Goal: Transaction & Acquisition: Purchase product/service

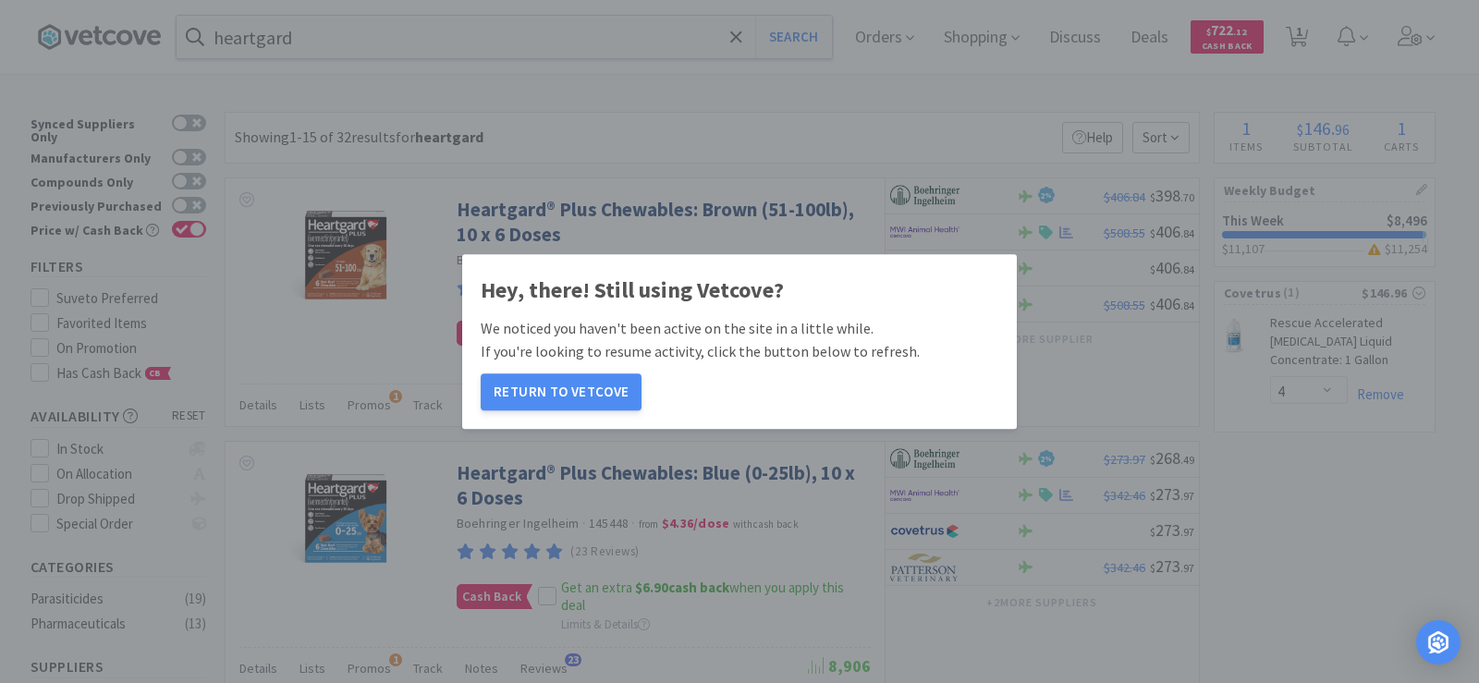
select select "4"
click at [570, 397] on button "Return to Vetcove" at bounding box center [561, 392] width 161 height 37
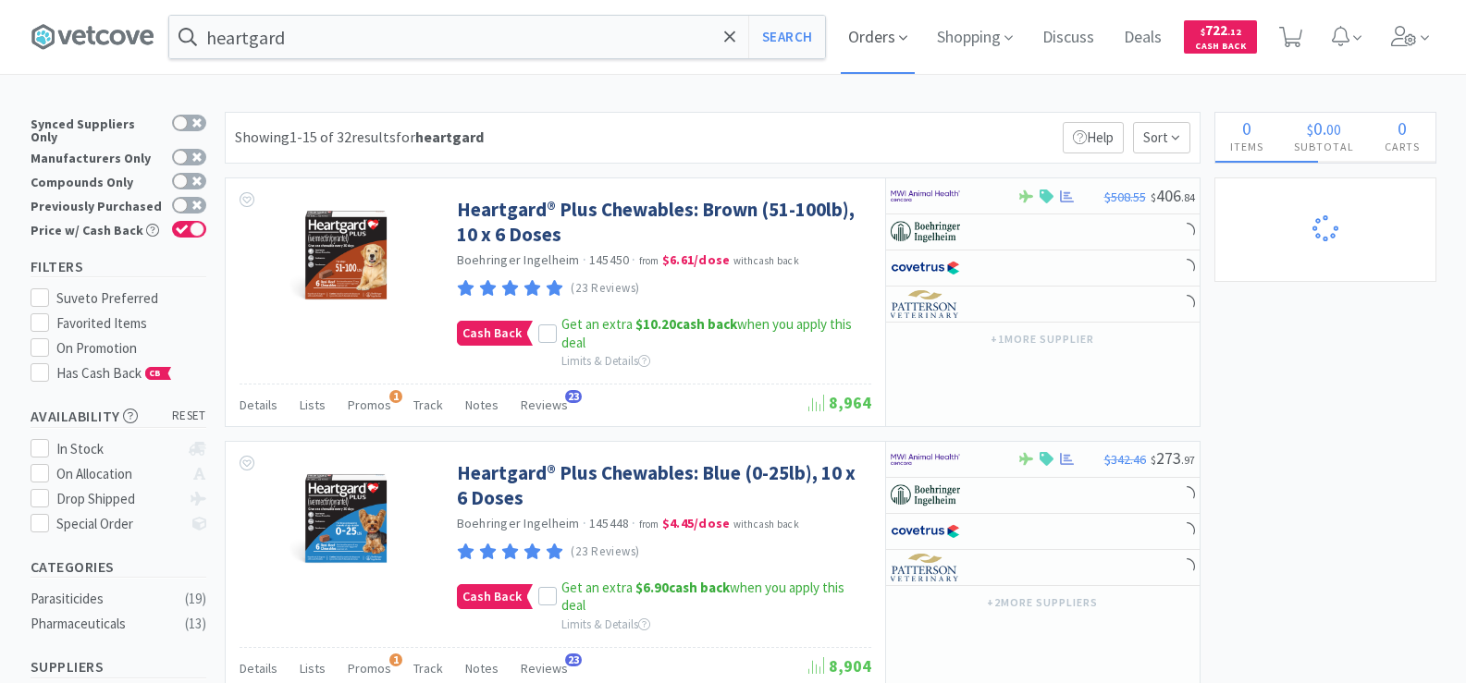
click at [890, 33] on span "Orders" at bounding box center [877, 37] width 74 height 74
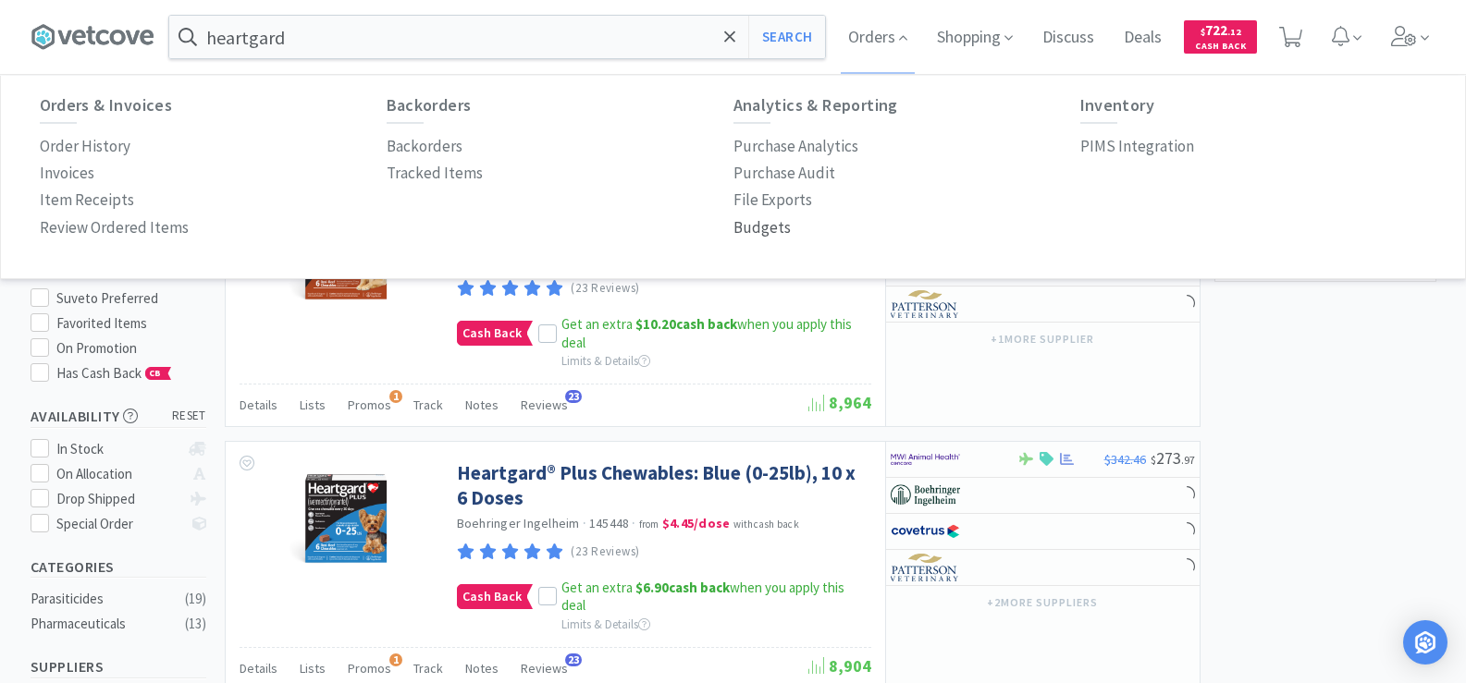
click at [779, 215] on p "Budgets" at bounding box center [761, 227] width 57 height 25
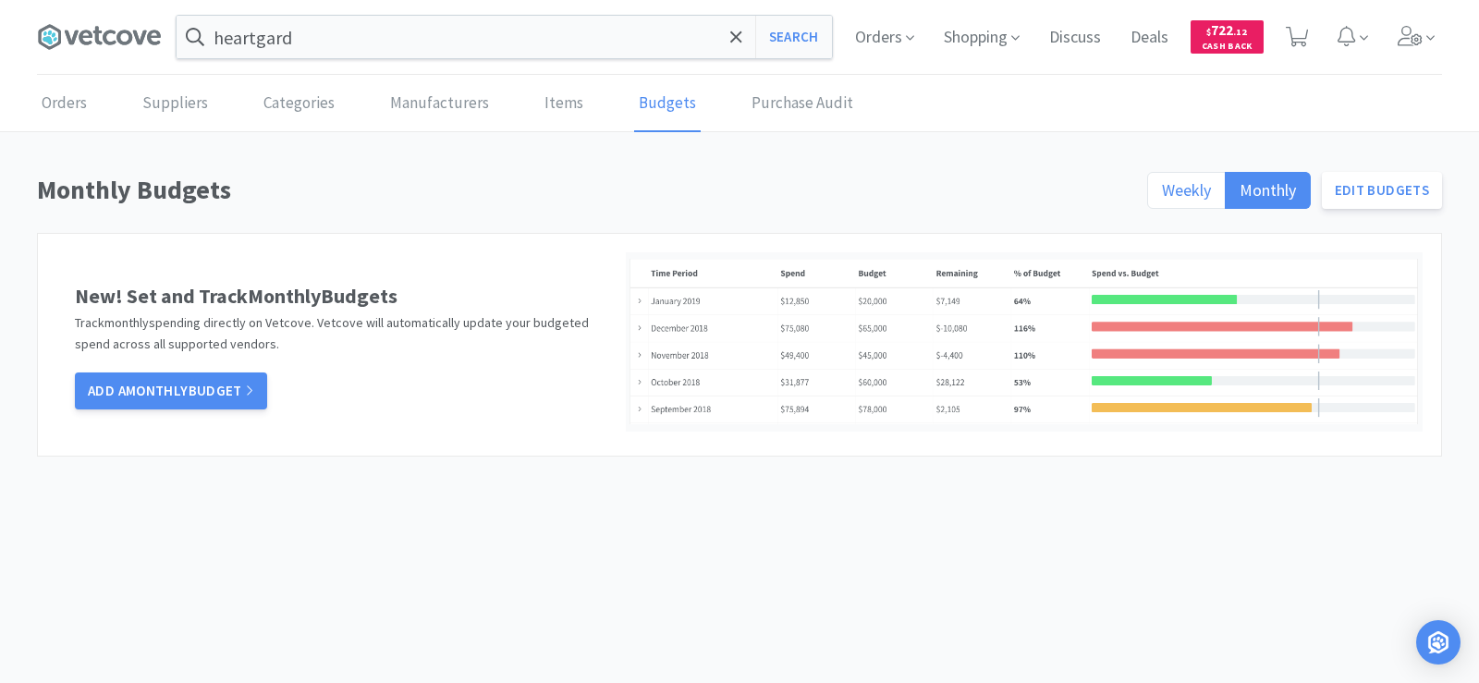
click at [1178, 182] on span "Weekly" at bounding box center [1186, 189] width 49 height 21
click at [1162, 196] on input "Weekly" at bounding box center [1162, 196] width 0 height 0
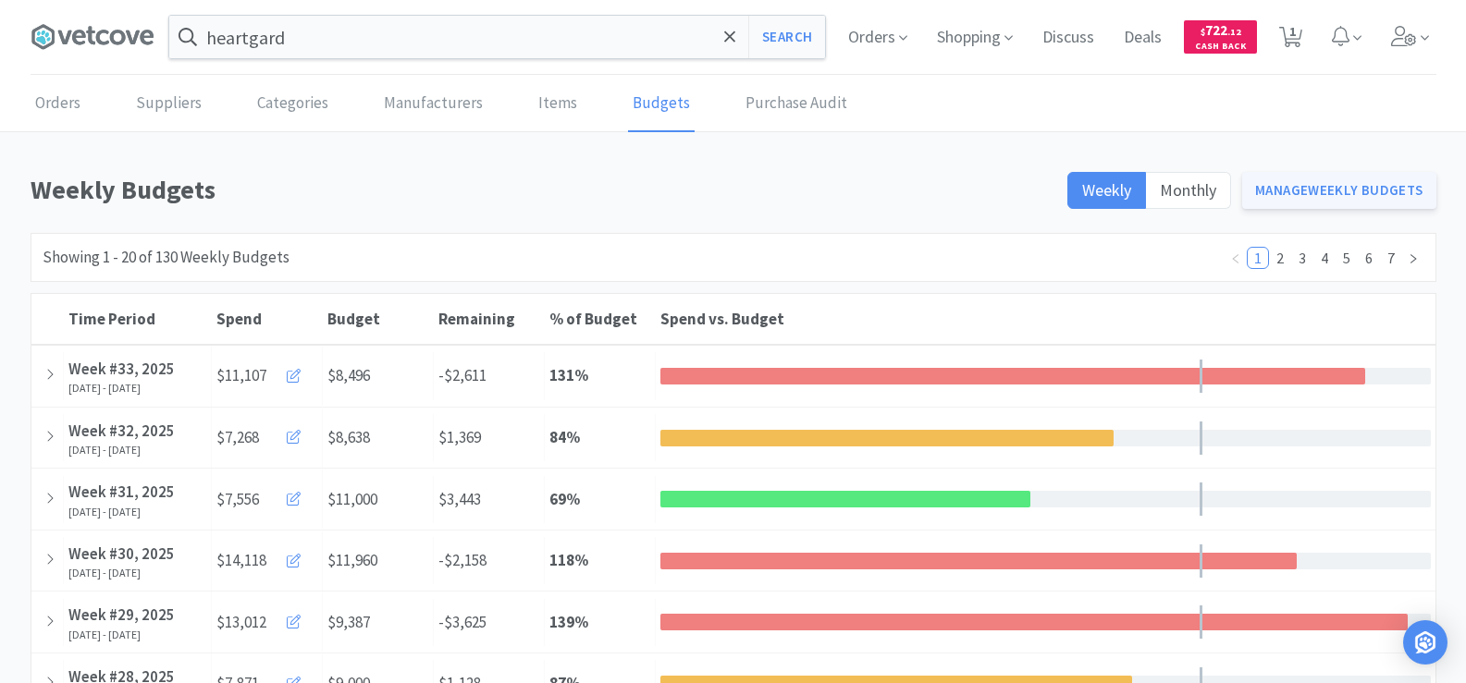
click at [1267, 193] on link "Manage Weekly Budgets" at bounding box center [1339, 190] width 194 height 37
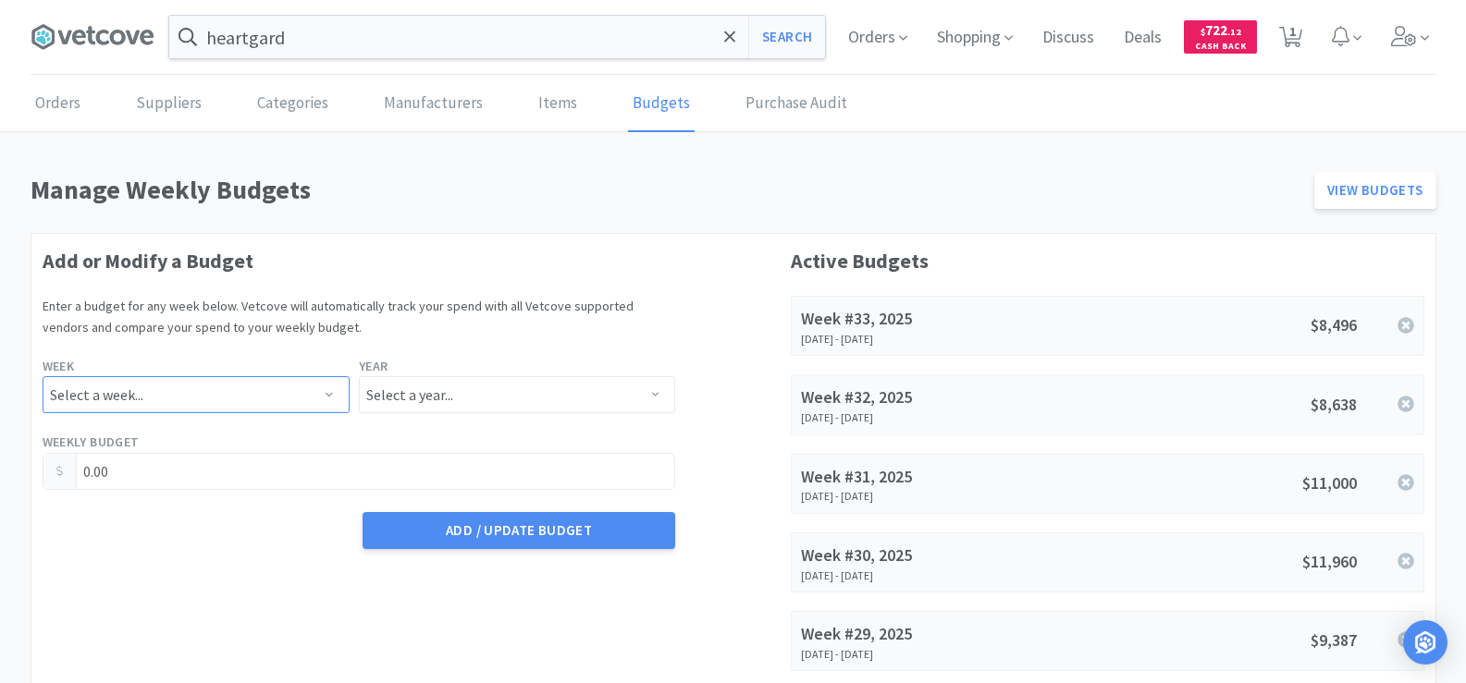
click at [193, 397] on select "Select a week... Week 1 ([DATE] - [DATE]) Week 2 ([DATE] - [DATE]) Week 3 ([DAT…" at bounding box center [196, 394] width 307 height 37
select select "34"
click at [43, 376] on select "Select a week... Week 1 ([DATE] - [DATE]) Week 2 ([DATE] - [DATE]) Week 3 ([DAT…" at bounding box center [196, 394] width 307 height 37
click at [455, 408] on select "Select a year... 2023 2024 2025 2026 2027 2028 2029 2030 2031 2032 2033 2034" at bounding box center [517, 394] width 316 height 37
select select "2025"
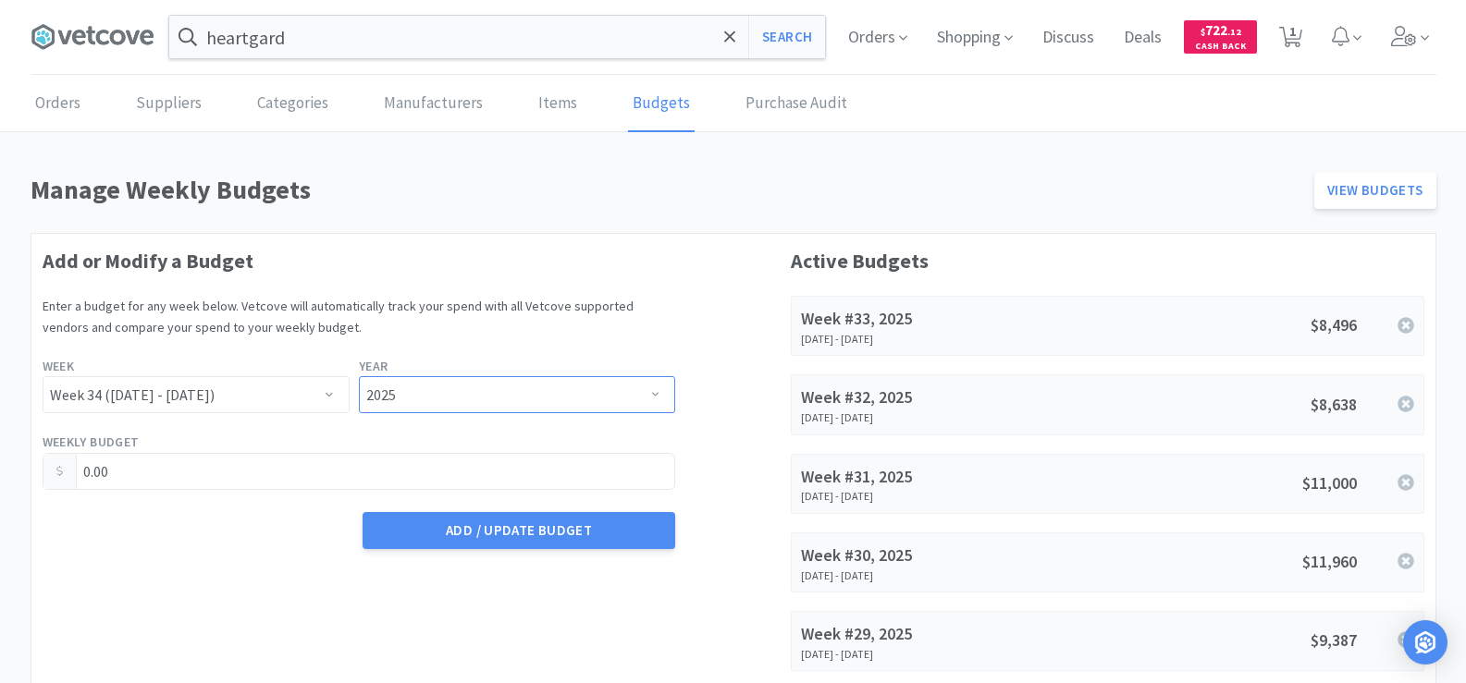
click at [359, 376] on select "Select a year... 2023 2024 2025 2026 2027 2028 2029 2030 2031 2032 2033 2034" at bounding box center [517, 394] width 316 height 37
click at [172, 472] on input "0.00" at bounding box center [359, 471] width 632 height 35
type input "0"
type input "10,500.00"
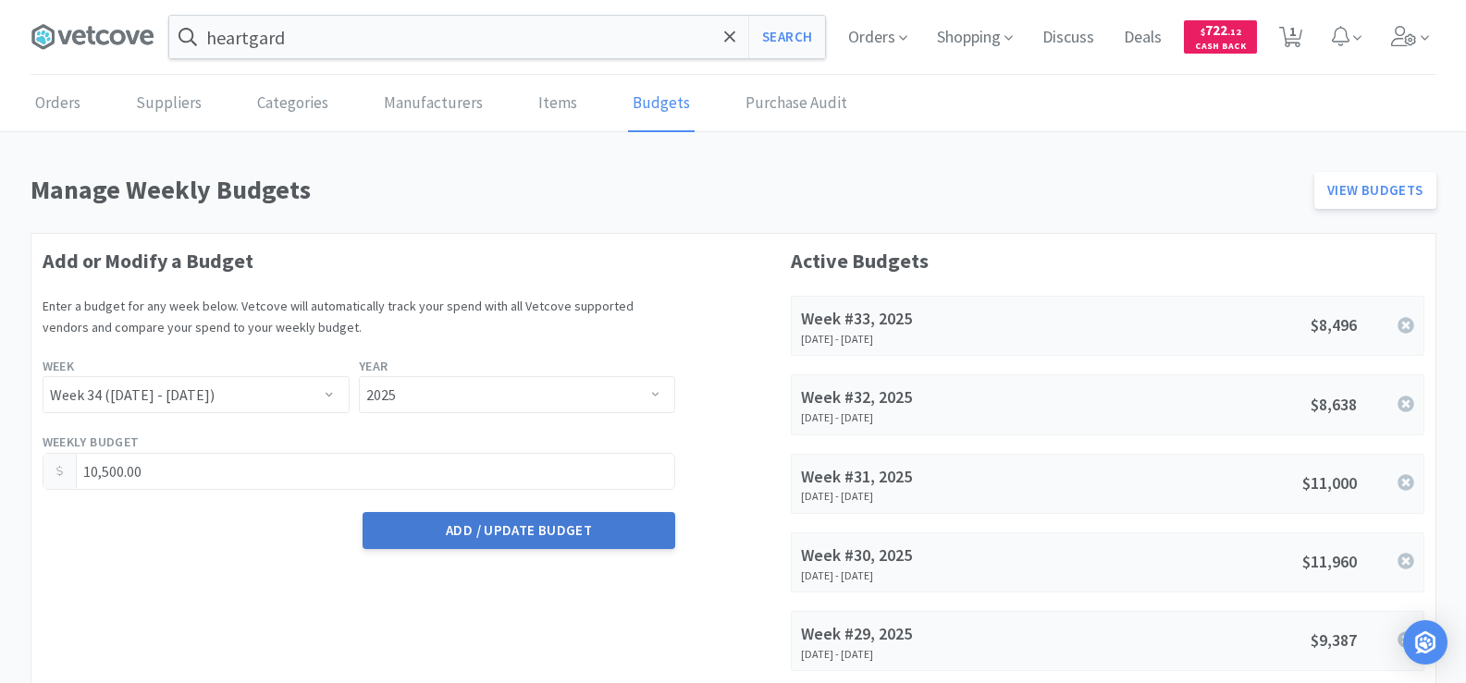
click at [472, 539] on button "Add / Update Budget" at bounding box center [518, 530] width 313 height 37
click at [423, 49] on input "heartgard" at bounding box center [497, 37] width 656 height 43
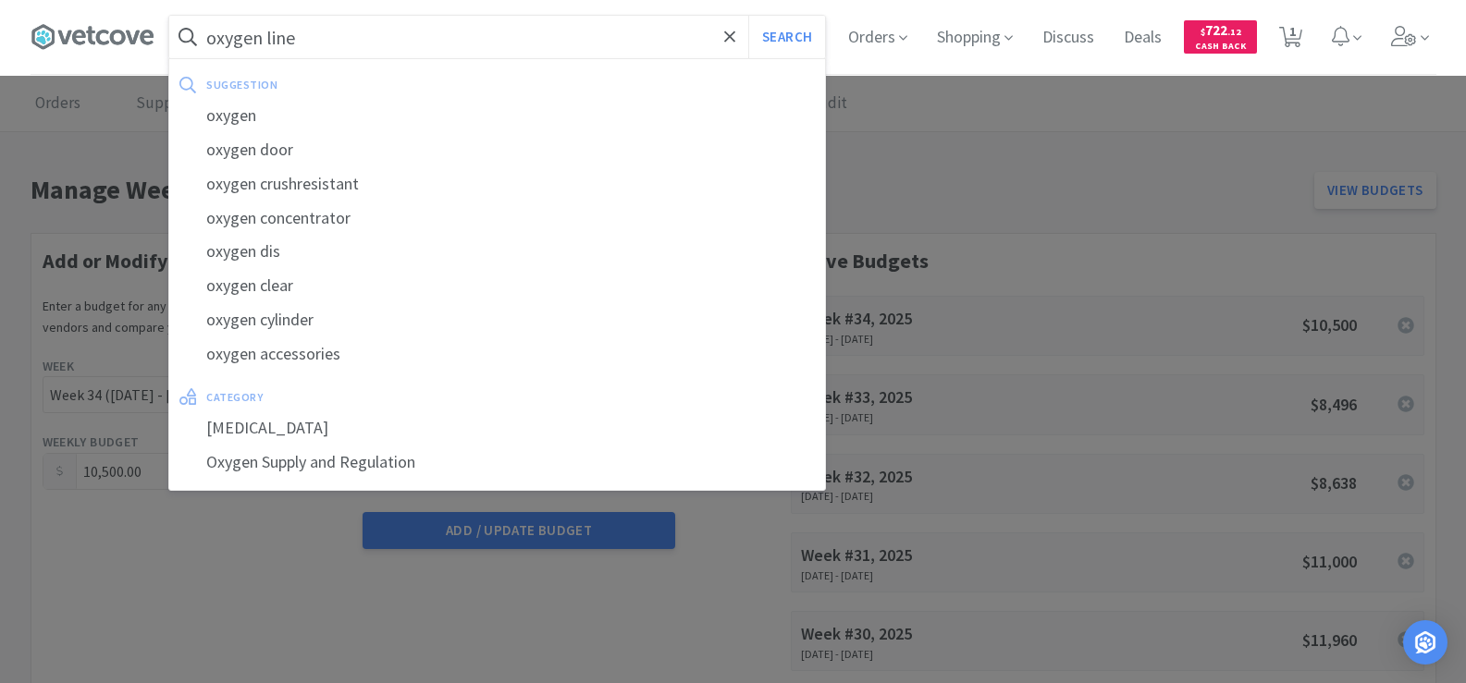
type input "oxygen line"
click at [748, 16] on button "Search" at bounding box center [786, 37] width 77 height 43
select select "4"
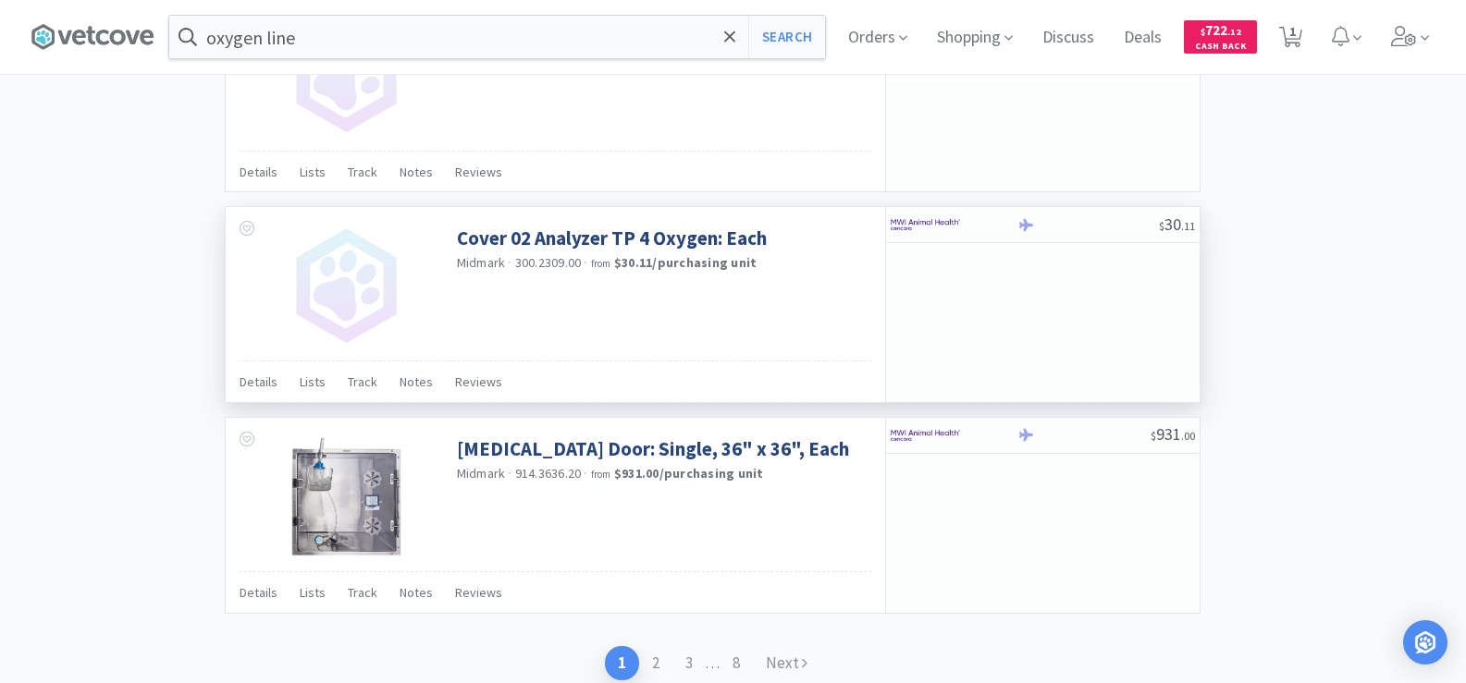
scroll to position [2836, 0]
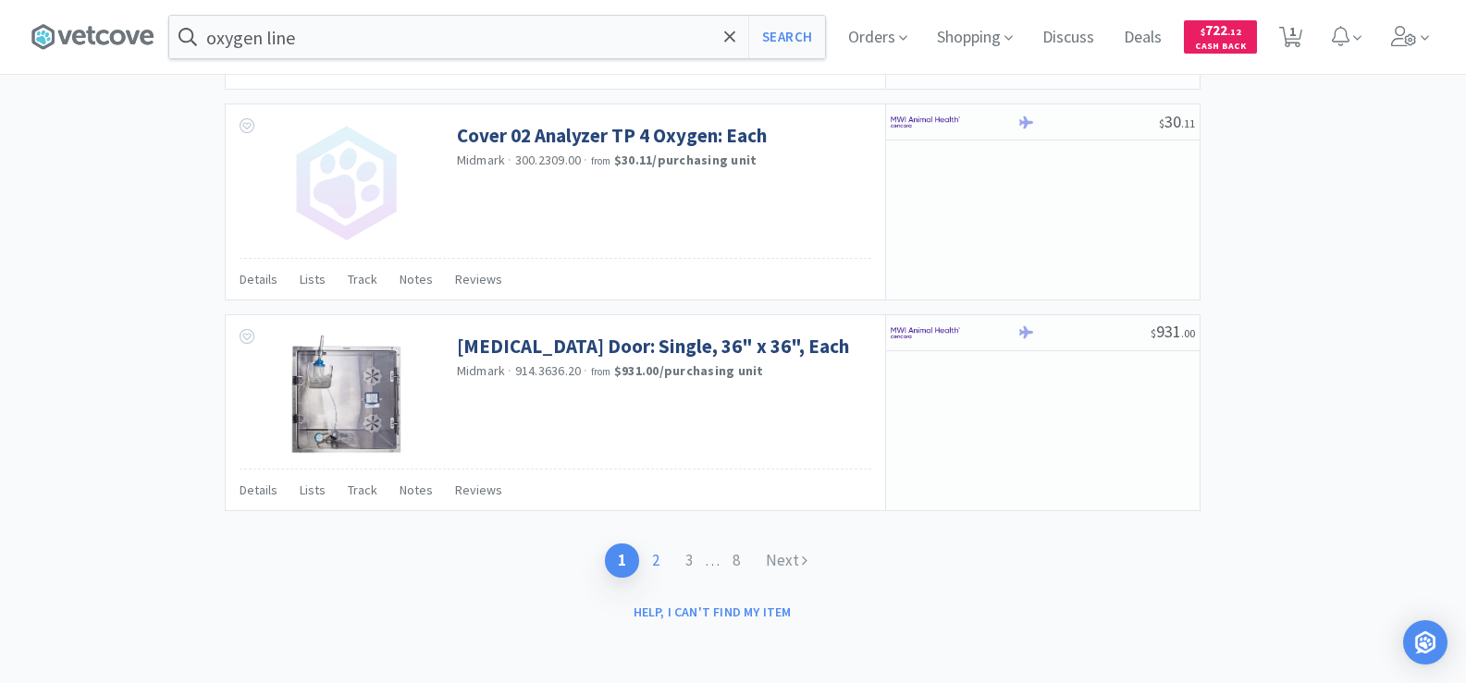
click at [660, 556] on link "2" at bounding box center [655, 561] width 33 height 34
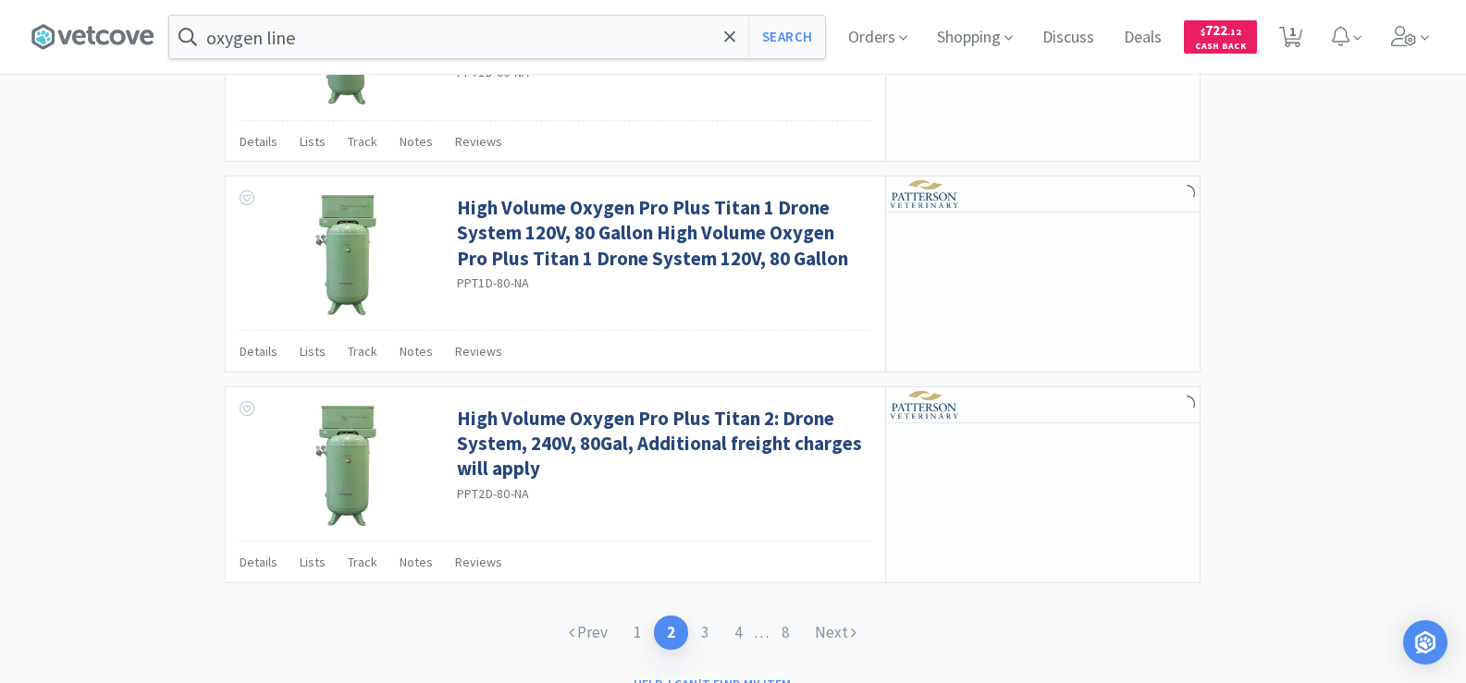
scroll to position [2839, 0]
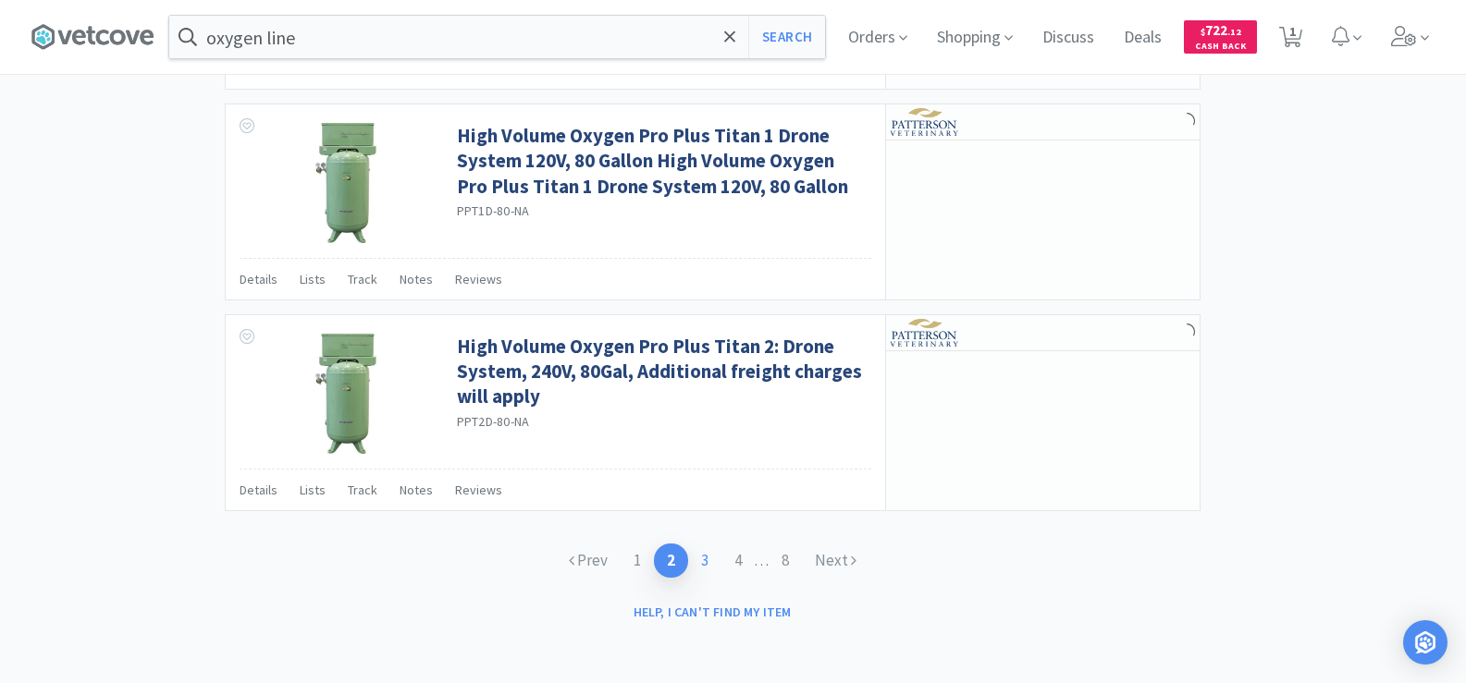
click at [698, 560] on link "3" at bounding box center [704, 561] width 33 height 34
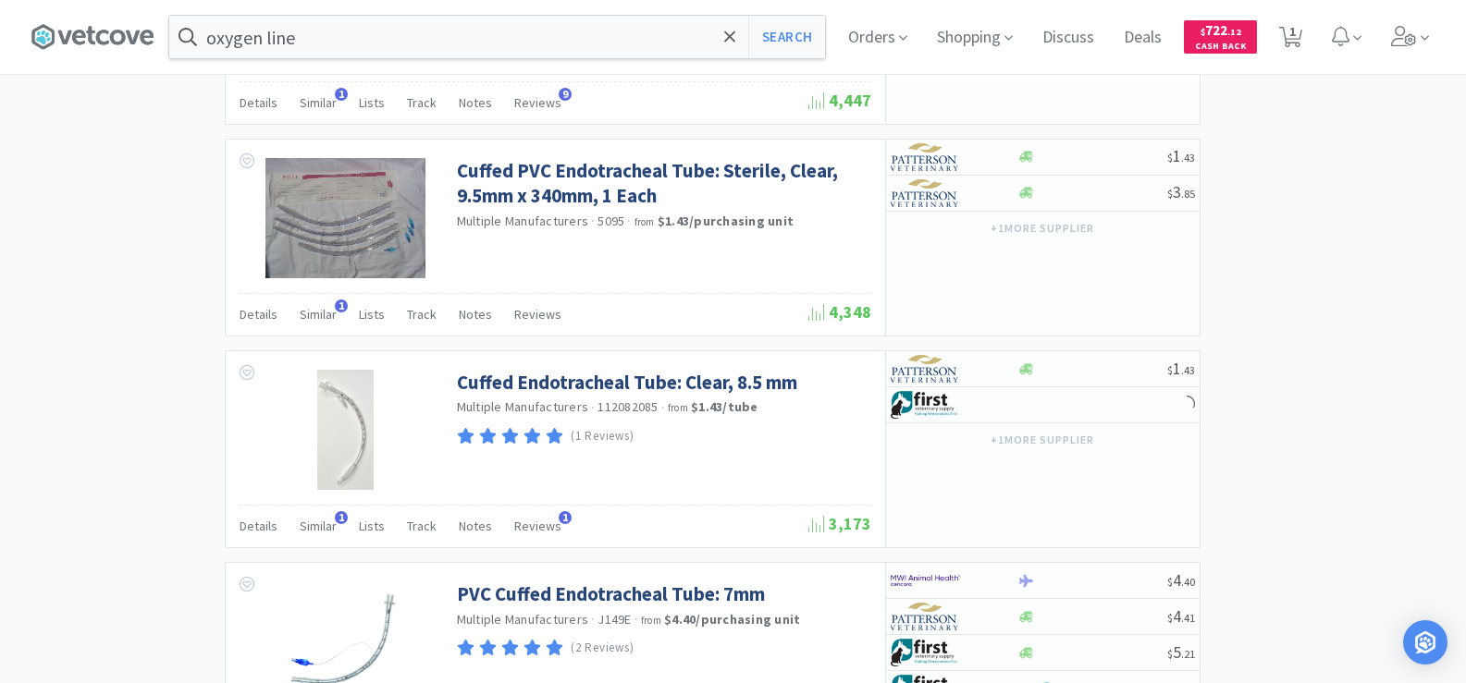
scroll to position [2953, 0]
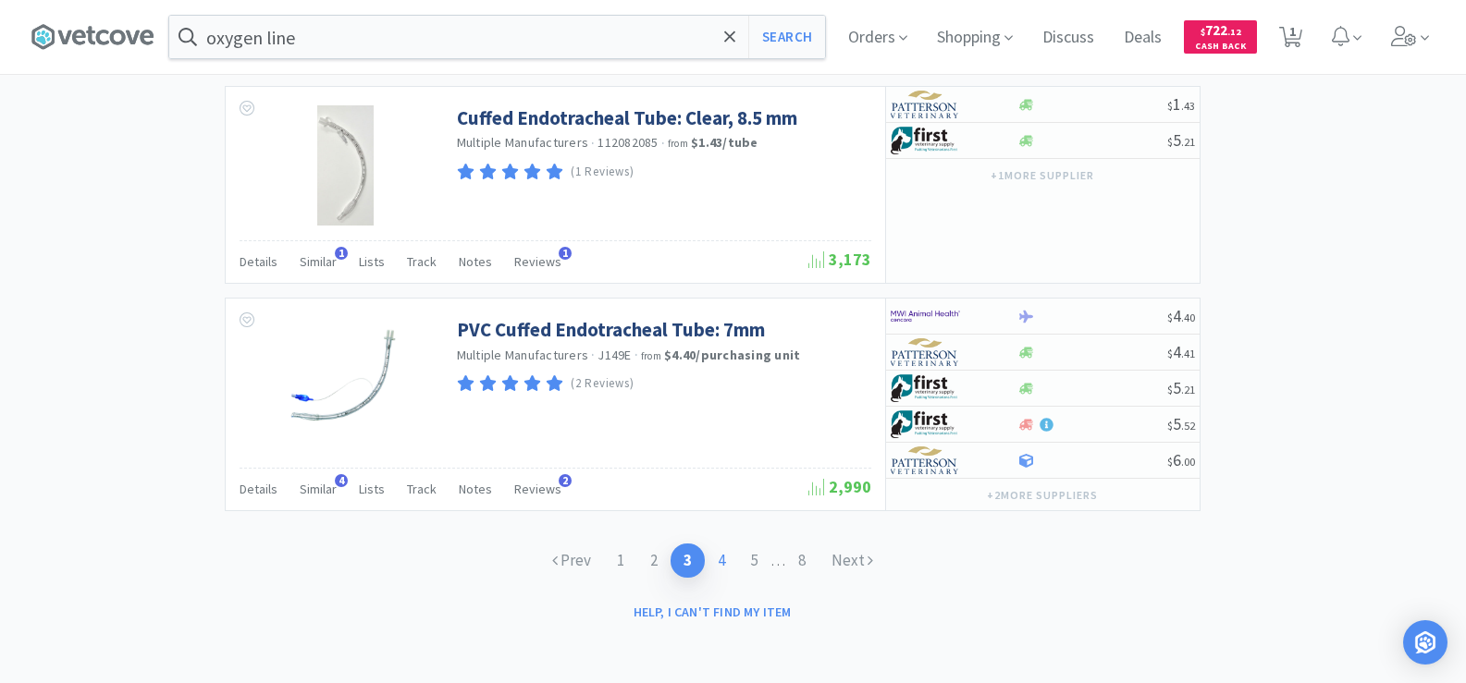
click at [717, 562] on link "4" at bounding box center [721, 561] width 33 height 34
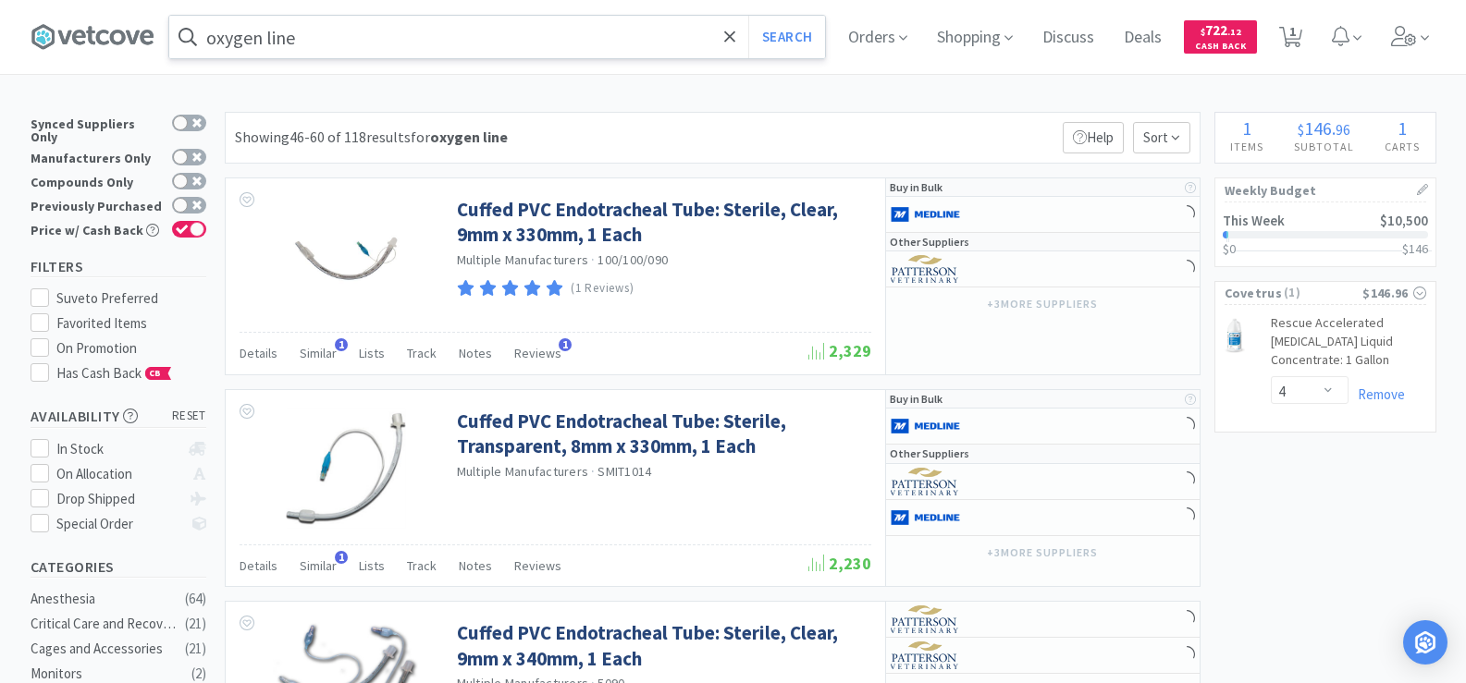
click at [362, 45] on input "oxygen line" at bounding box center [497, 37] width 656 height 43
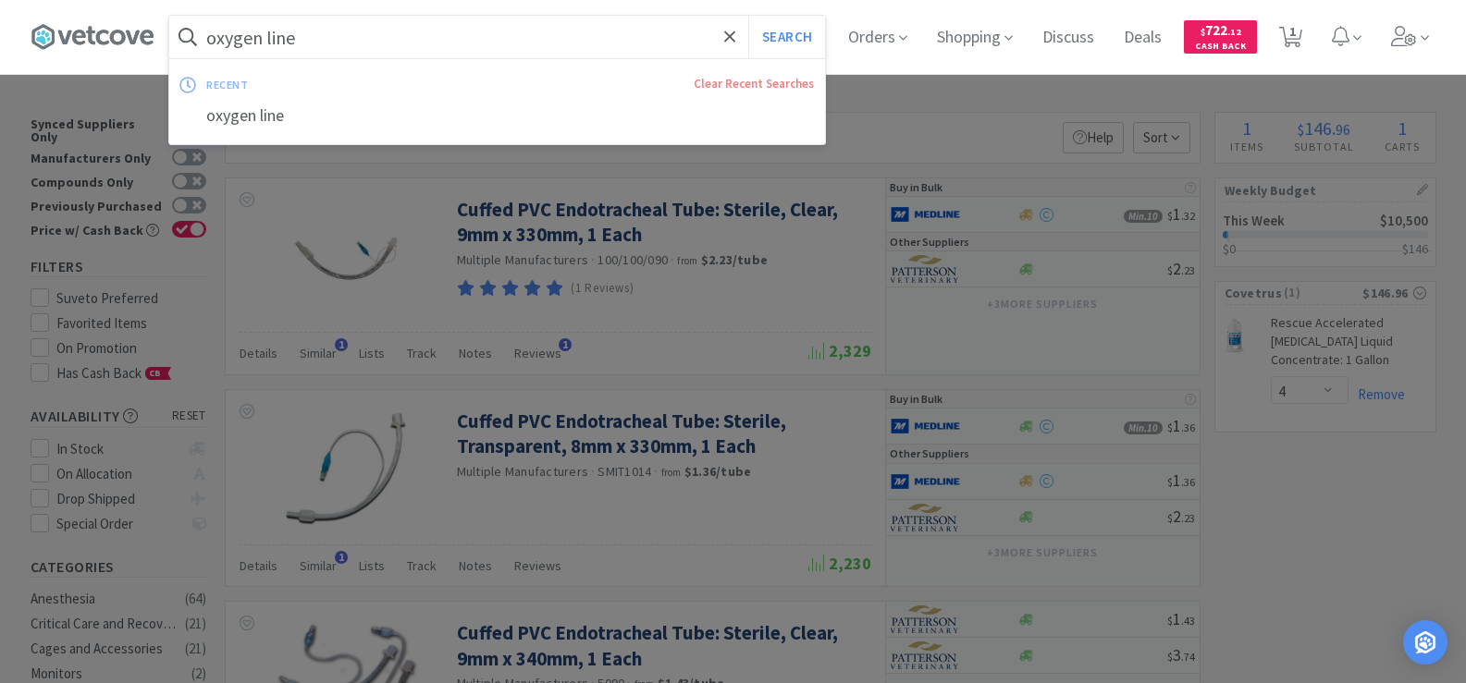
click at [363, 45] on input "oxygen line" at bounding box center [497, 37] width 656 height 43
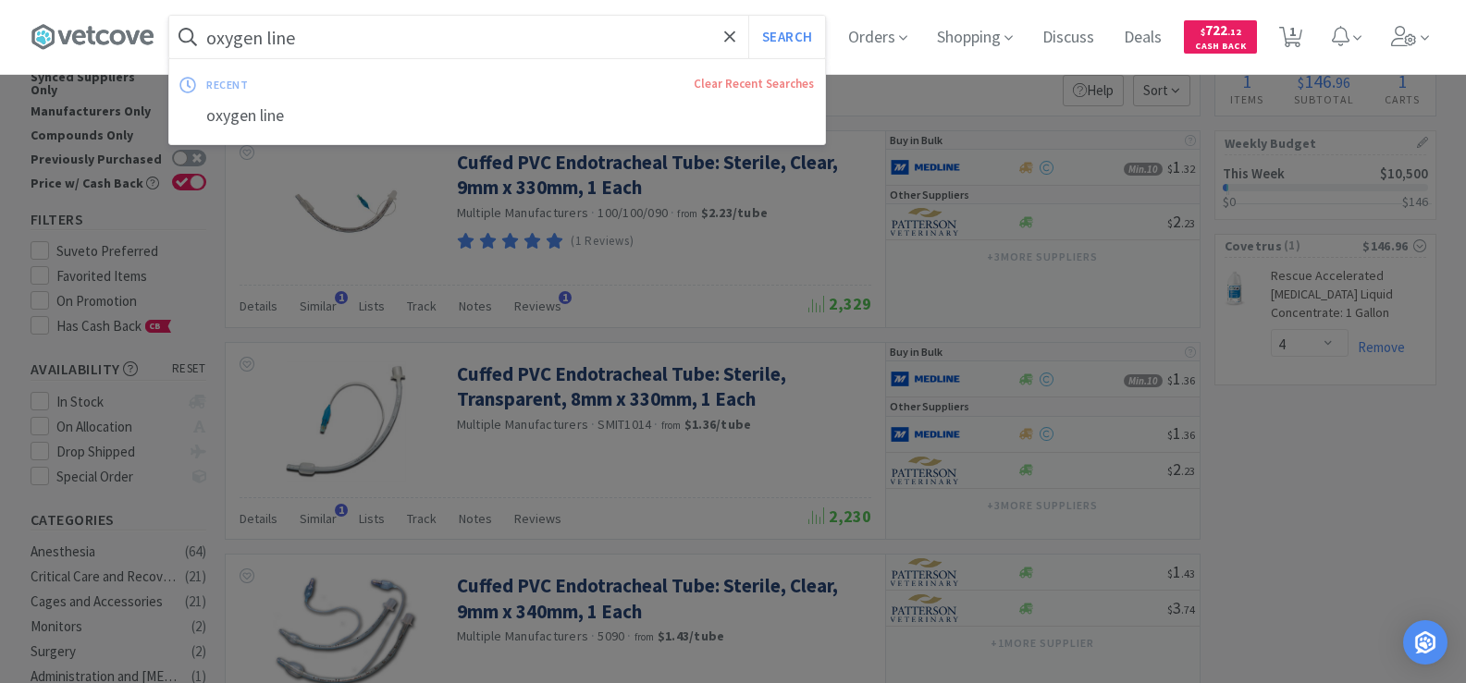
scroll to position [92, 0]
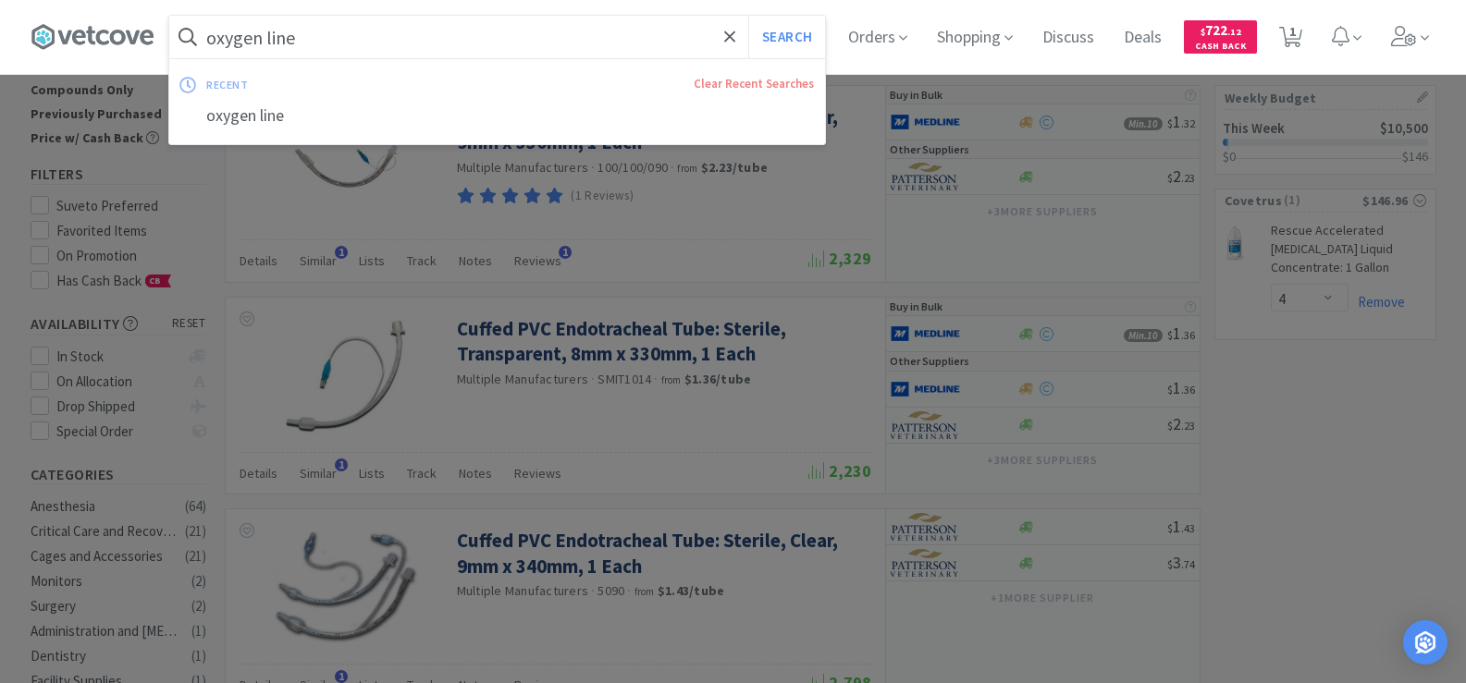
click at [664, 83] on div "Clear Recent Searches" at bounding box center [648, 84] width 354 height 19
click at [787, 45] on button "Search" at bounding box center [786, 37] width 77 height 43
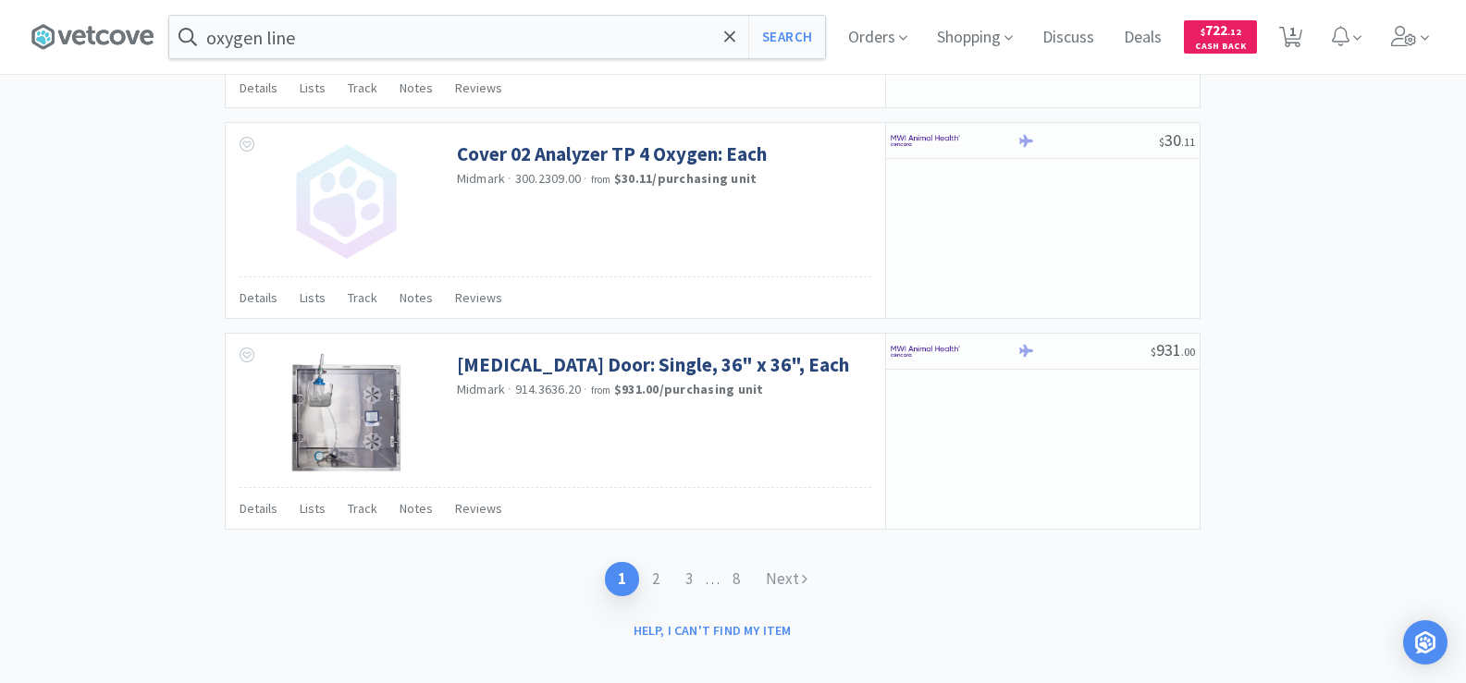
scroll to position [2836, 0]
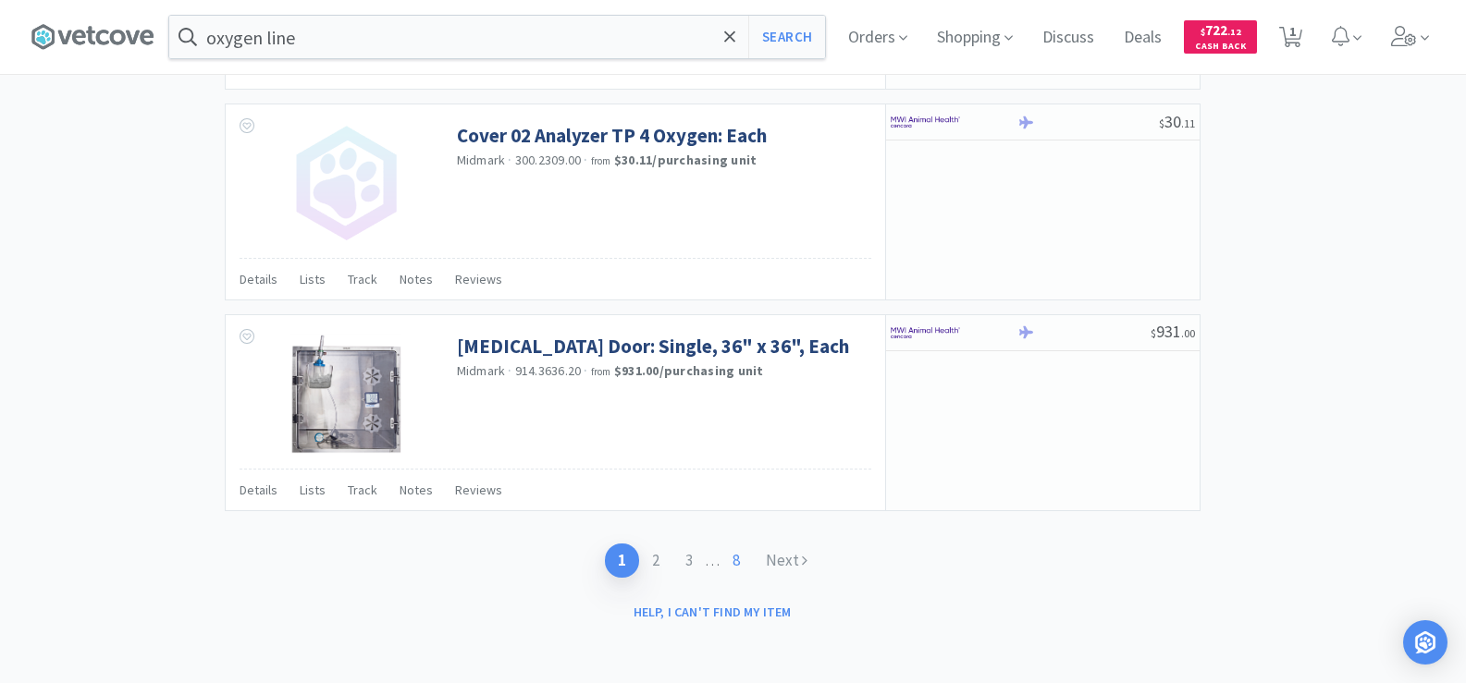
click at [741, 558] on link "8" at bounding box center [735, 561] width 33 height 34
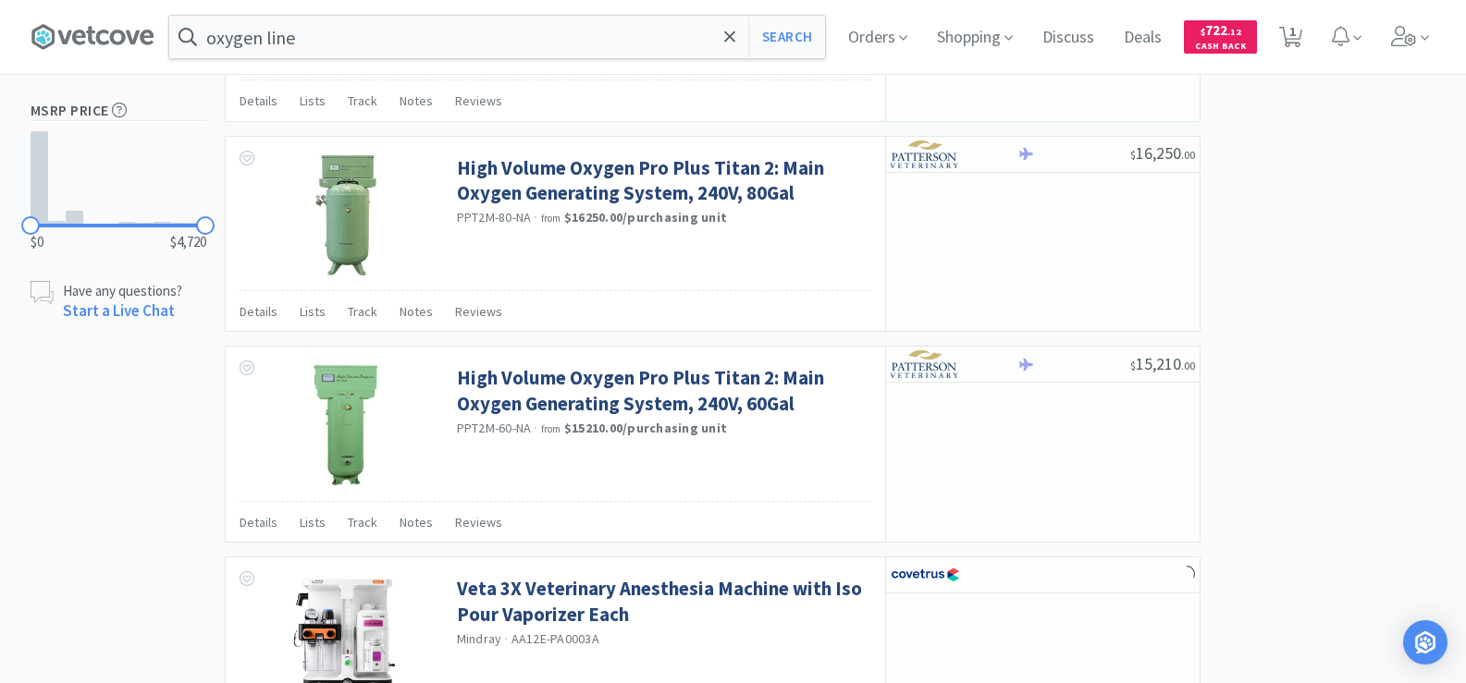
scroll to position [1479, 0]
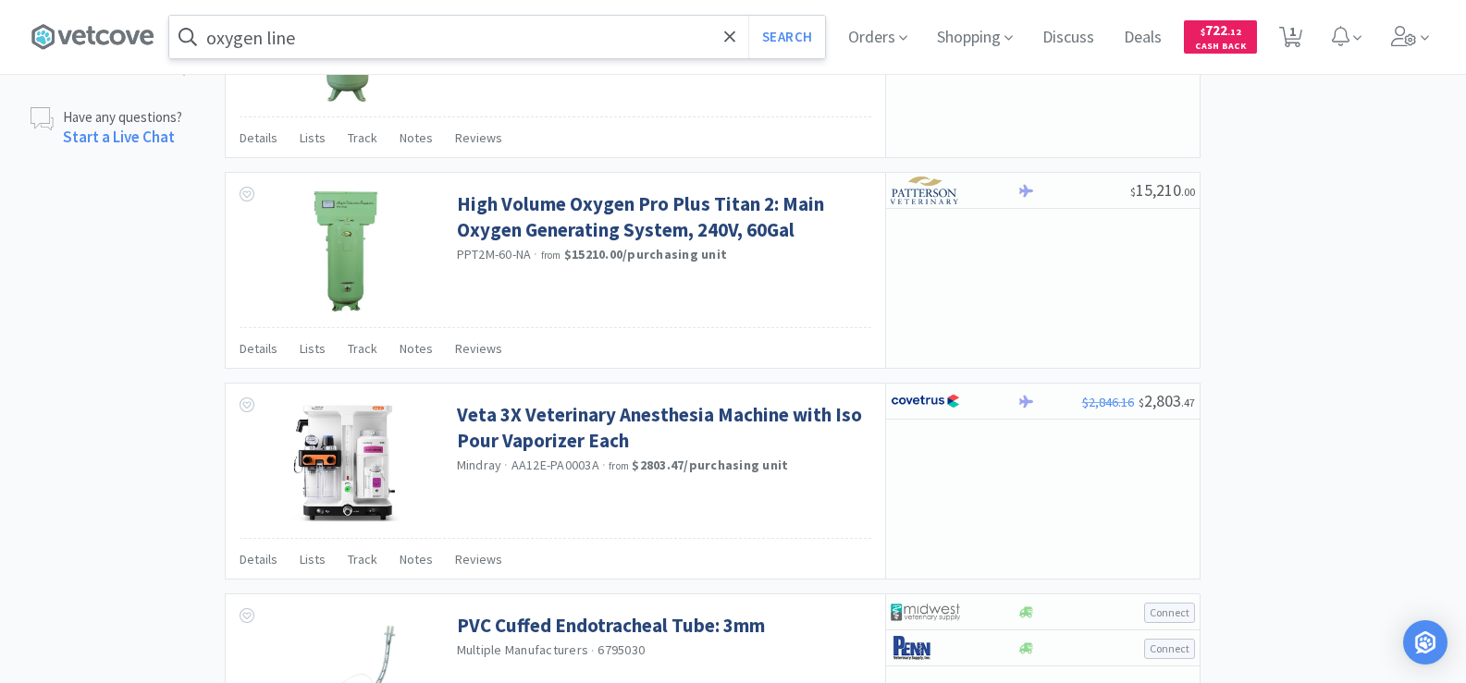
click at [324, 38] on input "oxygen line" at bounding box center [497, 37] width 656 height 43
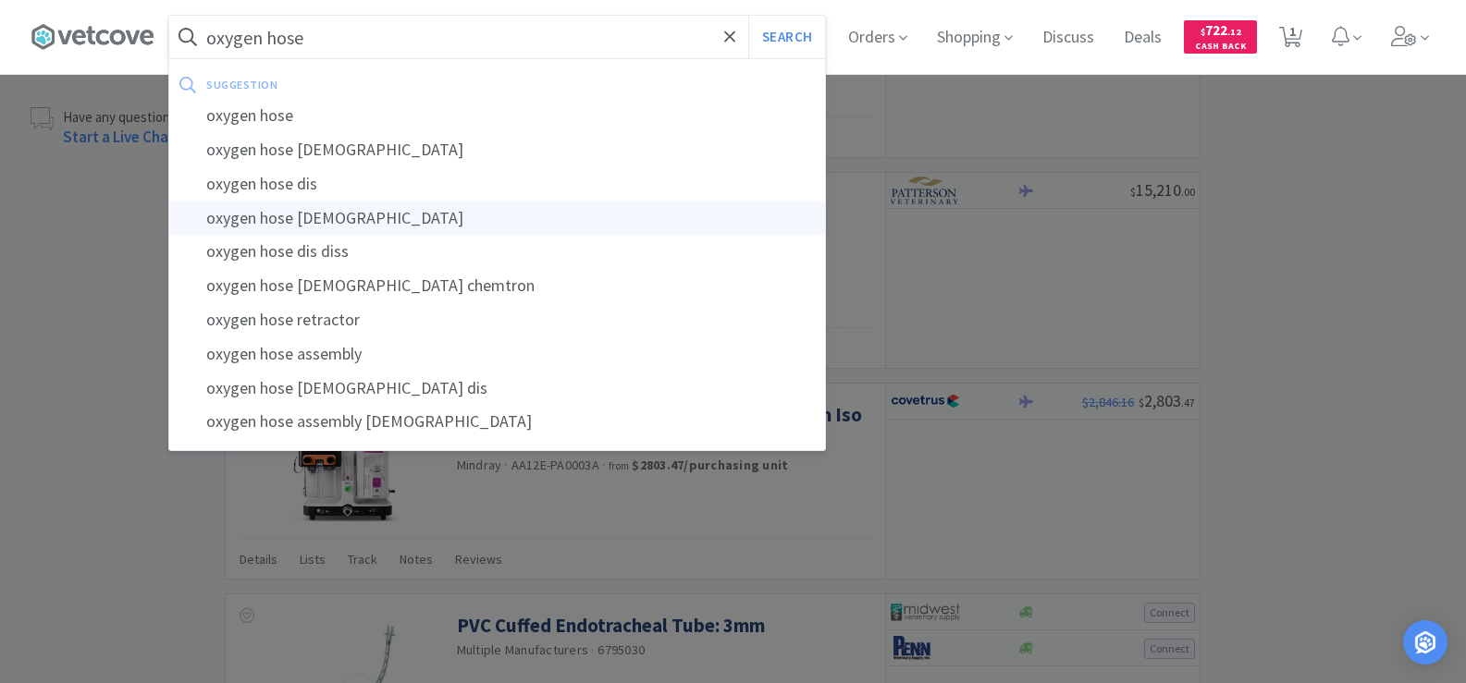
click at [342, 221] on div "oxygen hose [DEMOGRAPHIC_DATA]" at bounding box center [497, 219] width 656 height 34
type input "oxygen hose [DEMOGRAPHIC_DATA]"
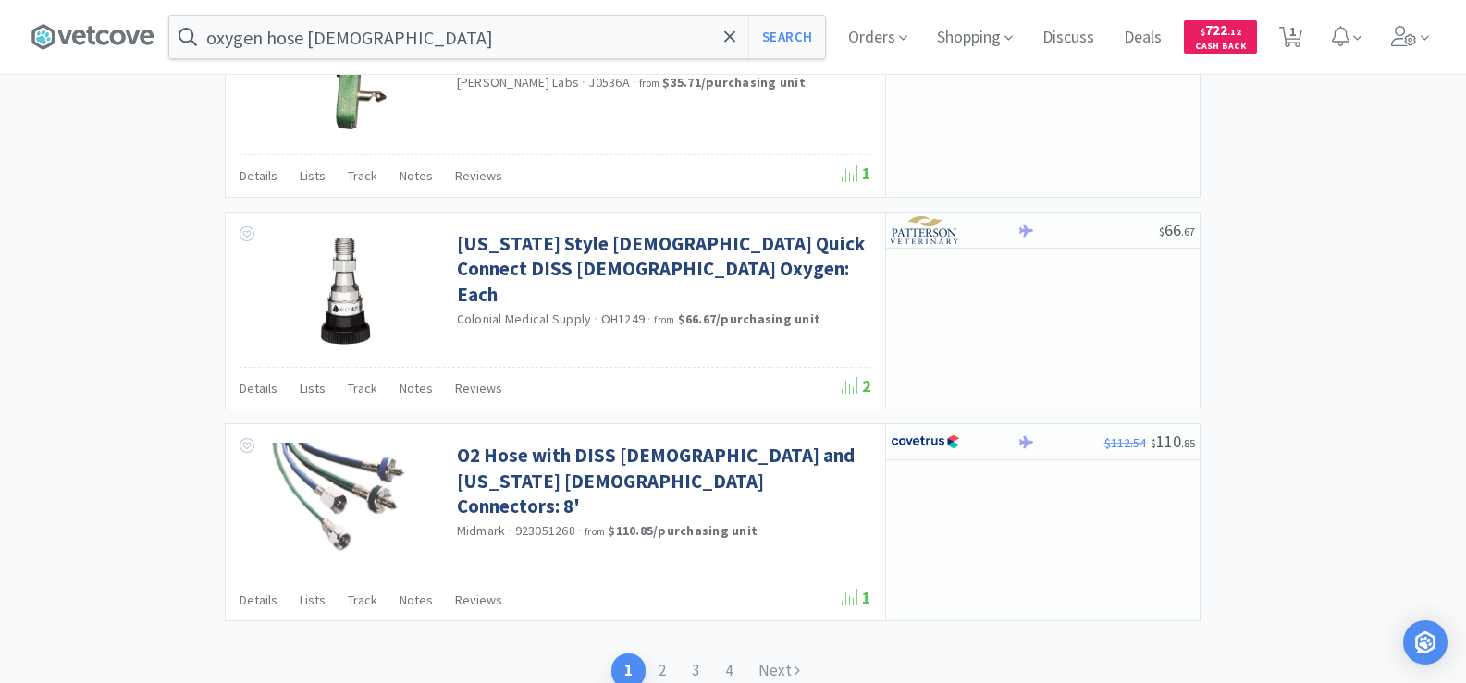
scroll to position [2830, 0]
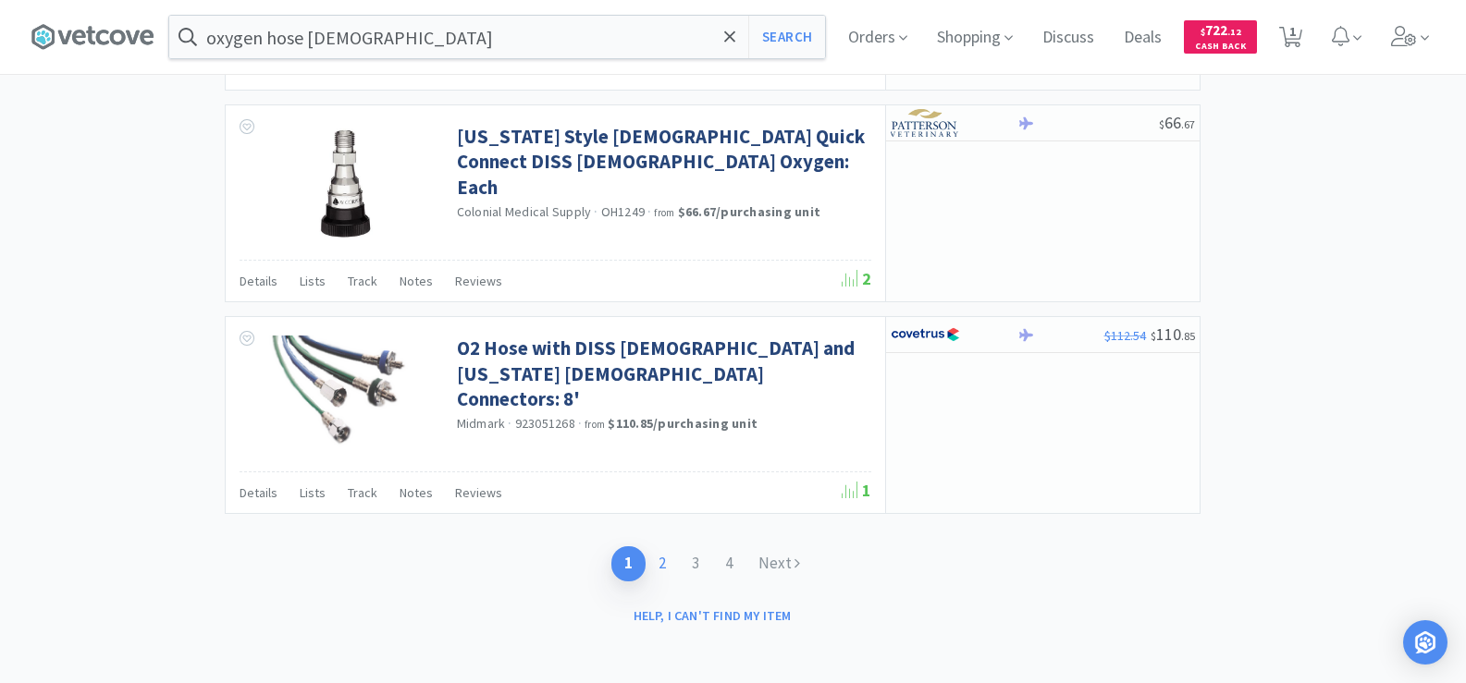
click at [662, 564] on link "2" at bounding box center [661, 563] width 33 height 34
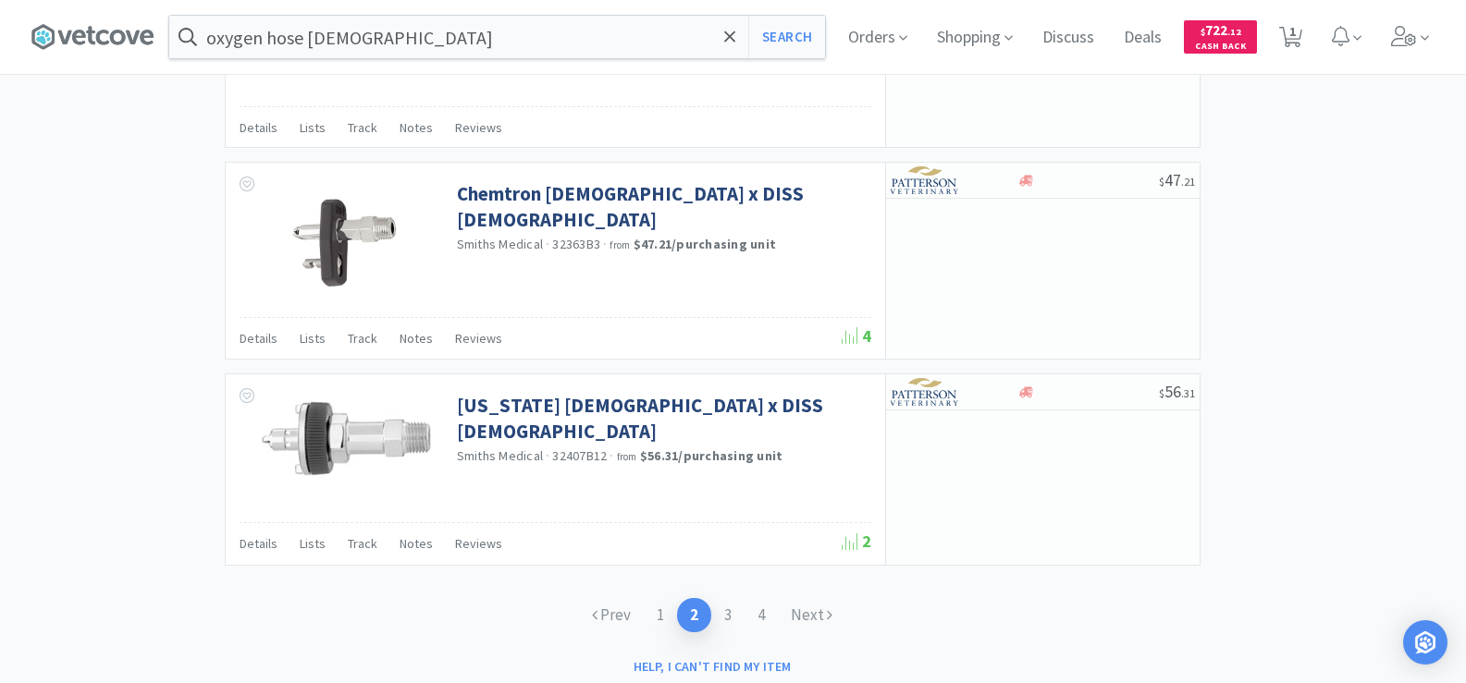
scroll to position [2790, 0]
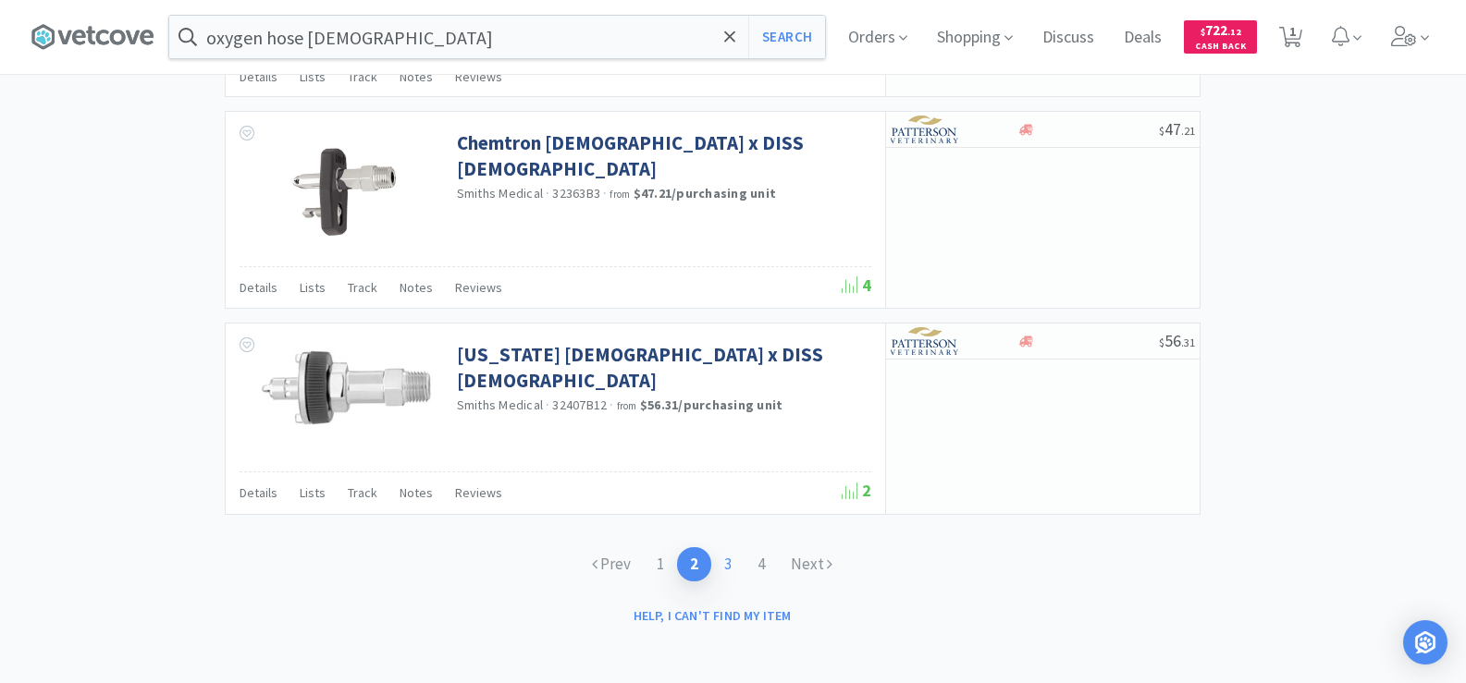
click at [731, 563] on link "3" at bounding box center [727, 564] width 33 height 34
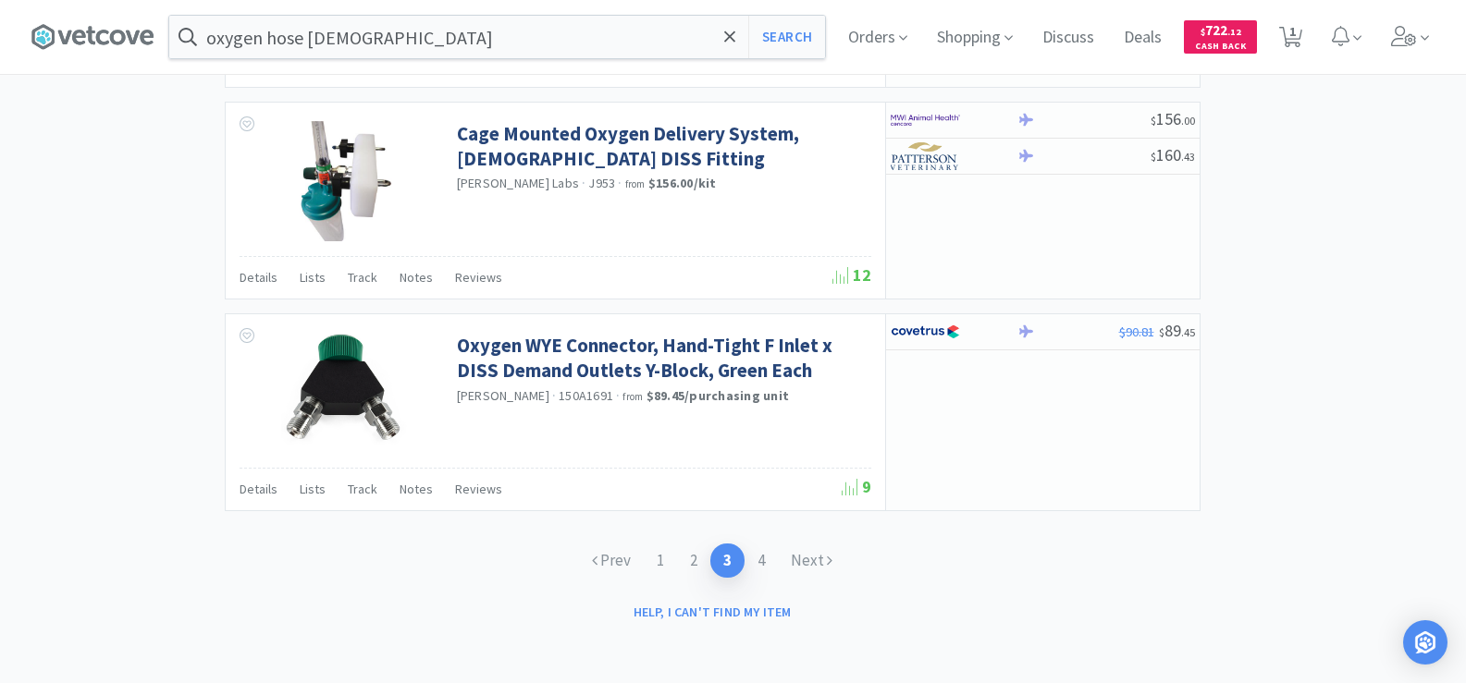
scroll to position [2813, 0]
click at [758, 559] on link "4" at bounding box center [760, 561] width 33 height 34
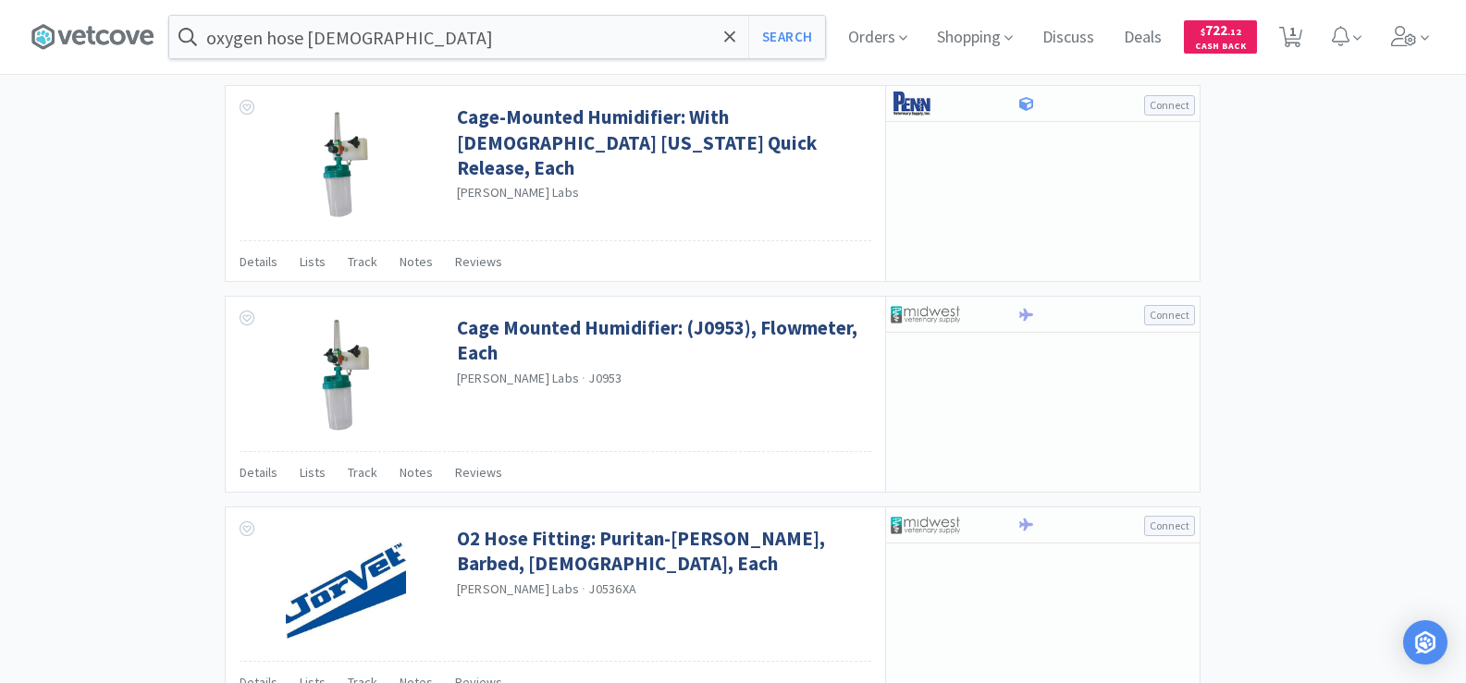
scroll to position [2630, 0]
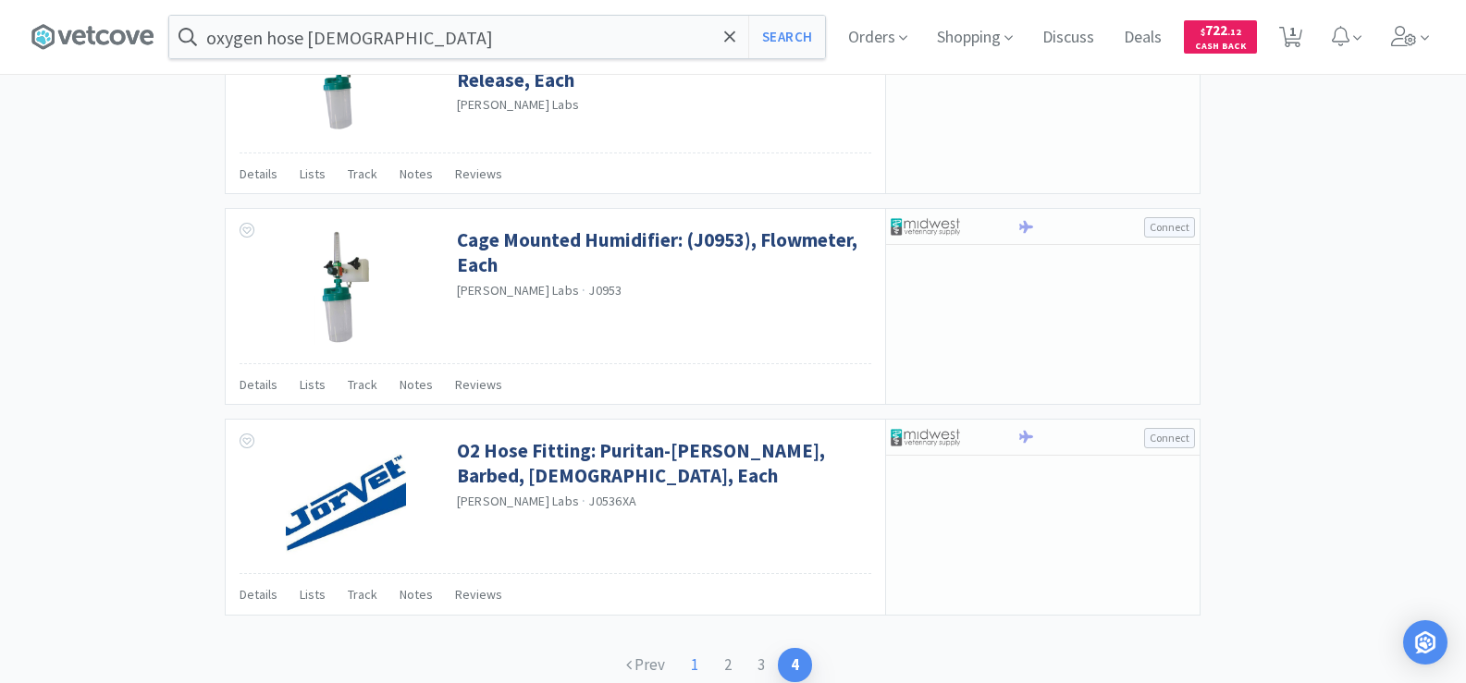
click at [695, 648] on link "1" at bounding box center [694, 665] width 33 height 34
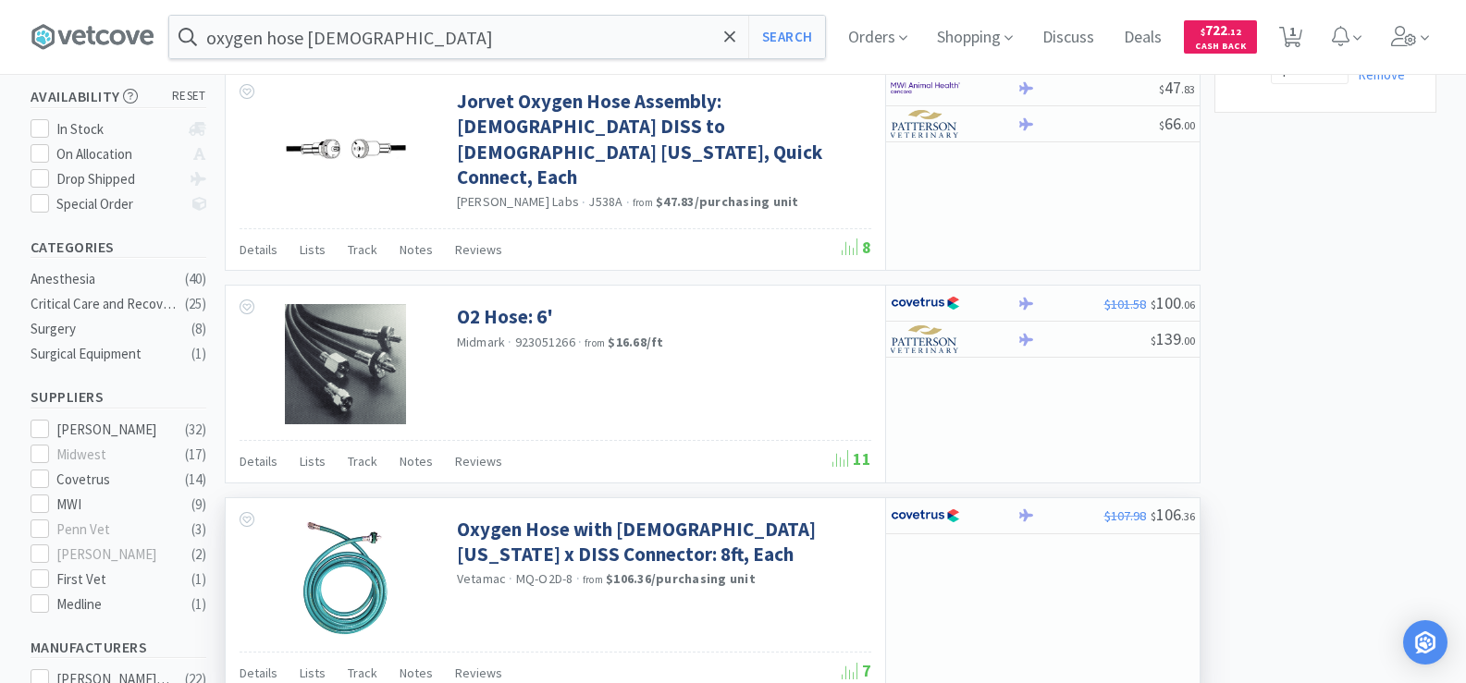
scroll to position [370, 0]
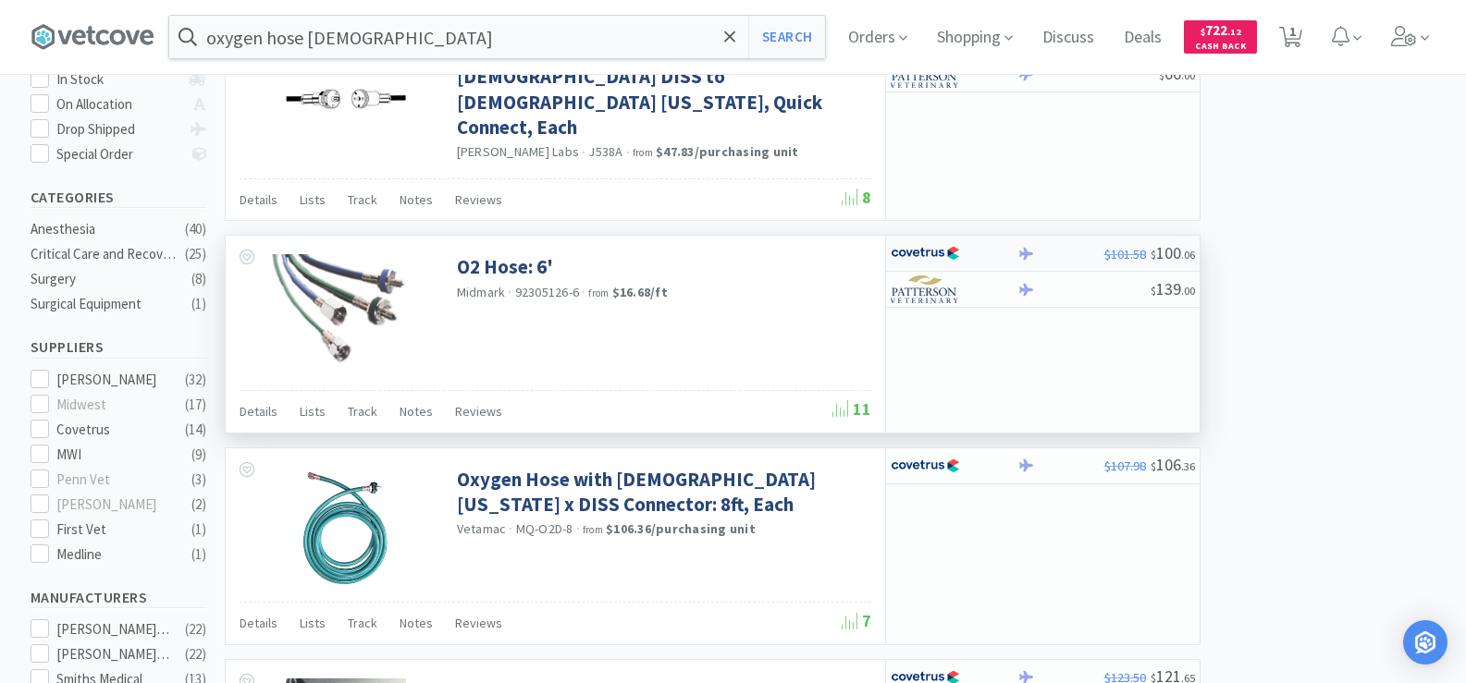
click at [1018, 251] on div at bounding box center [1026, 254] width 18 height 14
select select "1"
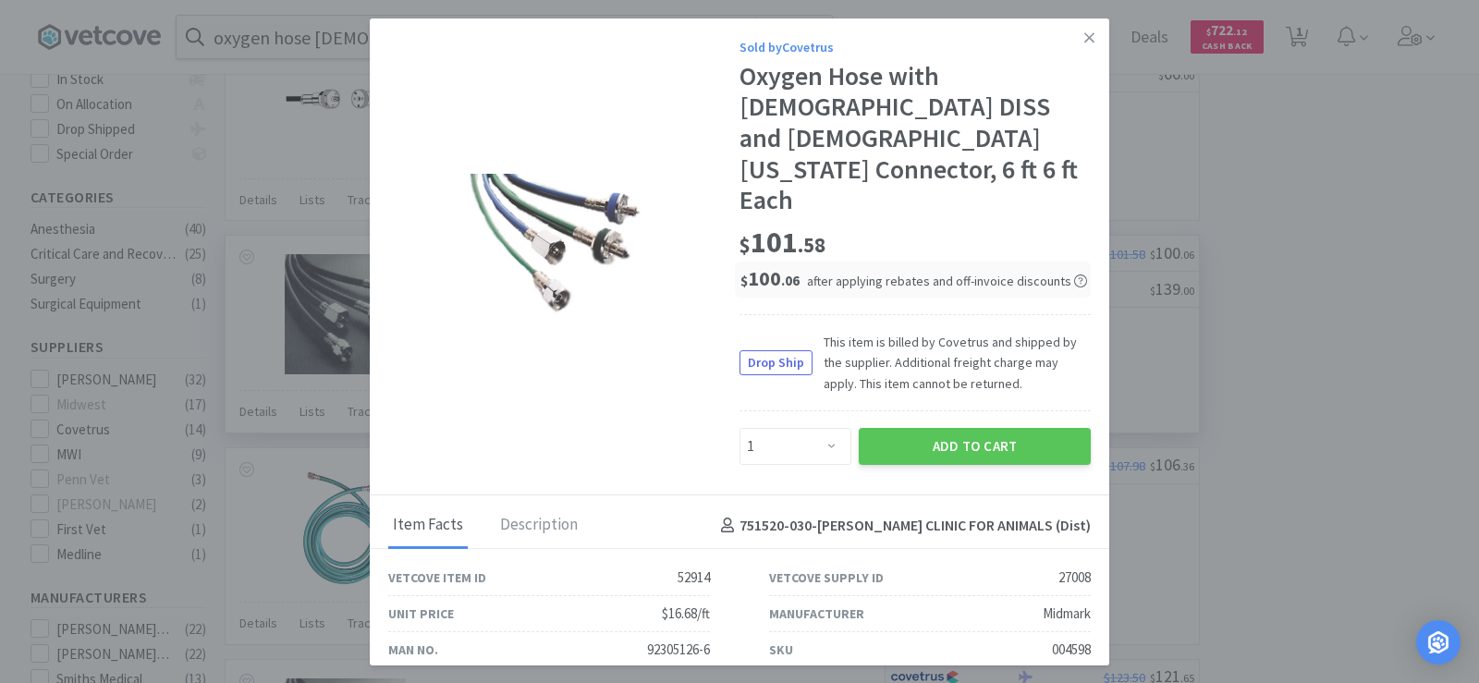
click at [997, 424] on div "Add to Cart" at bounding box center [974, 446] width 239 height 44
click at [984, 428] on button "Add to Cart" at bounding box center [975, 446] width 232 height 37
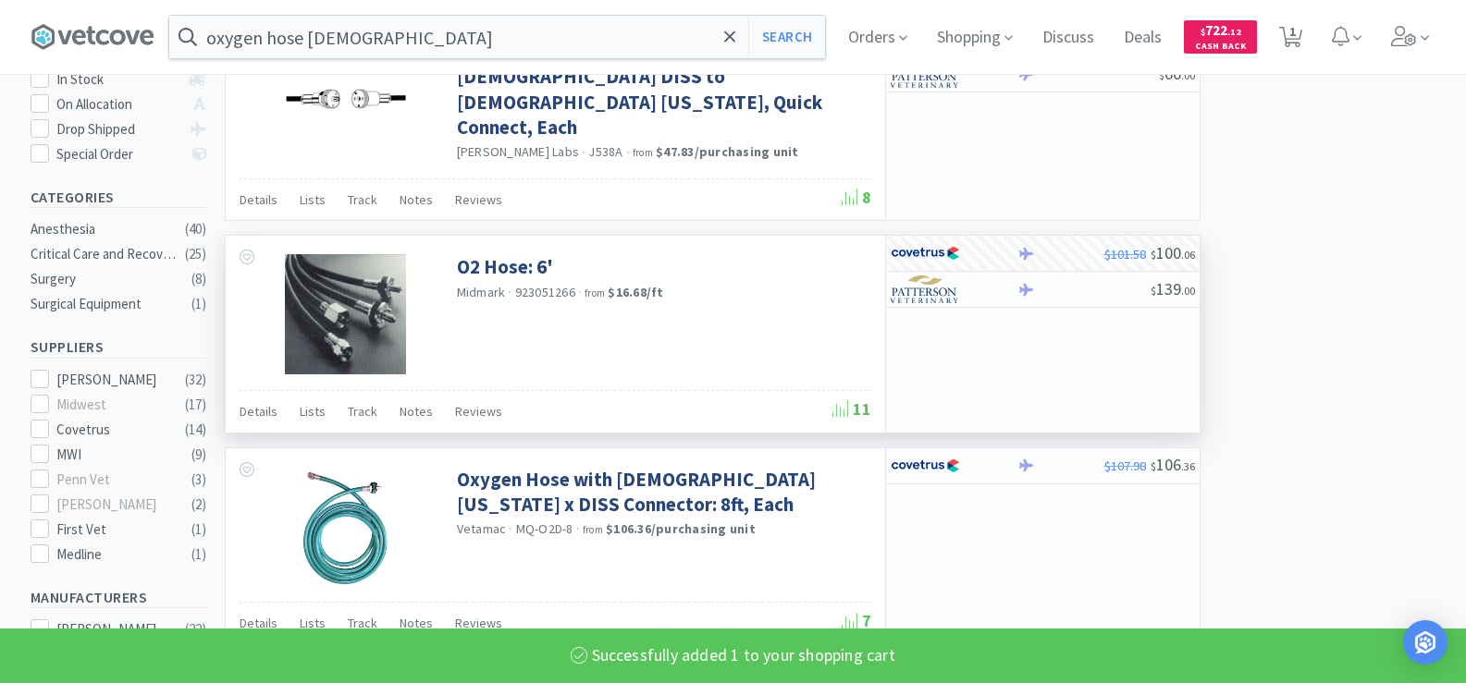
select select "1"
select select "4"
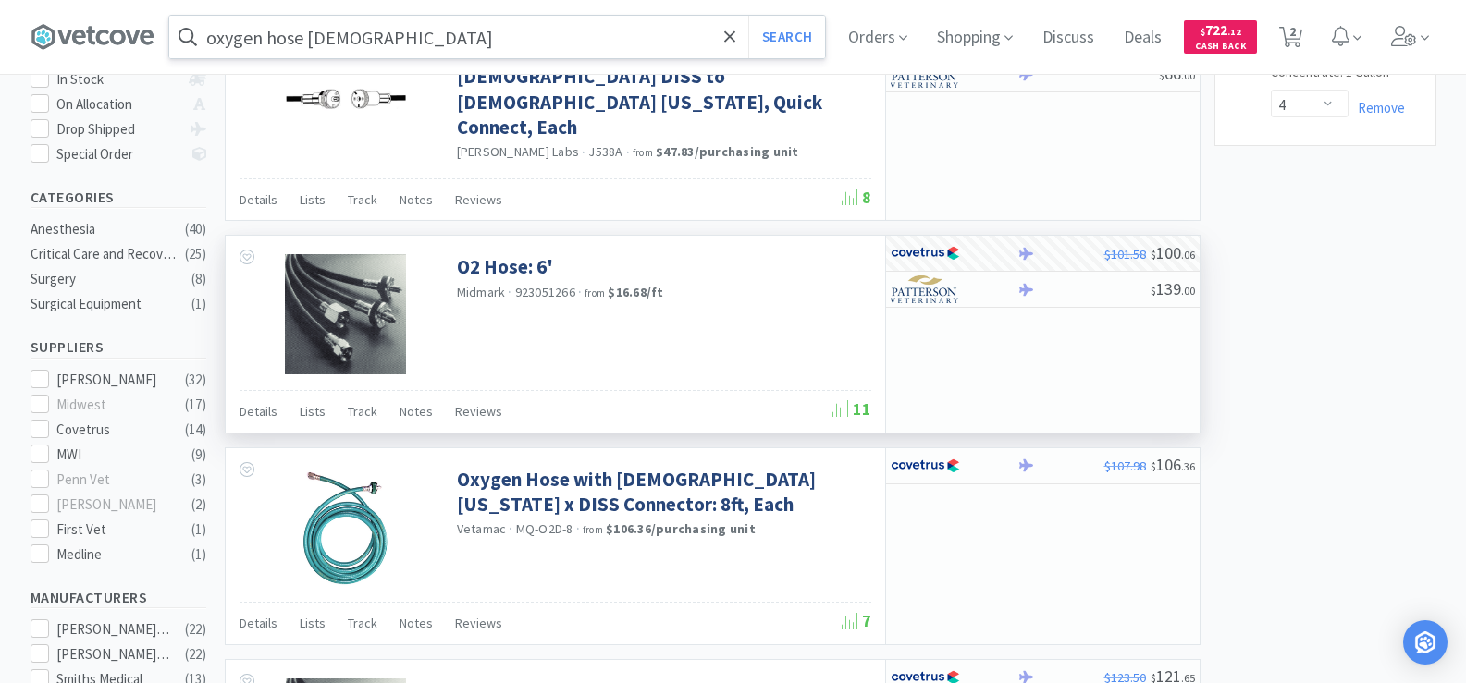
click at [371, 45] on input "oxygen hose [DEMOGRAPHIC_DATA]" at bounding box center [497, 37] width 656 height 43
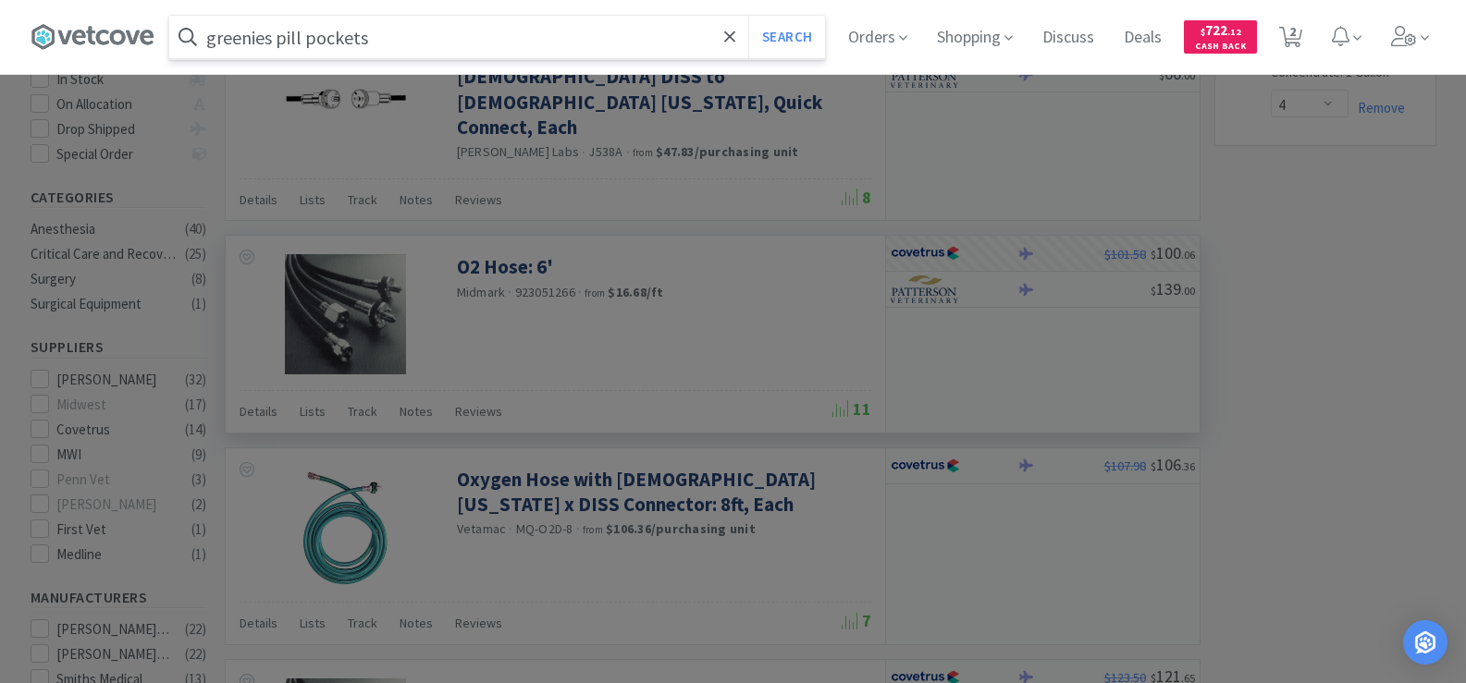
type input "greenies pill pockets"
click at [748, 16] on button "Search" at bounding box center [786, 37] width 77 height 43
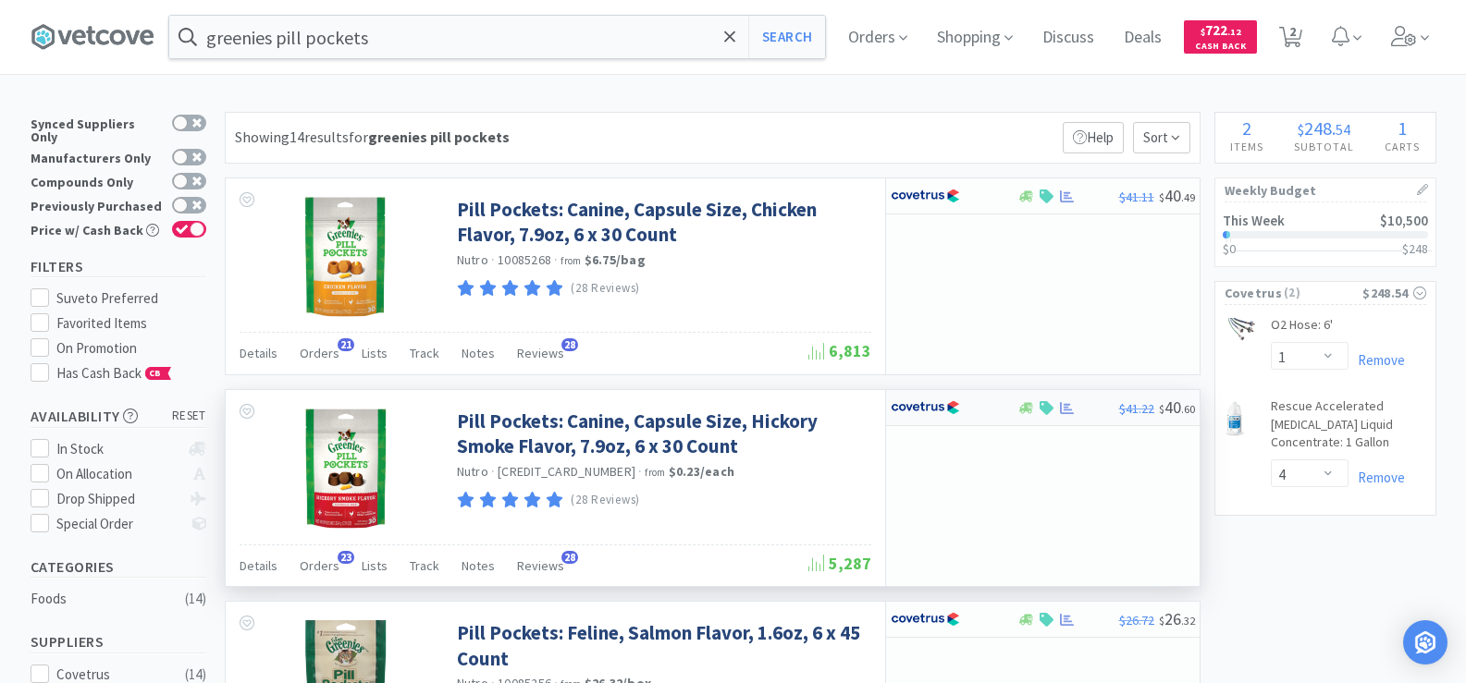
click at [935, 408] on img at bounding box center [924, 408] width 69 height 28
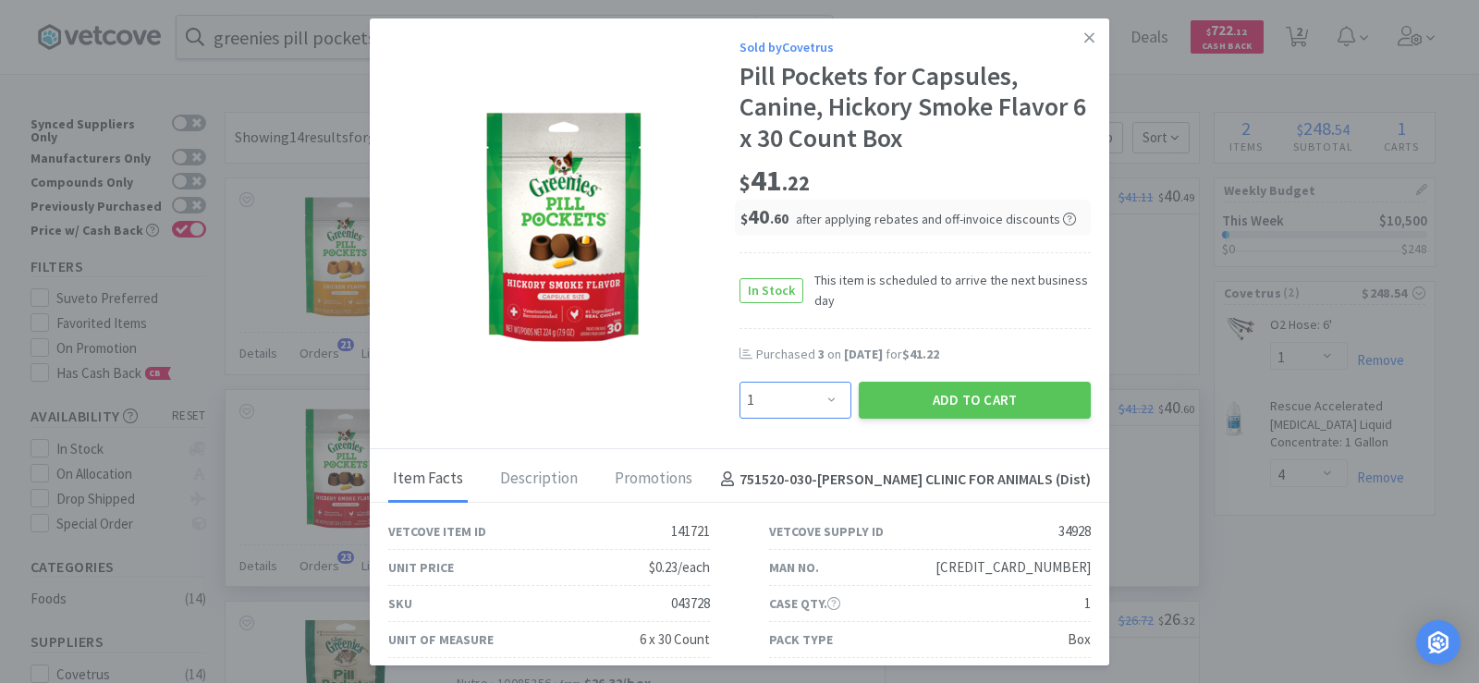
click at [811, 399] on select "Enter Quantity 1 2 3 4 5 6 7 8 9 10 11 12 13 14 15 16 17 18 19 20 Enter Quantity" at bounding box center [796, 400] width 112 height 37
select select "3"
click at [740, 382] on select "Enter Quantity 1 2 3 4 5 6 7 8 9 10 11 12 13 14 15 16 17 18 19 20 Enter Quantity" at bounding box center [796, 400] width 112 height 37
click at [1006, 407] on button "Add to Cart" at bounding box center [975, 400] width 232 height 37
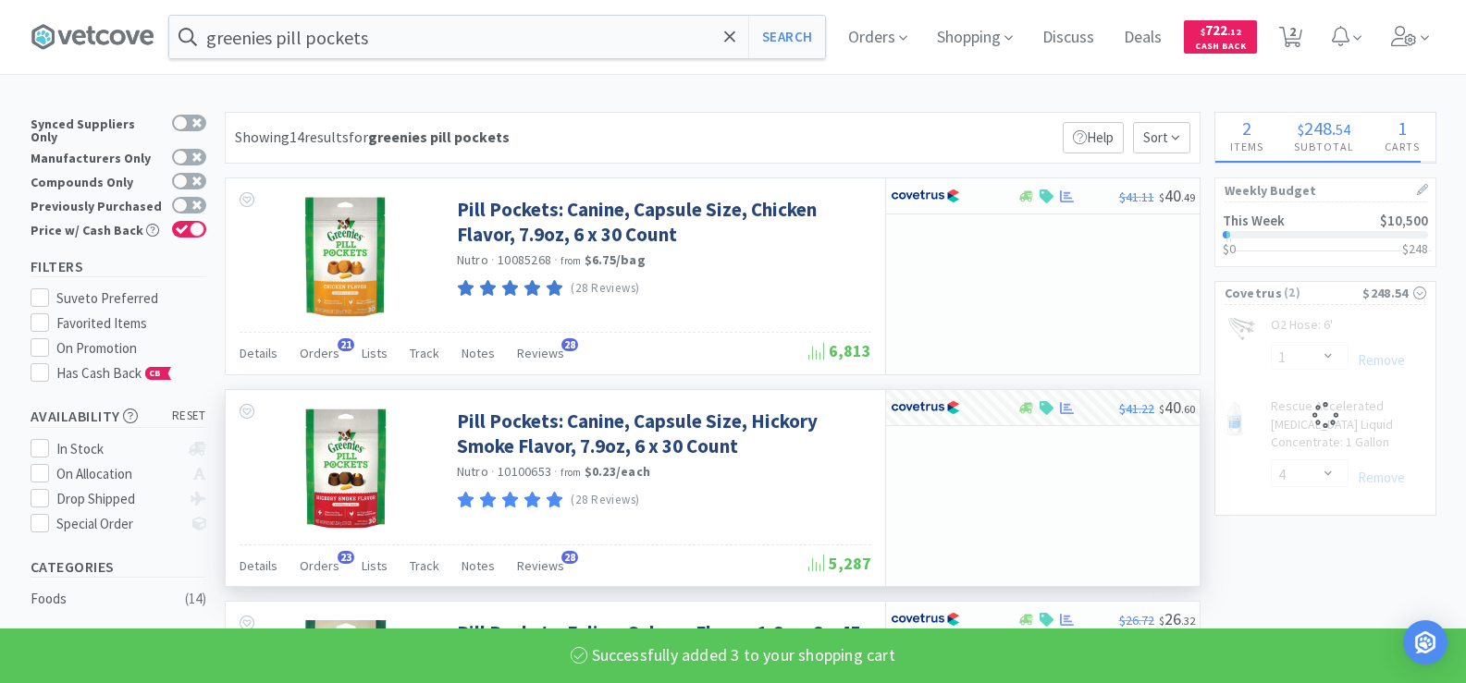
select select "3"
select select "4"
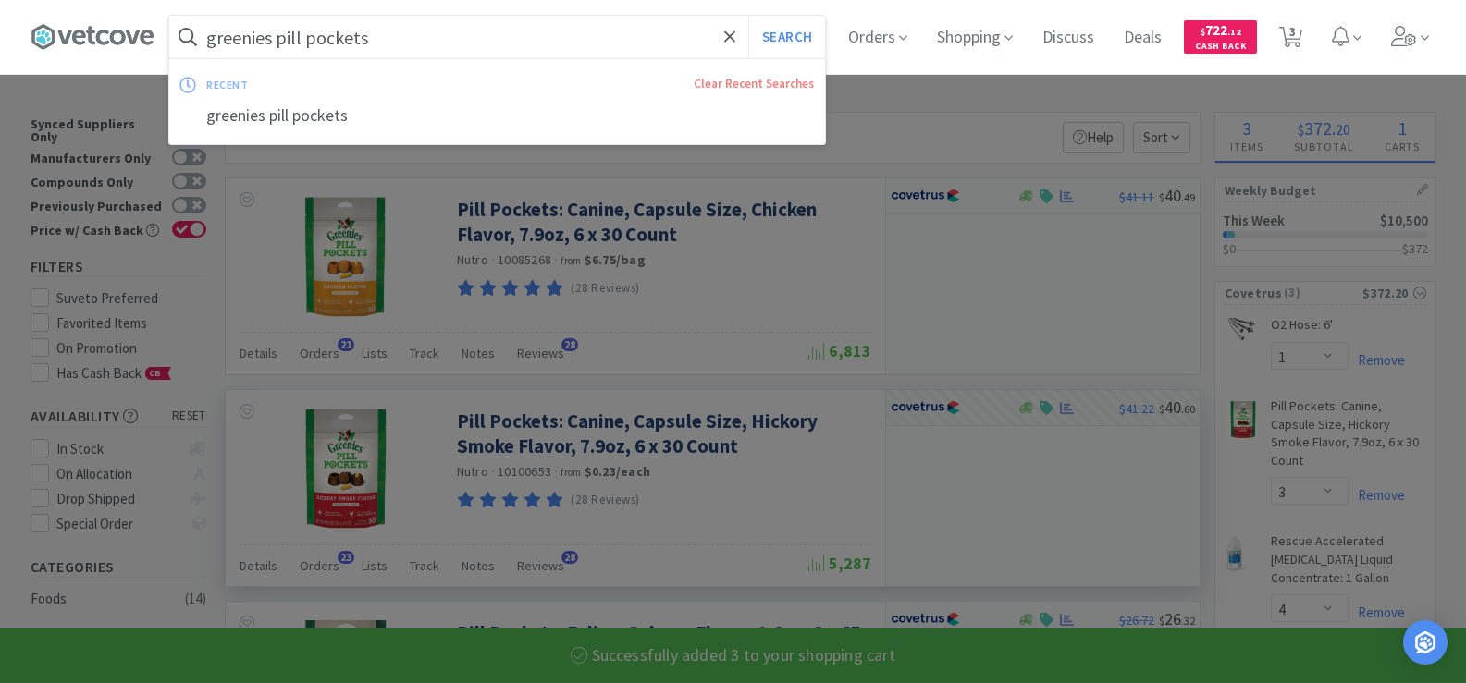
click at [399, 53] on input "greenies pill pockets" at bounding box center [497, 37] width 656 height 43
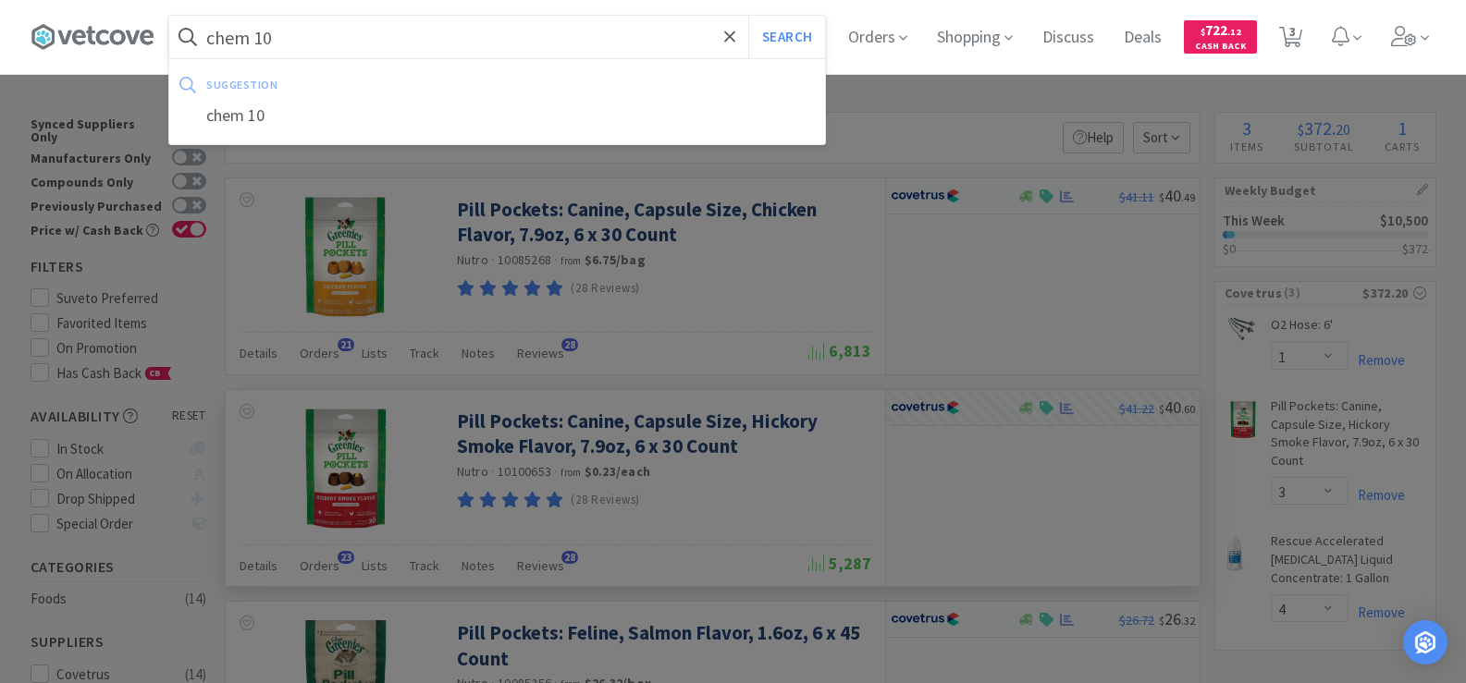
type input "chem 10"
click at [748, 16] on button "Search" at bounding box center [786, 37] width 77 height 43
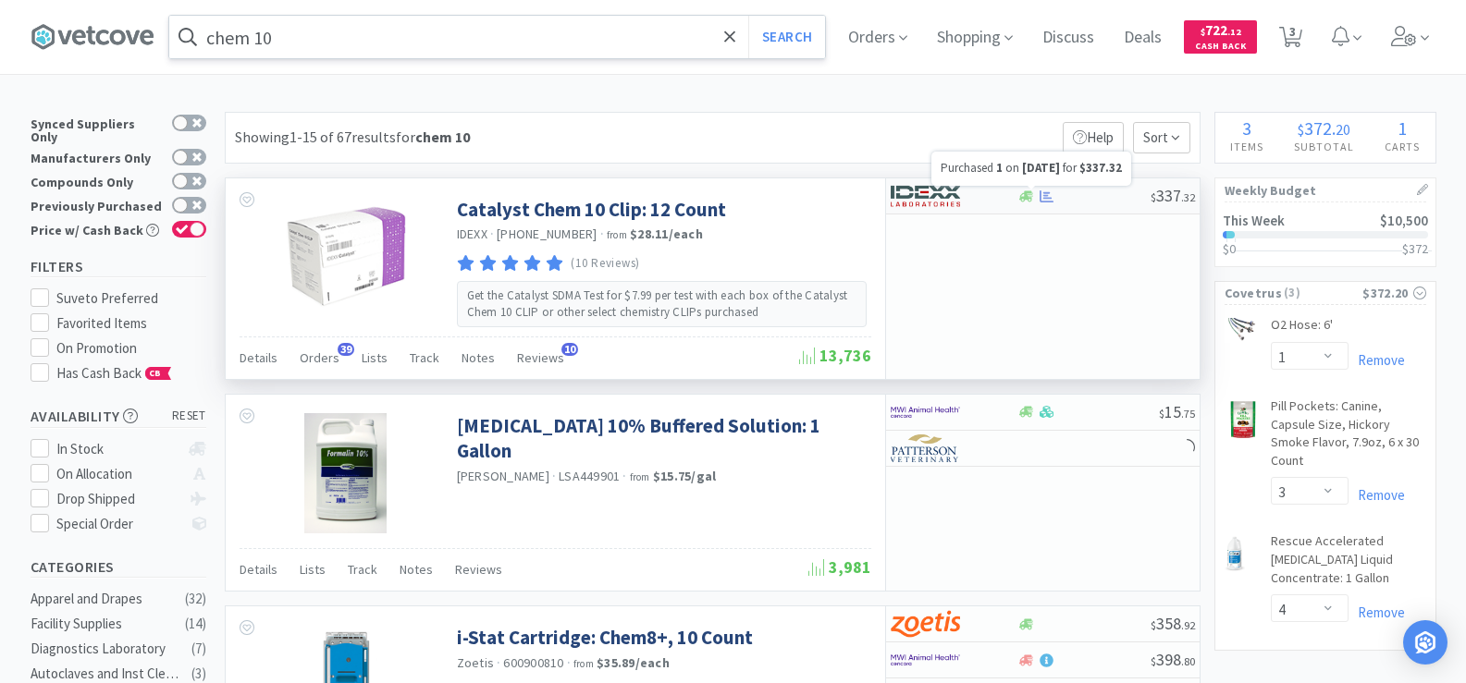
click at [1049, 193] on icon at bounding box center [1046, 196] width 14 height 12
select select "1"
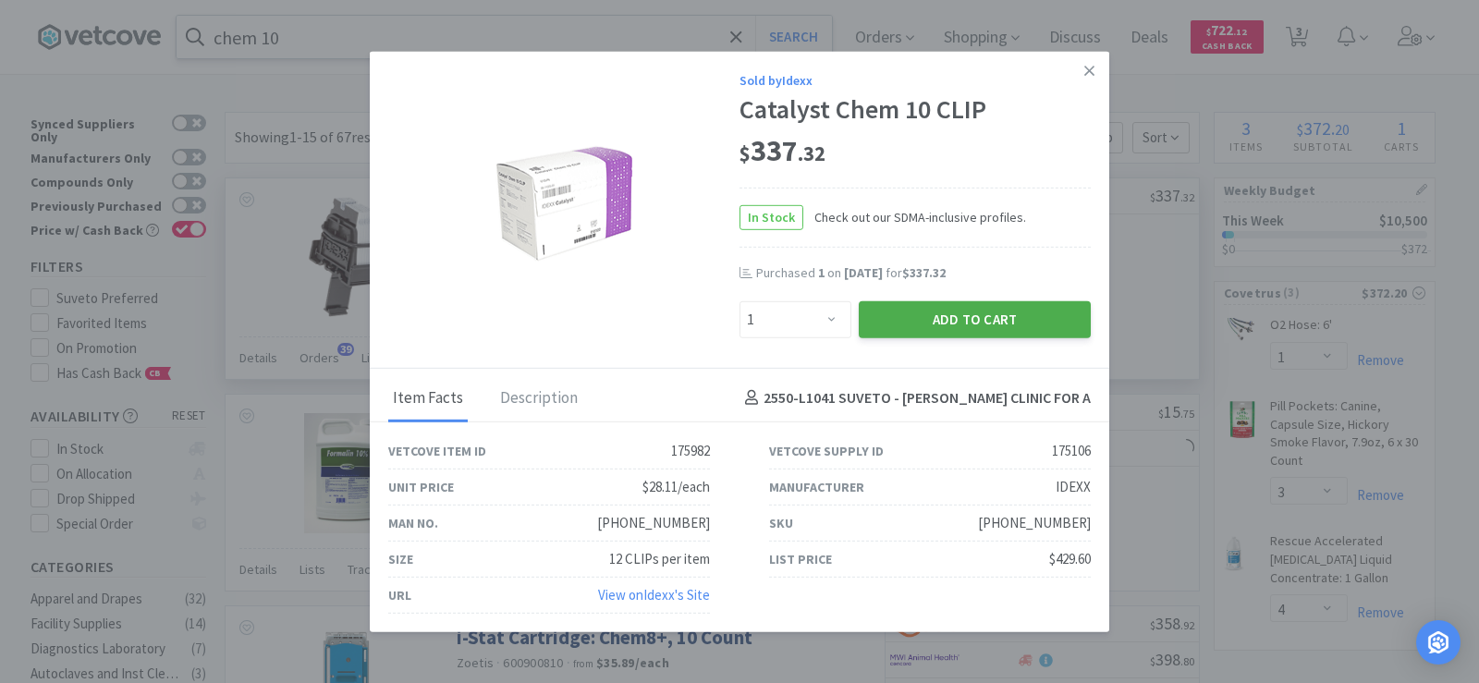
click at [988, 329] on button "Add to Cart" at bounding box center [975, 319] width 232 height 37
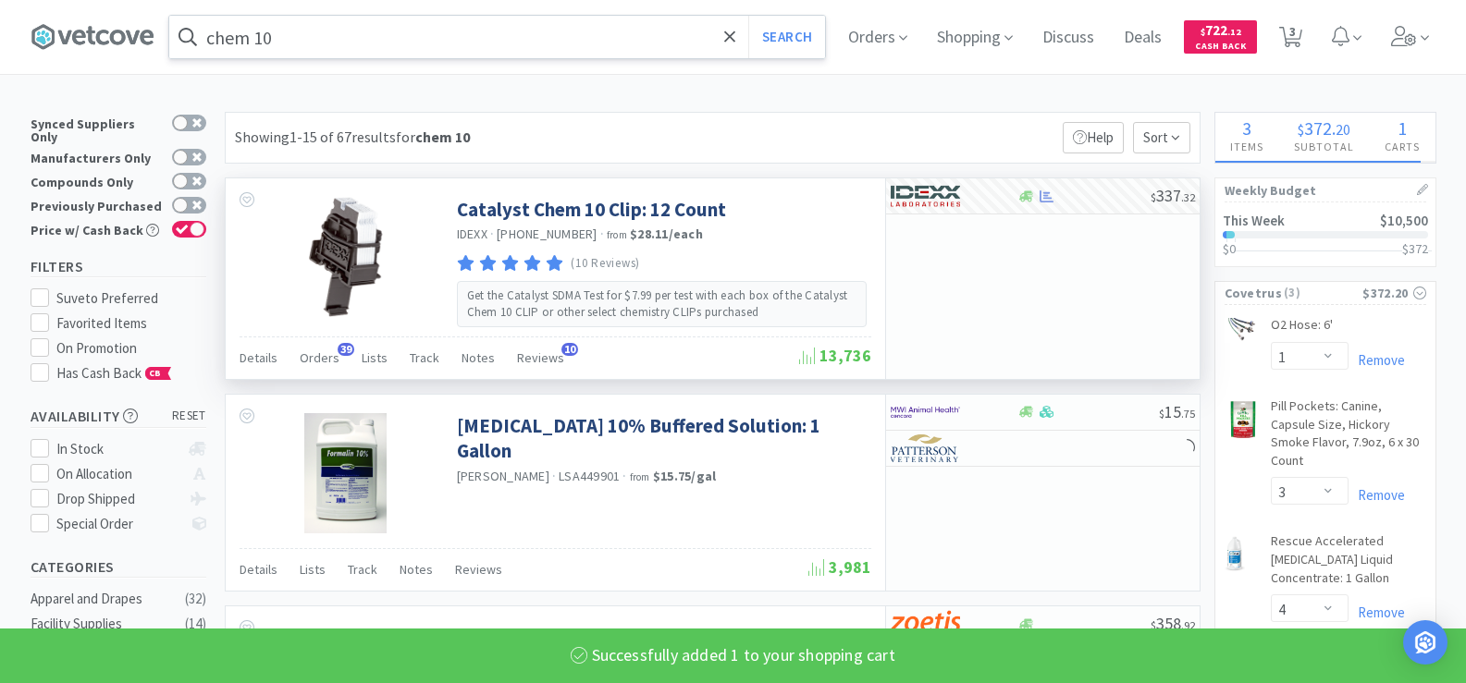
select select "1"
click at [302, 31] on input "chem 10" at bounding box center [497, 37] width 656 height 43
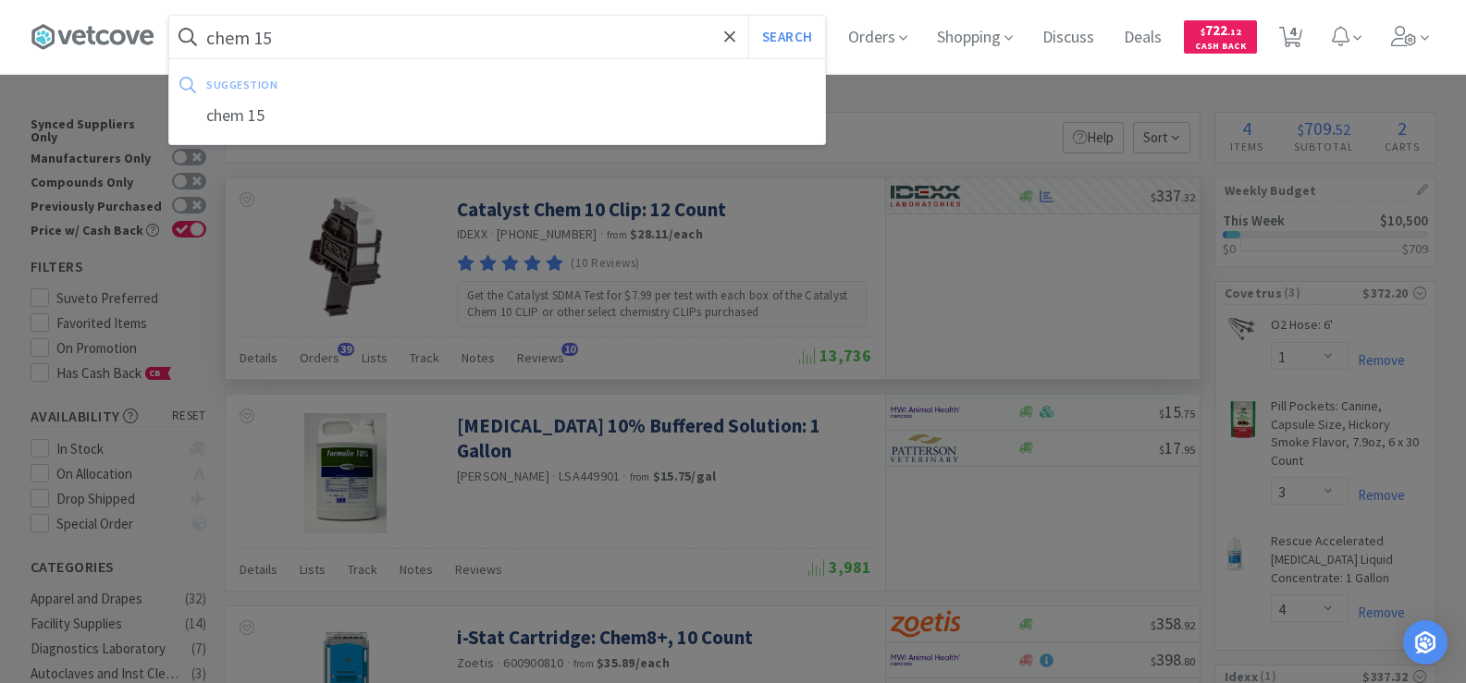
type input "chem 15"
click at [748, 16] on button "Search" at bounding box center [786, 37] width 77 height 43
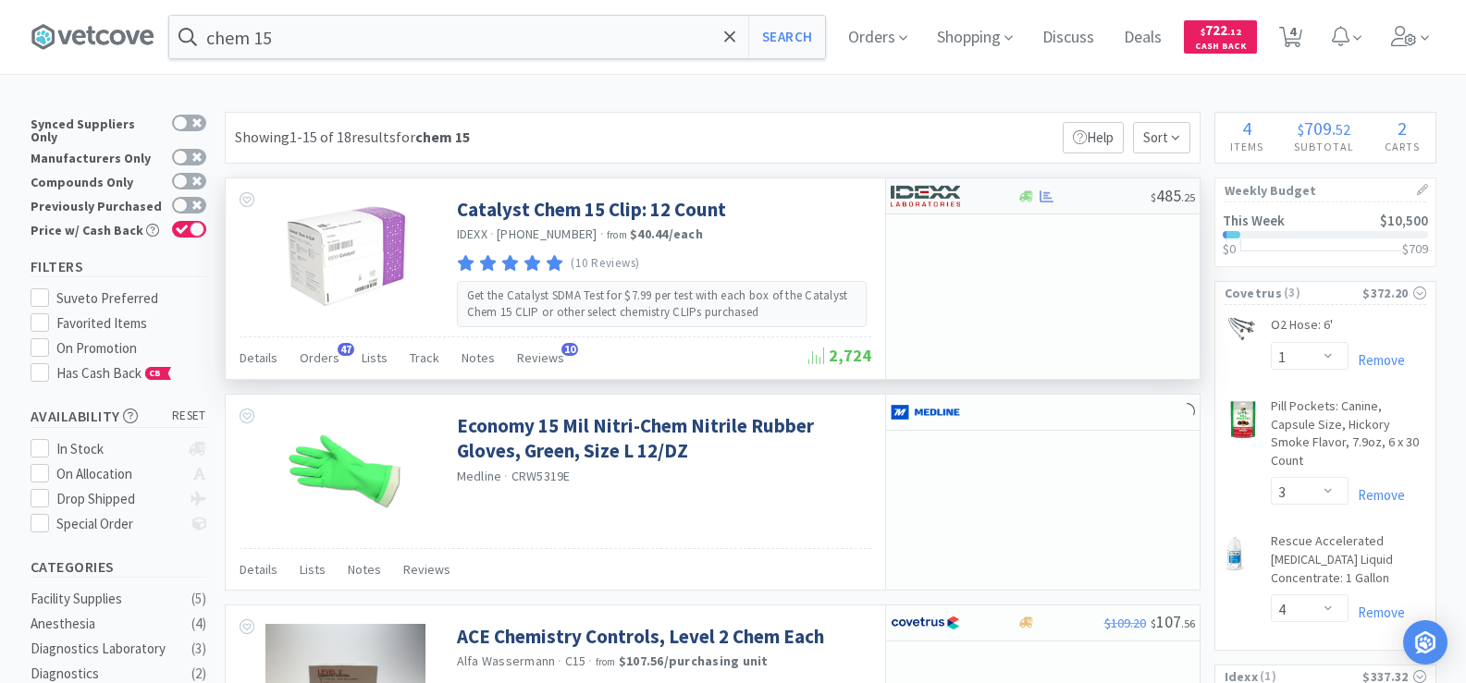
click at [1039, 200] on icon at bounding box center [1046, 197] width 14 height 14
select select "1"
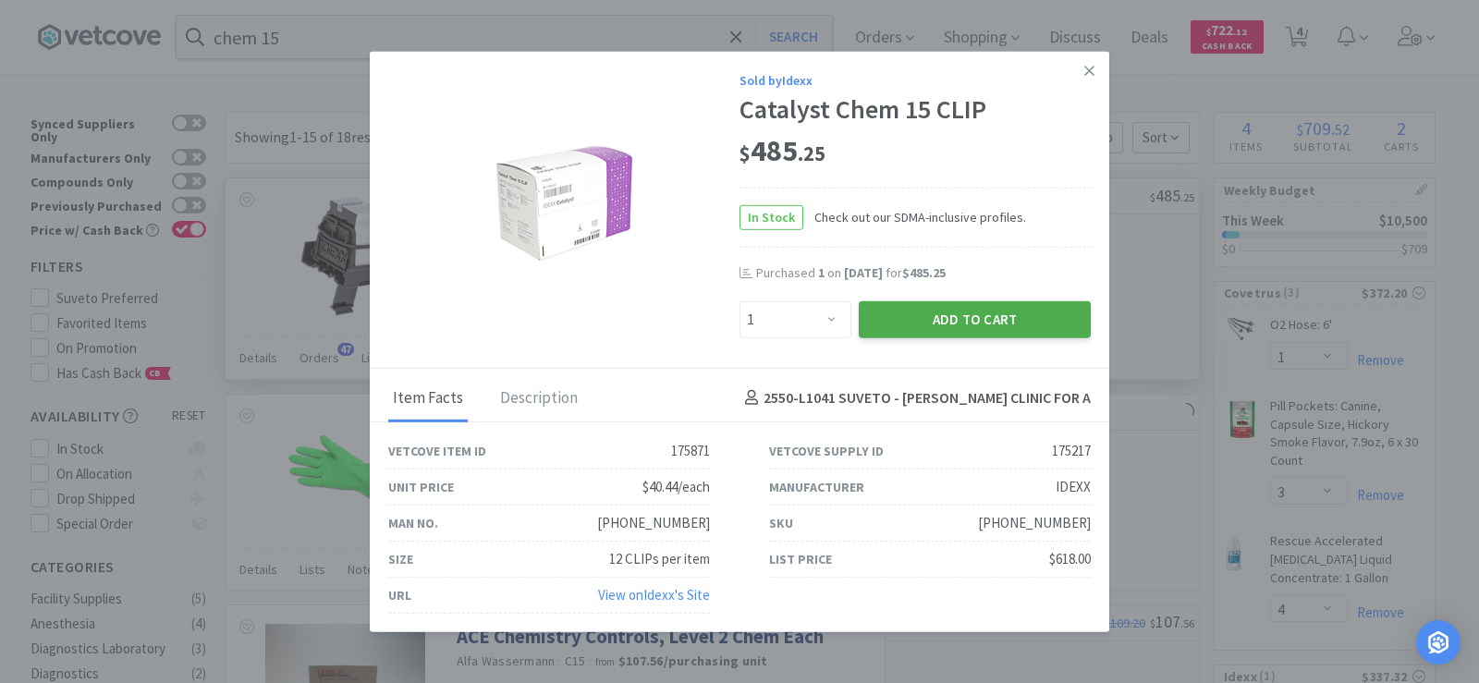
click at [994, 319] on button "Add to Cart" at bounding box center [975, 319] width 232 height 37
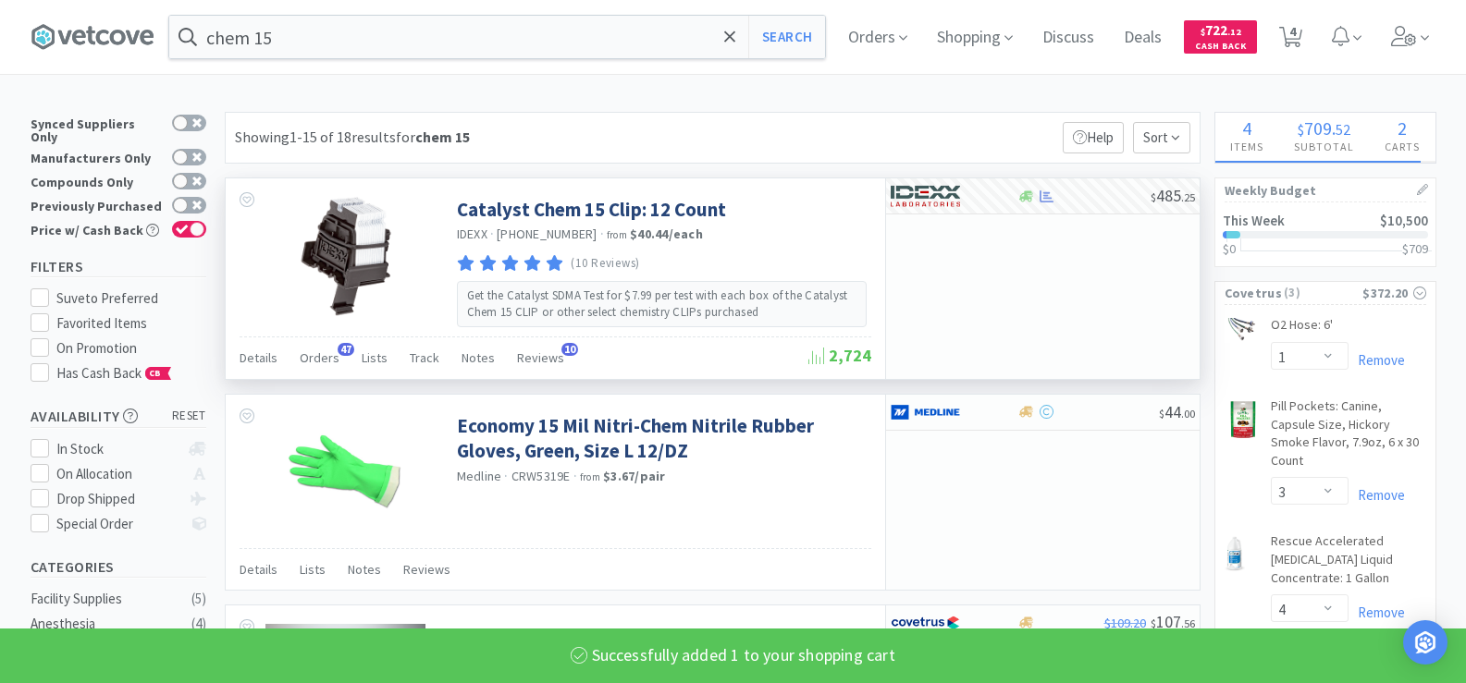
select select "1"
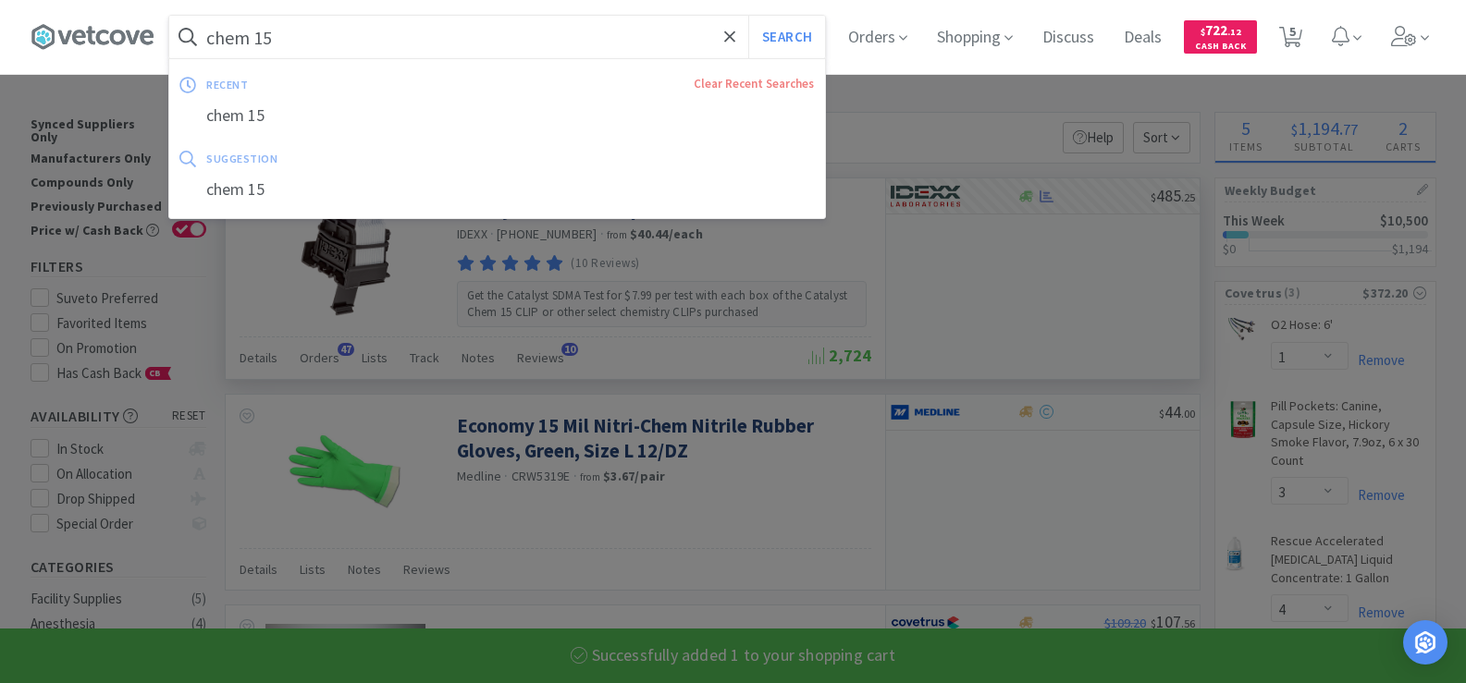
click at [313, 54] on input "chem 15" at bounding box center [497, 37] width 656 height 43
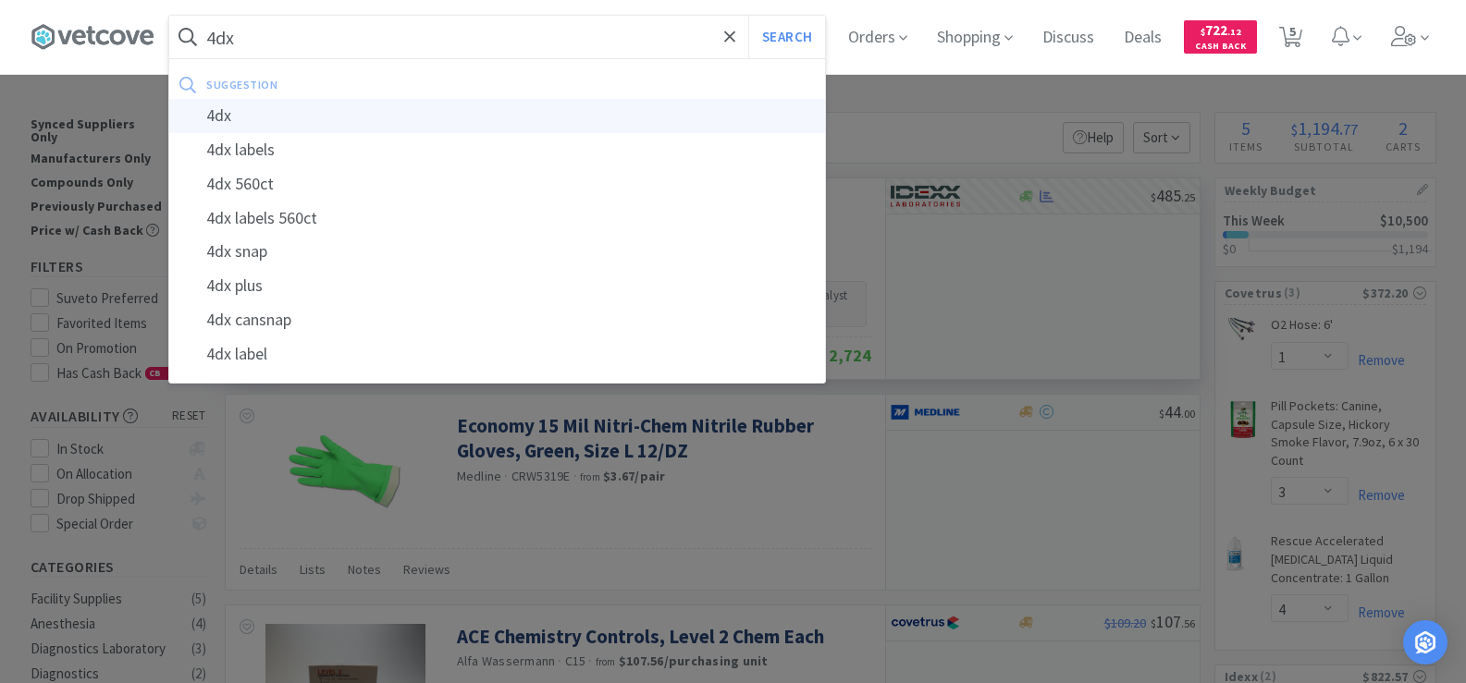
type input "4dx"
click at [316, 124] on div "4dx" at bounding box center [497, 116] width 656 height 34
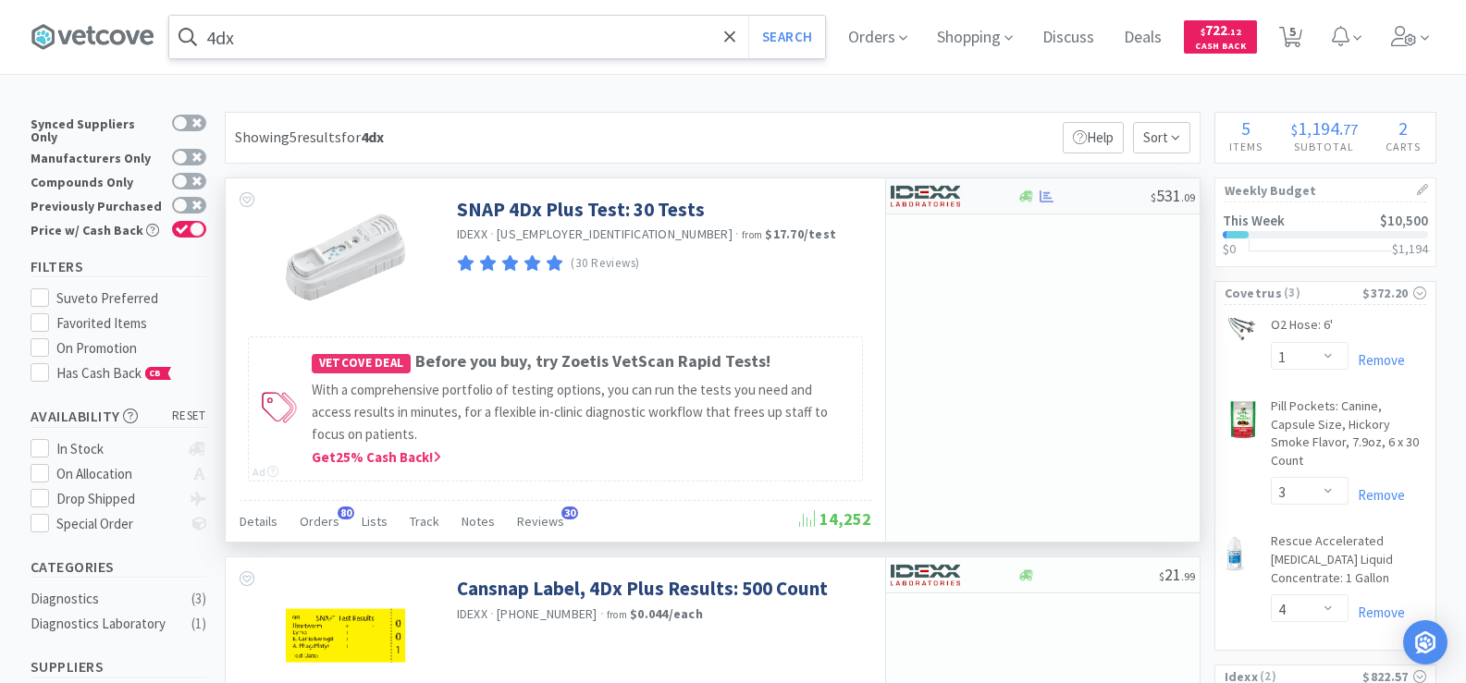
click at [1037, 197] on div at bounding box center [1046, 197] width 18 height 14
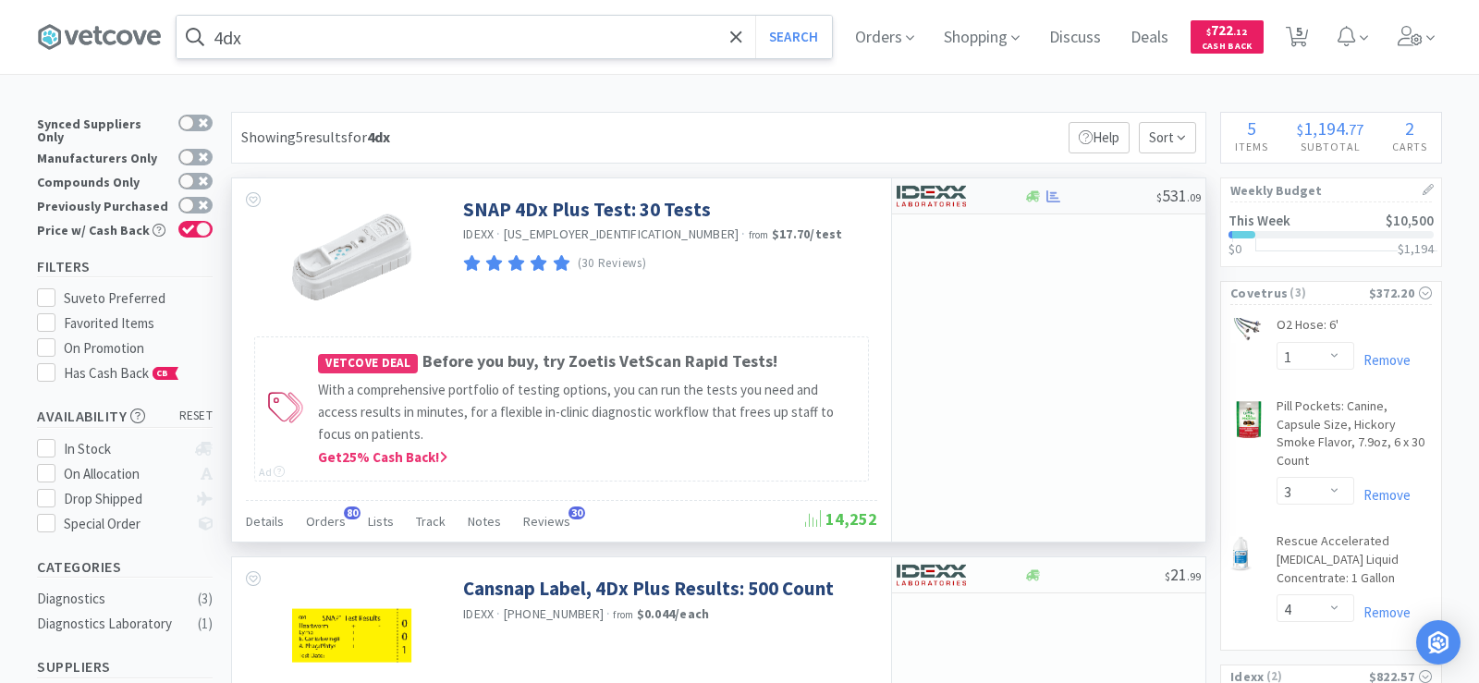
select select "1"
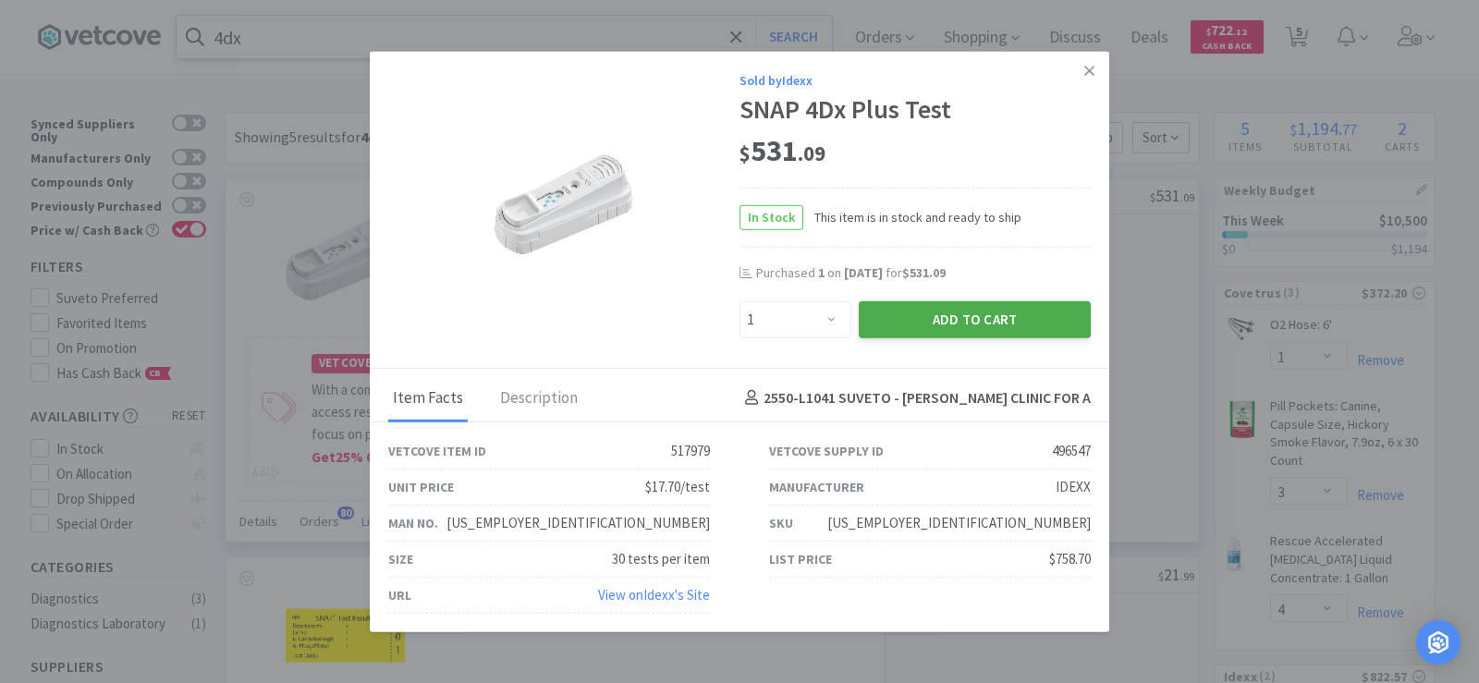
click at [937, 321] on button "Add to Cart" at bounding box center [975, 319] width 232 height 37
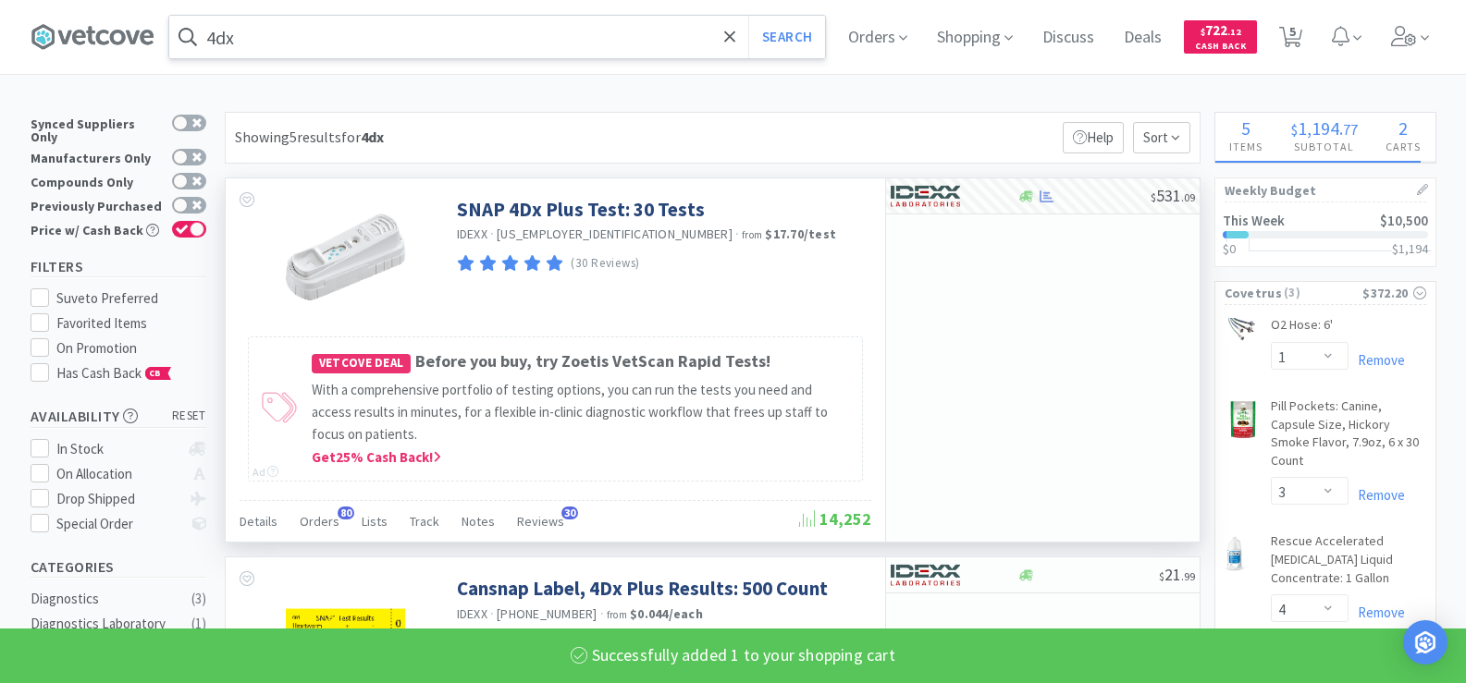
select select "1"
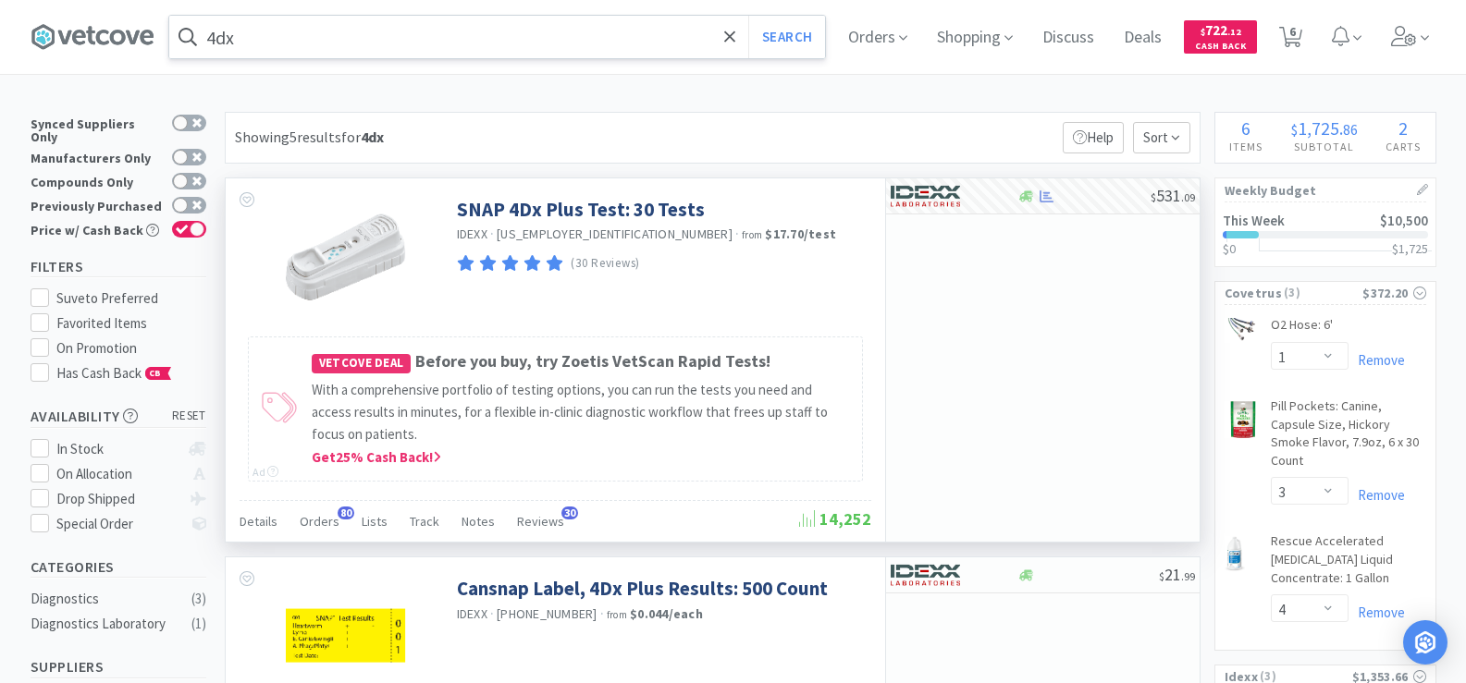
click at [278, 31] on input "4dx" at bounding box center [497, 37] width 656 height 43
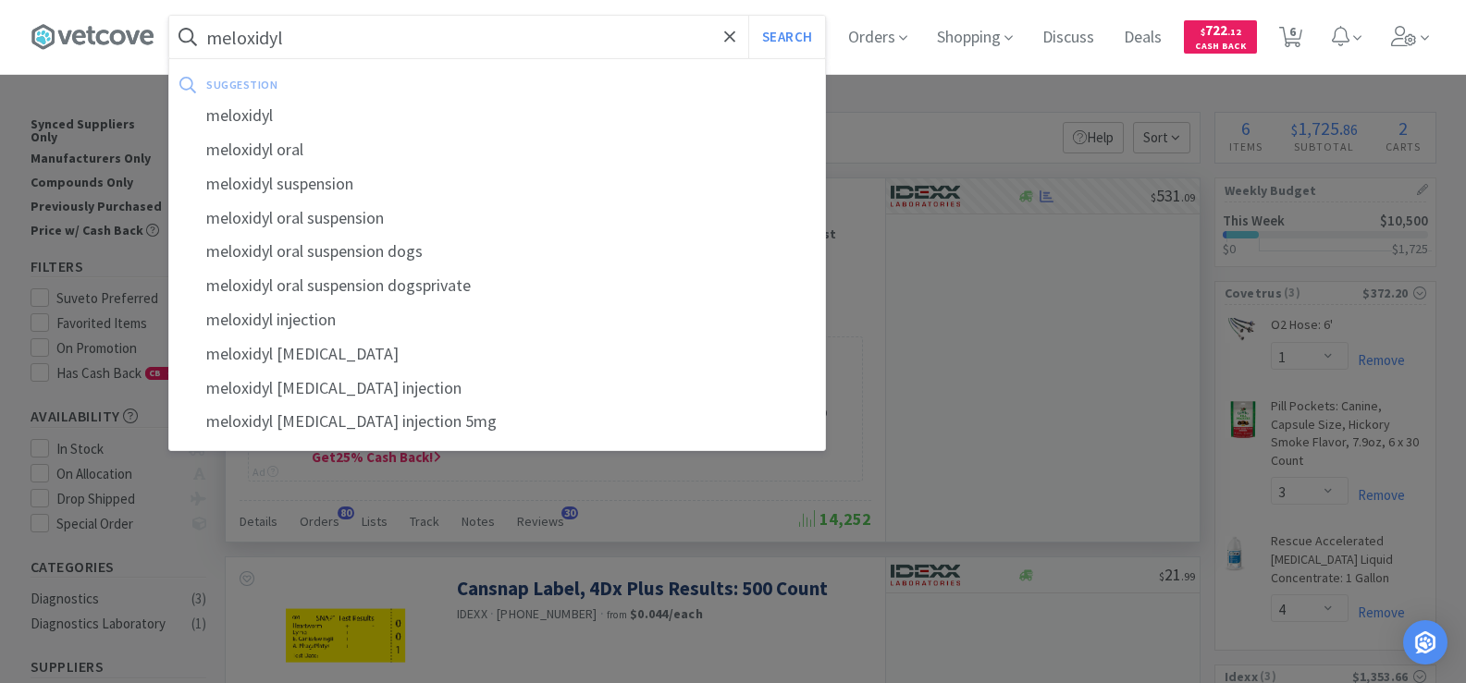
type input "meloxidyl"
click at [748, 16] on button "Search" at bounding box center [786, 37] width 77 height 43
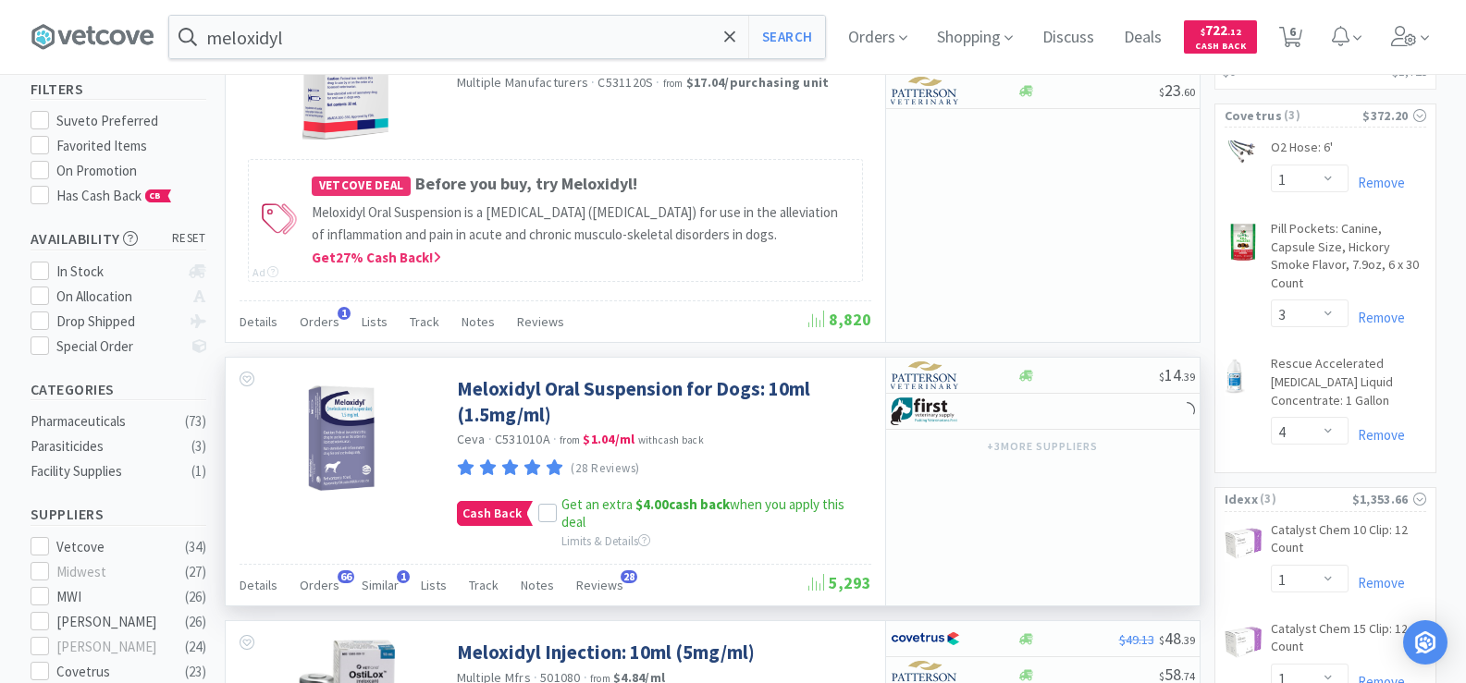
scroll to position [185, 0]
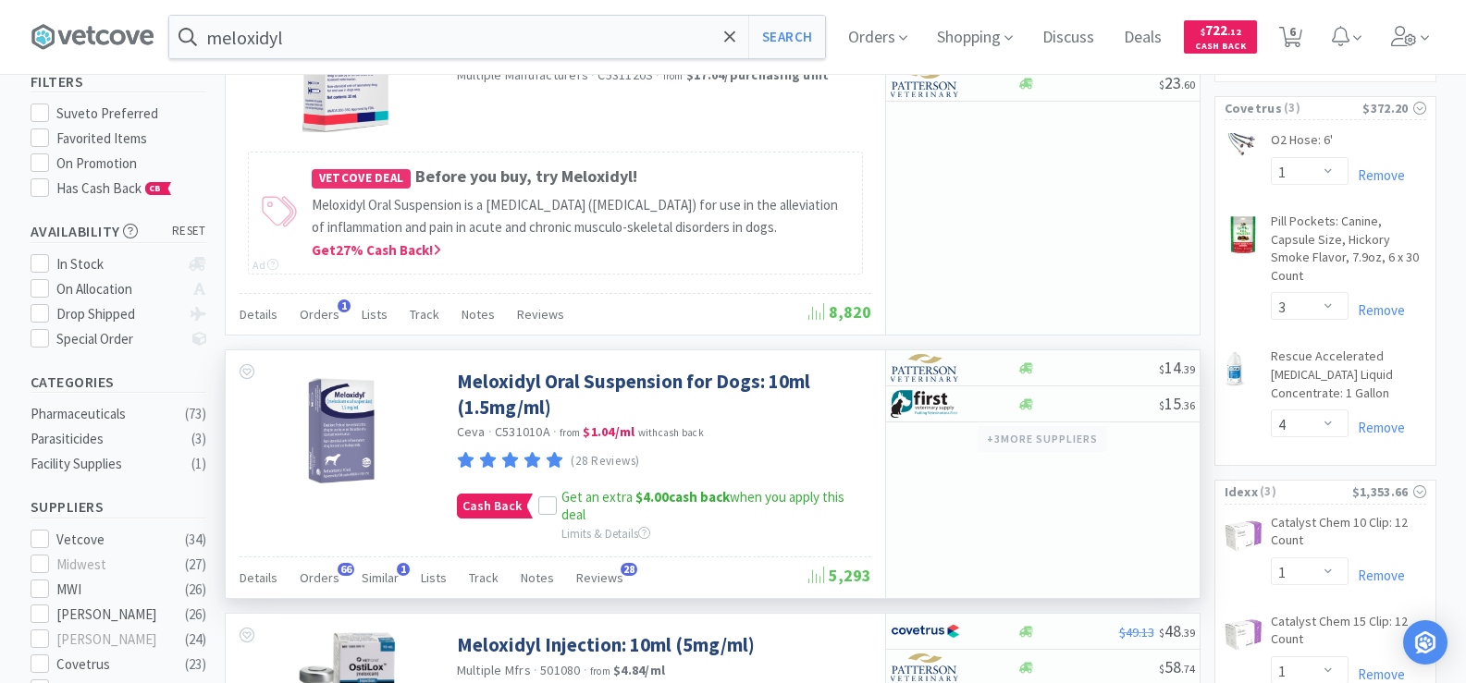
click at [1001, 439] on button "+ 3 more supplier s" at bounding box center [1041, 439] width 129 height 26
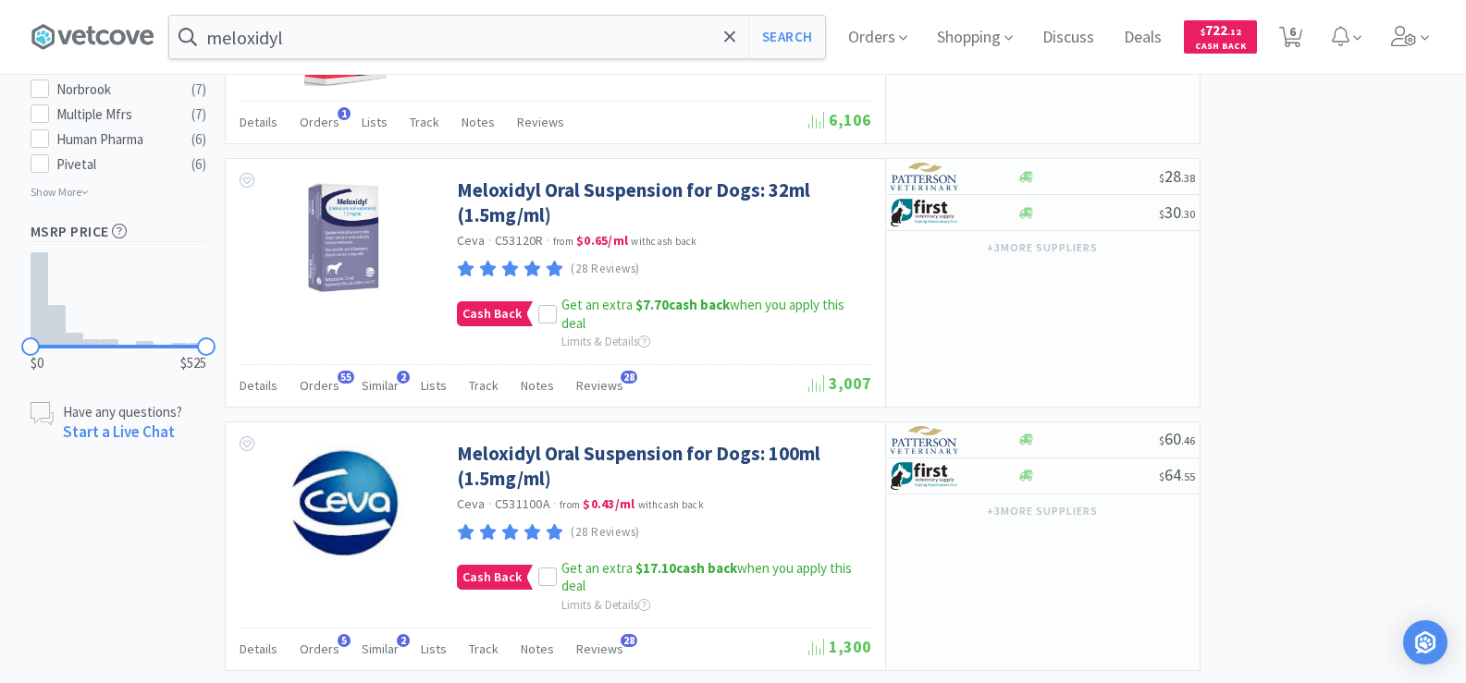
scroll to position [1387, 0]
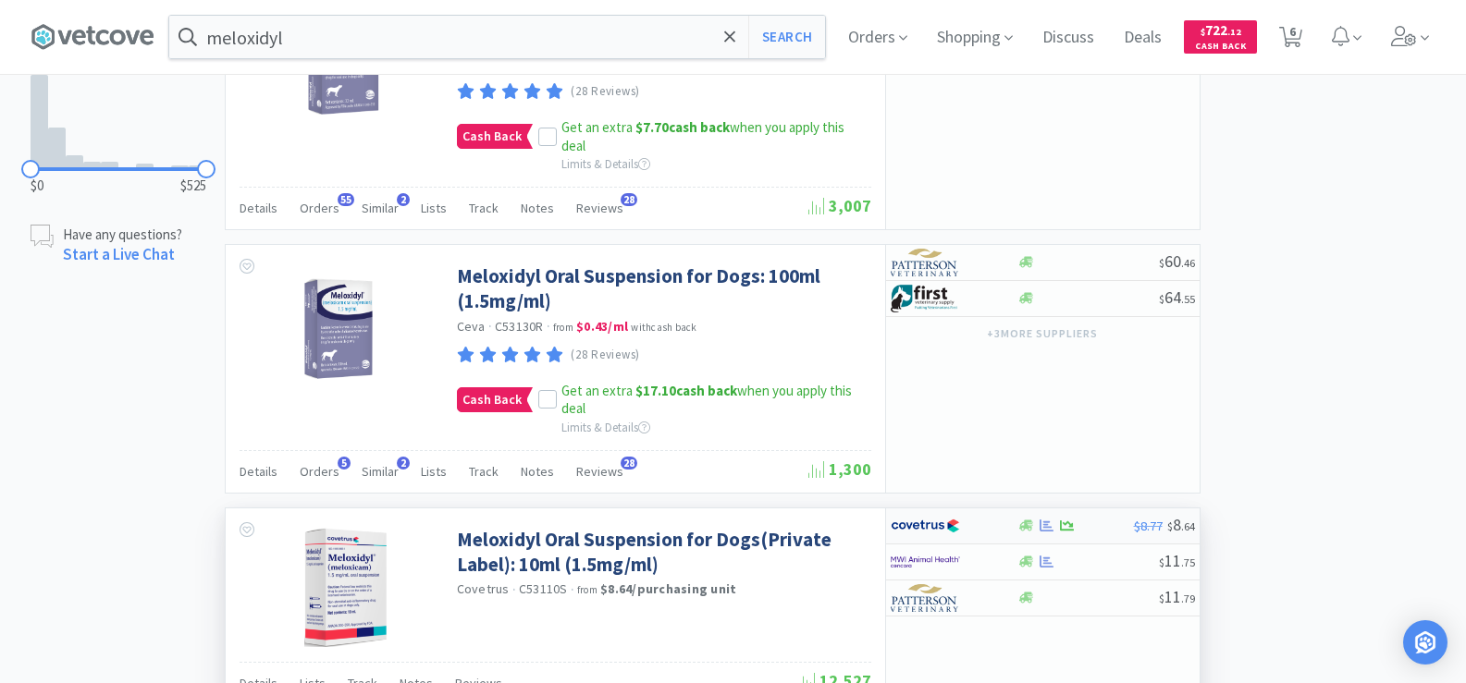
click at [1055, 525] on div at bounding box center [1046, 526] width 18 height 14
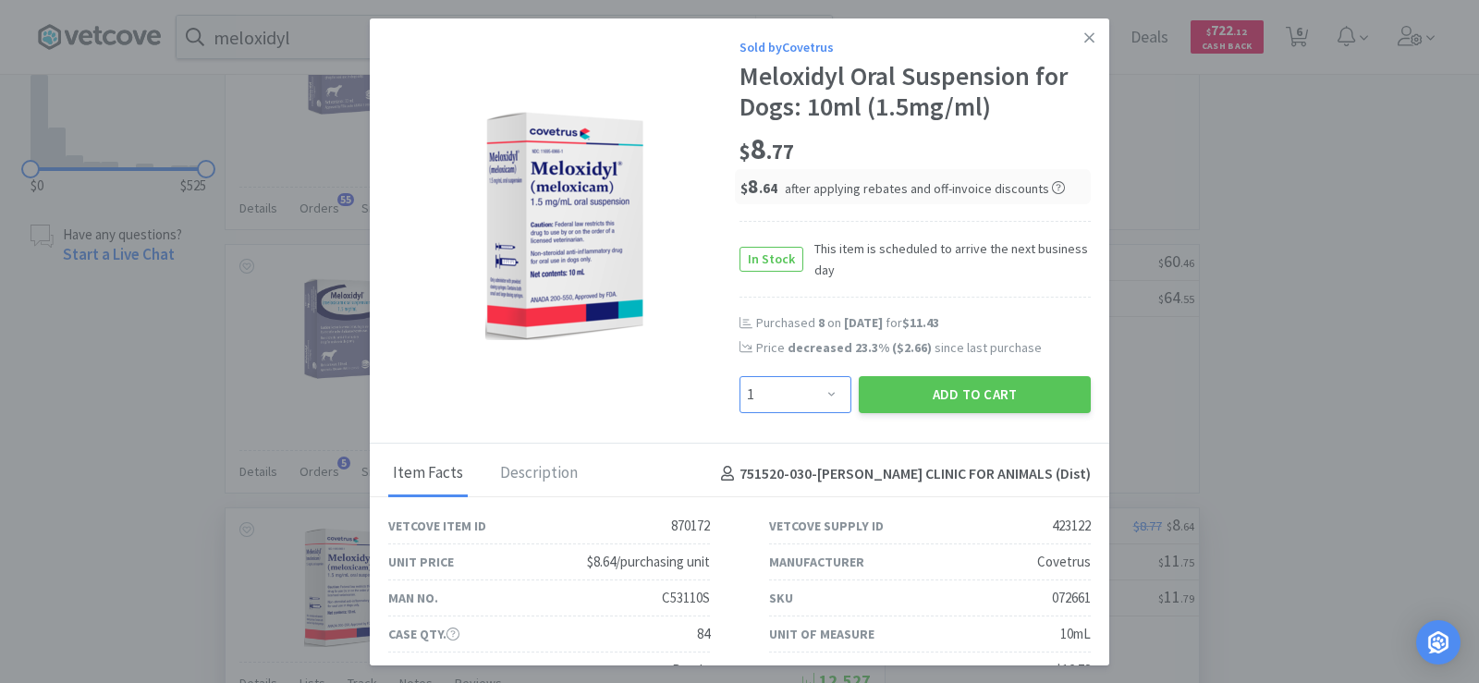
click at [822, 399] on select "Enter Quantity 1 2 3 4 5 6 7 8 9 10 11 12 13 14 15 16 17 18 19 20 Enter Quantity" at bounding box center [796, 394] width 112 height 37
select select "6"
click at [740, 376] on select "Enter Quantity 1 2 3 4 5 6 7 8 9 10 11 12 13 14 15 16 17 18 19 20 Enter Quantity" at bounding box center [796, 394] width 112 height 37
click at [963, 396] on button "Add to Cart" at bounding box center [975, 394] width 232 height 37
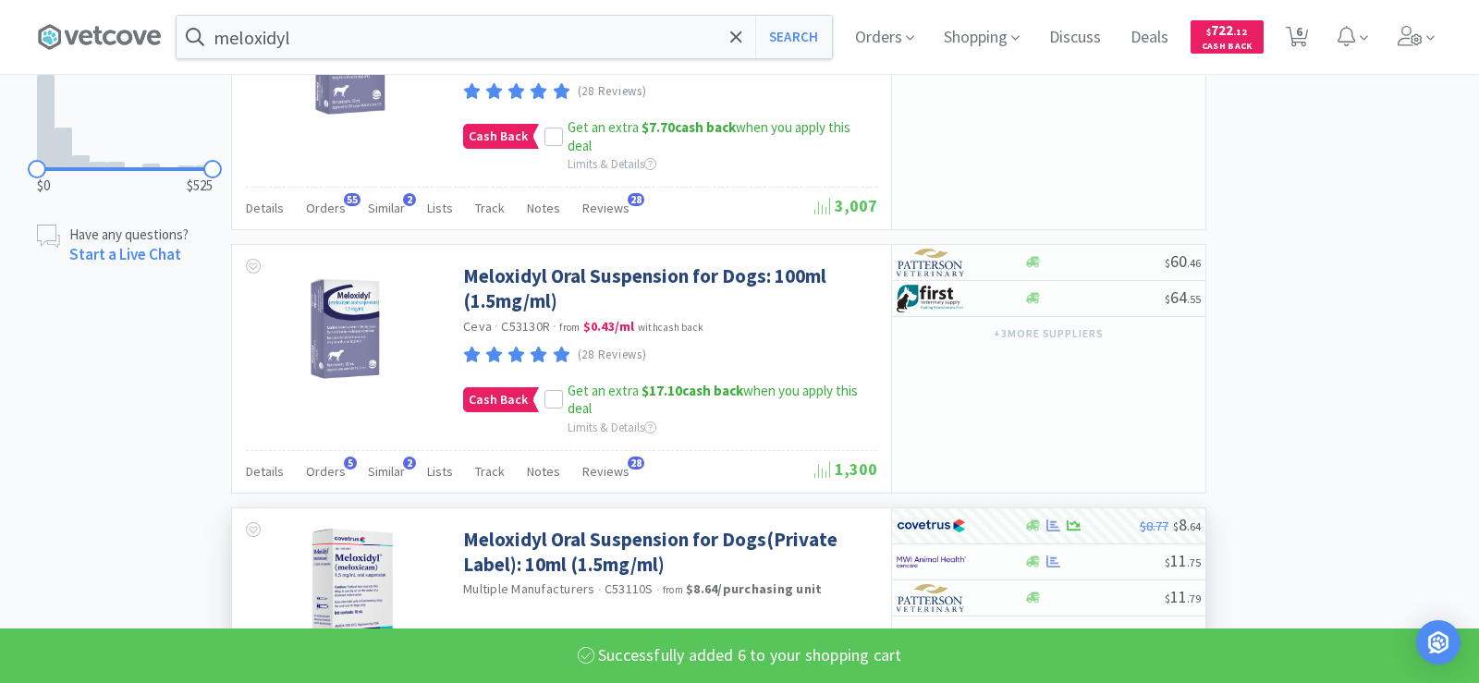
select select "6"
select select "1"
select select "3"
select select "4"
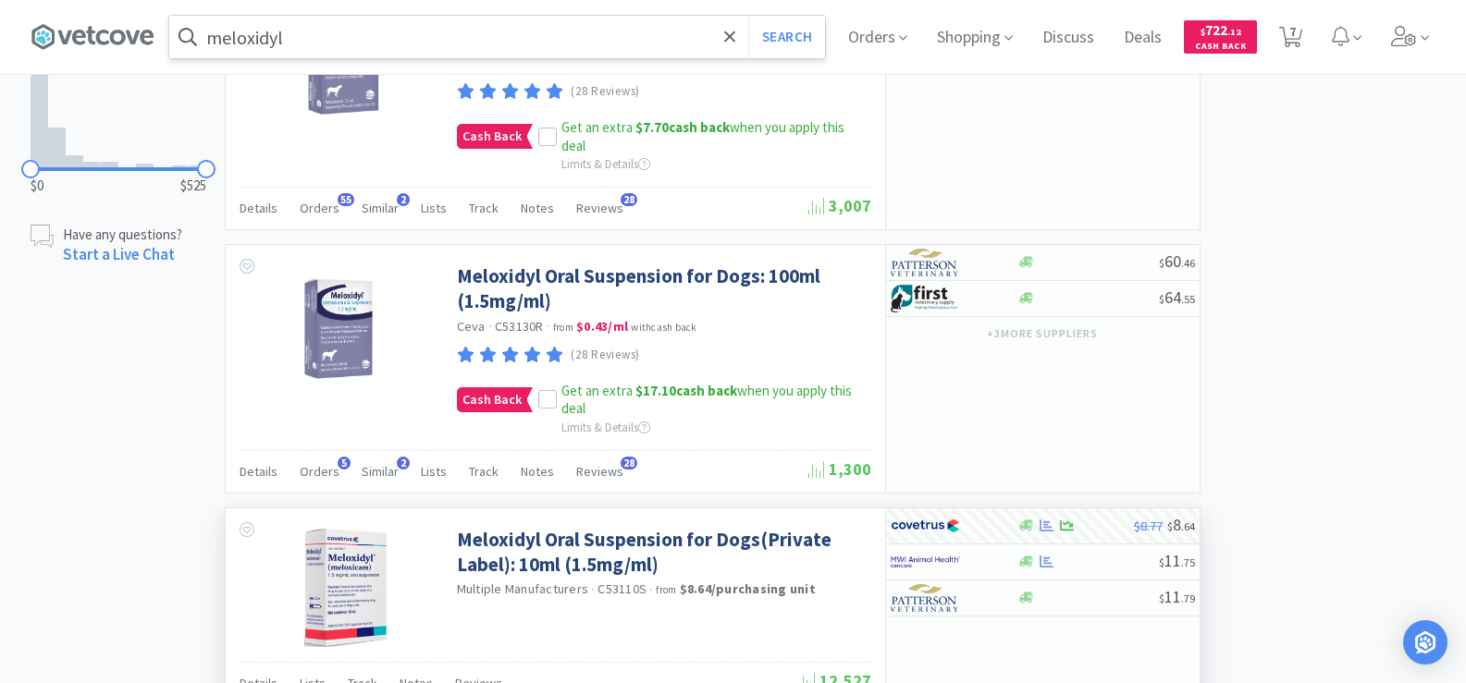
click at [339, 43] on input "meloxidyl" at bounding box center [497, 37] width 656 height 43
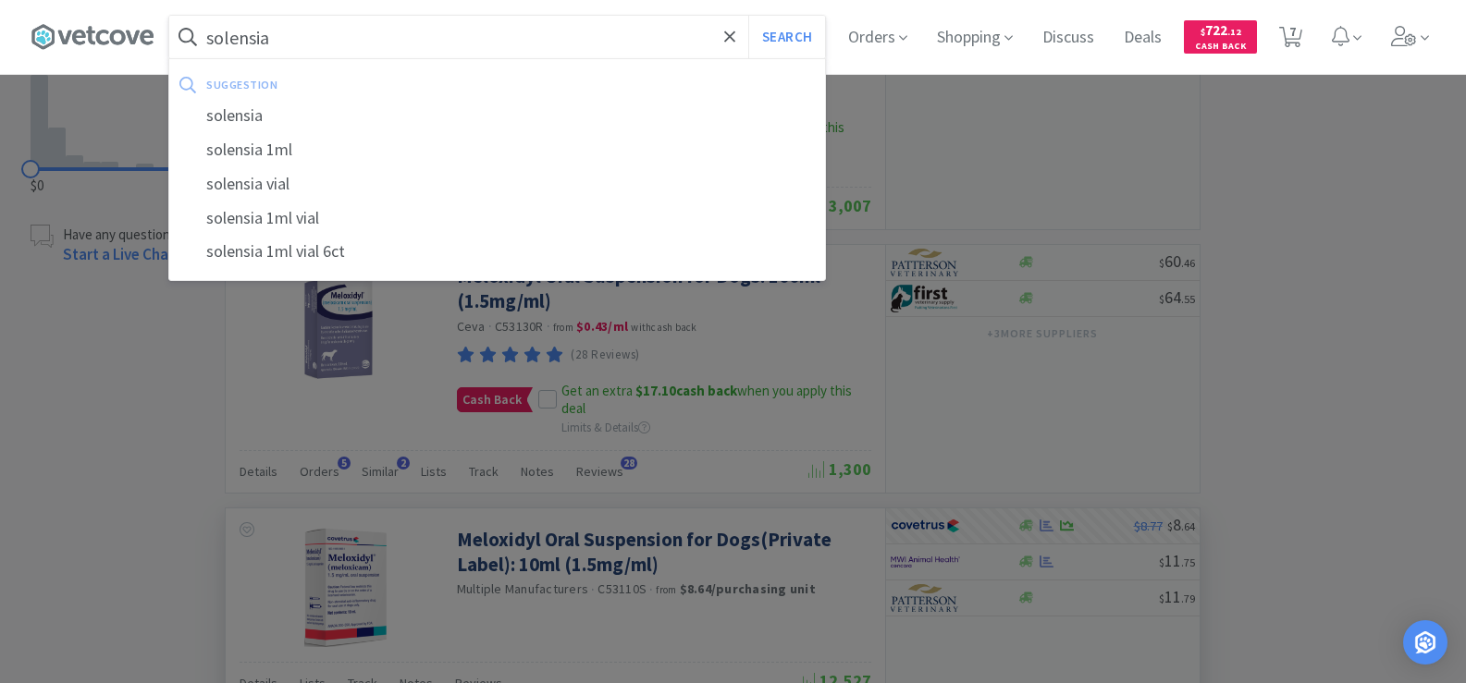
type input "solensia"
click at [748, 16] on button "Search" at bounding box center [786, 37] width 77 height 43
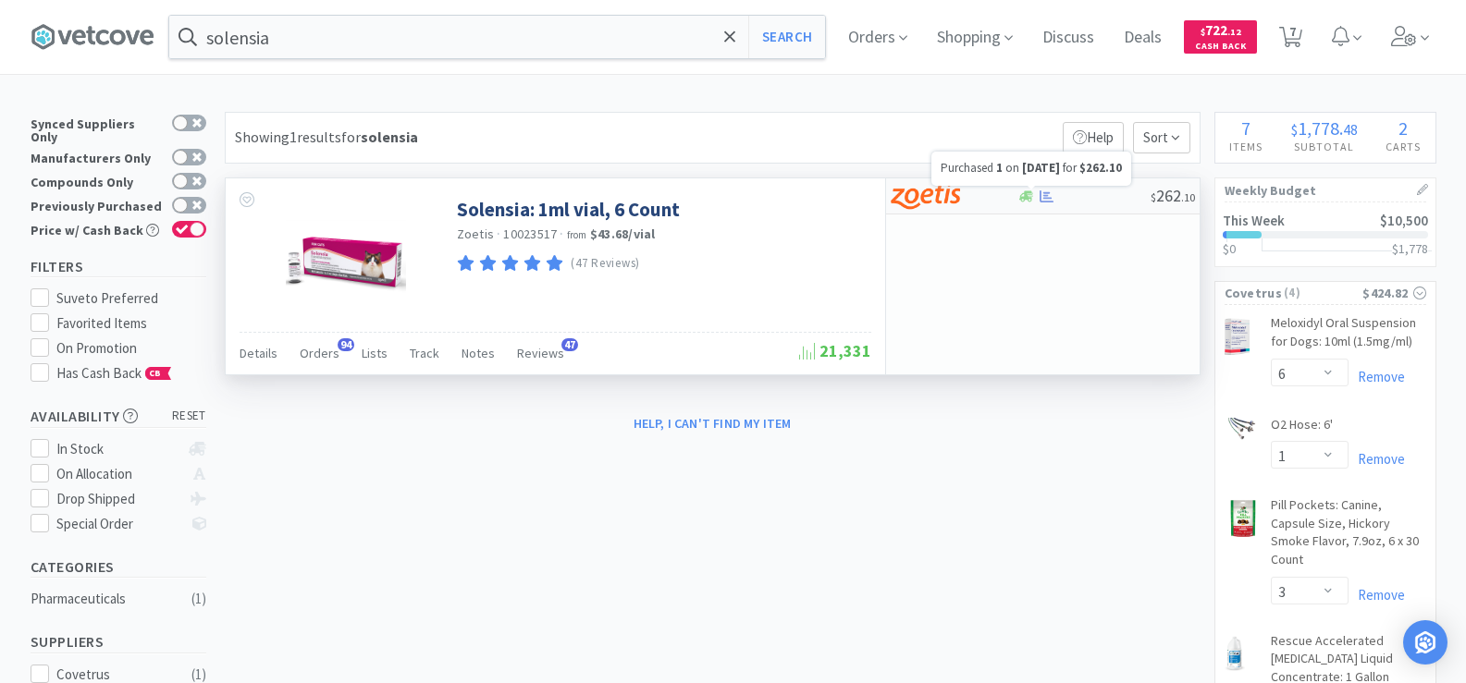
click at [1050, 194] on icon at bounding box center [1046, 197] width 14 height 14
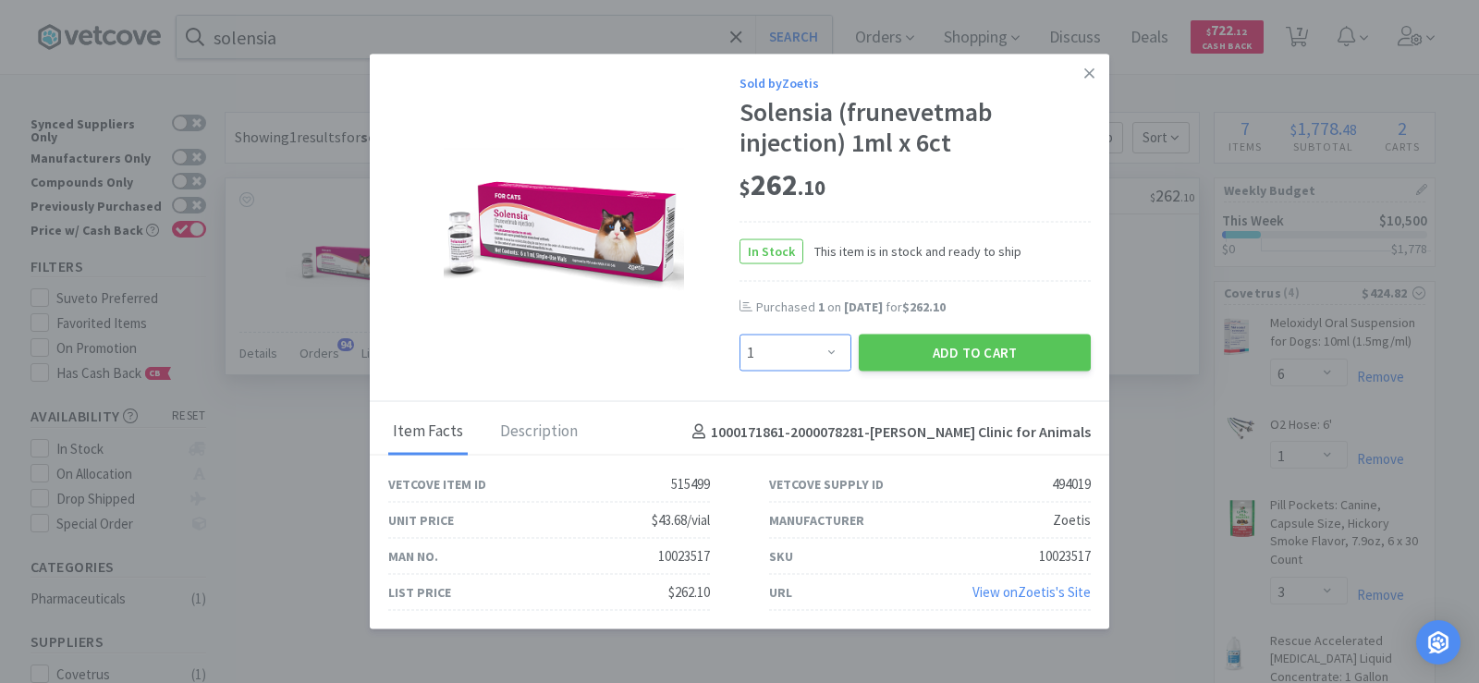
click at [828, 355] on select "Enter Quantity 1 2 3 4 5 6 7 8 9 10 11 12 13 14 15 16 17 18 19 20 Enter Quantity" at bounding box center [796, 353] width 112 height 37
select select "2"
click at [740, 335] on select "Enter Quantity 1 2 3 4 5 6 7 8 9 10 11 12 13 14 15 16 17 18 19 20 Enter Quantity" at bounding box center [796, 353] width 112 height 37
click at [976, 344] on button "Add to Cart" at bounding box center [975, 353] width 232 height 37
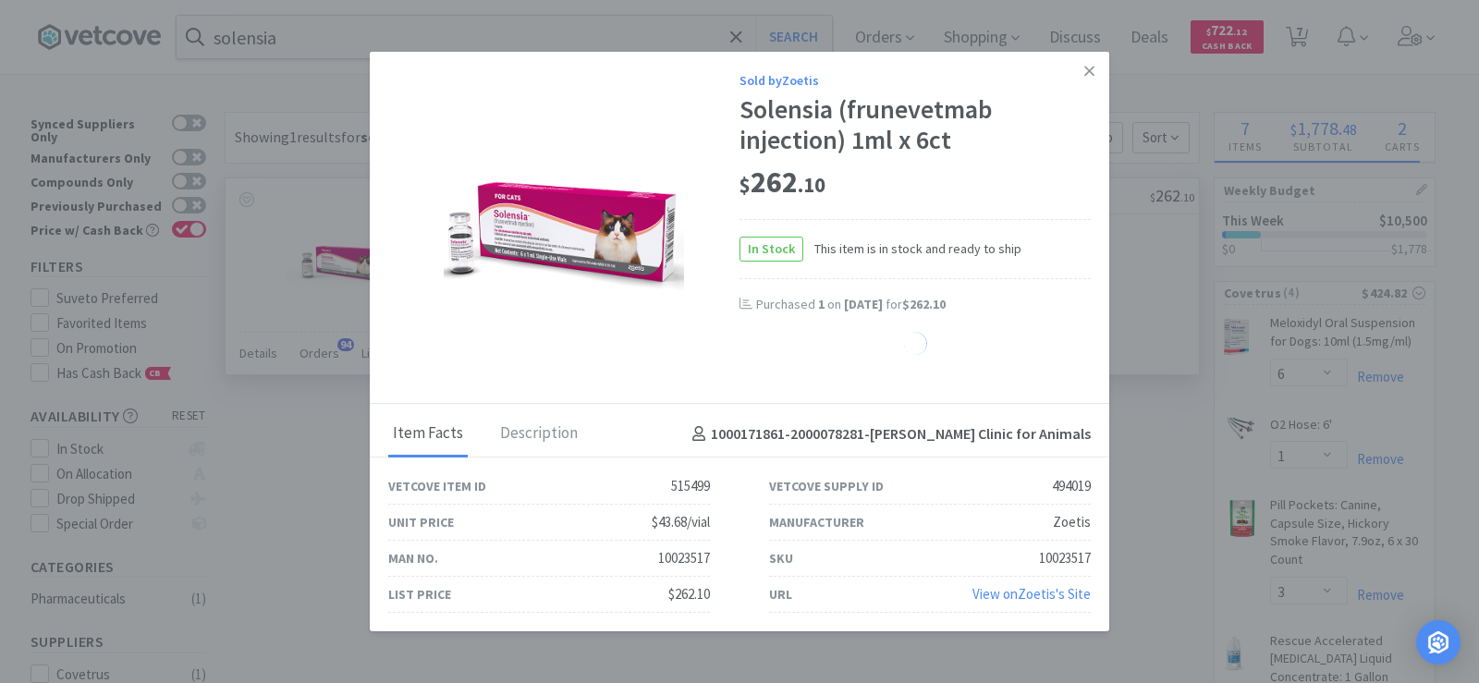
select select "2"
select select "1"
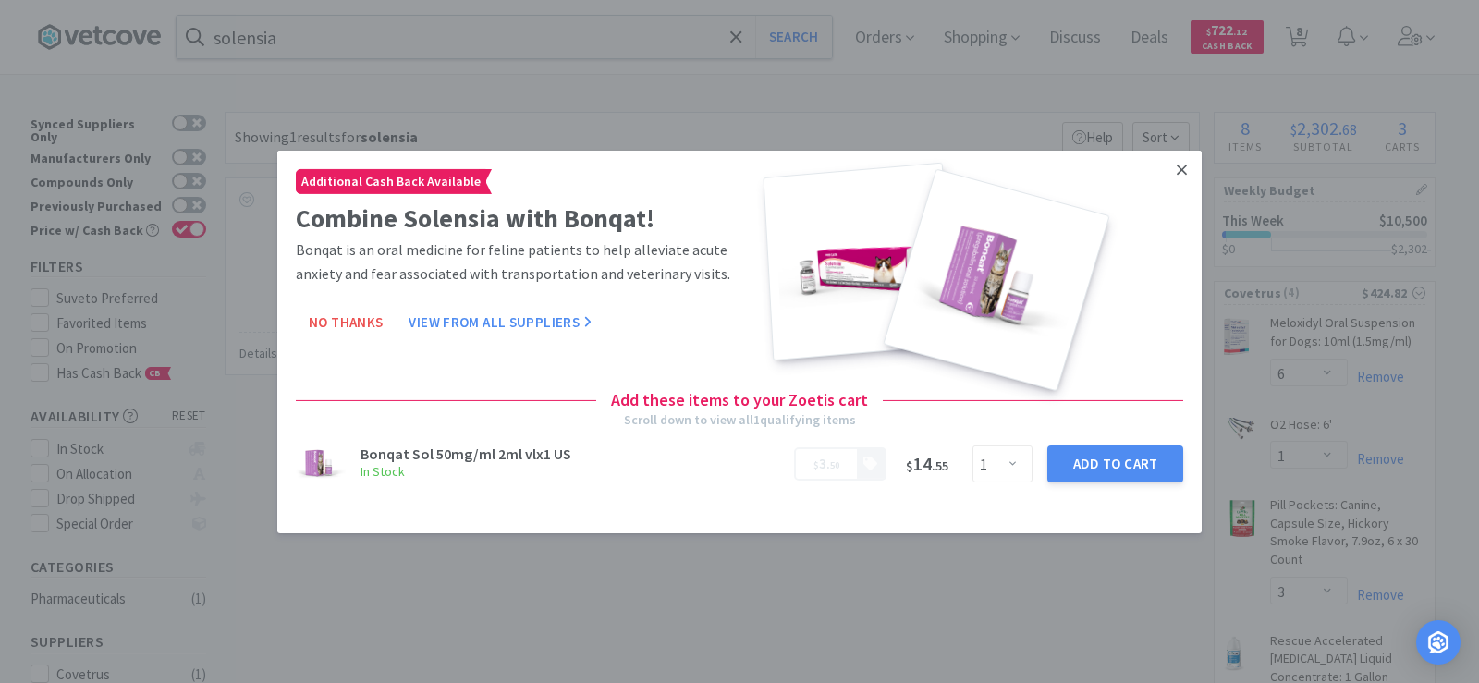
click at [1182, 166] on icon at bounding box center [1182, 169] width 10 height 17
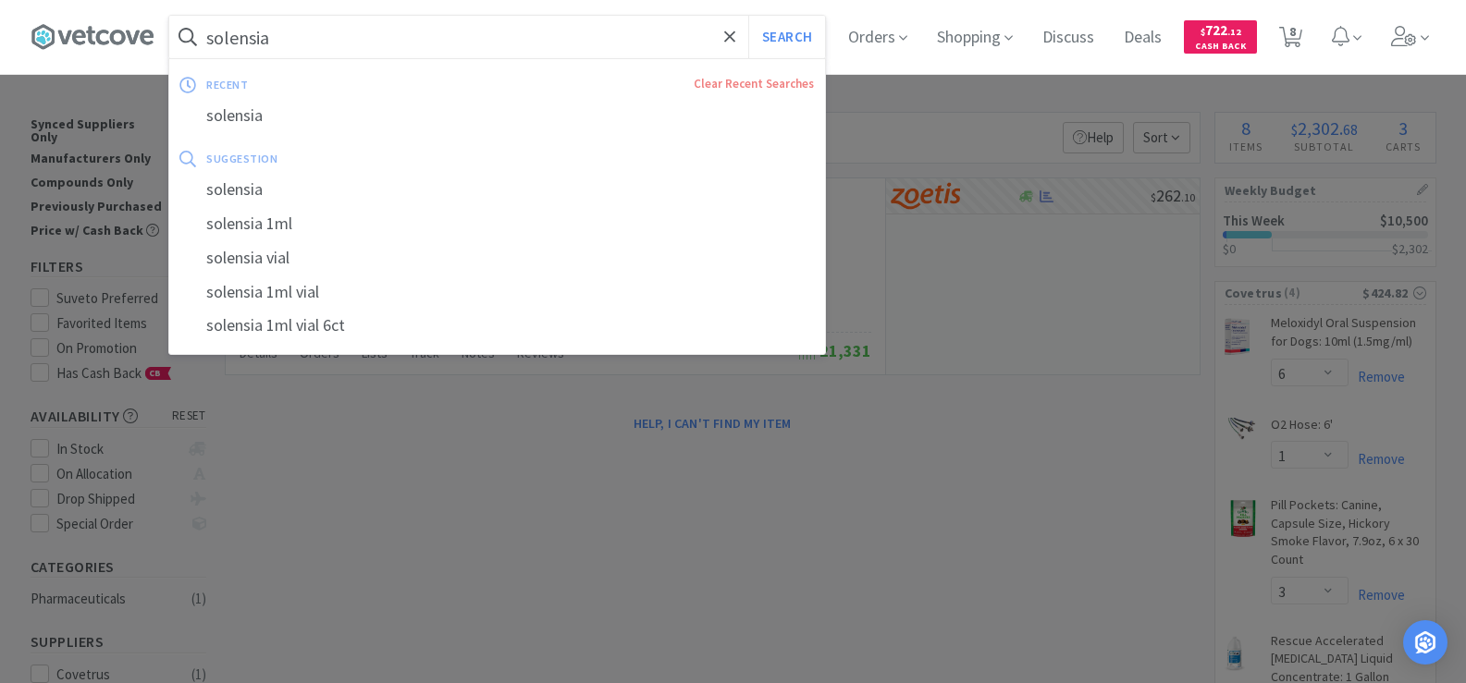
click at [343, 41] on input "solensia" at bounding box center [497, 37] width 656 height 43
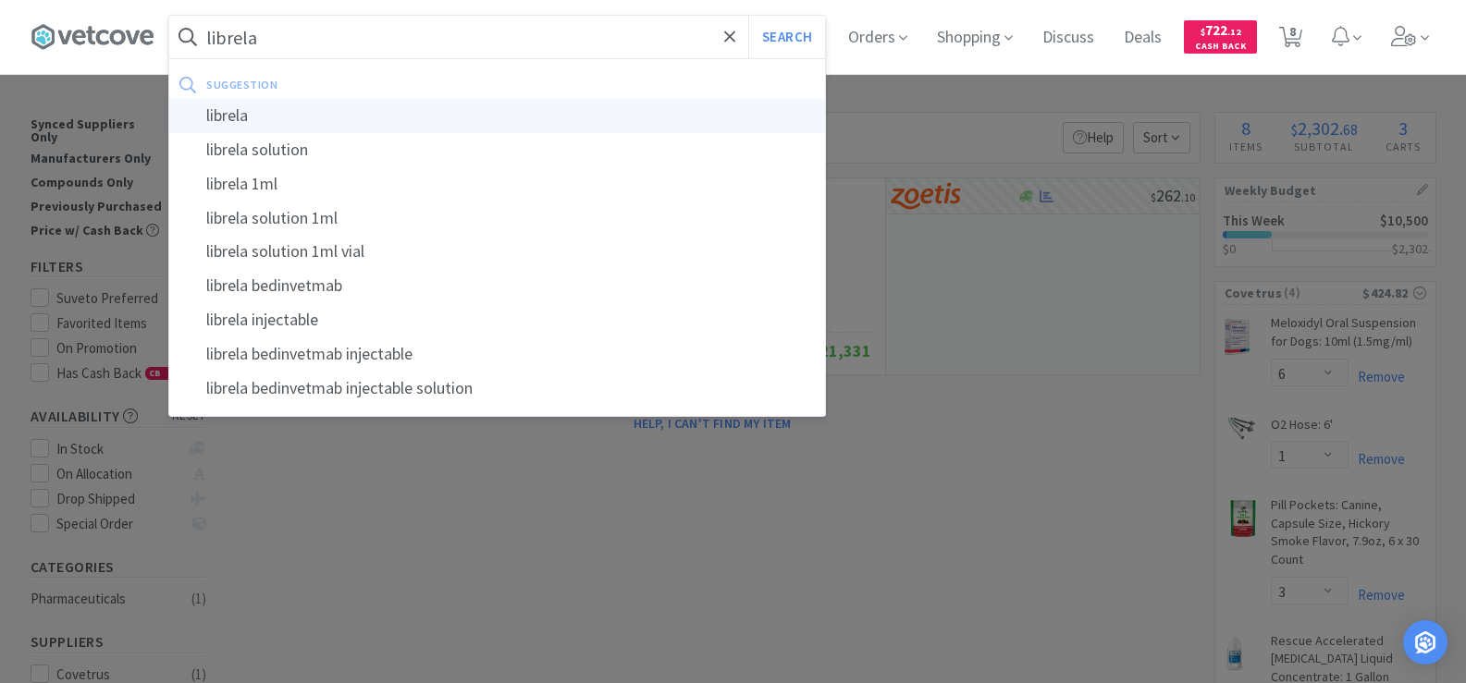
type input "librela"
click at [378, 112] on div "librela" at bounding box center [497, 116] width 656 height 34
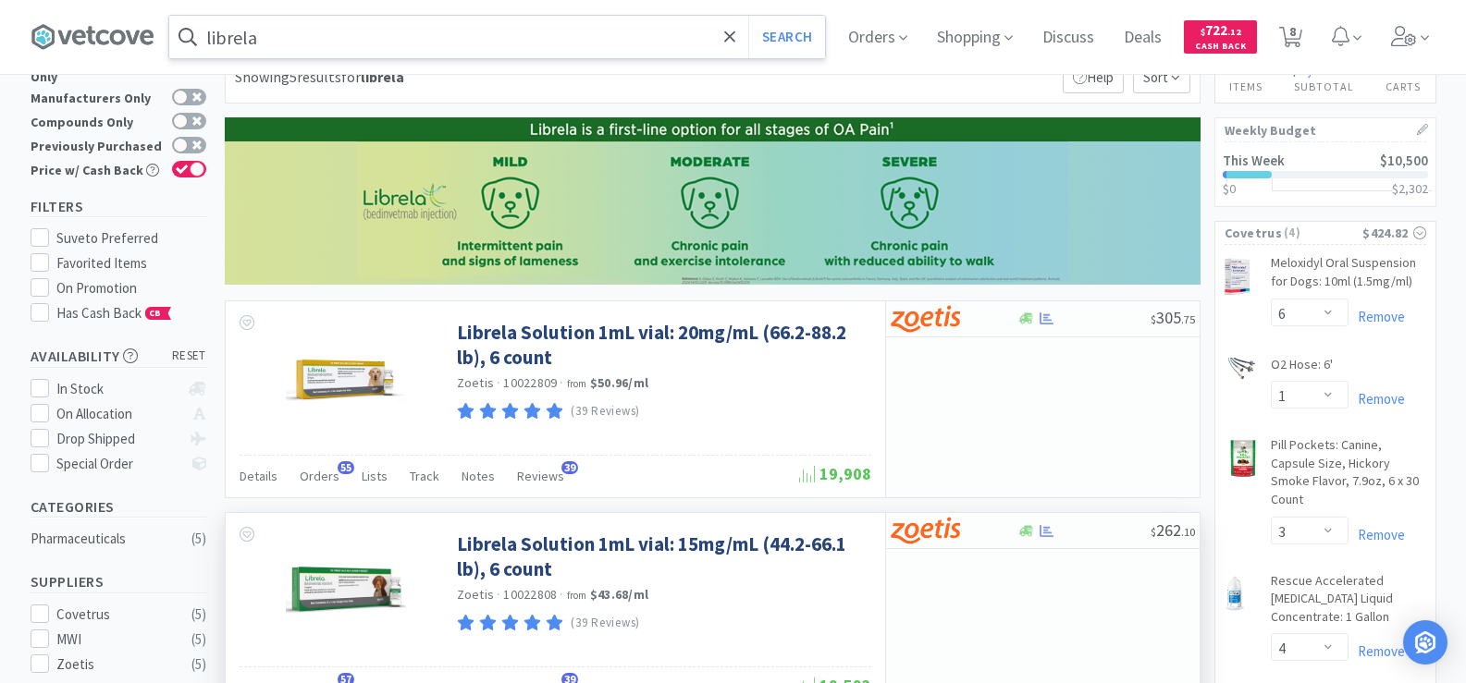
scroll to position [92, 0]
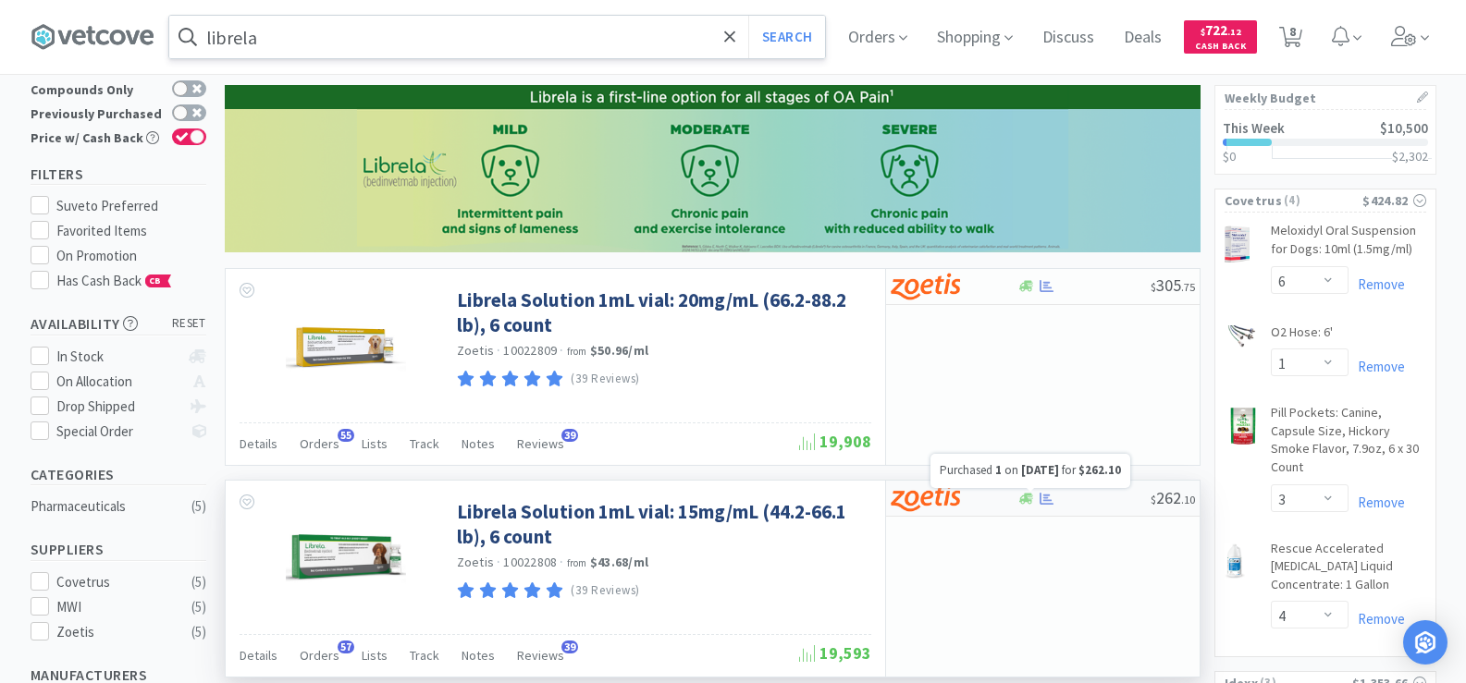
click at [1035, 498] on div at bounding box center [1026, 499] width 18 height 14
select select "1"
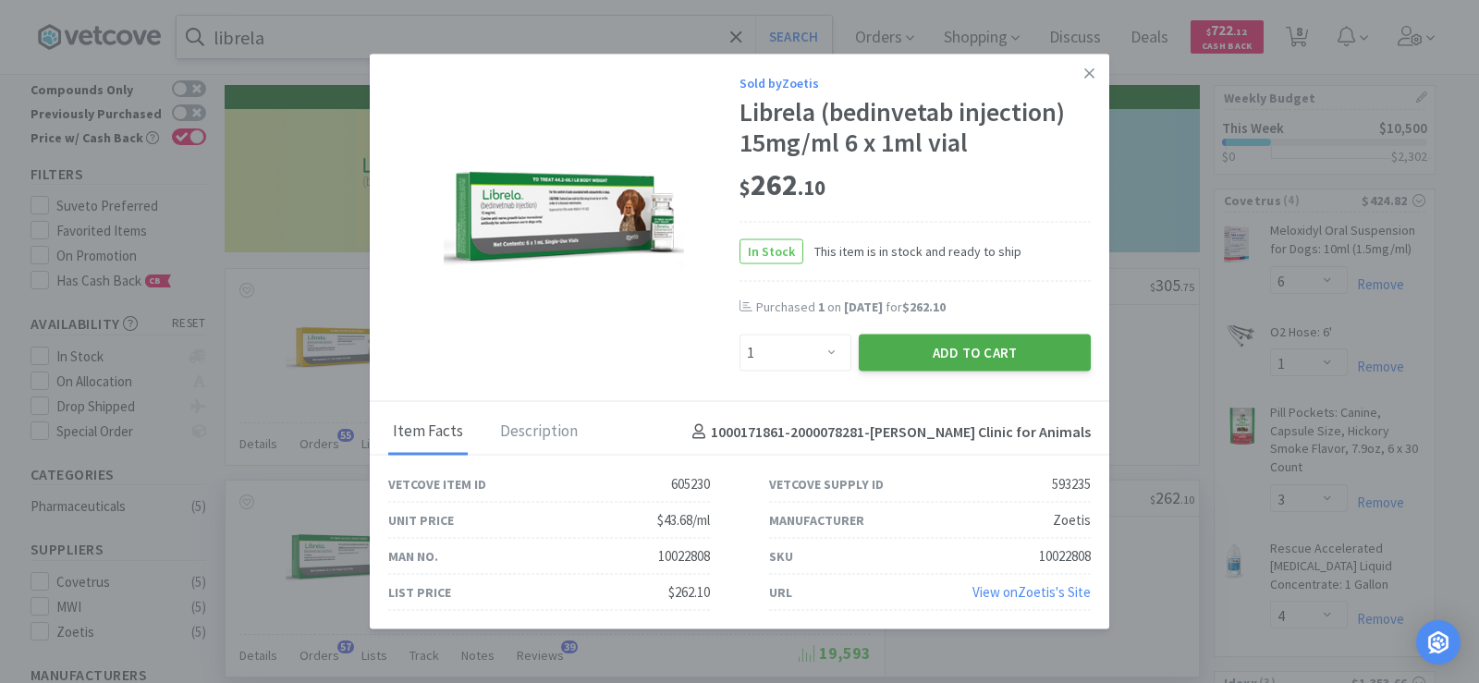
click at [934, 362] on button "Add to Cart" at bounding box center [975, 353] width 232 height 37
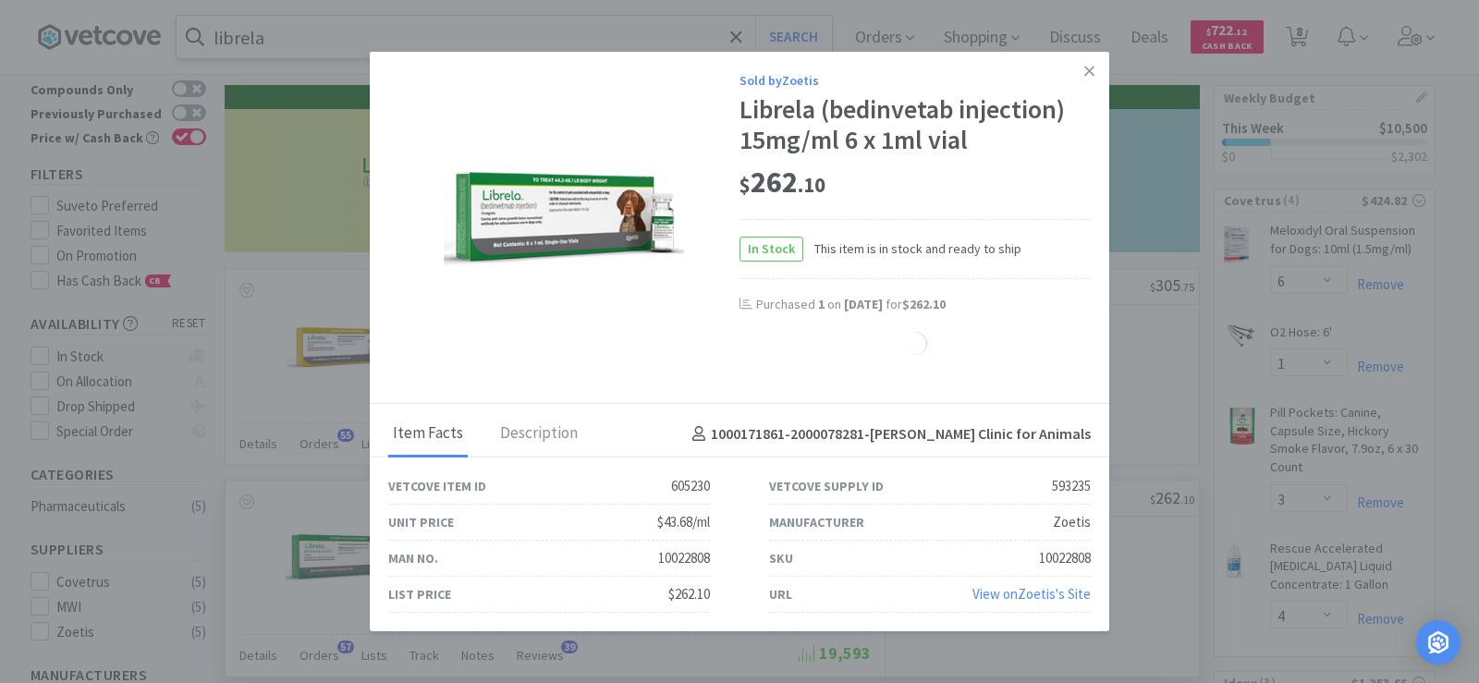
select select "1"
select select "2"
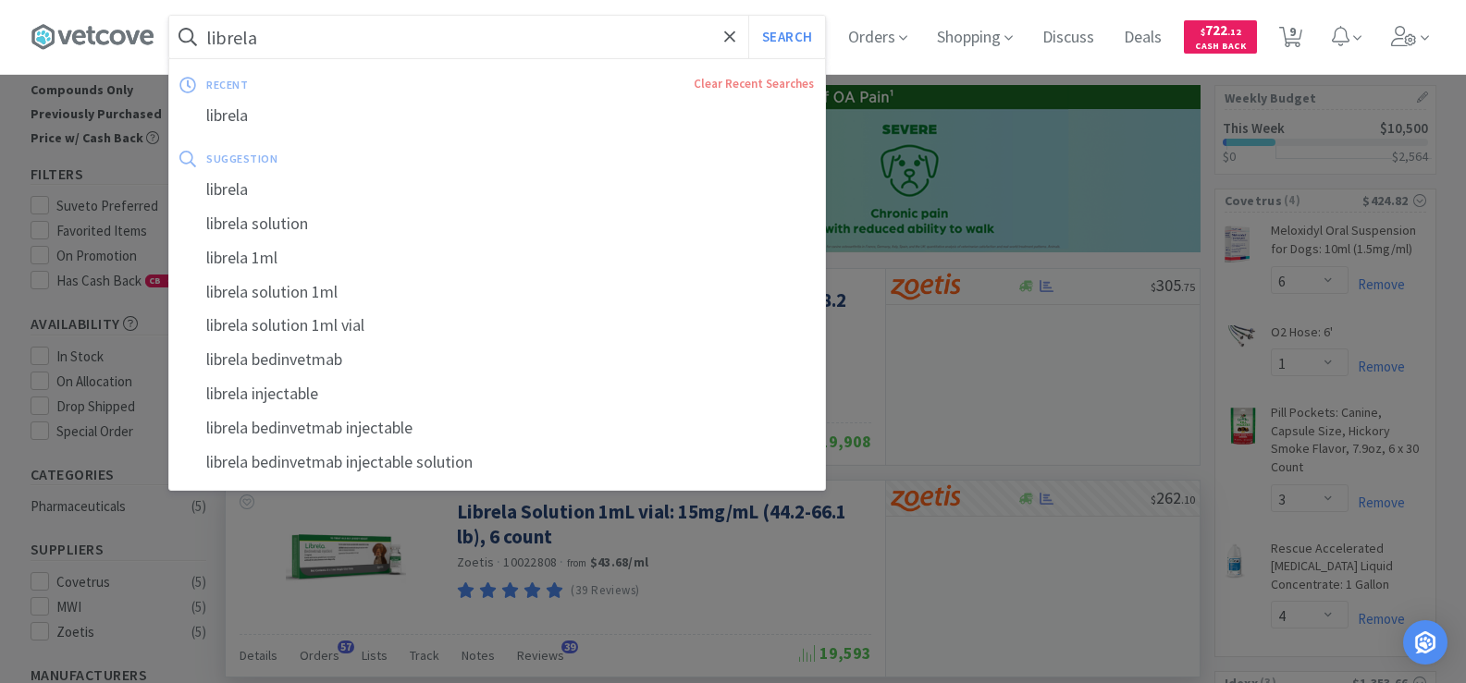
click at [303, 44] on input "librela" at bounding box center [497, 37] width 656 height 43
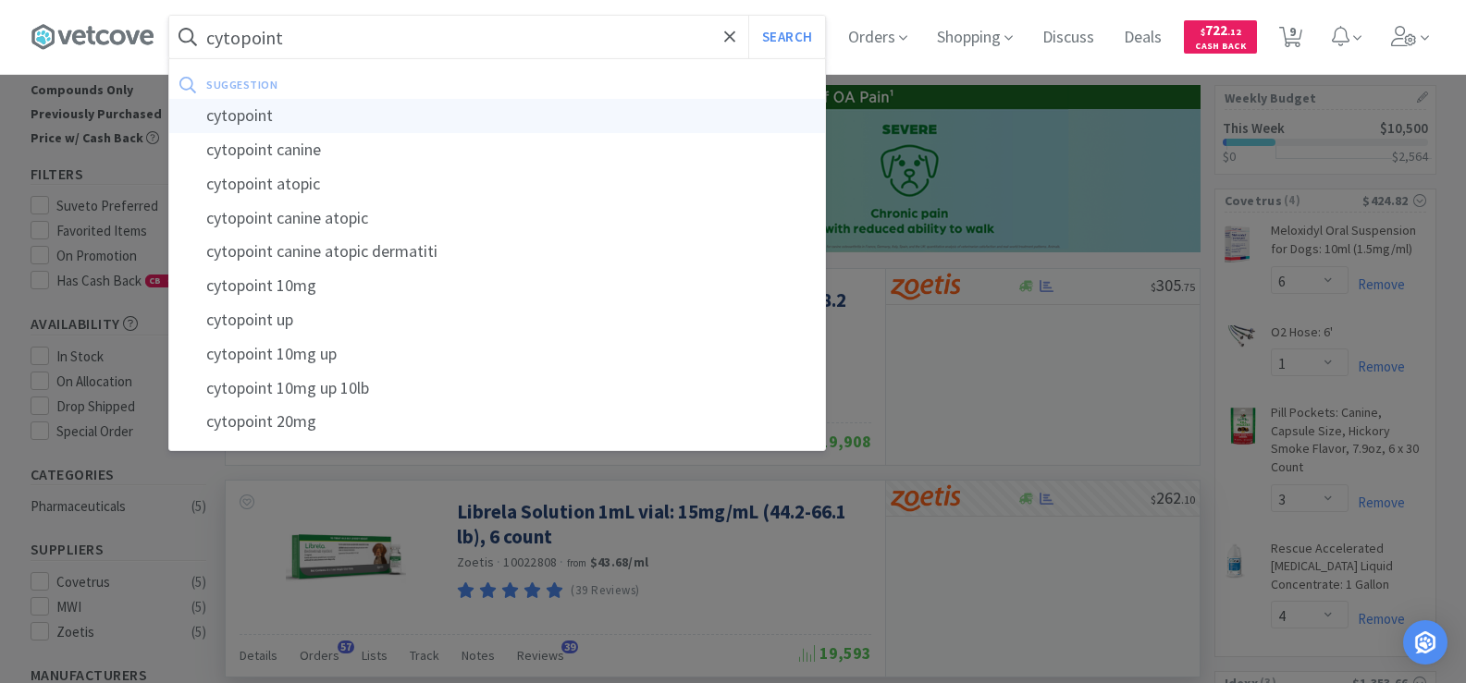
type input "cytopoint"
click at [309, 124] on div "cytopoint" at bounding box center [497, 116] width 656 height 34
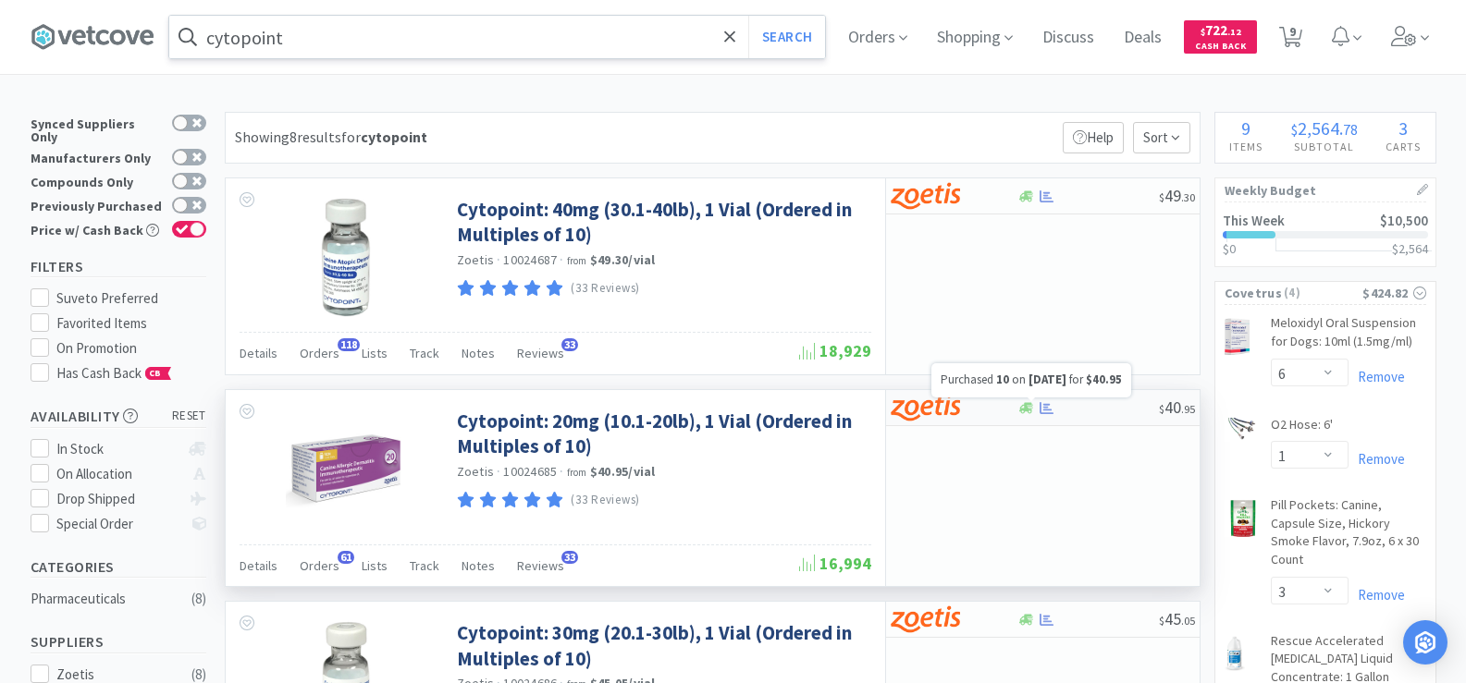
click at [1048, 411] on icon at bounding box center [1046, 408] width 14 height 12
select select "10"
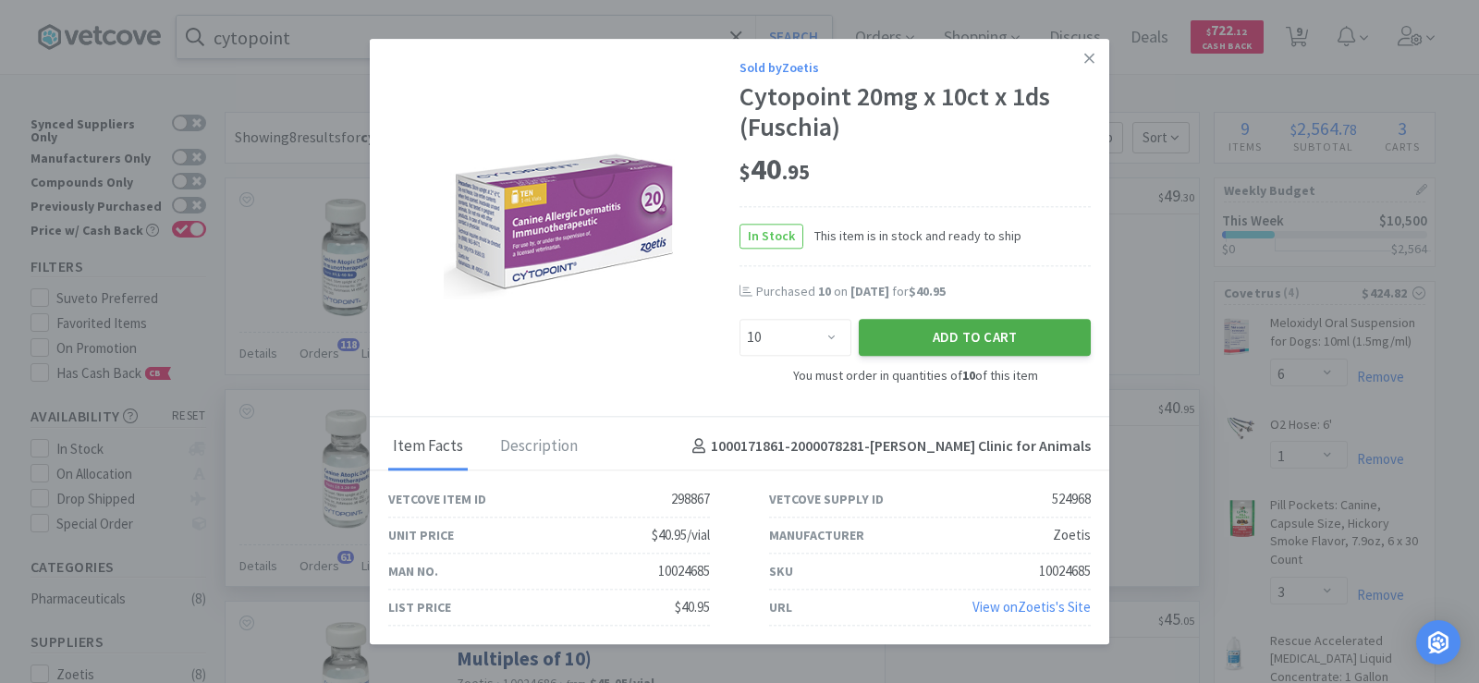
click at [966, 345] on button "Add to Cart" at bounding box center [975, 338] width 232 height 37
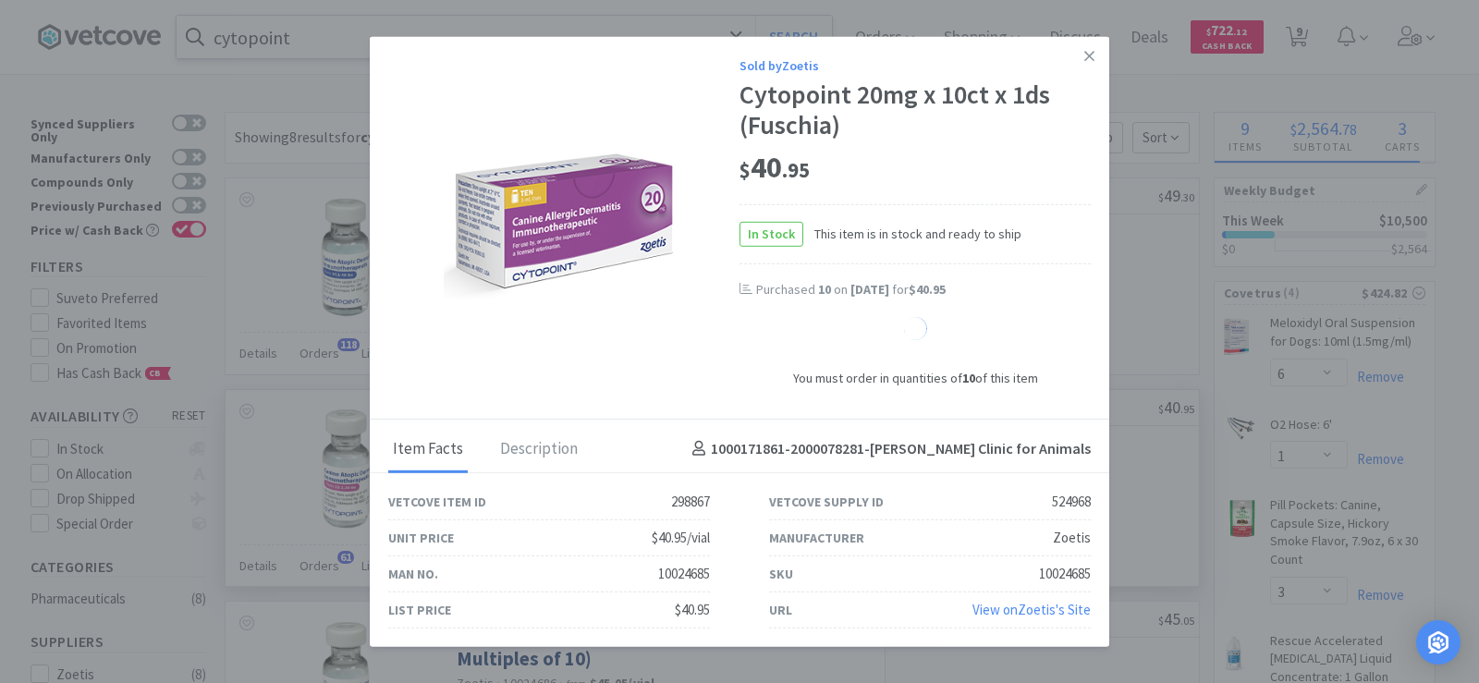
select select "10"
select select "1"
select select "2"
select select "1"
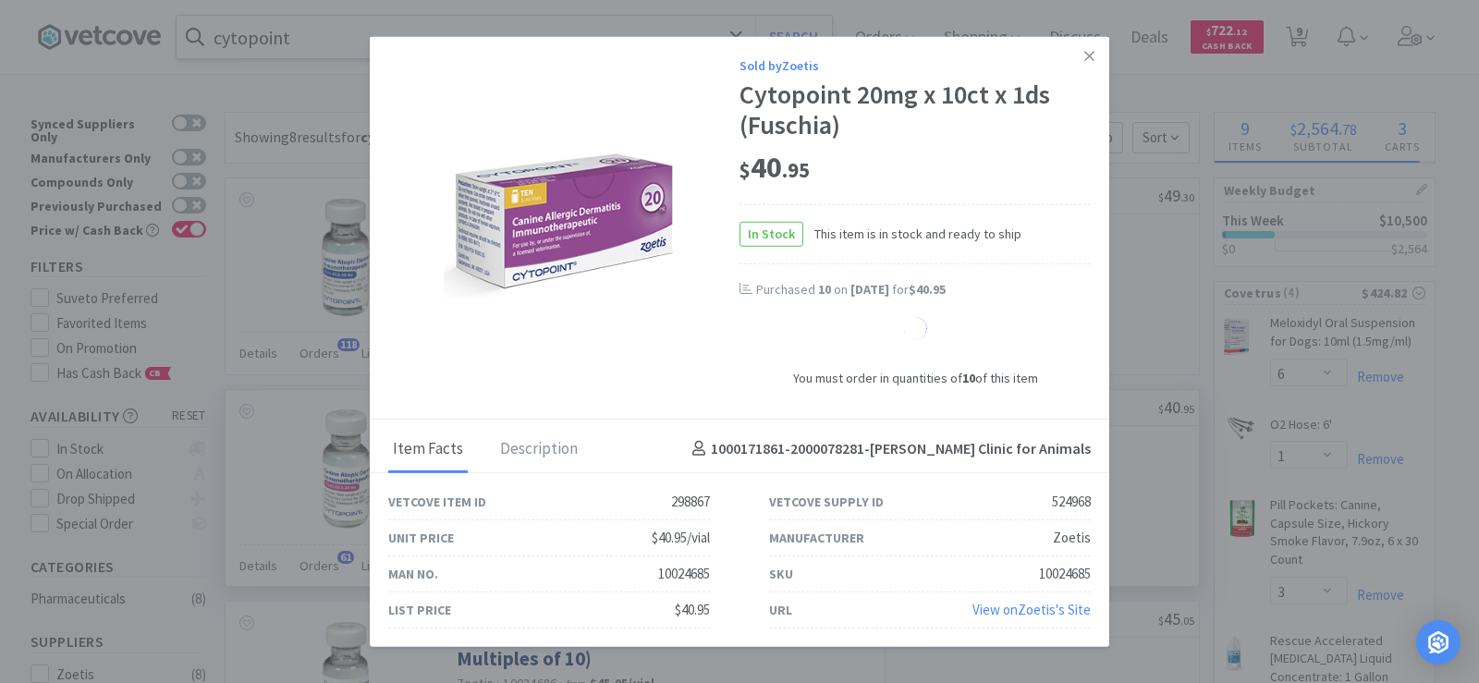
select select "1"
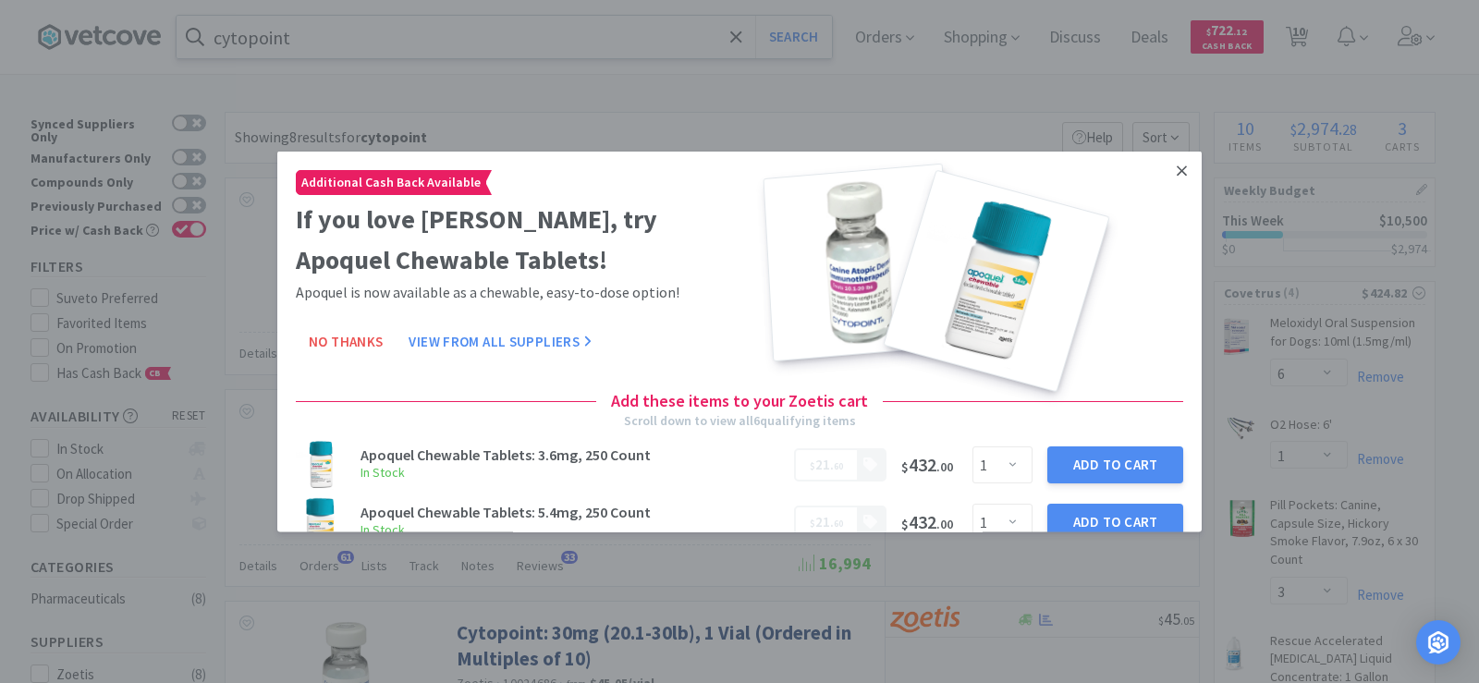
click at [1177, 176] on icon at bounding box center [1182, 170] width 10 height 17
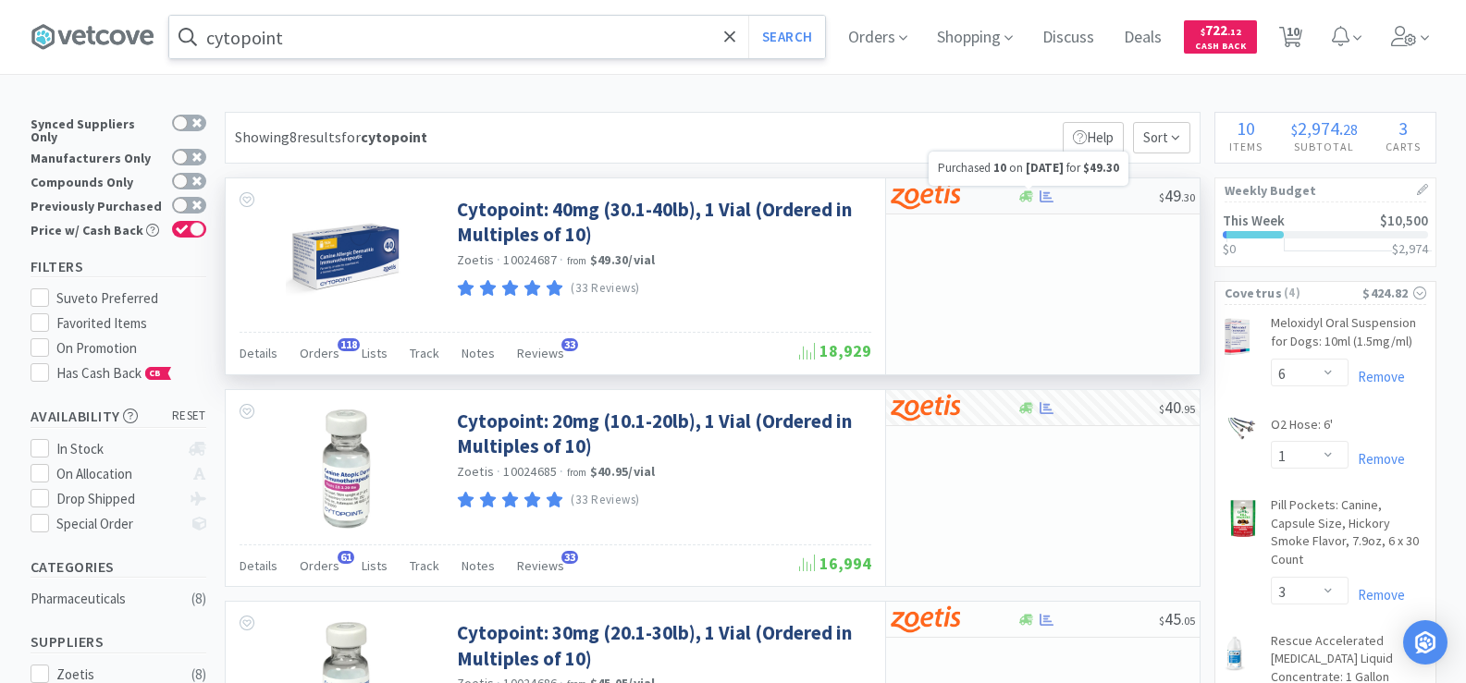
click at [1041, 199] on icon at bounding box center [1046, 197] width 14 height 14
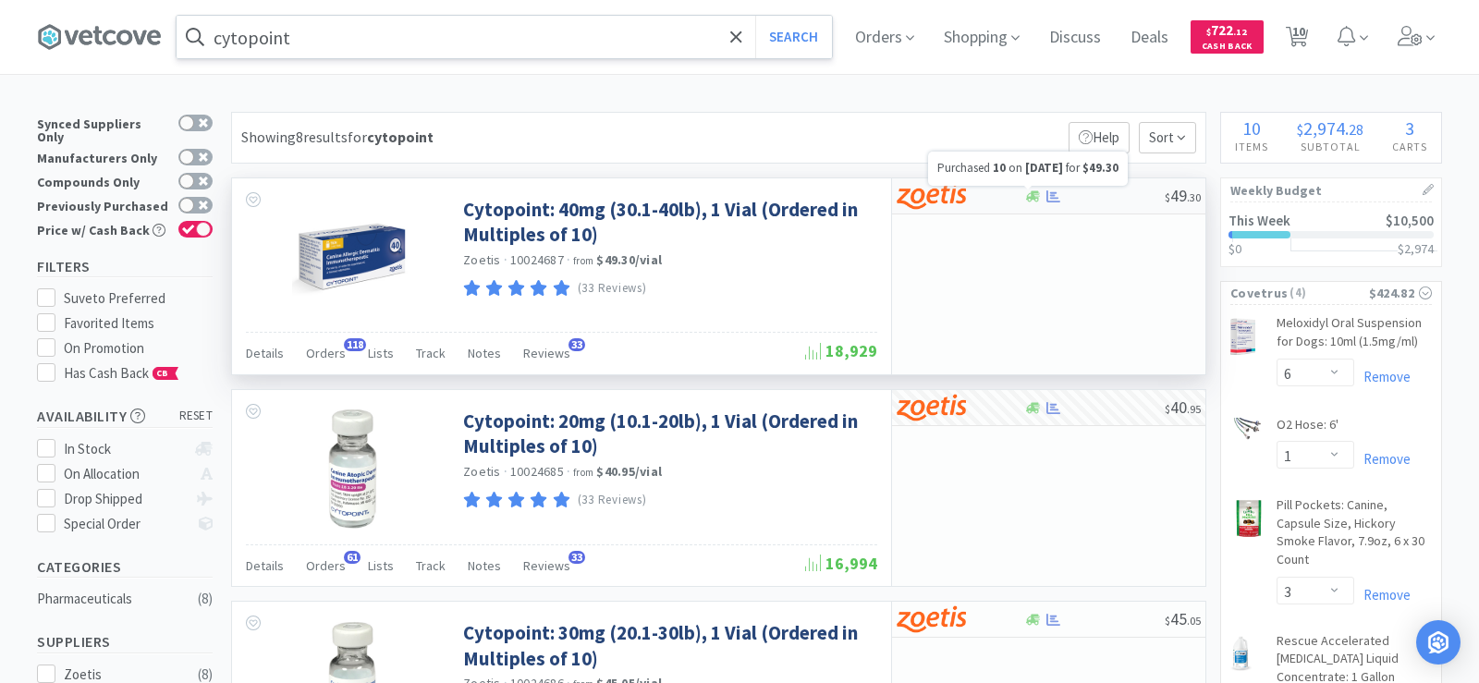
select select "10"
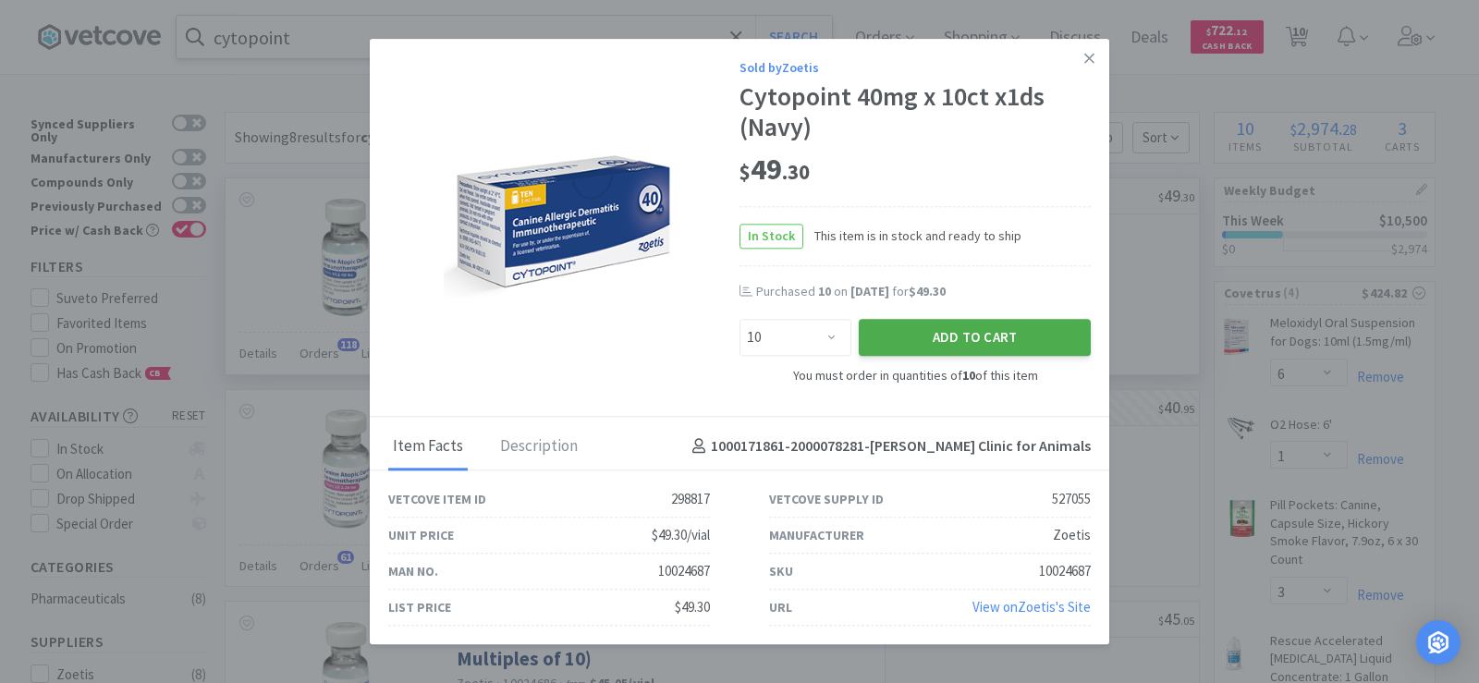
click at [946, 333] on button "Add to Cart" at bounding box center [975, 338] width 232 height 37
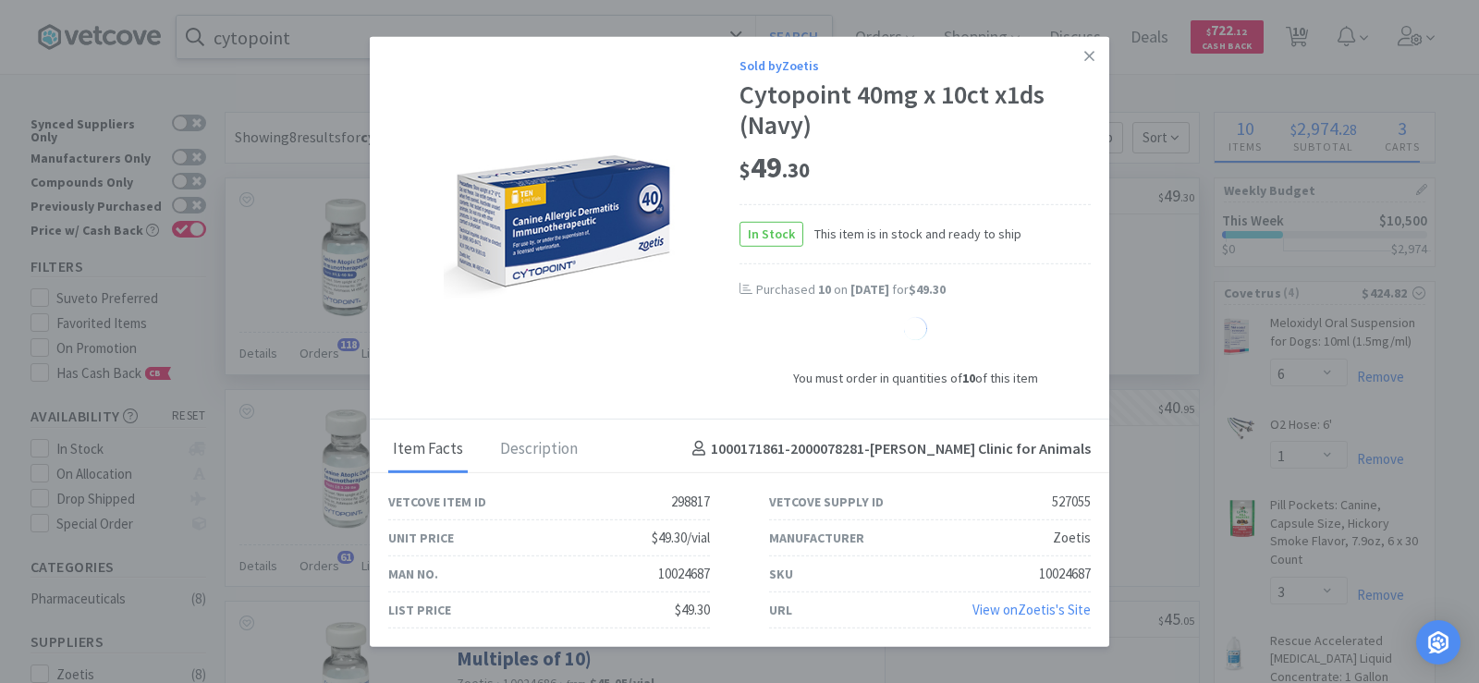
select select "10"
select select "1"
select select "2"
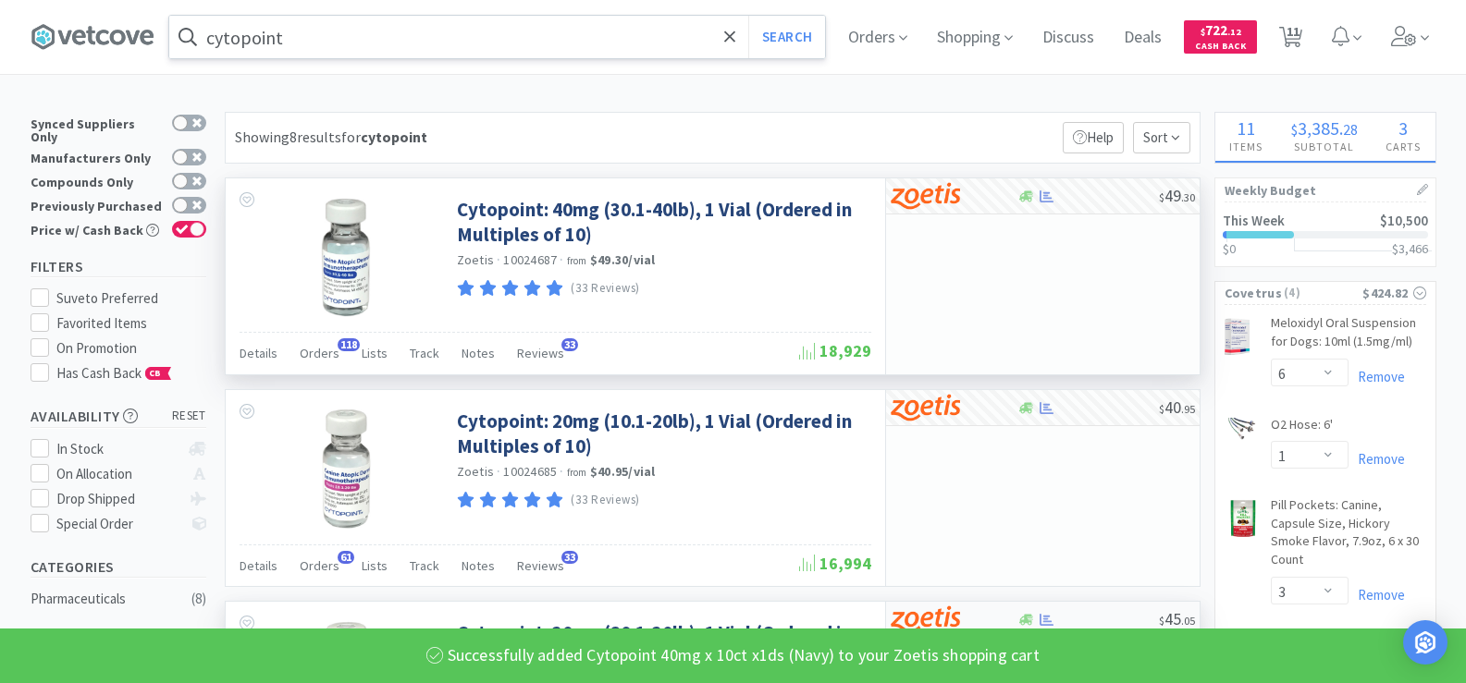
scroll to position [277, 0]
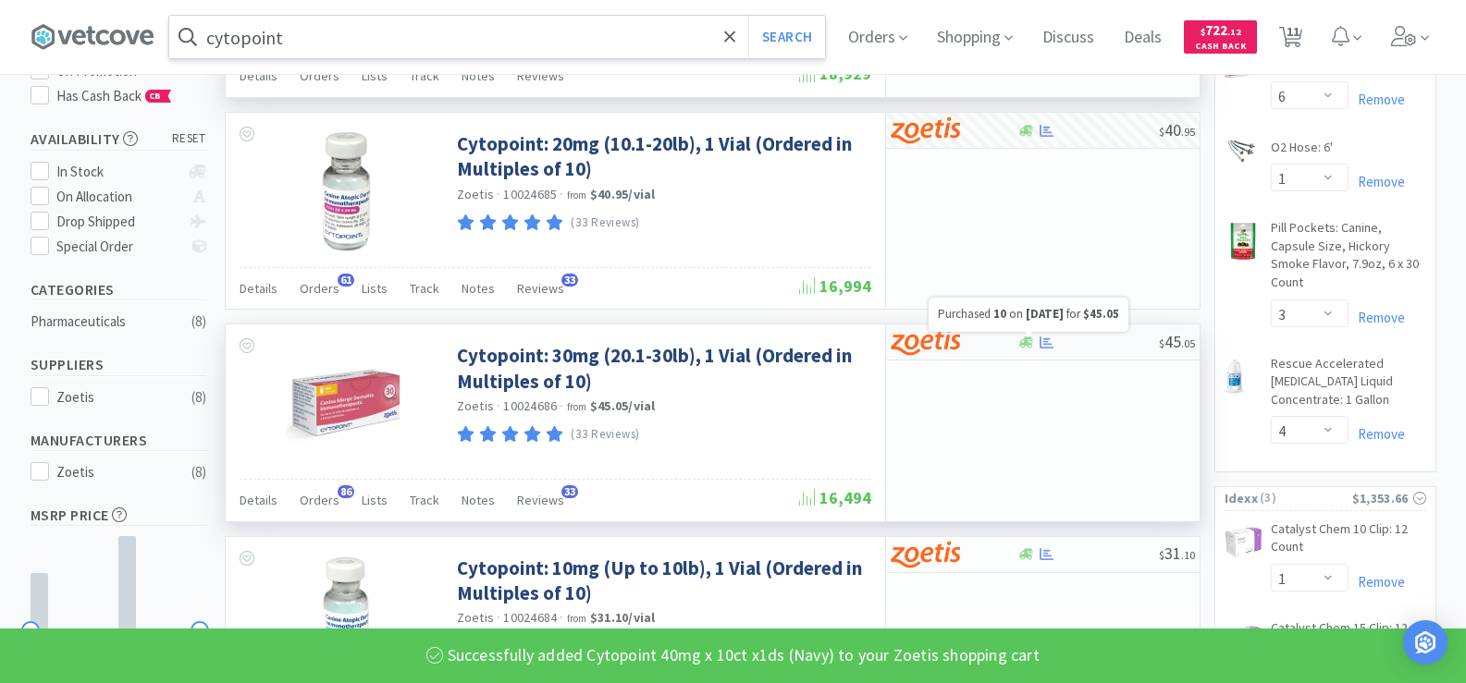
click at [1042, 347] on icon at bounding box center [1046, 343] width 14 height 14
select select "10"
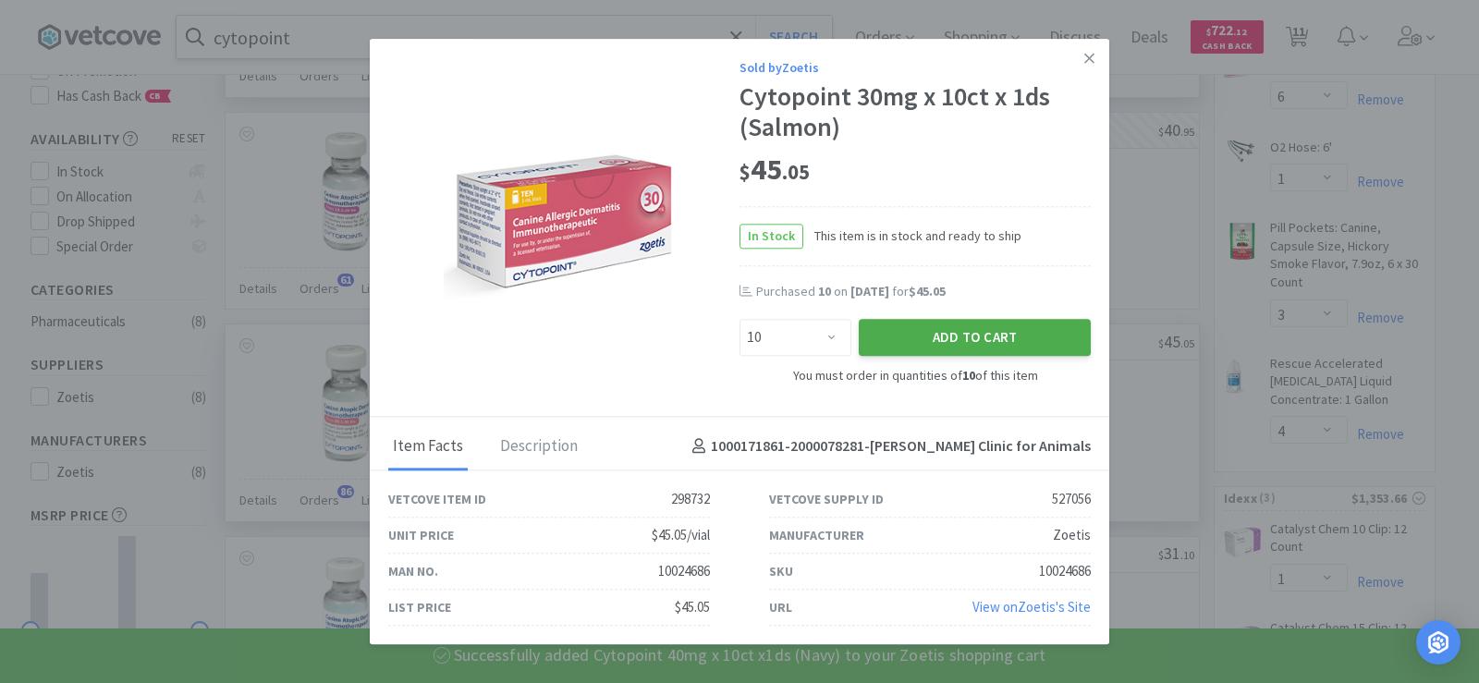
click at [963, 336] on button "Add to Cart" at bounding box center [975, 338] width 232 height 37
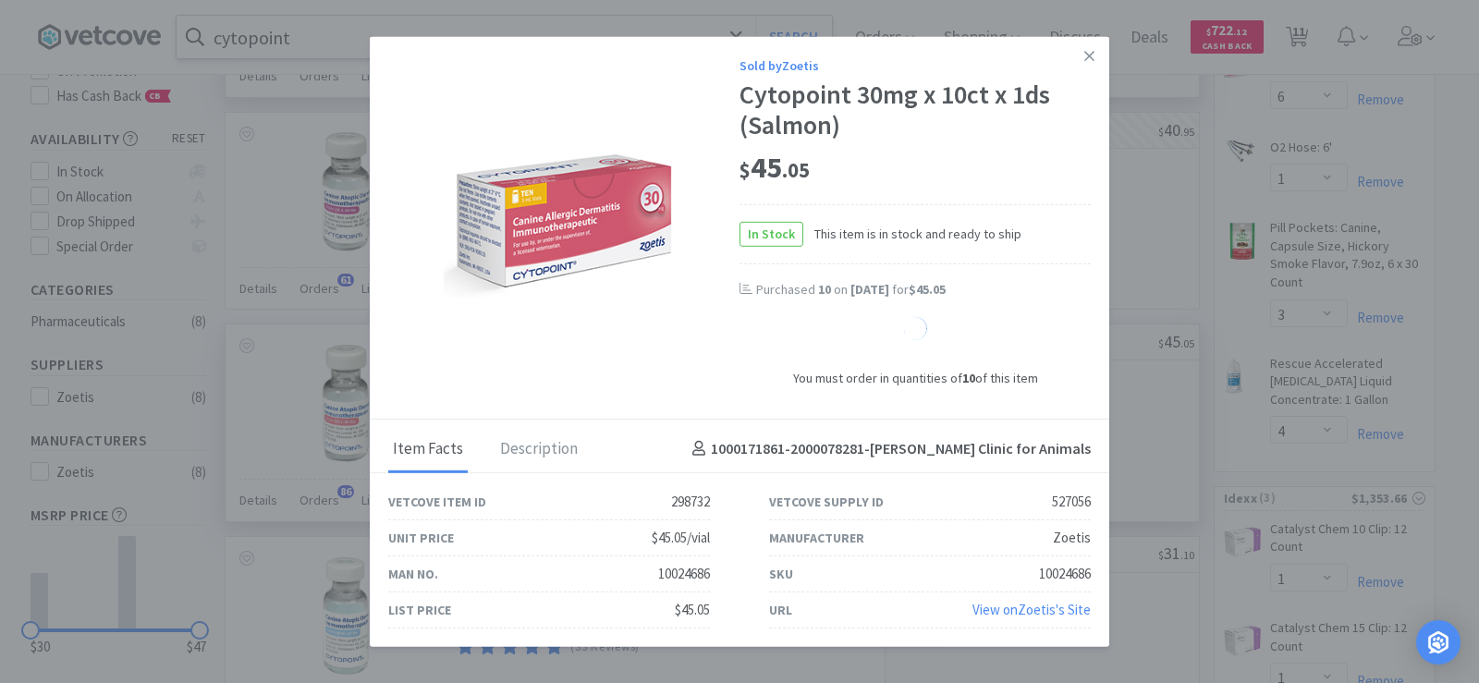
select select "10"
select select "1"
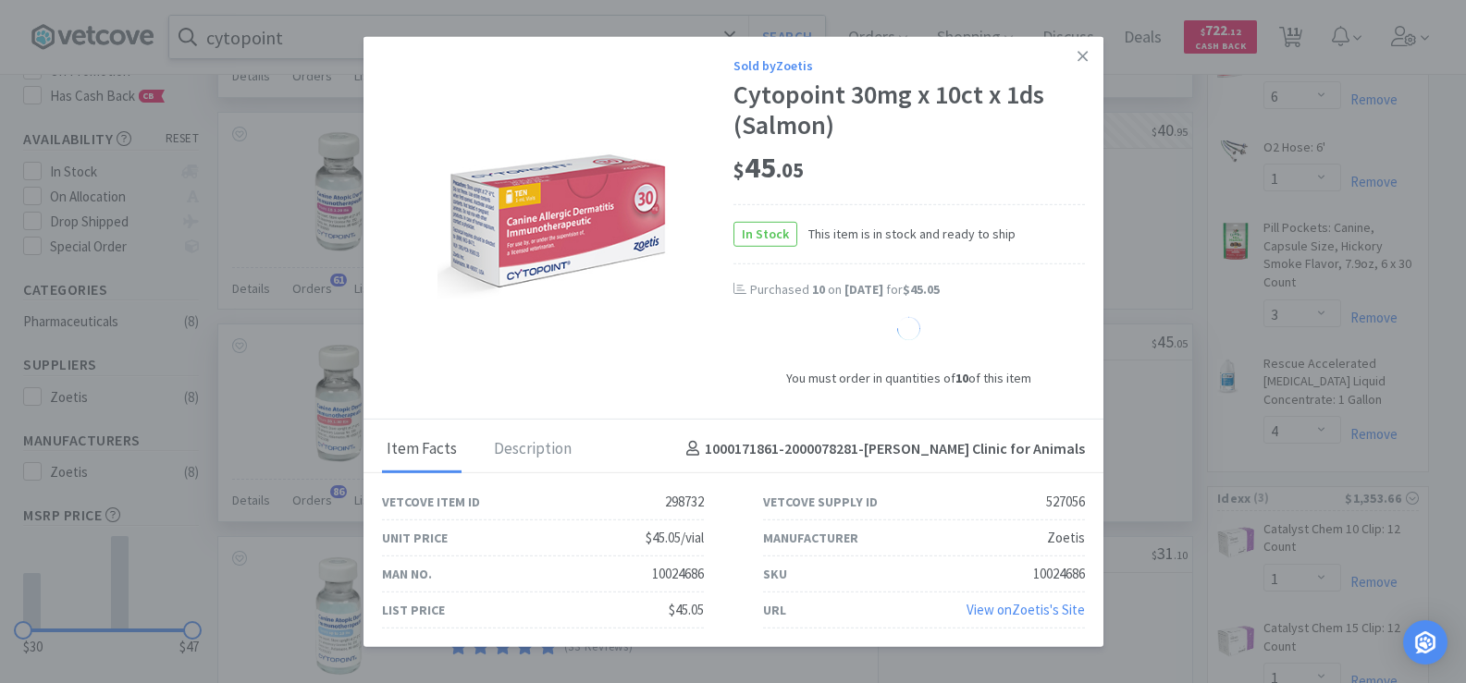
select select "2"
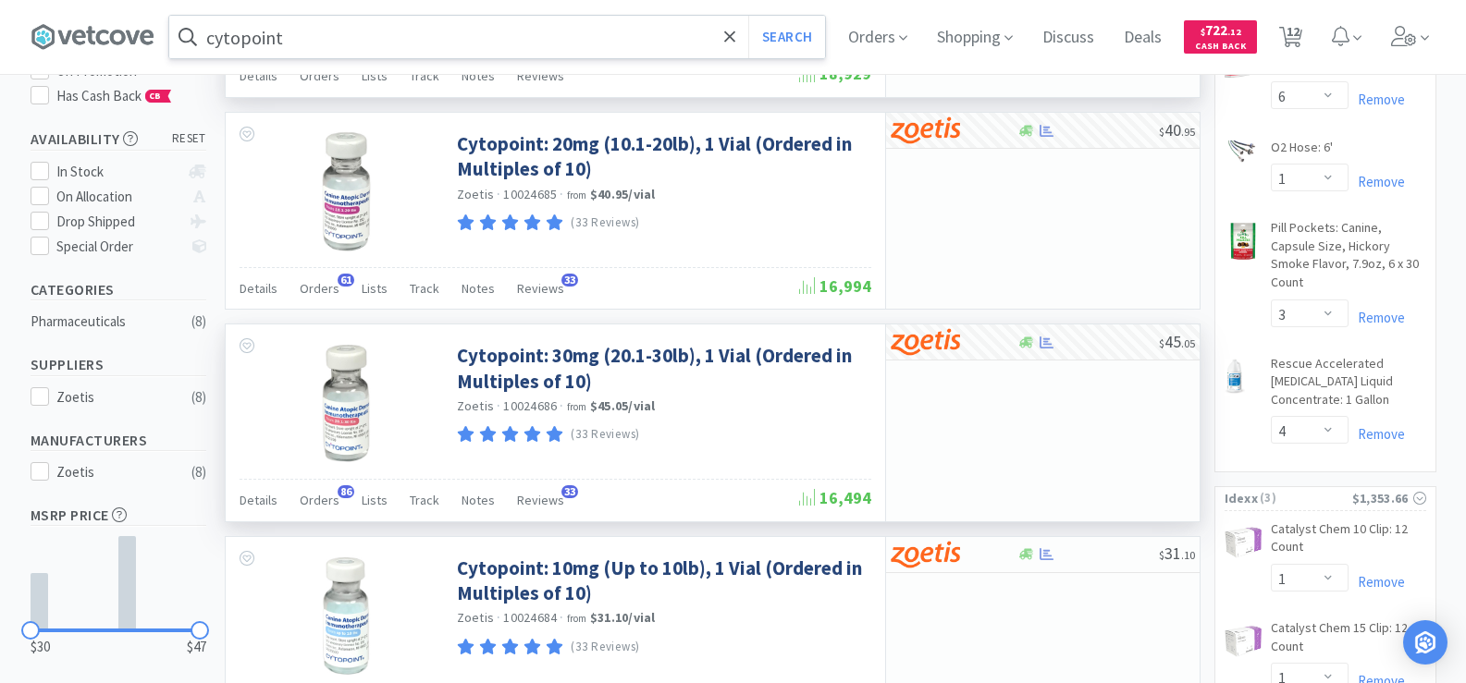
click at [339, 40] on input "cytopoint" at bounding box center [497, 37] width 656 height 43
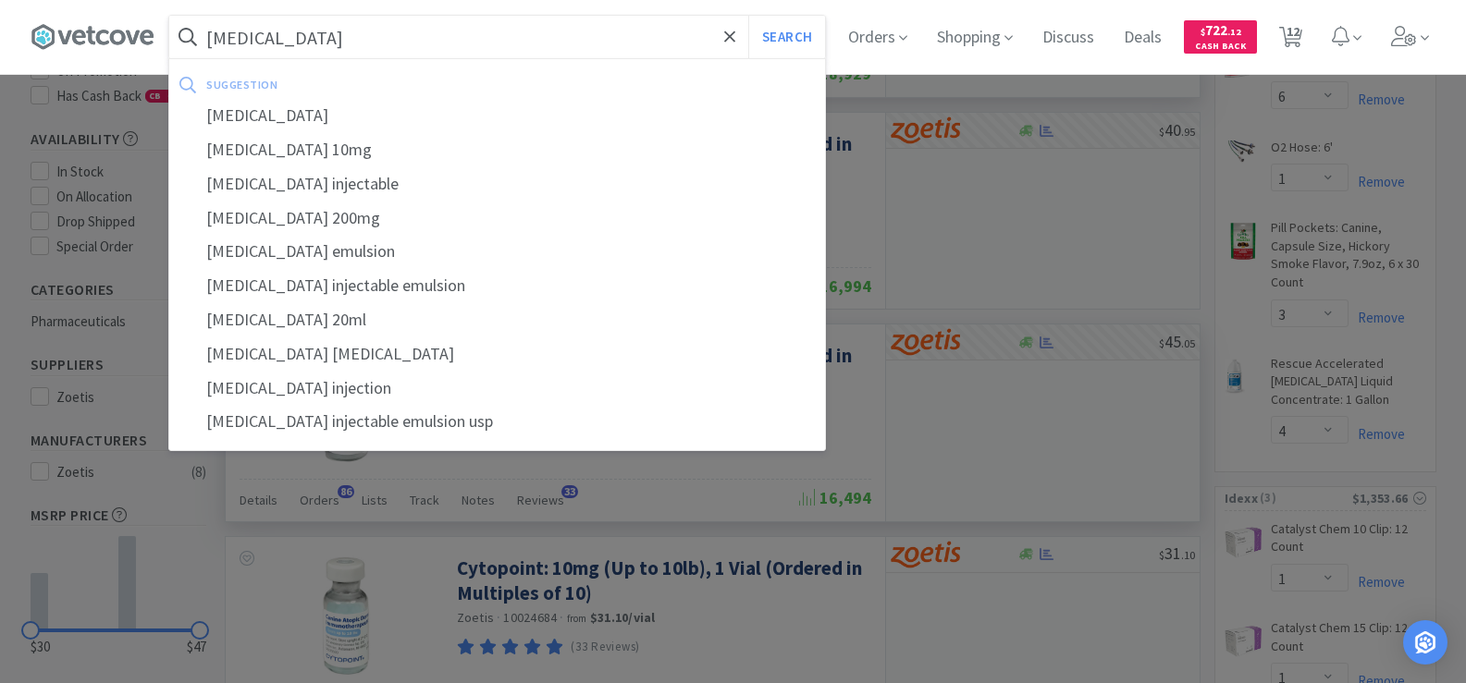
type input "[MEDICAL_DATA]"
click at [748, 16] on button "Search" at bounding box center [786, 37] width 77 height 43
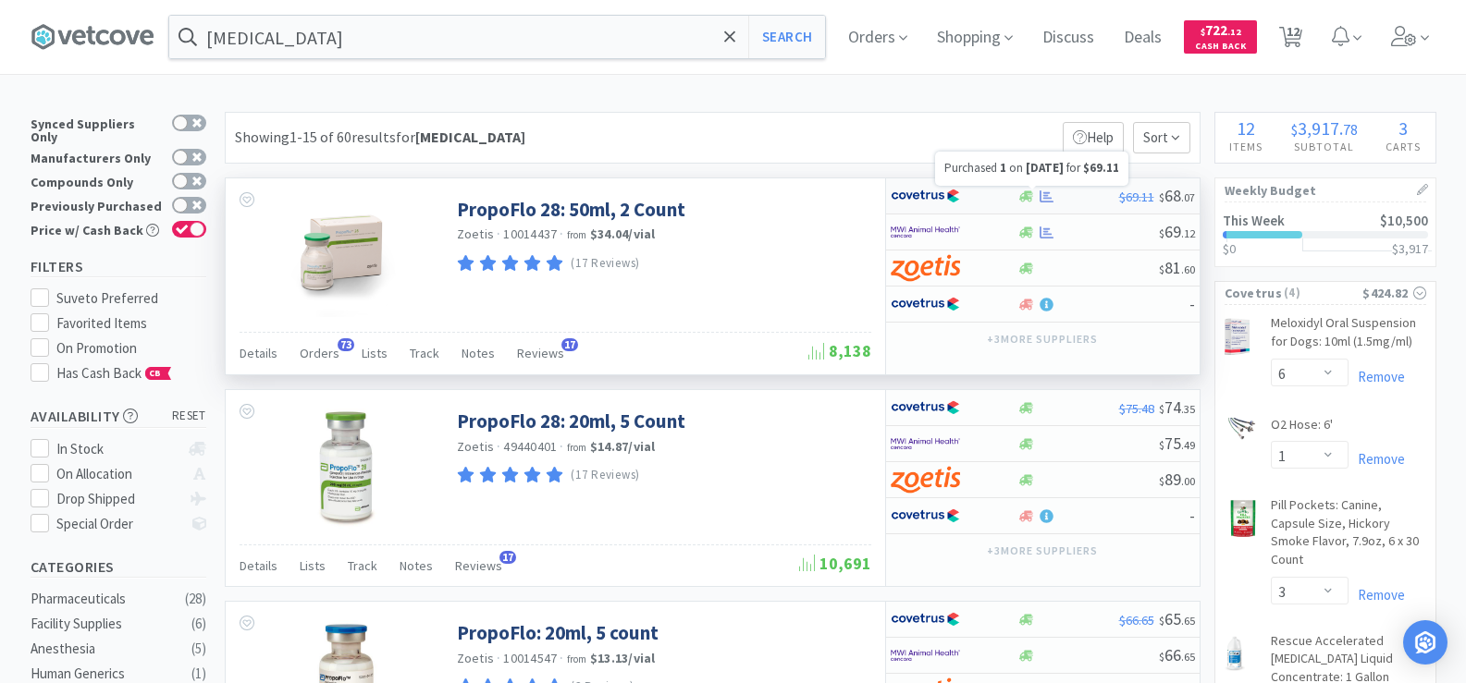
click at [1046, 197] on icon at bounding box center [1046, 196] width 14 height 12
select select "1"
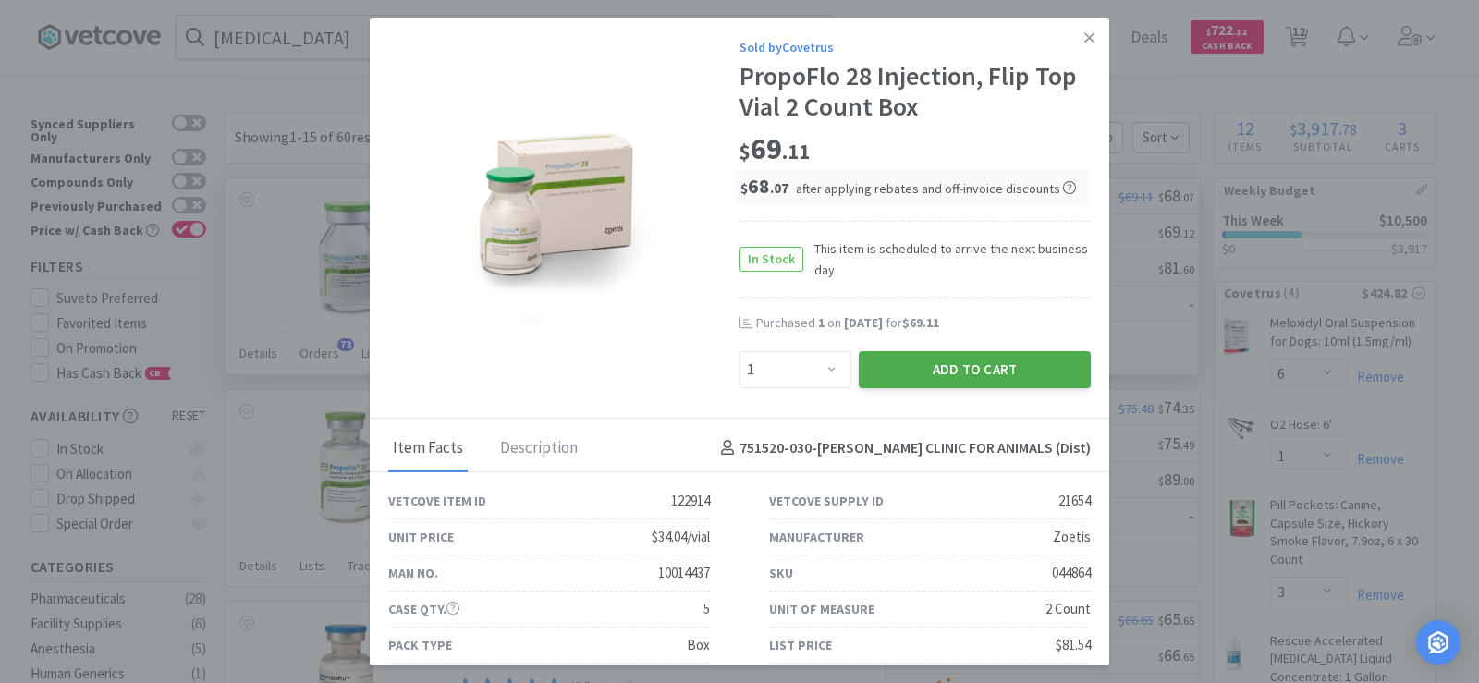
click at [1011, 370] on button "Add to Cart" at bounding box center [975, 369] width 232 height 37
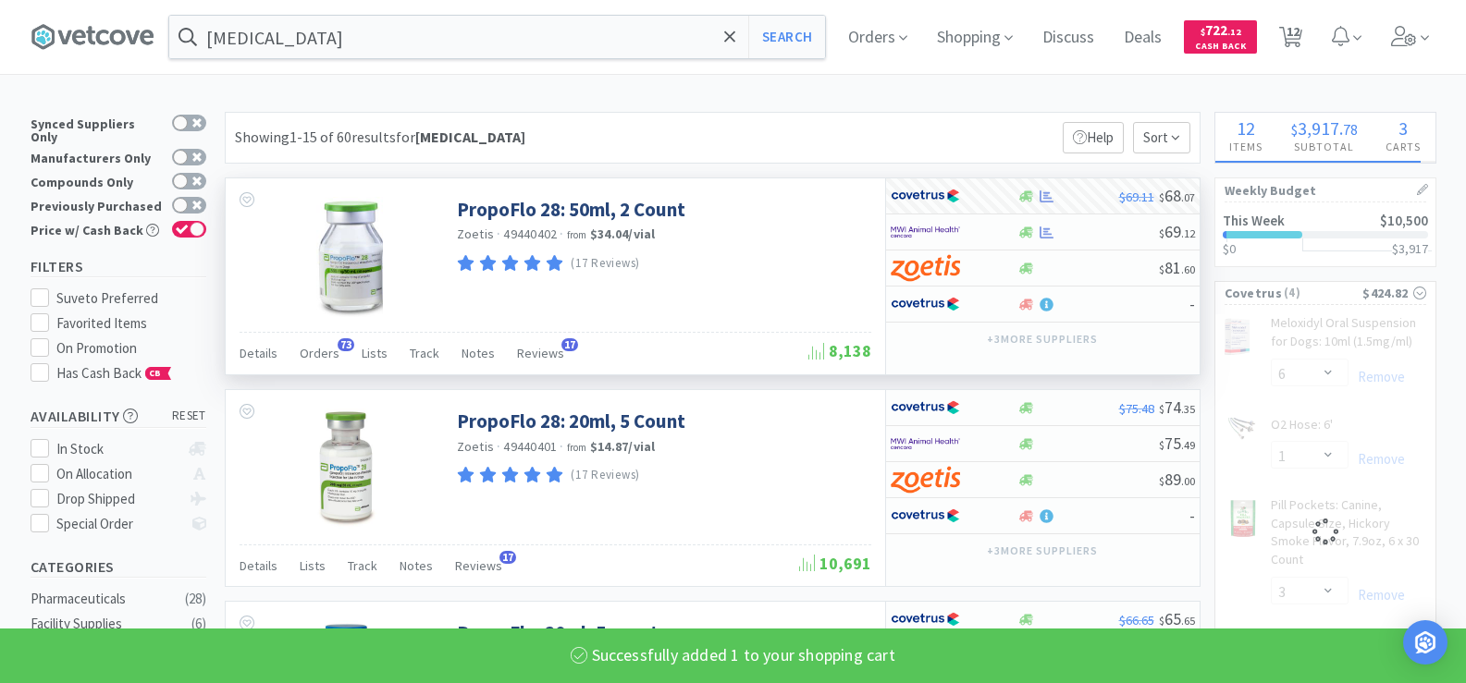
select select "1"
select select "4"
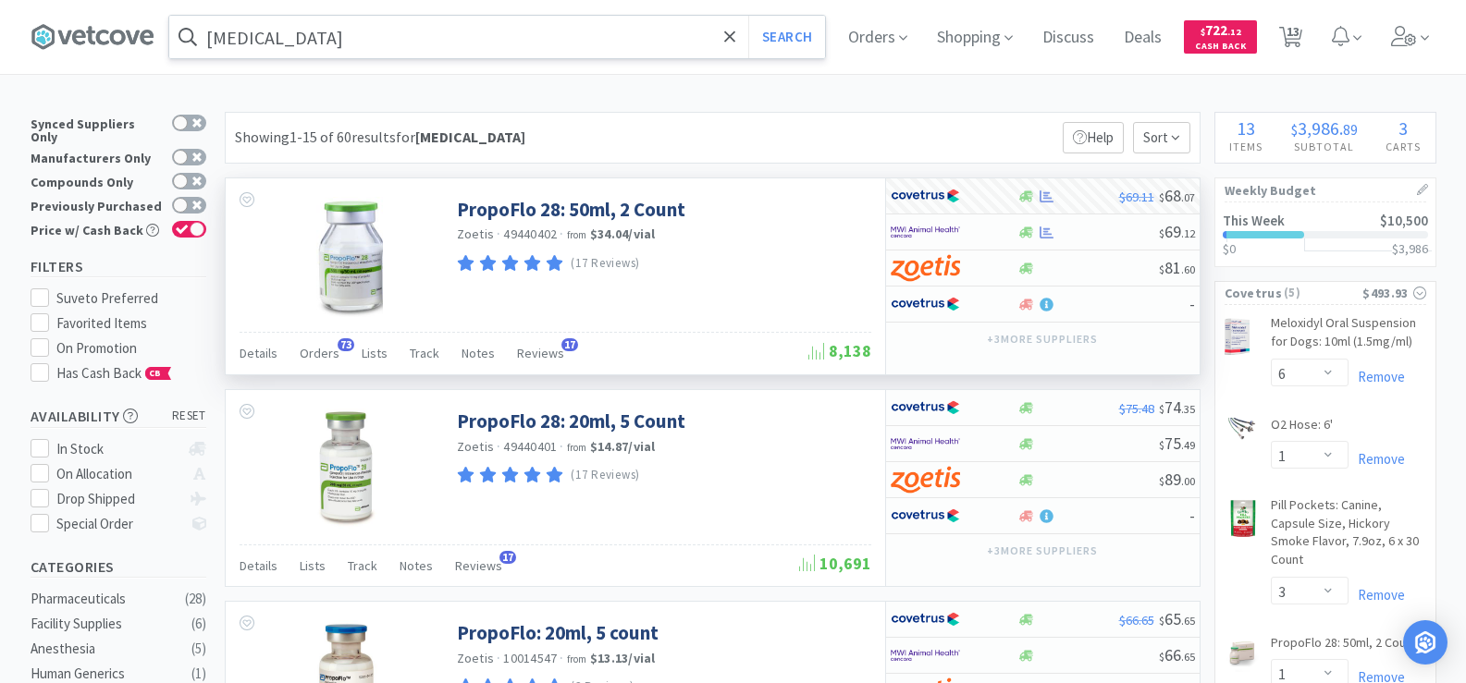
click at [286, 34] on input "[MEDICAL_DATA]" at bounding box center [497, 37] width 656 height 43
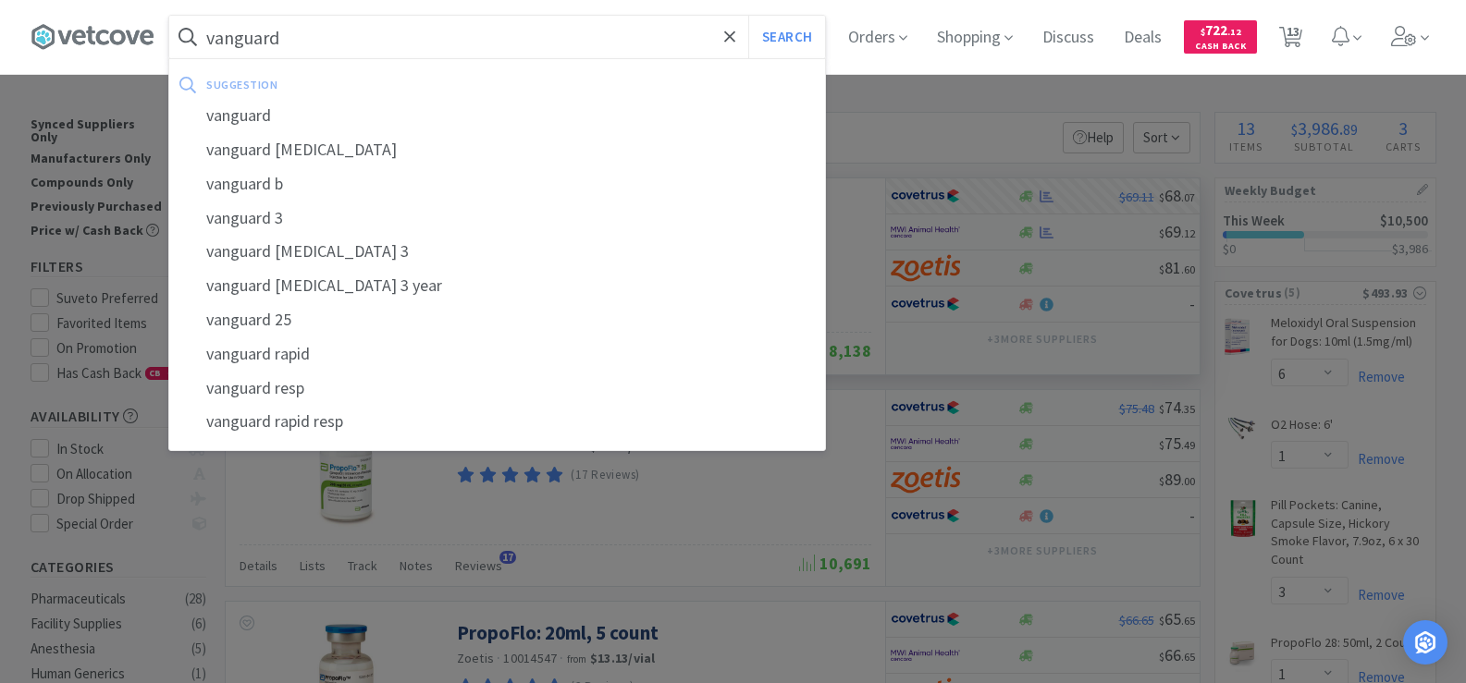
type input "vanguard"
click at [748, 16] on button "Search" at bounding box center [786, 37] width 77 height 43
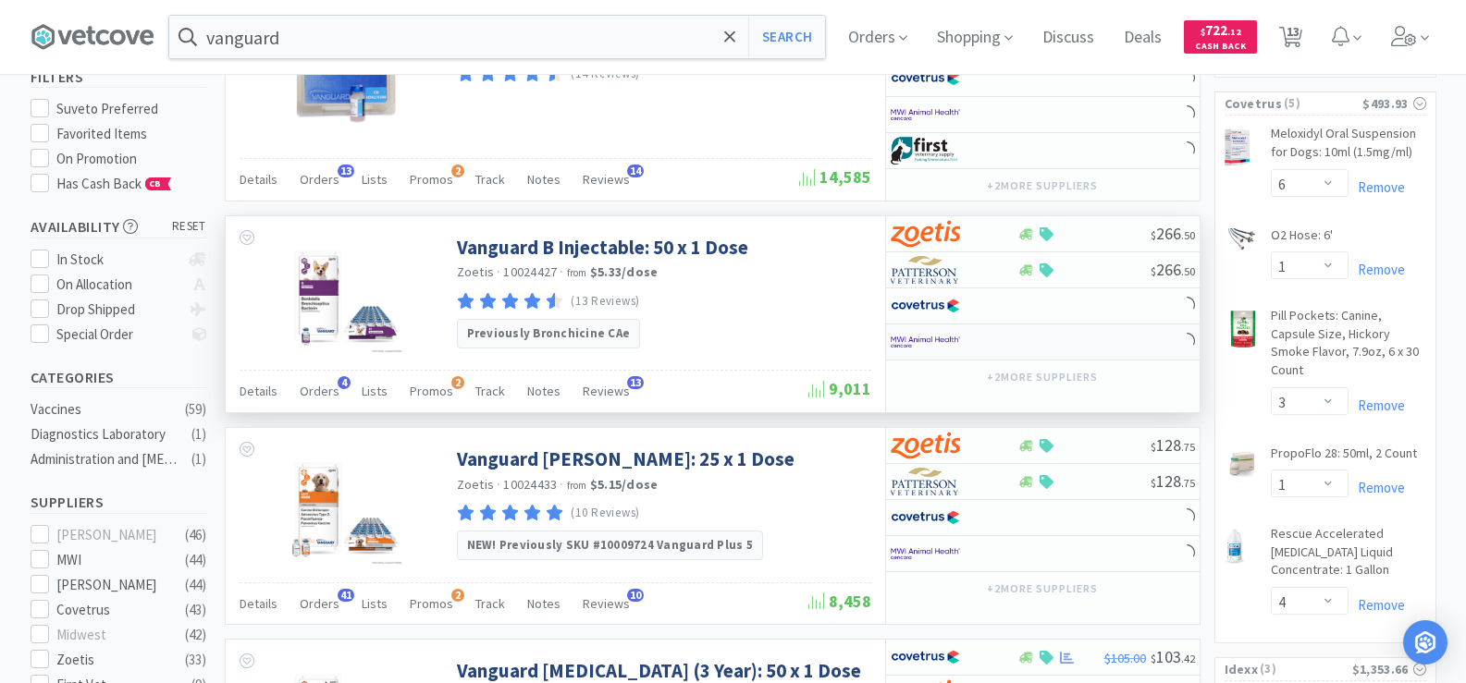
scroll to position [277, 0]
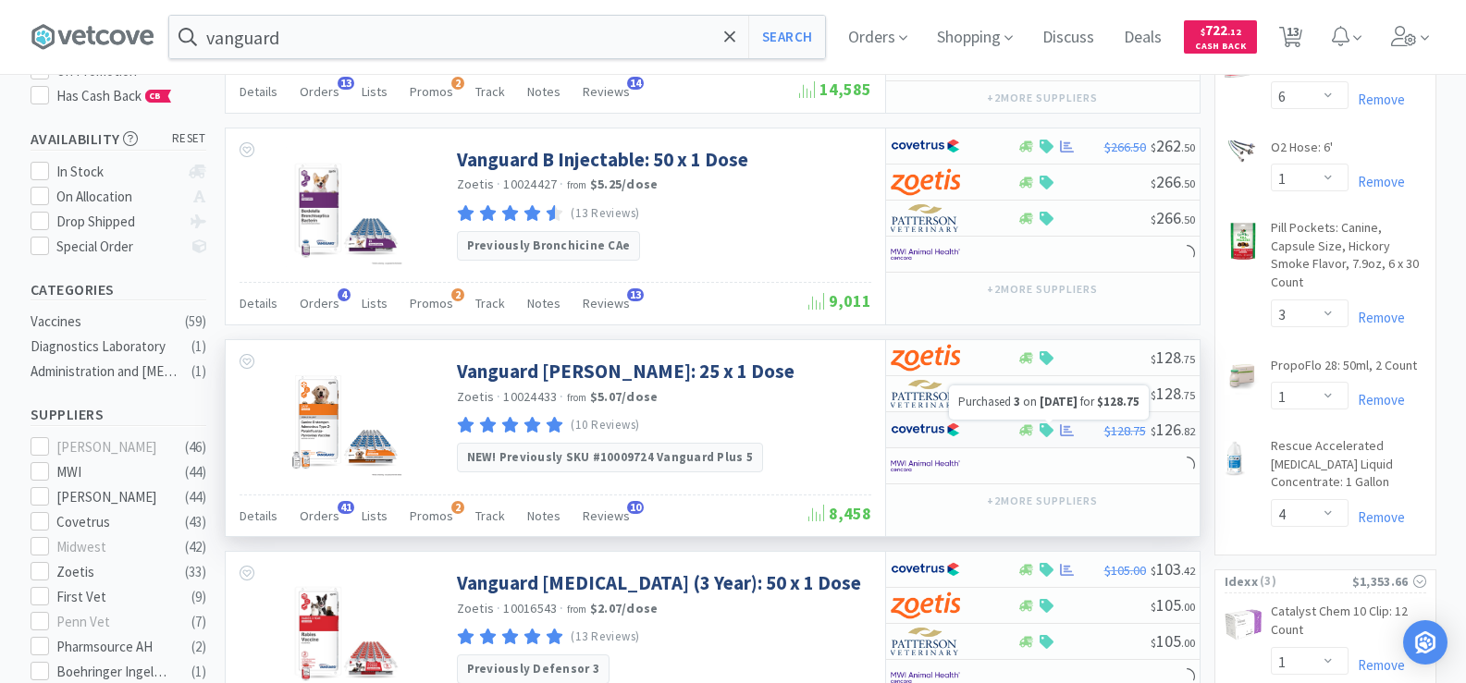
click at [1061, 433] on icon at bounding box center [1067, 430] width 14 height 12
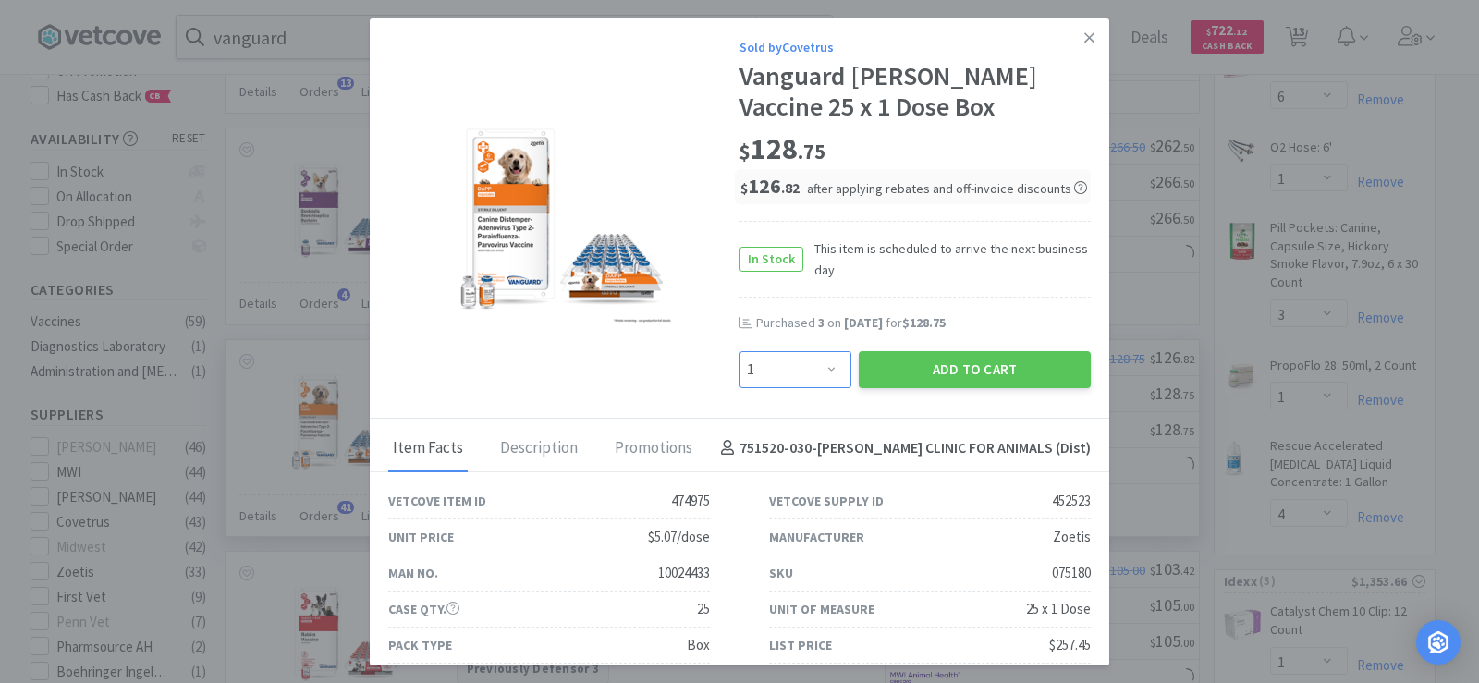
click at [817, 366] on select "Enter Quantity 1 2 3 4 5 6 7 8 9 10 11 12 13 14 15 16 17 18 19 20 Enter Quantity" at bounding box center [796, 369] width 112 height 37
select select "2"
click at [740, 351] on select "Enter Quantity 1 2 3 4 5 6 7 8 9 10 11 12 13 14 15 16 17 18 19 20 Enter Quantity" at bounding box center [796, 369] width 112 height 37
click at [956, 365] on button "Add to Cart" at bounding box center [975, 369] width 232 height 37
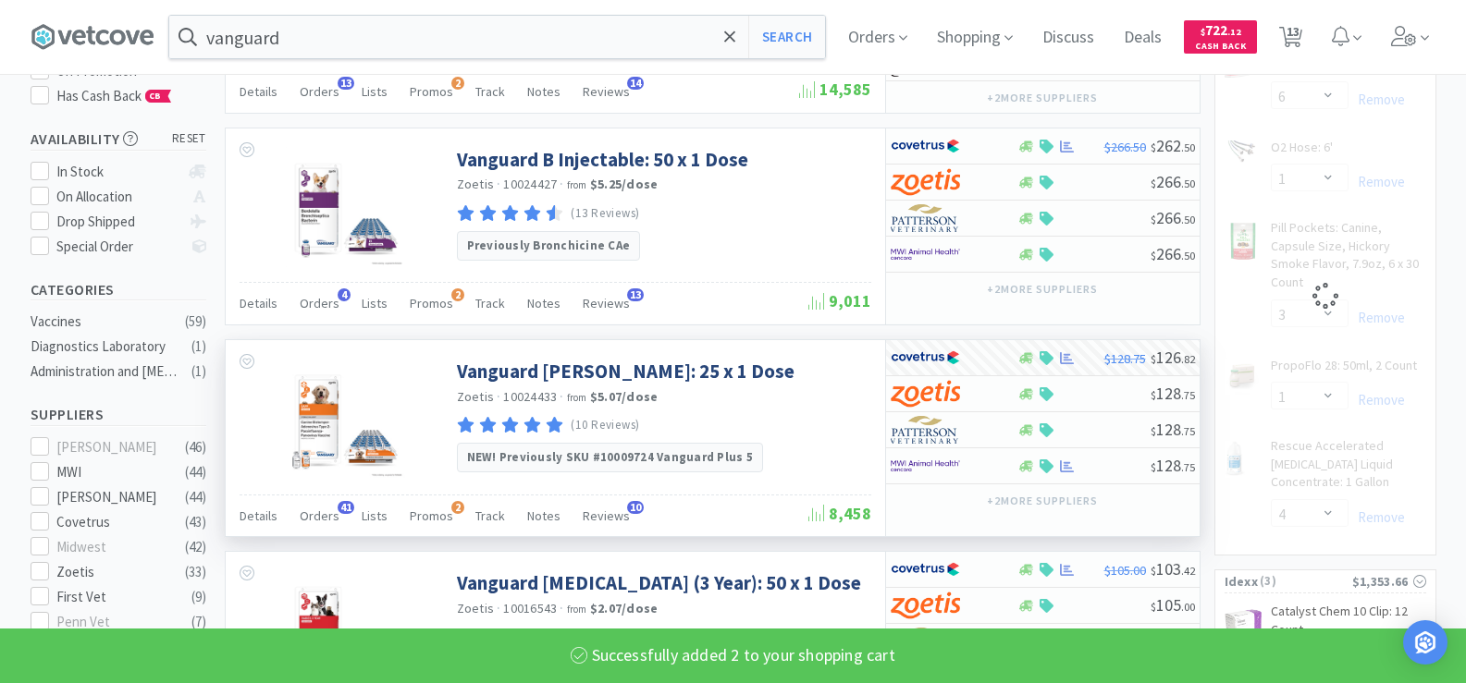
select select "2"
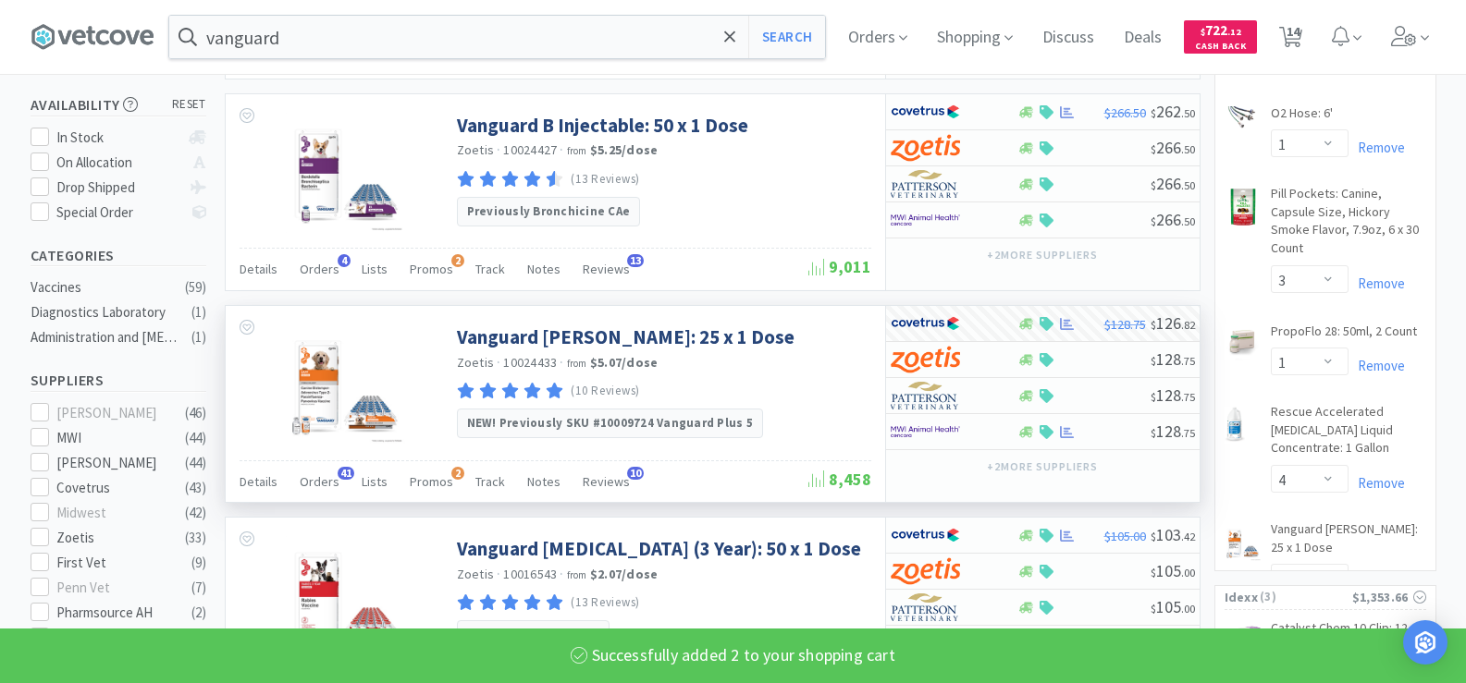
scroll to position [462, 0]
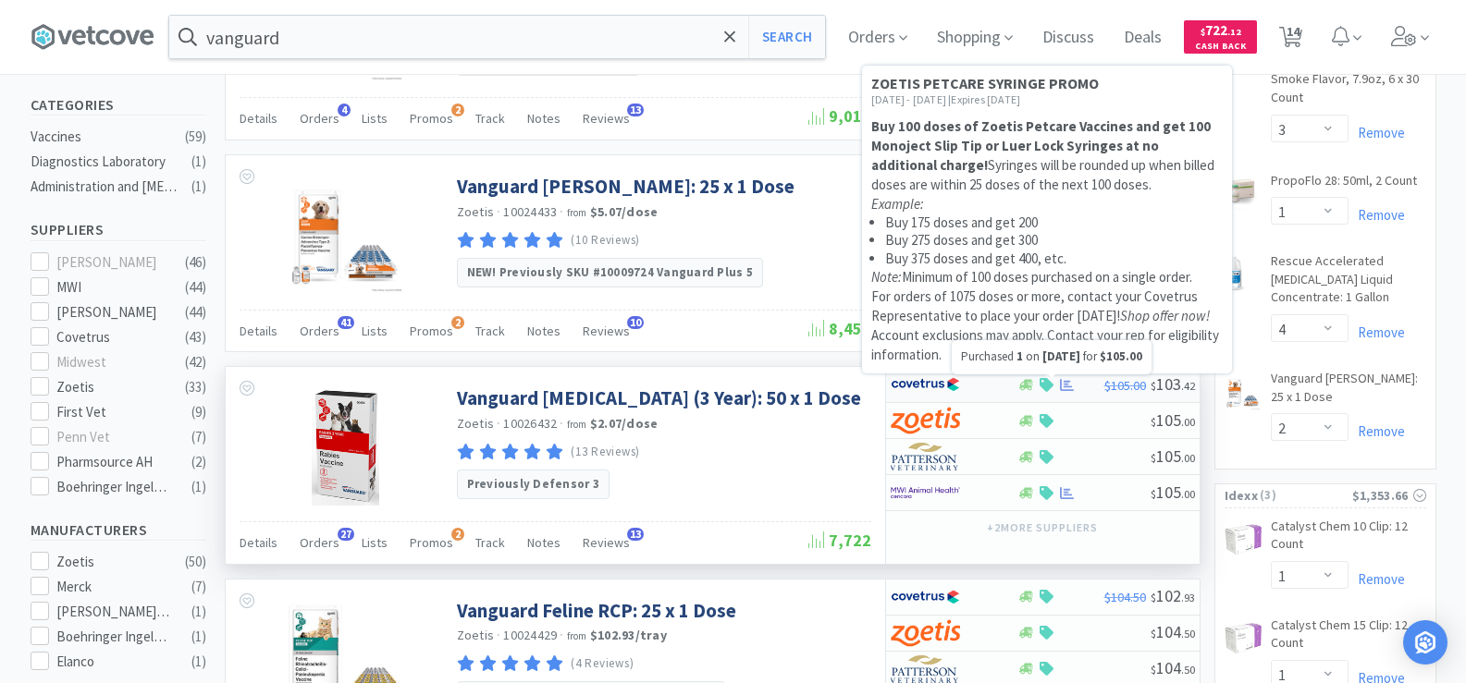
click at [1060, 388] on icon at bounding box center [1067, 385] width 14 height 14
select select "1"
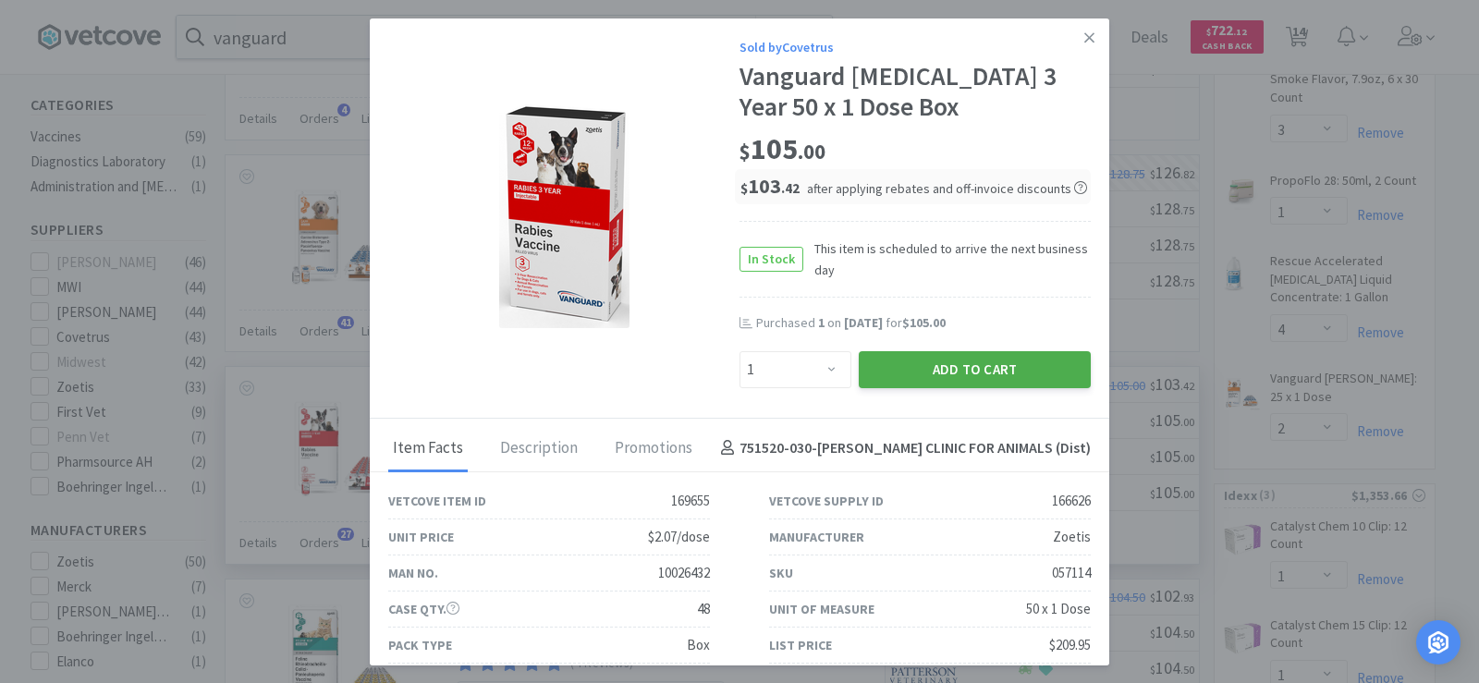
click at [953, 381] on button "Add to Cart" at bounding box center [975, 369] width 232 height 37
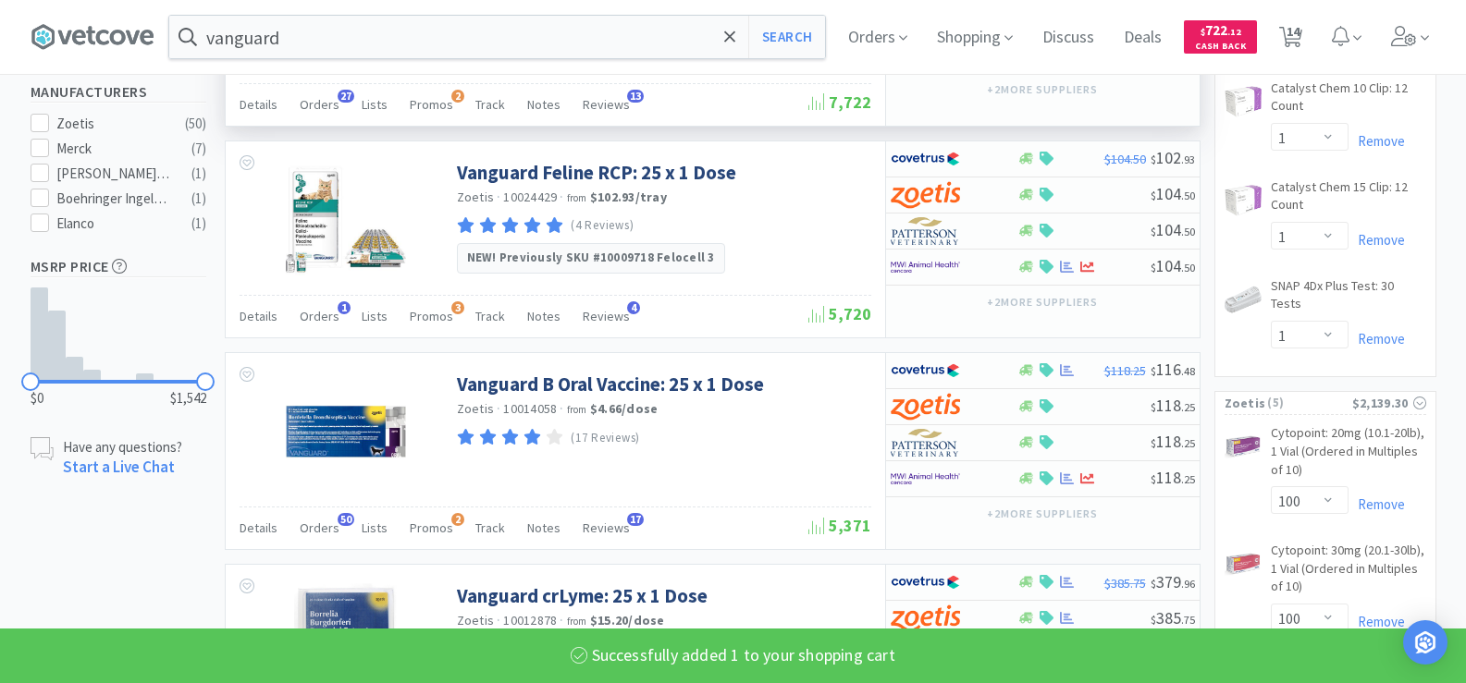
select select "1"
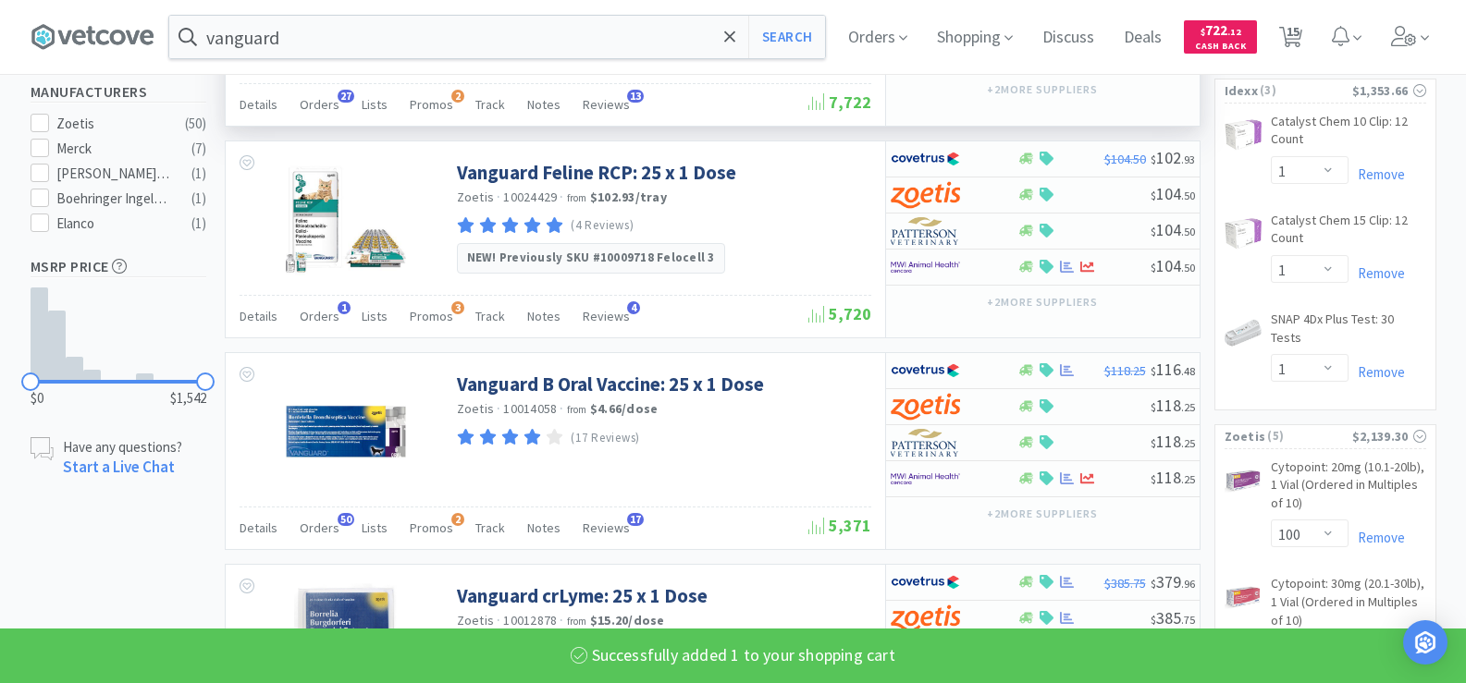
scroll to position [1017, 0]
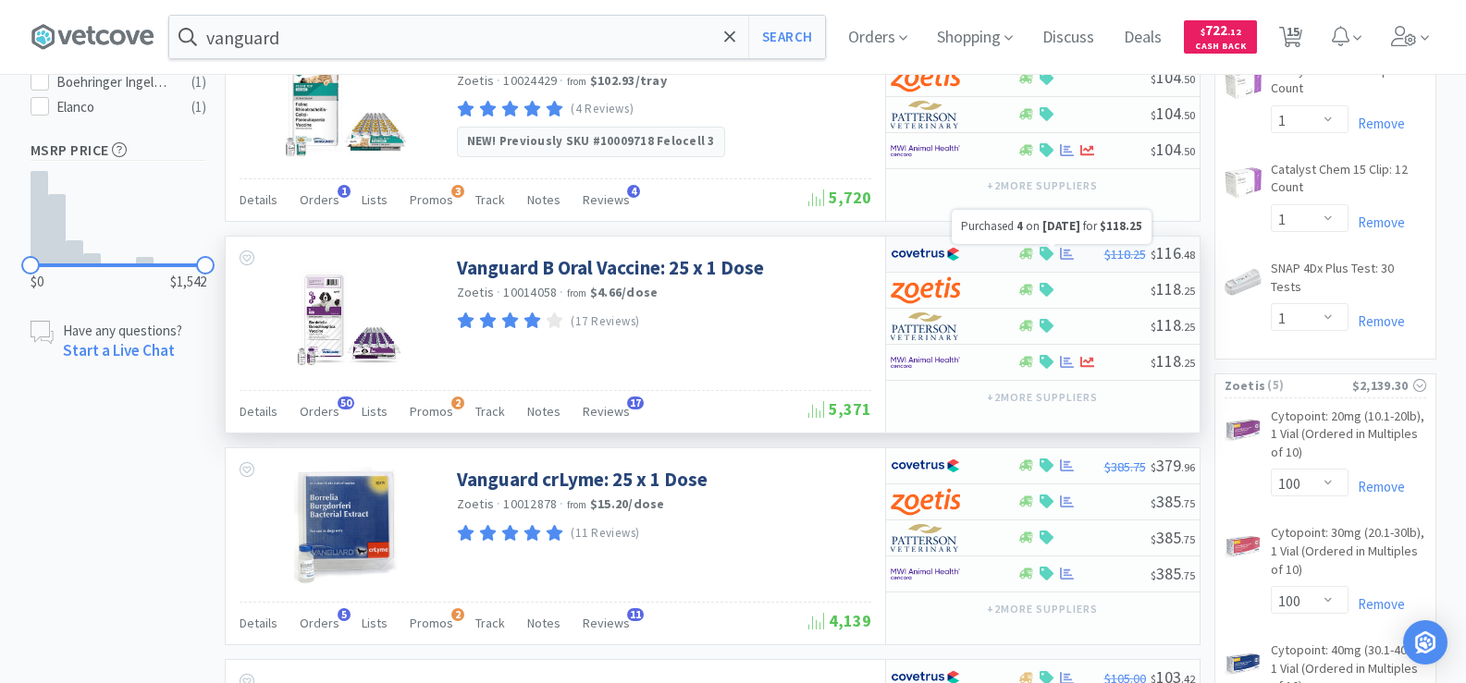
click at [1062, 257] on icon at bounding box center [1067, 254] width 14 height 14
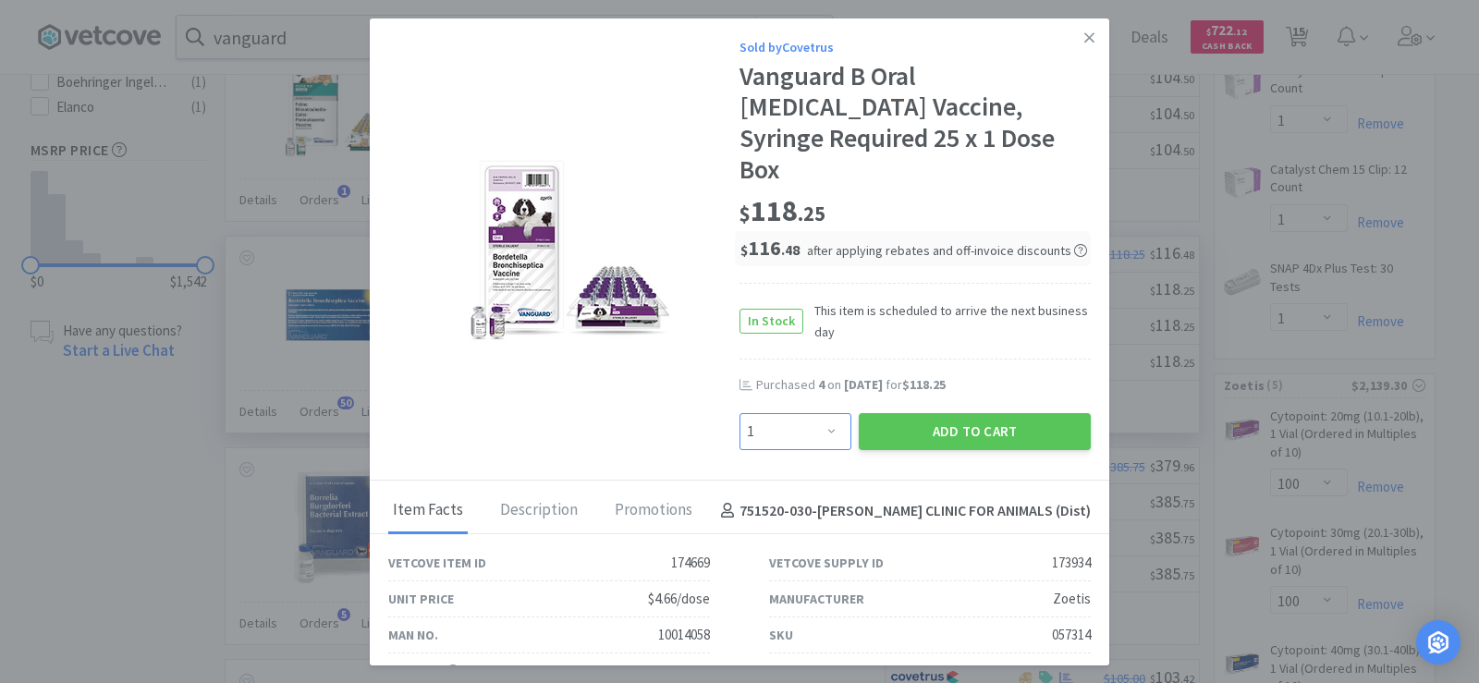
click at [776, 413] on select "Enter Quantity 1 2 3 4 5 6 7 8 9 10 11 12 13 14 15 16 17 18 19 20 Enter Quantity" at bounding box center [796, 431] width 112 height 37
select select "2"
click at [740, 413] on select "Enter Quantity 1 2 3 4 5 6 7 8 9 10 11 12 13 14 15 16 17 18 19 20 Enter Quantity" at bounding box center [796, 431] width 112 height 37
click at [988, 413] on button "Add to Cart" at bounding box center [975, 431] width 232 height 37
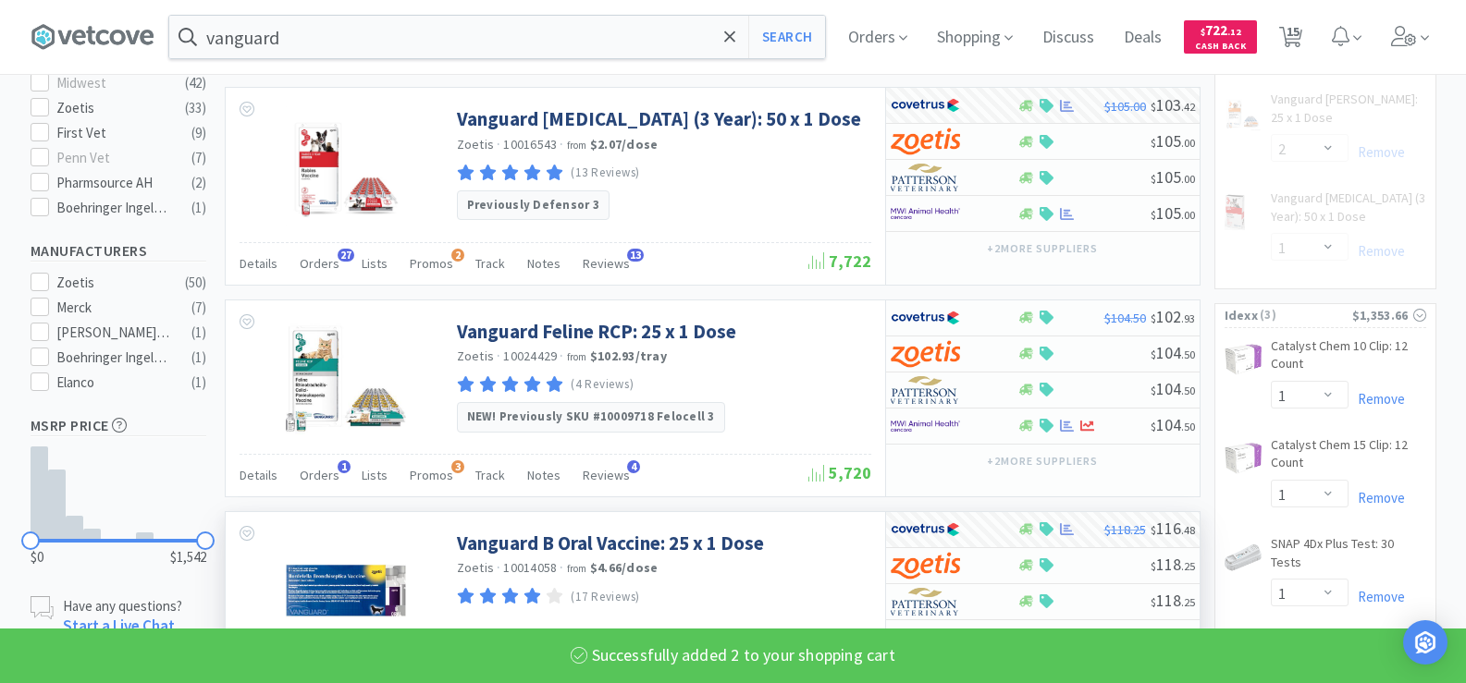
scroll to position [740, 0]
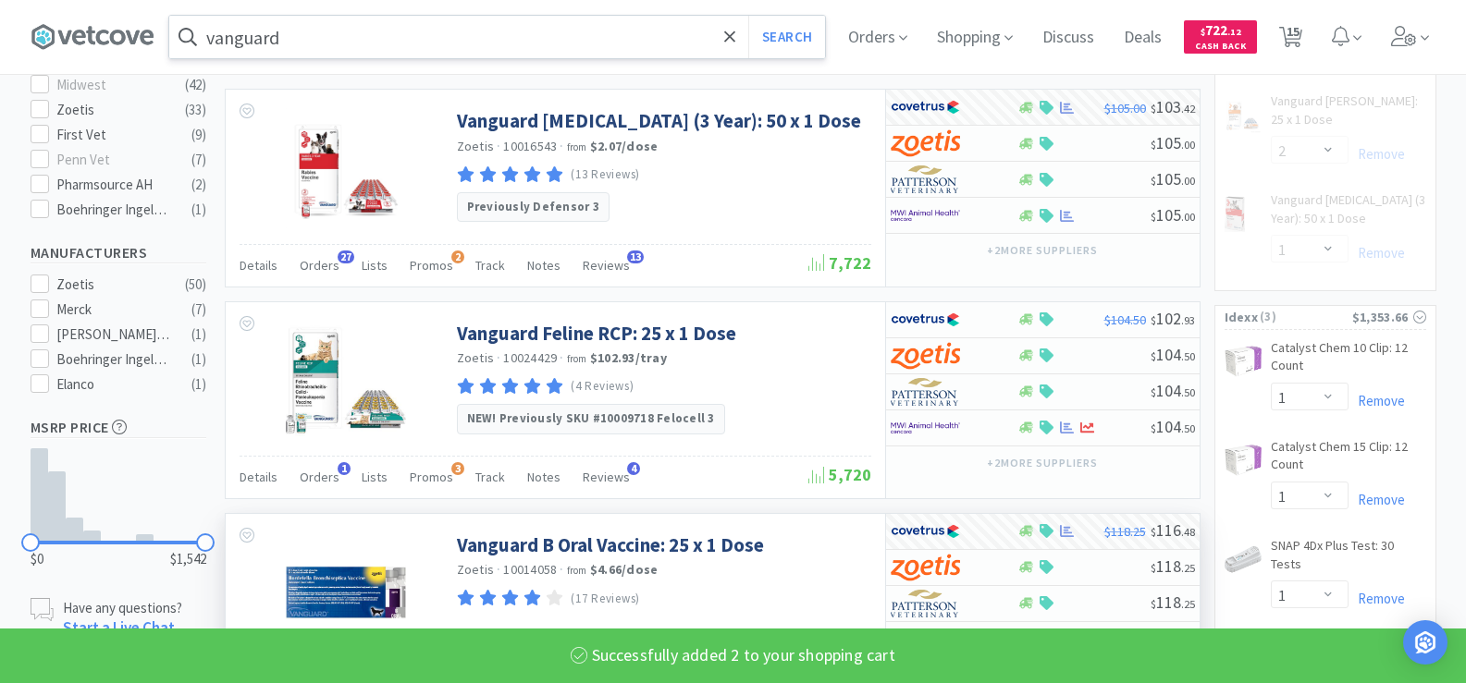
click at [325, 38] on input "vanguard" at bounding box center [497, 37] width 656 height 43
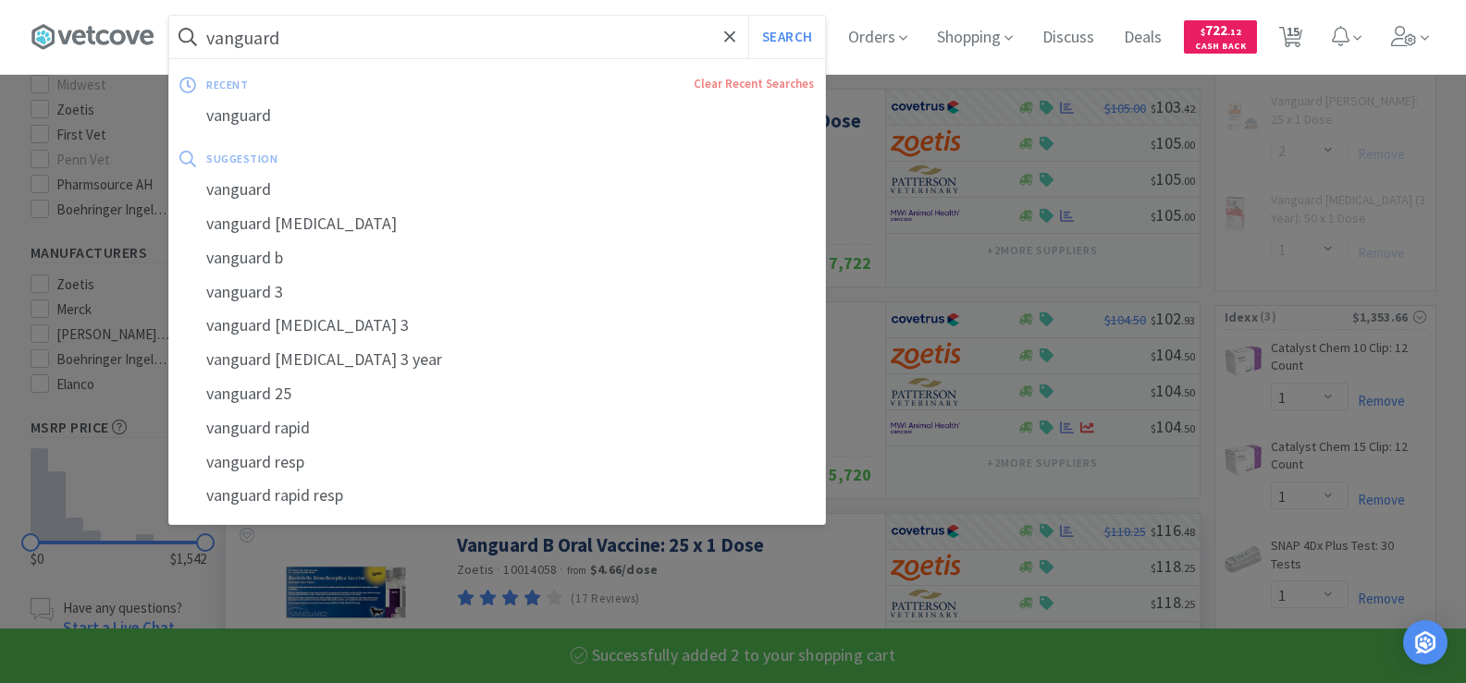
select select "2"
select select "1"
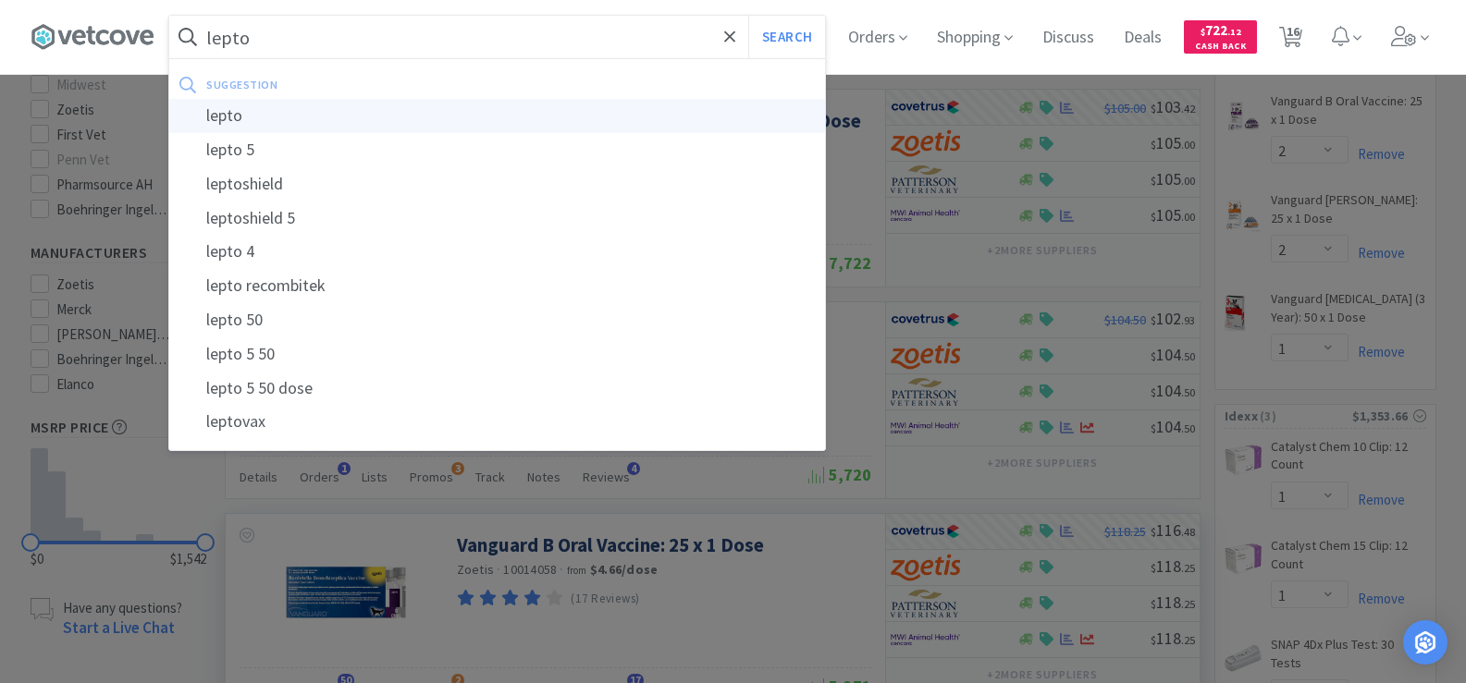
type input "lepto"
click at [272, 119] on div "lepto" at bounding box center [497, 116] width 656 height 34
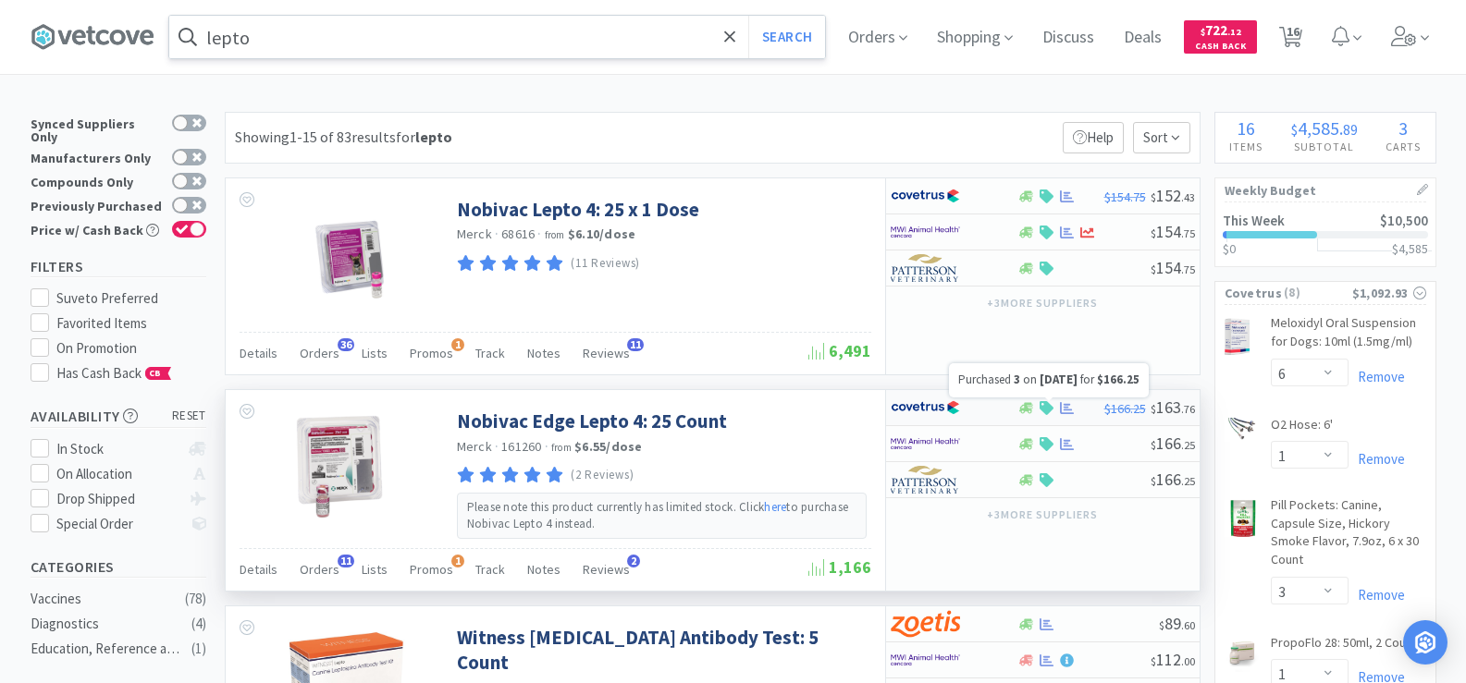
click at [1068, 411] on icon at bounding box center [1067, 408] width 14 height 12
select select "1"
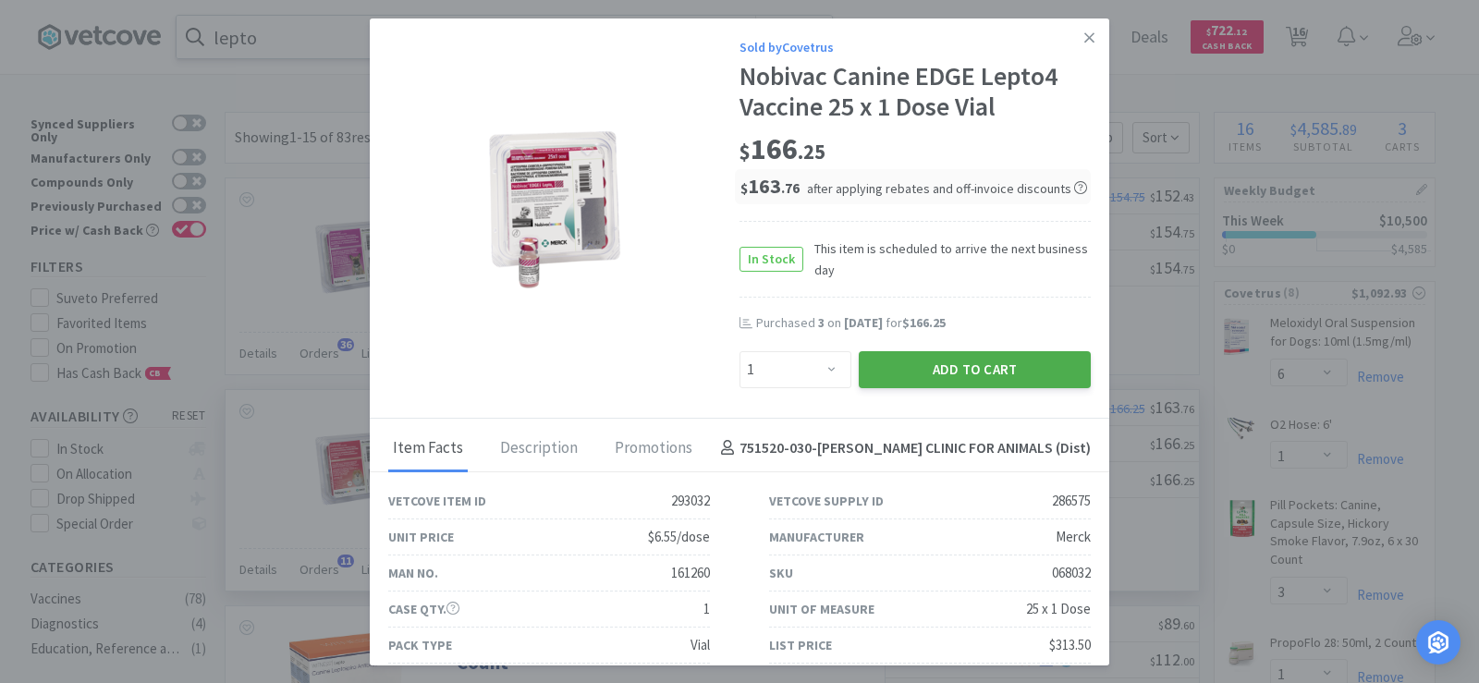
click at [950, 366] on button "Add to Cart" at bounding box center [975, 369] width 232 height 37
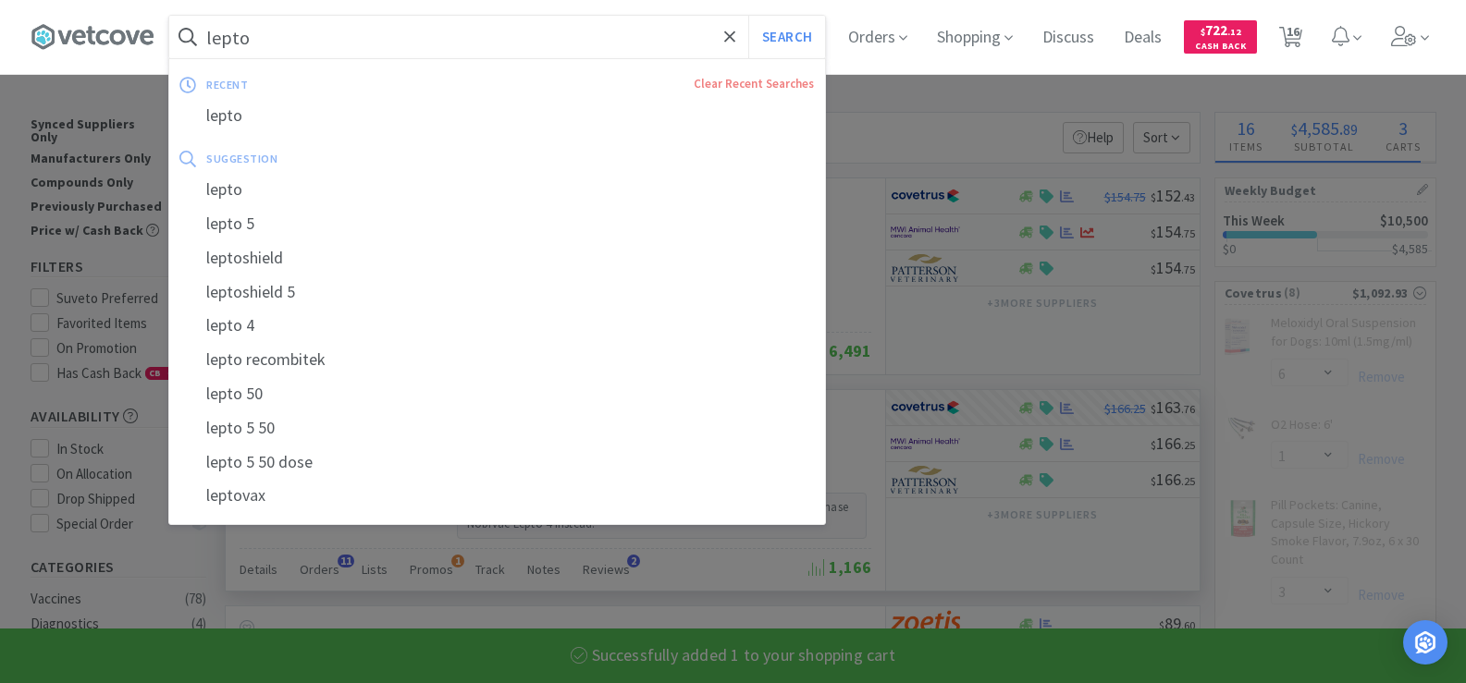
click at [266, 38] on input "lepto" at bounding box center [497, 37] width 656 height 43
type input "f"
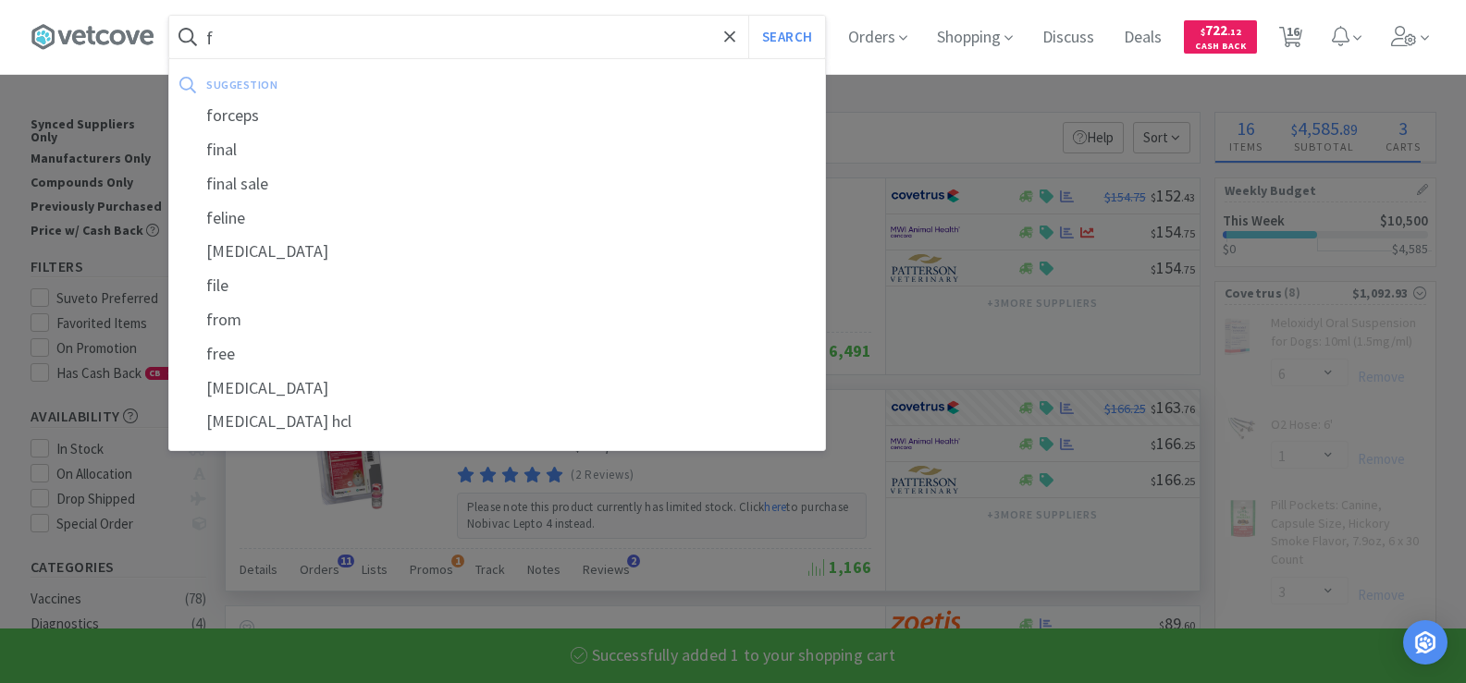
select select "1"
select select "3"
select select "1"
select select "4"
select select "2"
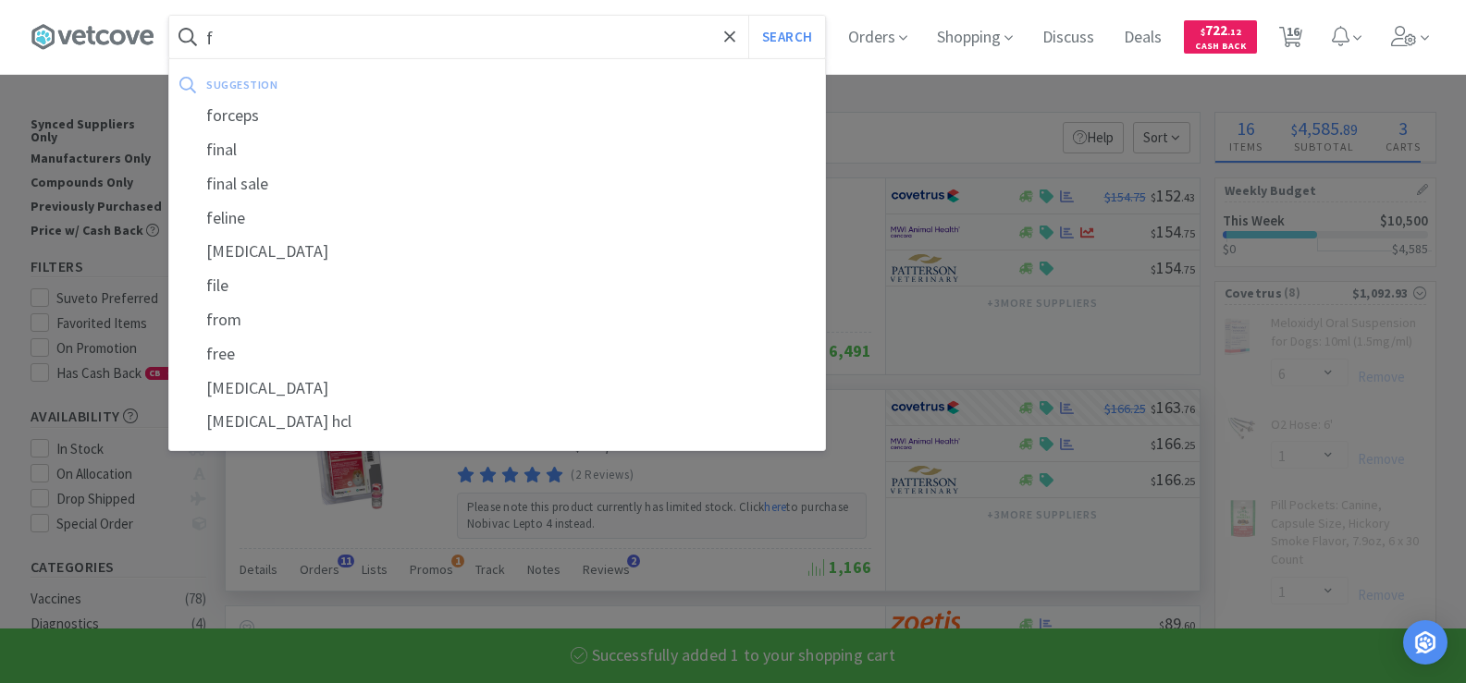
type input "fv"
select select "1"
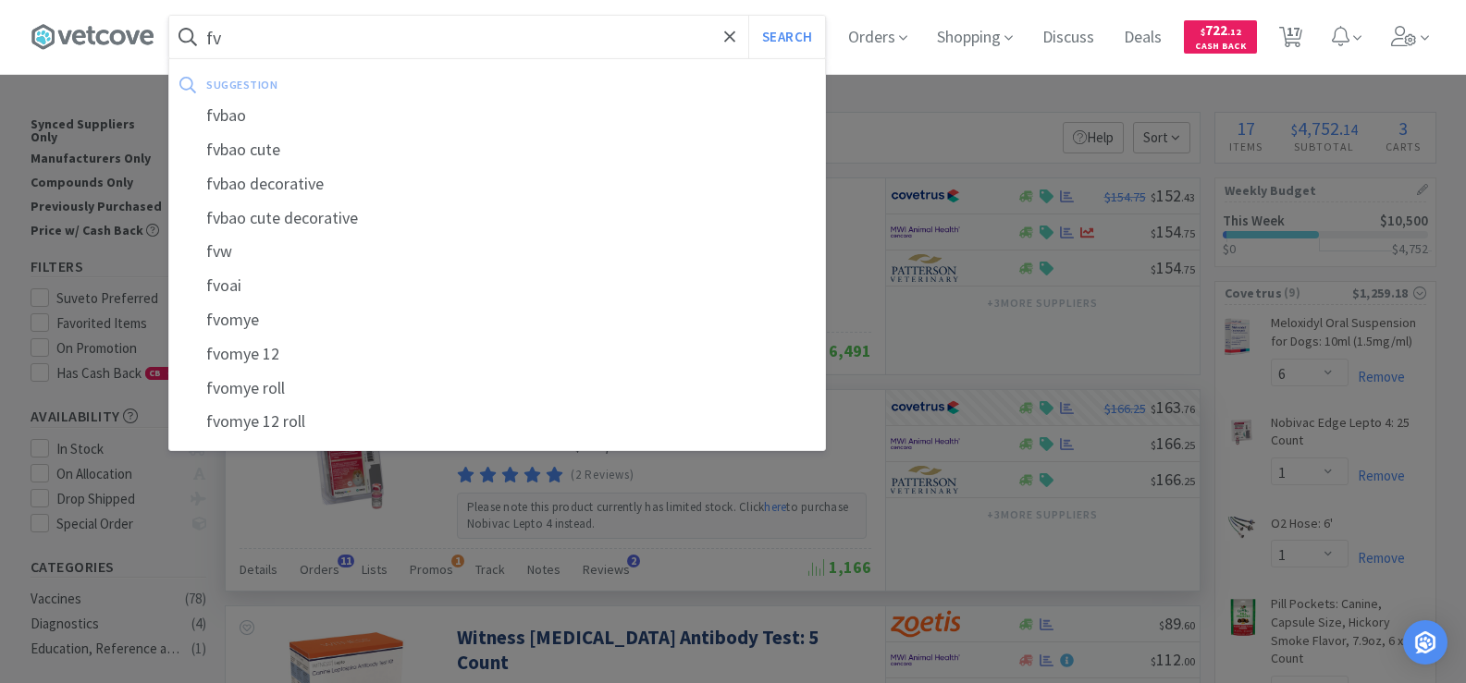
type input "f"
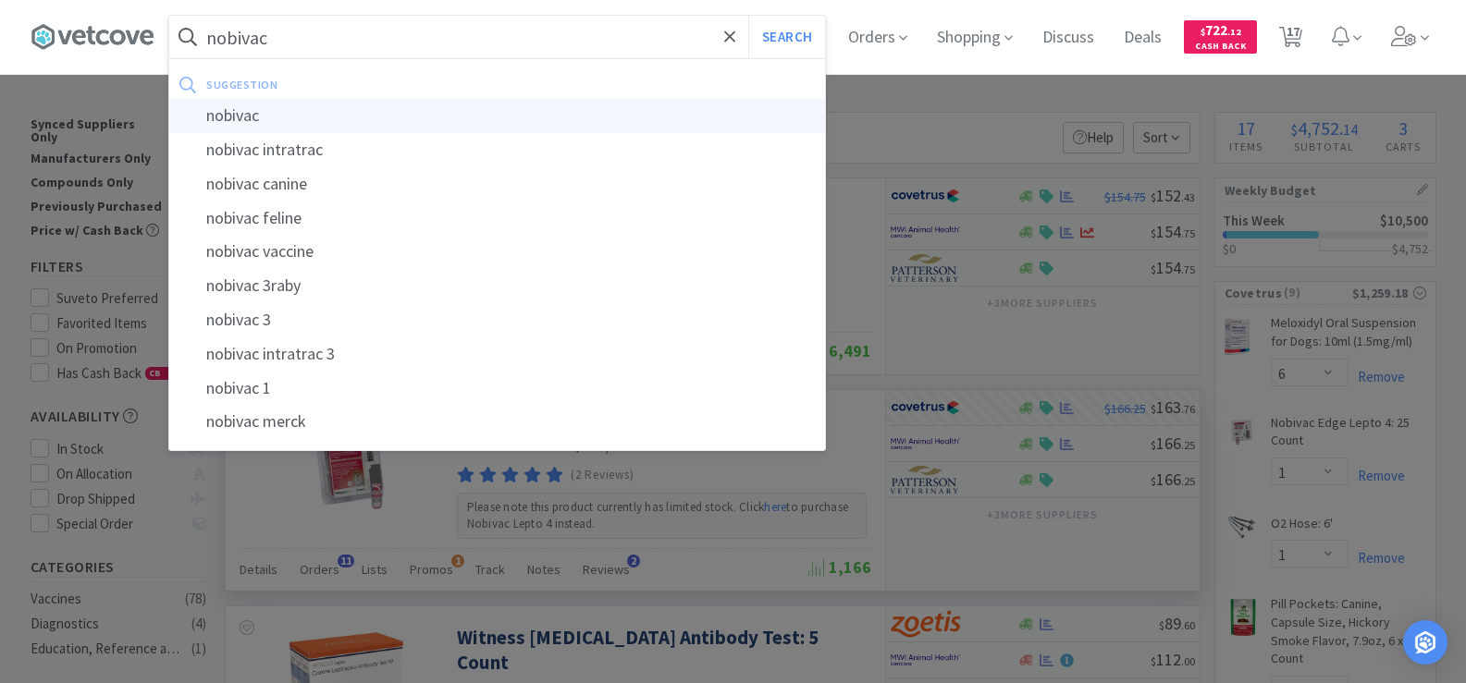
type input "nobivac"
click at [255, 118] on div "nobivac" at bounding box center [497, 116] width 656 height 34
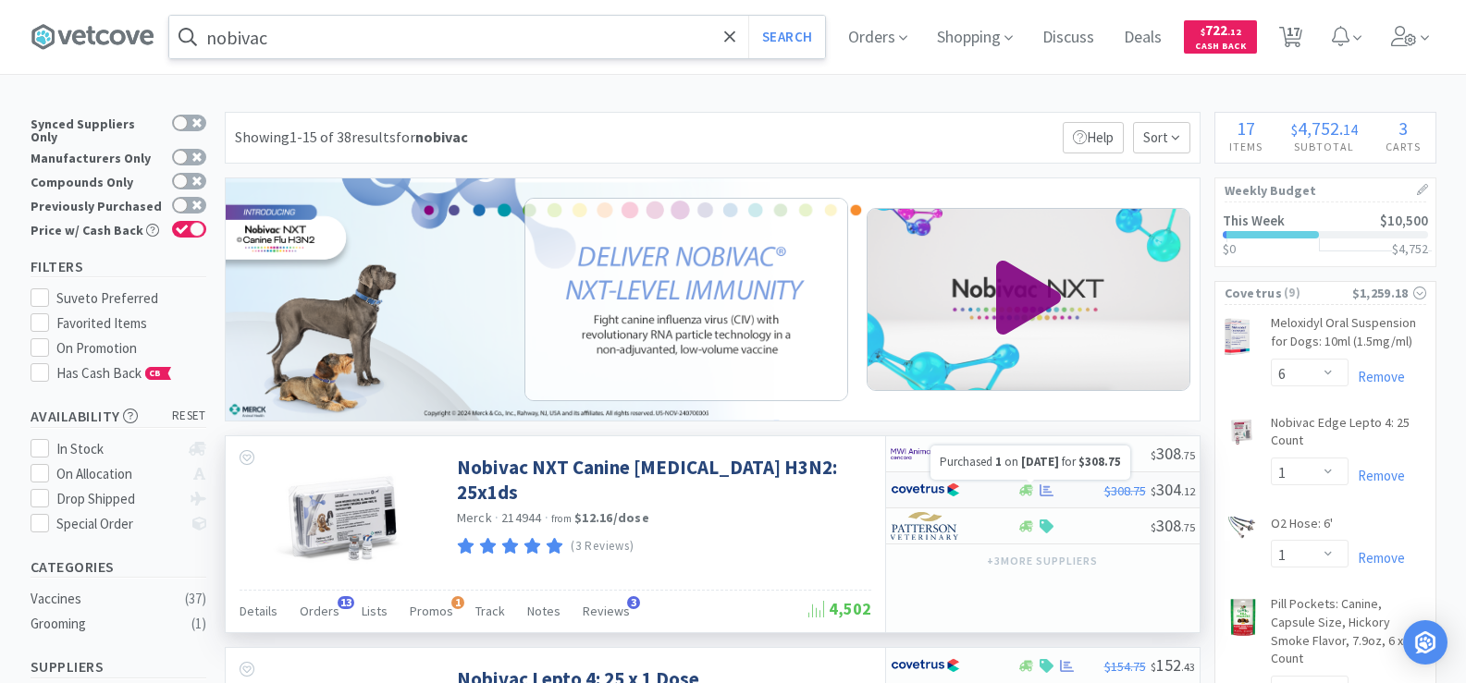
click at [1040, 491] on icon at bounding box center [1046, 490] width 14 height 12
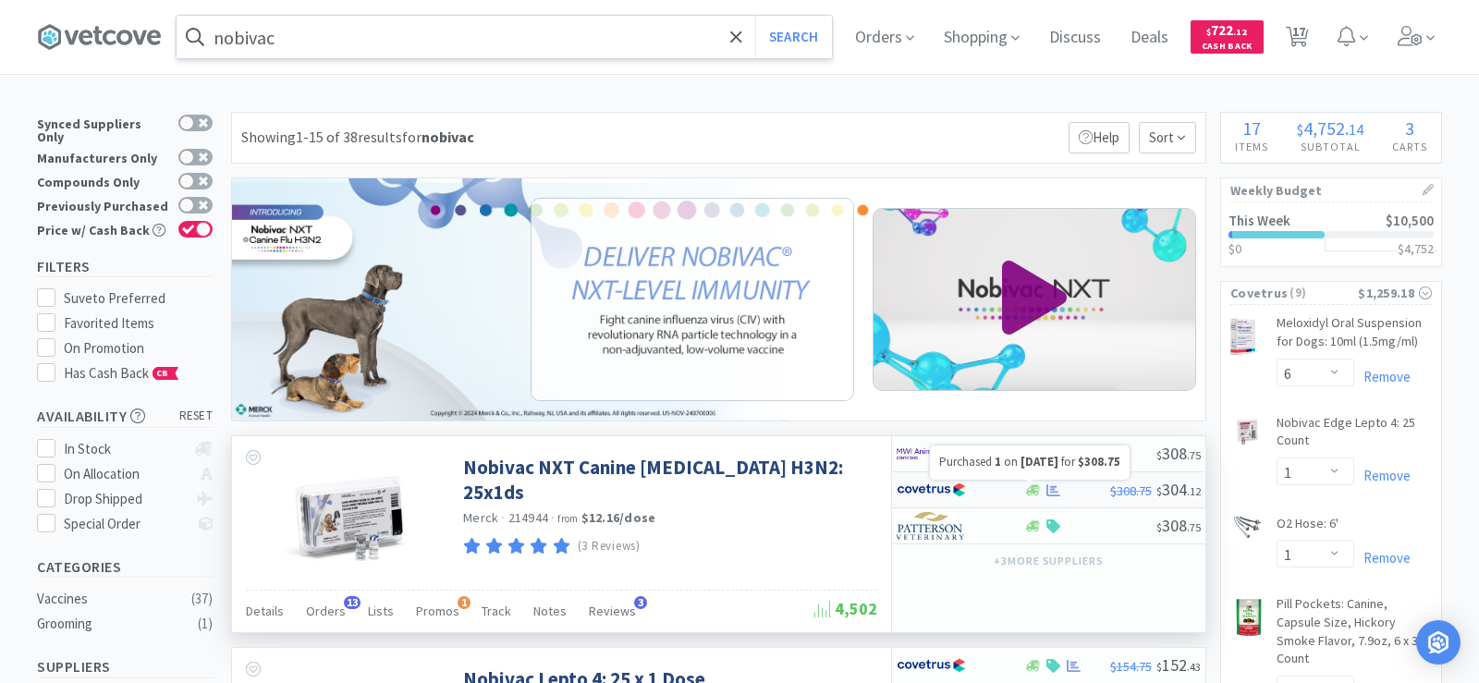
select select "1"
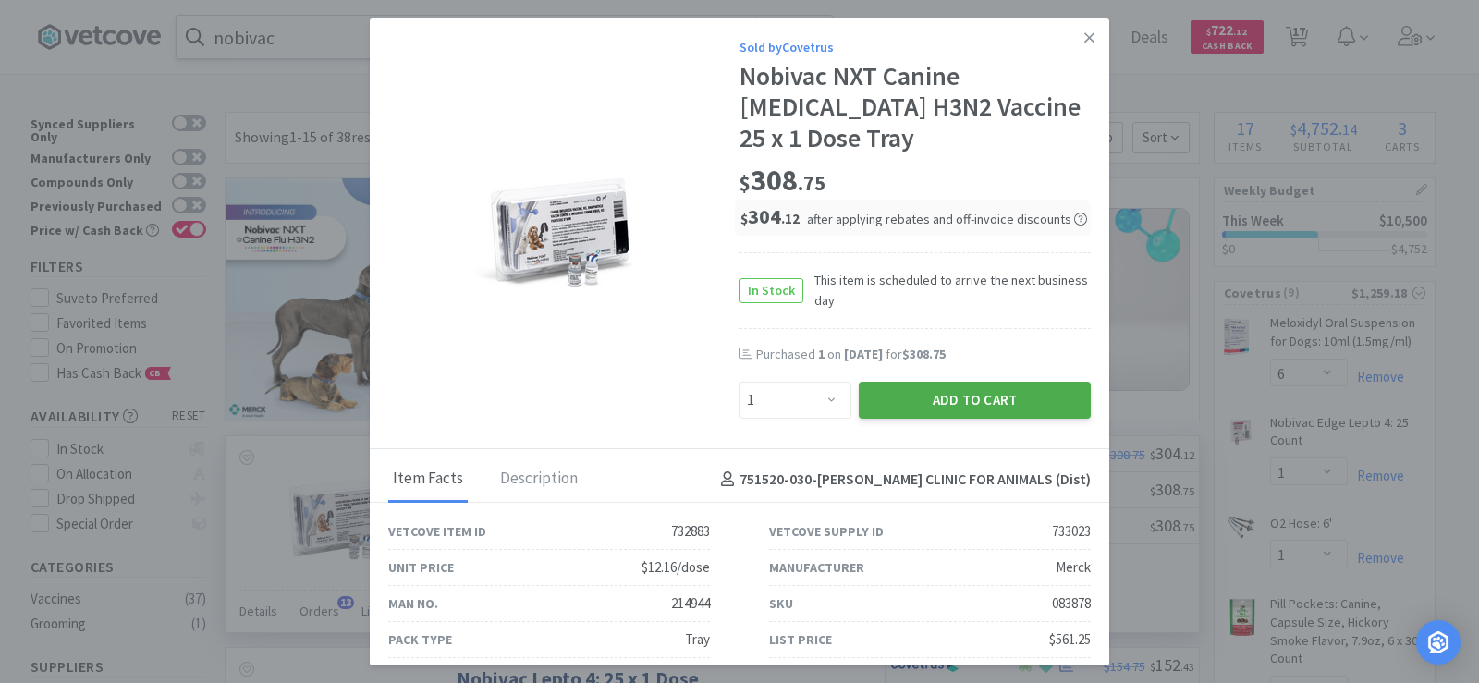
click at [958, 382] on button "Add to Cart" at bounding box center [975, 400] width 232 height 37
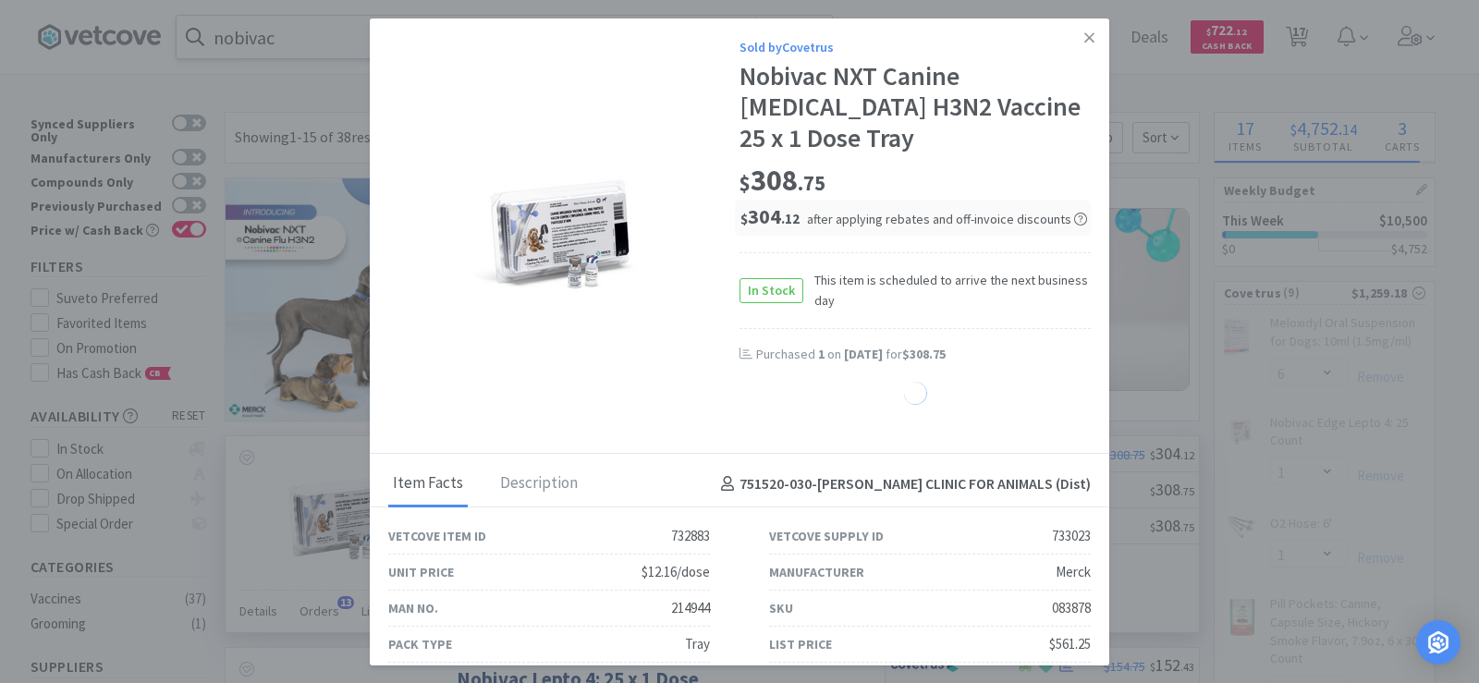
select select "1"
select select "3"
select select "1"
select select "4"
select select "2"
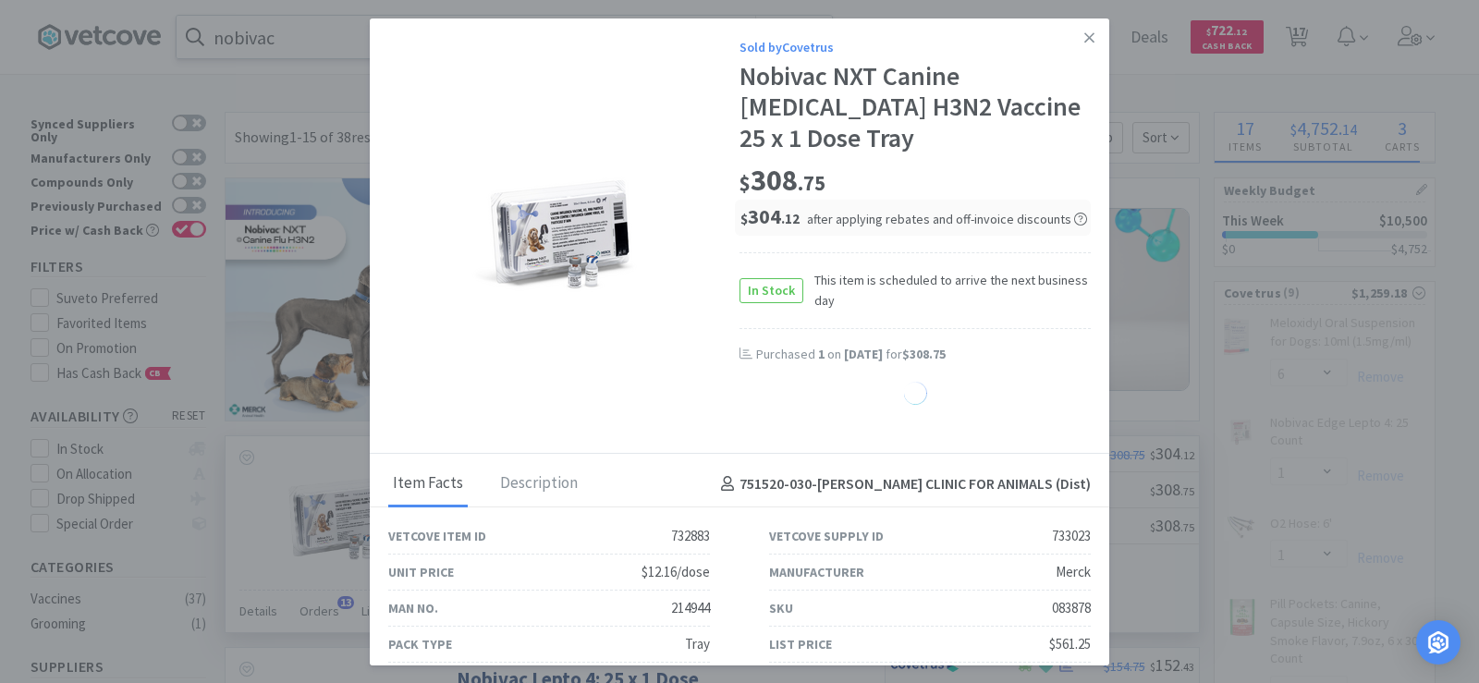
select select "1"
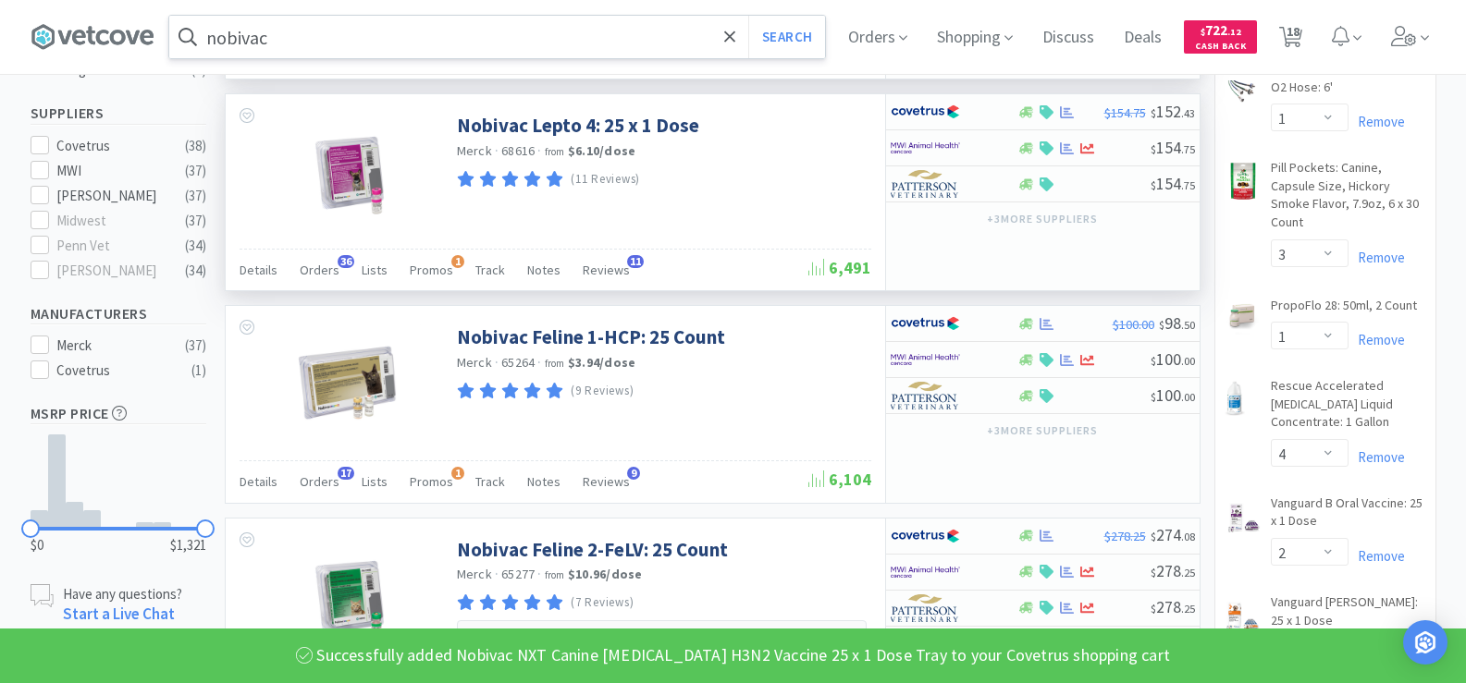
scroll to position [555, 0]
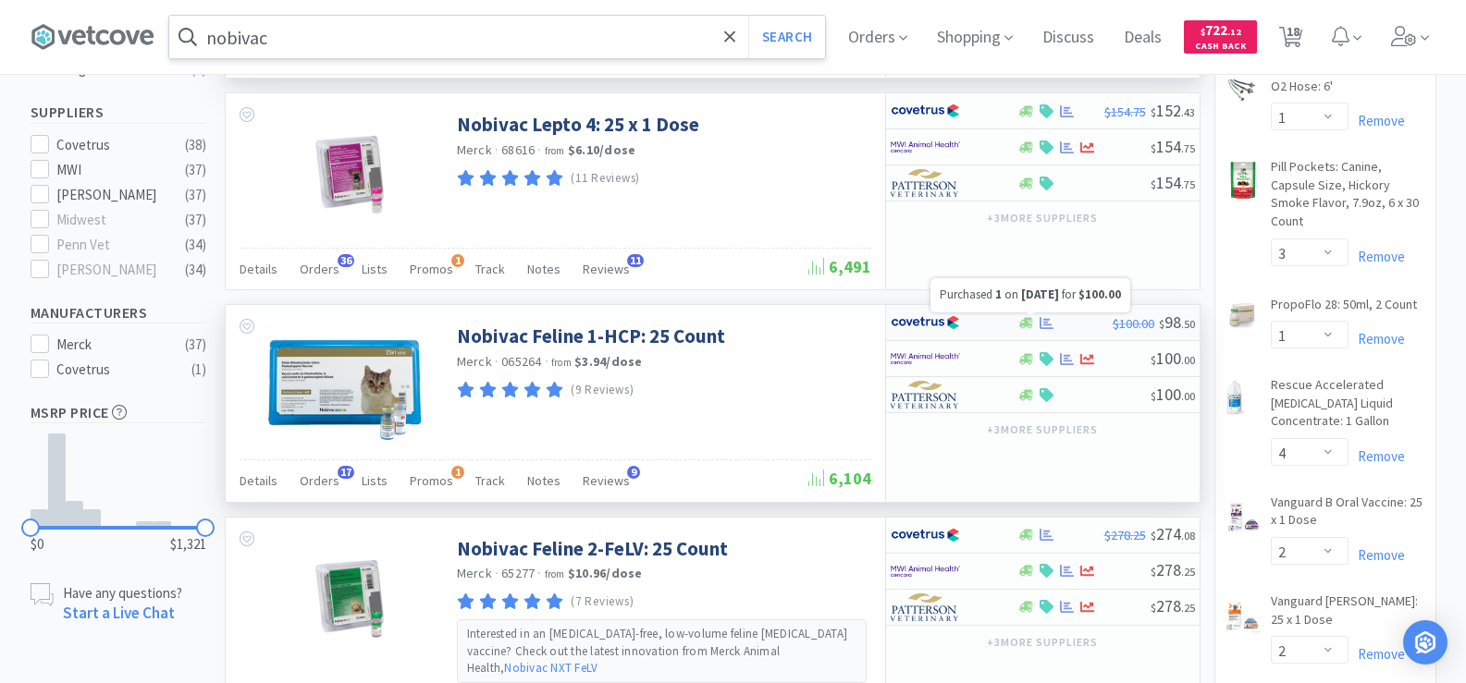
click at [1053, 324] on icon at bounding box center [1046, 323] width 14 height 14
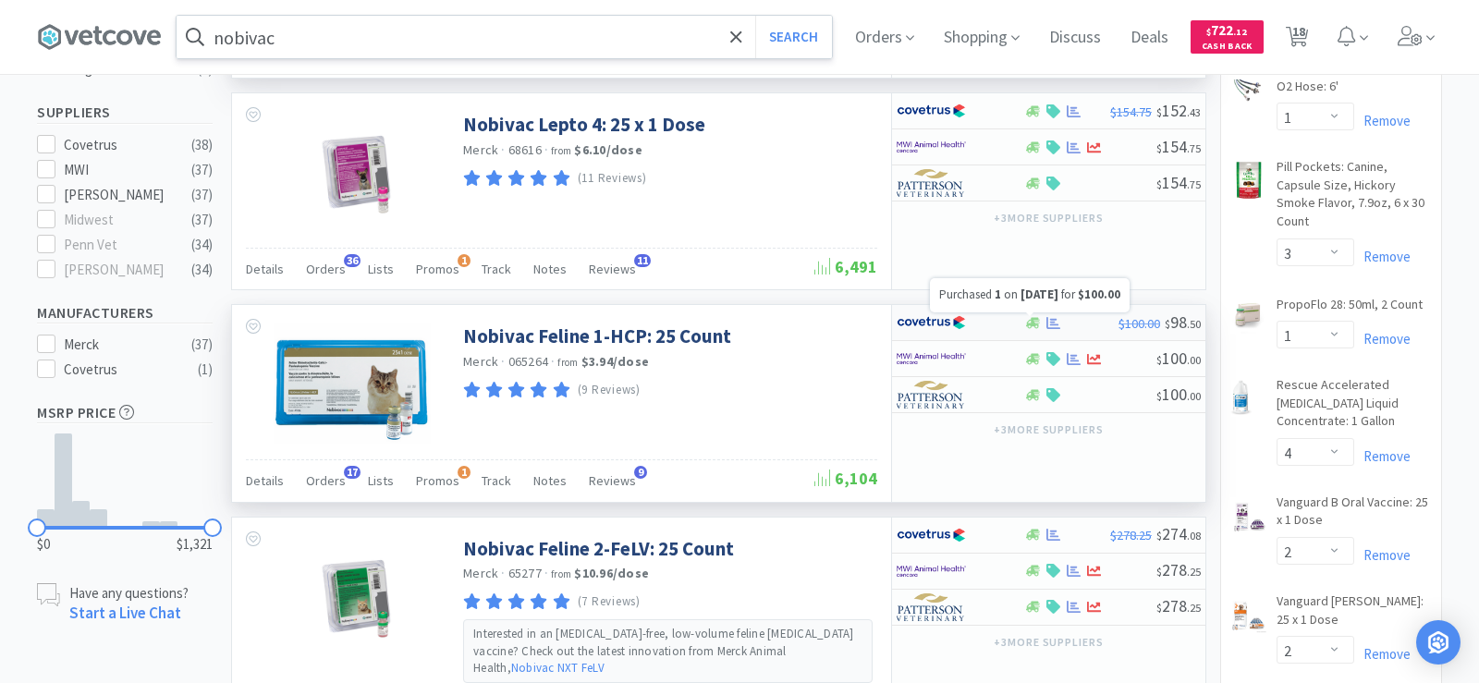
select select "1"
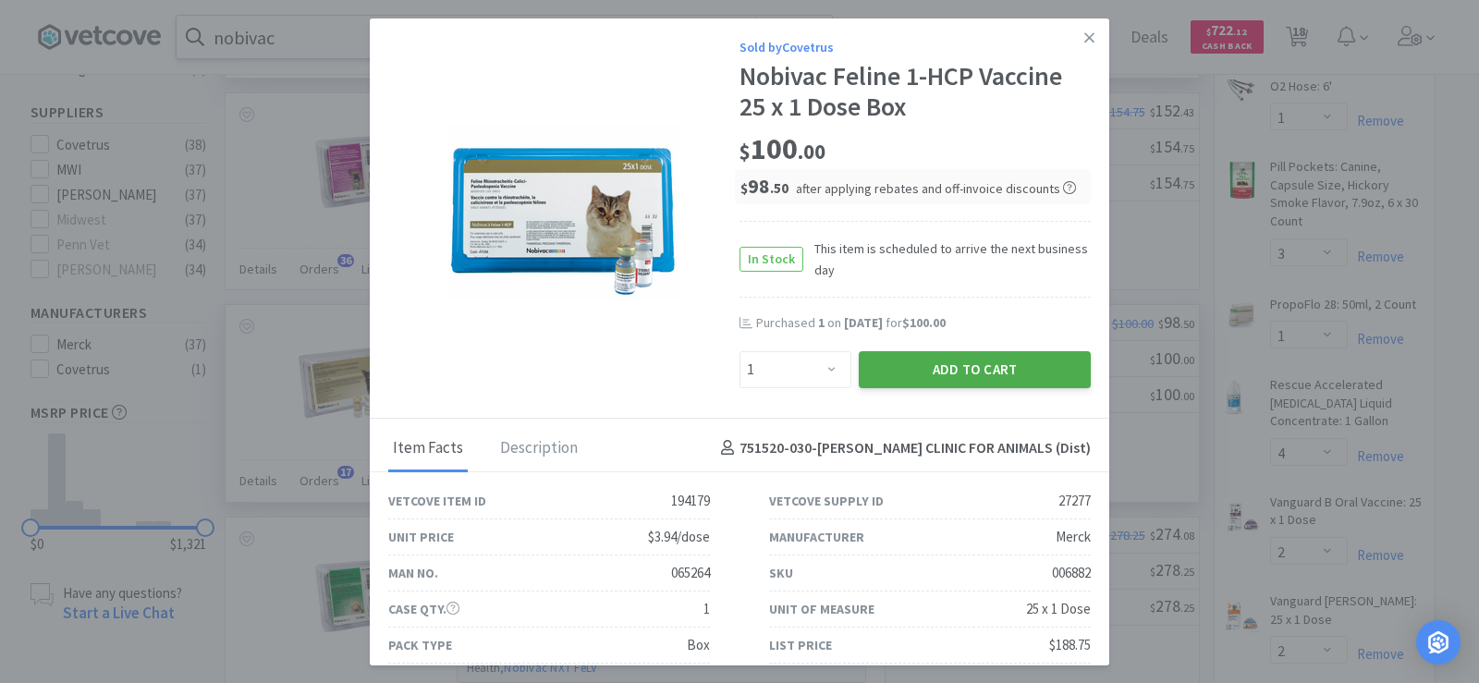
click at [1012, 362] on button "Add to Cart" at bounding box center [975, 369] width 232 height 37
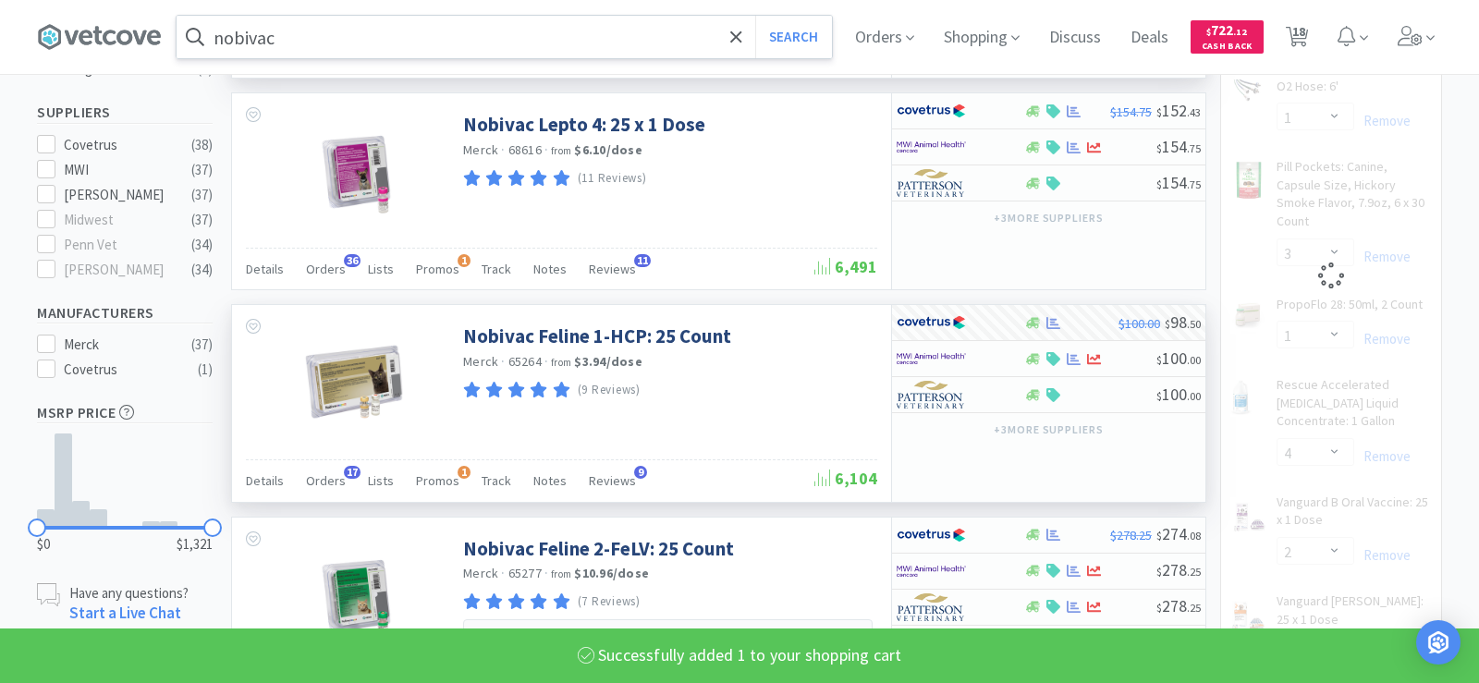
select select "1"
select select "3"
select select "1"
select select "4"
select select "2"
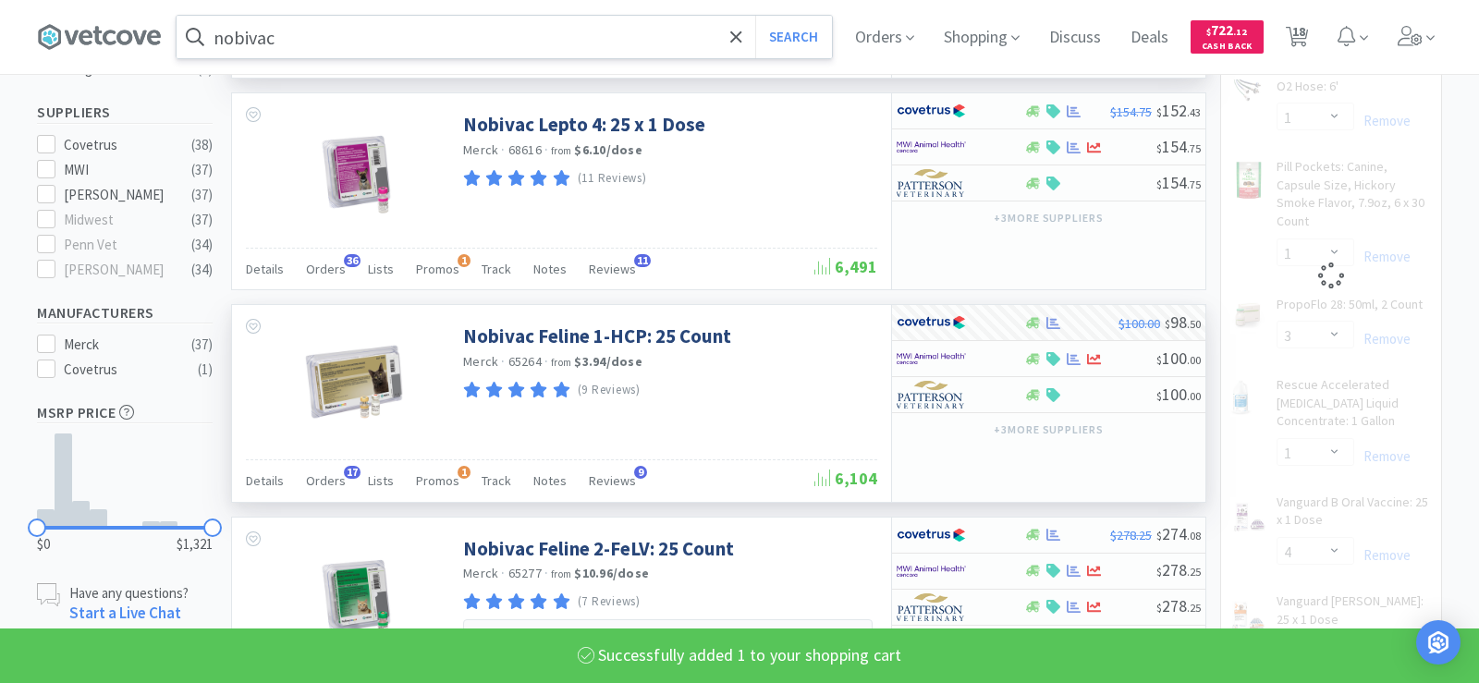
select select "1"
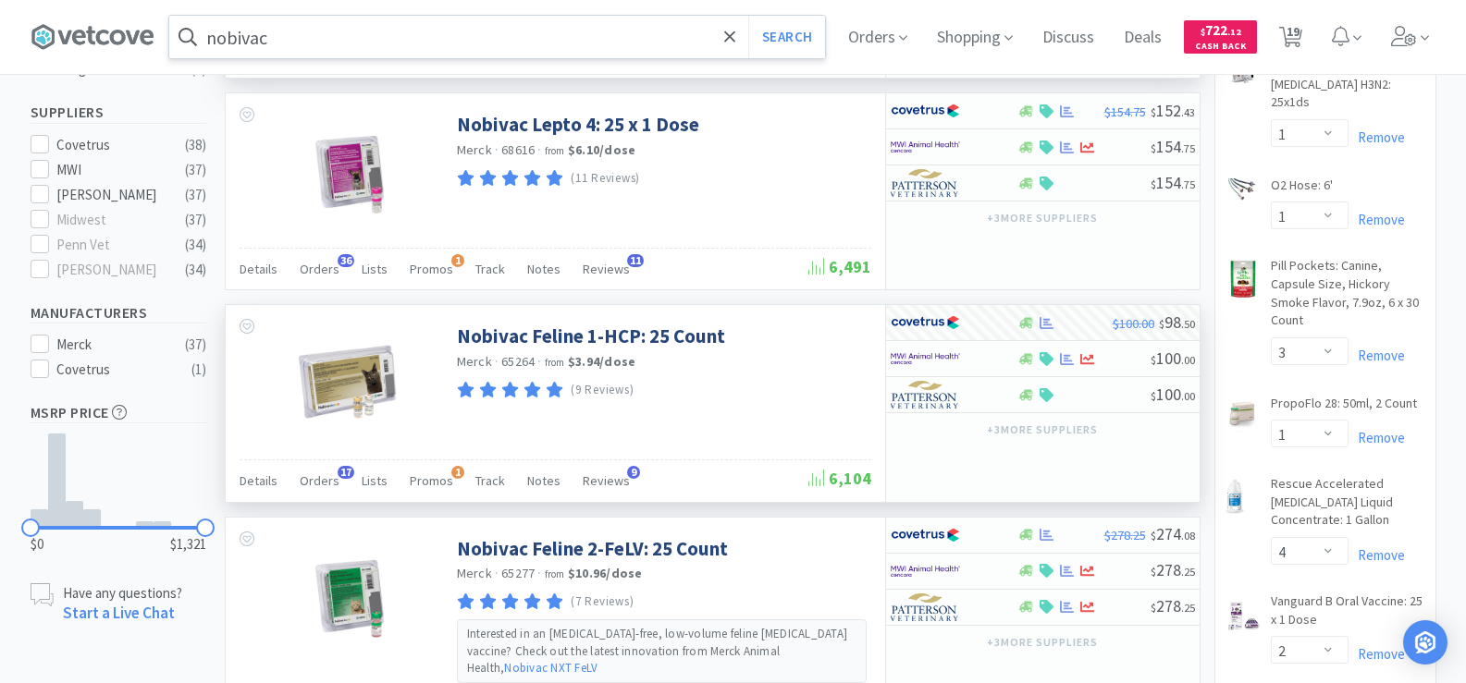
click at [379, 52] on input "nobivac" at bounding box center [497, 37] width 656 height 43
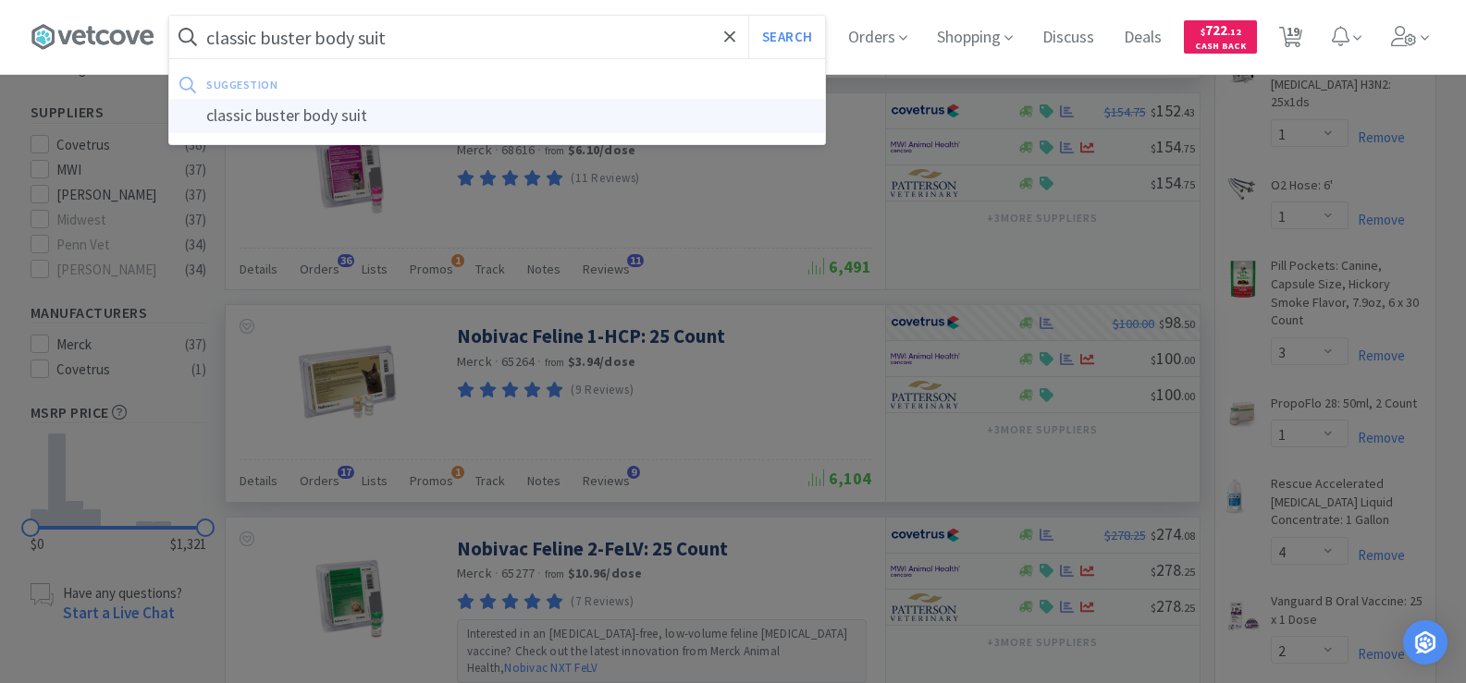
type input "classic buster body suit"
click at [384, 116] on div "classic buster body suit" at bounding box center [497, 116] width 656 height 34
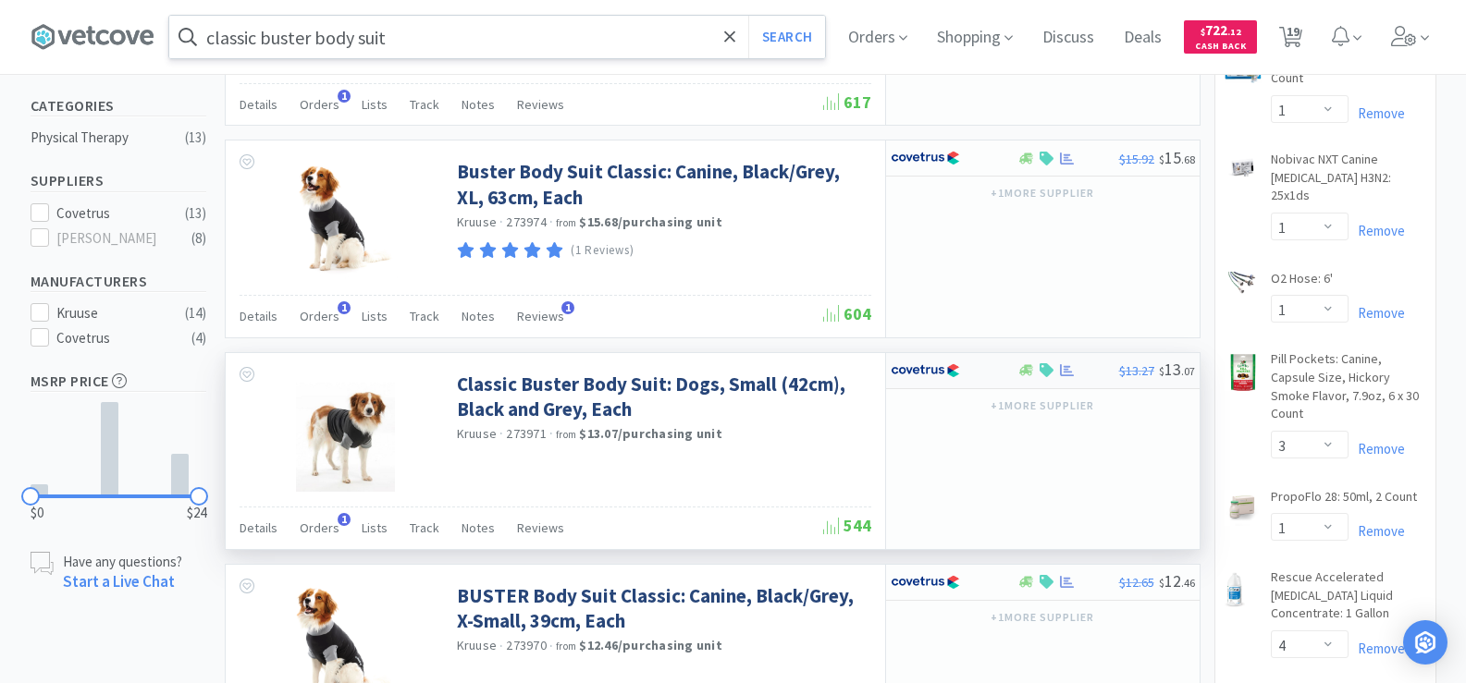
scroll to position [462, 0]
click at [1065, 371] on icon at bounding box center [1067, 369] width 14 height 12
select select "1"
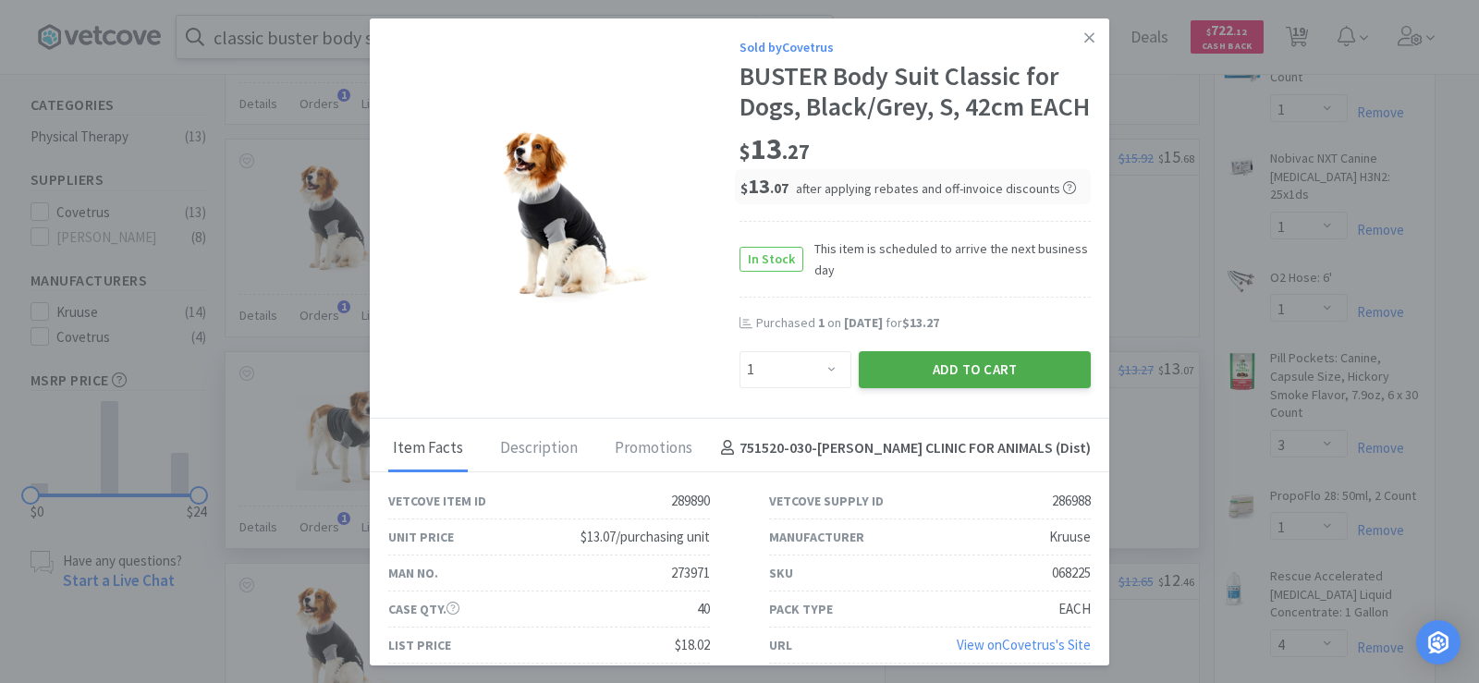
click at [986, 388] on button "Add to Cart" at bounding box center [975, 369] width 232 height 37
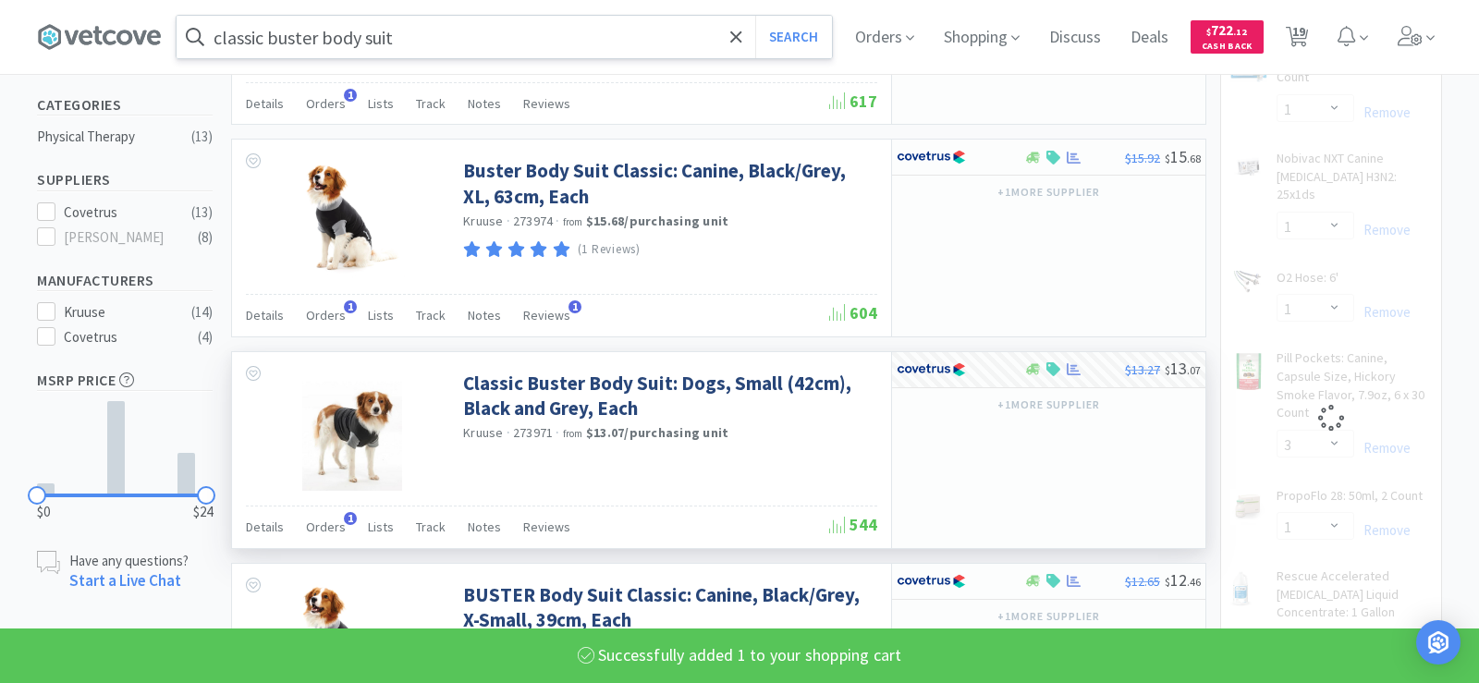
select select "1"
select select "6"
select select "1"
select select "3"
select select "1"
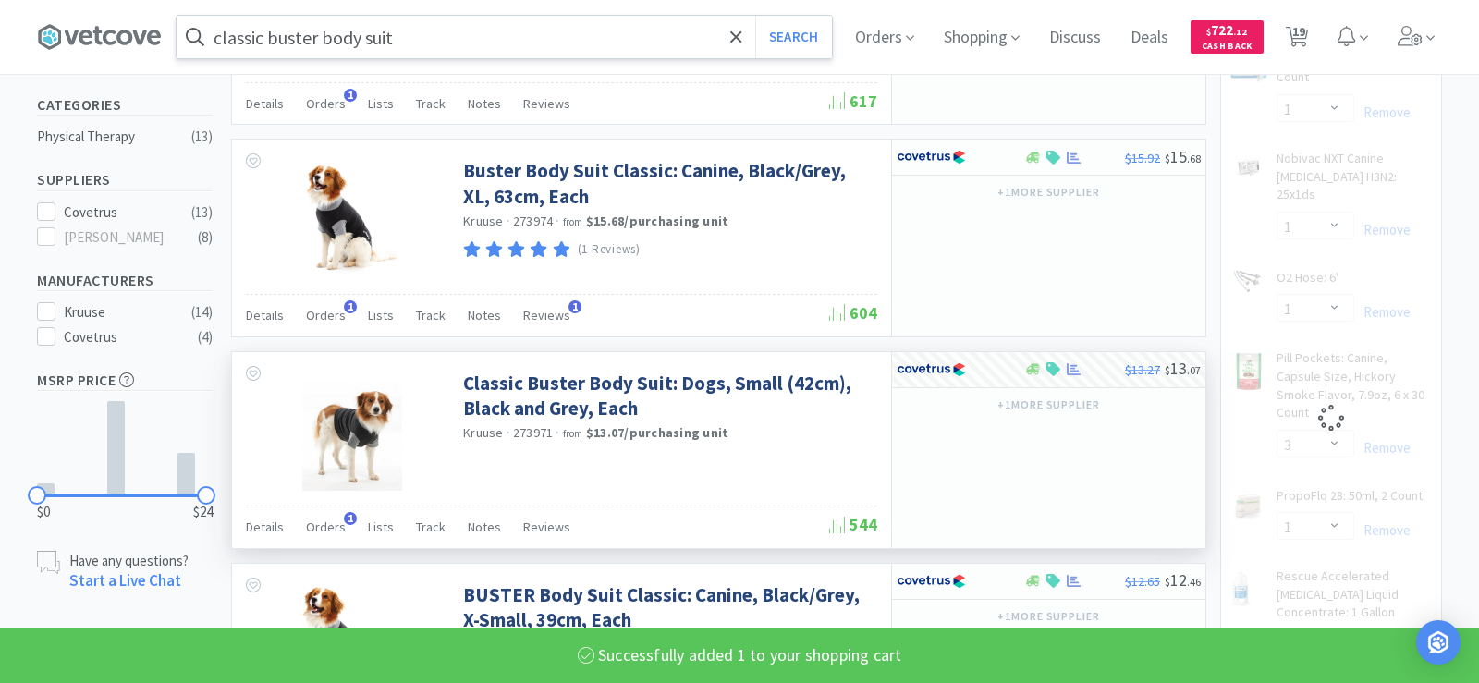
select select "4"
select select "2"
select select "1"
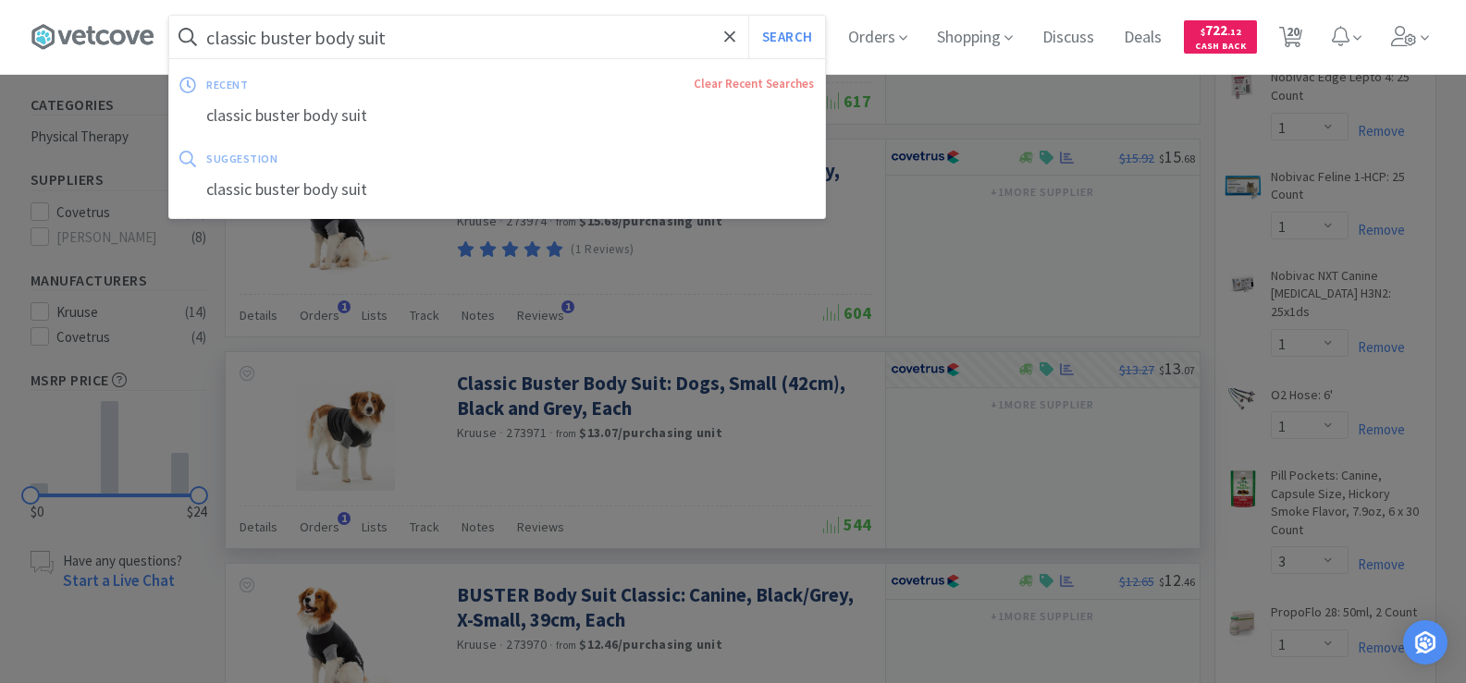
click at [441, 42] on input "classic buster body suit" at bounding box center [497, 37] width 656 height 43
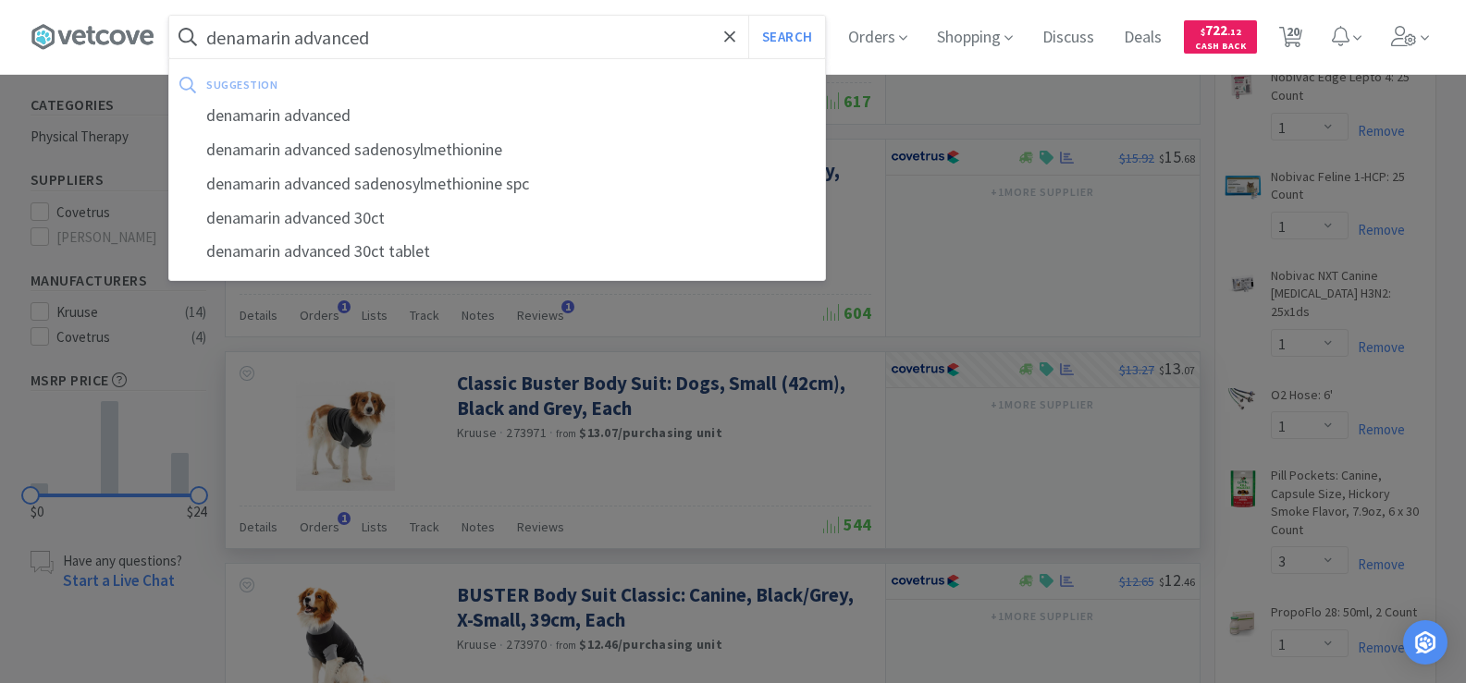
type input "denamarin advanced"
click at [748, 16] on button "Search" at bounding box center [786, 37] width 77 height 43
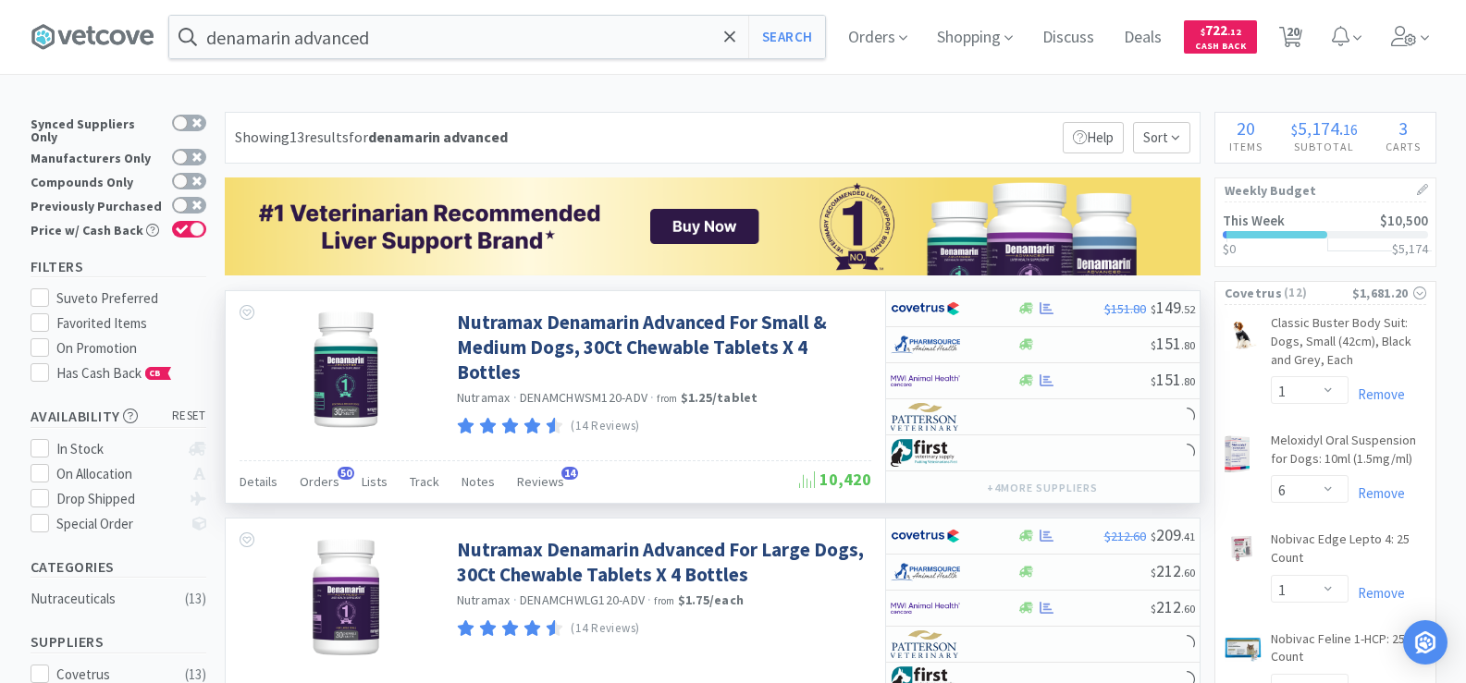
scroll to position [92, 0]
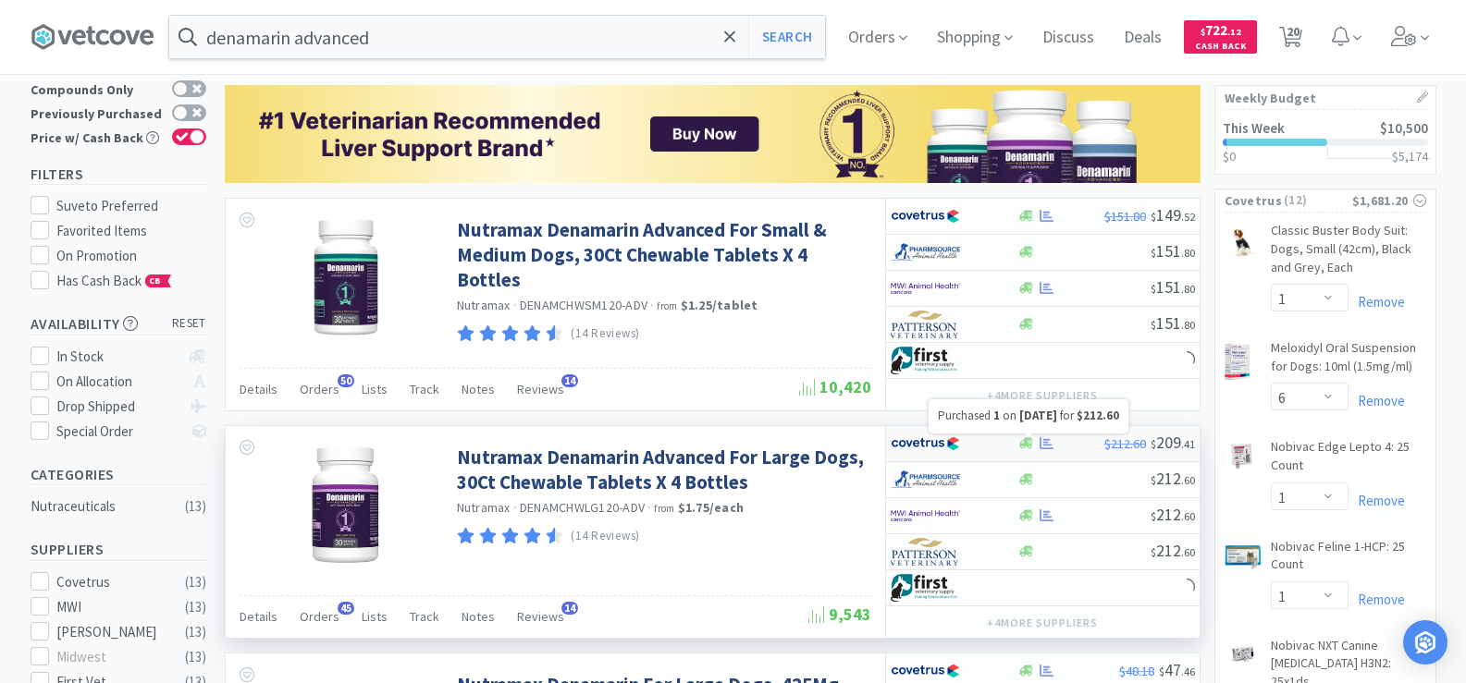
click at [1049, 445] on icon at bounding box center [1046, 443] width 14 height 12
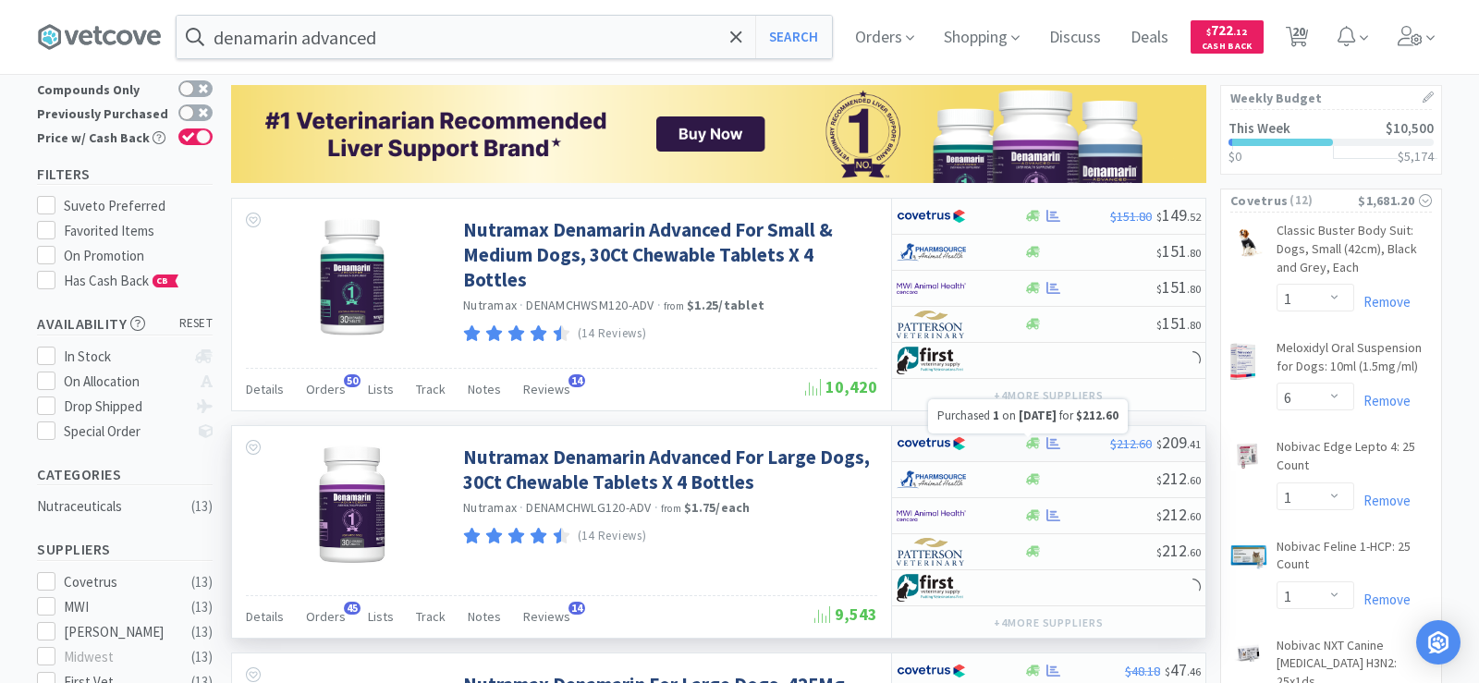
select select "1"
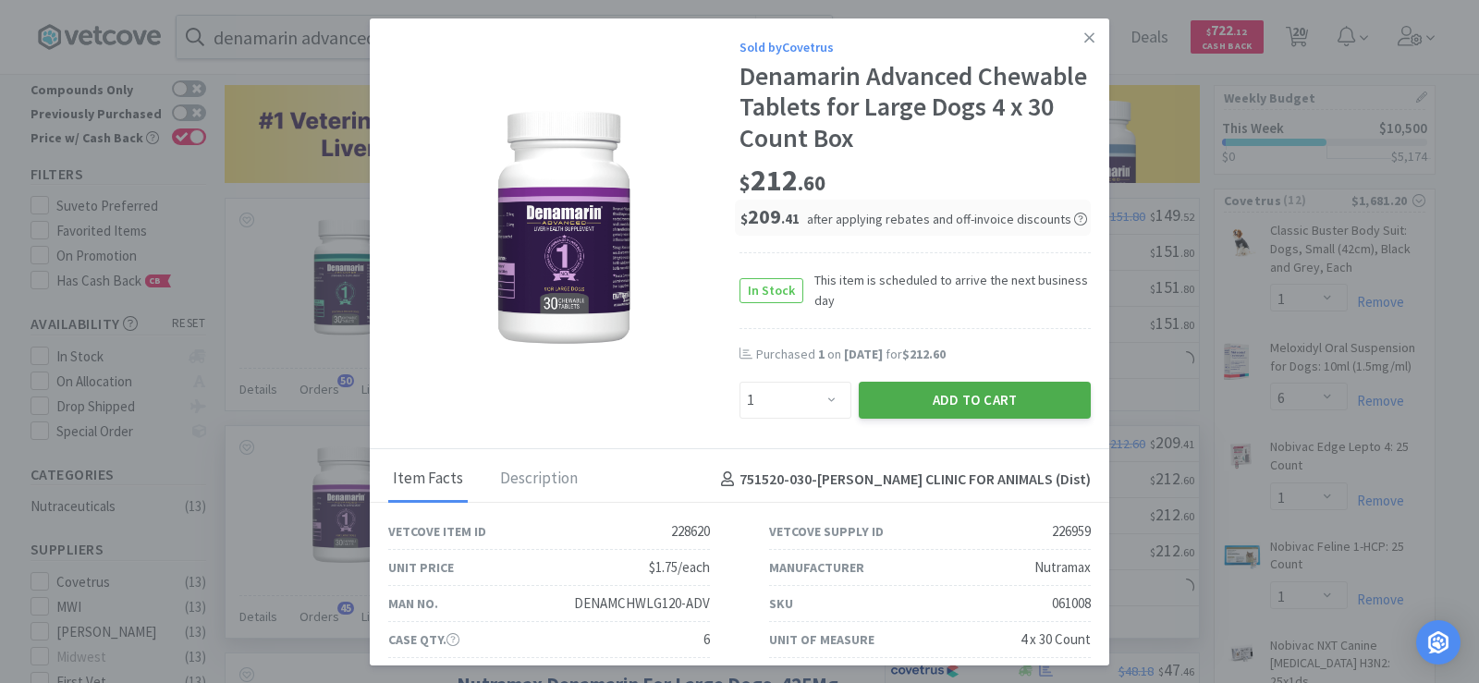
click at [1015, 395] on button "Add to Cart" at bounding box center [975, 400] width 232 height 37
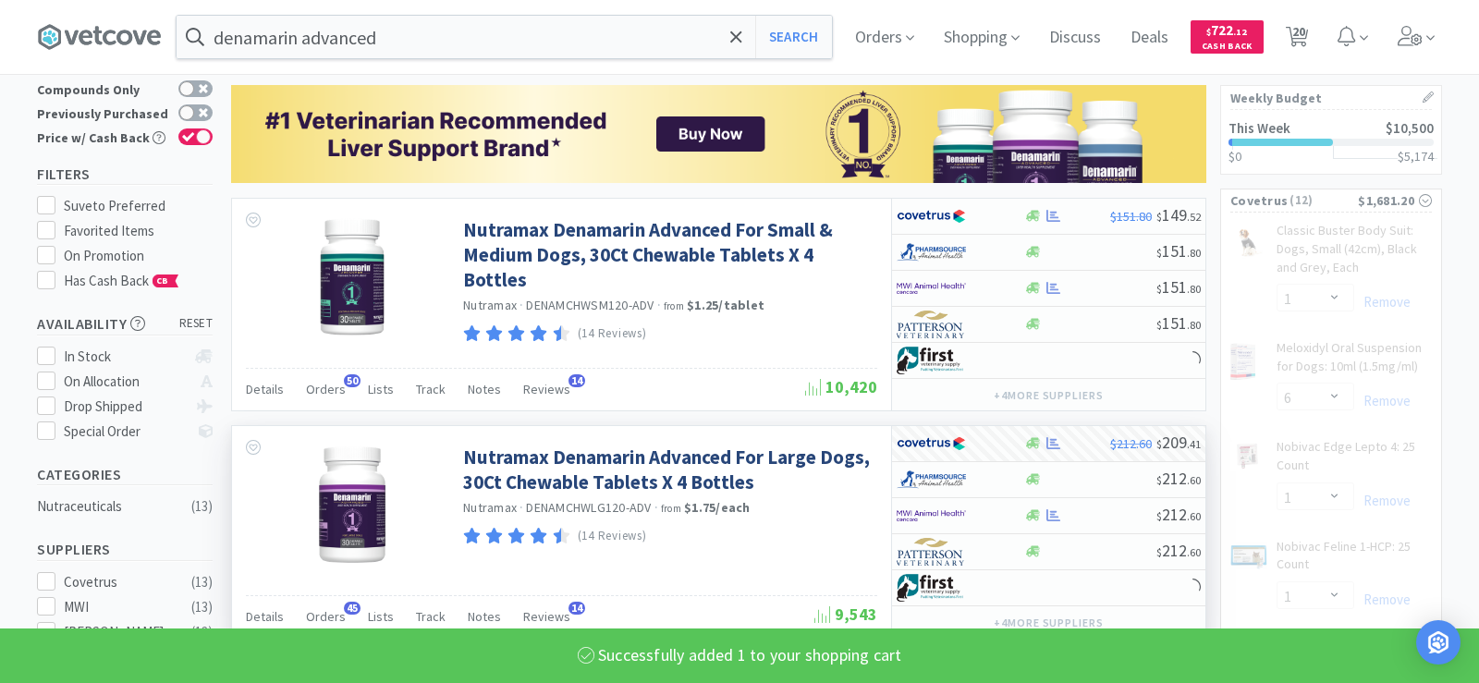
select select "1"
select select "3"
select select "1"
select select "4"
select select "2"
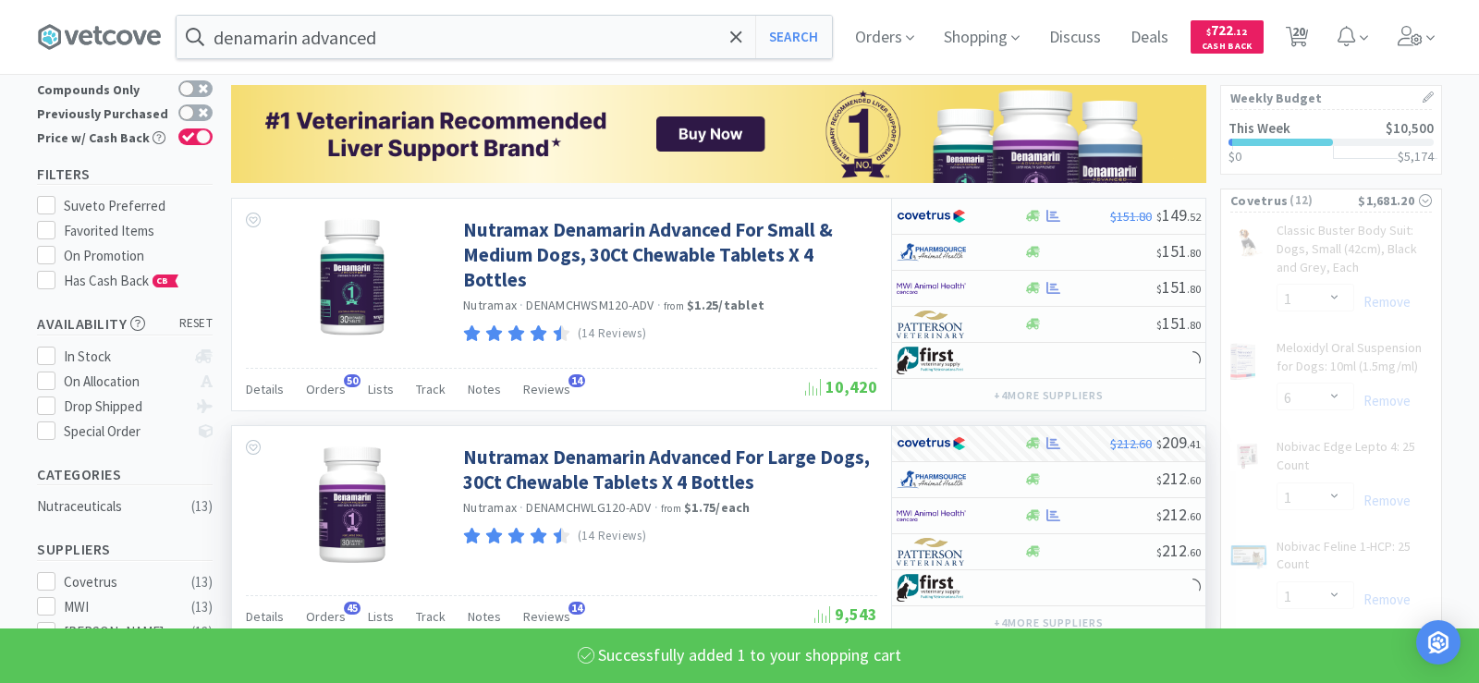
select select "1"
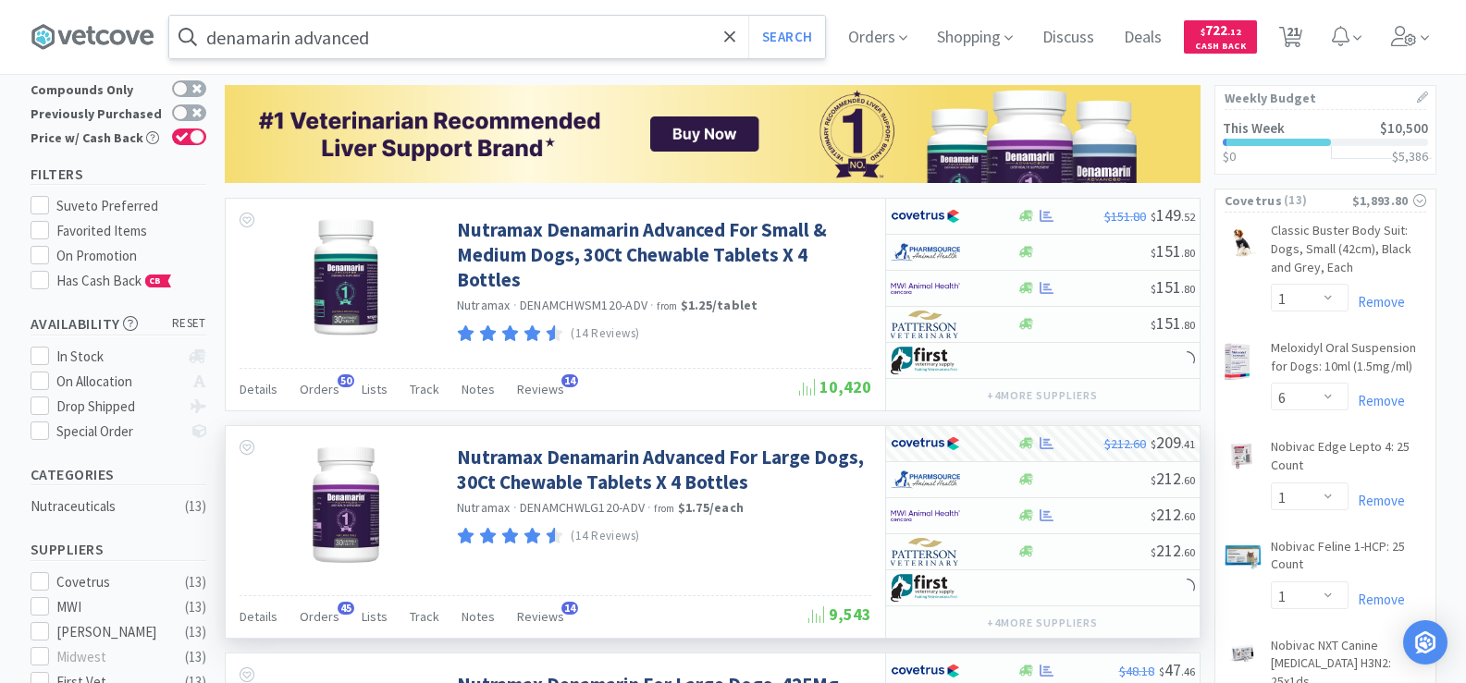
click at [394, 53] on input "denamarin advanced" at bounding box center [497, 37] width 656 height 43
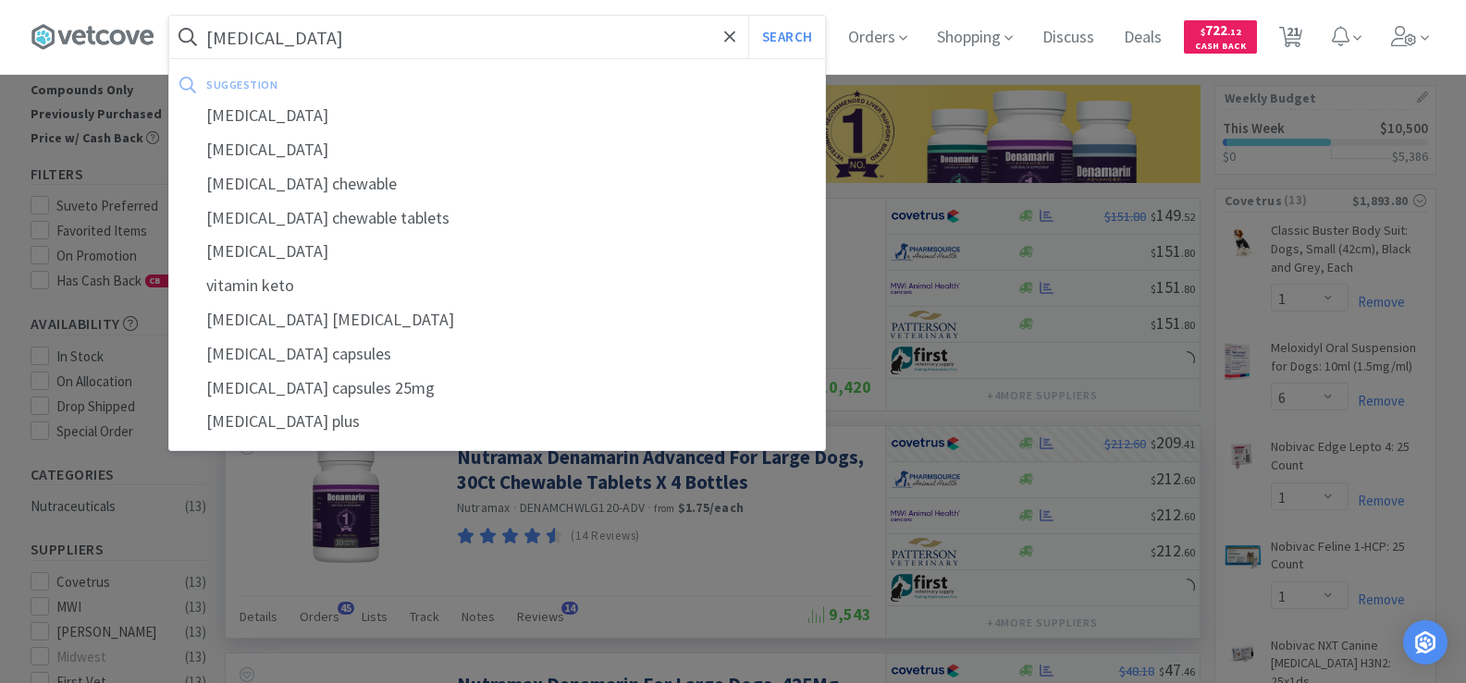
type input "[MEDICAL_DATA]"
click at [748, 16] on button "Search" at bounding box center [786, 37] width 77 height 43
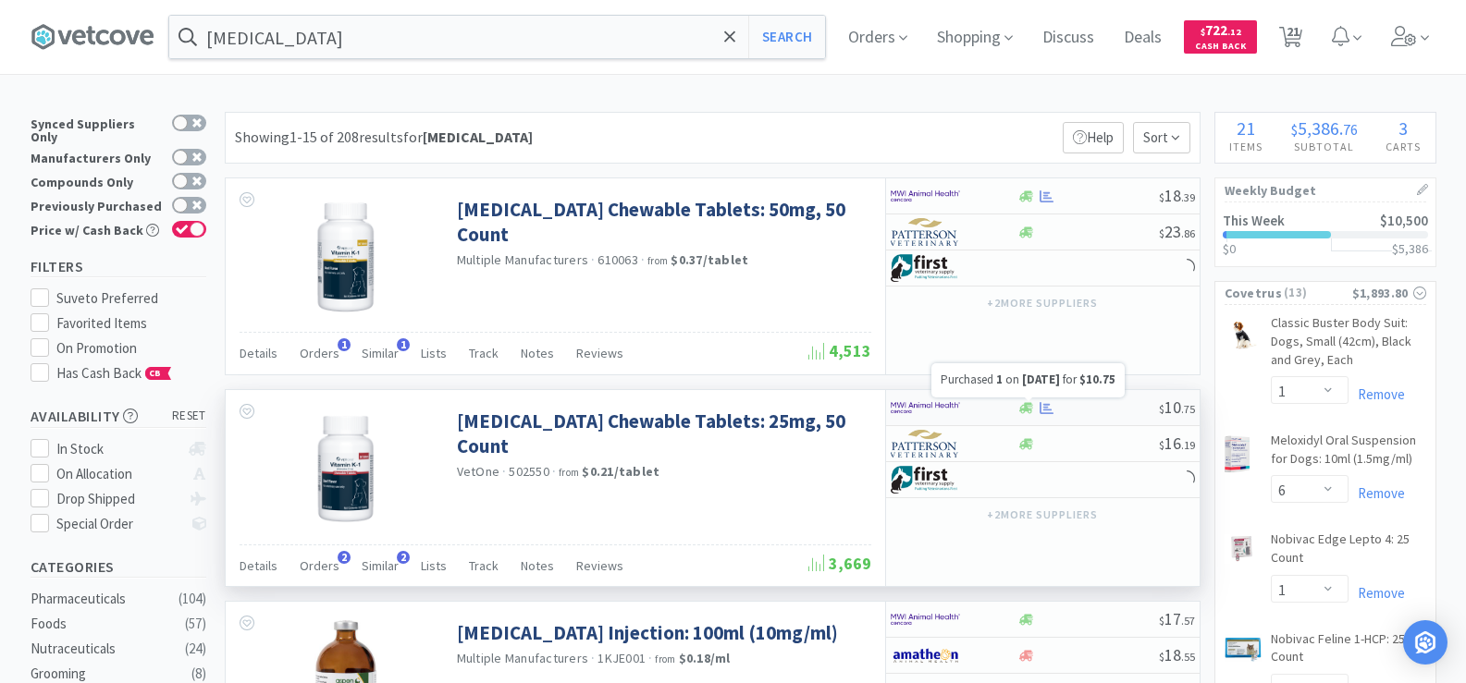
click at [1037, 412] on div at bounding box center [1046, 408] width 18 height 14
select select "1"
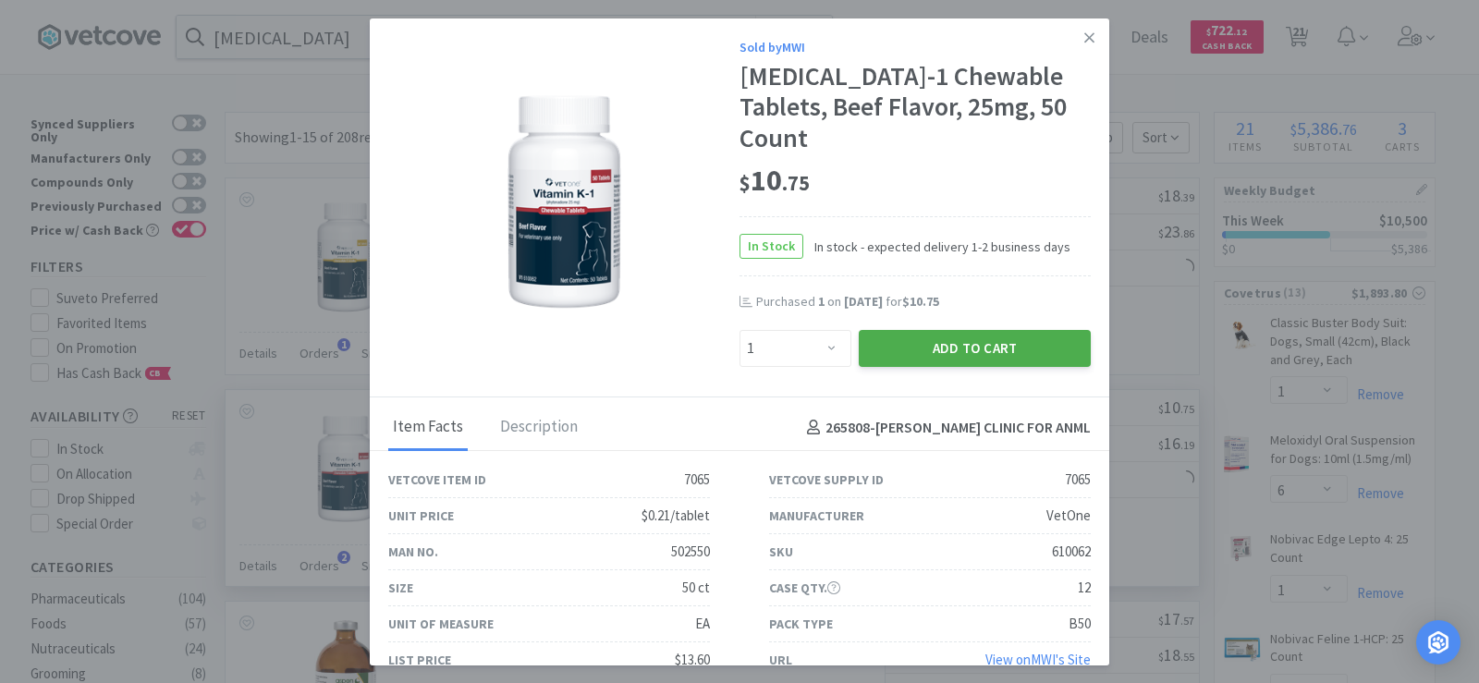
click at [926, 330] on button "Add to Cart" at bounding box center [975, 348] width 232 height 37
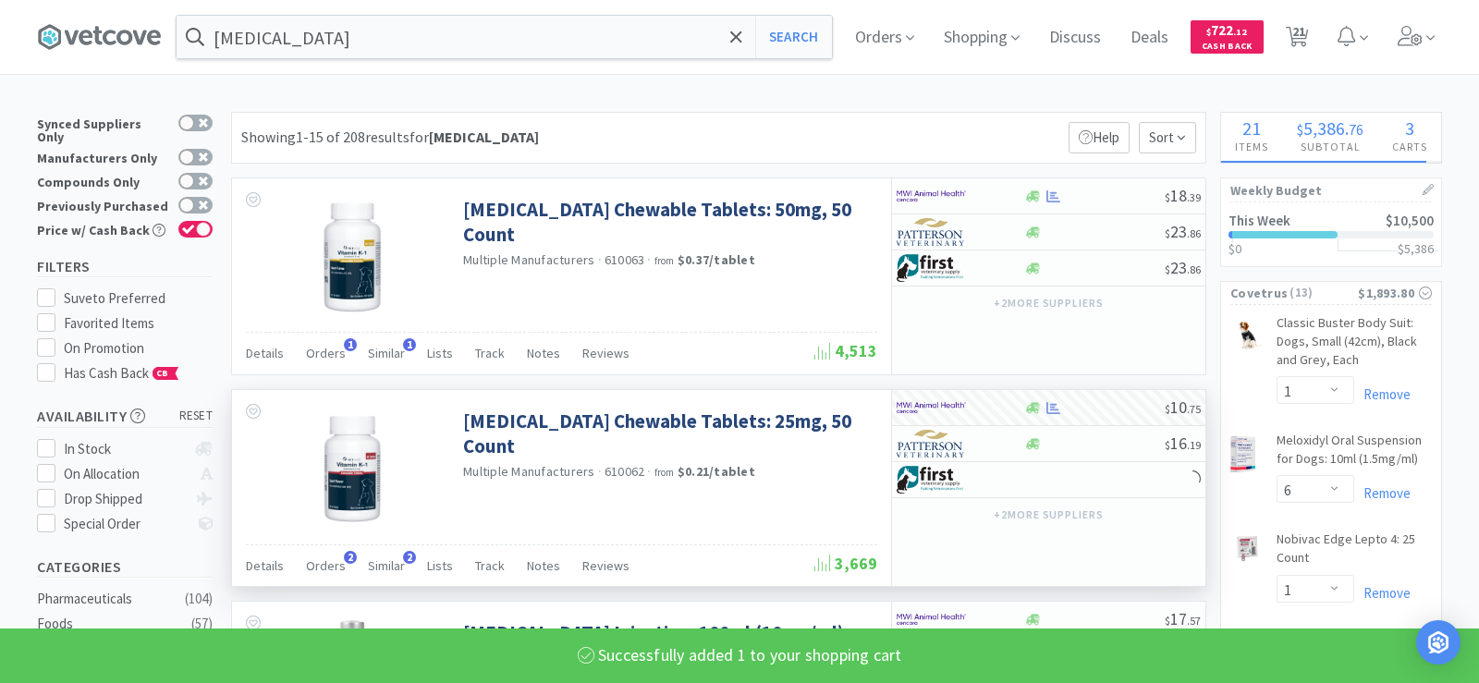
select select "1"
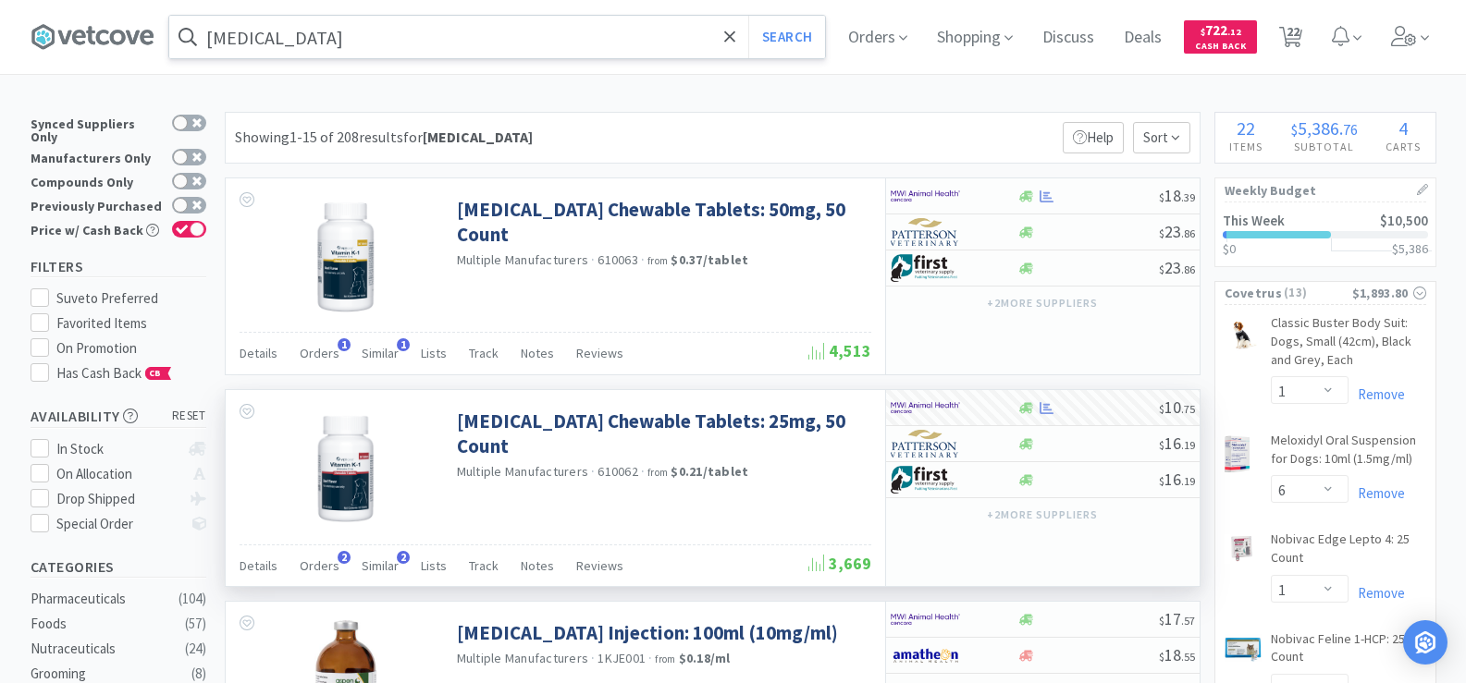
click at [359, 40] on input "[MEDICAL_DATA]" at bounding box center [497, 37] width 656 height 43
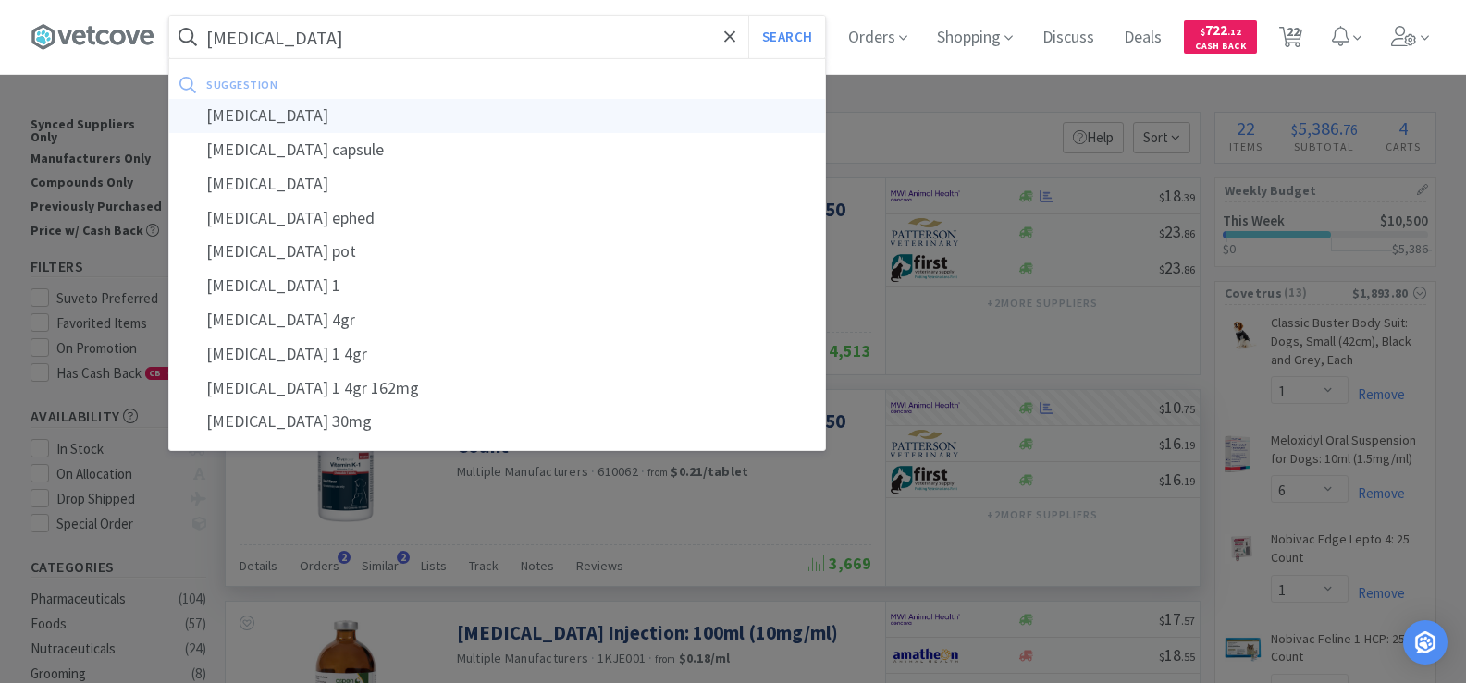
click at [355, 112] on div "[MEDICAL_DATA]" at bounding box center [497, 116] width 656 height 34
type input "[MEDICAL_DATA]"
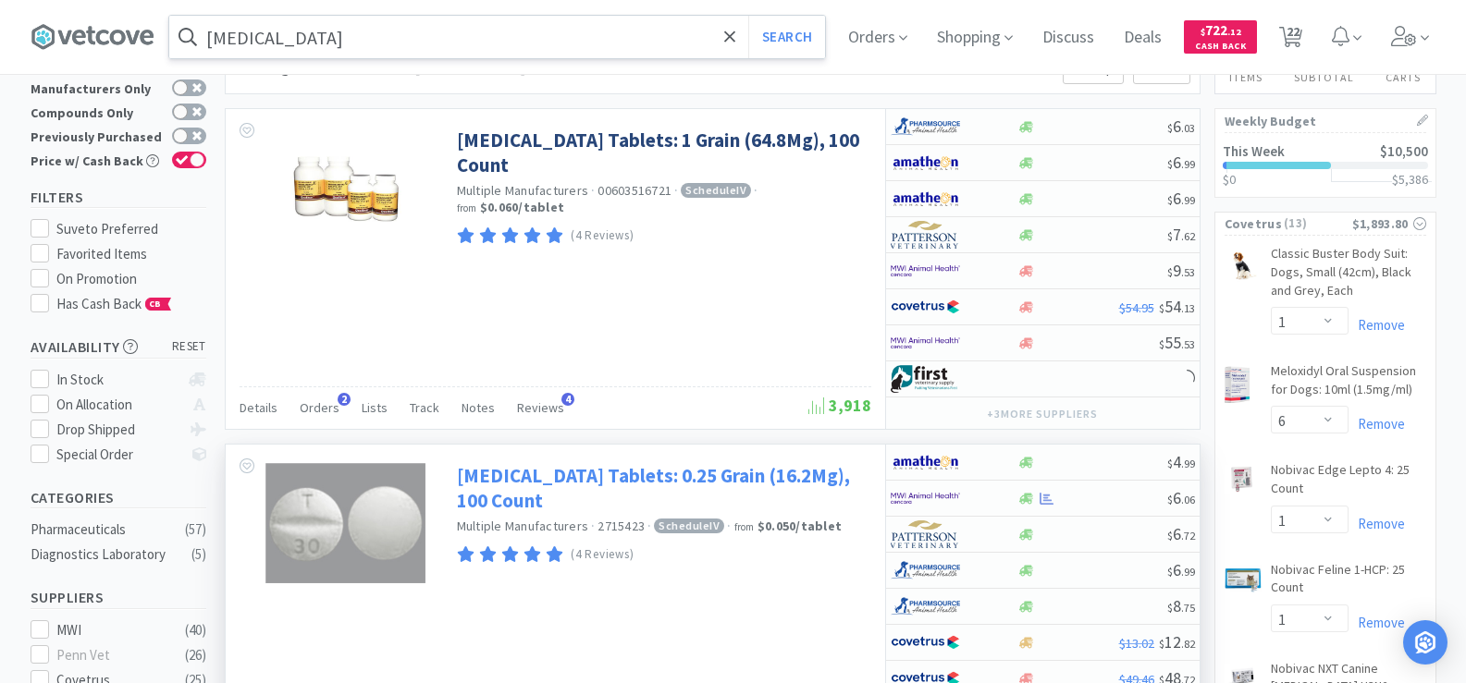
scroll to position [185, 0]
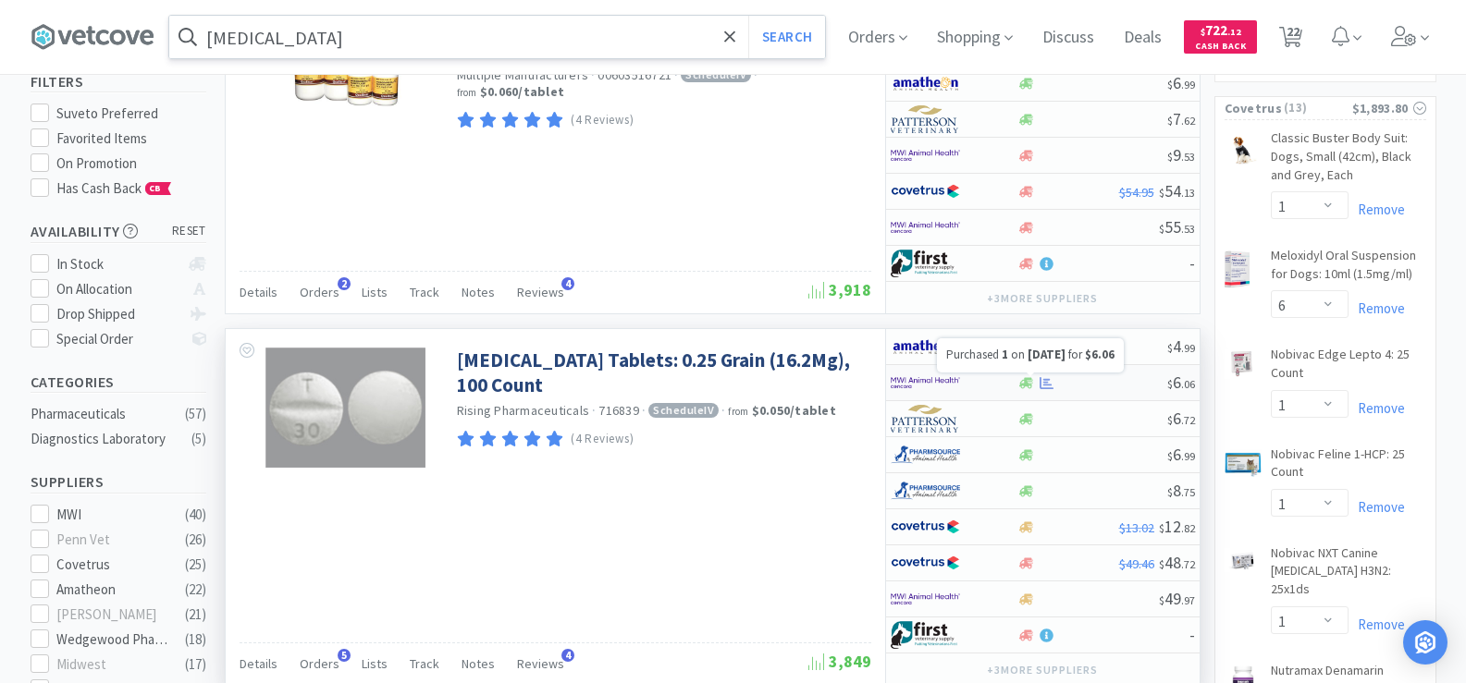
click at [1052, 382] on icon at bounding box center [1046, 383] width 14 height 14
select select "1"
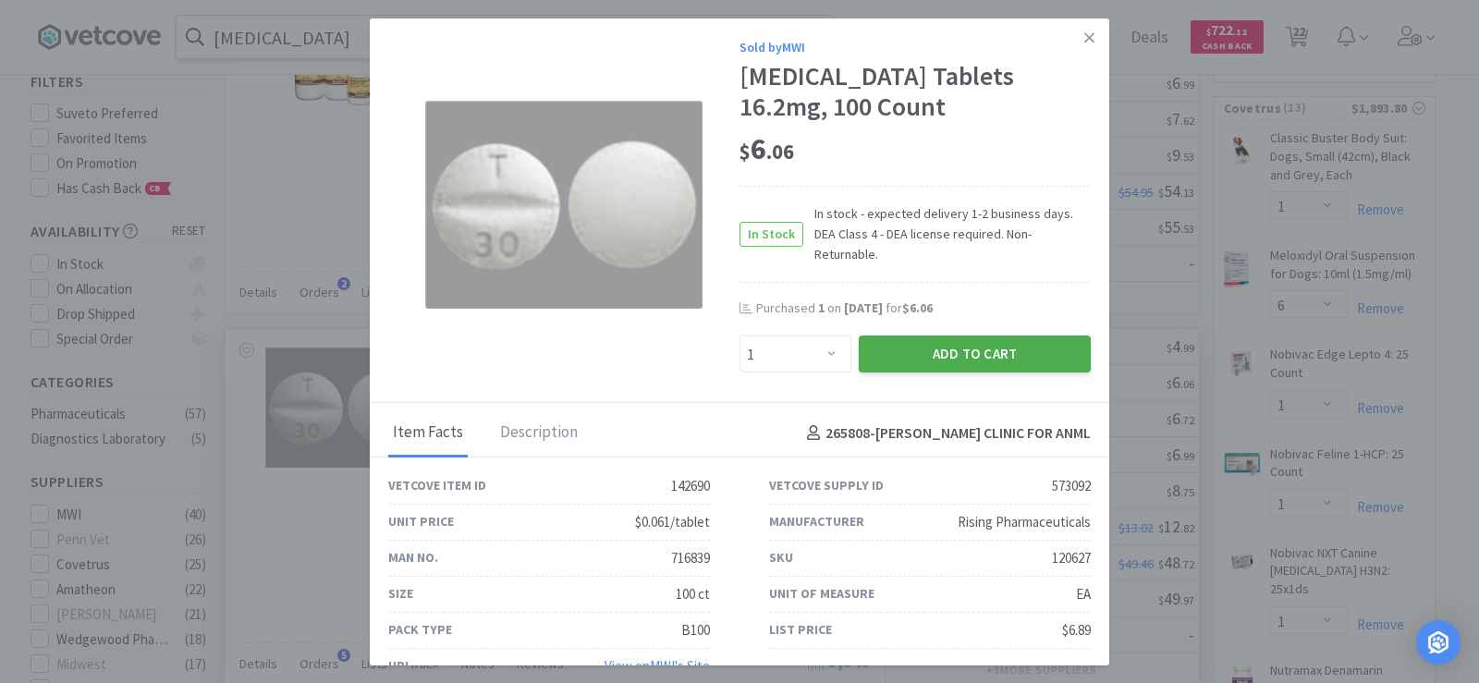
click at [935, 342] on button "Add to Cart" at bounding box center [975, 354] width 232 height 37
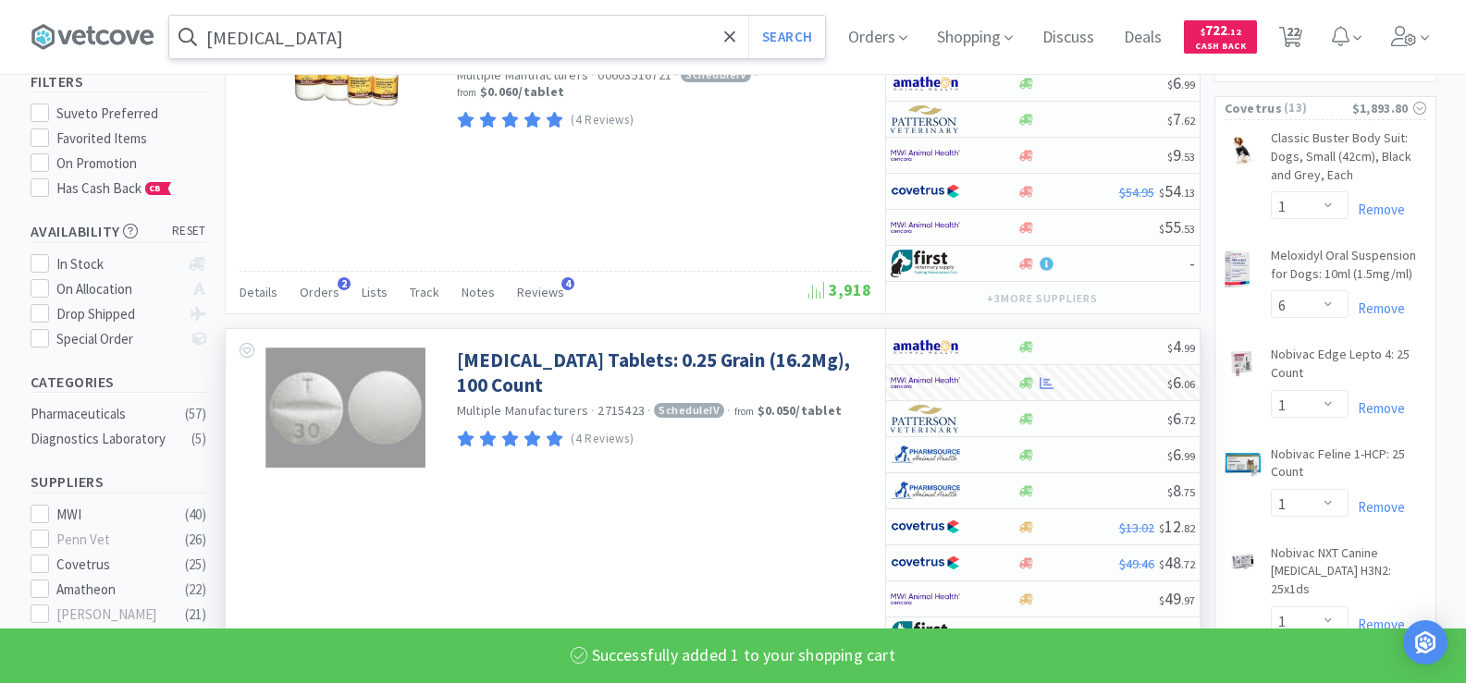
select select "1"
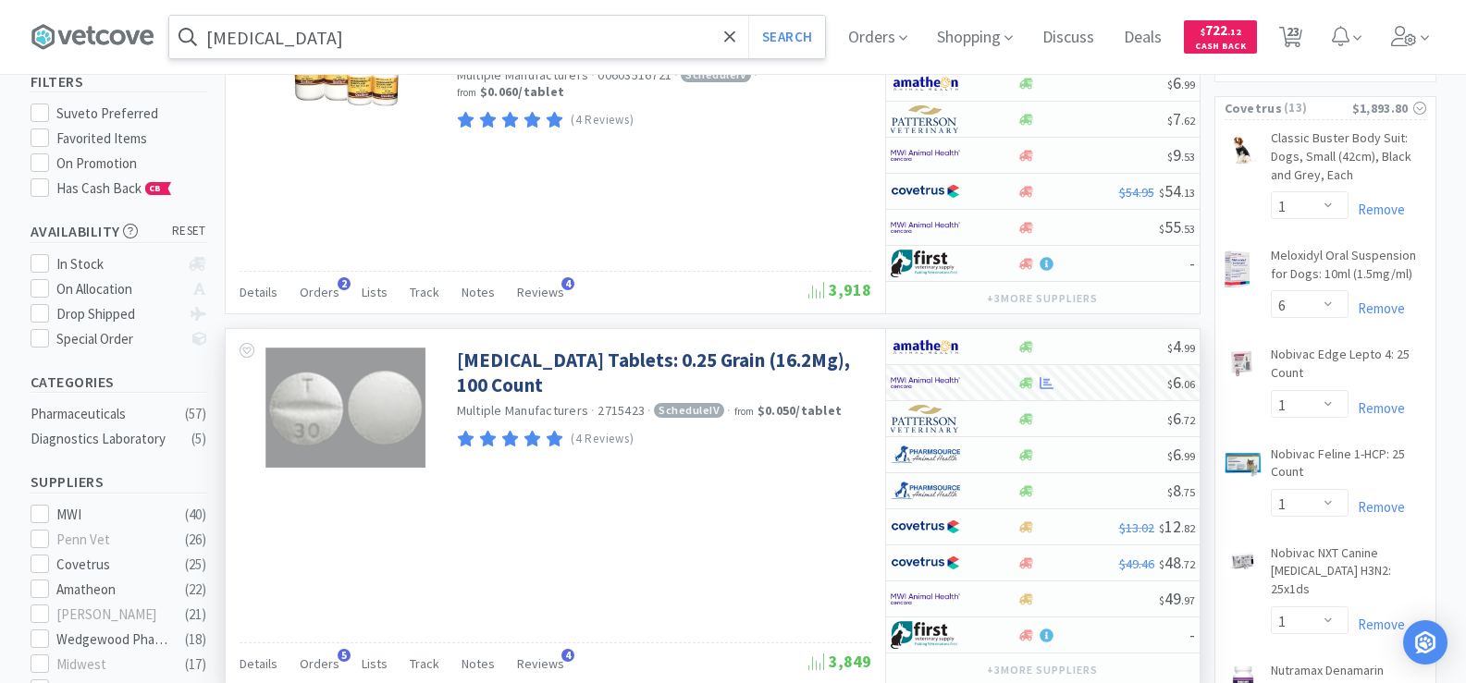
click at [335, 47] on input "[MEDICAL_DATA]" at bounding box center [497, 37] width 656 height 43
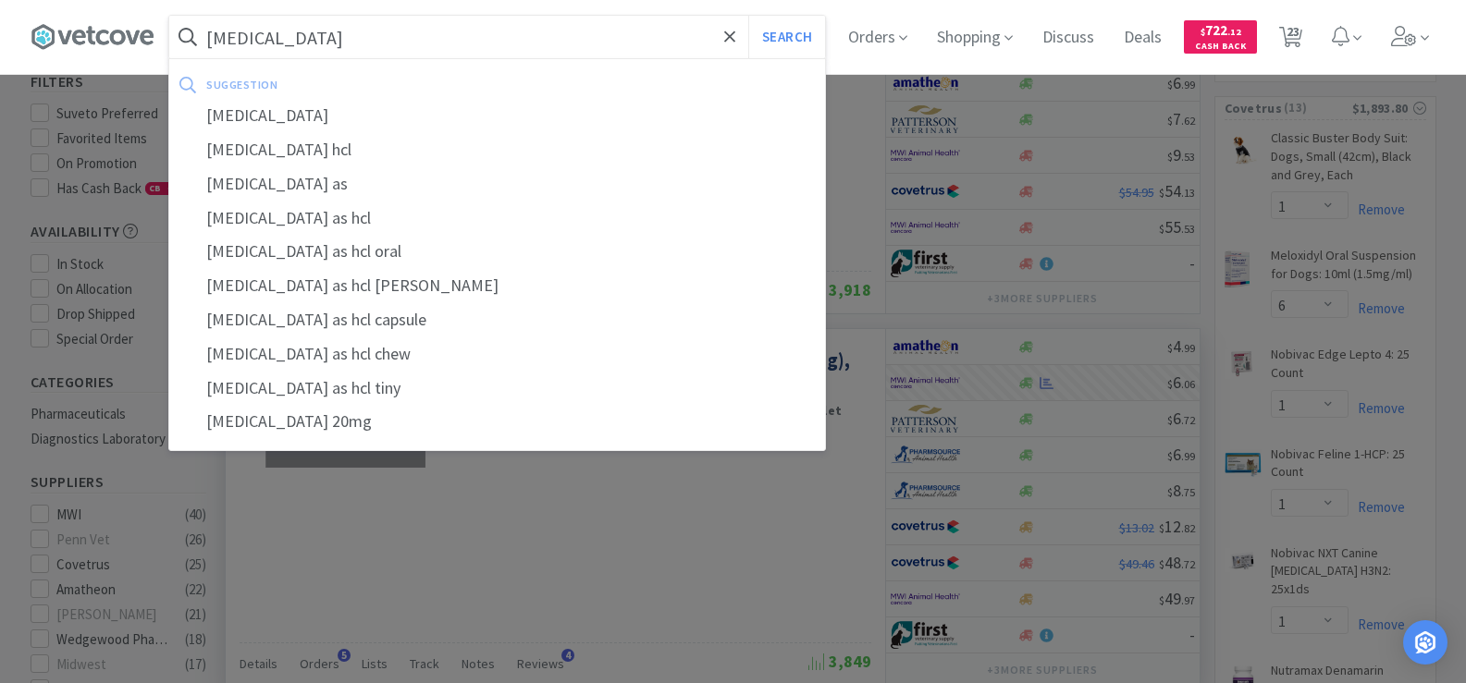
type input "[MEDICAL_DATA]"
click at [748, 16] on button "Search" at bounding box center [786, 37] width 77 height 43
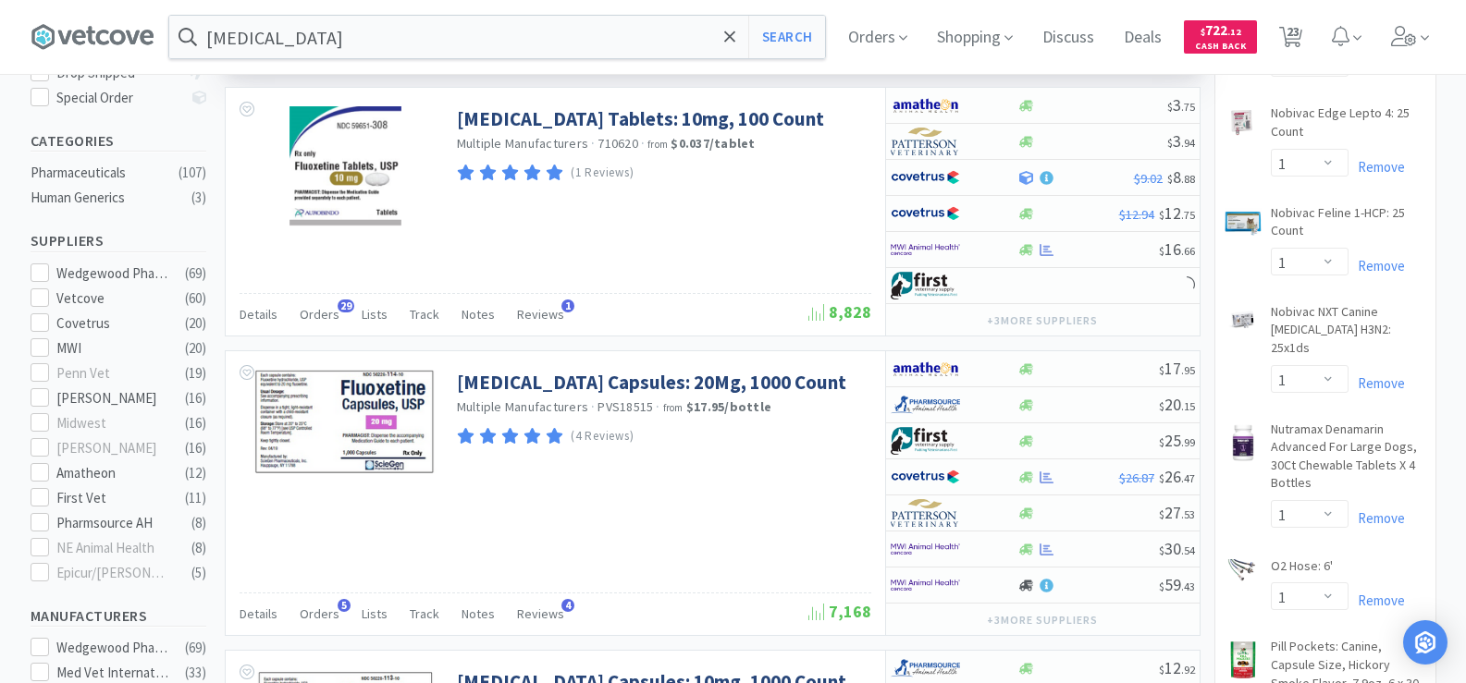
scroll to position [462, 0]
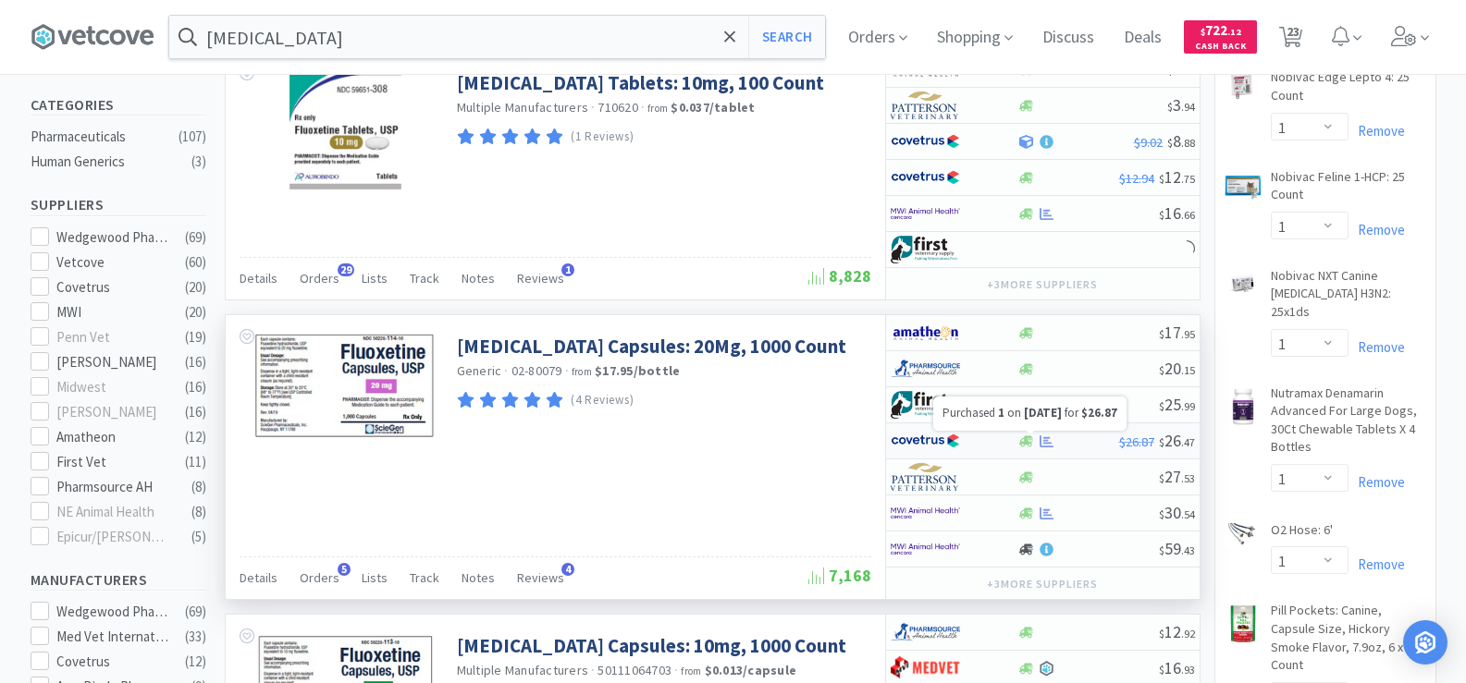
click at [1049, 446] on icon at bounding box center [1046, 441] width 14 height 12
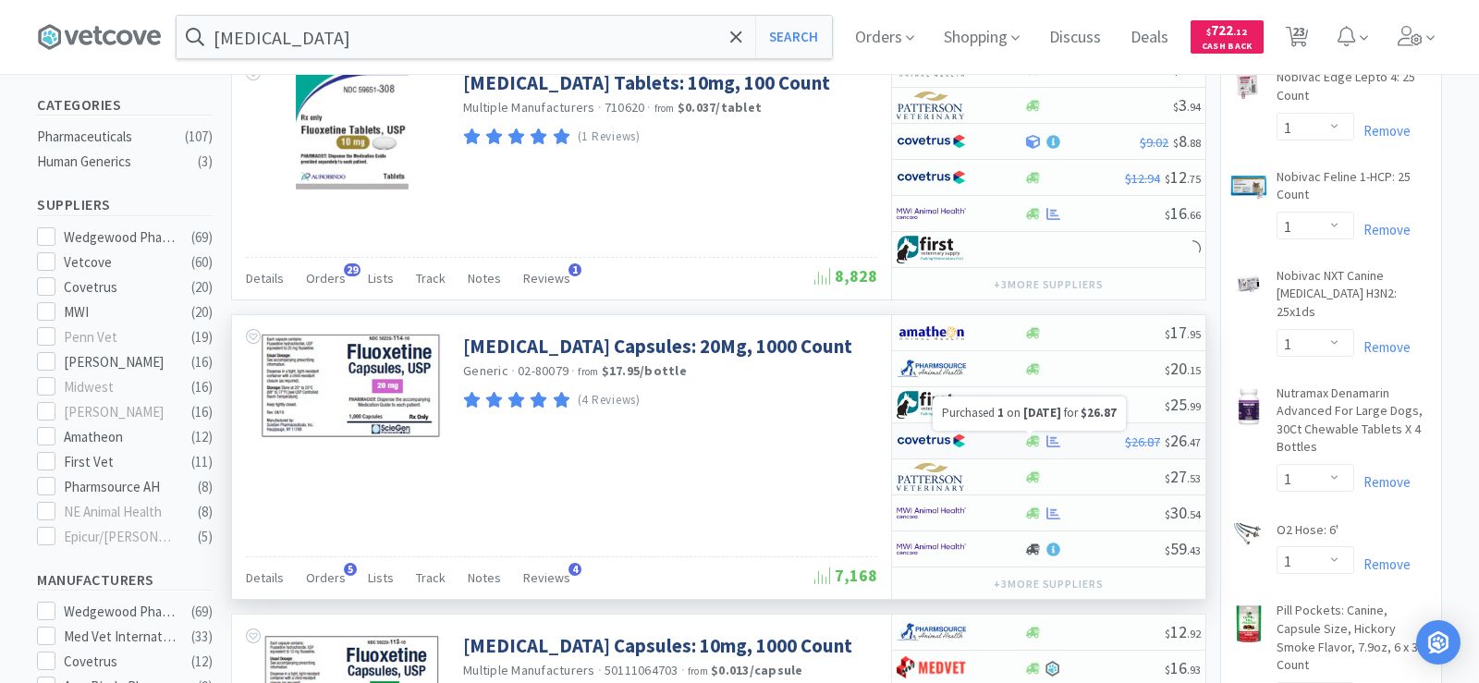
select select "1"
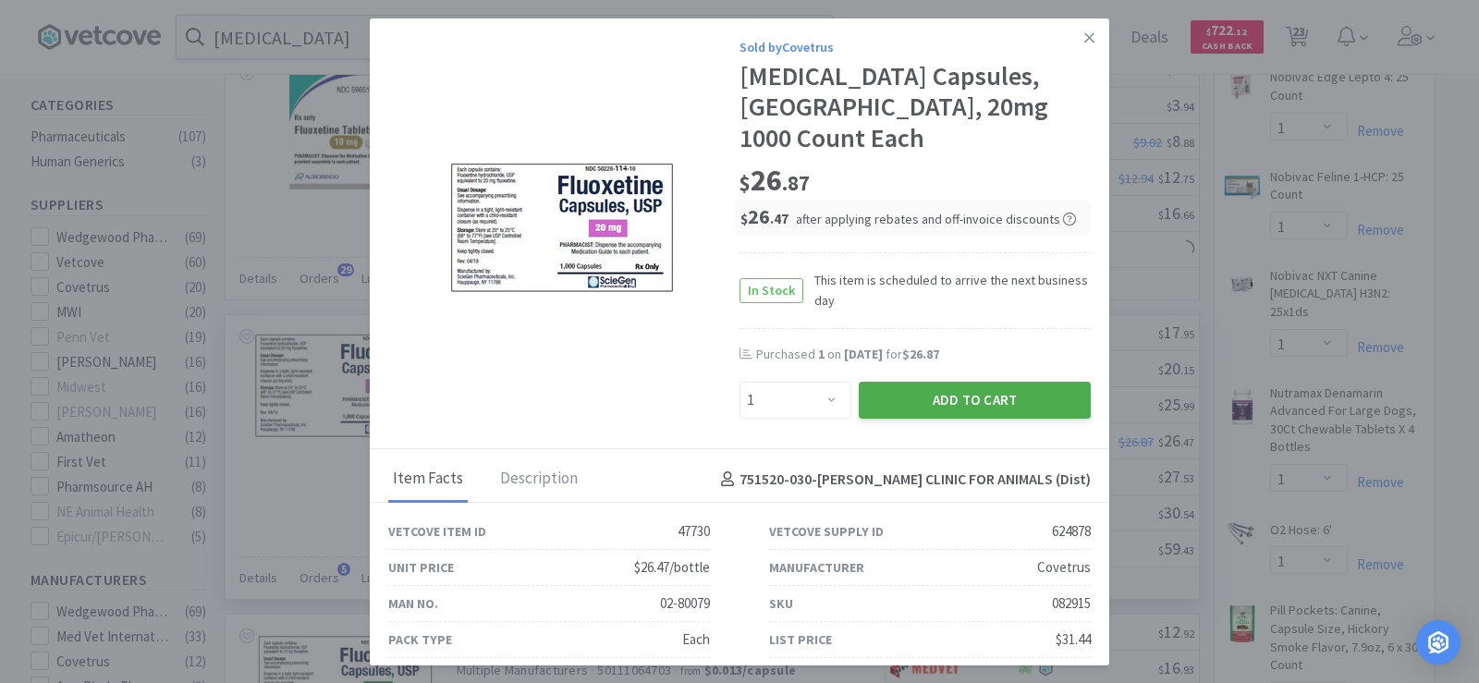
click at [948, 382] on button "Add to Cart" at bounding box center [975, 400] width 232 height 37
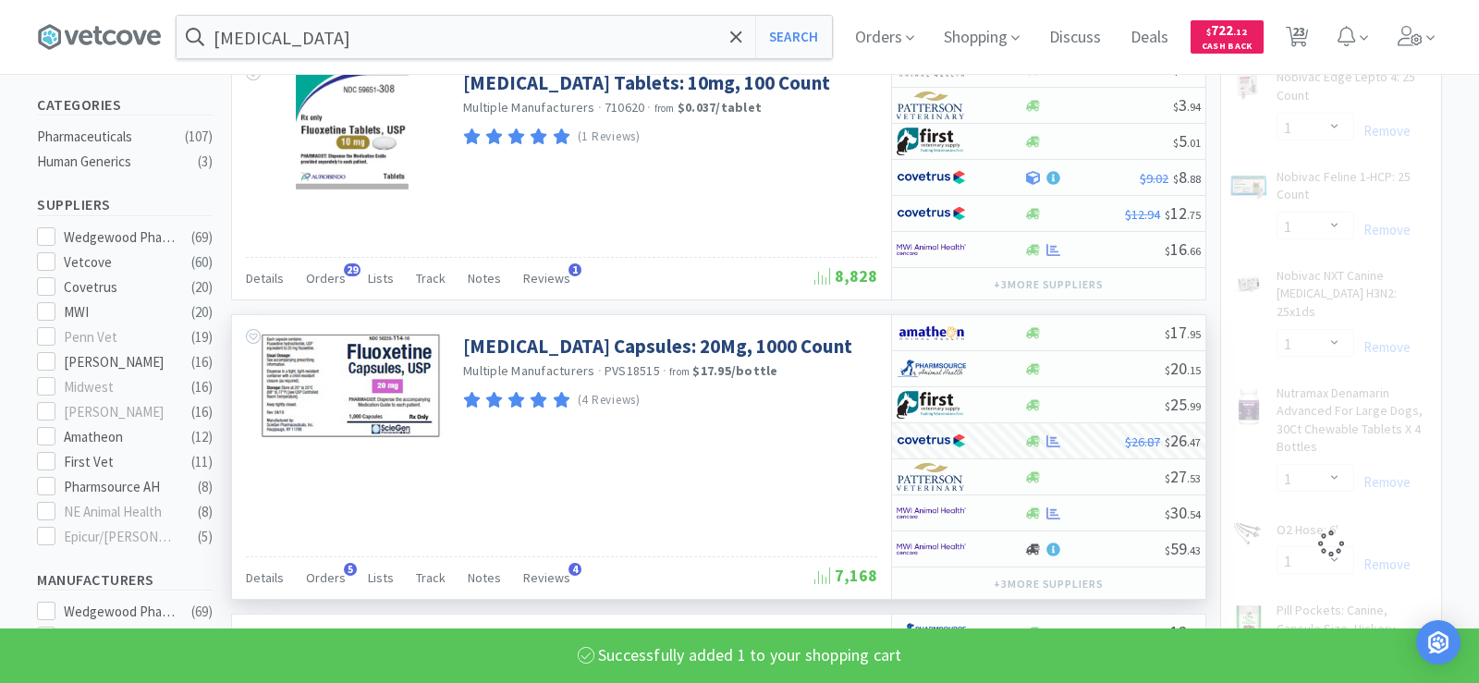
select select "1"
select select "6"
select select "1"
select select "3"
select select "1"
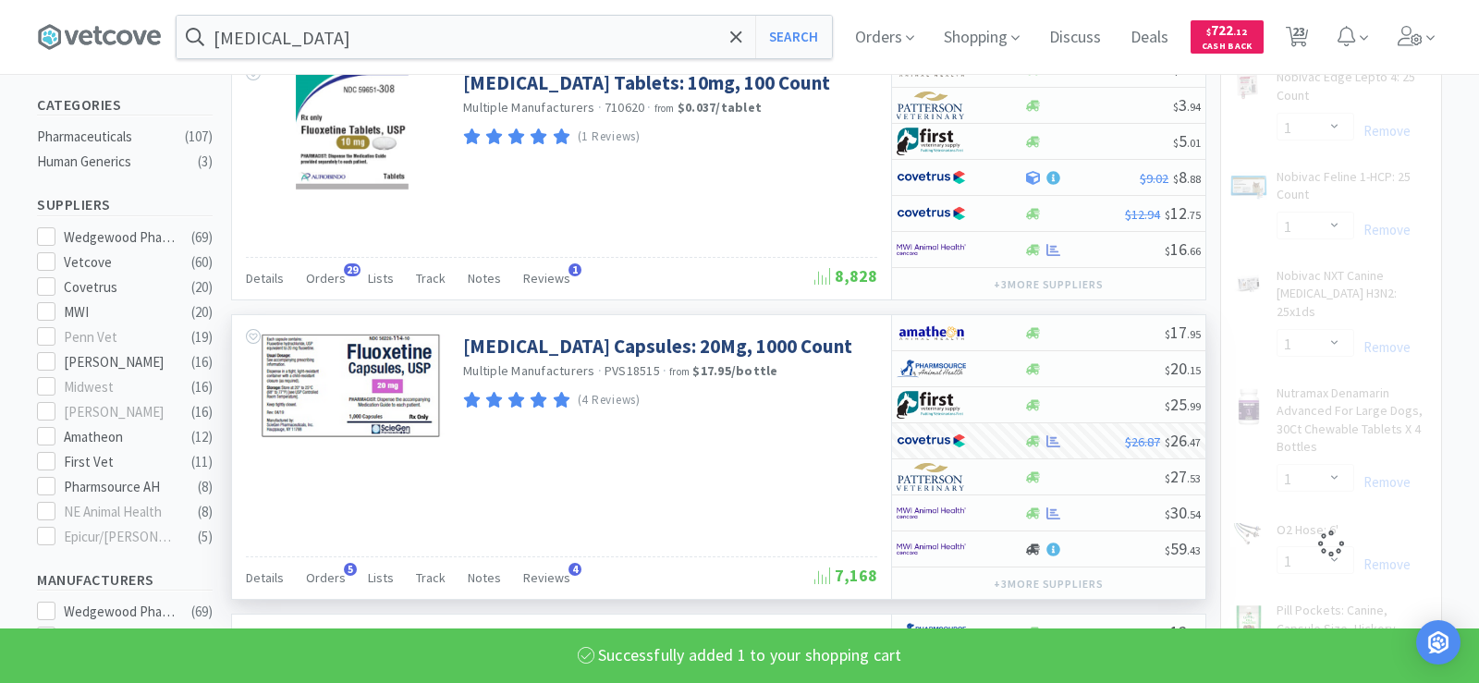
select select "4"
select select "2"
select select "1"
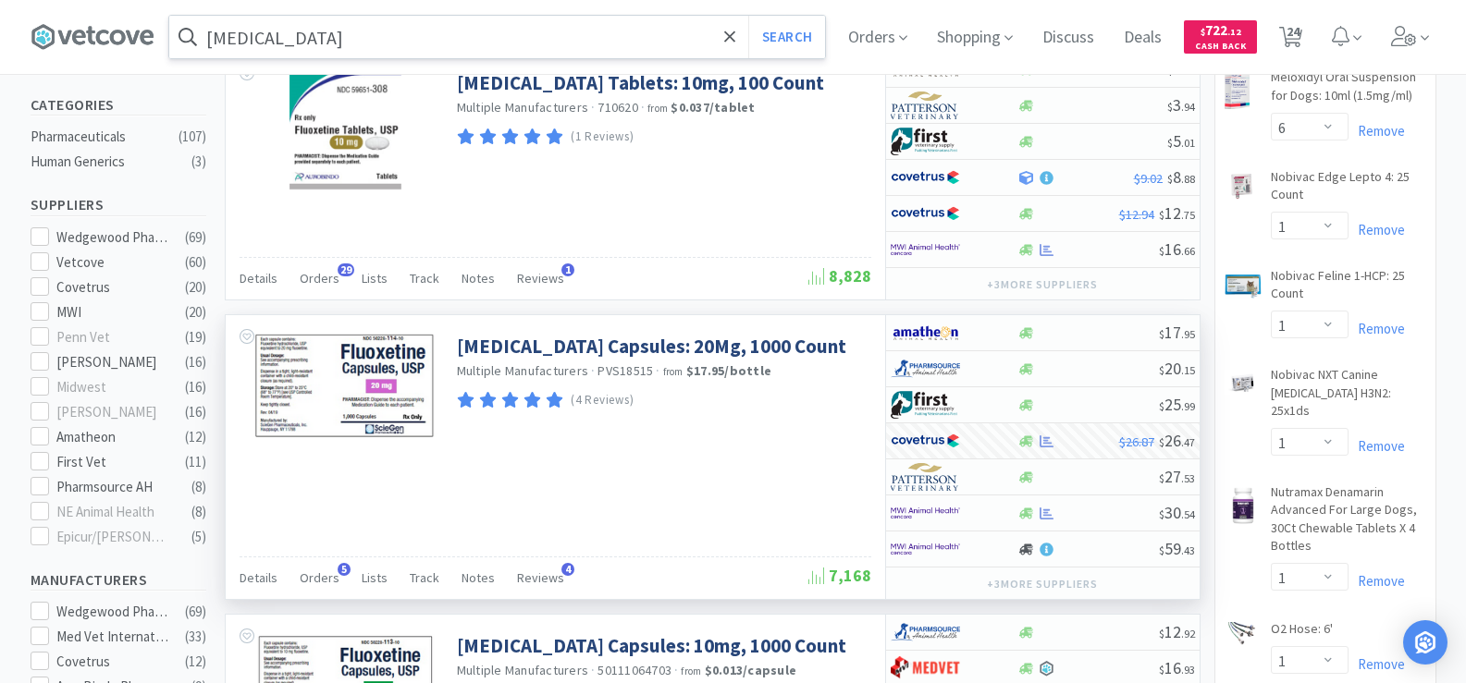
click at [311, 46] on input "[MEDICAL_DATA]" at bounding box center [497, 37] width 656 height 43
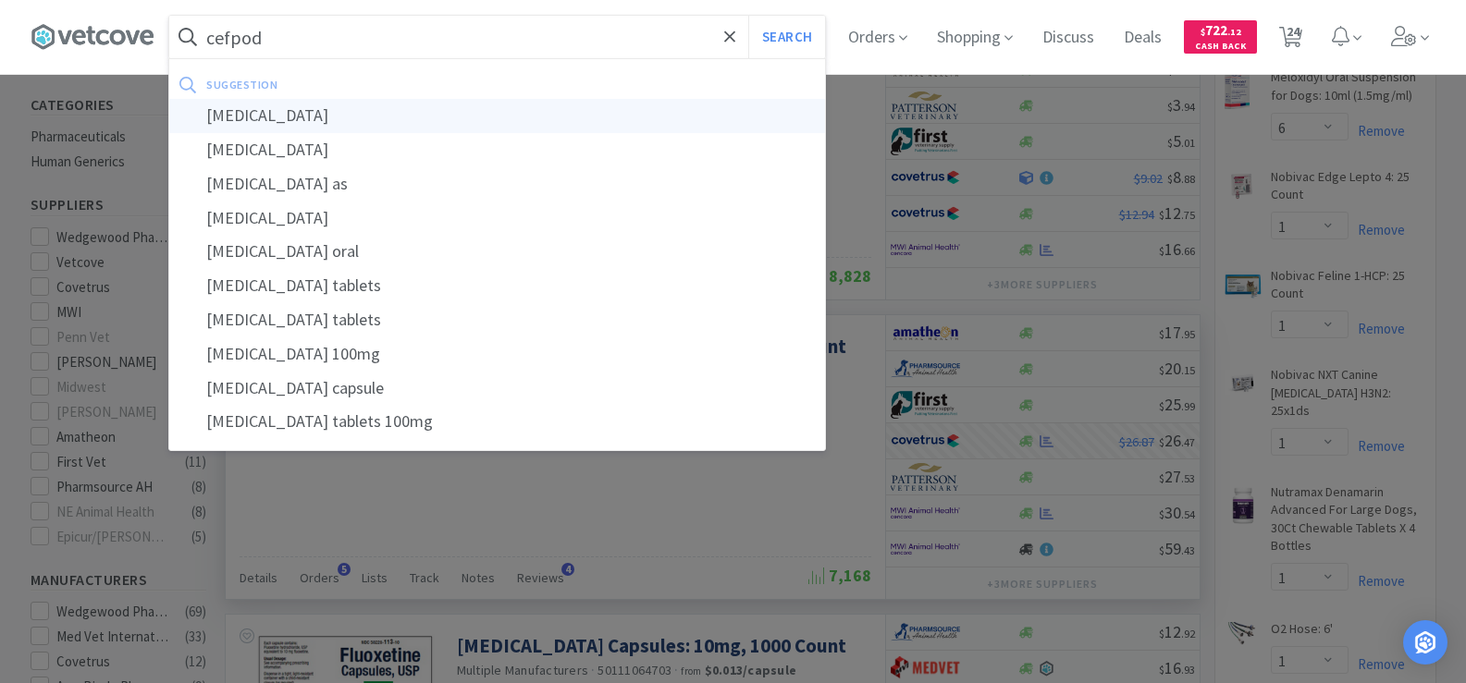
click at [304, 117] on div "[MEDICAL_DATA]" at bounding box center [497, 116] width 656 height 34
type input "[MEDICAL_DATA]"
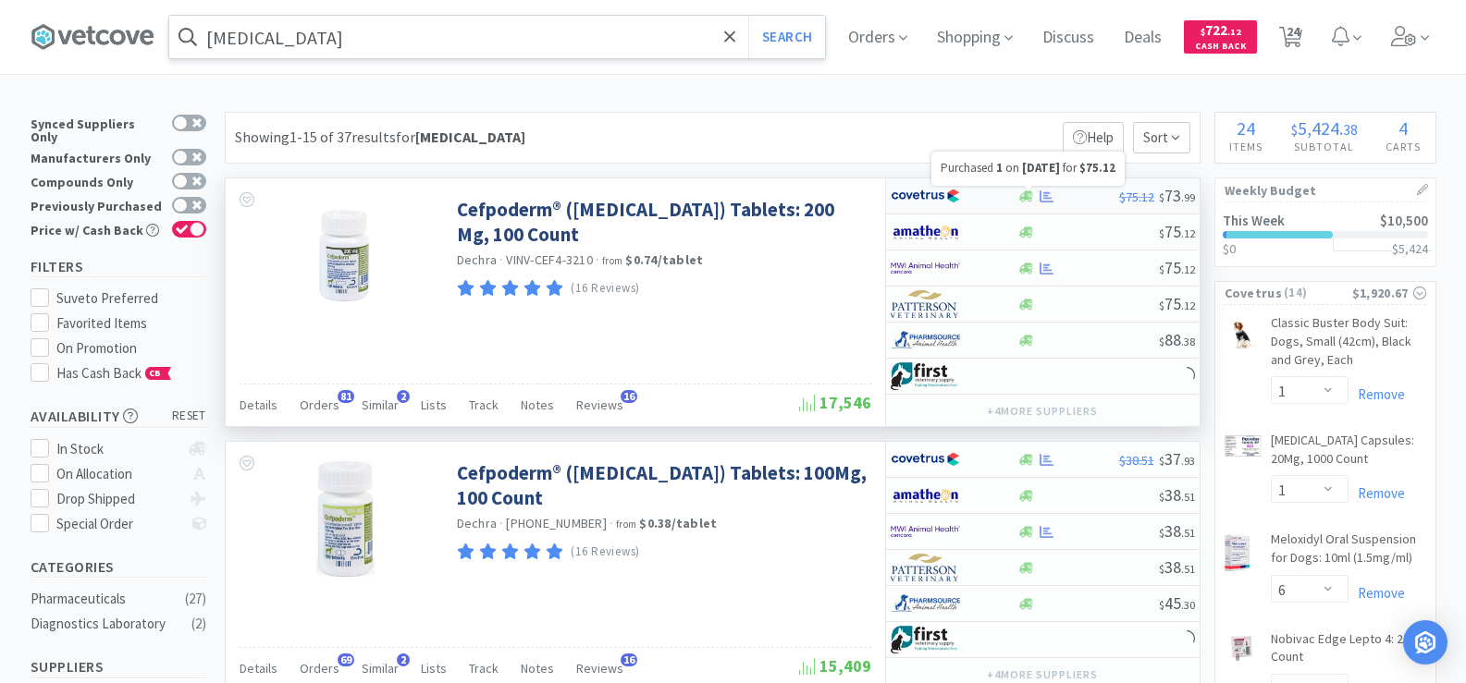
click at [1043, 199] on icon at bounding box center [1046, 197] width 14 height 14
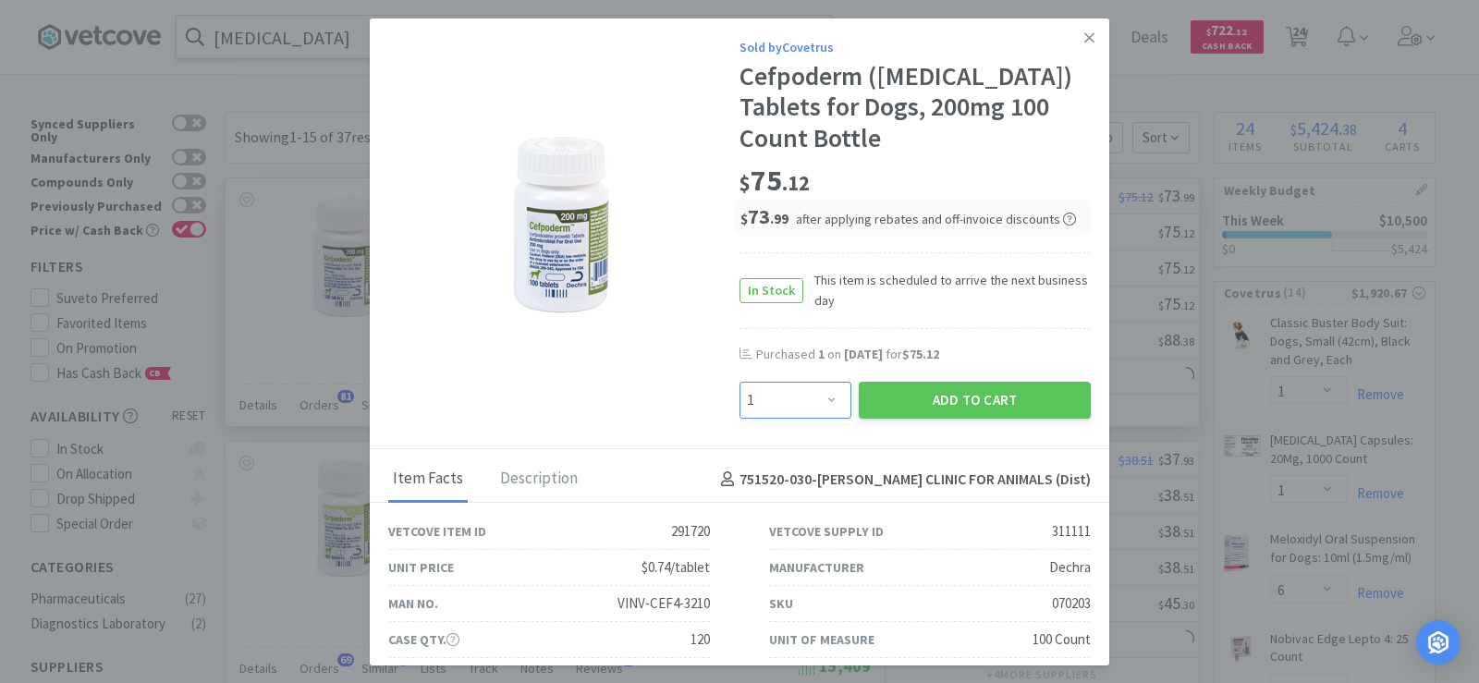
click at [816, 400] on select "Enter Quantity 1 2 3 4 5 6 7 8 9 10 11 12 13 14 15 16 17 18 19 20 Enter Quantity" at bounding box center [796, 400] width 112 height 37
select select "2"
click at [740, 382] on select "Enter Quantity 1 2 3 4 5 6 7 8 9 10 11 12 13 14 15 16 17 18 19 20 Enter Quantity" at bounding box center [796, 400] width 112 height 37
click at [1000, 403] on button "Add to Cart" at bounding box center [975, 400] width 232 height 37
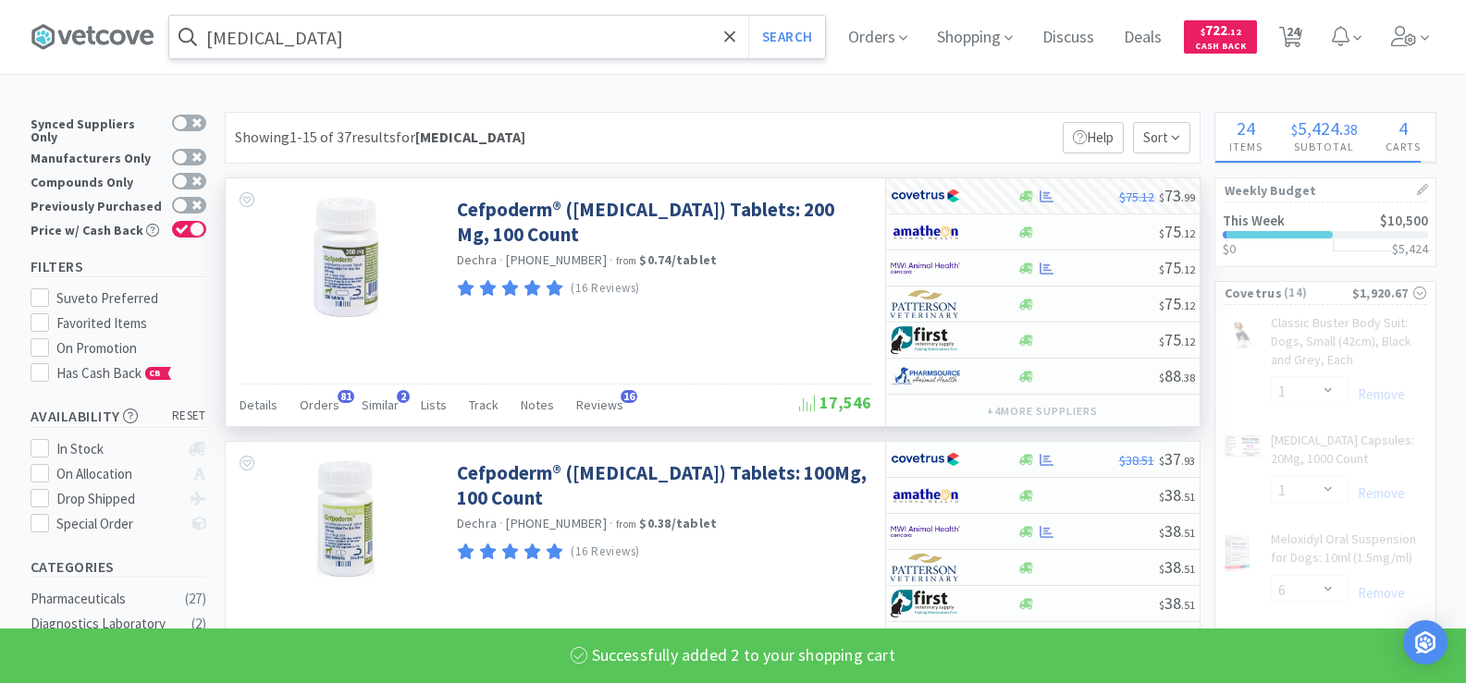
select select "2"
select select "1"
select select "6"
select select "1"
select select "3"
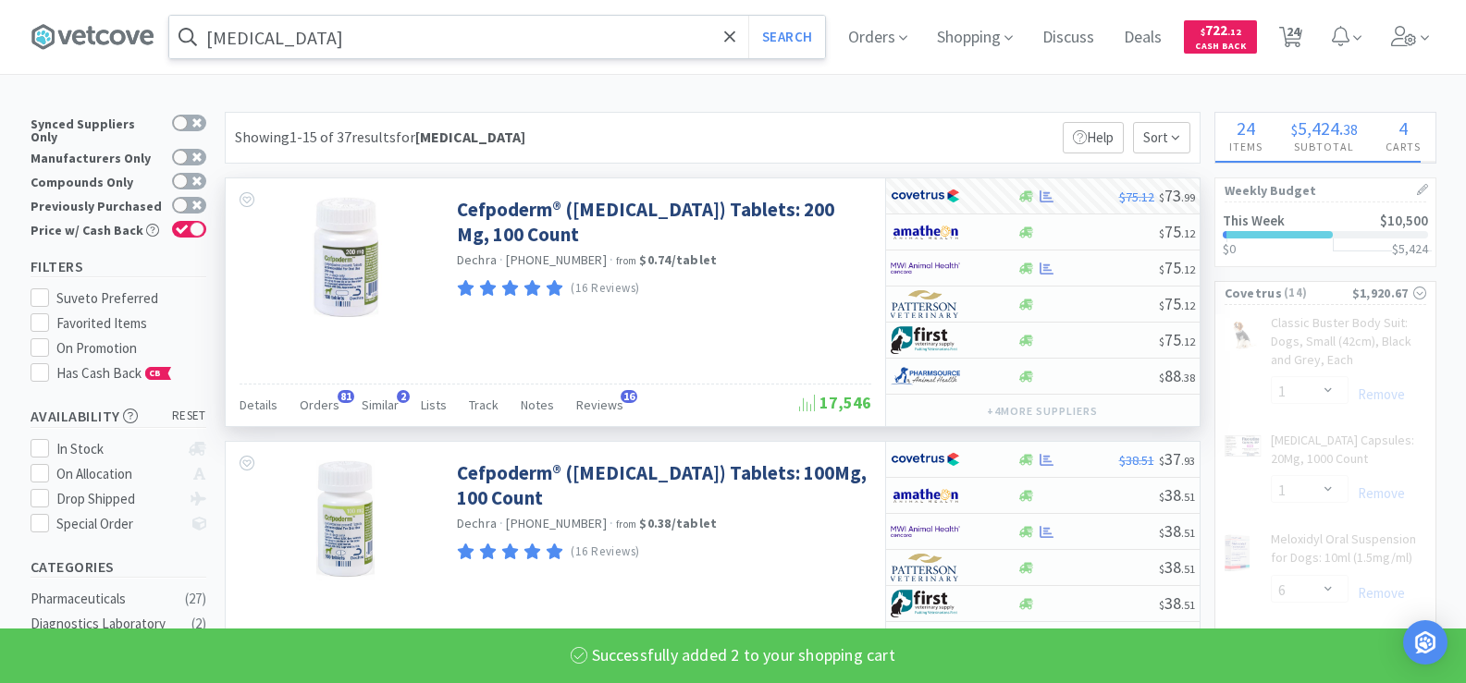
select select "1"
select select "4"
select select "2"
select select "1"
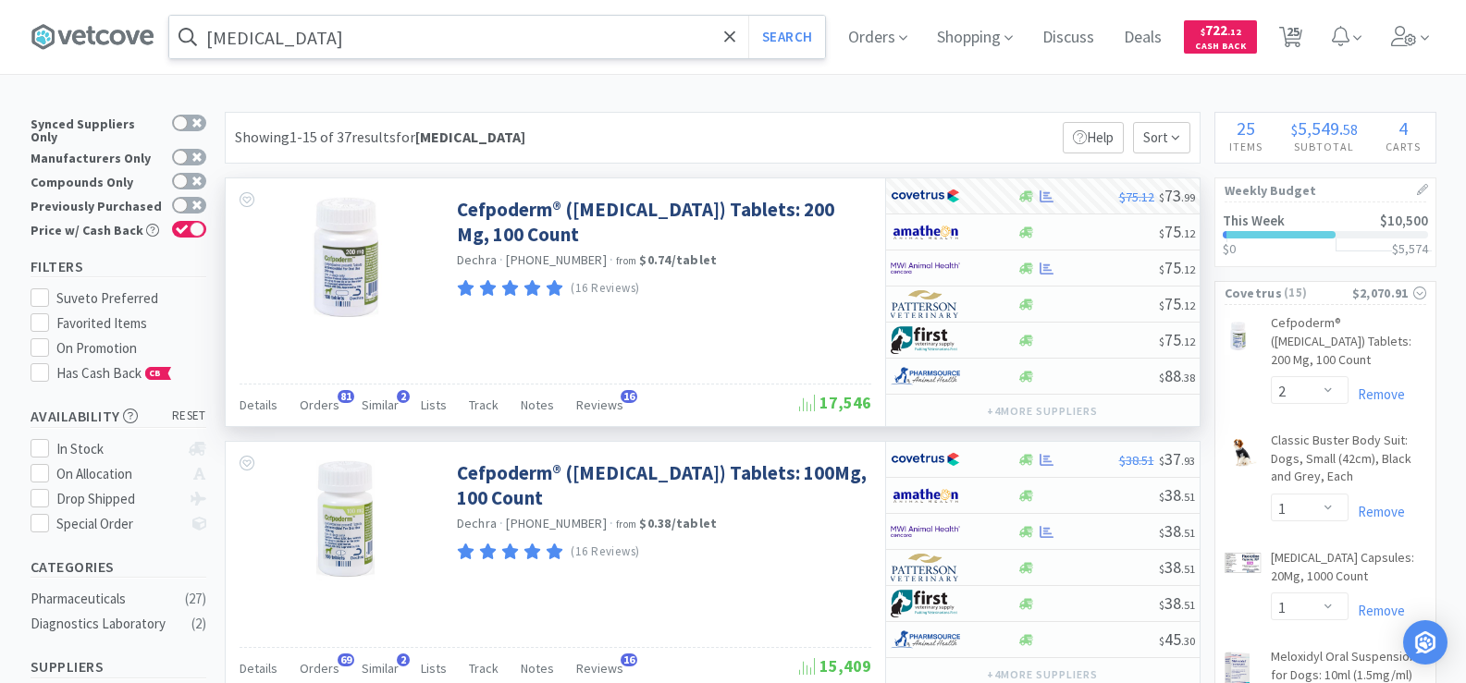
click at [345, 38] on input "[MEDICAL_DATA]" at bounding box center [497, 37] width 656 height 43
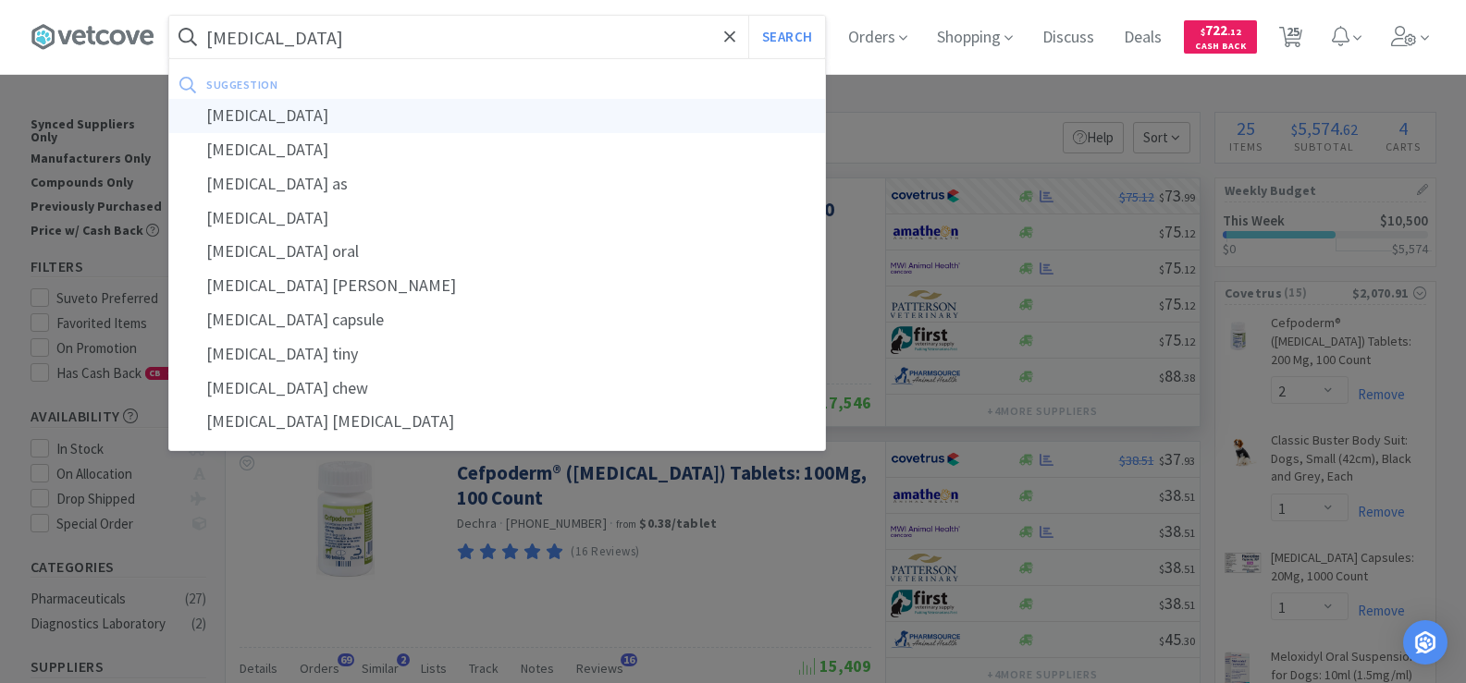
type input "[MEDICAL_DATA]"
click at [332, 104] on div "[MEDICAL_DATA]" at bounding box center [497, 116] width 656 height 34
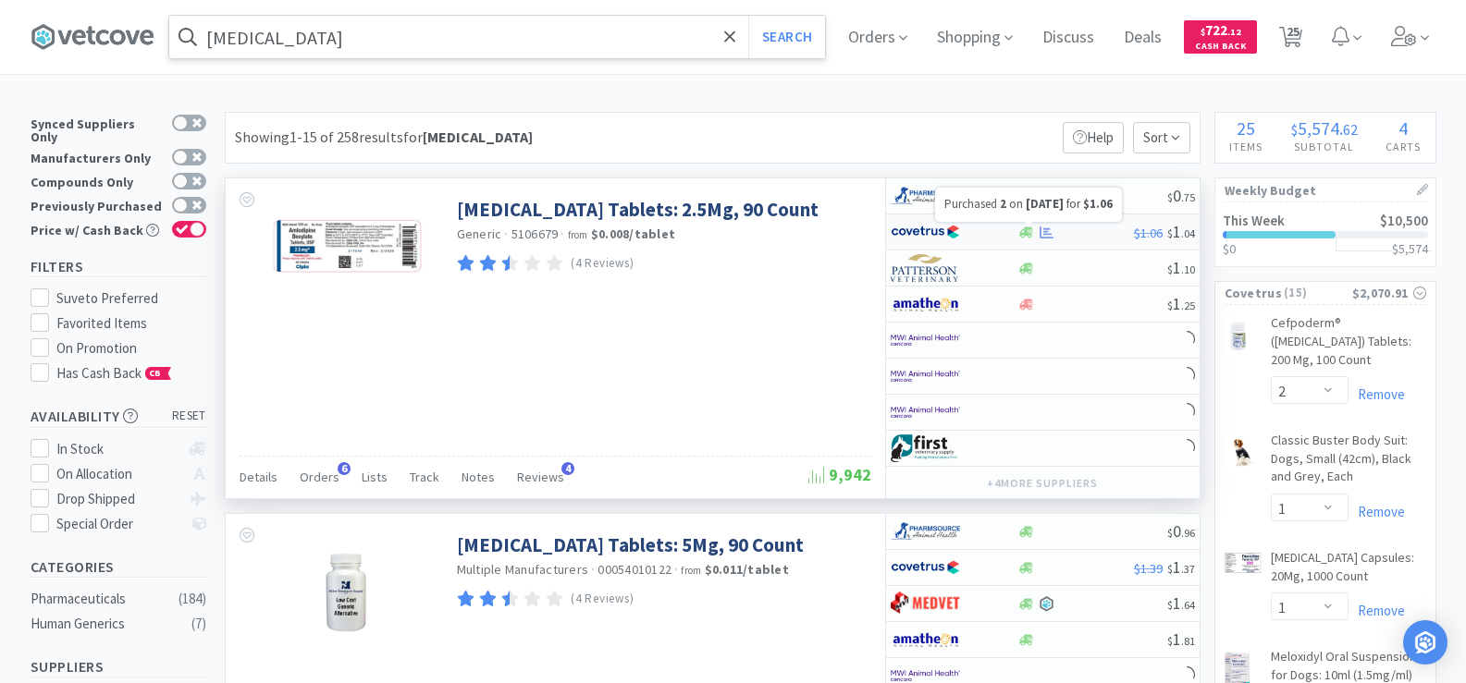
click at [1043, 234] on icon at bounding box center [1046, 232] width 14 height 12
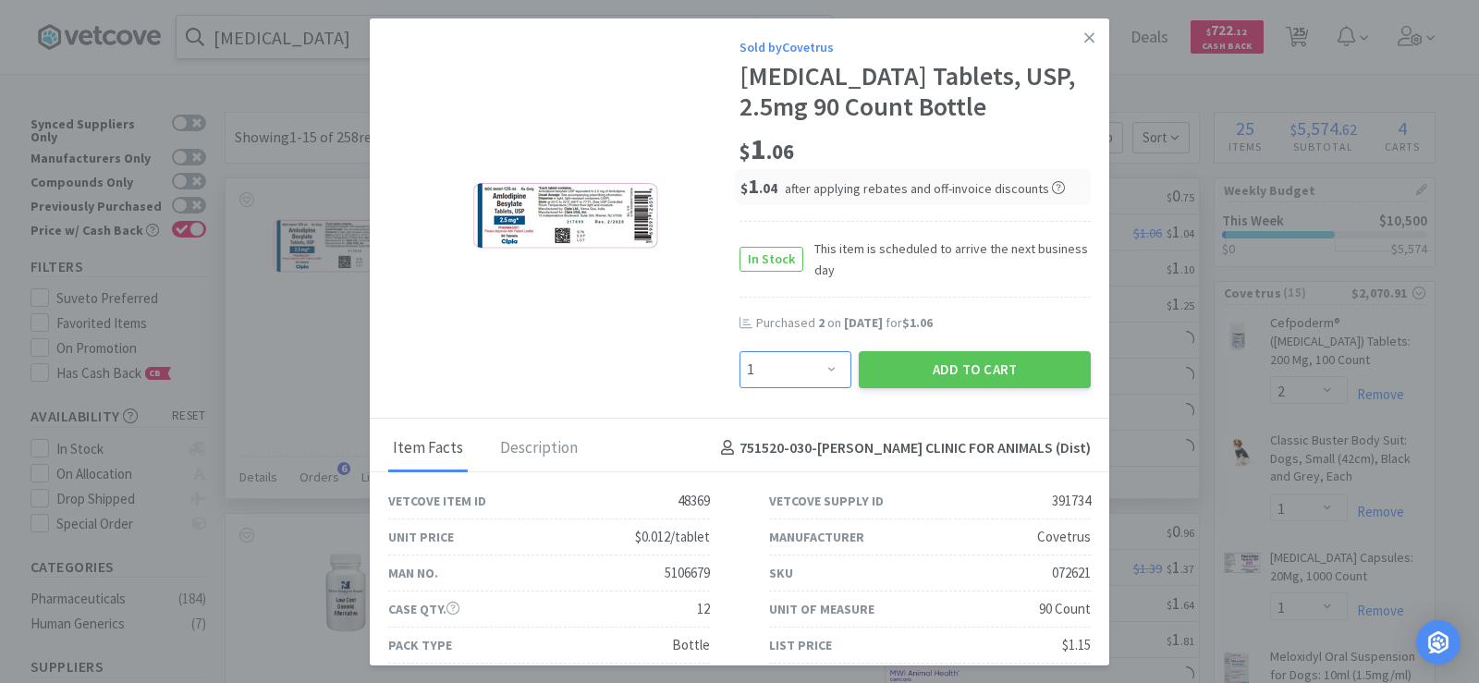
click at [817, 367] on select "Enter Quantity 1 2 3 4 5 6 7 8 9 10 11 12 13 14 15 16 17 18 19 20 Enter Quantity" at bounding box center [796, 369] width 112 height 37
select select "2"
click at [740, 351] on select "Enter Quantity 1 2 3 4 5 6 7 8 9 10 11 12 13 14 15 16 17 18 19 20 Enter Quantity" at bounding box center [796, 369] width 112 height 37
click at [954, 364] on button "Add to Cart" at bounding box center [975, 369] width 232 height 37
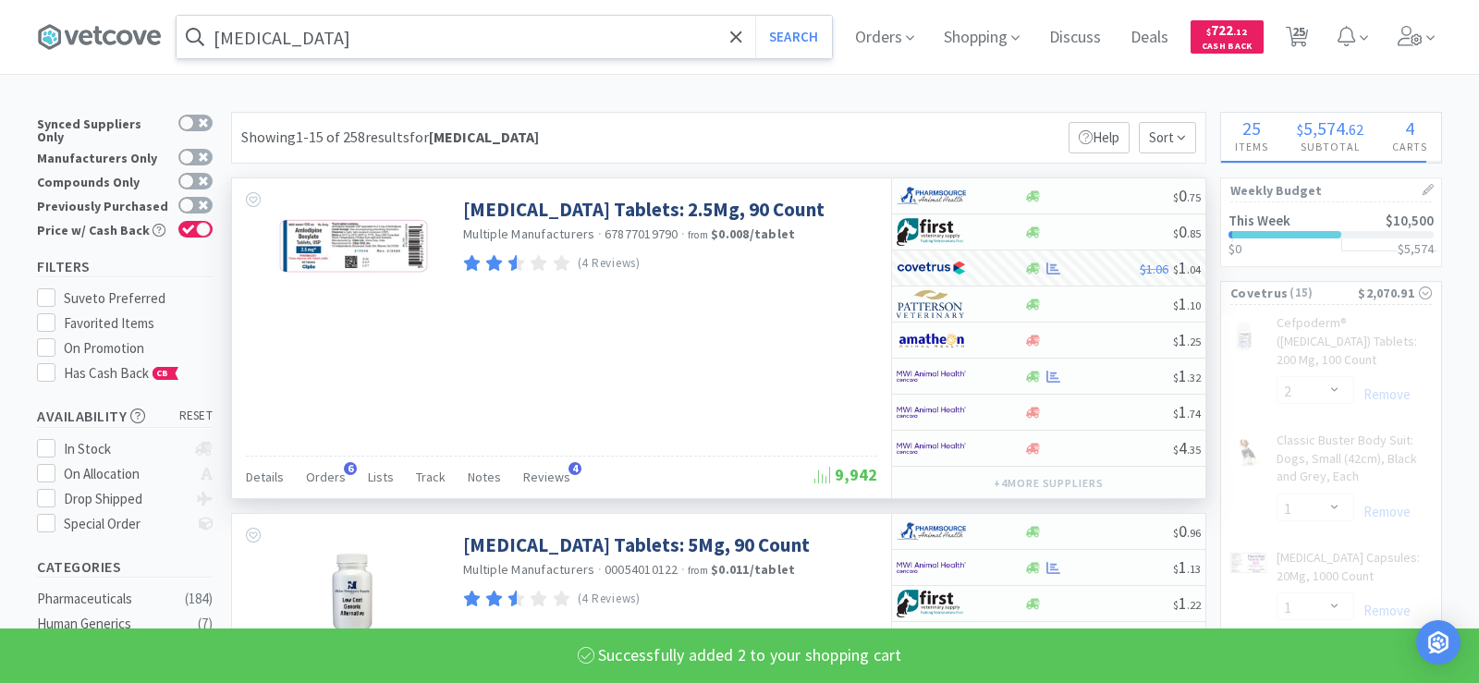
select select "2"
select select "1"
select select "6"
select select "1"
select select "3"
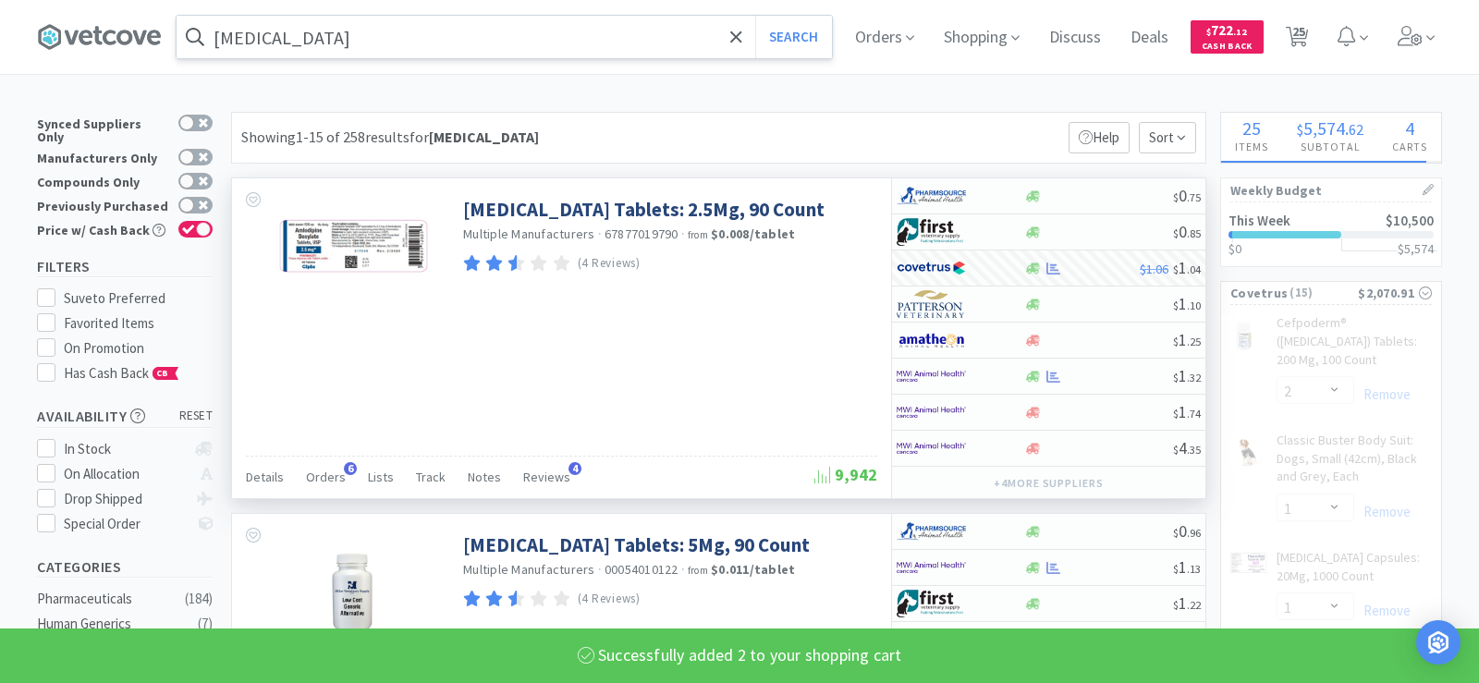
select select "1"
select select "4"
select select "2"
select select "1"
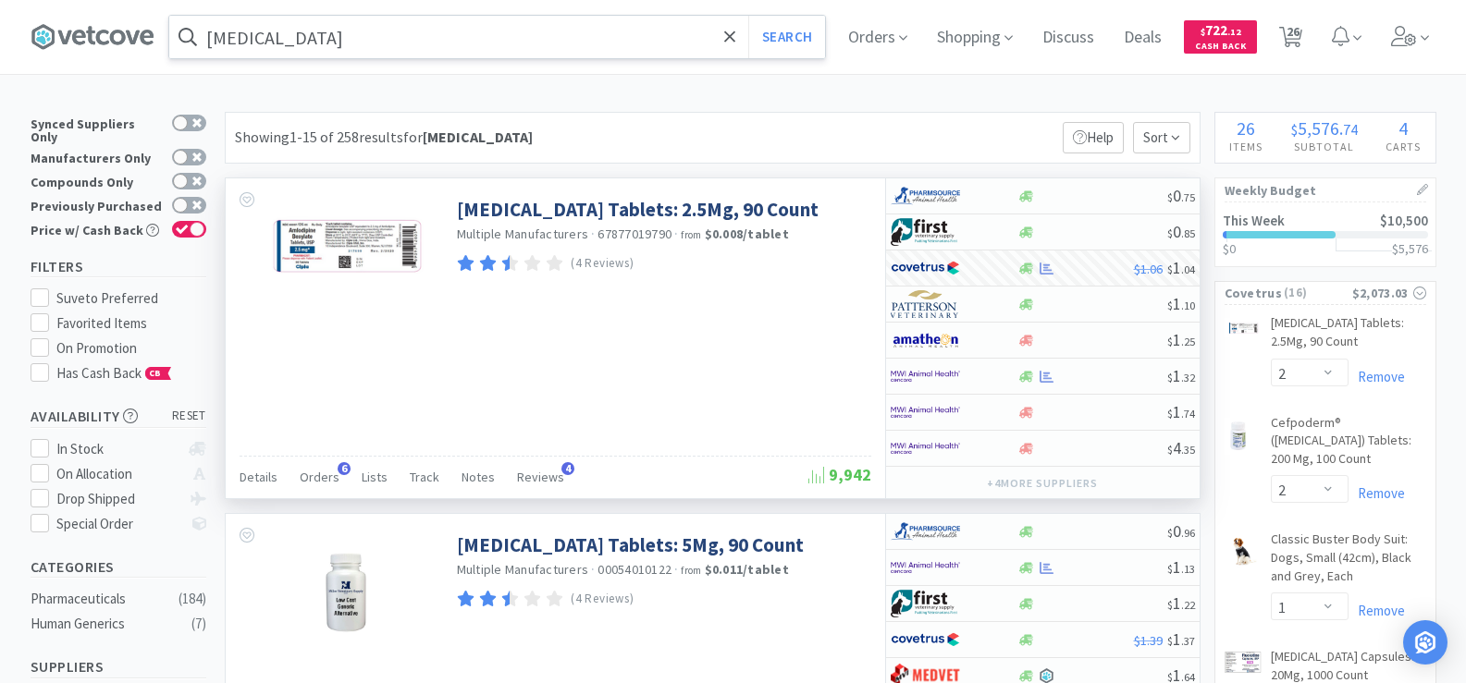
click at [436, 49] on input "[MEDICAL_DATA]" at bounding box center [497, 37] width 656 height 43
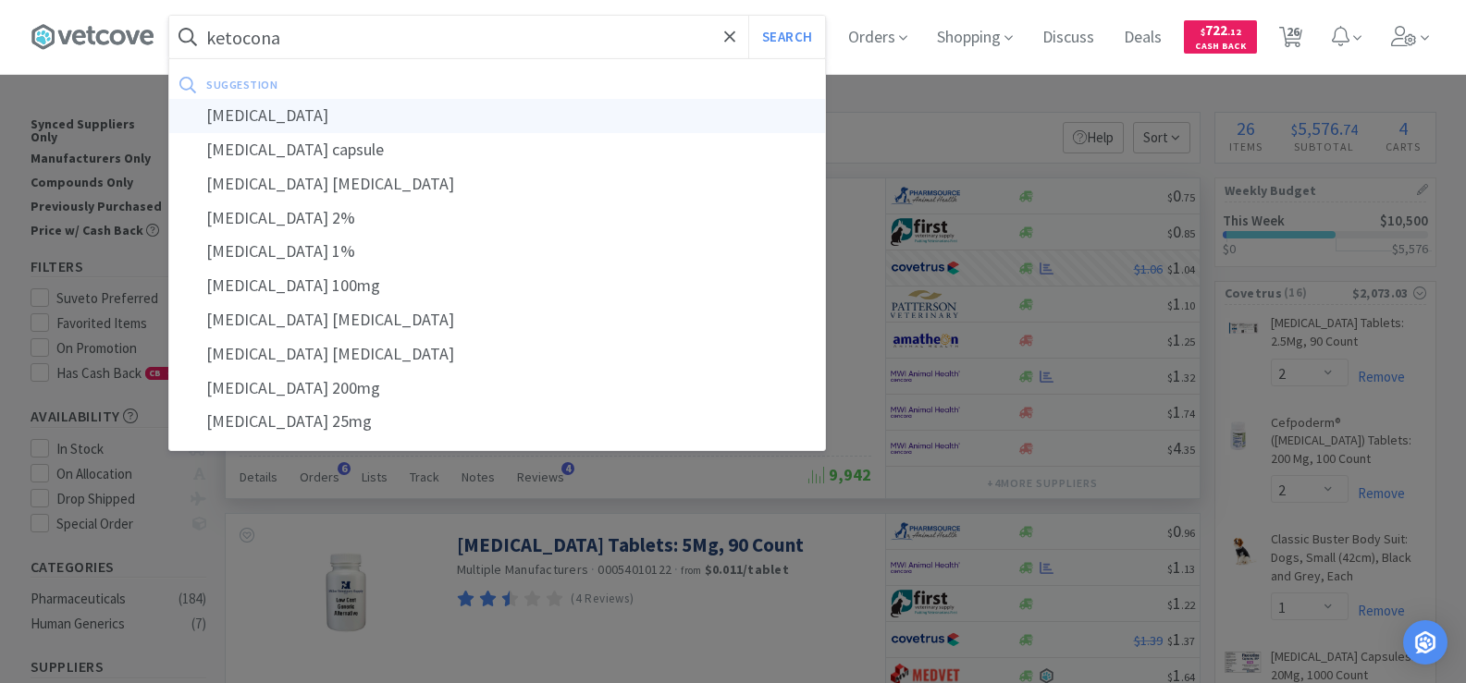
click at [375, 104] on div "[MEDICAL_DATA]" at bounding box center [497, 116] width 656 height 34
type input "[MEDICAL_DATA]"
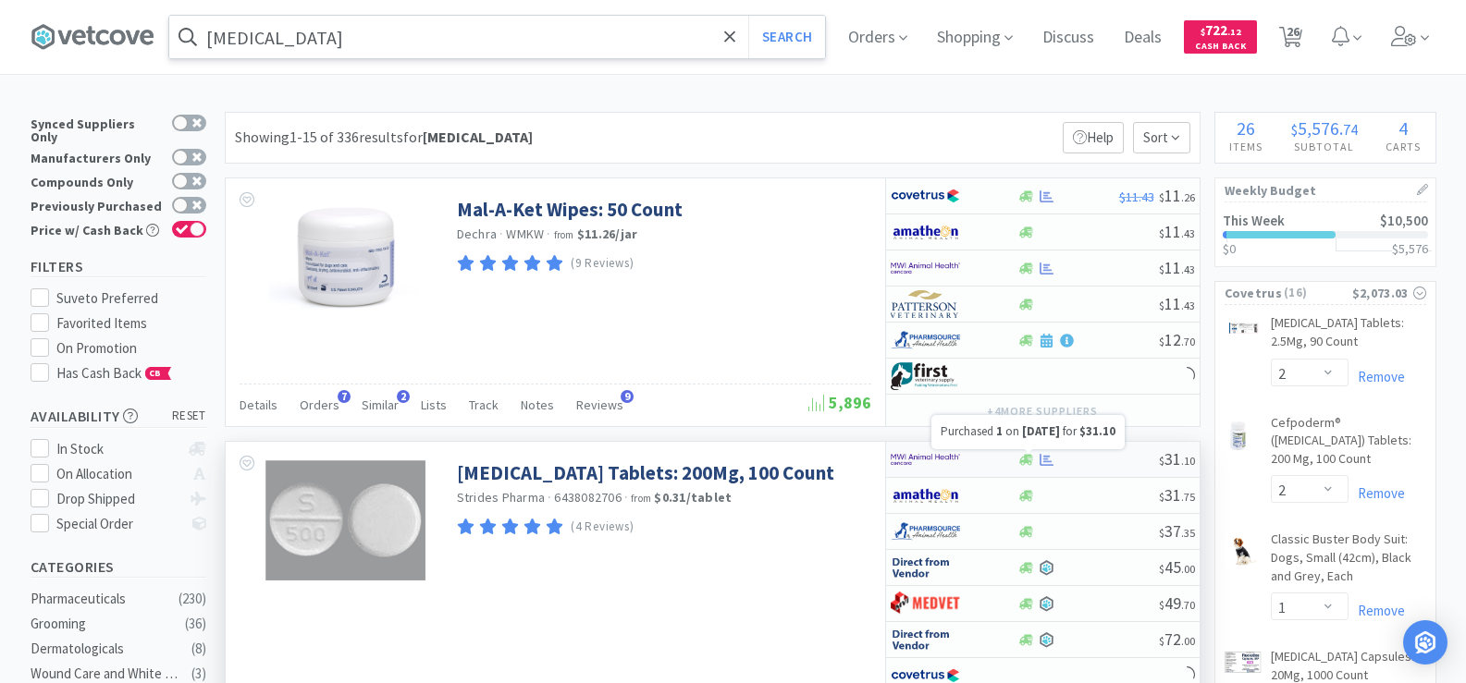
click at [1039, 462] on icon at bounding box center [1046, 460] width 14 height 14
select select "1"
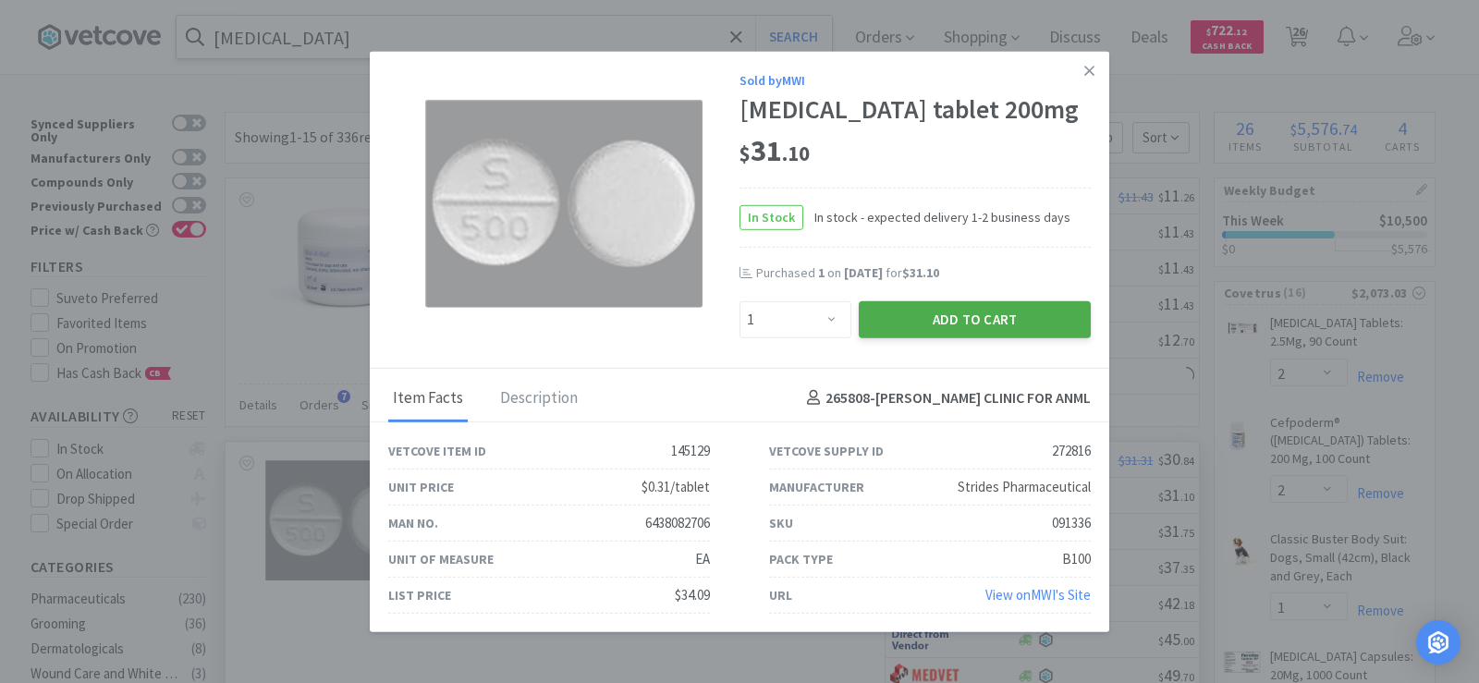
click at [896, 329] on button "Add to Cart" at bounding box center [975, 319] width 232 height 37
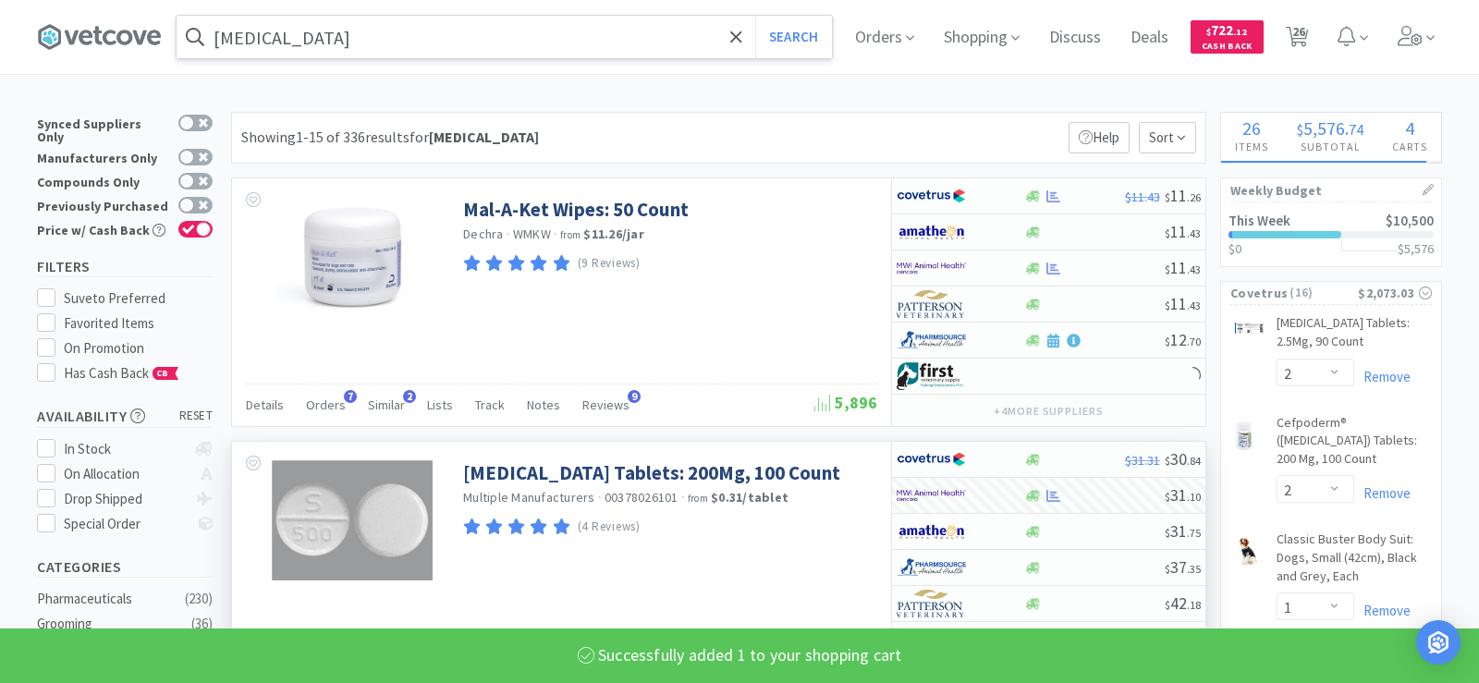
select select "1"
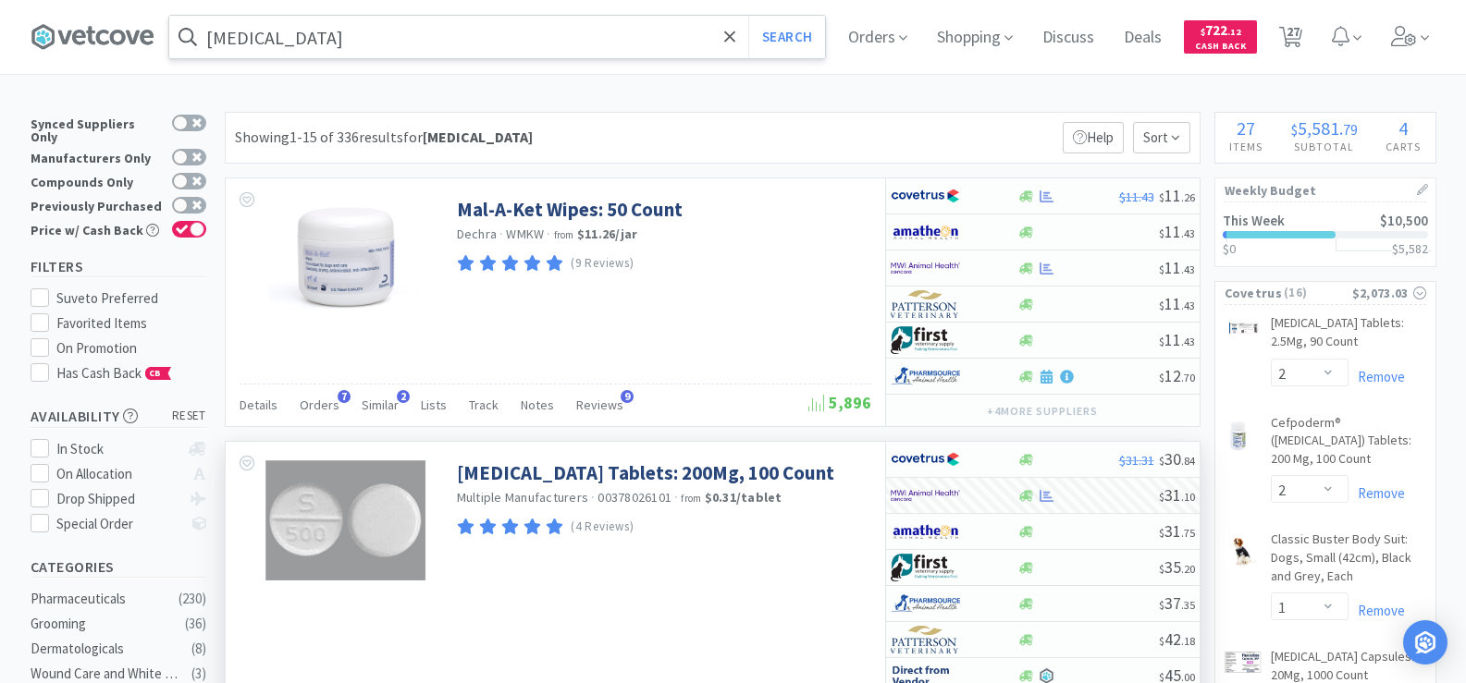
click at [366, 39] on input "[MEDICAL_DATA]" at bounding box center [497, 37] width 656 height 43
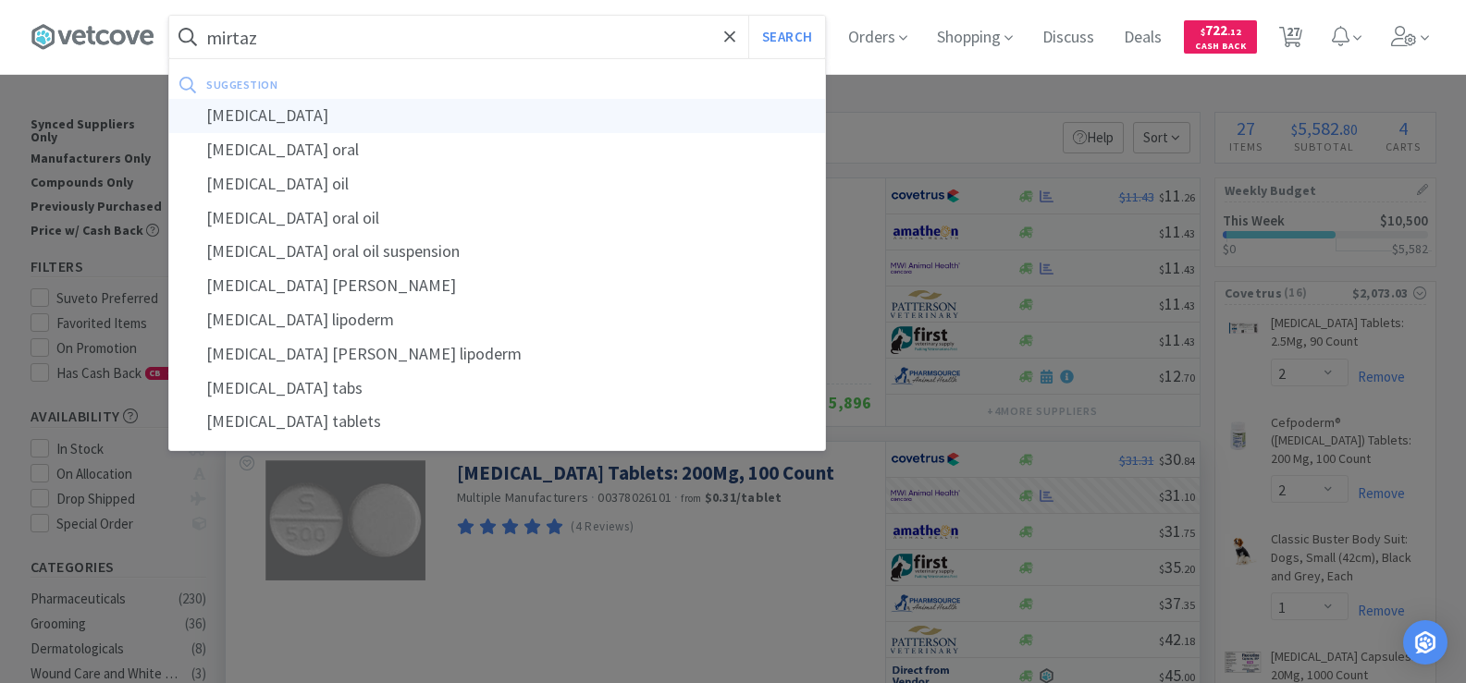
click at [357, 111] on div "[MEDICAL_DATA]" at bounding box center [497, 116] width 656 height 34
type input "[MEDICAL_DATA]"
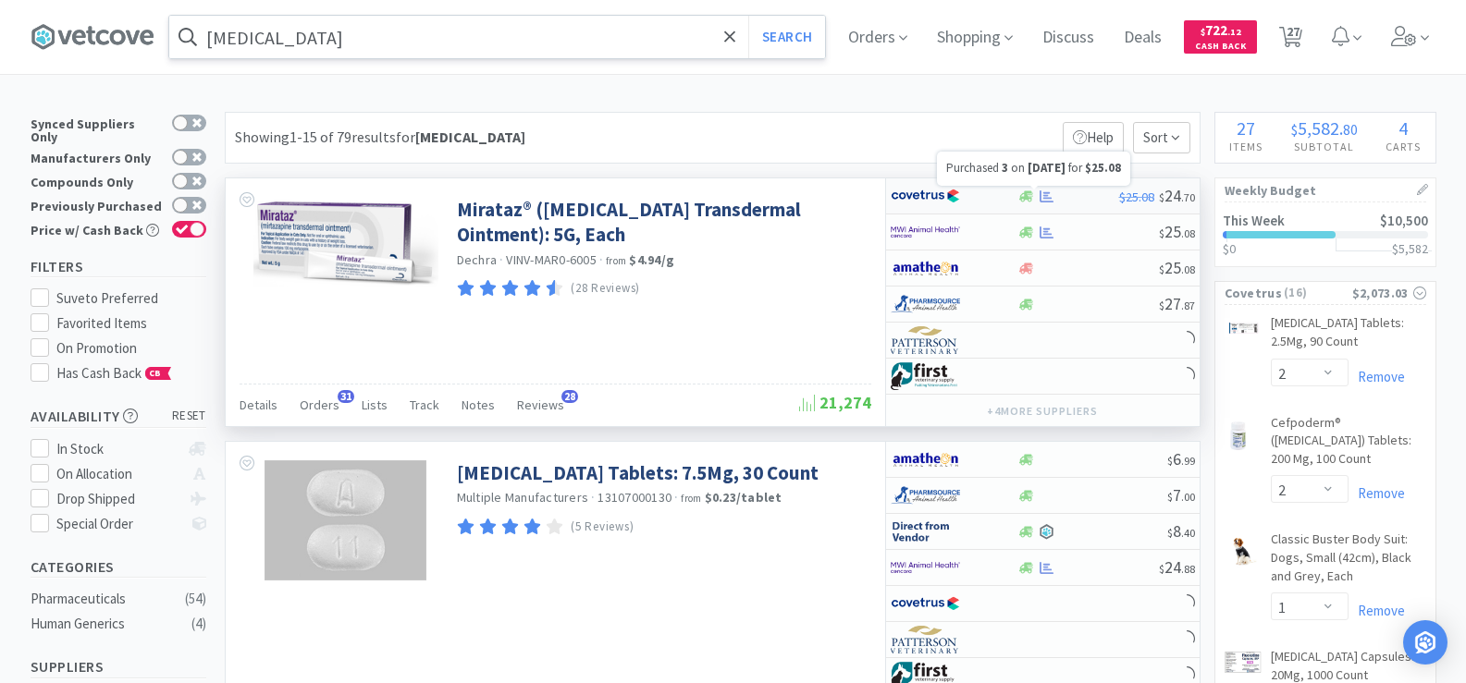
click at [1050, 193] on icon at bounding box center [1046, 197] width 14 height 14
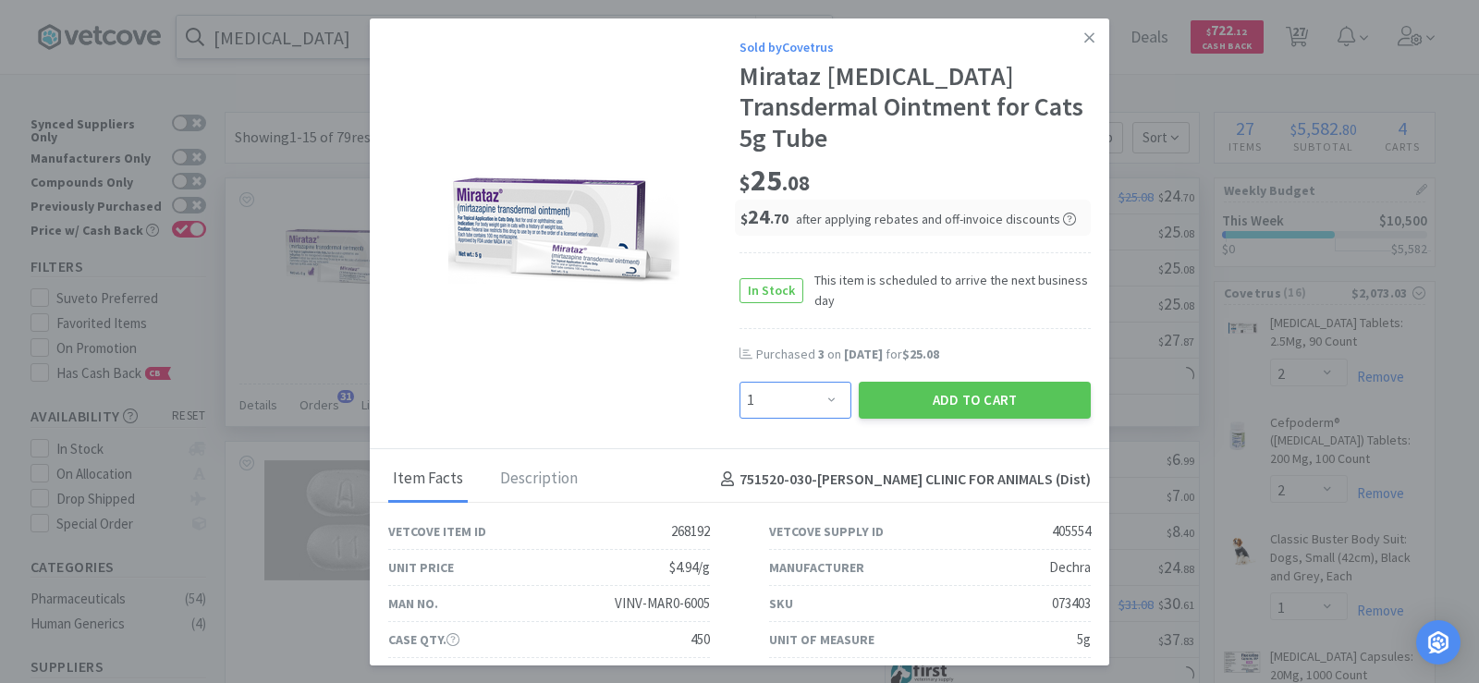
click at [826, 396] on select "Enter Quantity 1 2 3 4 5 6 7 8 9 10 11 12 13 14 15 16 17 18 19 20 Enter Quantity" at bounding box center [796, 400] width 112 height 37
select select "4"
click at [740, 382] on select "Enter Quantity 1 2 3 4 5 6 7 8 9 10 11 12 13 14 15 16 17 18 19 20 Enter Quantity" at bounding box center [796, 400] width 112 height 37
click at [950, 394] on button "Add to Cart" at bounding box center [975, 400] width 232 height 37
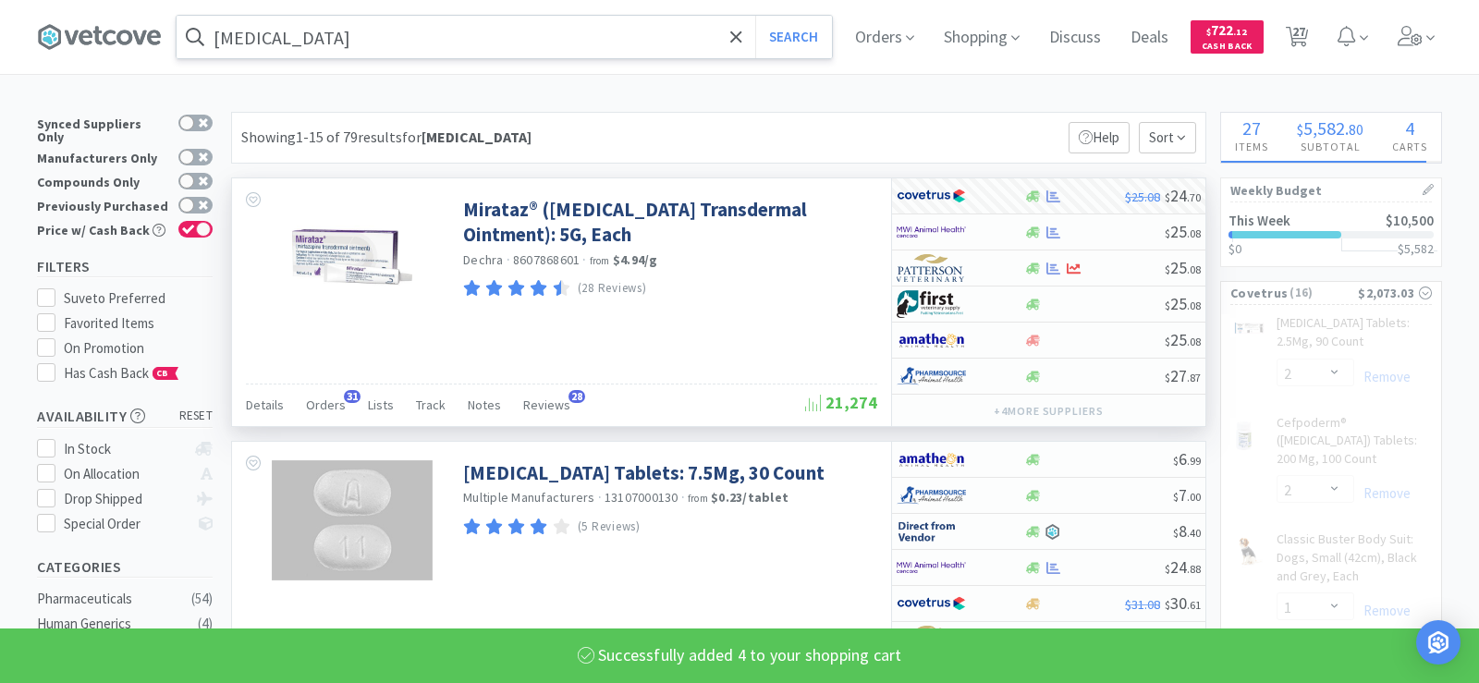
select select "4"
select select "1"
select select "3"
select select "1"
select select "4"
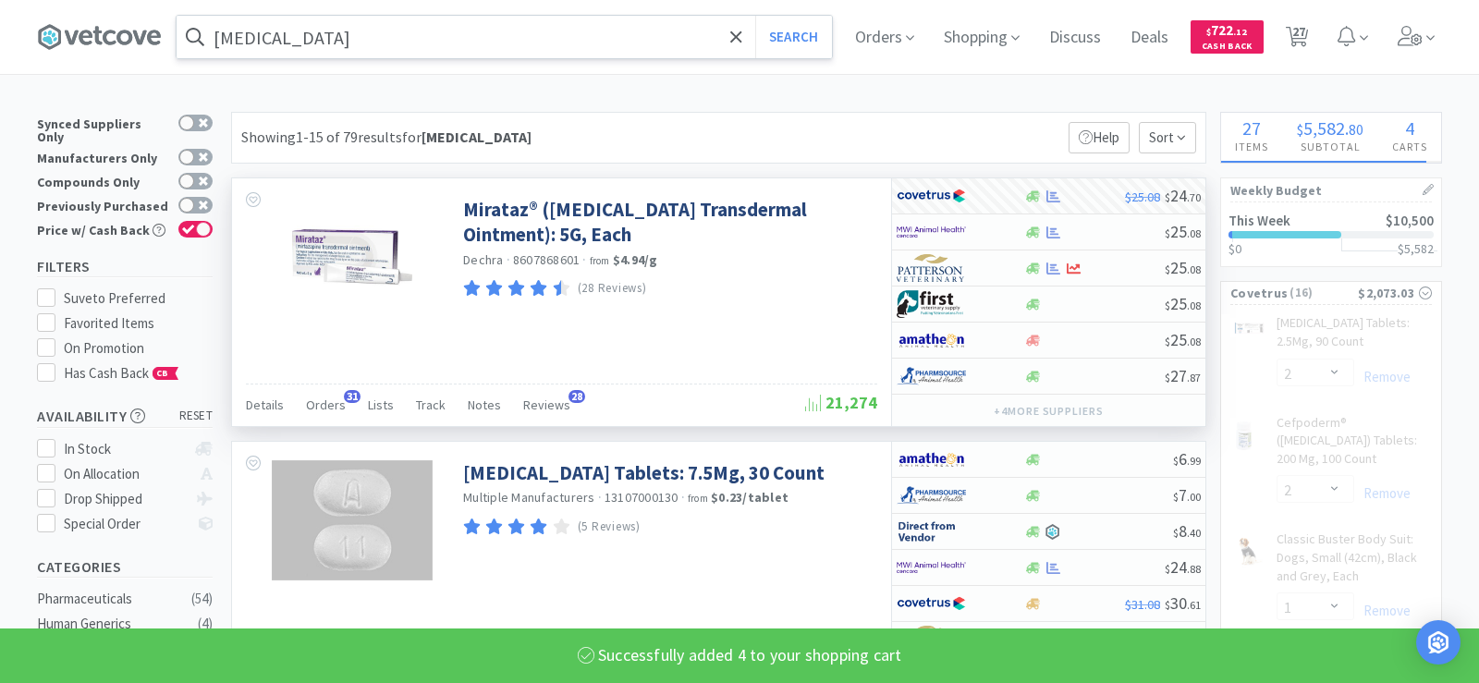
select select "2"
select select "1"
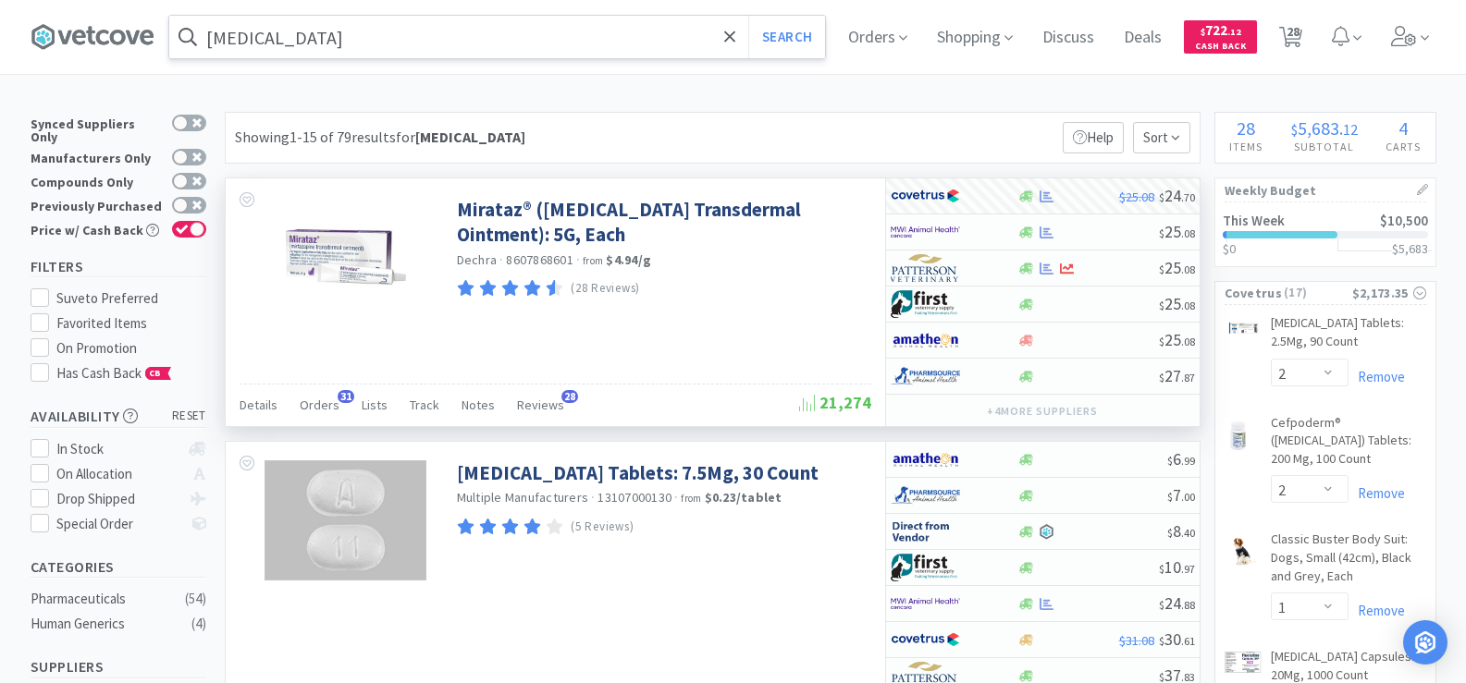
click at [375, 60] on div "[MEDICAL_DATA] Search Orders Shopping Discuss Discuss Deals Deals $ 722 . 12 Ca…" at bounding box center [733, 37] width 1405 height 74
click at [371, 44] on input "[MEDICAL_DATA]" at bounding box center [497, 37] width 656 height 43
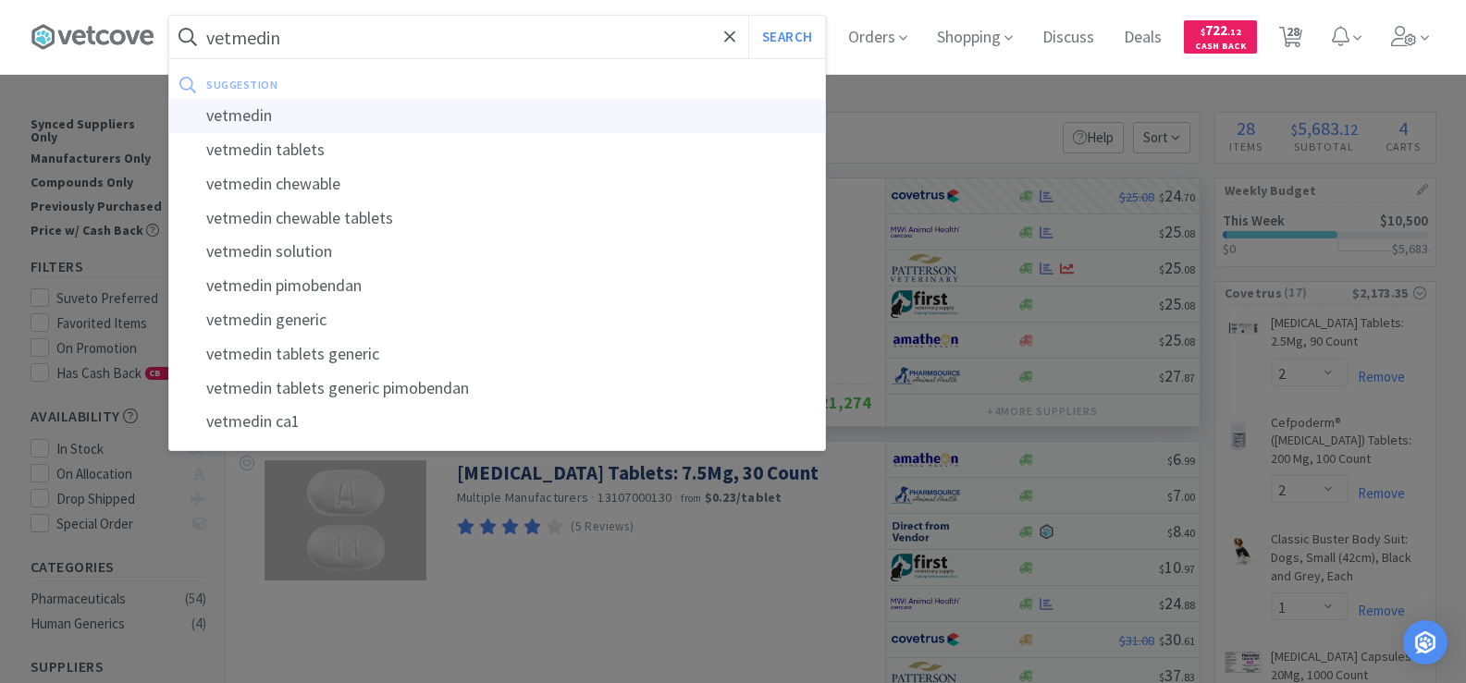
type input "vetmedin"
click at [337, 115] on div "vetmedin" at bounding box center [497, 116] width 656 height 34
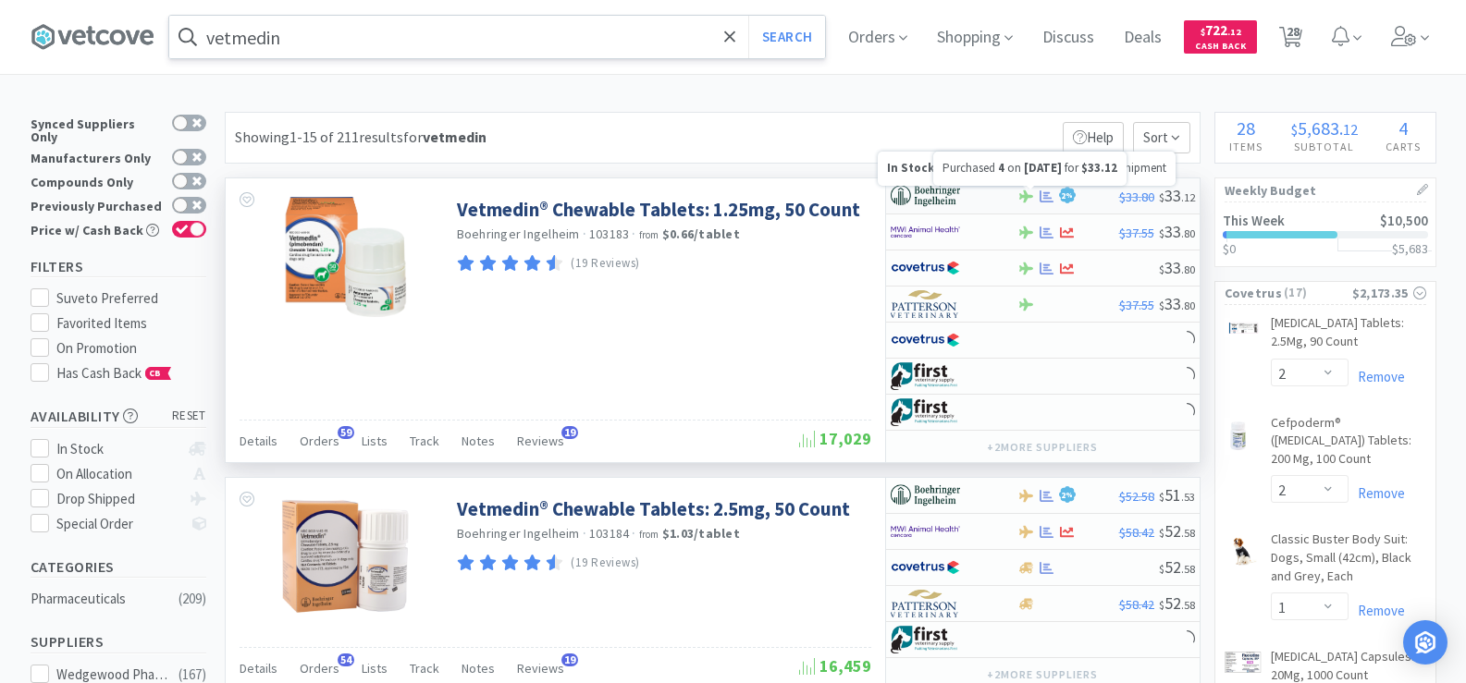
click at [1039, 194] on icon at bounding box center [1046, 197] width 14 height 14
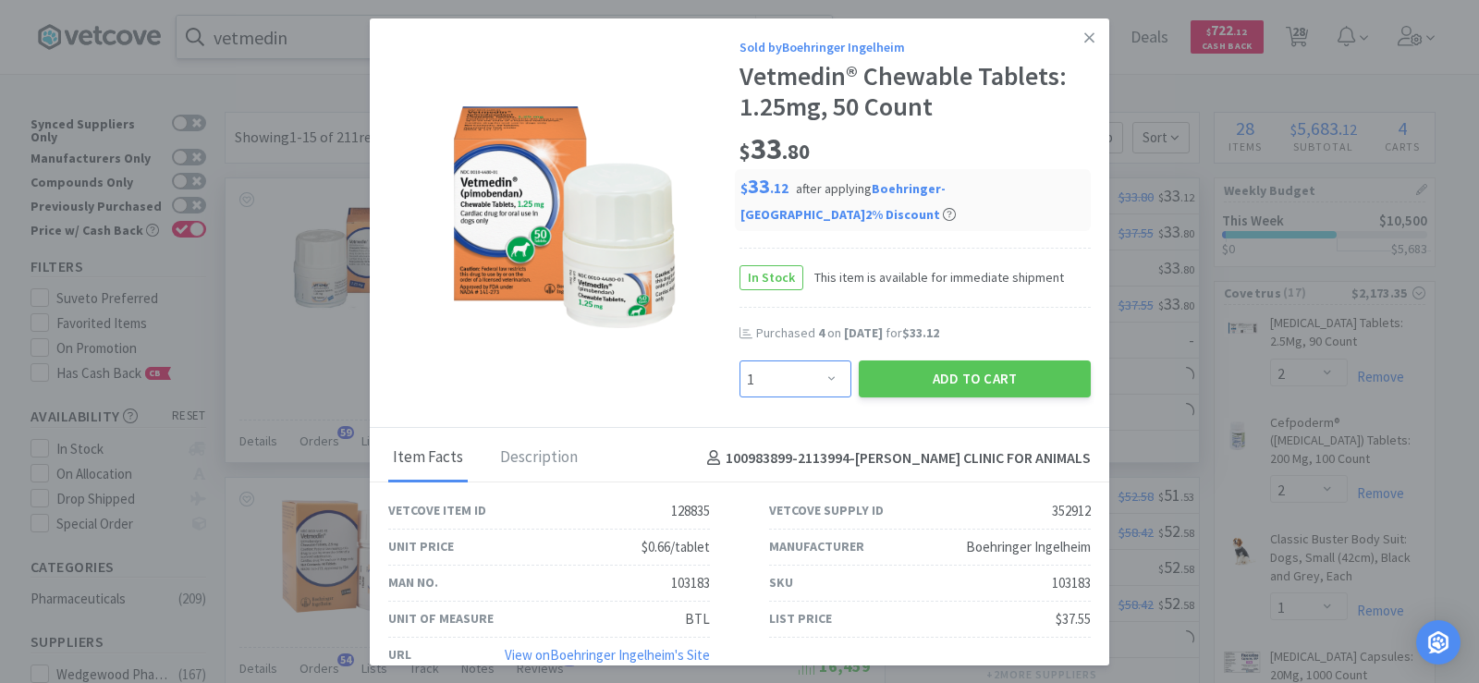
click at [801, 374] on select "Enter Quantity 1 2 3 4 5 6 7 8 9 10 11 12 13 14 15 16 17 18 19 20 Enter Quantity" at bounding box center [796, 379] width 112 height 37
select select "4"
click at [740, 361] on select "Enter Quantity 1 2 3 4 5 6 7 8 9 10 11 12 13 14 15 16 17 18 19 20 Enter Quantity" at bounding box center [796, 379] width 112 height 37
click at [948, 381] on button "Add to Cart" at bounding box center [975, 379] width 232 height 37
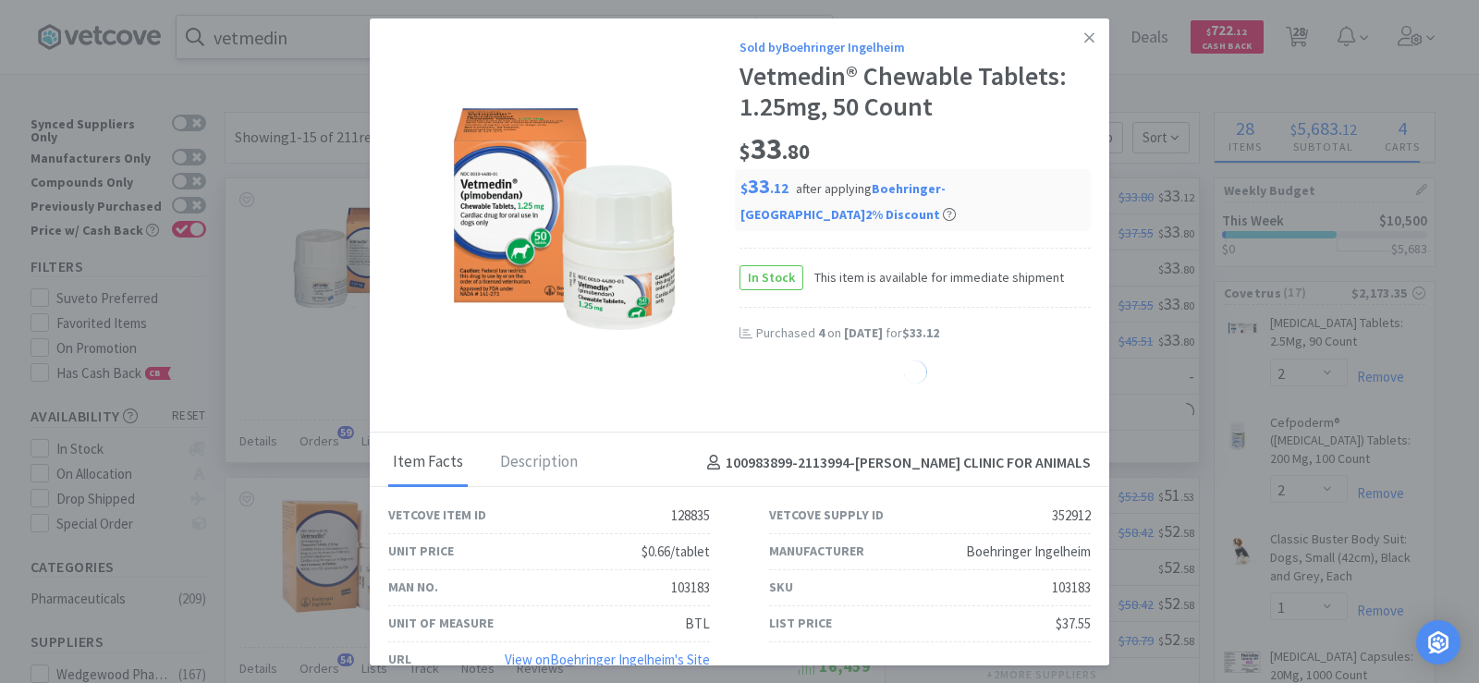
select select "4"
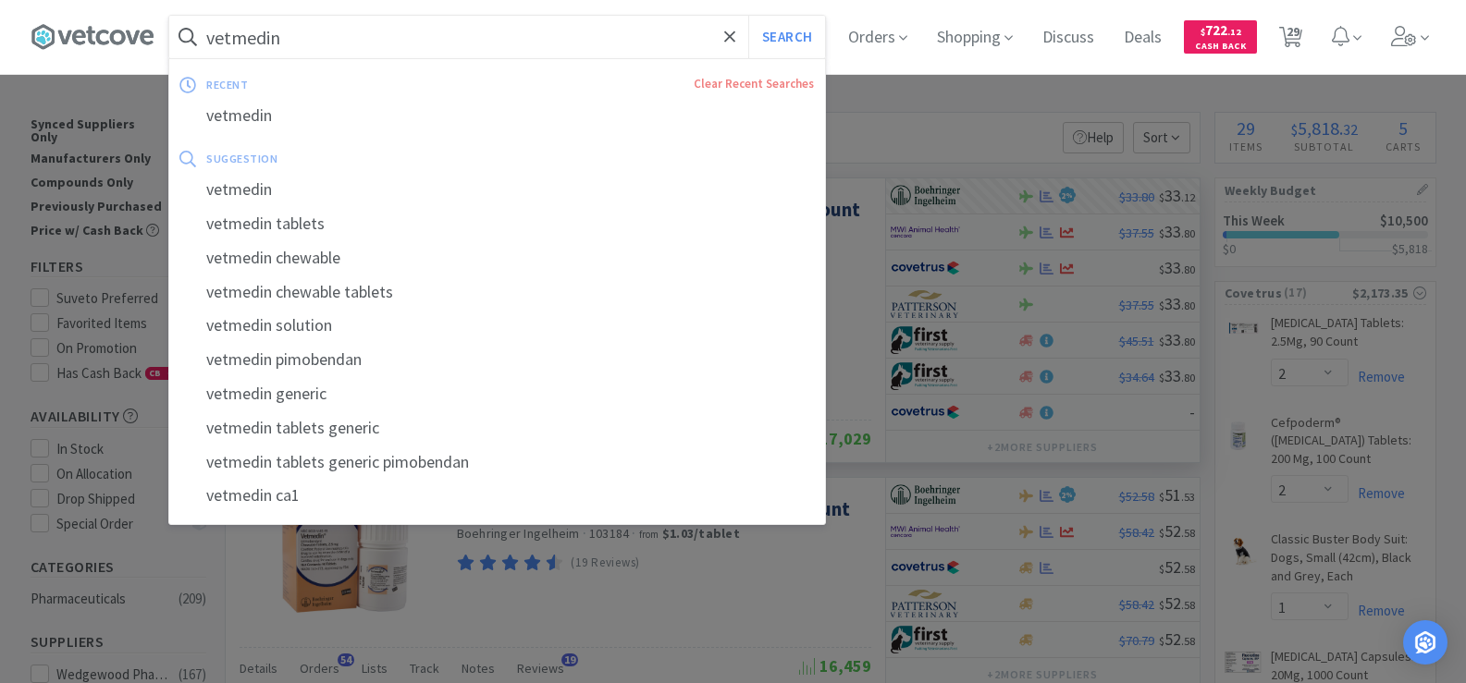
click at [300, 49] on input "vetmedin" at bounding box center [497, 37] width 656 height 43
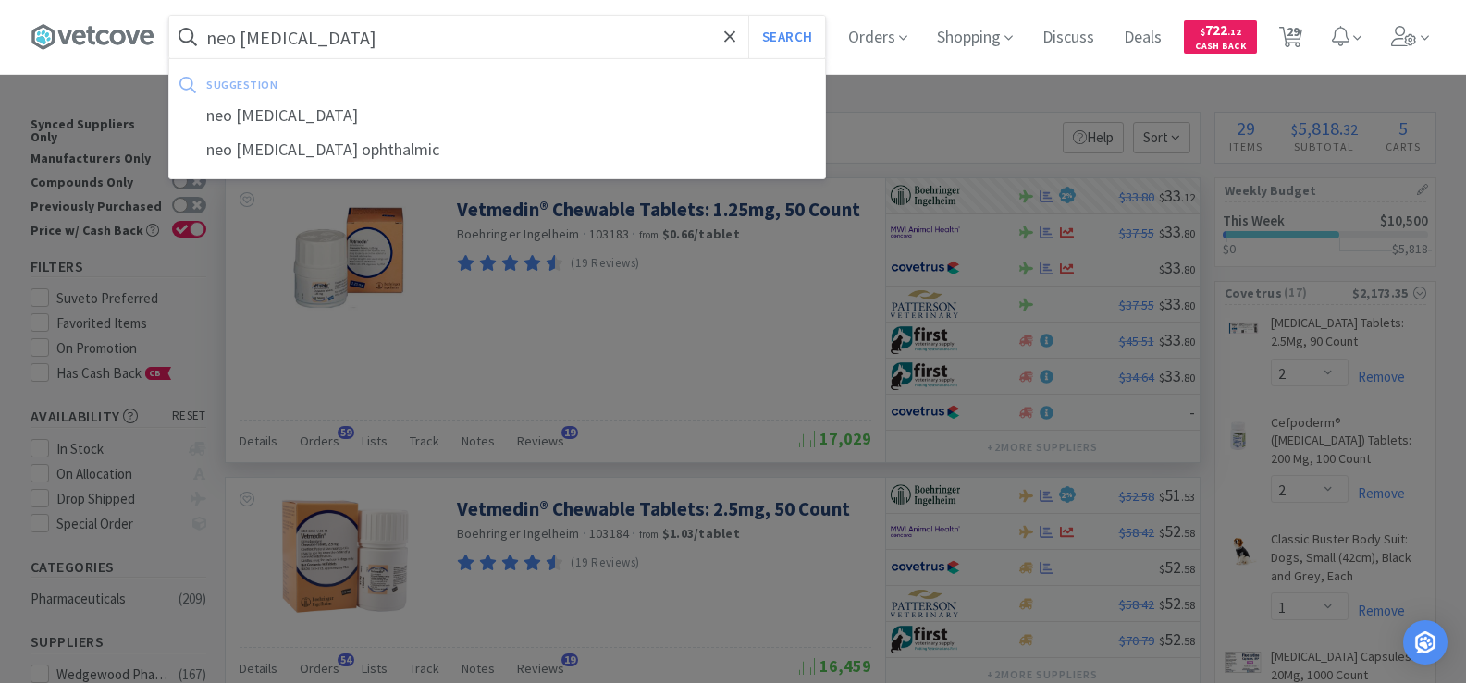
type input "neo [MEDICAL_DATA]"
click at [748, 16] on button "Search" at bounding box center [786, 37] width 77 height 43
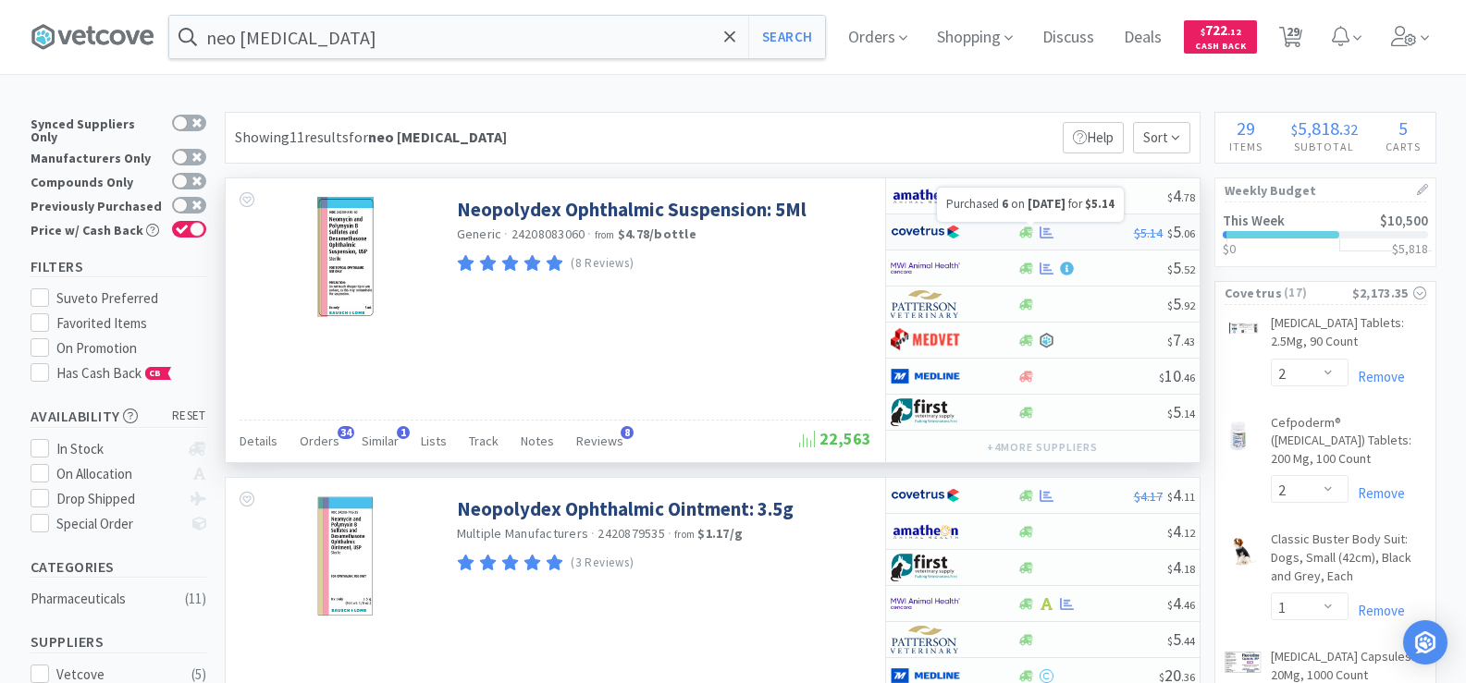
click at [1049, 235] on icon at bounding box center [1046, 233] width 14 height 14
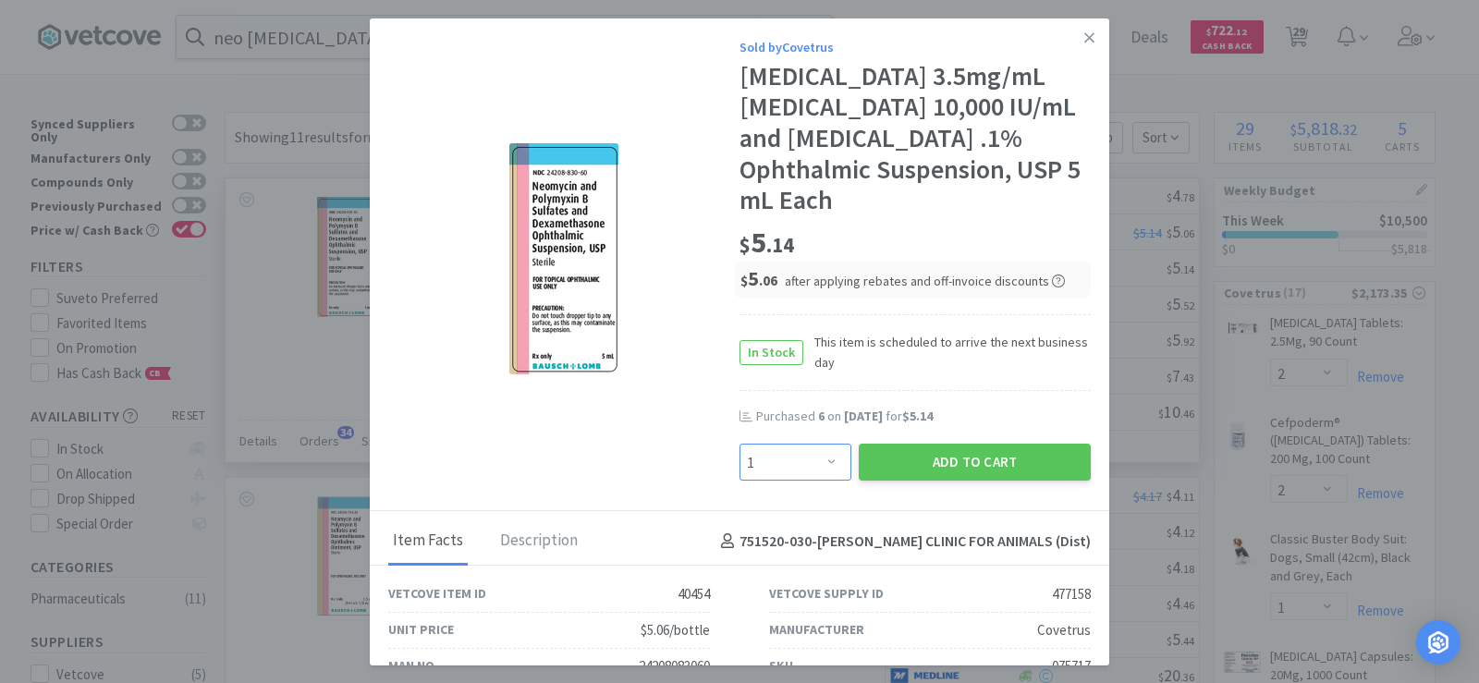
click at [797, 464] on select "Enter Quantity 1 2 3 4 5 6 7 8 9 10 11 12 13 14 15 16 17 18 19 20 Enter Quantity" at bounding box center [796, 462] width 112 height 37
select select "12"
click at [740, 444] on select "Enter Quantity 1 2 3 4 5 6 7 8 9 10 11 12 13 14 15 16 17 18 19 20 Enter Quantity" at bounding box center [796, 462] width 112 height 37
click at [968, 472] on button "Add to Cart" at bounding box center [975, 462] width 232 height 37
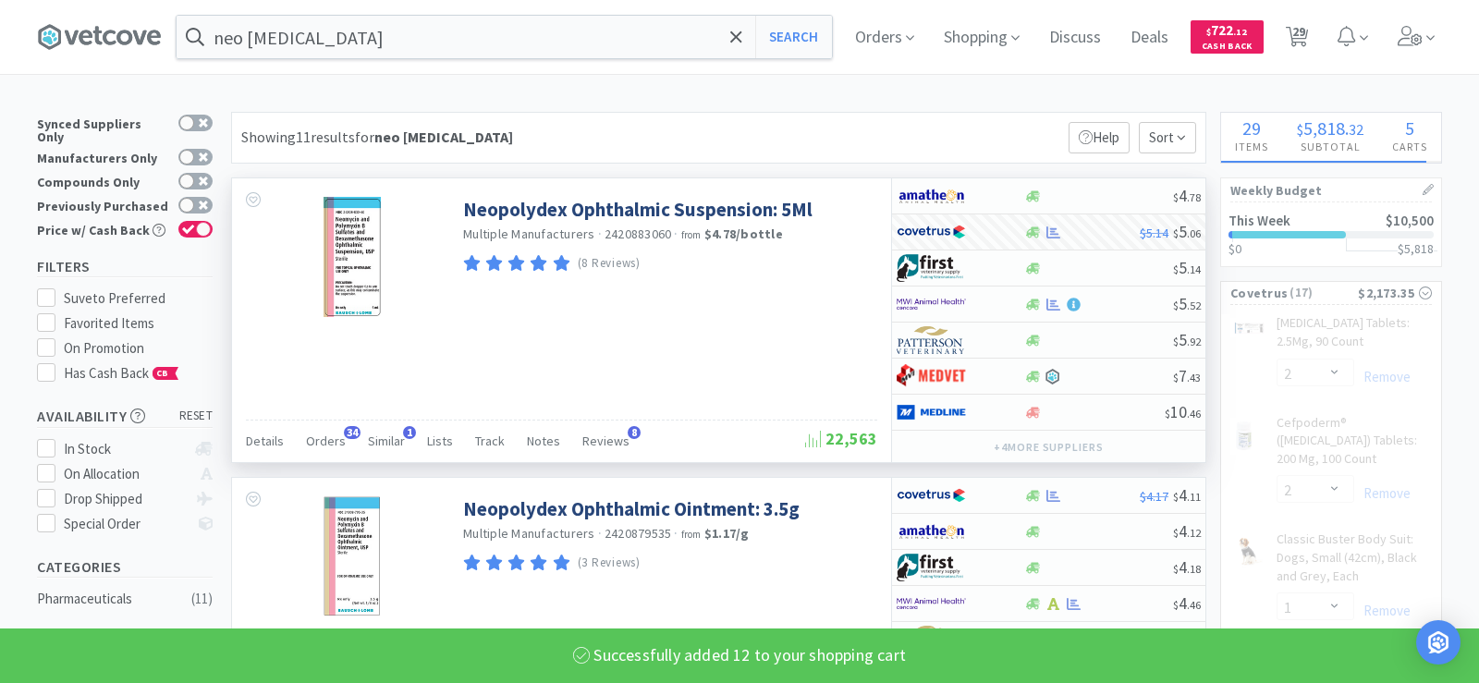
select select "12"
select select "1"
select select "3"
select select "1"
select select "4"
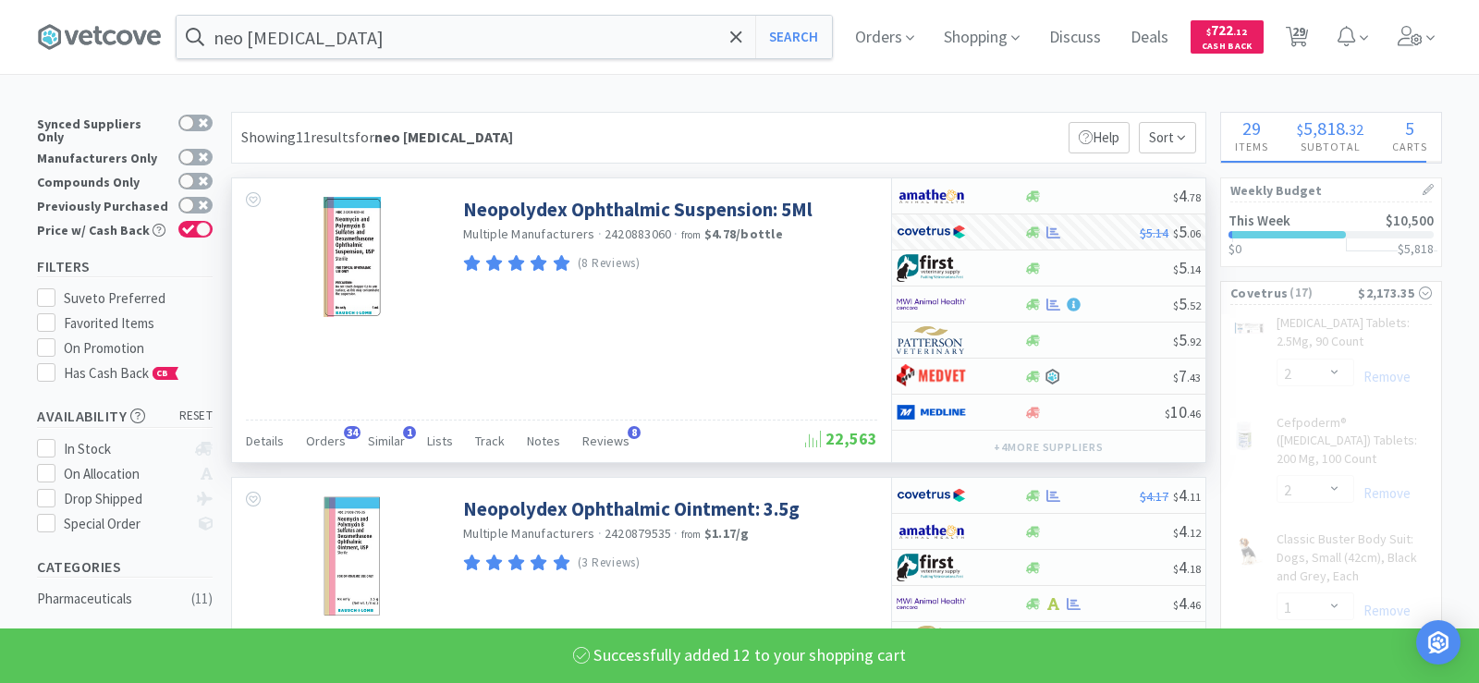
select select "2"
select select "1"
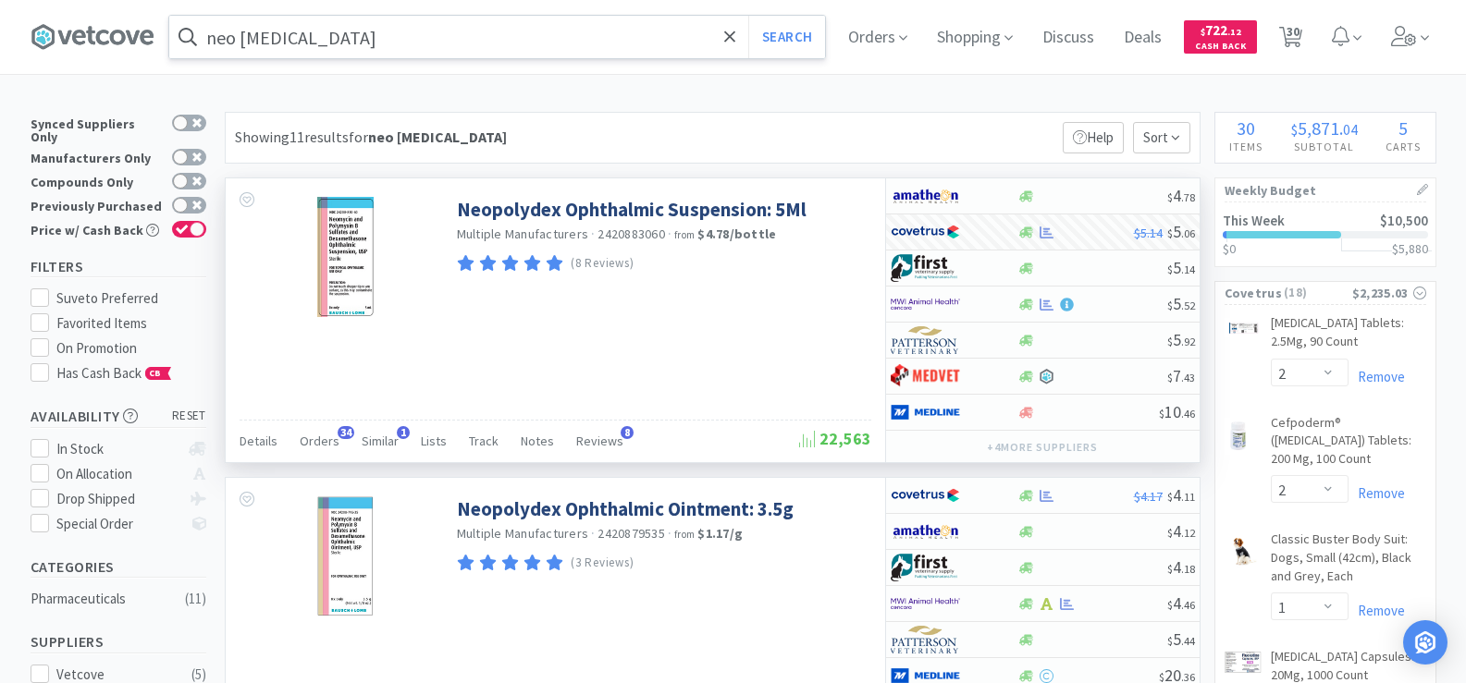
click at [350, 34] on input "neo [MEDICAL_DATA]" at bounding box center [497, 37] width 656 height 43
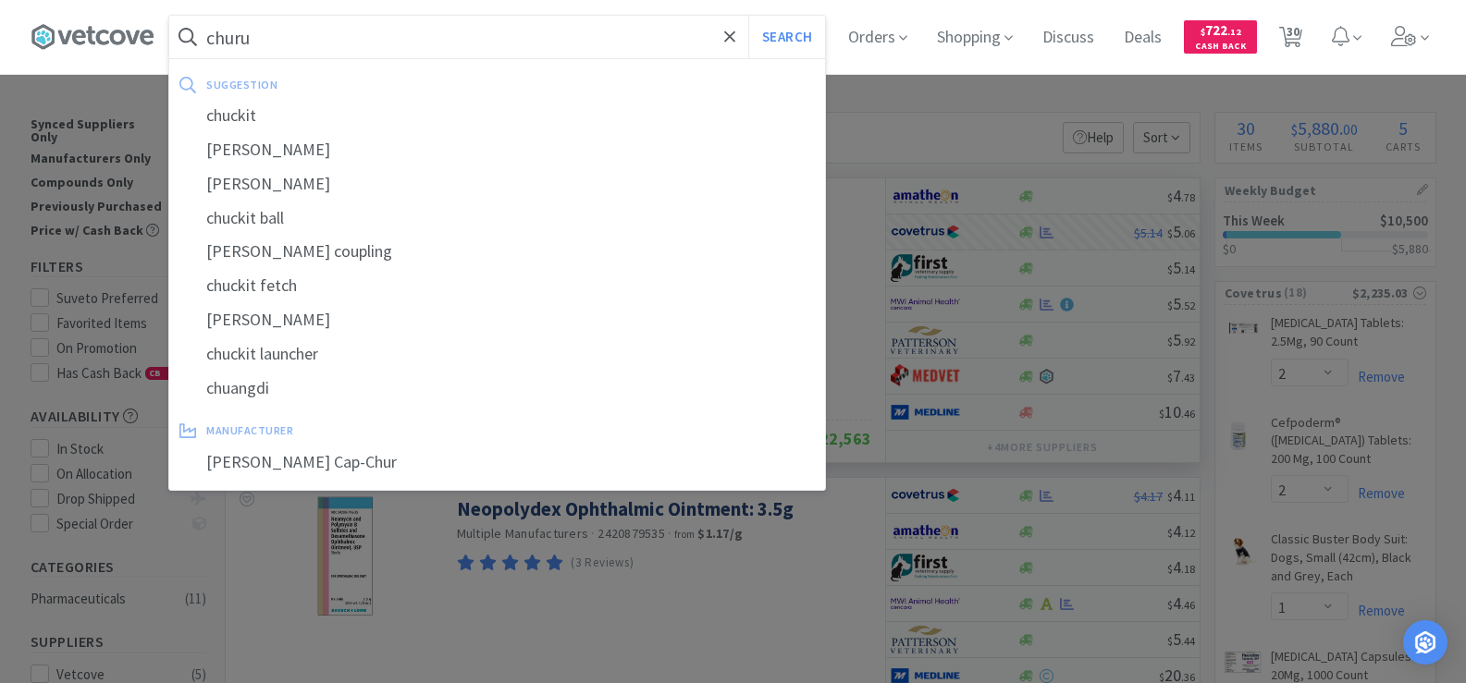
type input "churu"
click at [748, 16] on button "Search" at bounding box center [786, 37] width 77 height 43
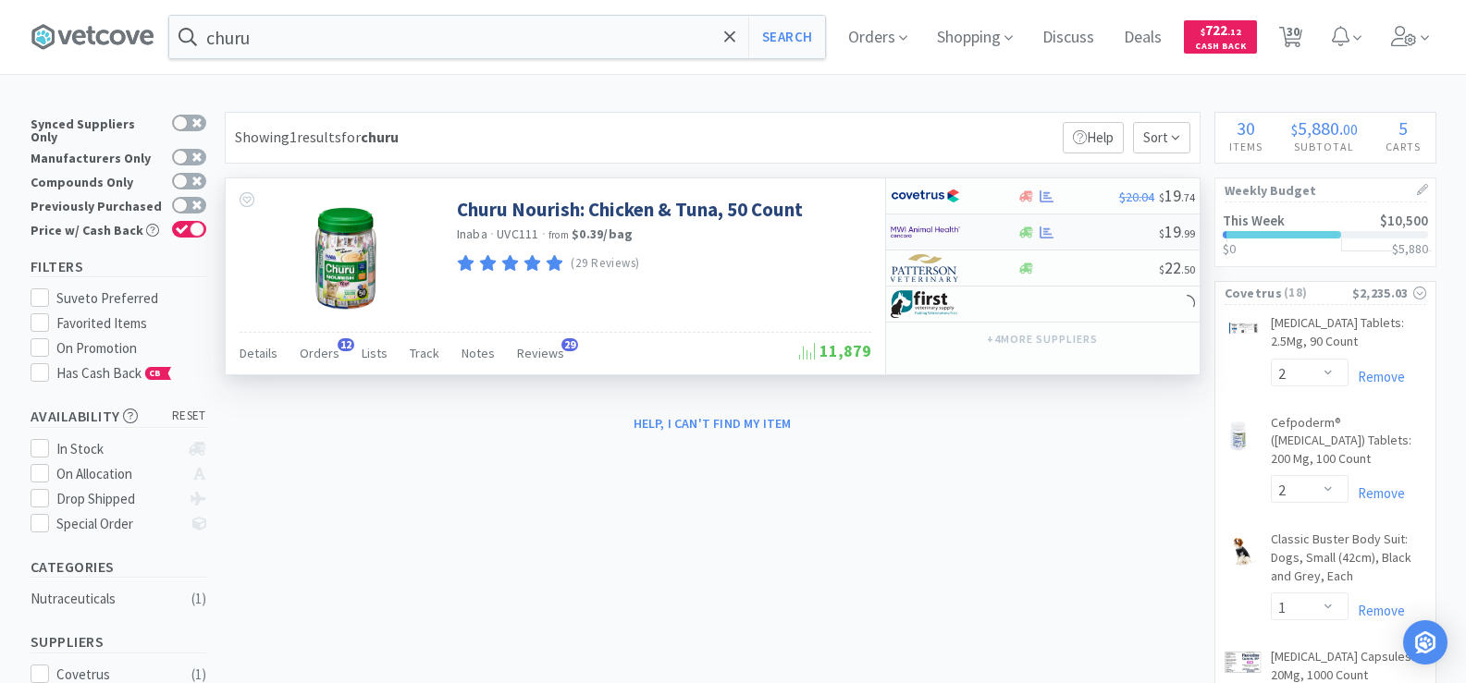
click at [1033, 237] on div at bounding box center [1026, 233] width 18 height 14
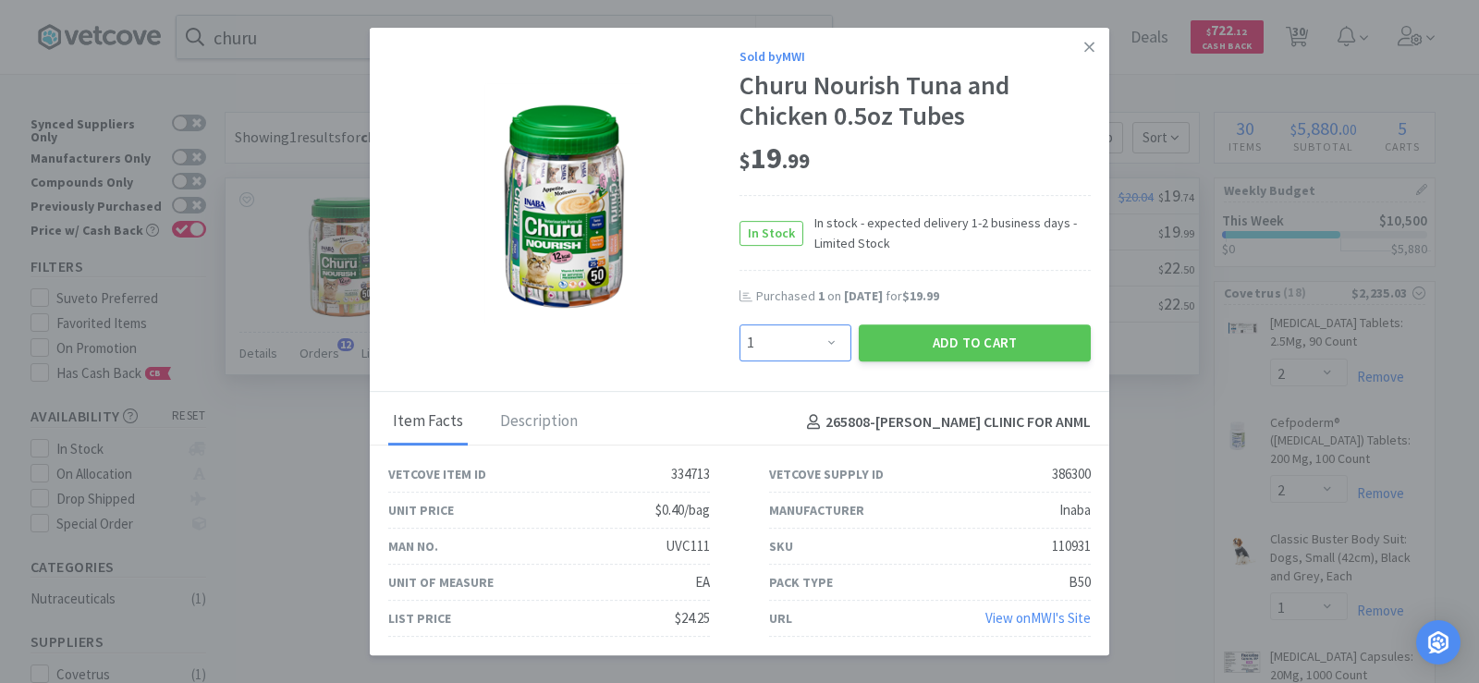
click at [829, 341] on select "Enter Quantity 1 2 3 4 5 6 7 8 9 10 11 12 13 14 15 16 17 18 19 20 Enter Quantity" at bounding box center [796, 343] width 112 height 37
select select "2"
click at [740, 325] on select "Enter Quantity 1 2 3 4 5 6 7 8 9 10 11 12 13 14 15 16 17 18 19 20 Enter Quantity" at bounding box center [796, 343] width 112 height 37
click at [990, 344] on button "Add to Cart" at bounding box center [975, 343] width 232 height 37
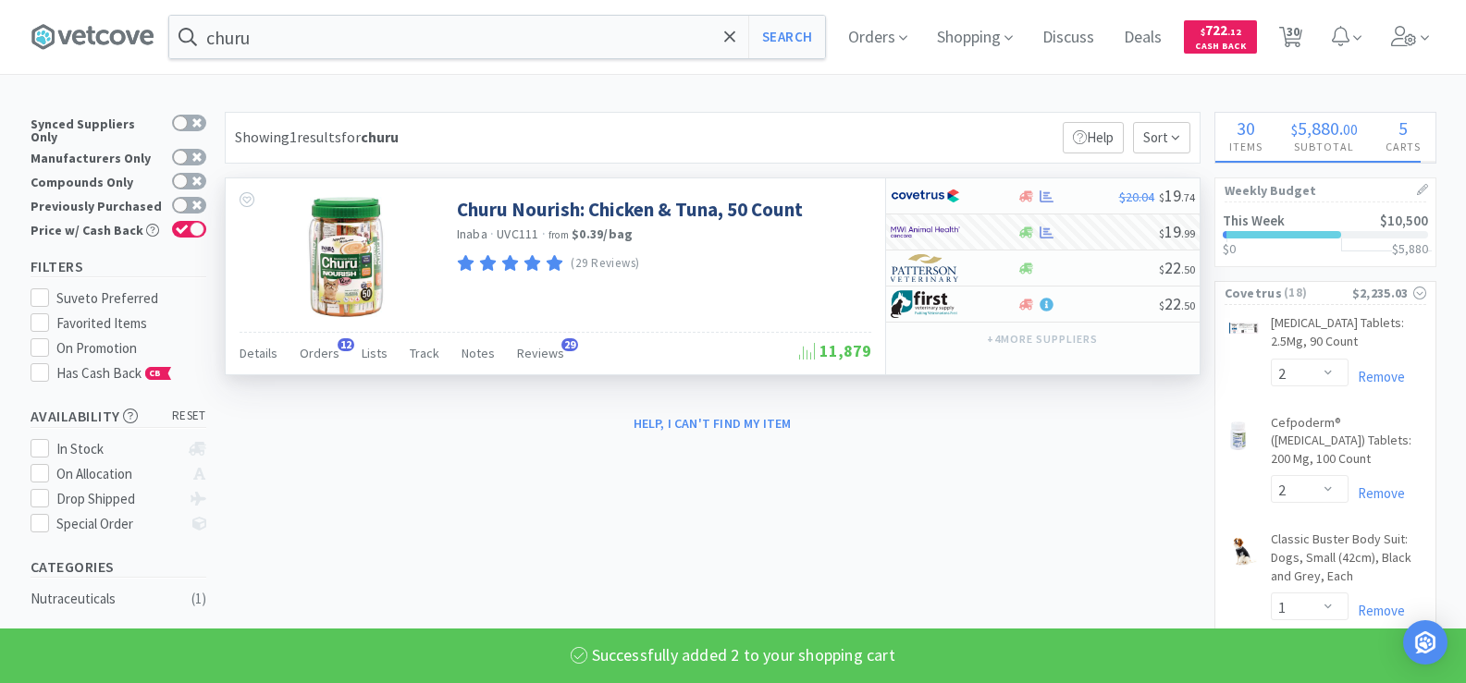
select select "2"
select select "1"
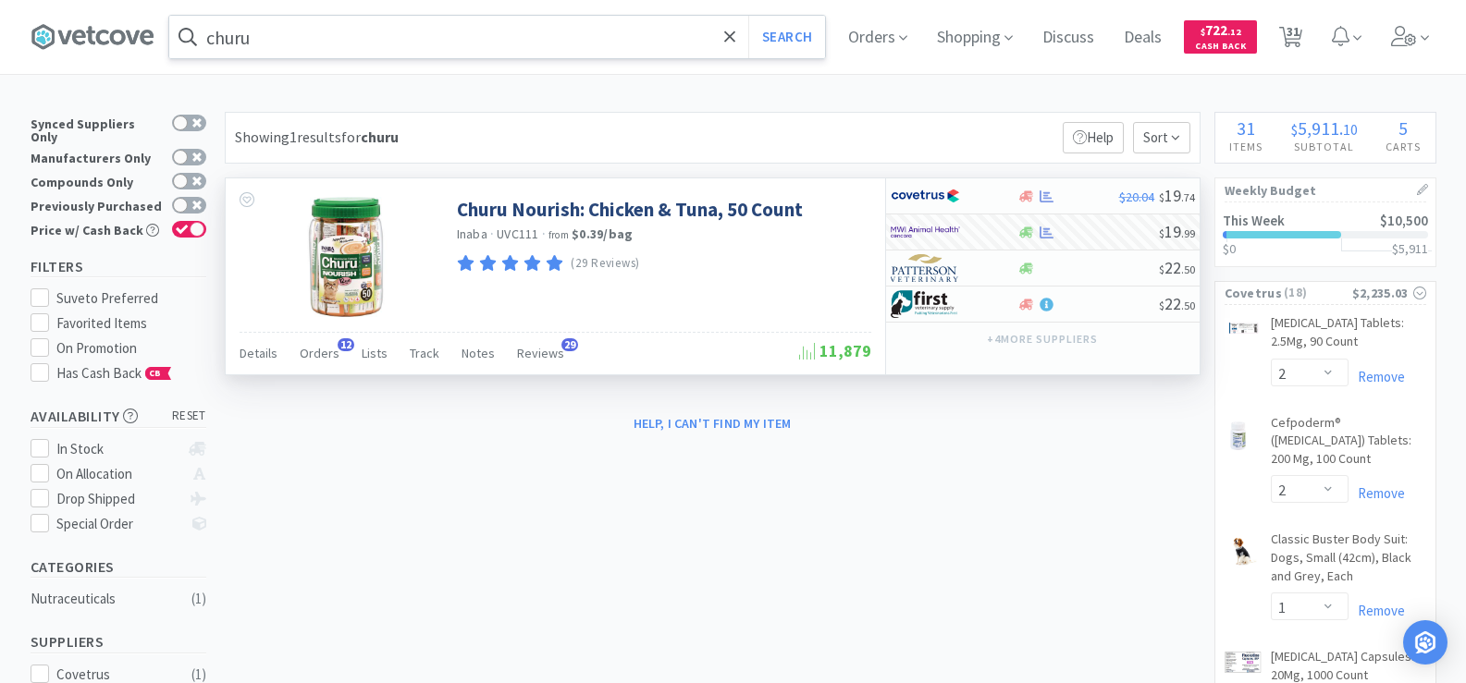
click at [303, 40] on input "churu" at bounding box center [497, 37] width 656 height 43
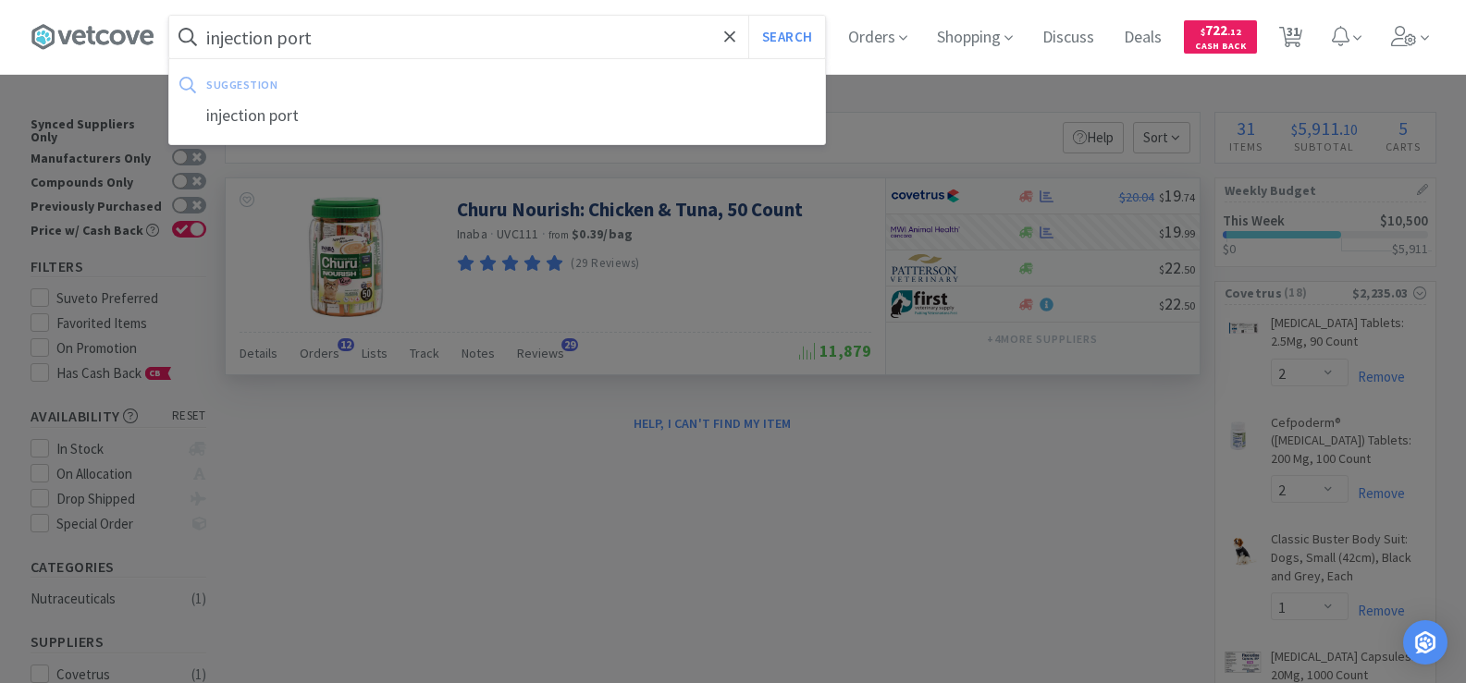
click at [748, 16] on button "Search" at bounding box center [786, 37] width 77 height 43
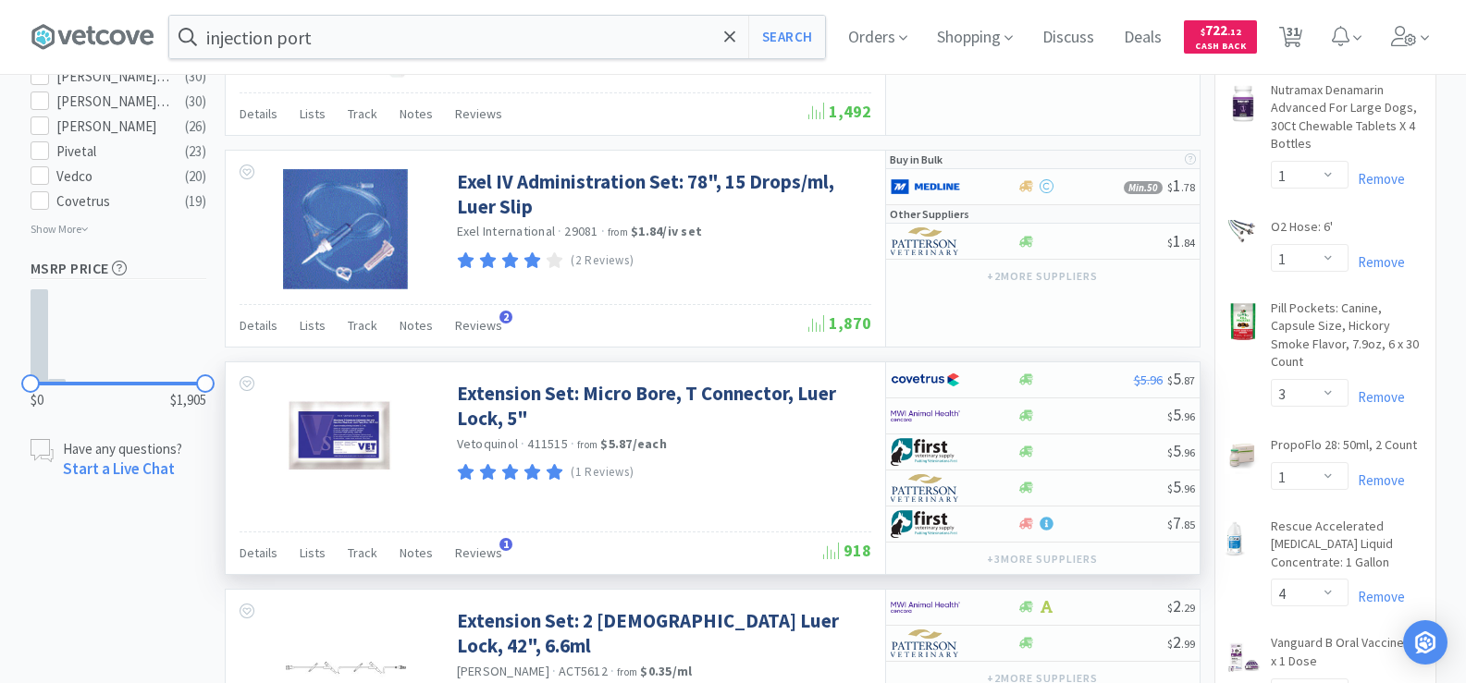
scroll to position [1387, 0]
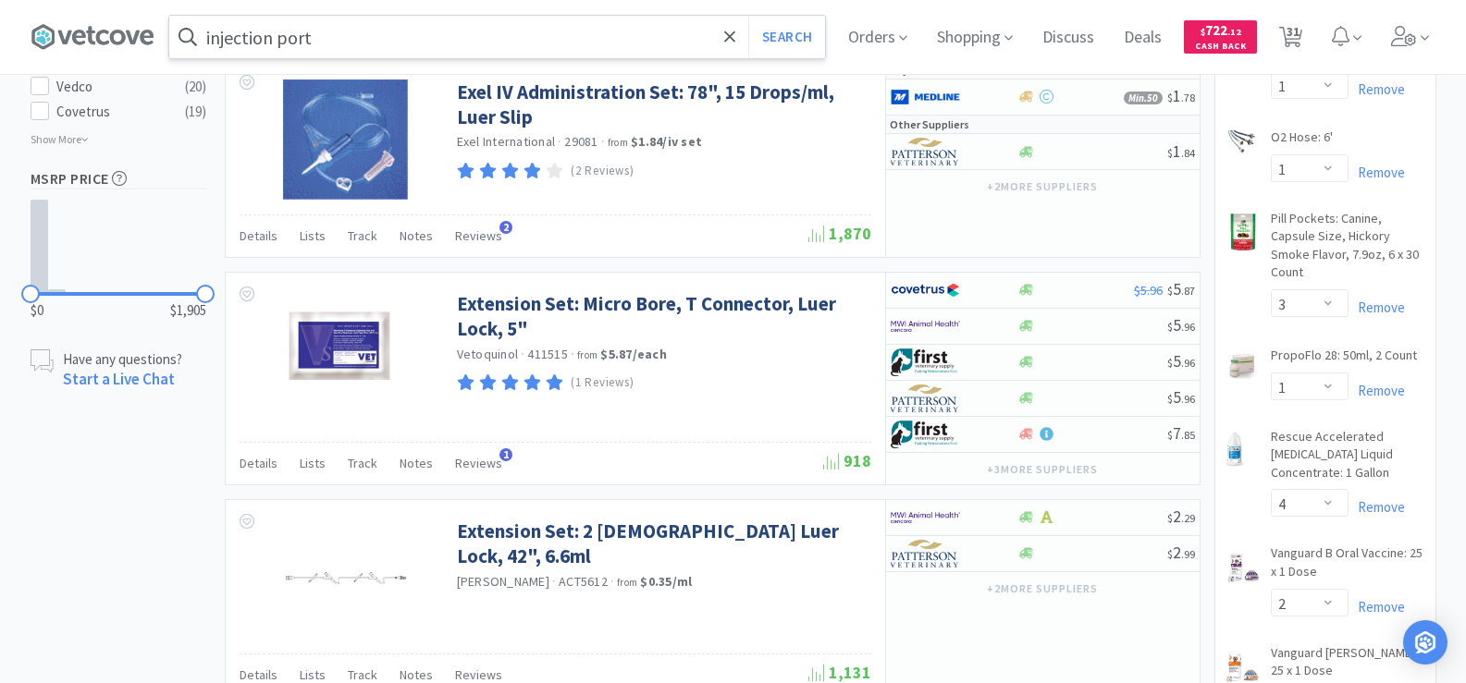
click at [337, 33] on input "injection port" at bounding box center [497, 37] width 656 height 43
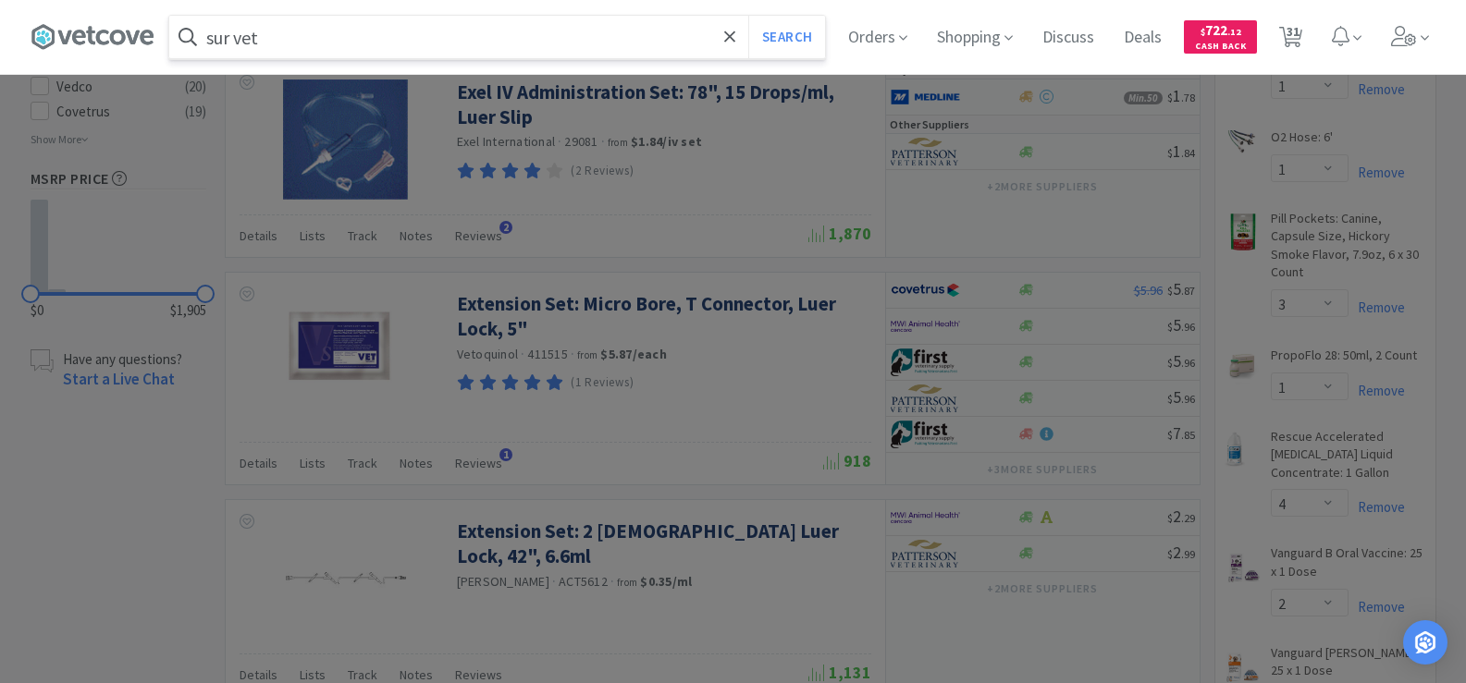
type input "sur vet"
click at [748, 16] on button "Search" at bounding box center [786, 37] width 77 height 43
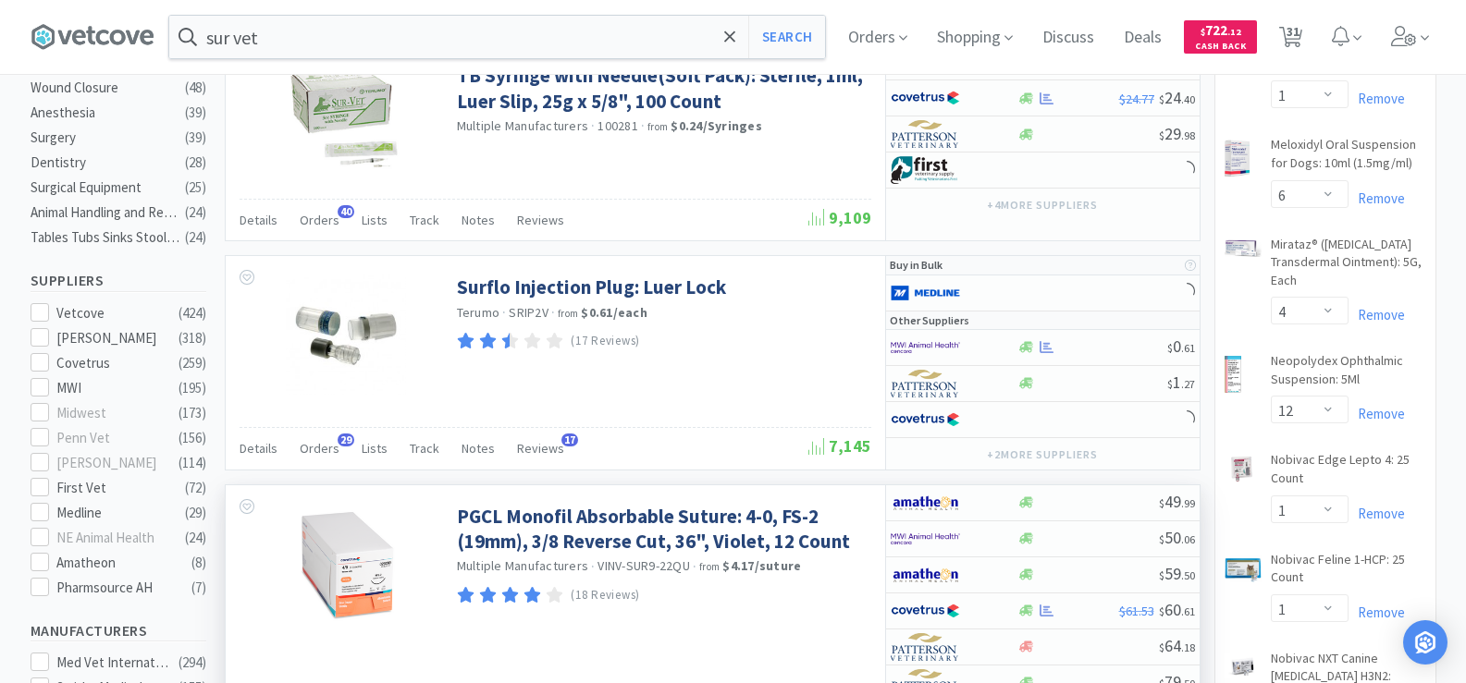
scroll to position [832, 0]
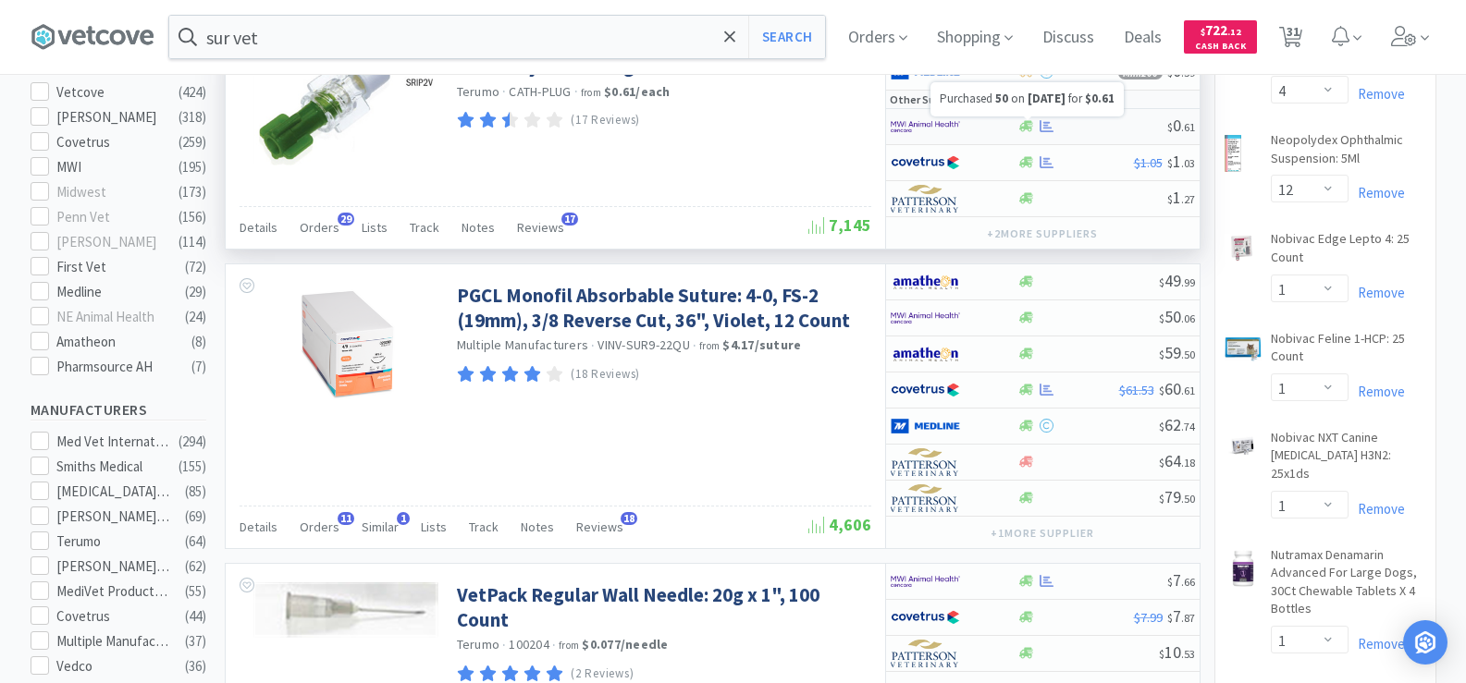
click at [1047, 128] on icon at bounding box center [1046, 126] width 14 height 12
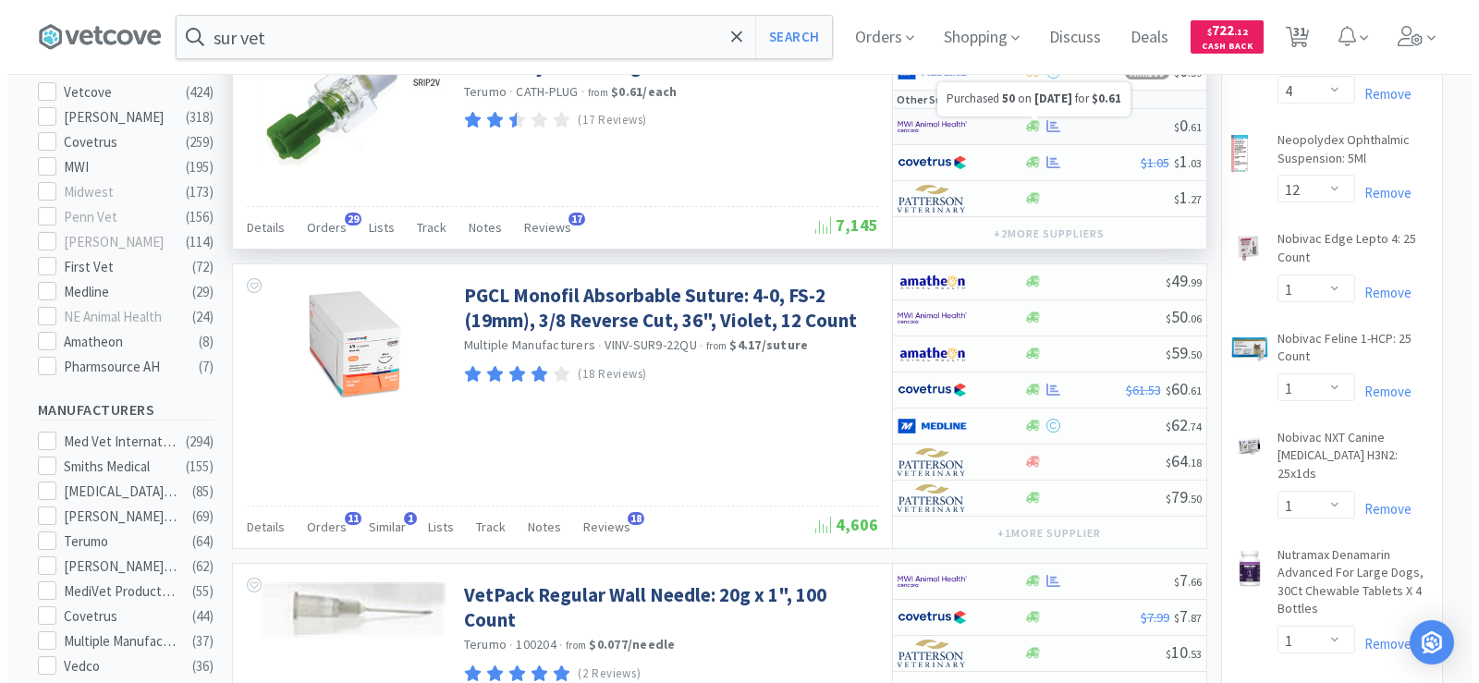
select select "50"
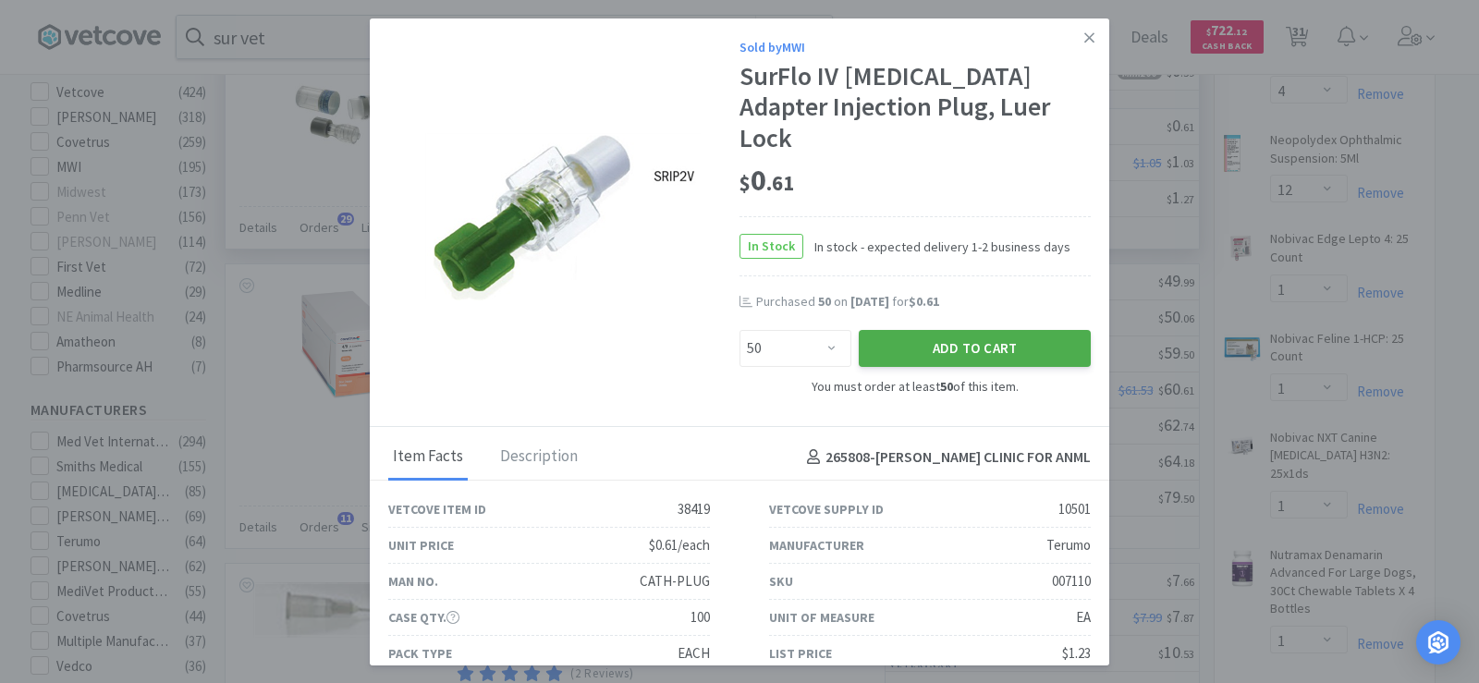
click at [898, 330] on button "Add to Cart" at bounding box center [975, 348] width 232 height 37
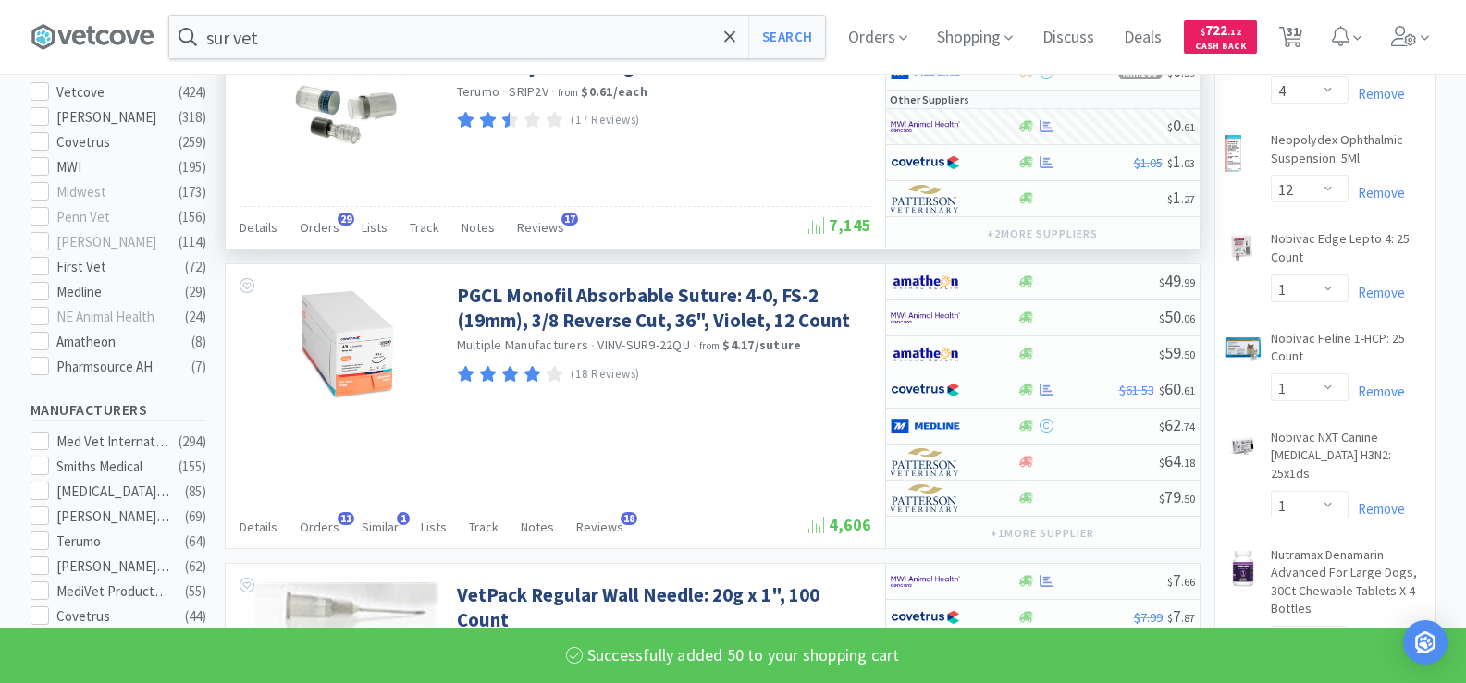
select select "50"
select select "1"
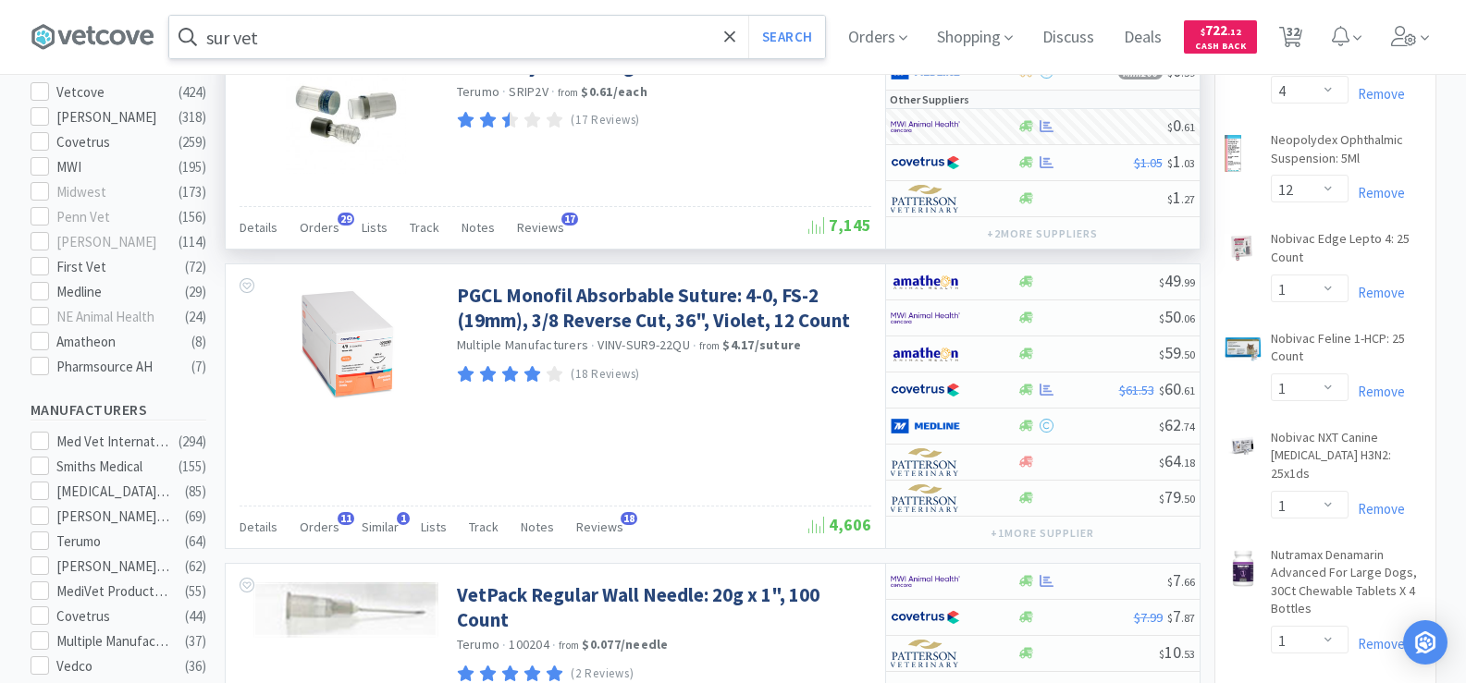
click at [283, 46] on input "sur vet" at bounding box center [497, 37] width 656 height 43
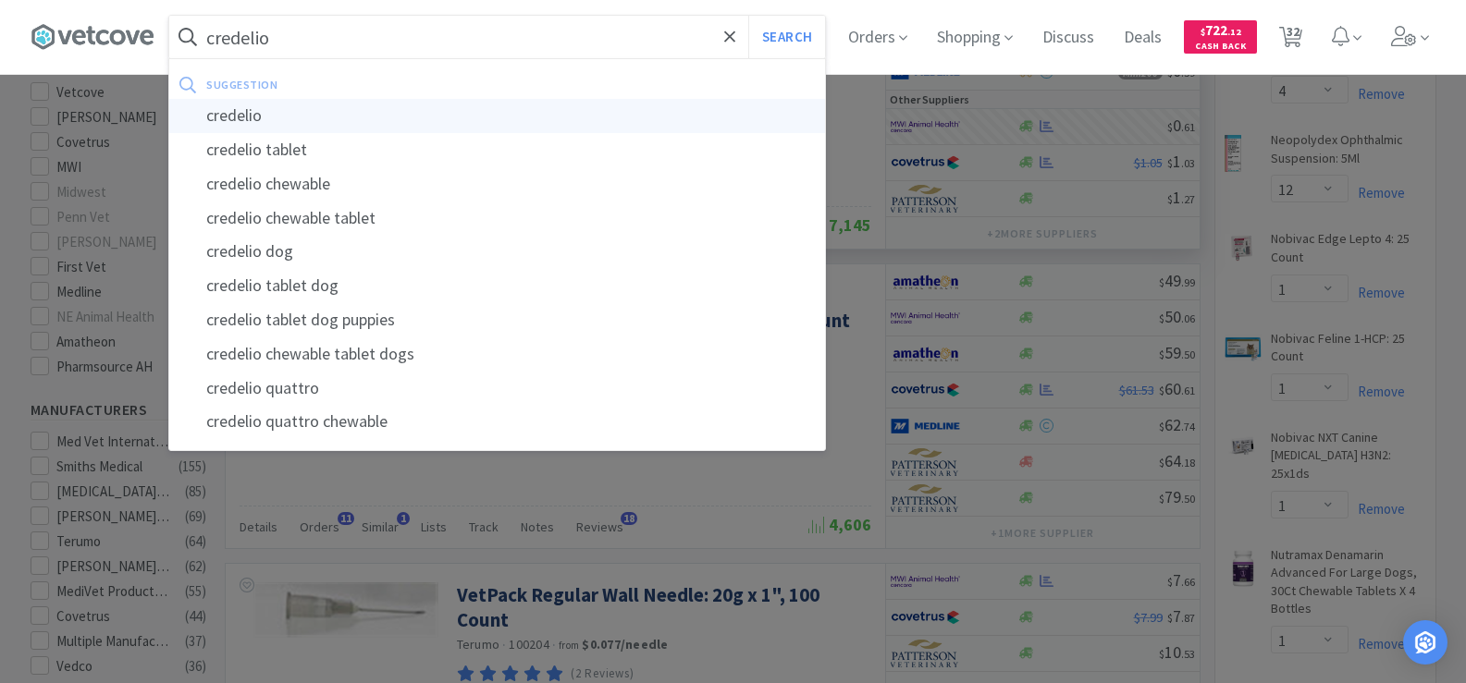
type input "credelio"
click at [321, 125] on div "credelio" at bounding box center [497, 116] width 656 height 34
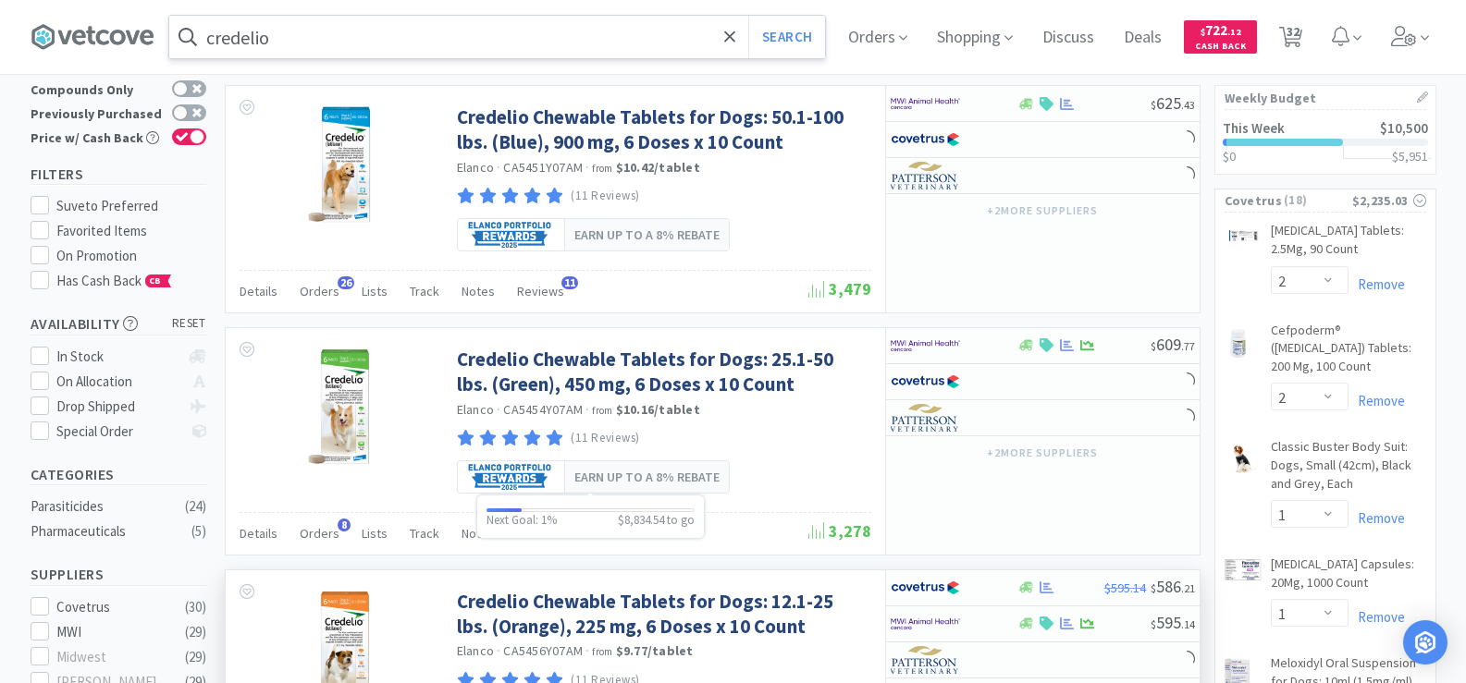
scroll to position [277, 0]
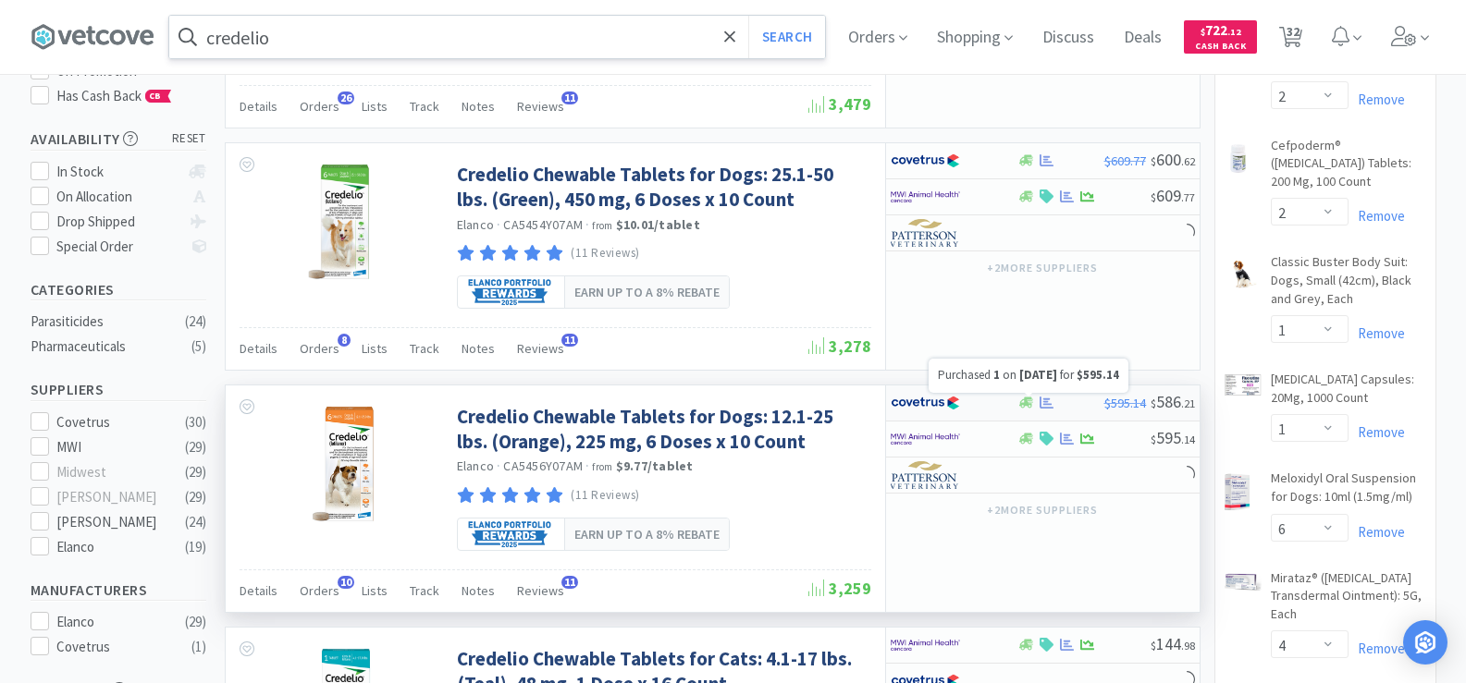
click at [1045, 402] on icon at bounding box center [1046, 403] width 14 height 12
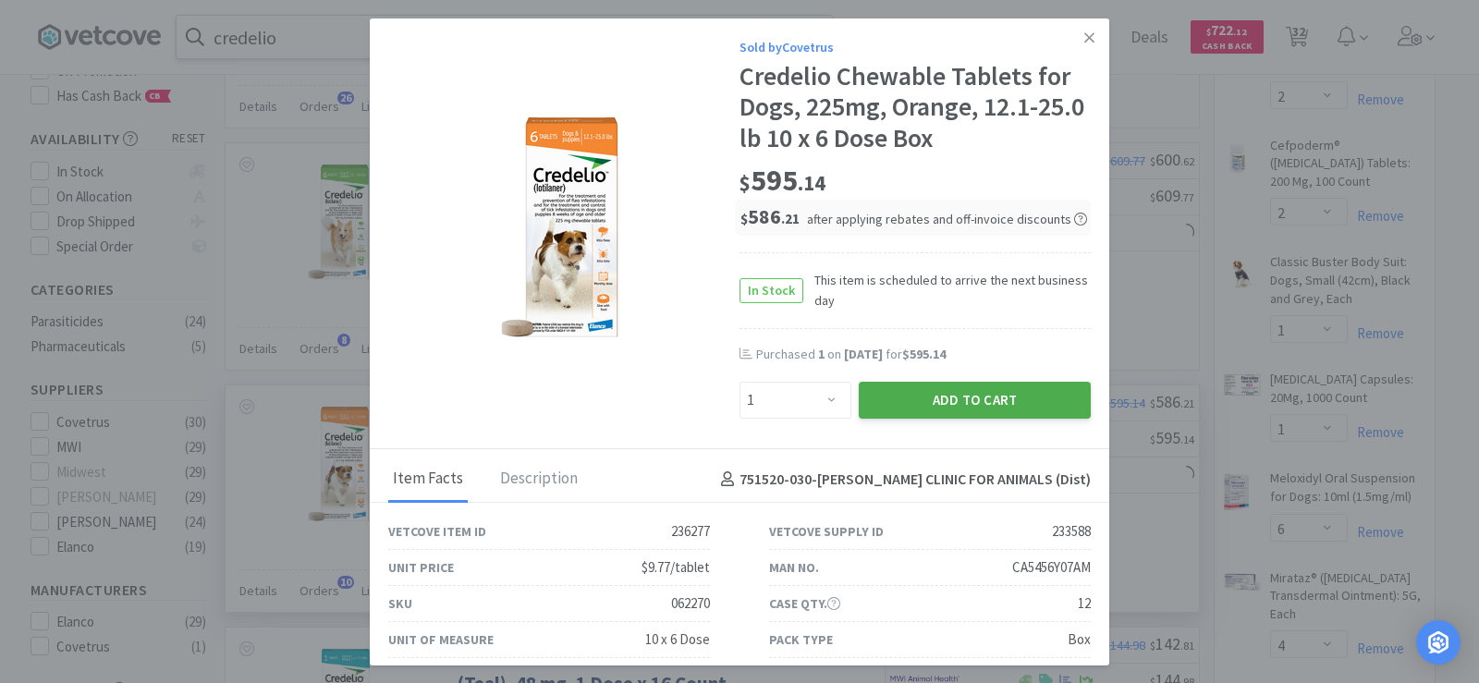
click at [882, 392] on button "Add to Cart" at bounding box center [975, 400] width 232 height 37
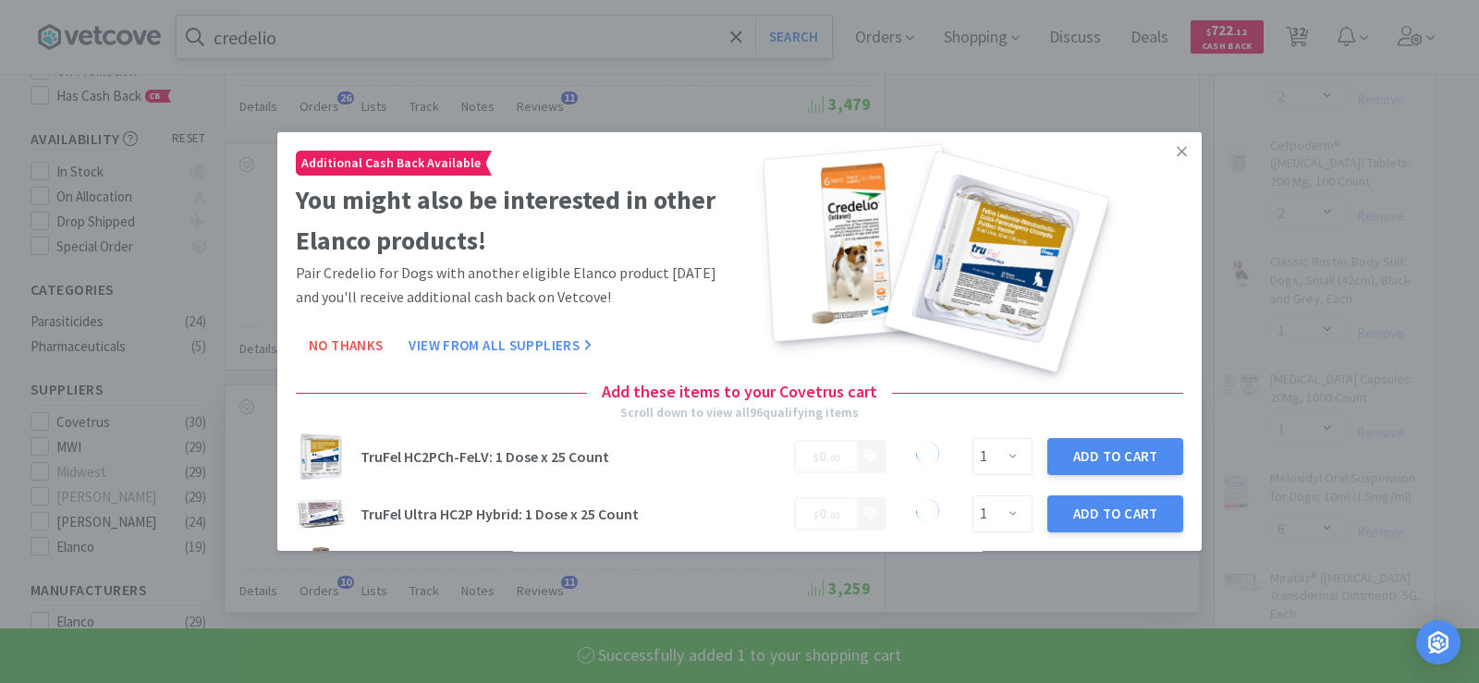
select select "1"
select select "6"
select select "4"
select select "12"
select select "1"
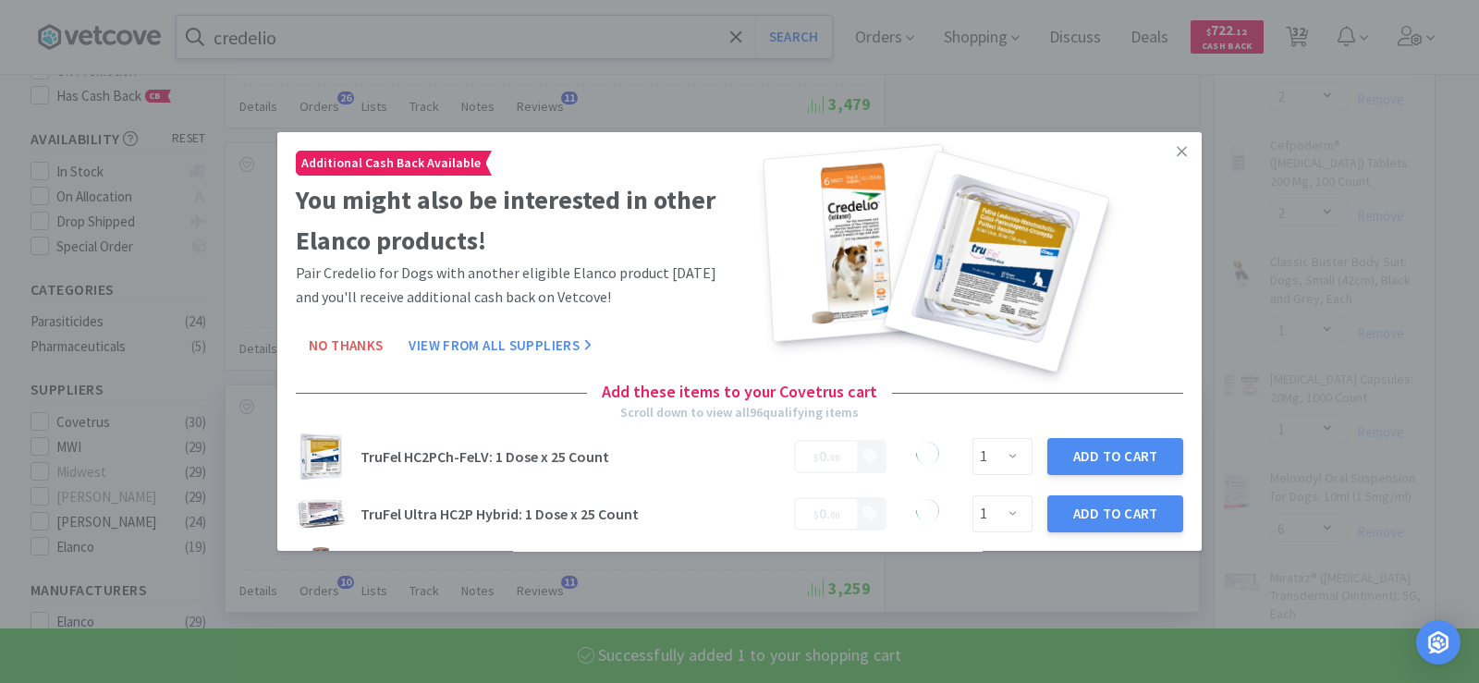
select select "3"
select select "1"
select select "4"
select select "2"
select select "1"
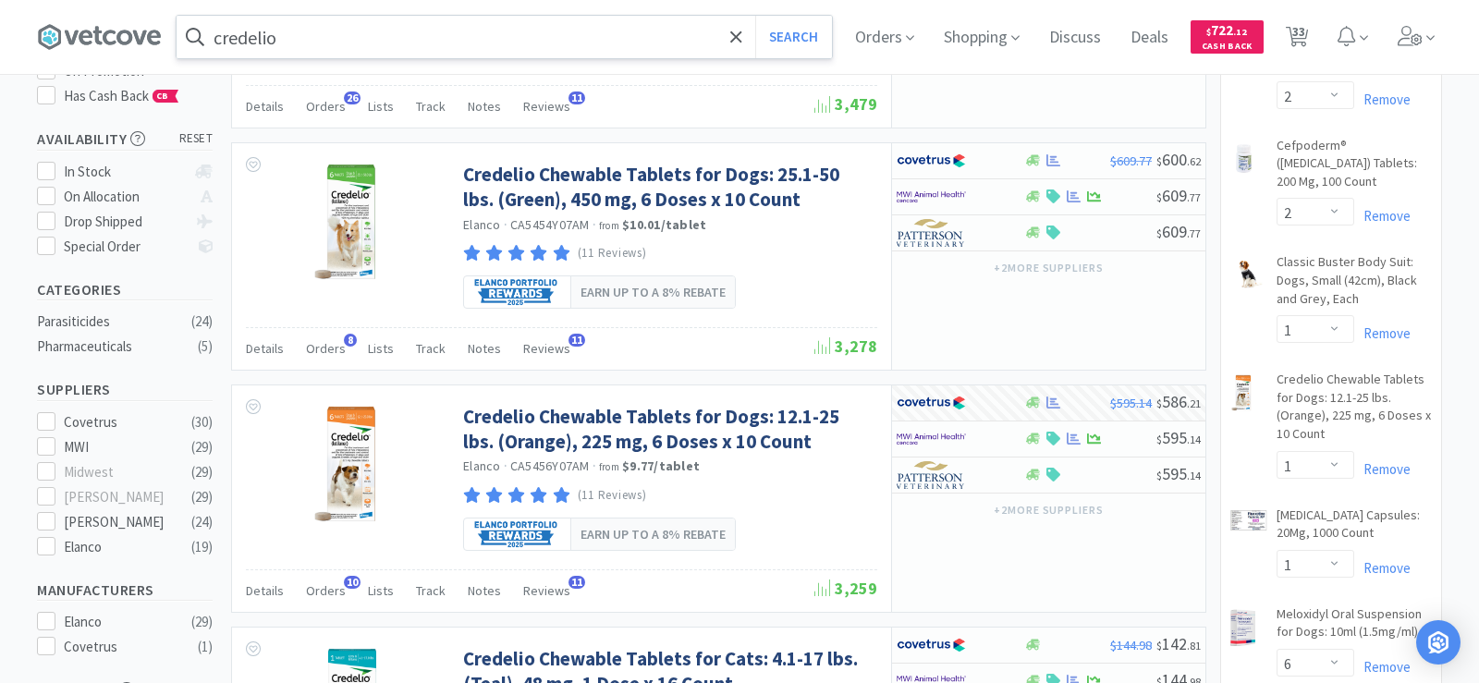
click at [303, 23] on input "credelio" at bounding box center [505, 37] width 656 height 43
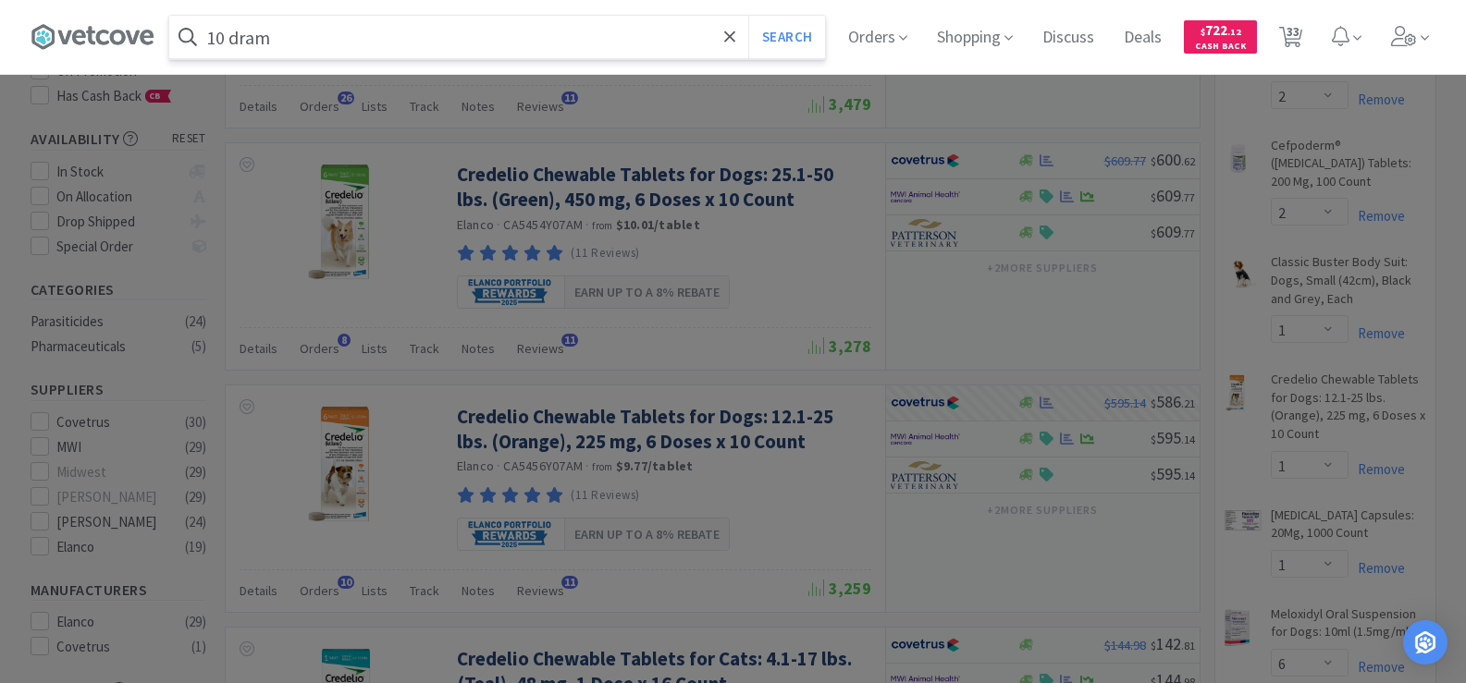
type input "10 dram"
click at [748, 16] on button "Search" at bounding box center [786, 37] width 77 height 43
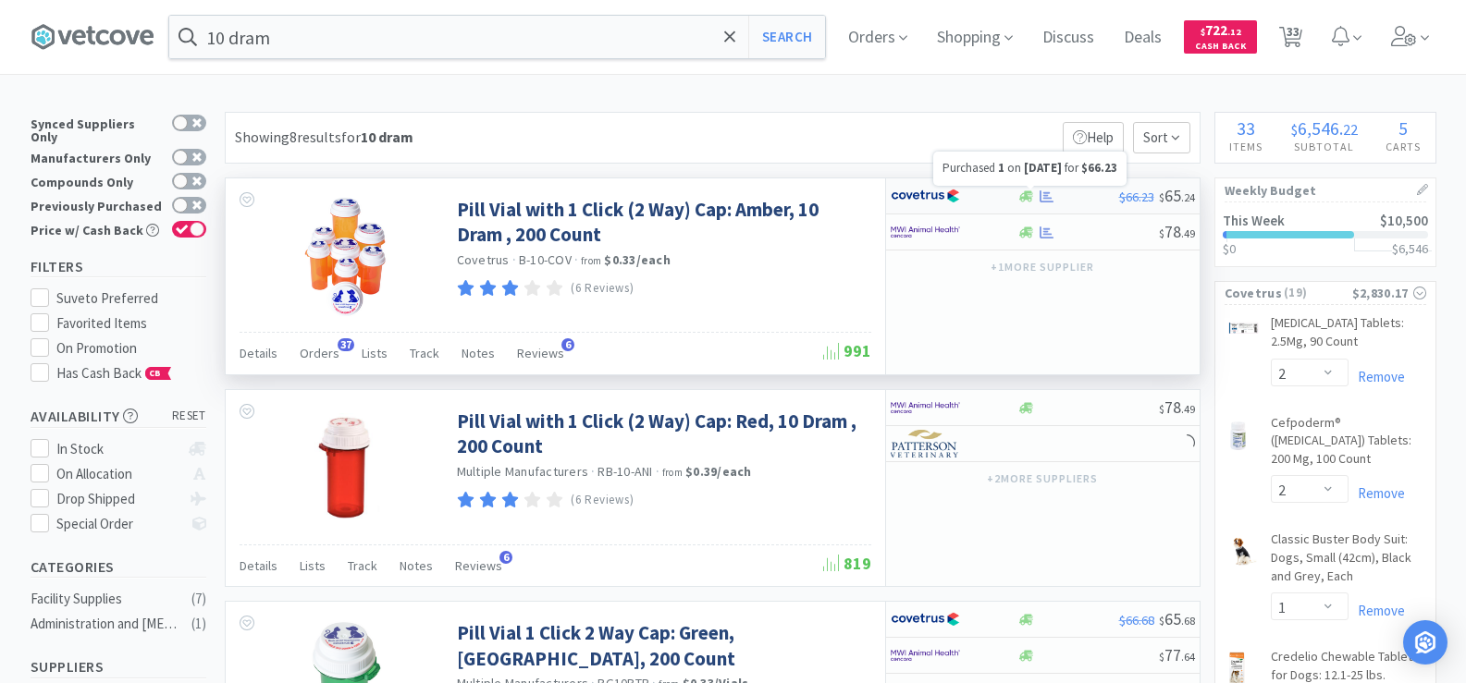
click at [1039, 192] on icon at bounding box center [1046, 197] width 14 height 14
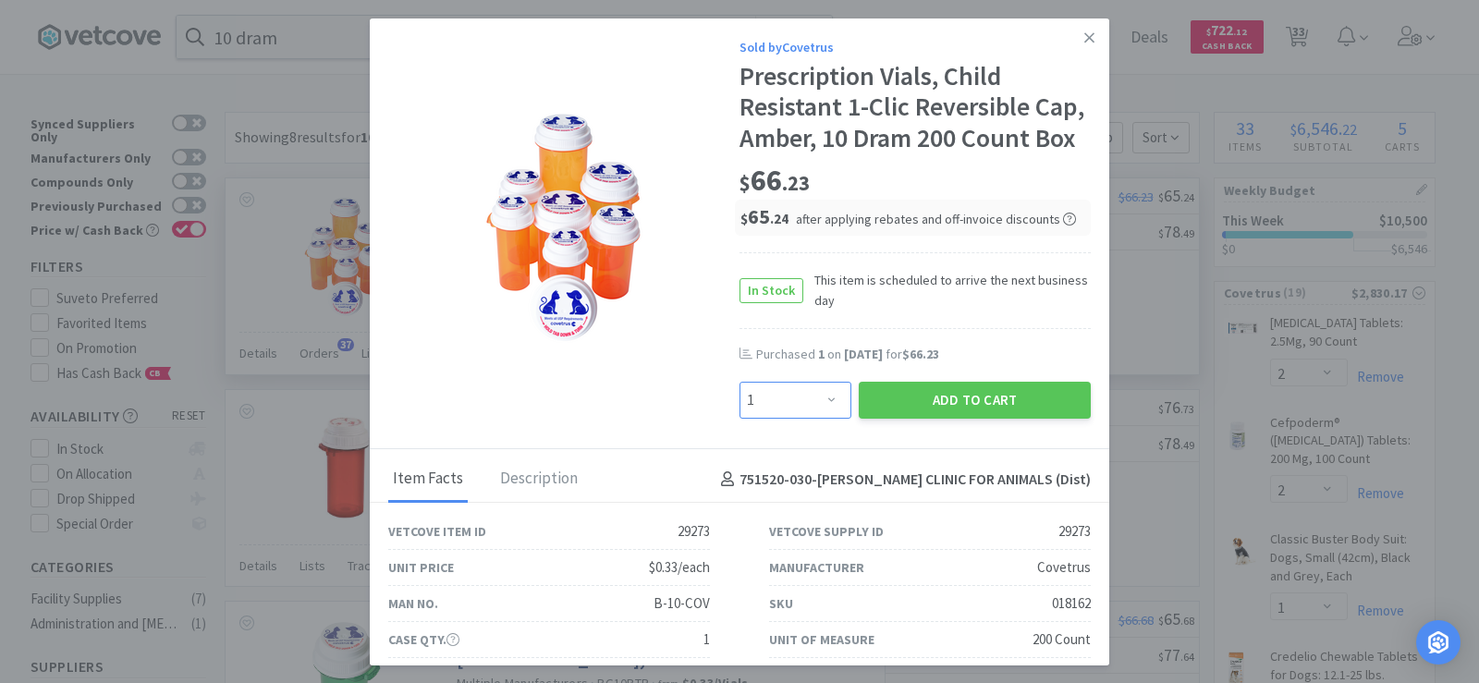
click at [808, 419] on select "Enter Quantity 1 2 3 4 5 6 7 8 9 10 11 12 13 14 15 16 17 18 19 20 Enter Quantity" at bounding box center [796, 400] width 112 height 37
select select "2"
click at [740, 412] on select "Enter Quantity 1 2 3 4 5 6 7 8 9 10 11 12 13 14 15 16 17 18 19 20 Enter Quantity" at bounding box center [796, 400] width 112 height 37
click at [975, 419] on button "Add to Cart" at bounding box center [975, 400] width 232 height 37
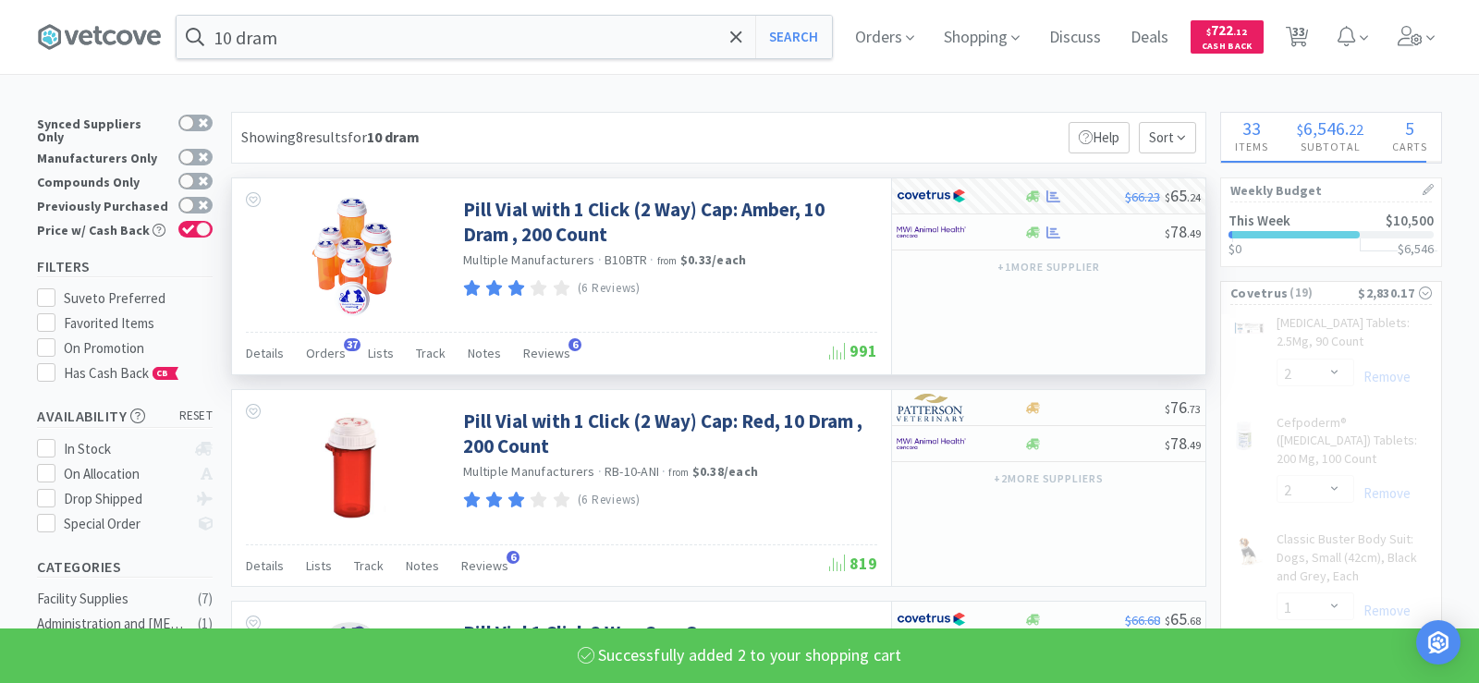
select select "2"
select select "1"
select select "4"
select select "2"
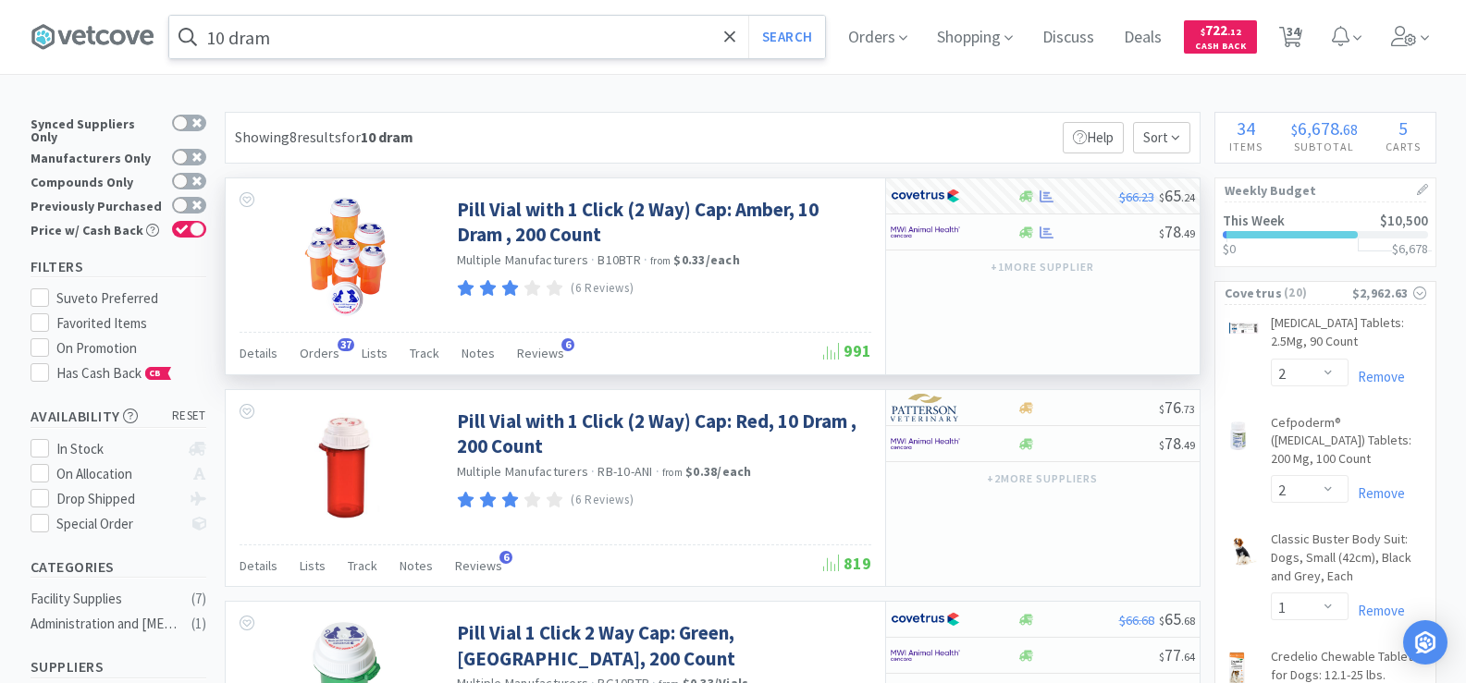
click at [309, 44] on input "10 dram" at bounding box center [497, 37] width 656 height 43
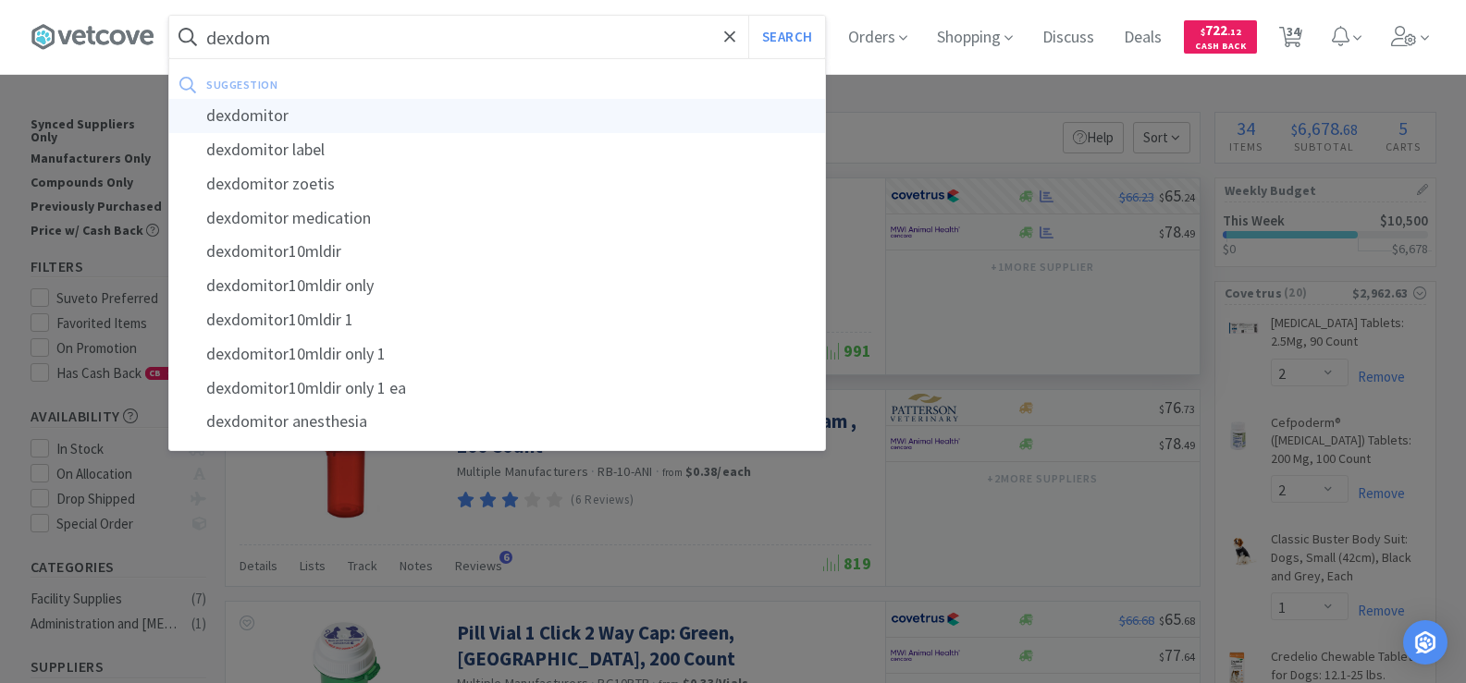
click at [328, 118] on div "dexdomitor" at bounding box center [497, 116] width 656 height 34
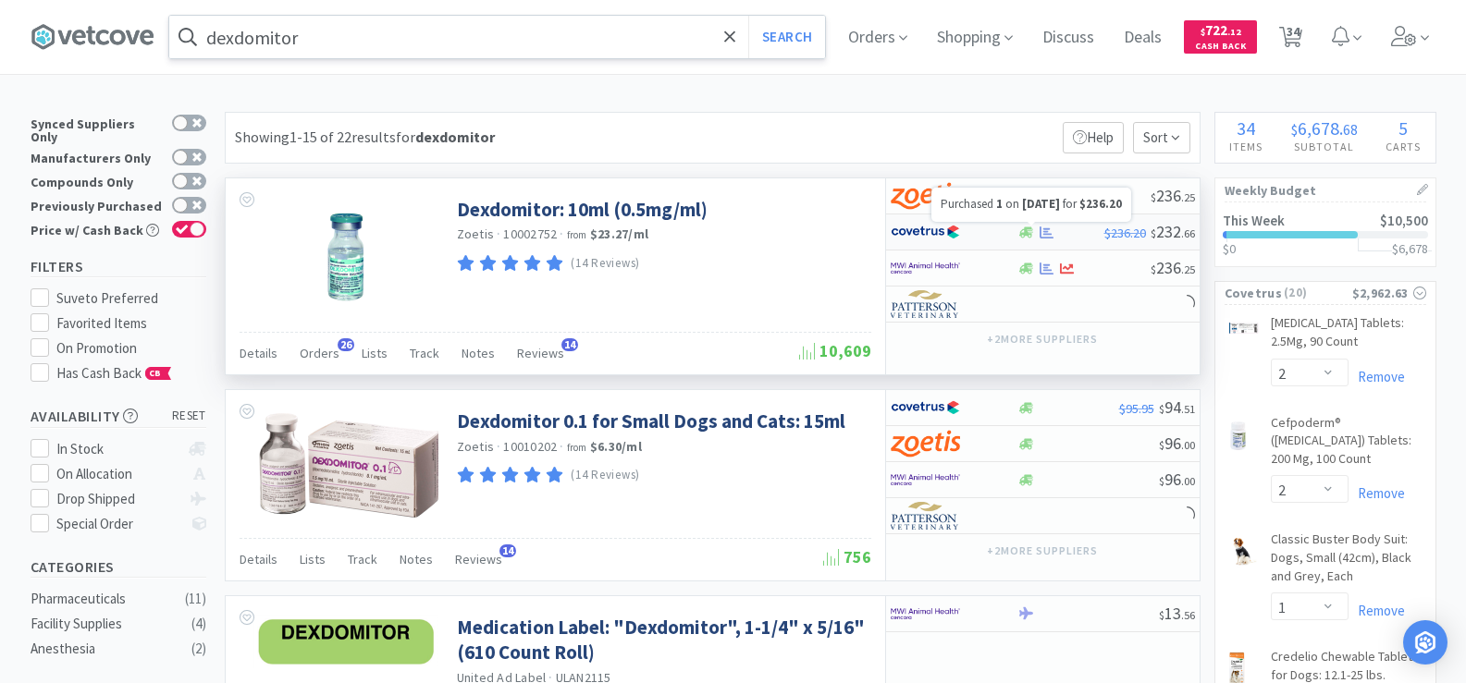
click at [1047, 236] on icon at bounding box center [1046, 233] width 14 height 14
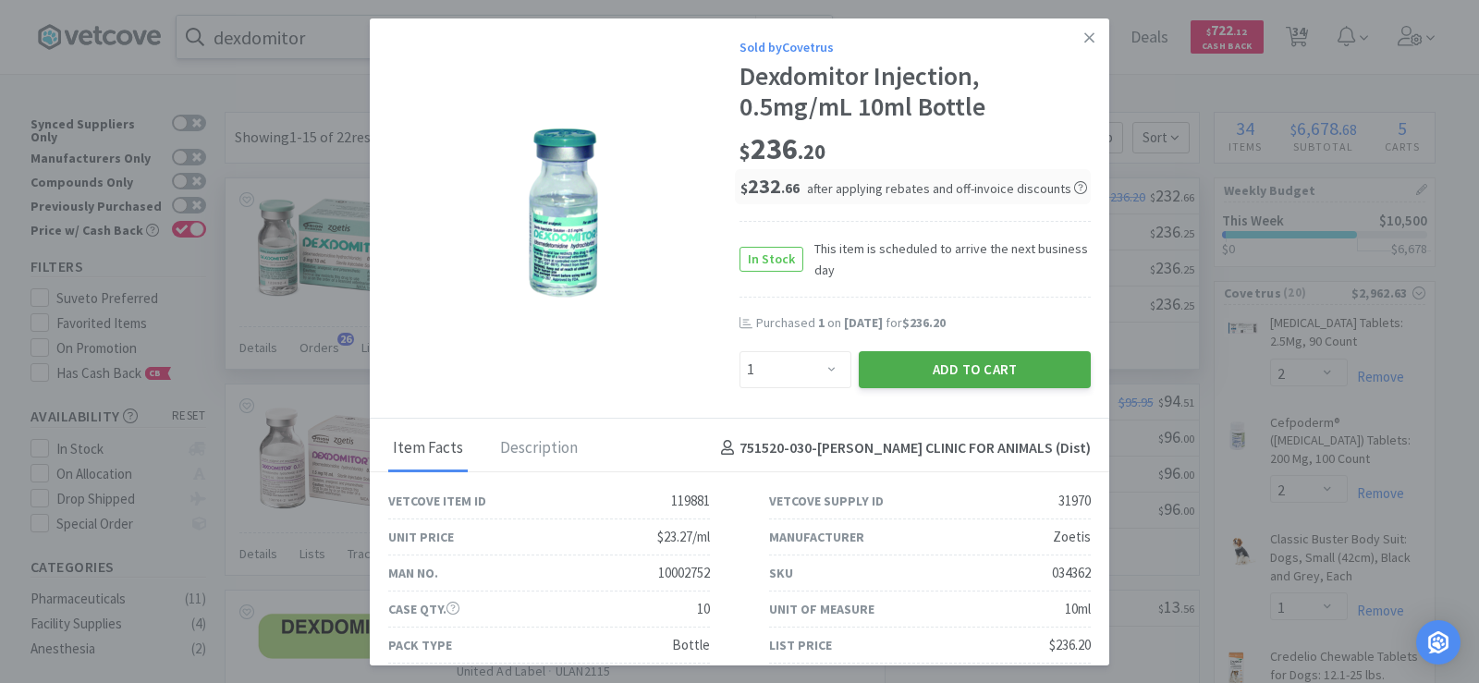
click at [968, 377] on button "Add to Cart" at bounding box center [975, 369] width 232 height 37
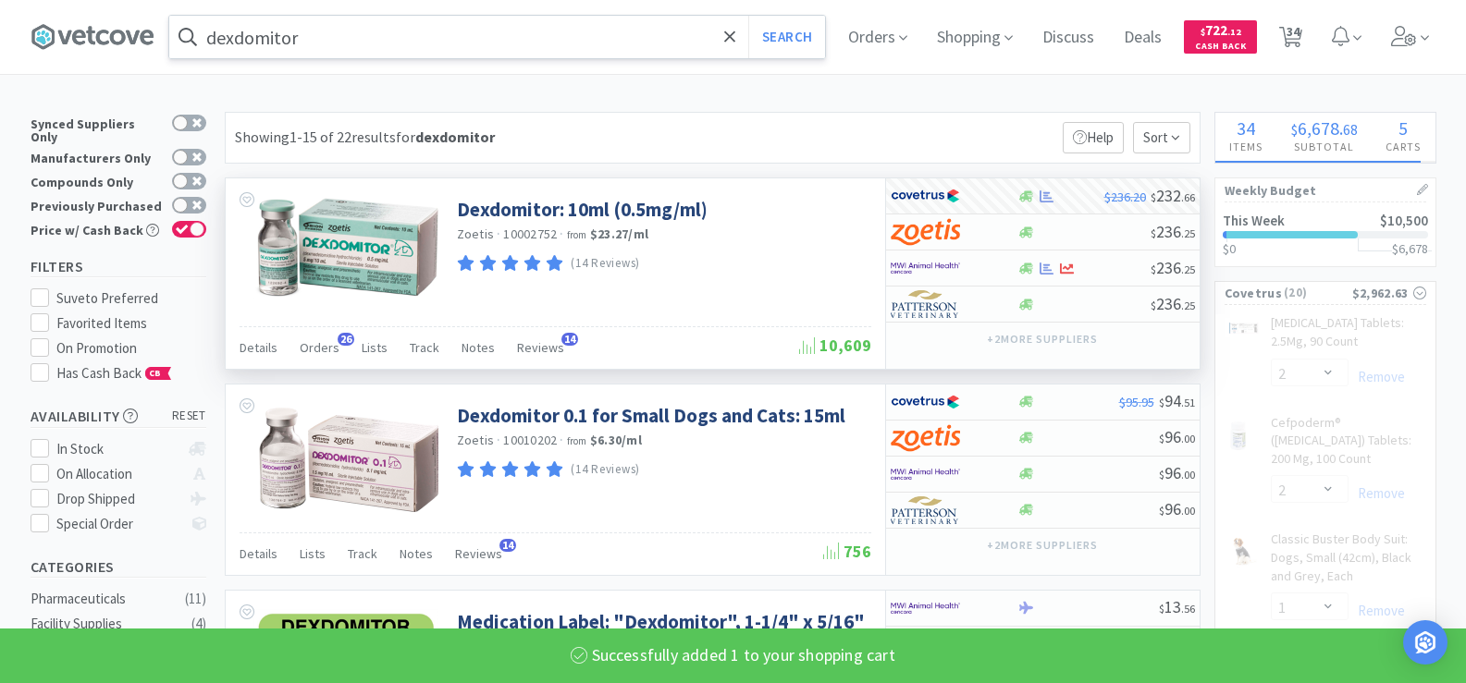
click at [432, 41] on input "dexdomitor" at bounding box center [497, 37] width 656 height 43
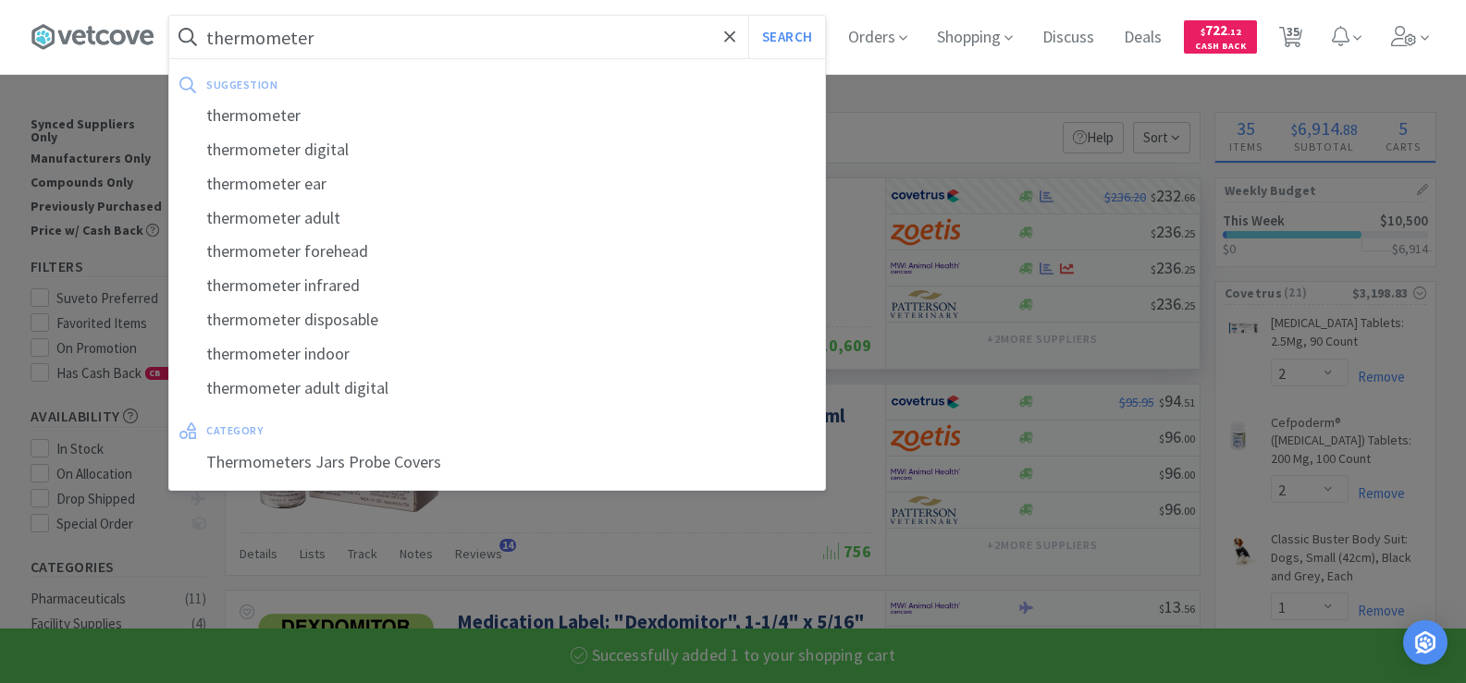
click at [748, 16] on button "Search" at bounding box center [786, 37] width 77 height 43
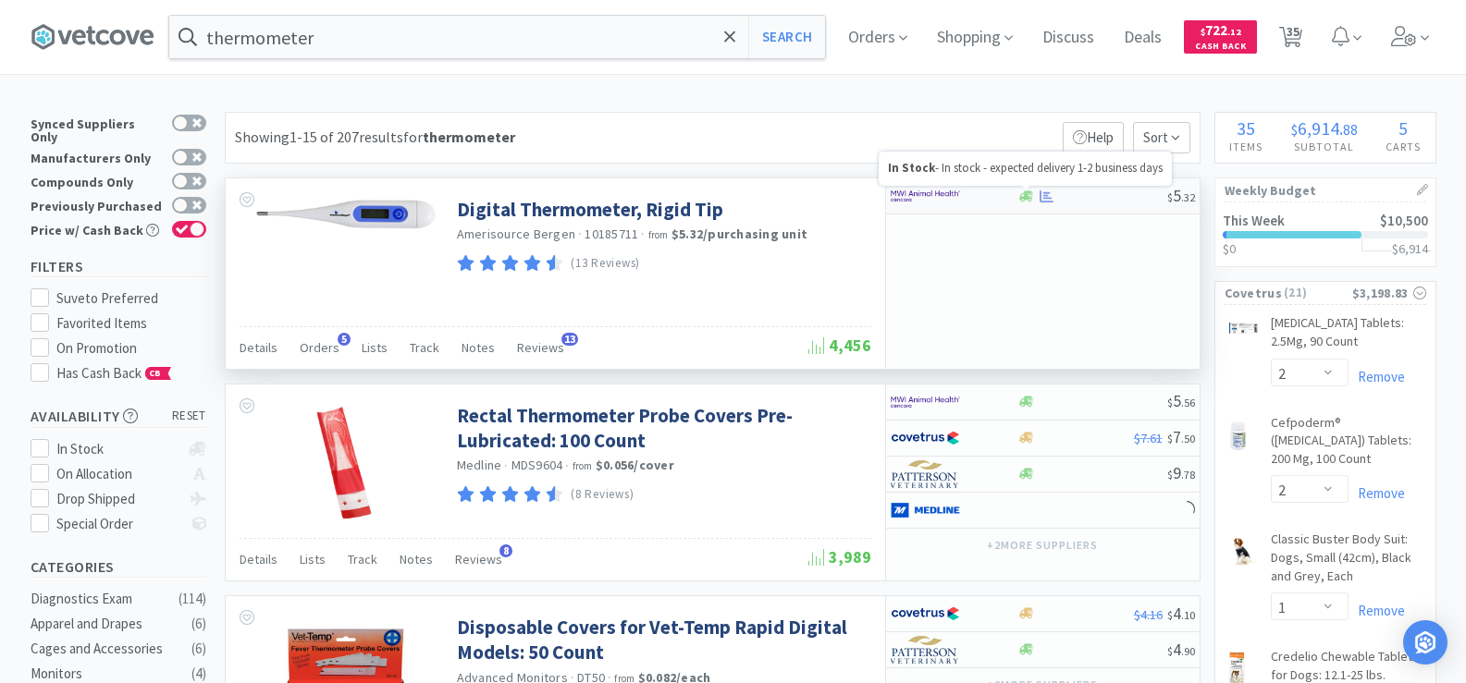
click at [1037, 194] on div at bounding box center [1046, 197] width 18 height 14
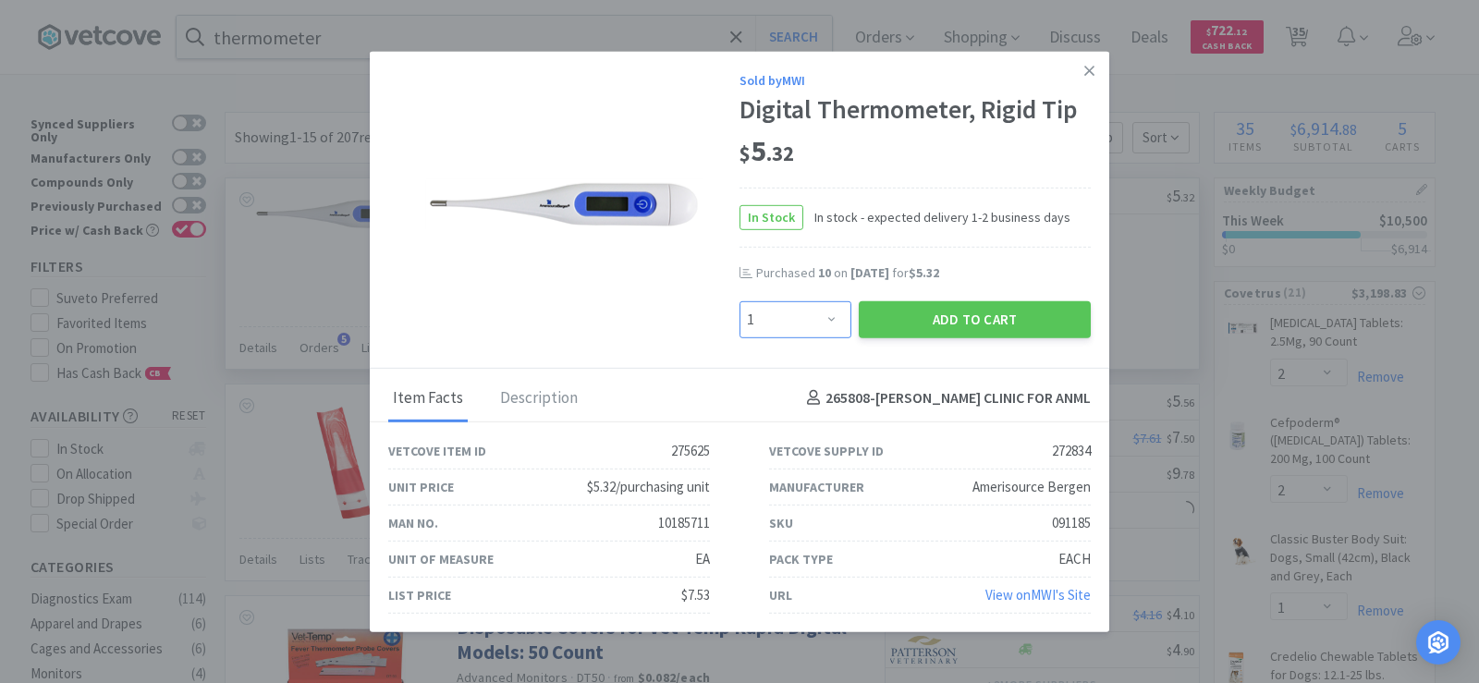
click at [840, 316] on select "Enter Quantity 1 2 3 4 5 6 7 8 9 10 11 12 13 14 15 16 17 18 19 20 Enter Quantity" at bounding box center [796, 319] width 112 height 37
click at [740, 301] on select "Enter Quantity 1 2 3 4 5 6 7 8 9 10 11 12 13 14 15 16 17 18 19 20 Enter Quantity" at bounding box center [796, 319] width 112 height 37
click at [977, 309] on button "Add to Cart" at bounding box center [975, 319] width 232 height 37
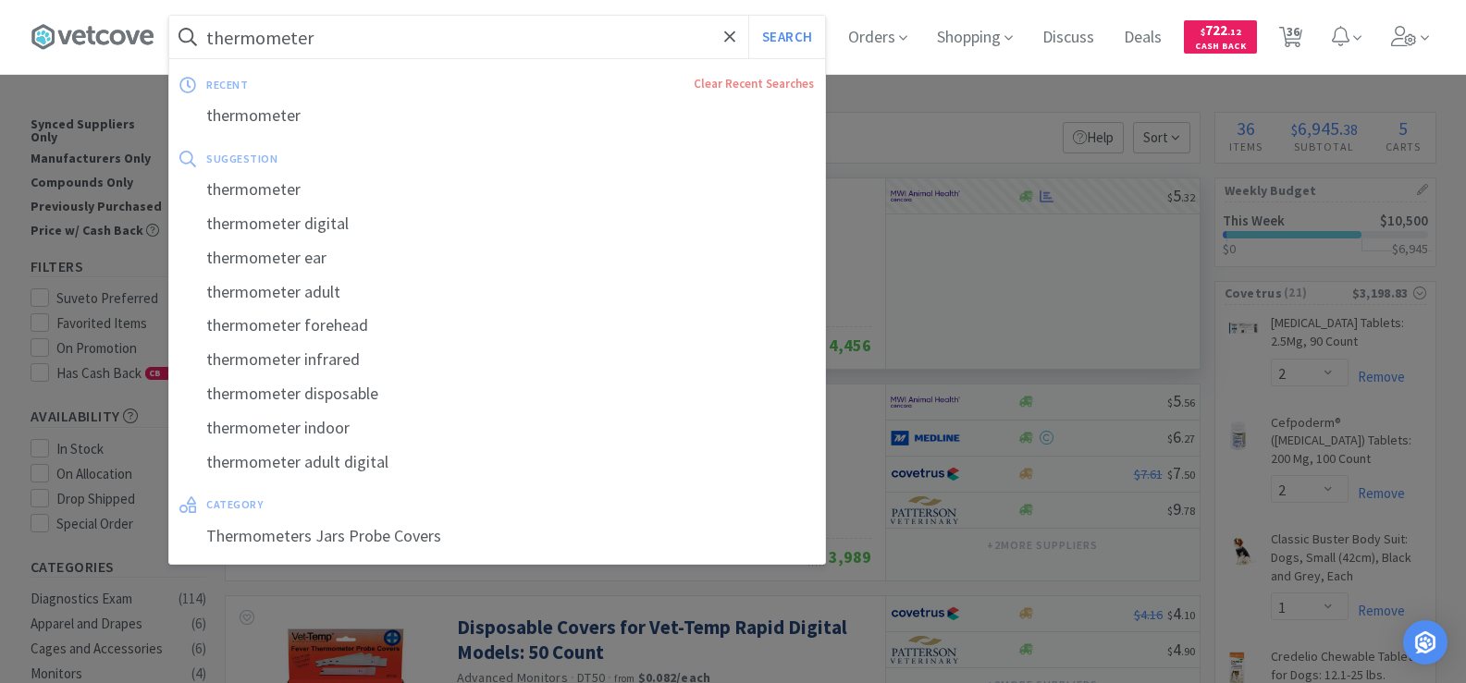
click at [349, 49] on input "thermometer" at bounding box center [497, 37] width 656 height 43
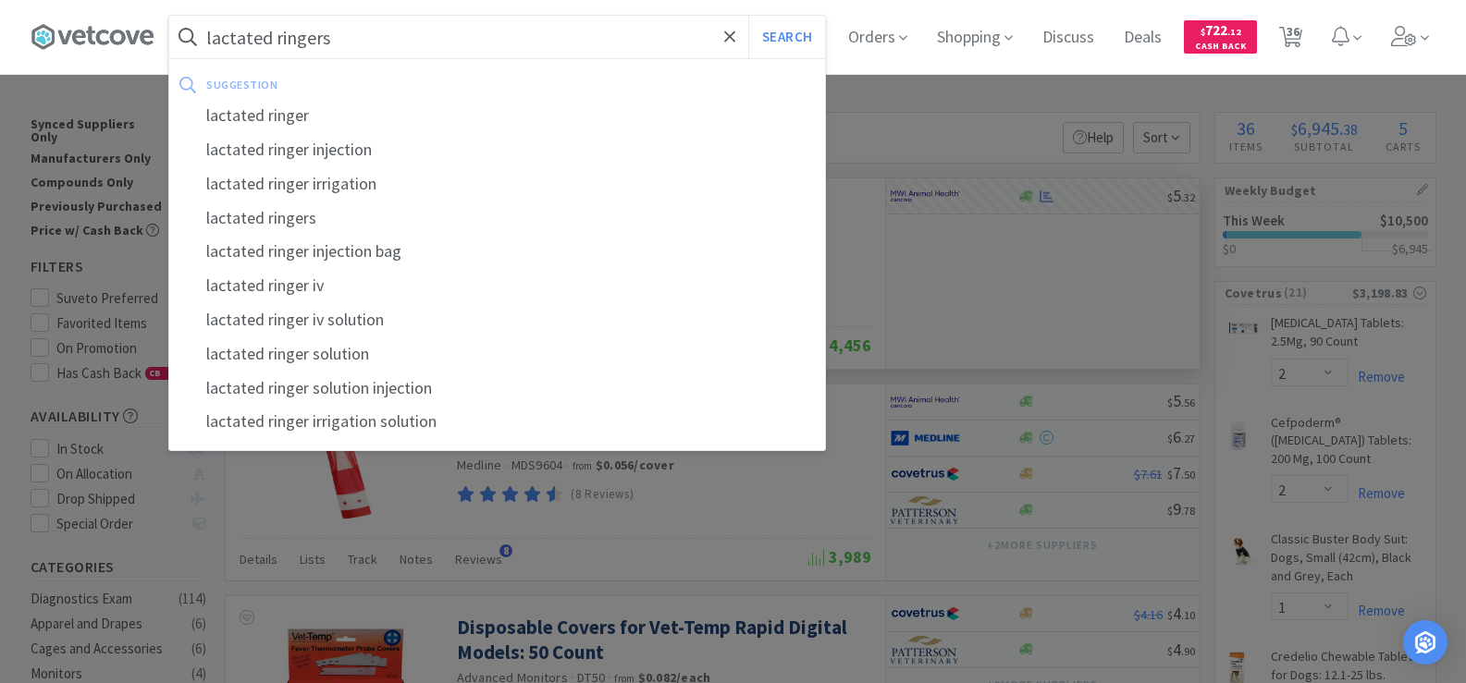
click at [748, 16] on button "Search" at bounding box center [786, 37] width 77 height 43
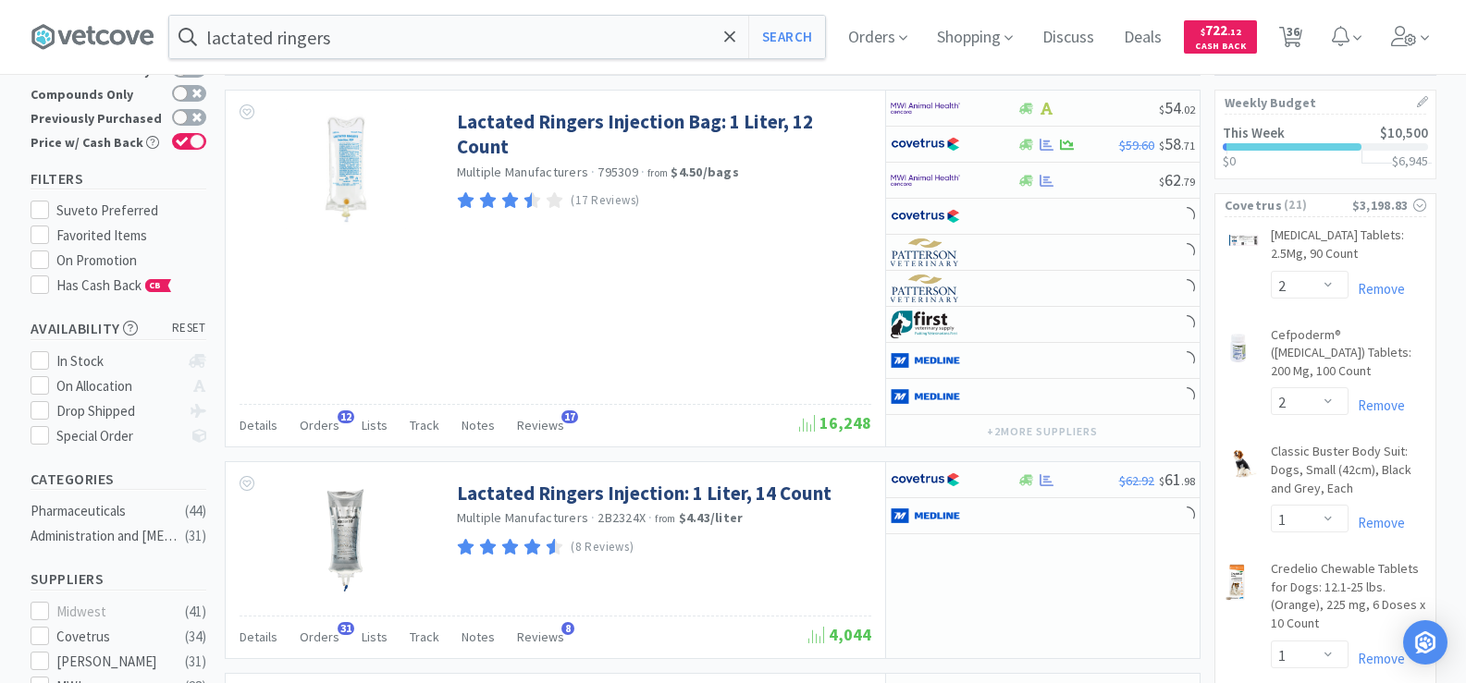
scroll to position [92, 0]
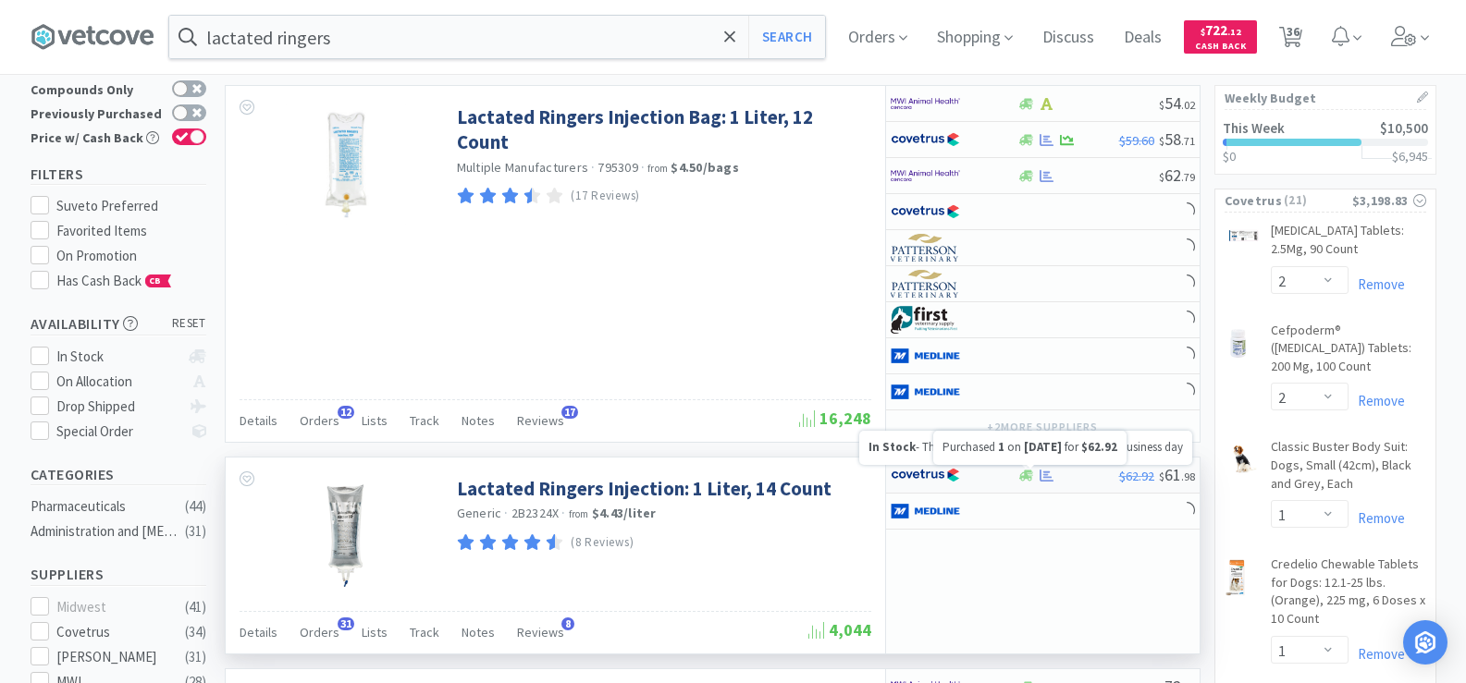
click at [1049, 480] on icon at bounding box center [1046, 475] width 14 height 12
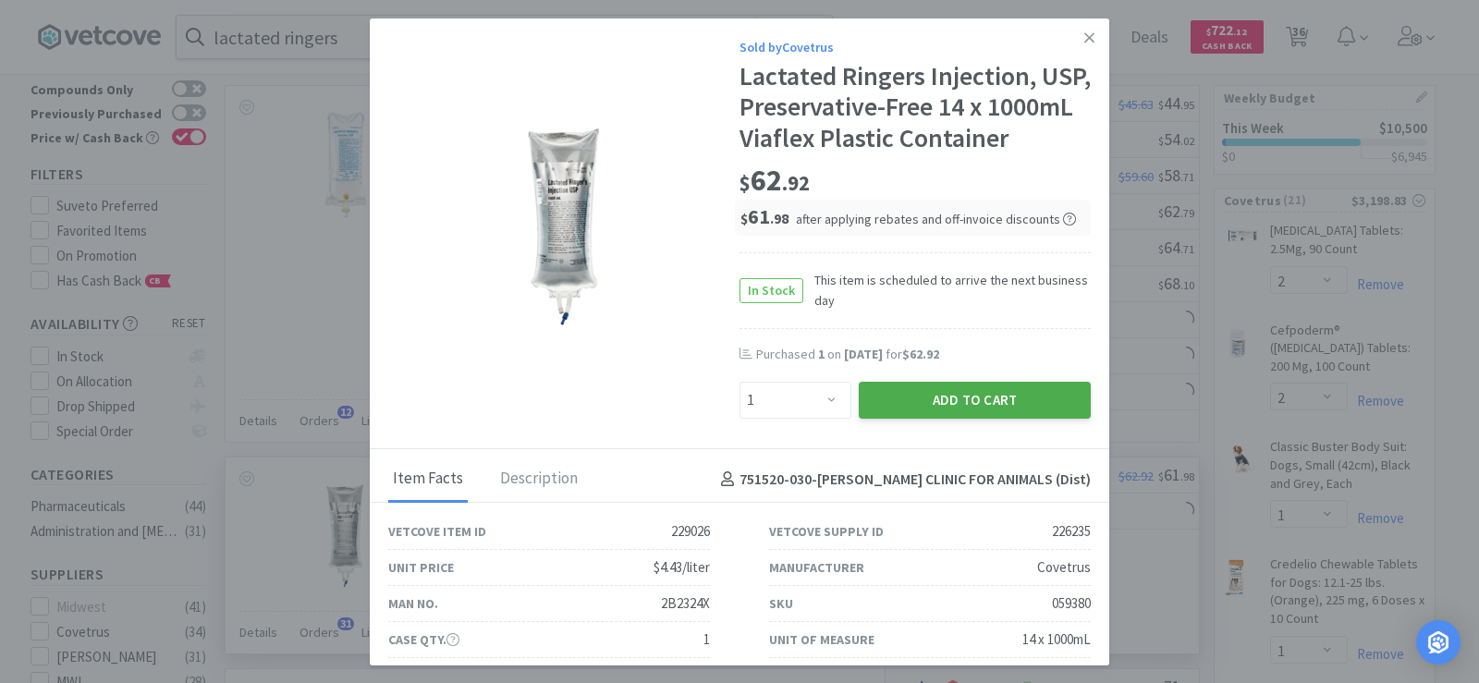
click at [943, 419] on button "Add to Cart" at bounding box center [975, 400] width 232 height 37
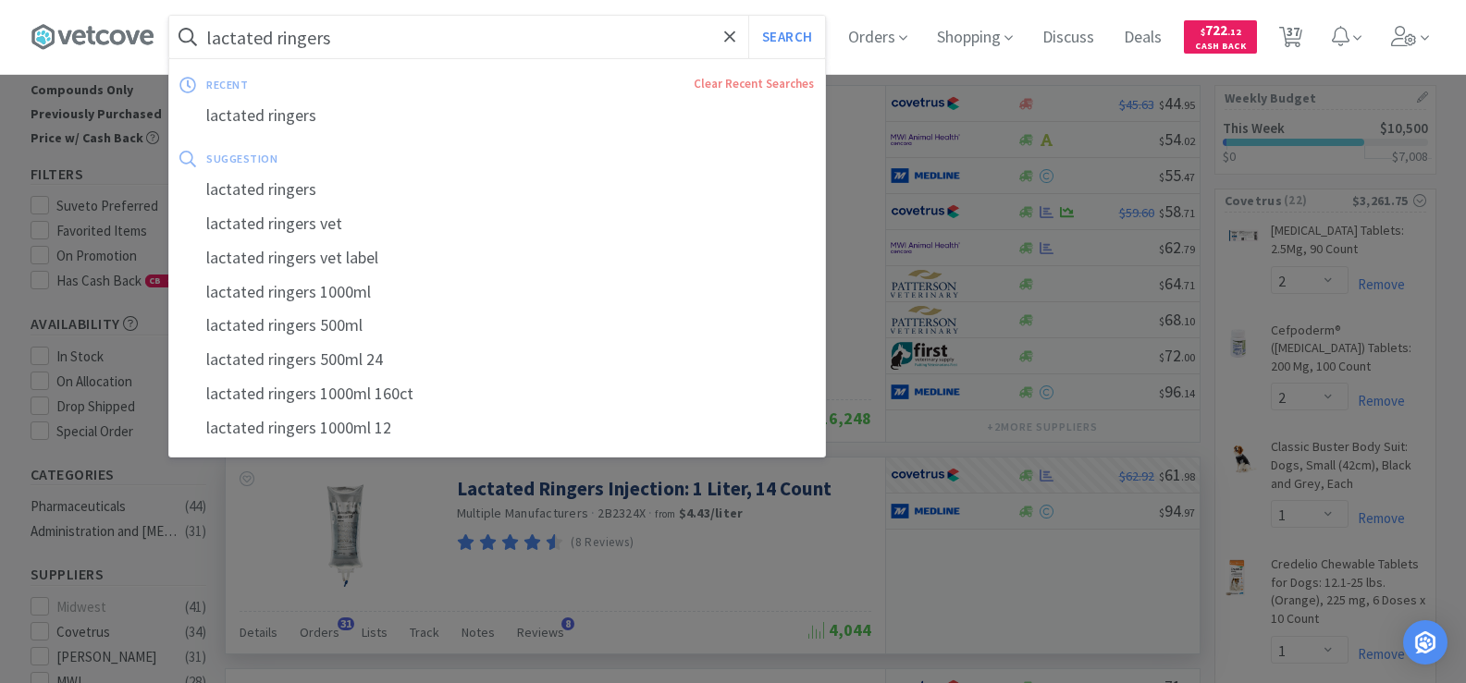
click at [388, 36] on input "lactated ringers" at bounding box center [497, 37] width 656 height 43
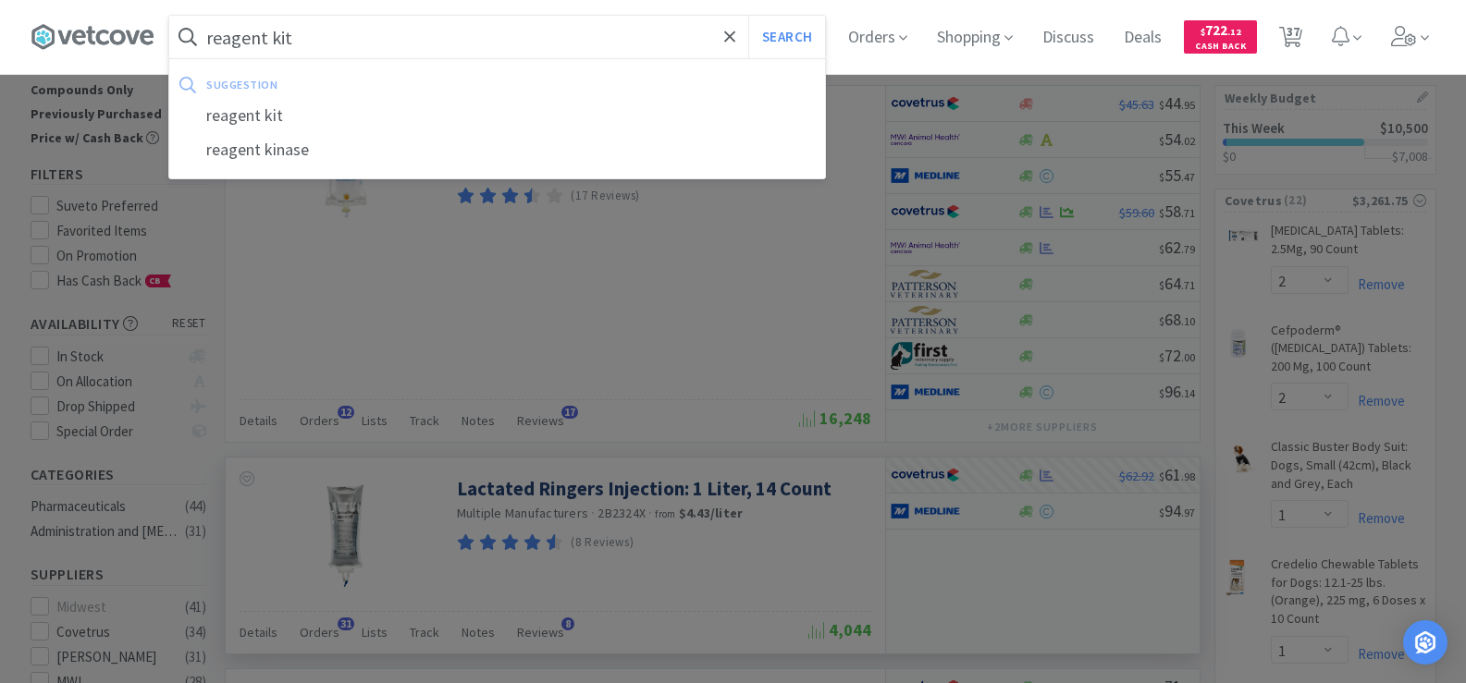
click at [748, 16] on button "Search" at bounding box center [786, 37] width 77 height 43
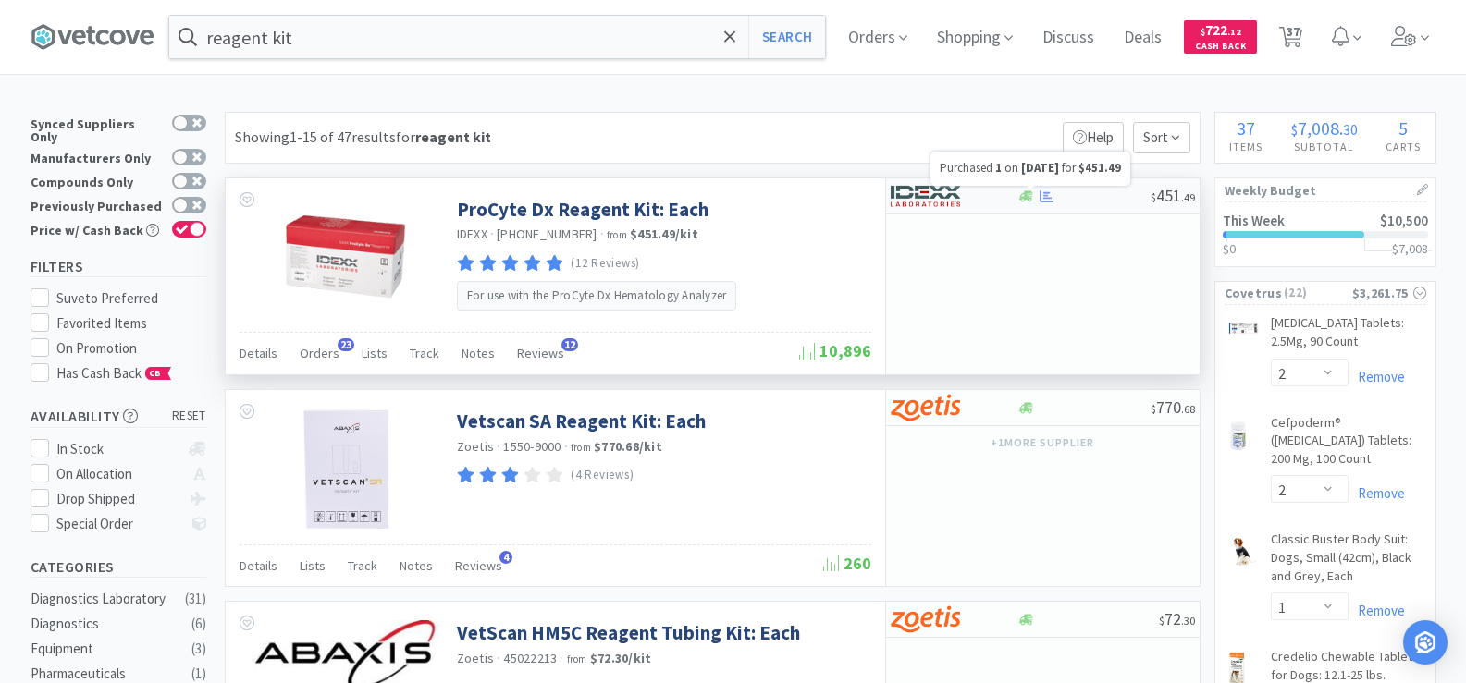
click at [1038, 196] on div at bounding box center [1046, 197] width 18 height 14
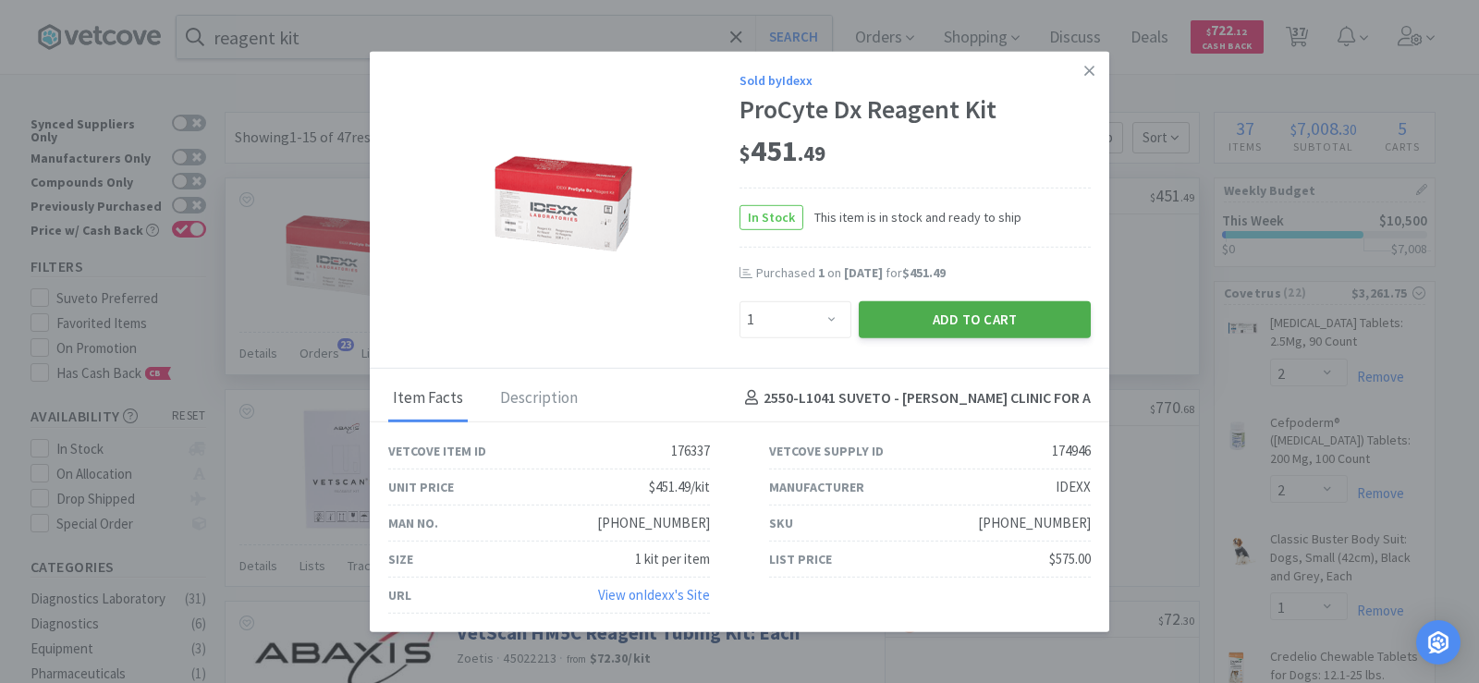
click at [946, 331] on button "Add to Cart" at bounding box center [975, 319] width 232 height 37
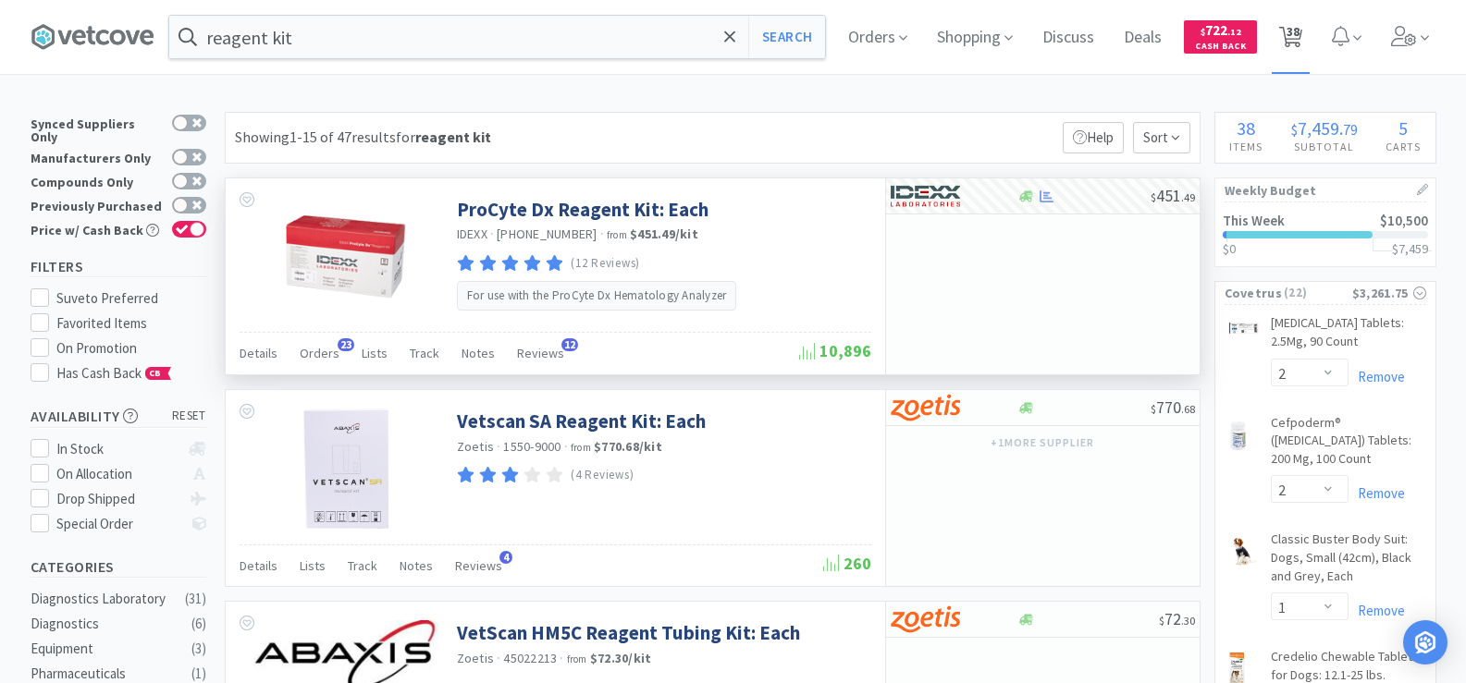
click at [1295, 41] on span "38" at bounding box center [1292, 31] width 13 height 74
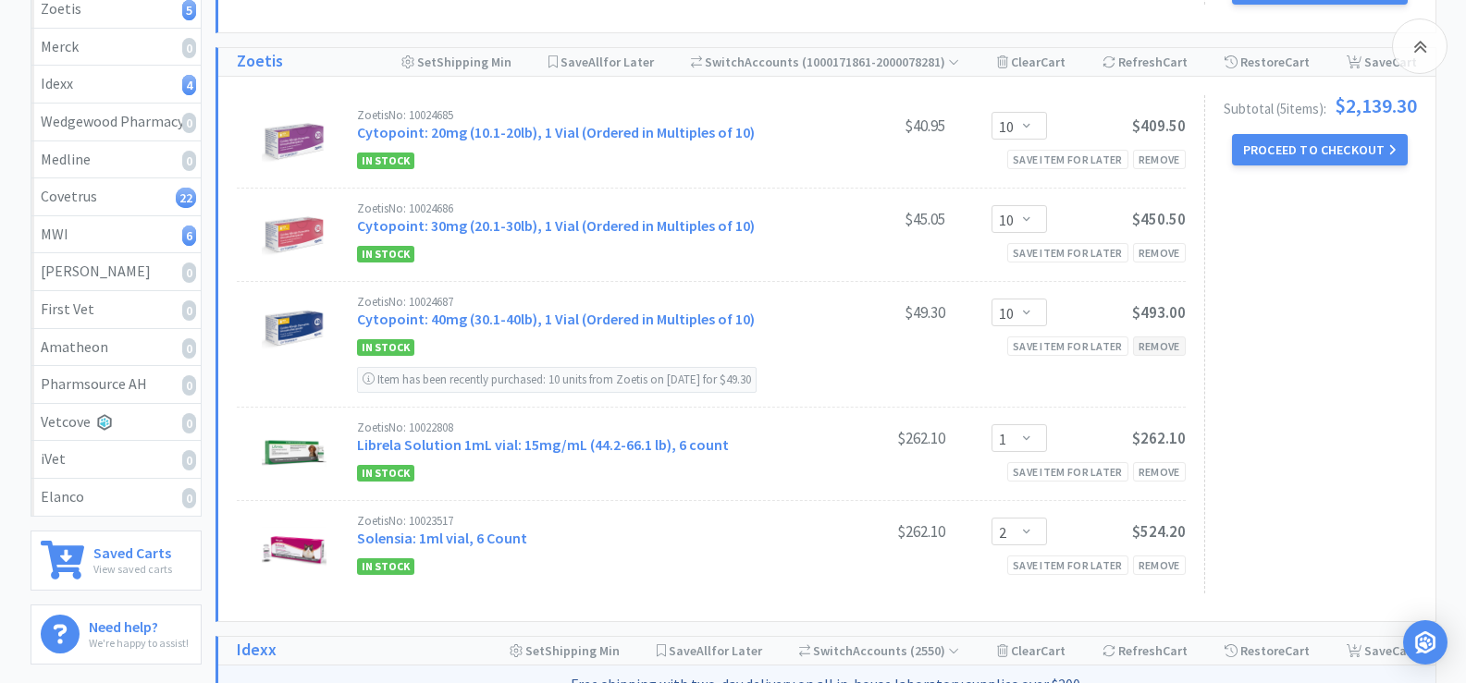
scroll to position [462, 0]
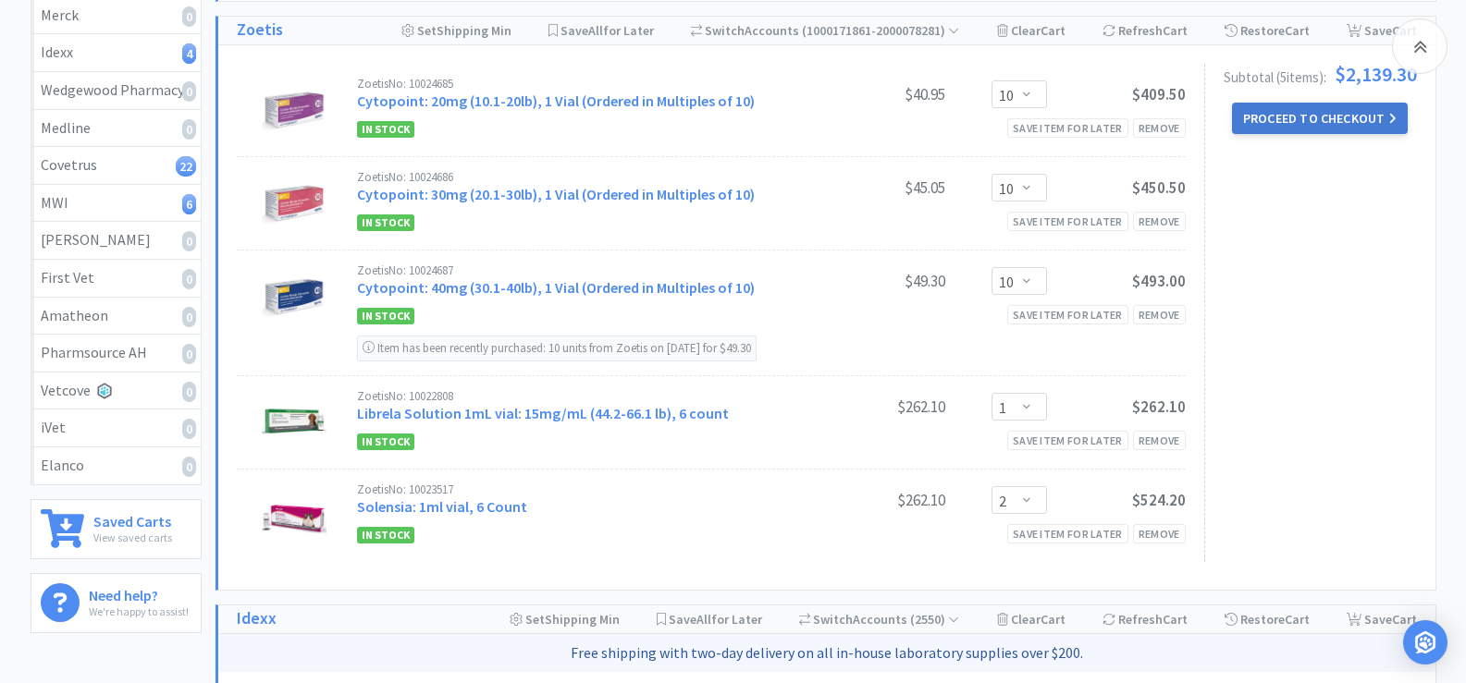
click at [1309, 103] on button "Proceed to Checkout" at bounding box center [1320, 118] width 176 height 31
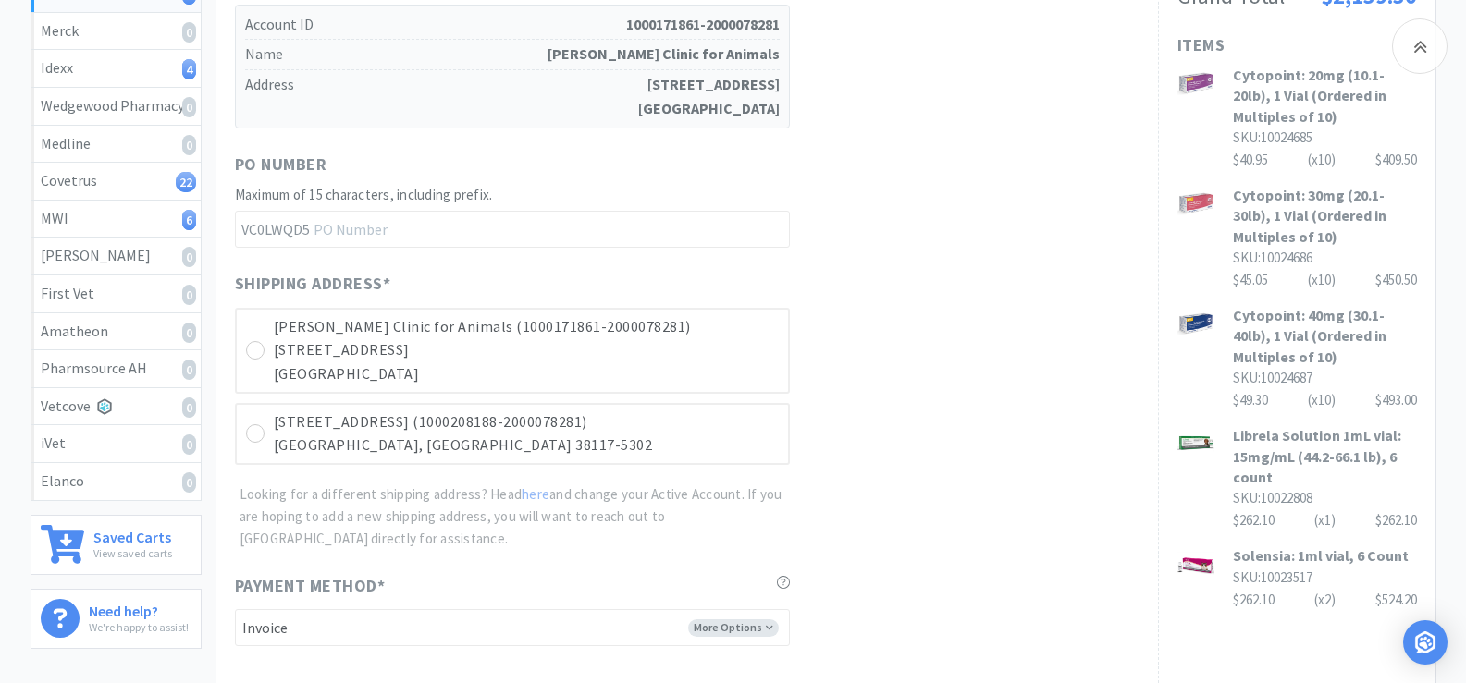
scroll to position [462, 0]
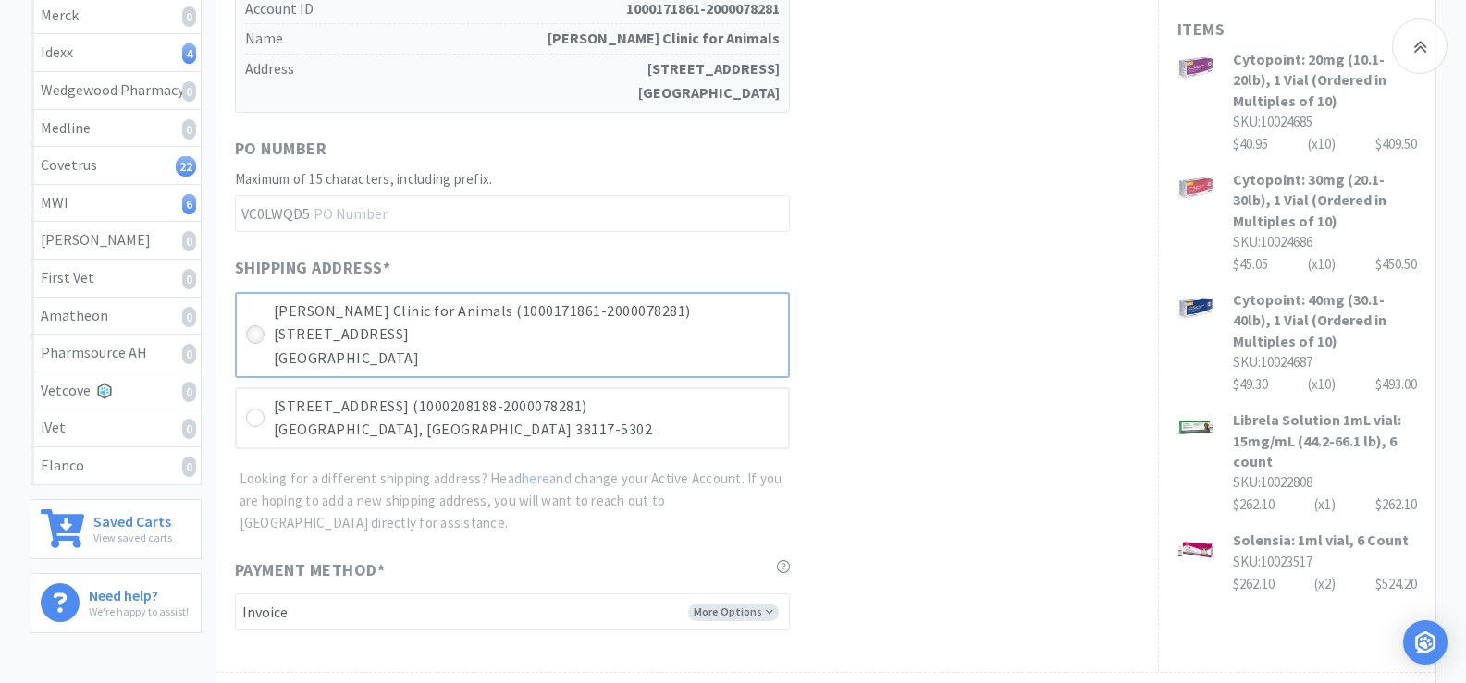
click at [255, 330] on icon at bounding box center [255, 335] width 14 height 14
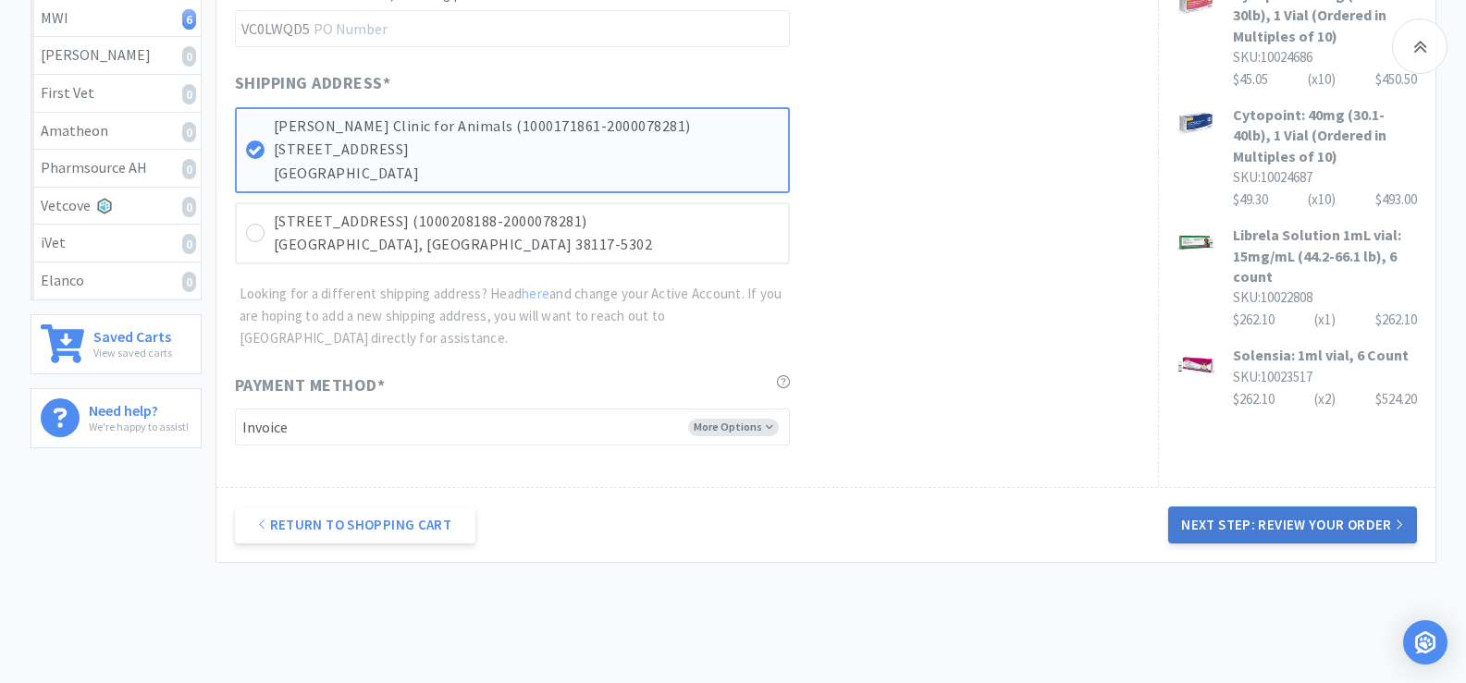
click at [1325, 530] on button "Next Step: Review Your Order" at bounding box center [1292, 525] width 248 height 37
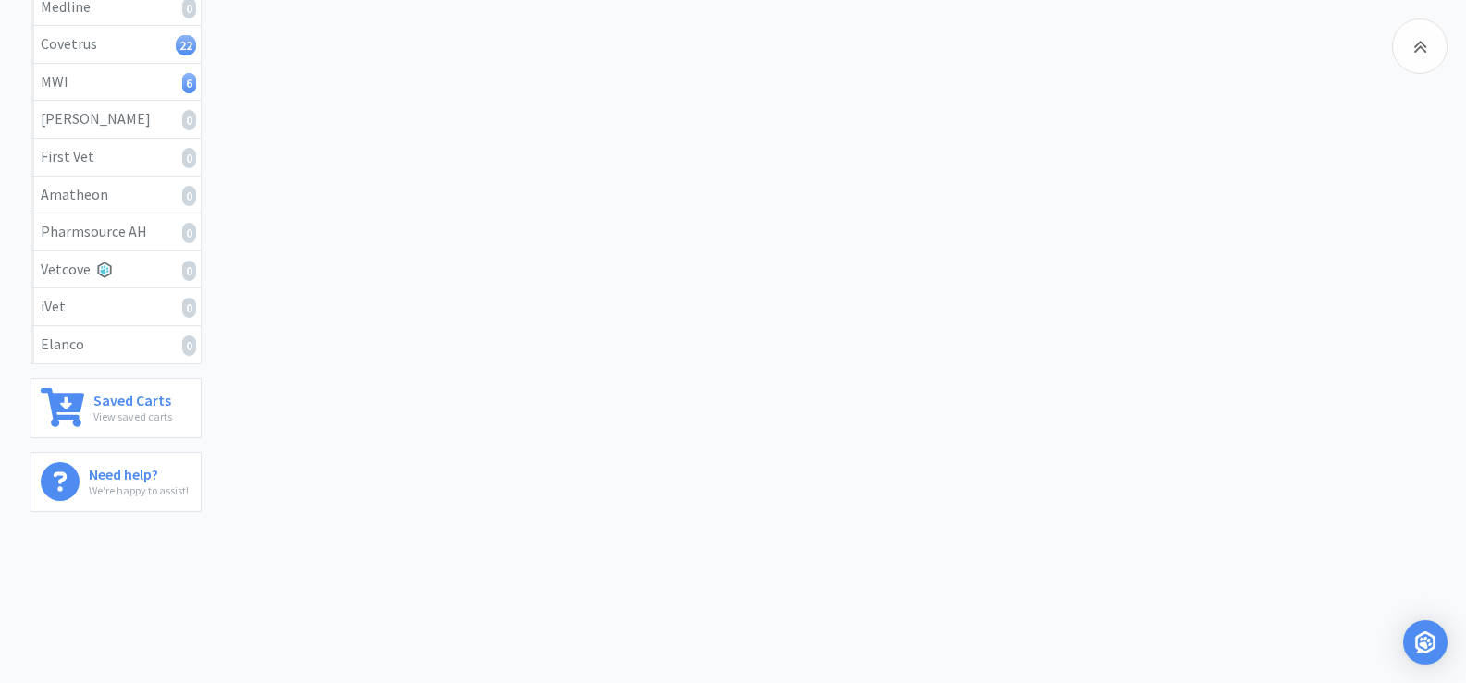
scroll to position [0, 0]
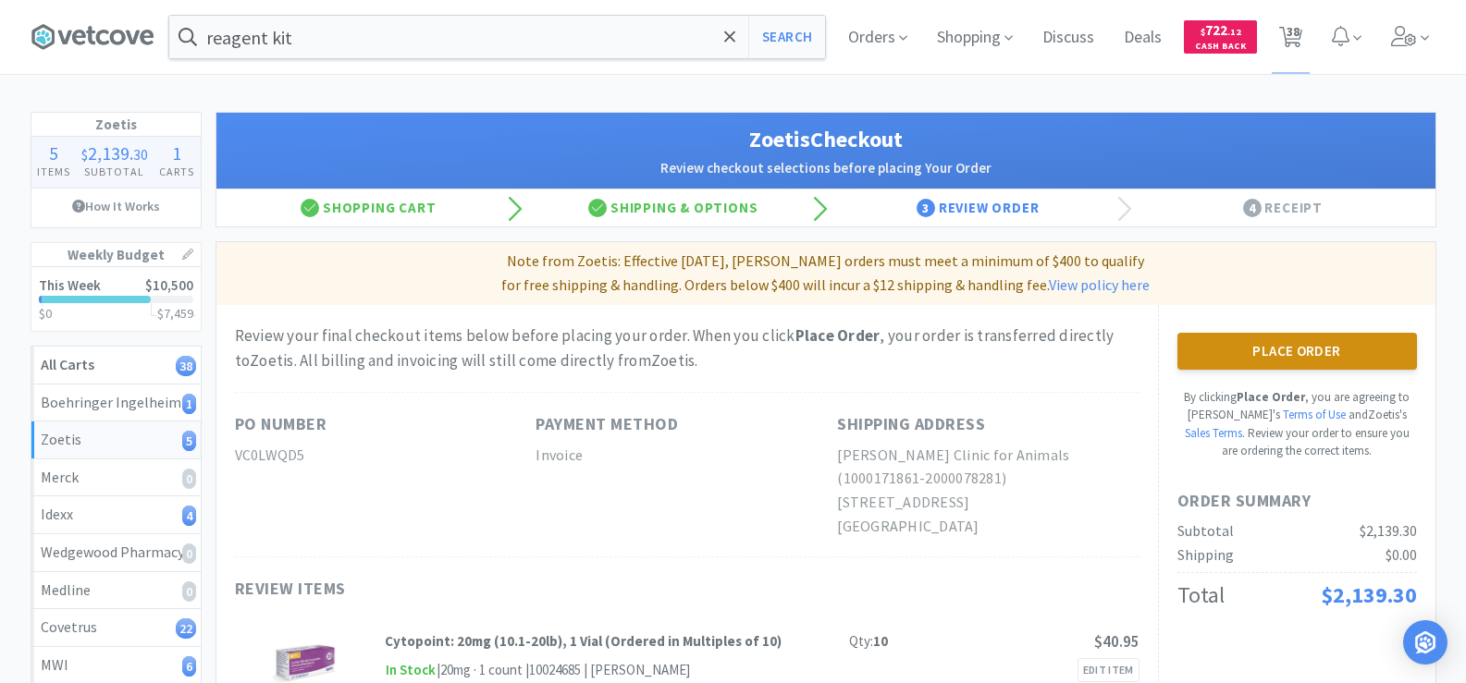
click at [1315, 347] on button "Place Order" at bounding box center [1296, 351] width 239 height 37
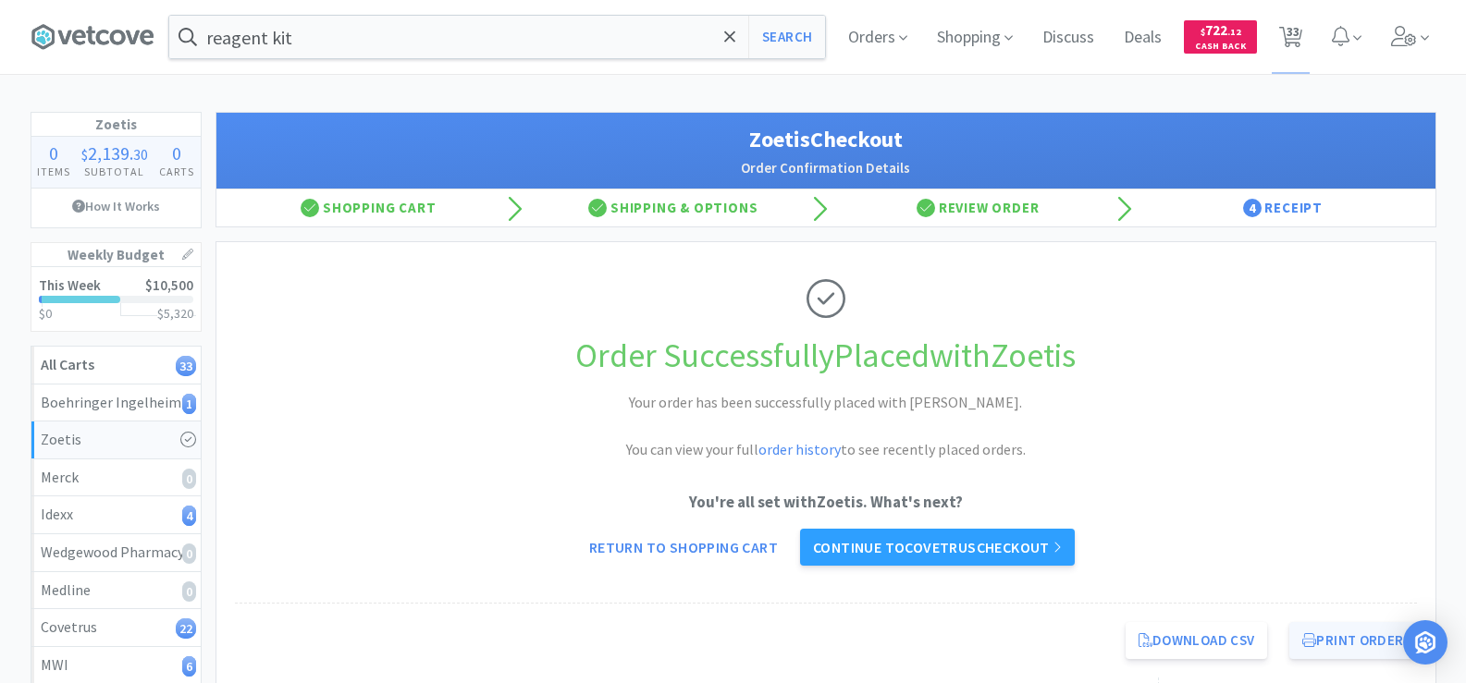
click at [1370, 644] on button "Print Order" at bounding box center [1352, 640] width 127 height 37
click at [1290, 33] on span "33" at bounding box center [1292, 31] width 13 height 74
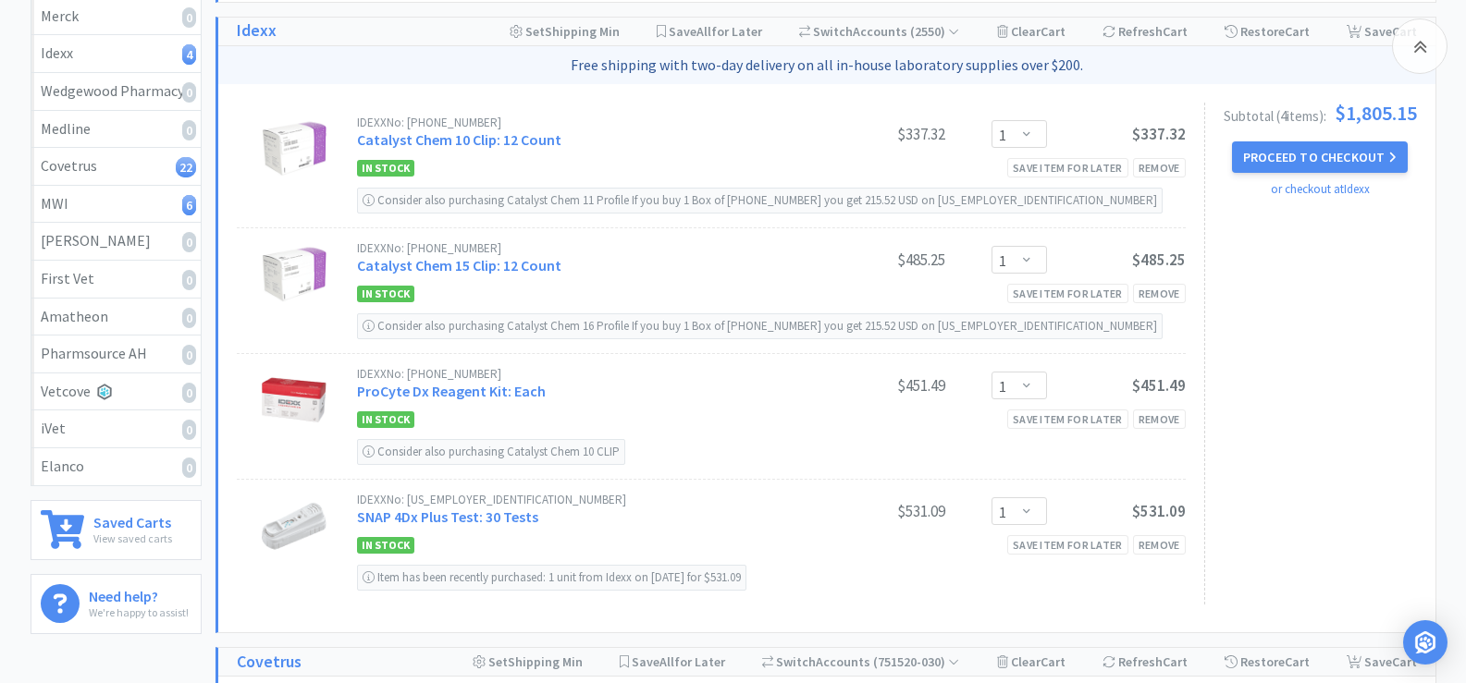
scroll to position [462, 0]
click at [1371, 141] on button "Proceed to Checkout" at bounding box center [1320, 156] width 176 height 31
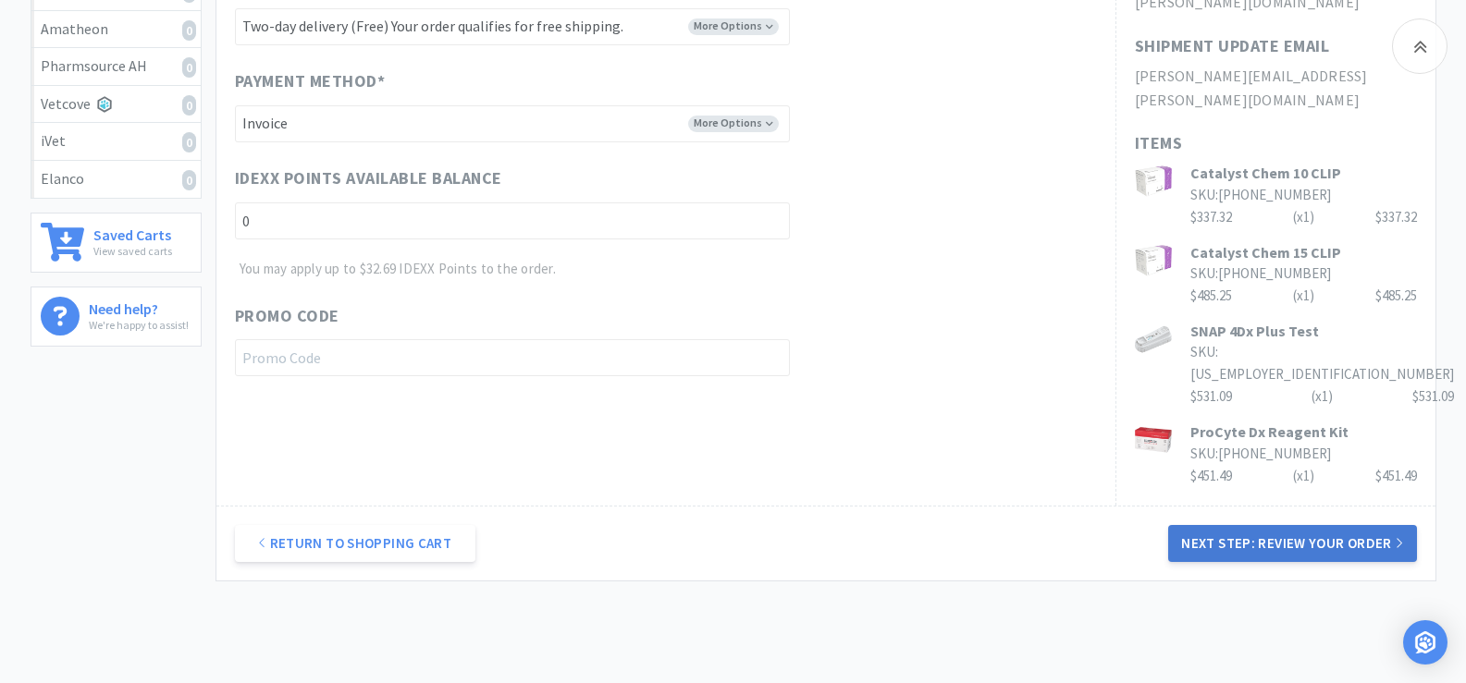
click at [1323, 525] on button "Next Step: Review Your Order" at bounding box center [1292, 543] width 248 height 37
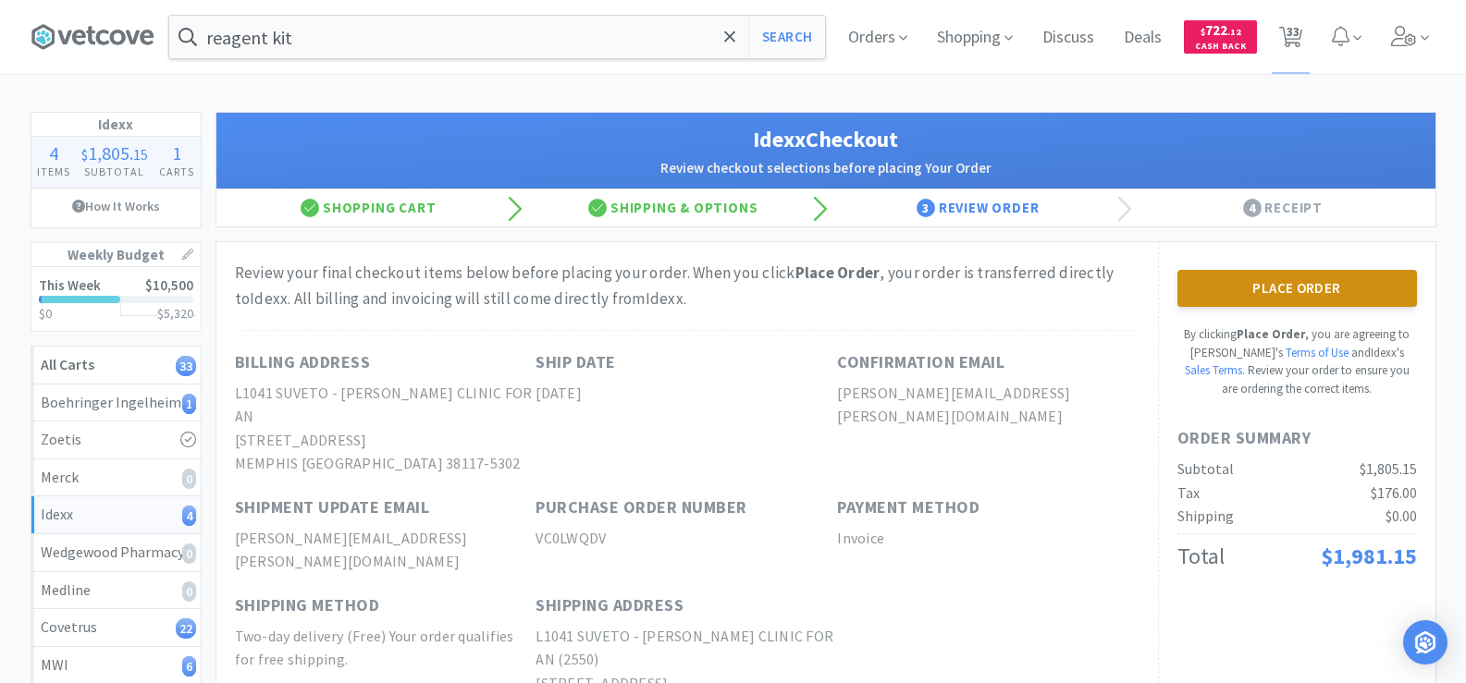
click at [1257, 297] on button "Place Order" at bounding box center [1296, 288] width 239 height 37
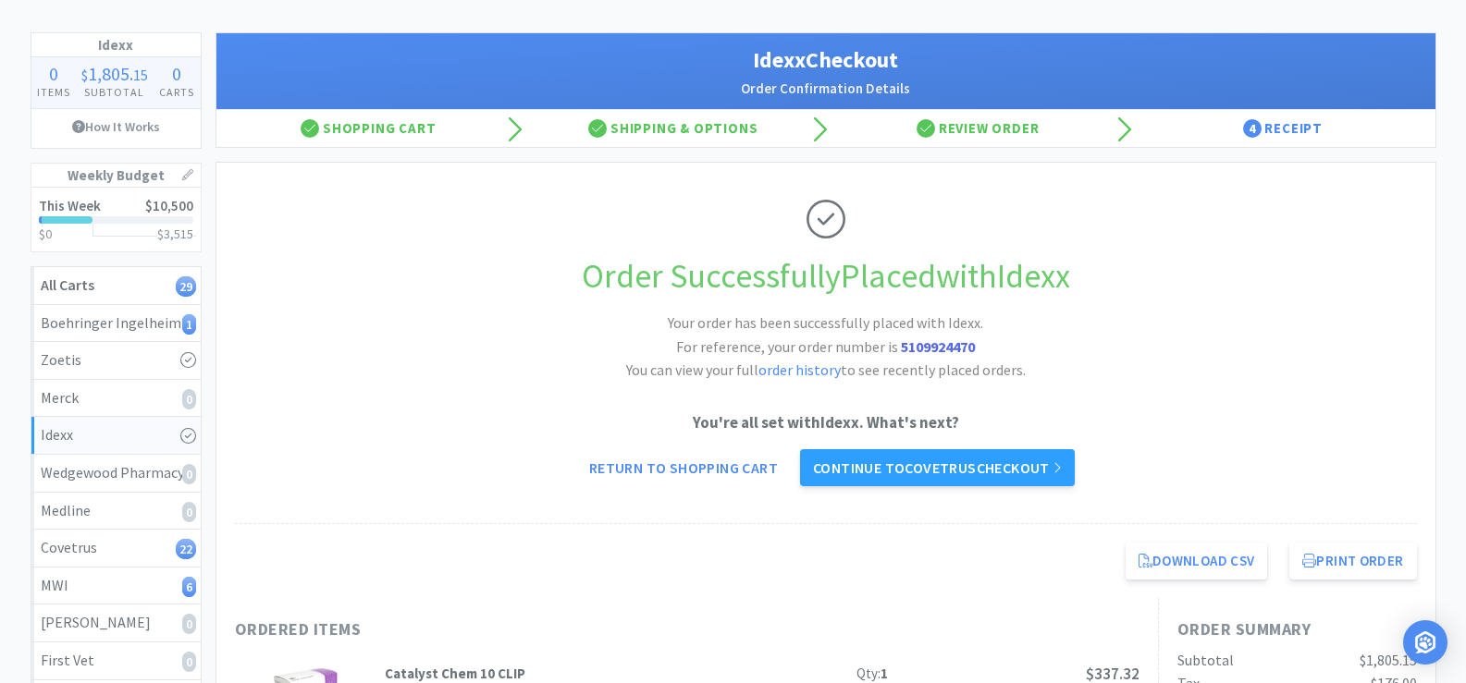
scroll to position [185, 0]
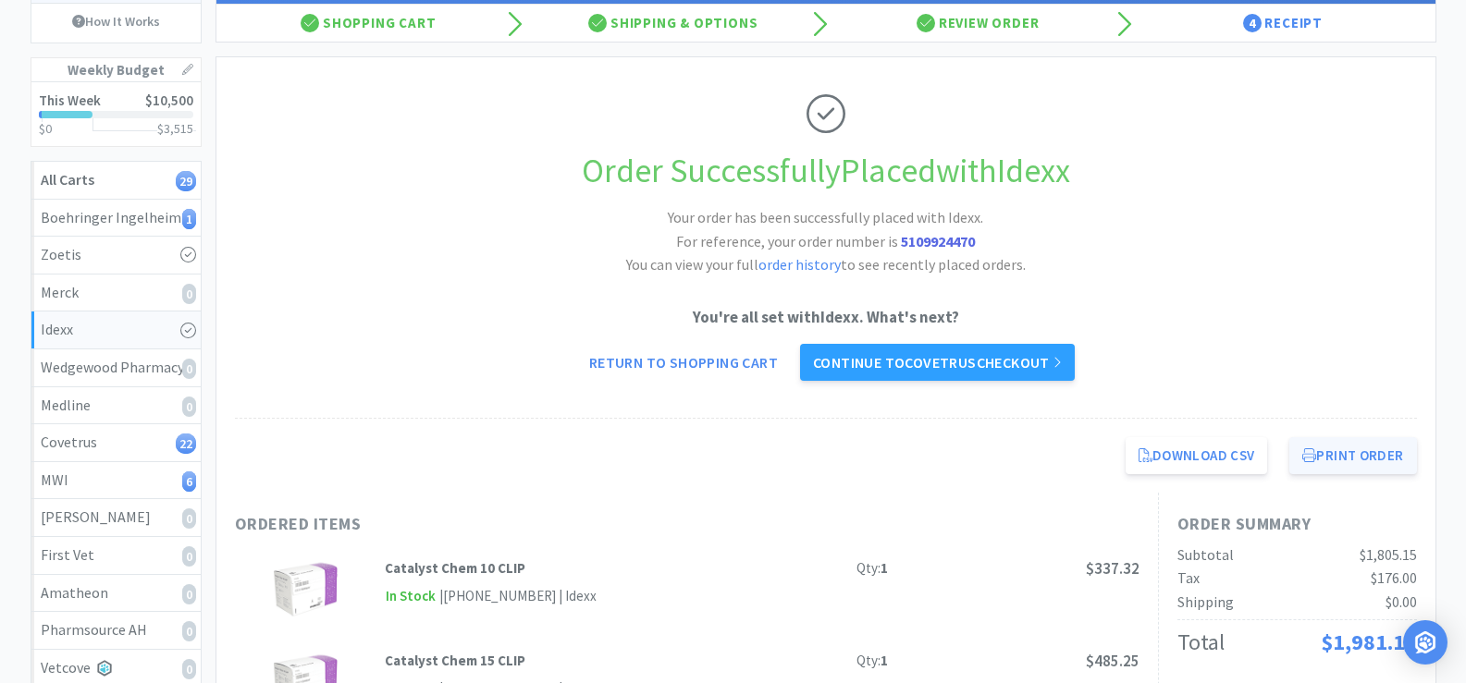
click at [1340, 454] on button "Print Order" at bounding box center [1352, 455] width 127 height 37
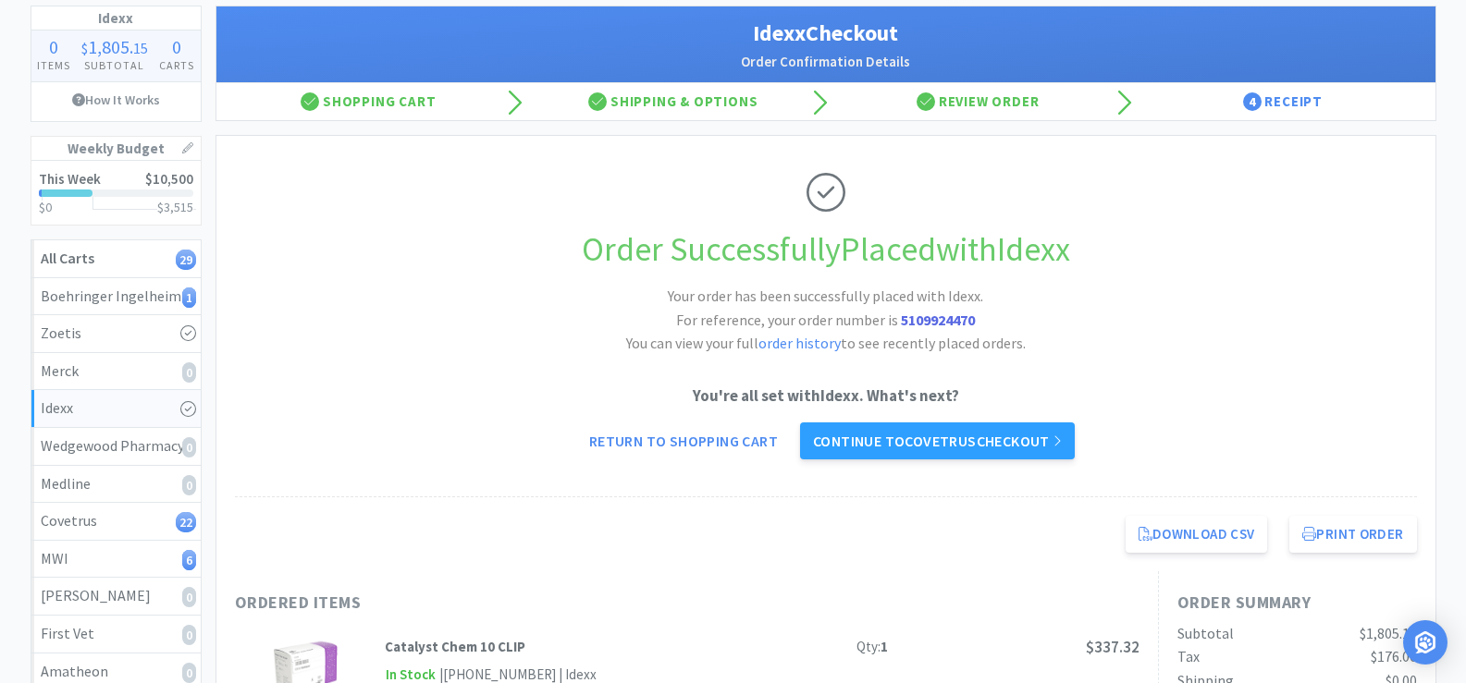
scroll to position [0, 0]
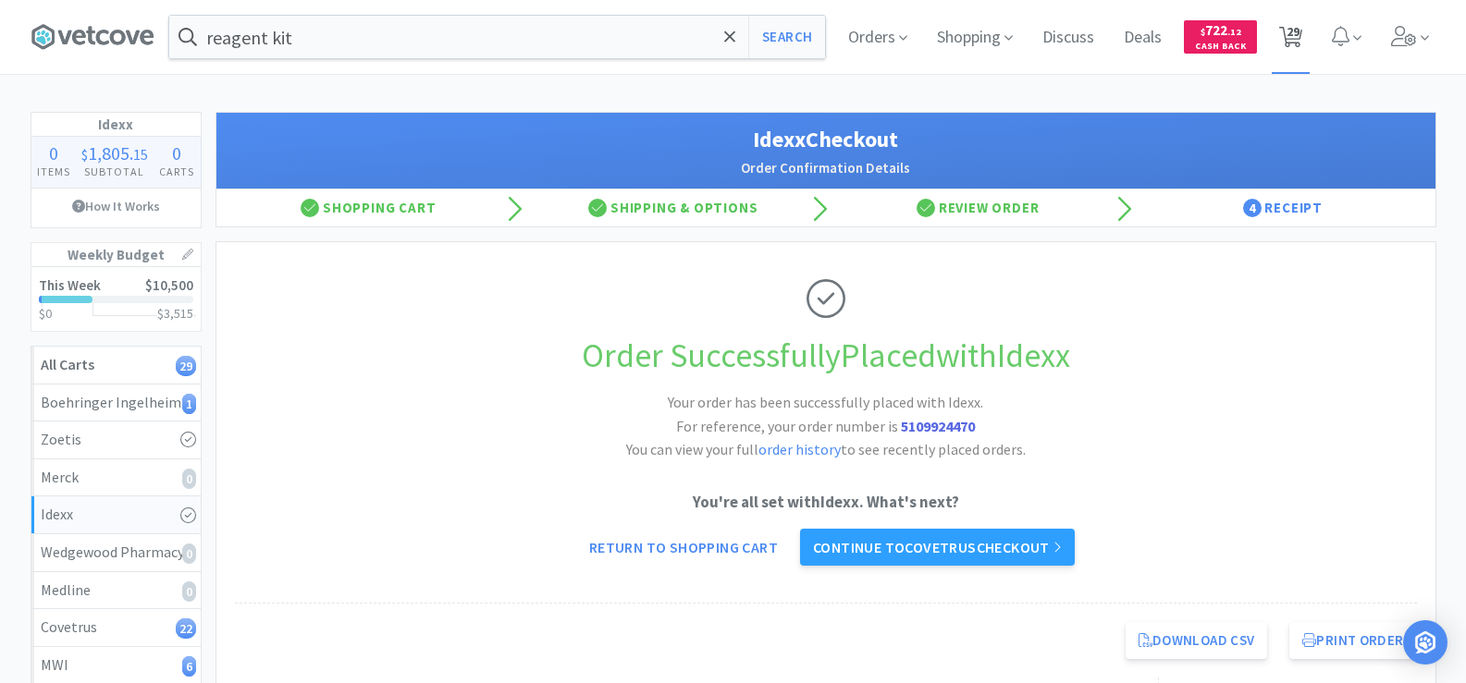
click at [1291, 31] on span "29" at bounding box center [1292, 31] width 13 height 74
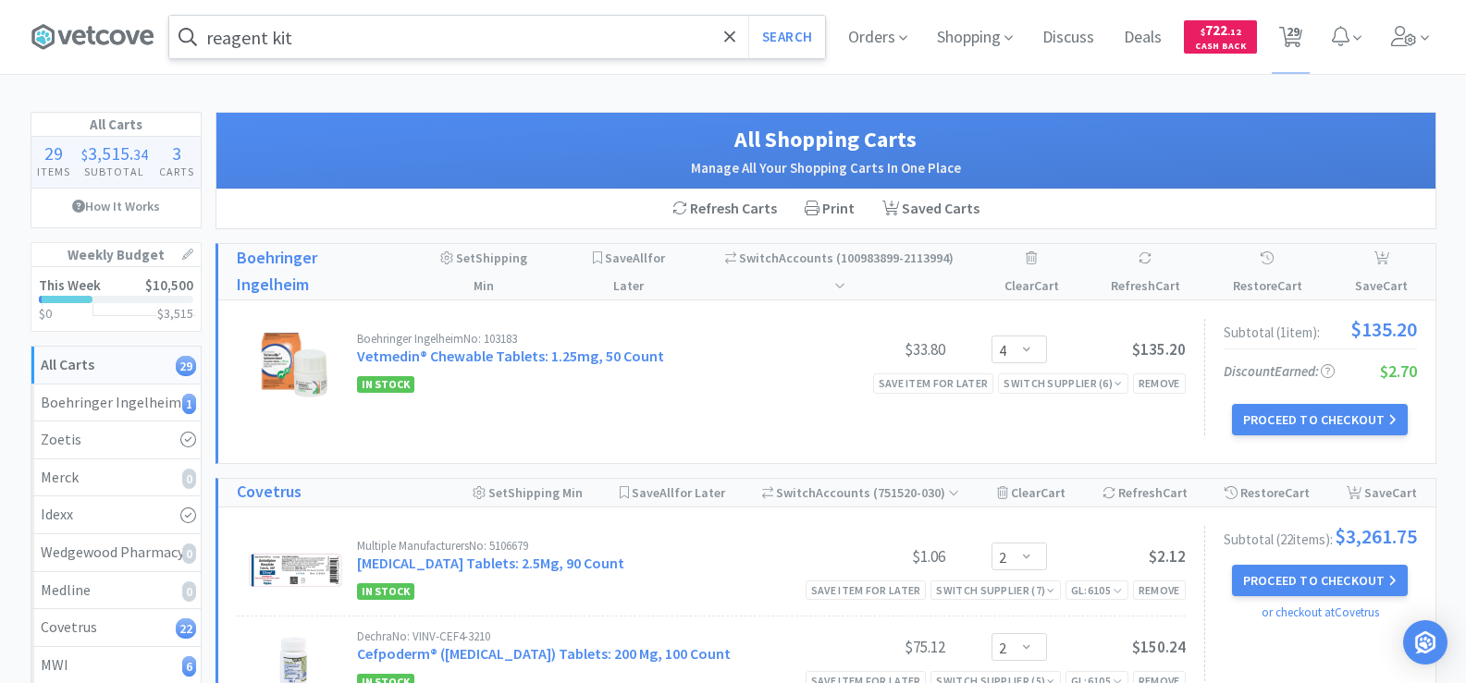
click at [313, 49] on input "reagent kit" at bounding box center [497, 37] width 656 height 43
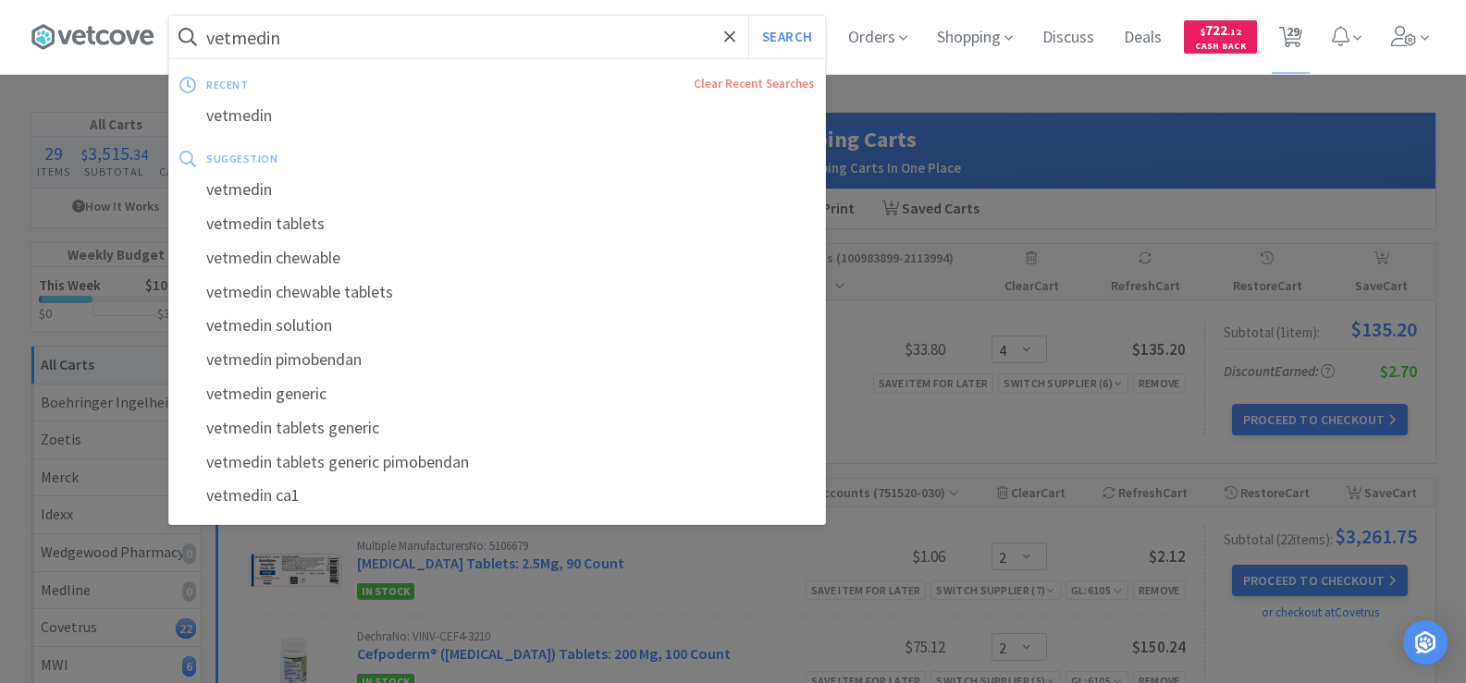
click at [748, 16] on button "Search" at bounding box center [786, 37] width 77 height 43
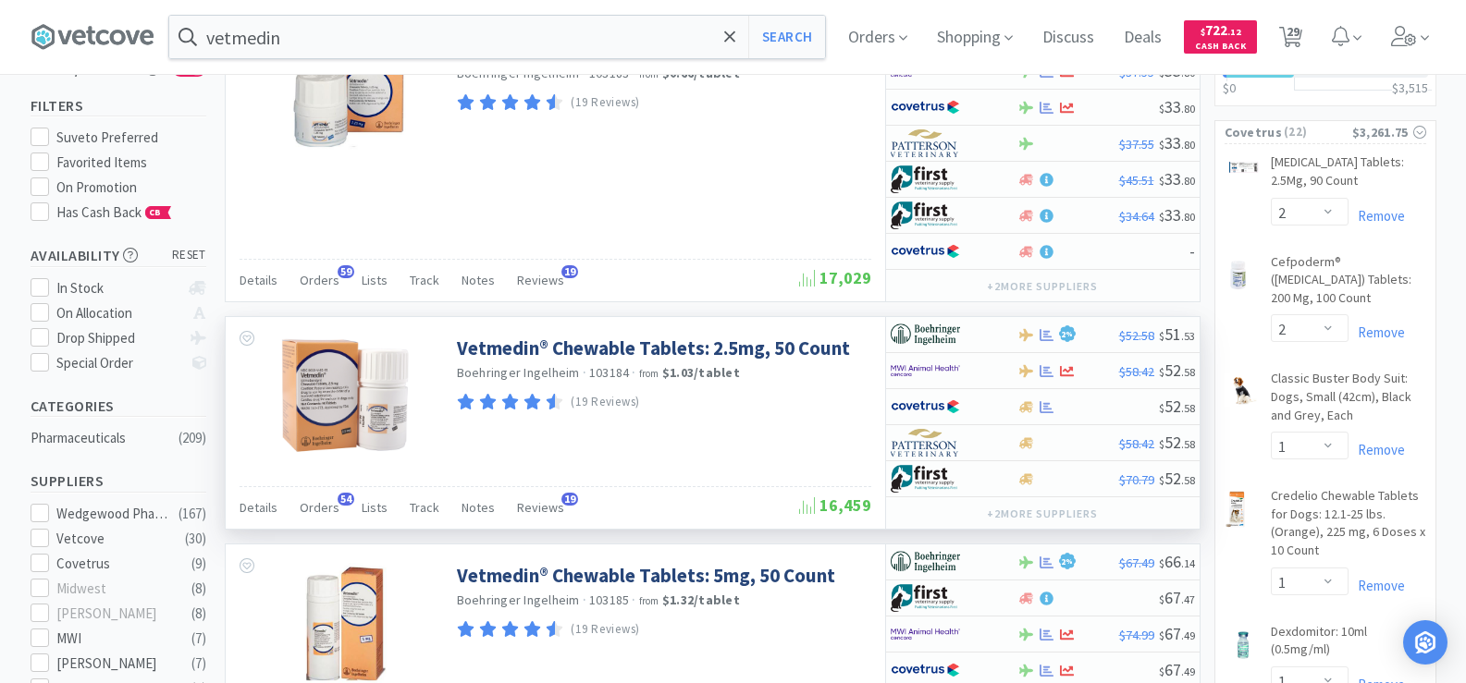
scroll to position [185, 0]
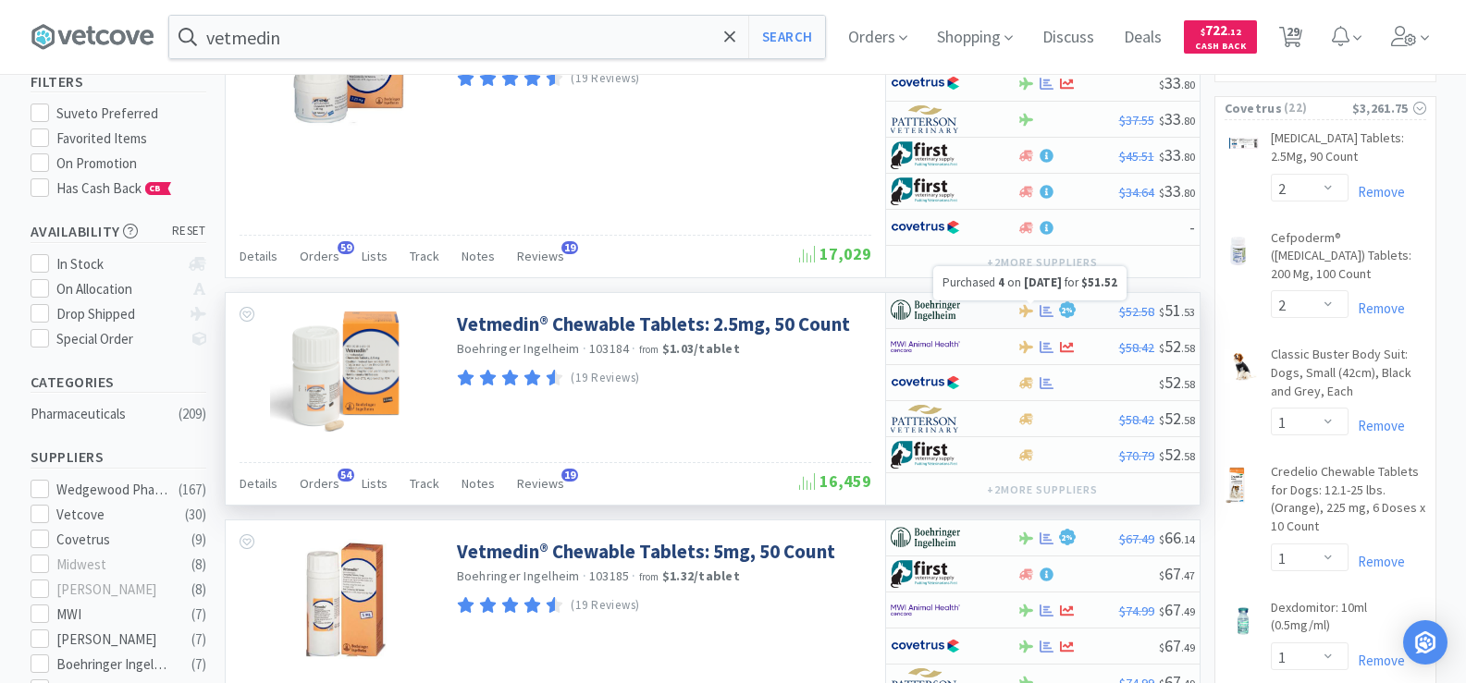
click at [1044, 312] on icon at bounding box center [1046, 310] width 14 height 12
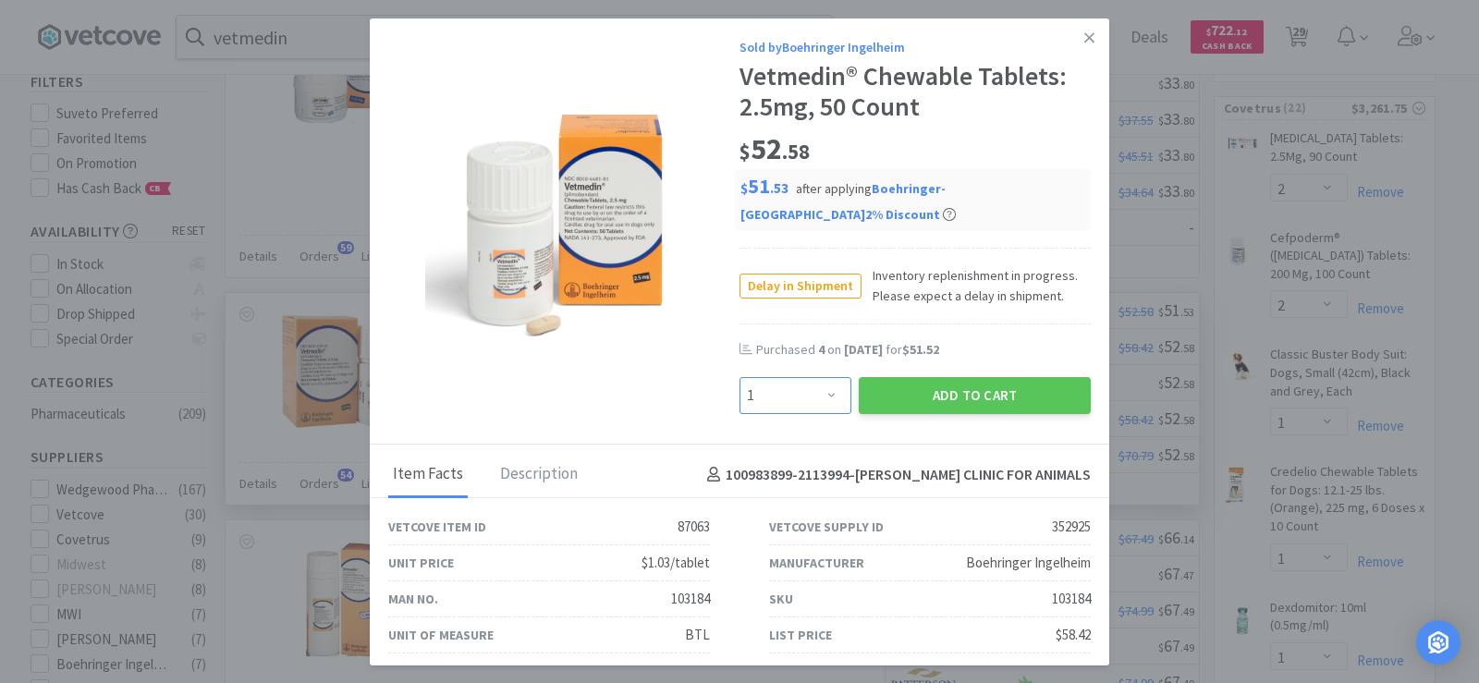
drag, startPoint x: 827, startPoint y: 403, endPoint x: 827, endPoint y: 388, distance: 14.8
click at [827, 403] on select "Enter Quantity 1 2 3 4 5 6 7 8 9 10 11 12 13 14 15 16 17 18 19 20 Enter Quantity" at bounding box center [796, 395] width 112 height 37
click at [740, 377] on select "Enter Quantity 1 2 3 4 5 6 7 8 9 10 11 12 13 14 15 16 17 18 19 20 Enter Quantity" at bounding box center [796, 395] width 112 height 37
click at [975, 406] on button "Add to Cart" at bounding box center [975, 395] width 232 height 37
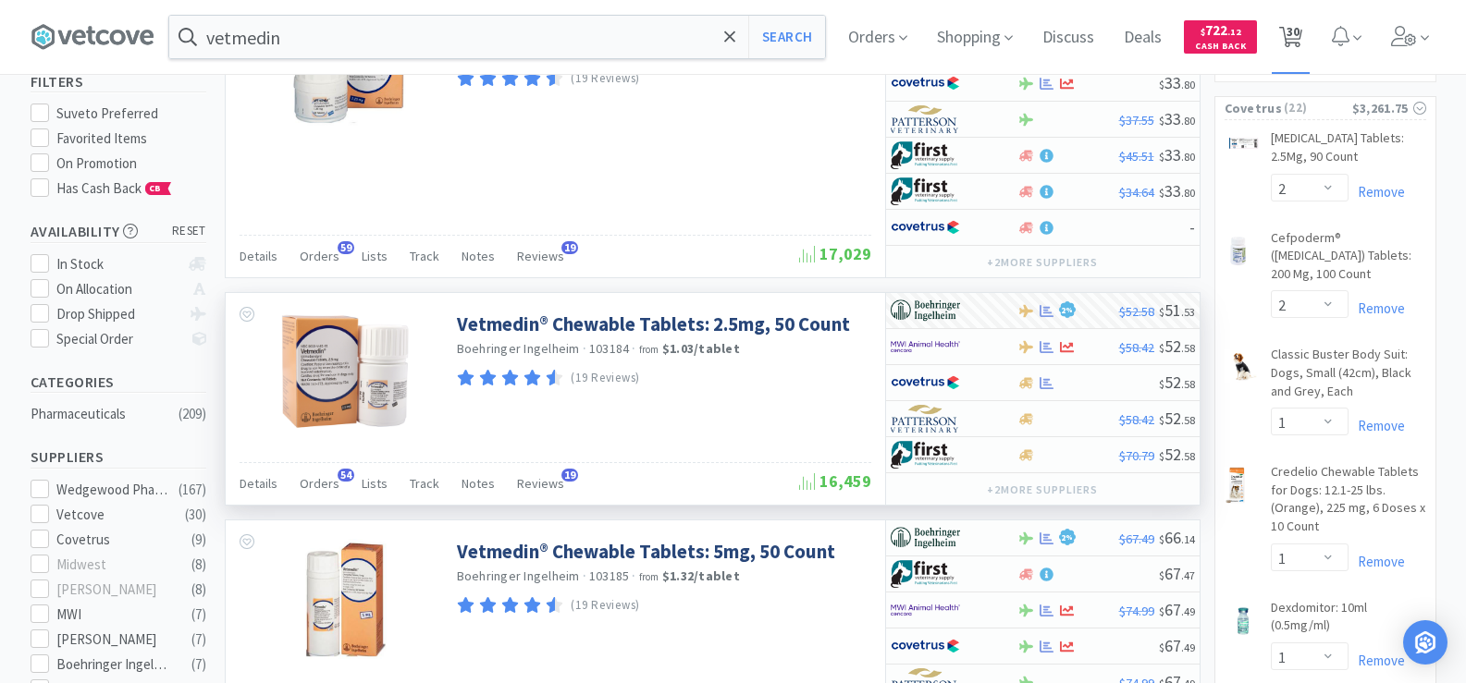
click at [1299, 32] on span "30" at bounding box center [1292, 31] width 13 height 74
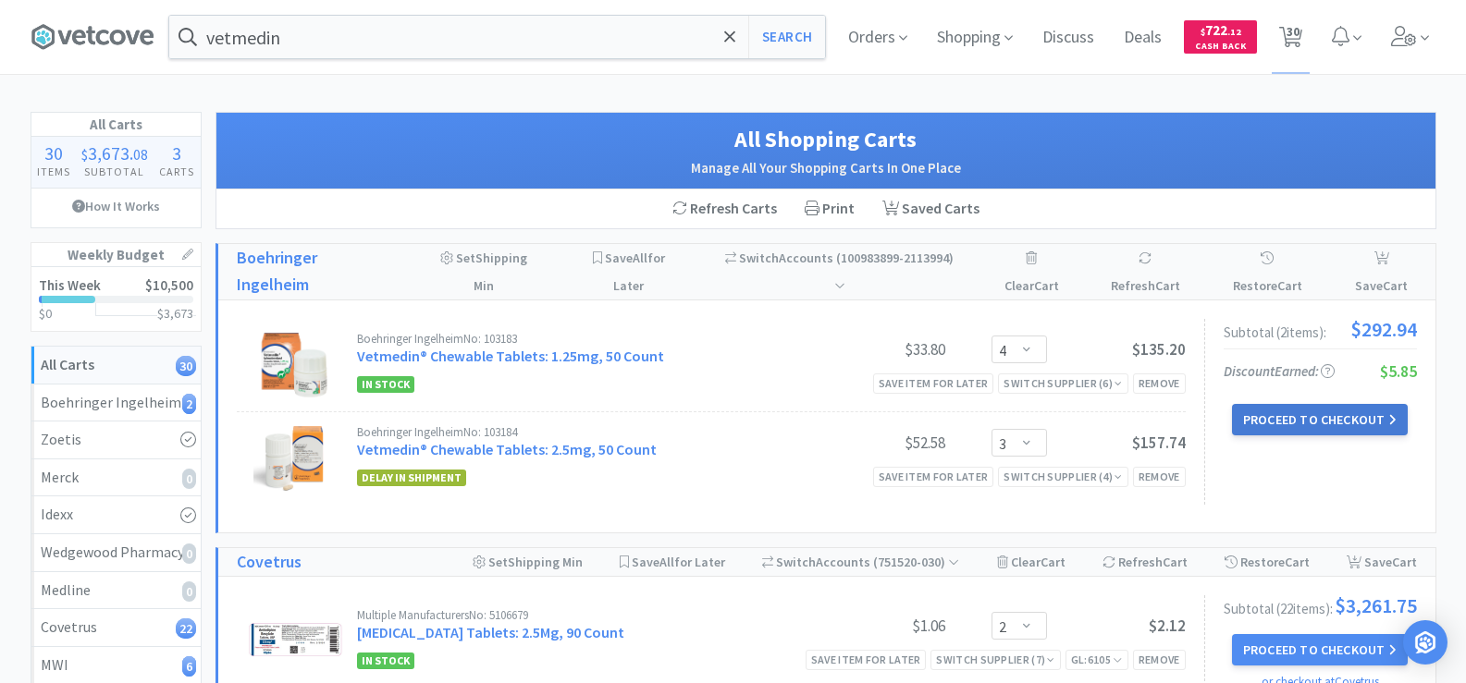
click at [1300, 404] on button "Proceed to Checkout" at bounding box center [1320, 419] width 176 height 31
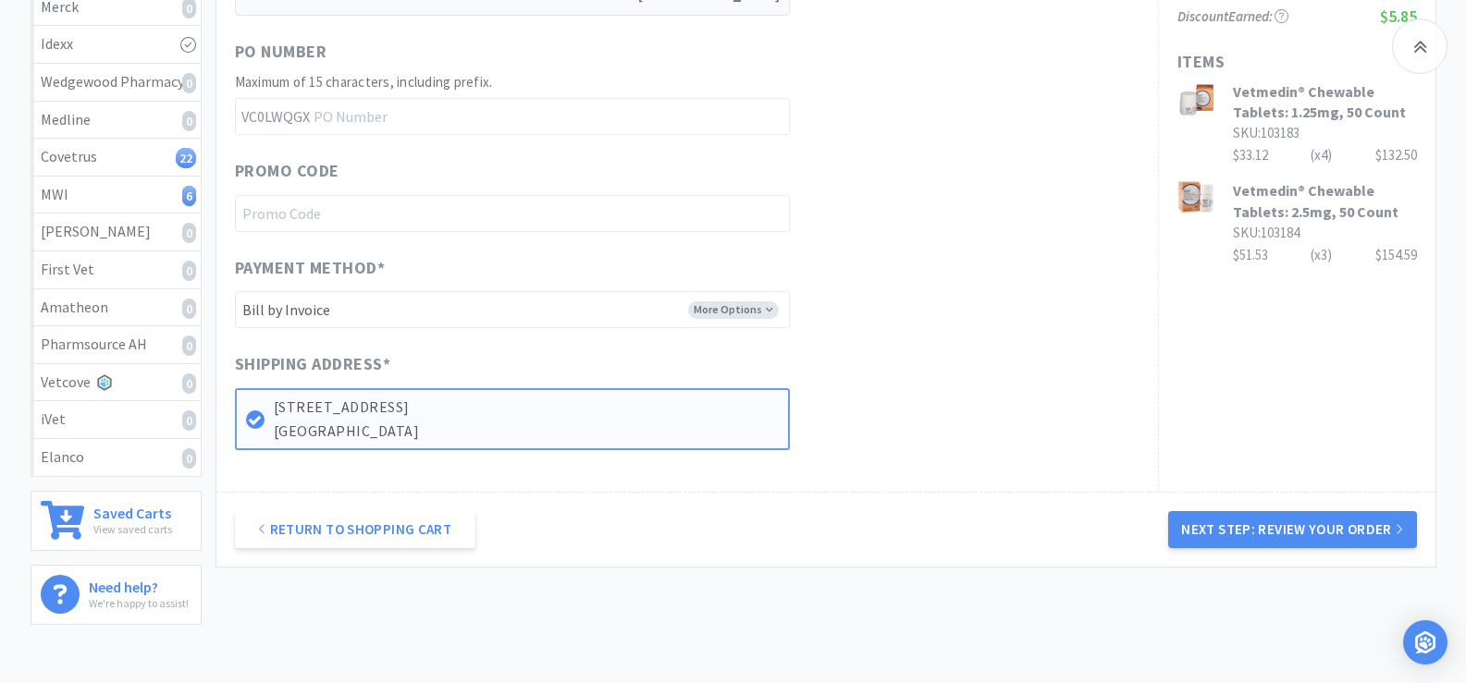
scroll to position [583, 0]
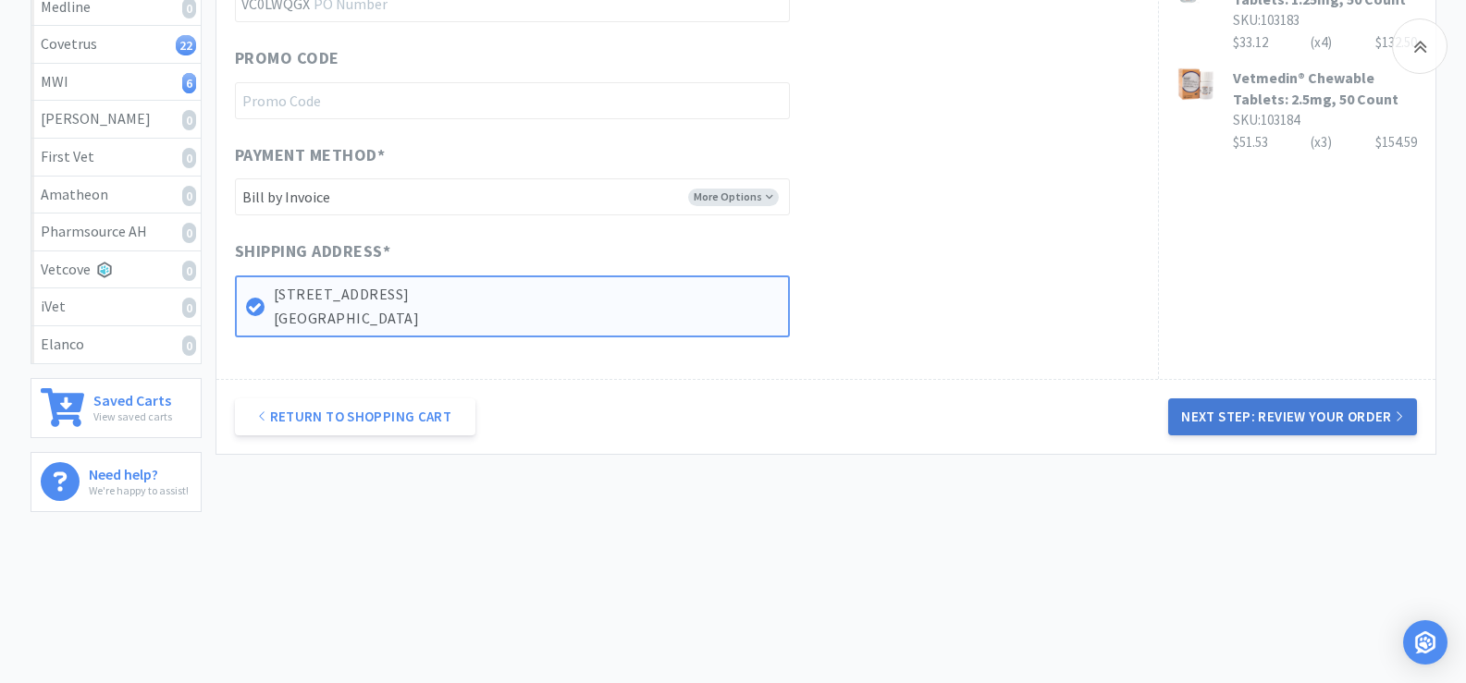
click at [1342, 425] on button "Next Step: Review Your Order" at bounding box center [1292, 417] width 248 height 37
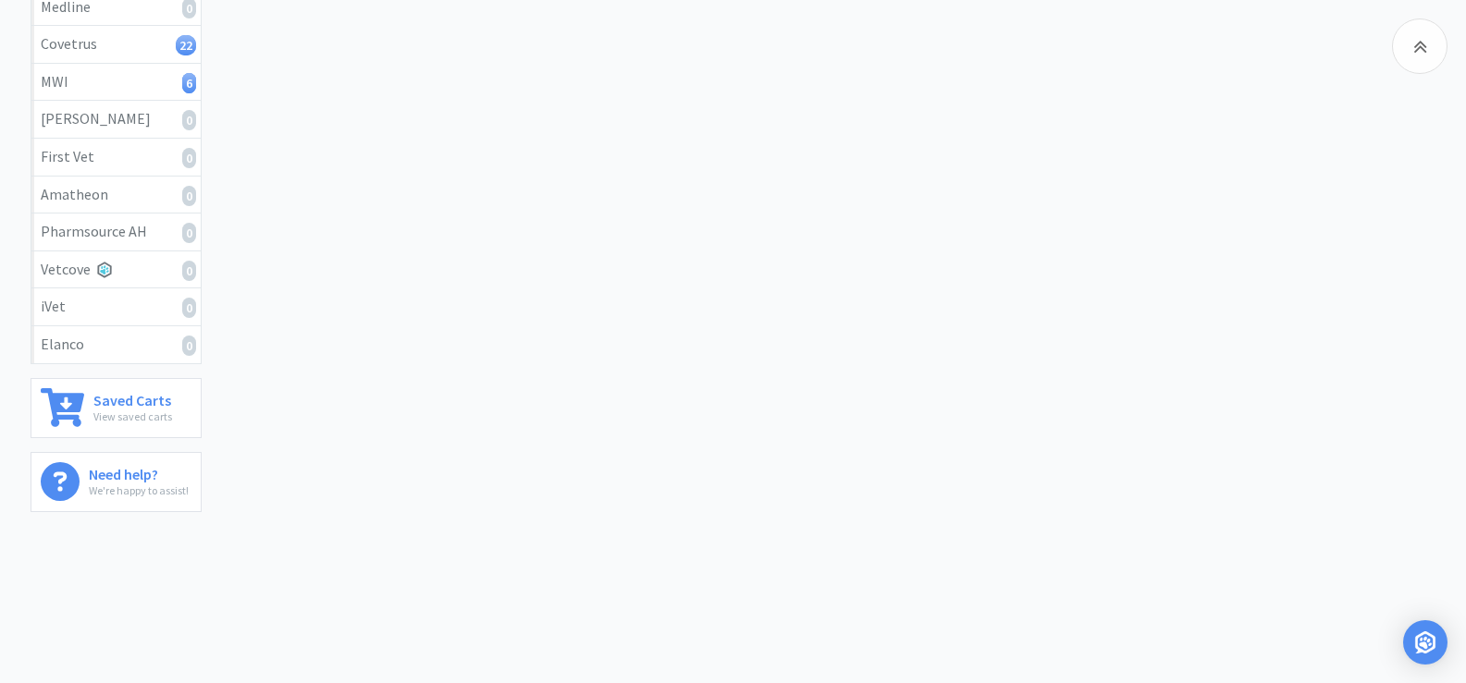
scroll to position [0, 0]
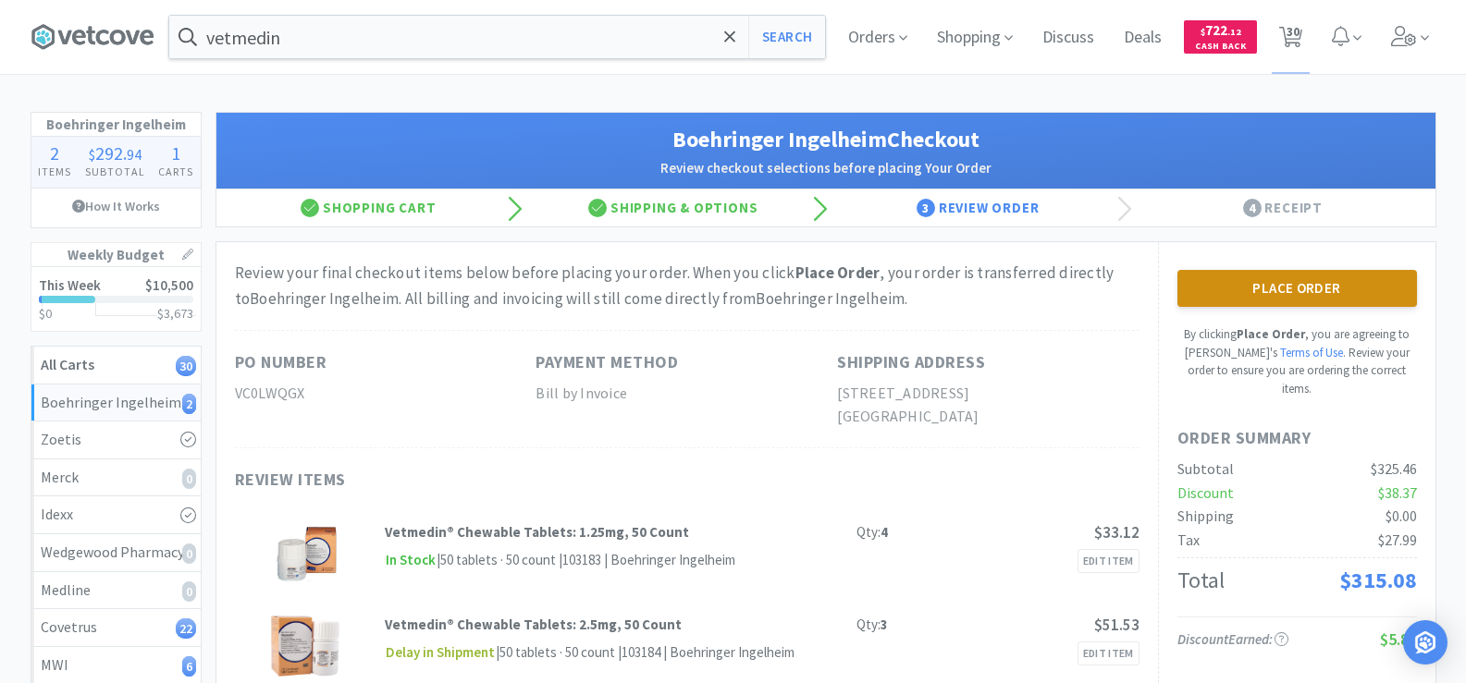
click at [1338, 274] on button "Place Order" at bounding box center [1296, 288] width 239 height 37
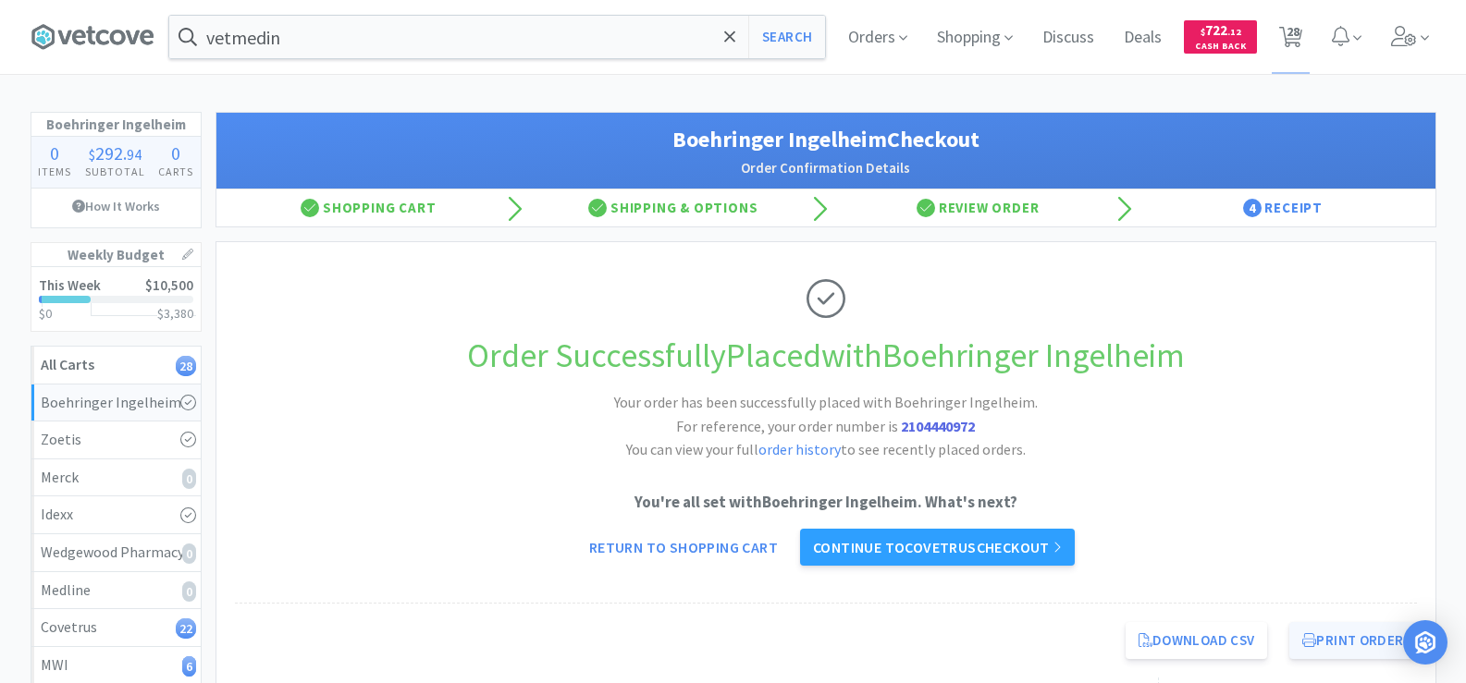
click at [1351, 638] on button "Print Order" at bounding box center [1352, 640] width 127 height 37
click at [321, 39] on input "vetmedin" at bounding box center [497, 37] width 656 height 43
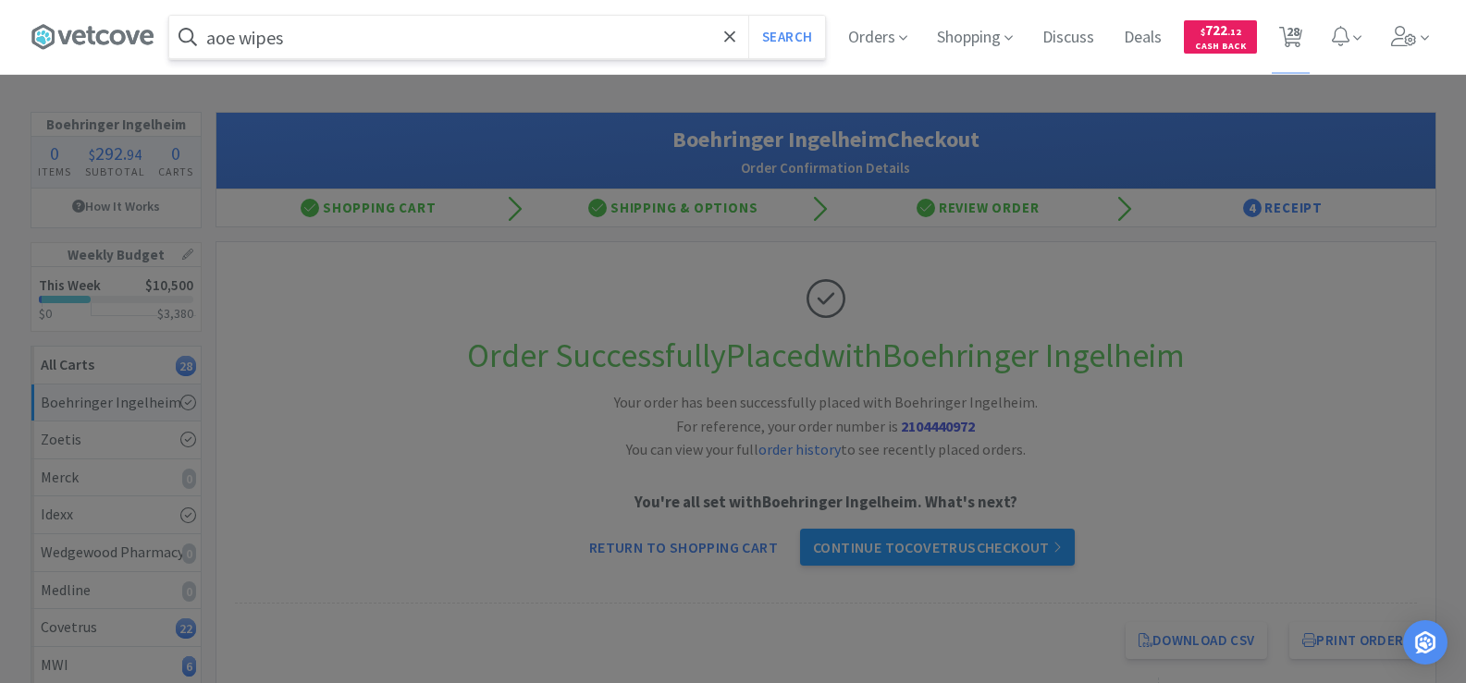
click at [748, 16] on button "Search" at bounding box center [786, 37] width 77 height 43
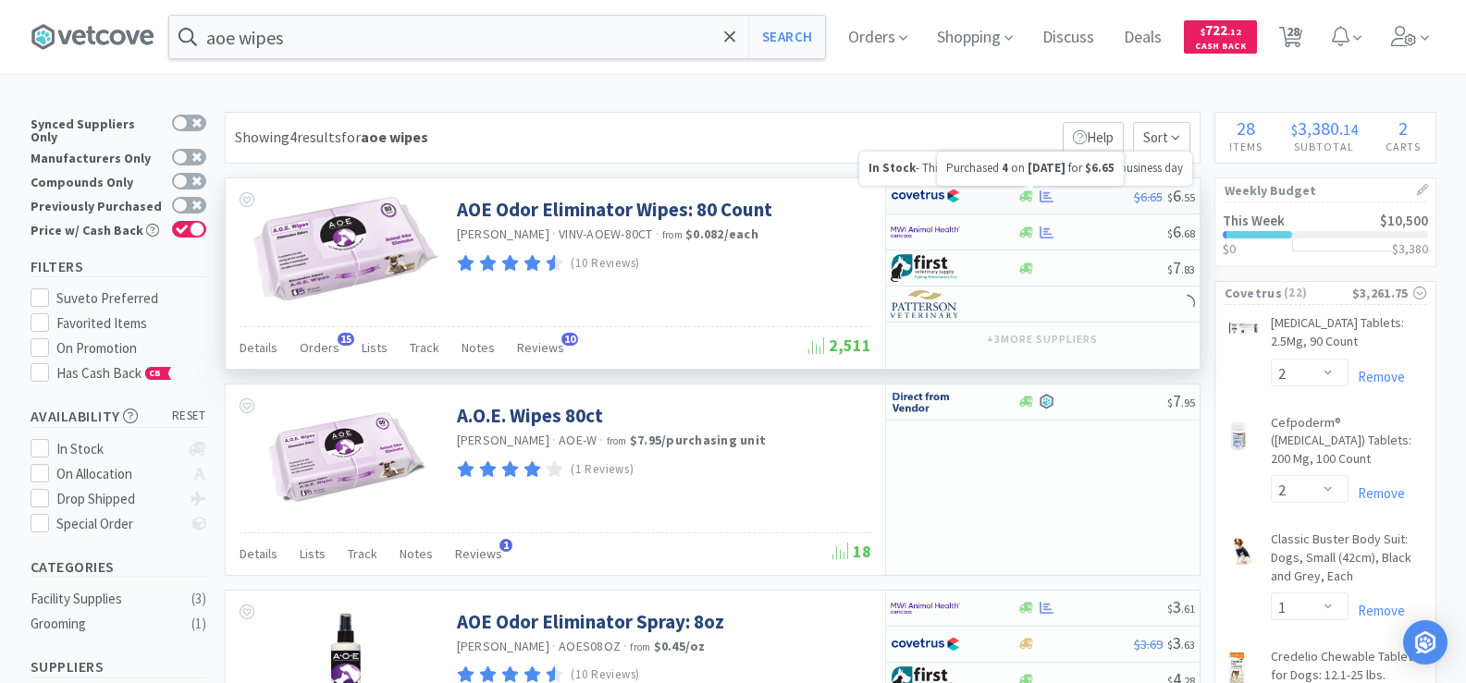
click at [1041, 193] on icon at bounding box center [1046, 197] width 14 height 14
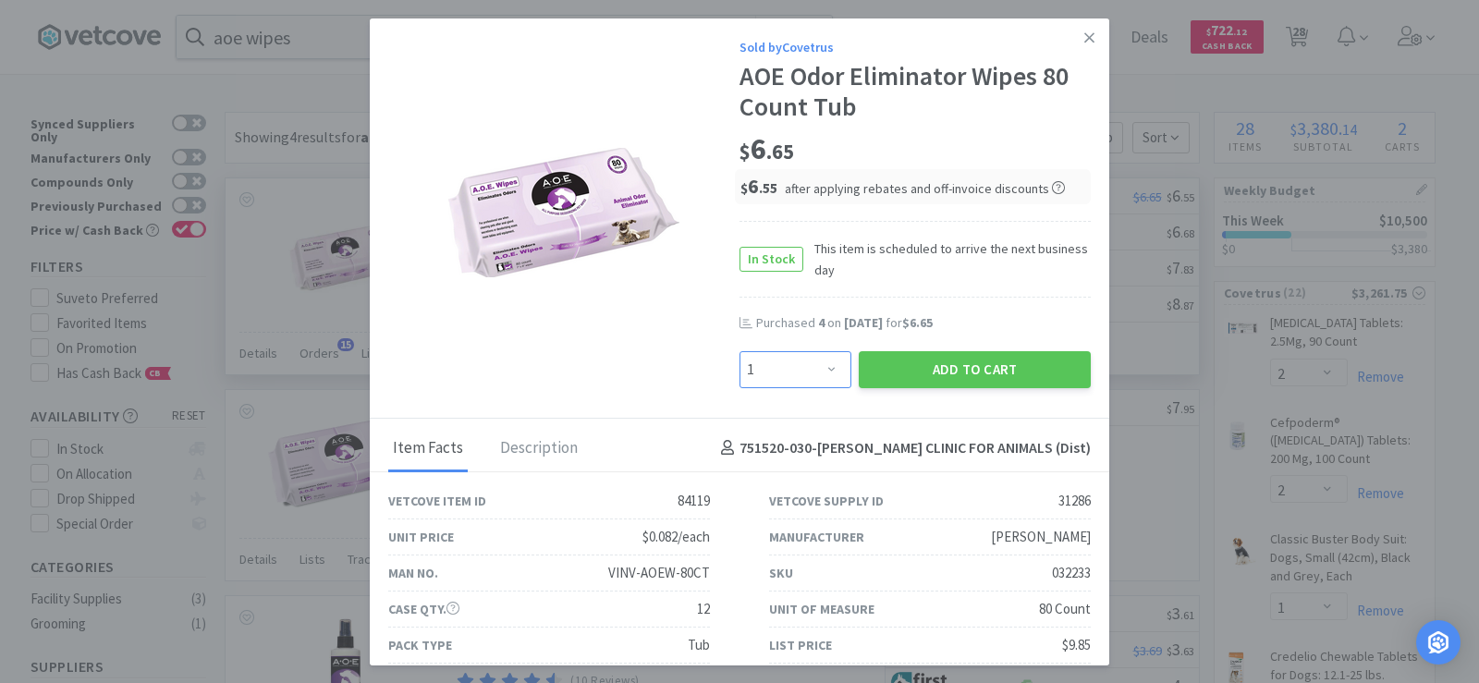
click at [819, 376] on select "Enter Quantity 1 2 3 4 5 6 7 8 9 10 11 12 13 14 15 16 17 18 19 20 Enter Quantity" at bounding box center [796, 369] width 112 height 37
click at [740, 351] on select "Enter Quantity 1 2 3 4 5 6 7 8 9 10 11 12 13 14 15 16 17 18 19 20 Enter Quantity" at bounding box center [796, 369] width 112 height 37
click at [974, 362] on button "Add to Cart" at bounding box center [975, 369] width 232 height 37
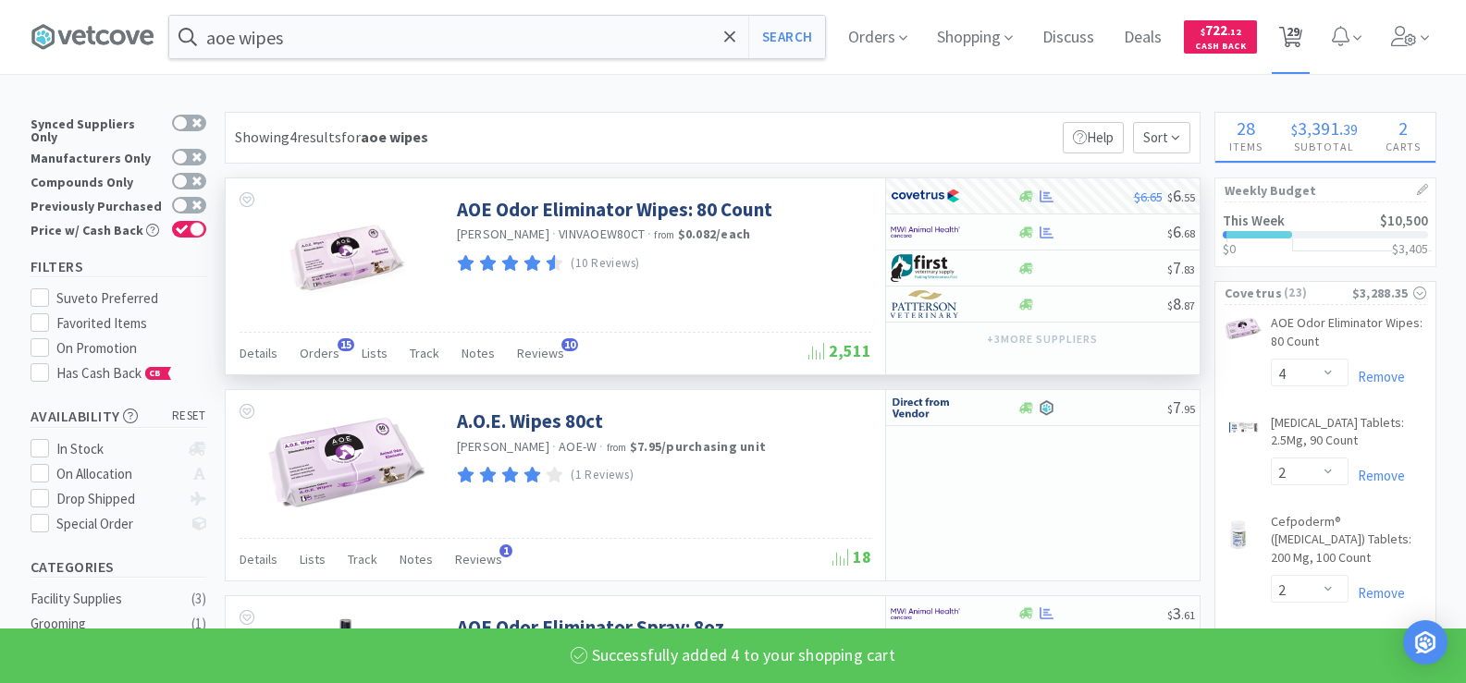
click at [1299, 40] on span "29" at bounding box center [1292, 31] width 13 height 74
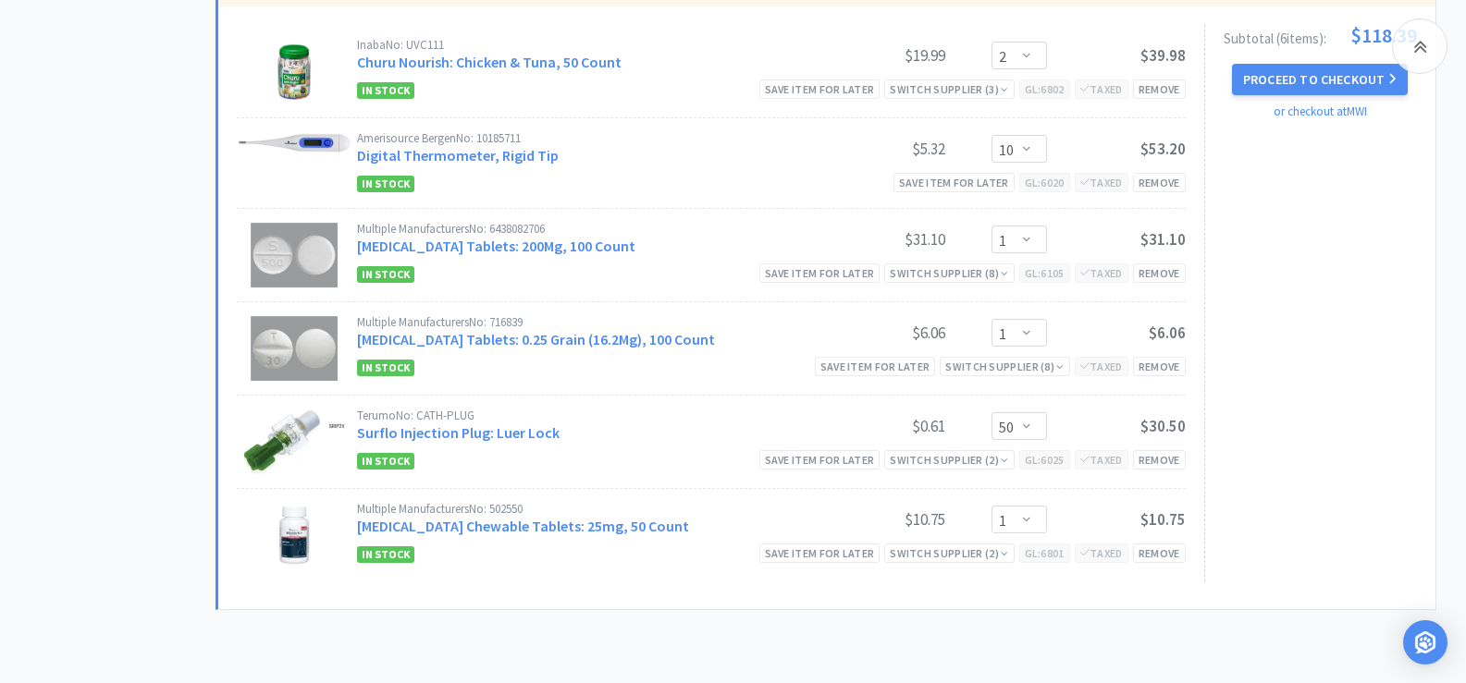
scroll to position [2408, 0]
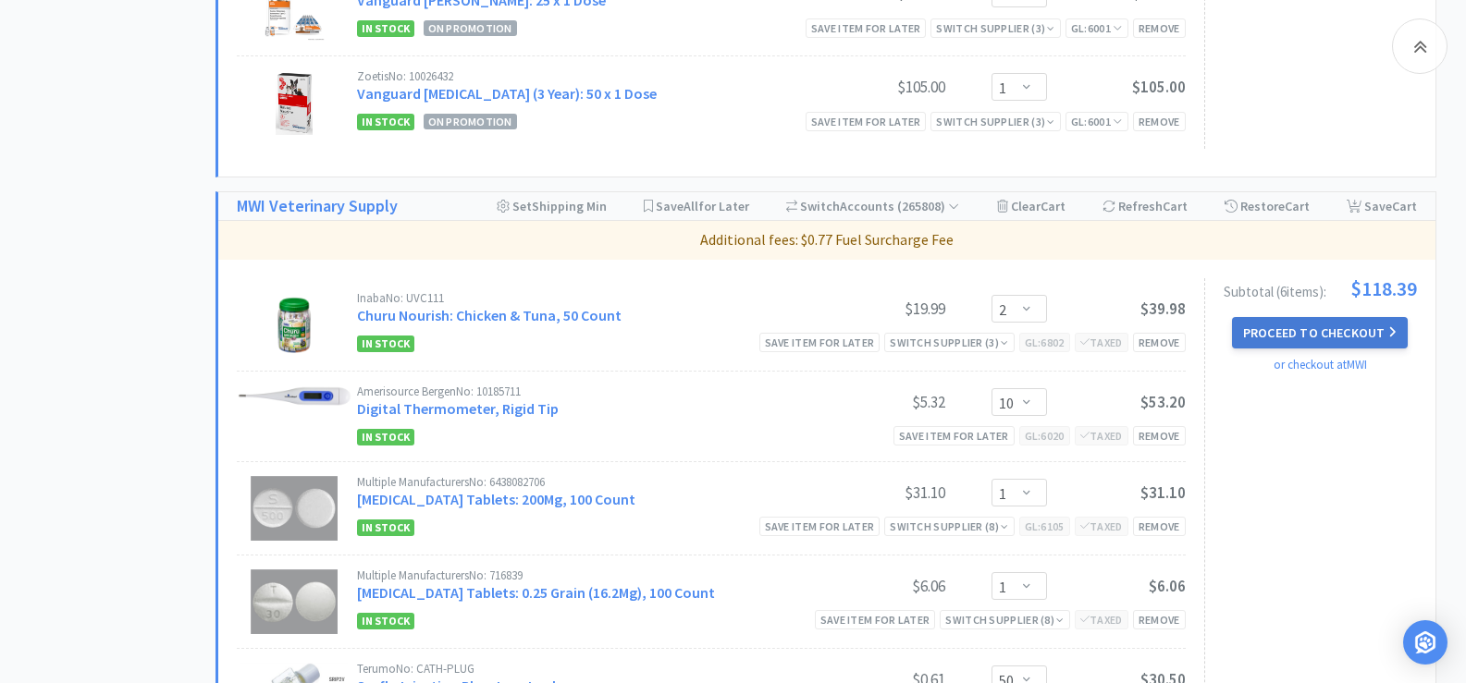
click at [1307, 340] on button "Proceed to Checkout" at bounding box center [1320, 332] width 176 height 31
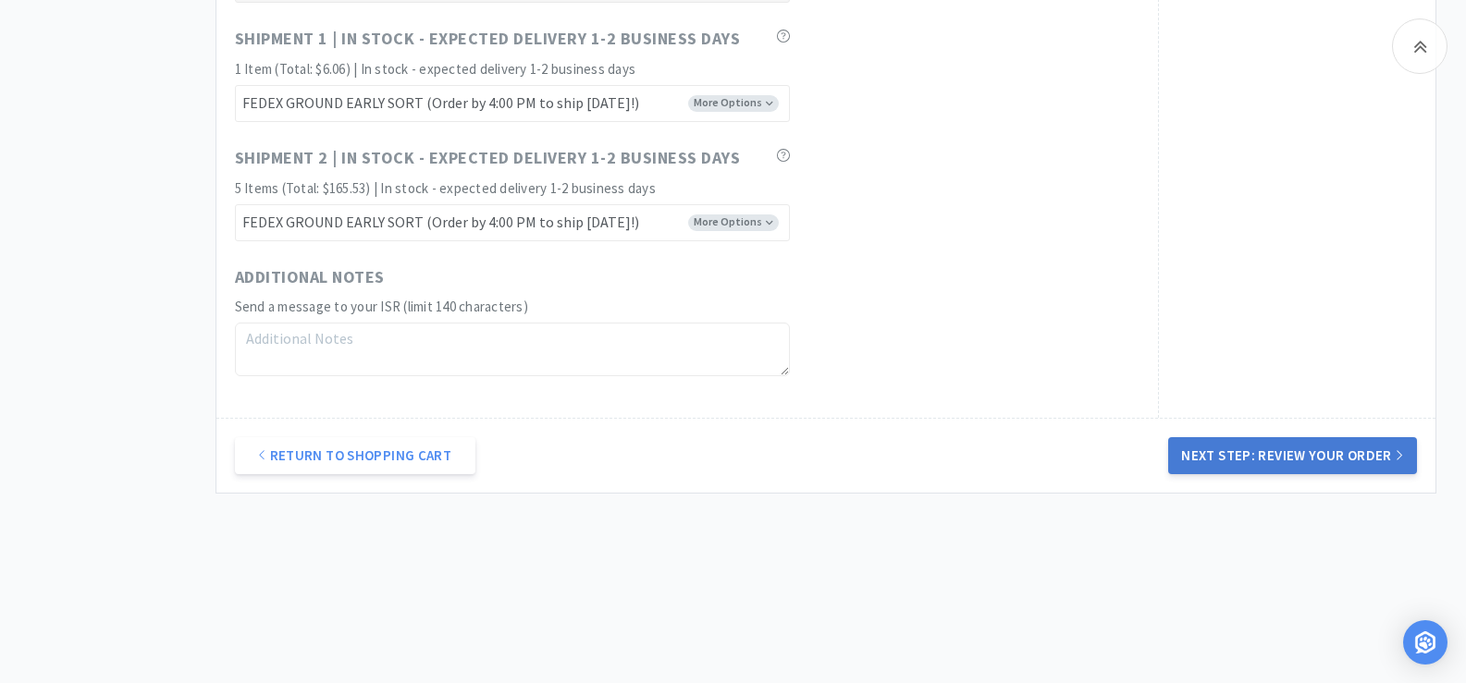
click at [1331, 462] on button "Next Step: Review Your Order" at bounding box center [1292, 455] width 248 height 37
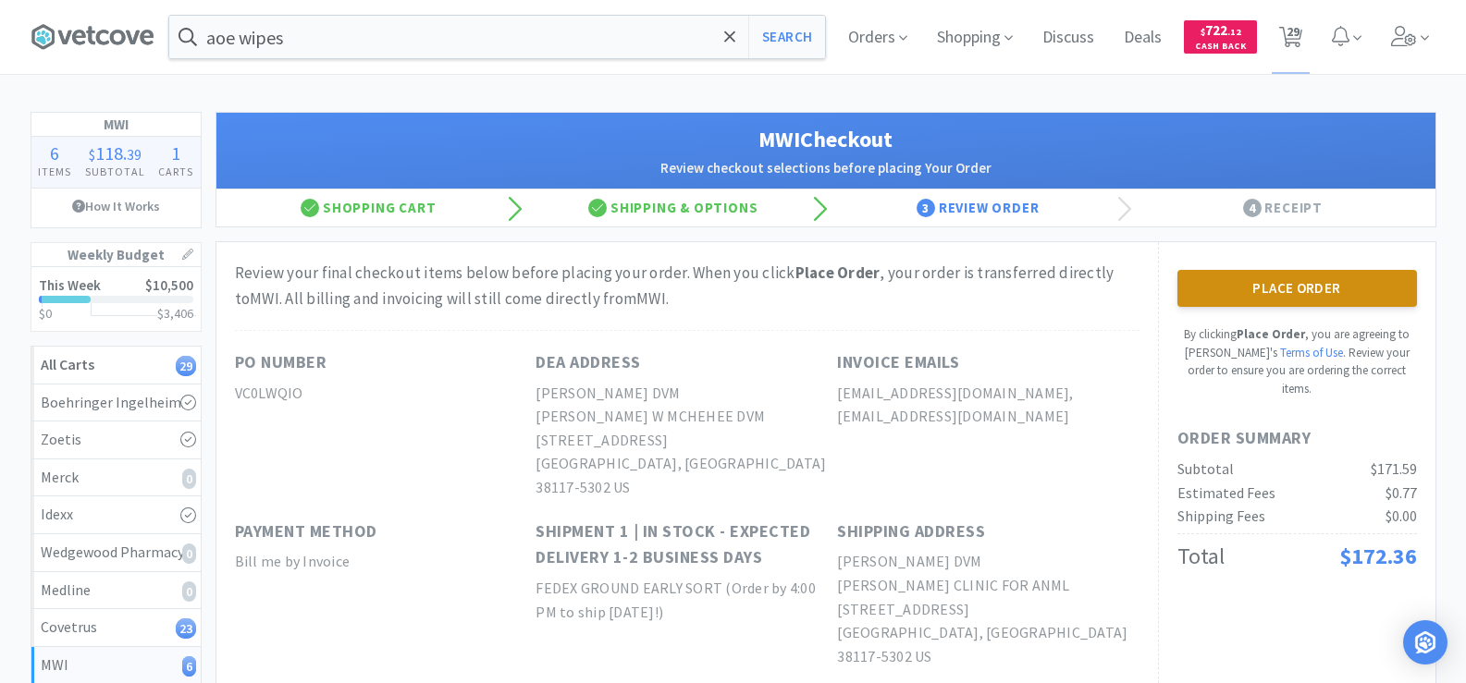
click at [1340, 300] on button "Place Order" at bounding box center [1296, 288] width 239 height 37
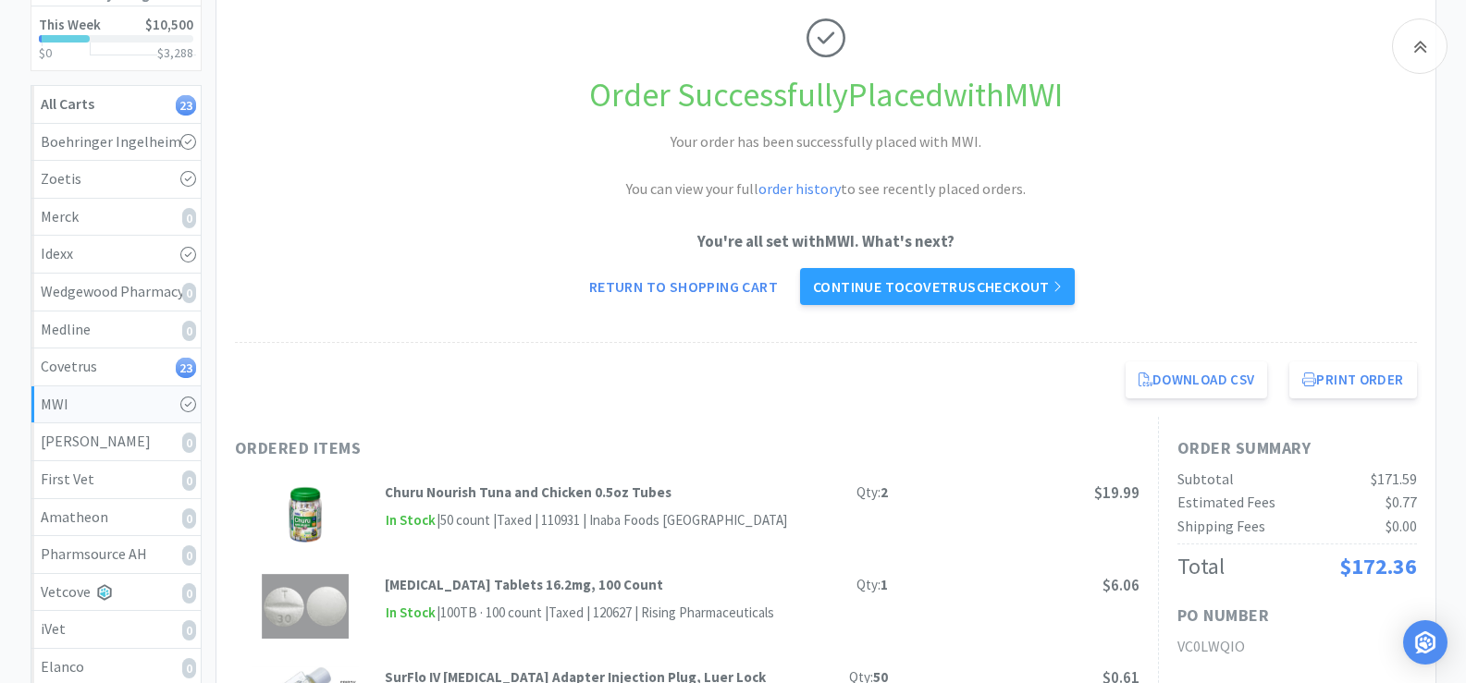
scroll to position [277, 0]
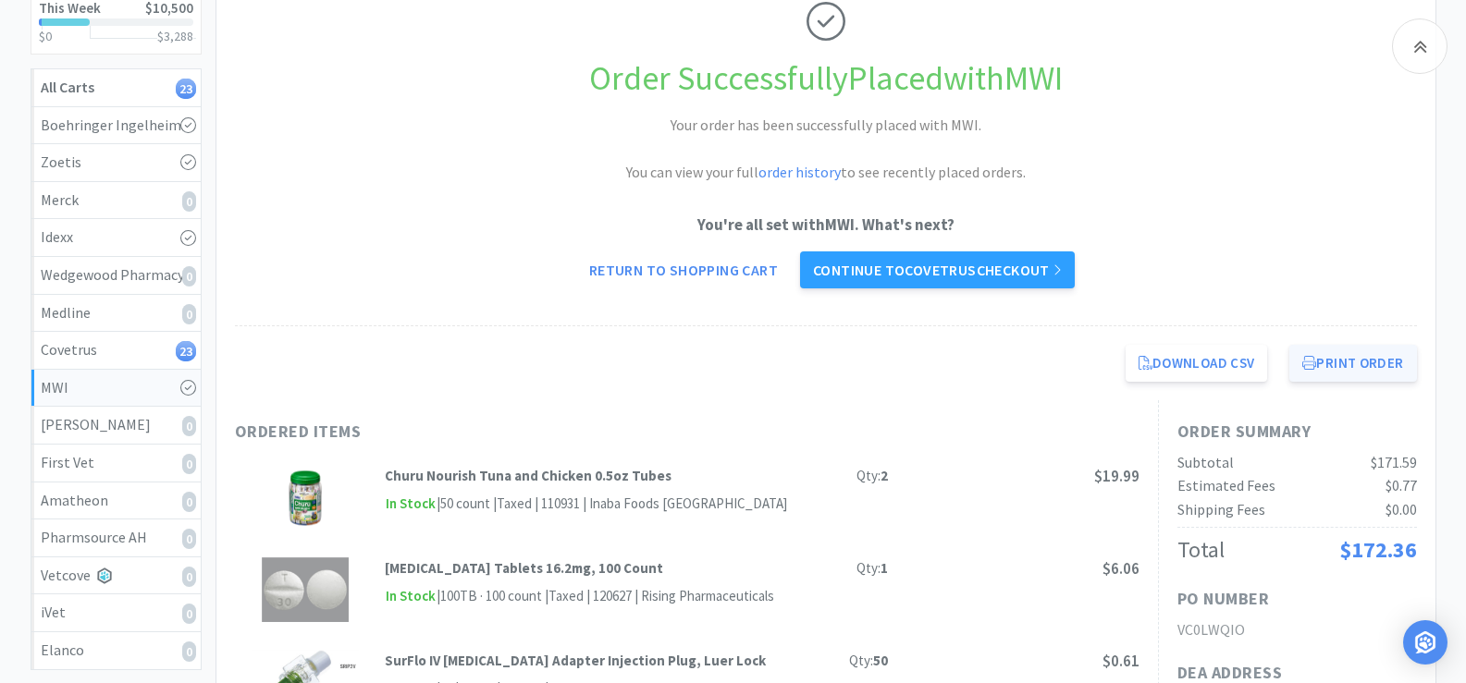
click at [1348, 354] on button "Print Order" at bounding box center [1352, 363] width 127 height 37
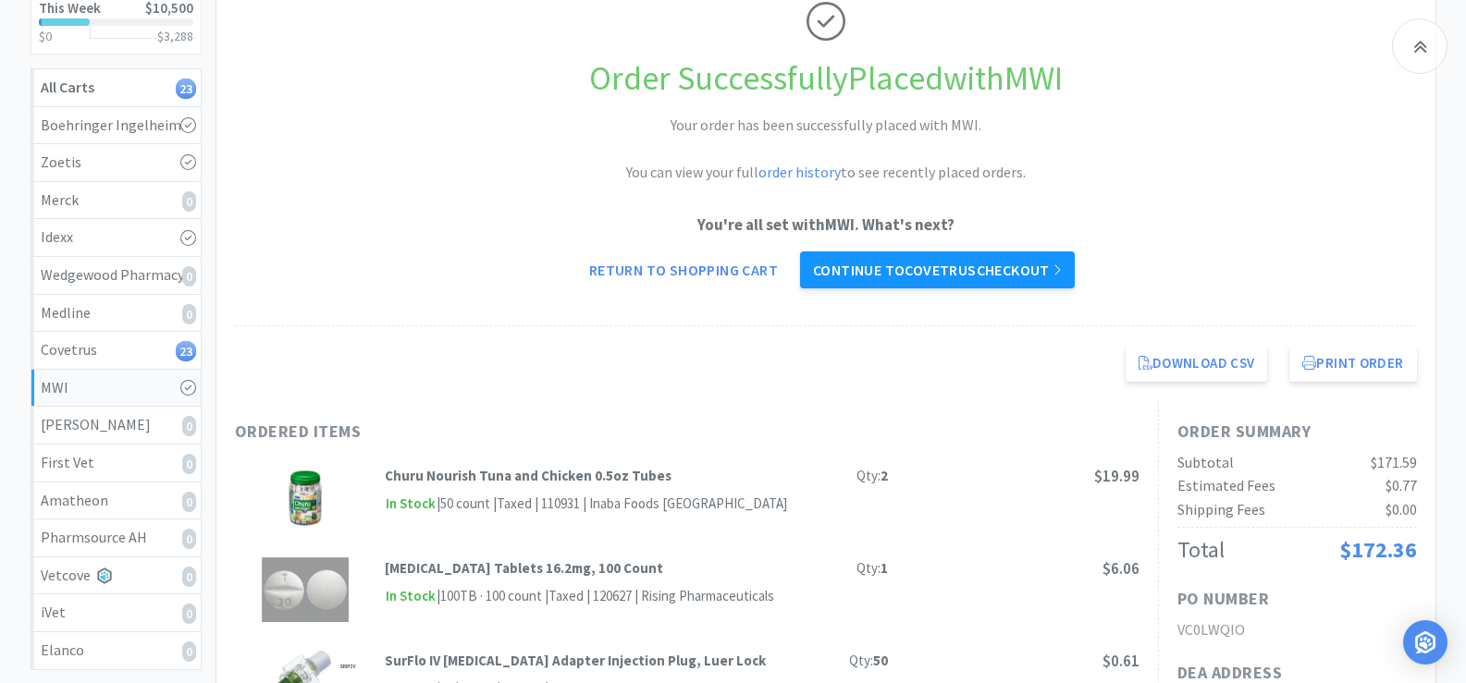
click at [938, 275] on link "Continue to Covetrus checkout" at bounding box center [937, 270] width 275 height 37
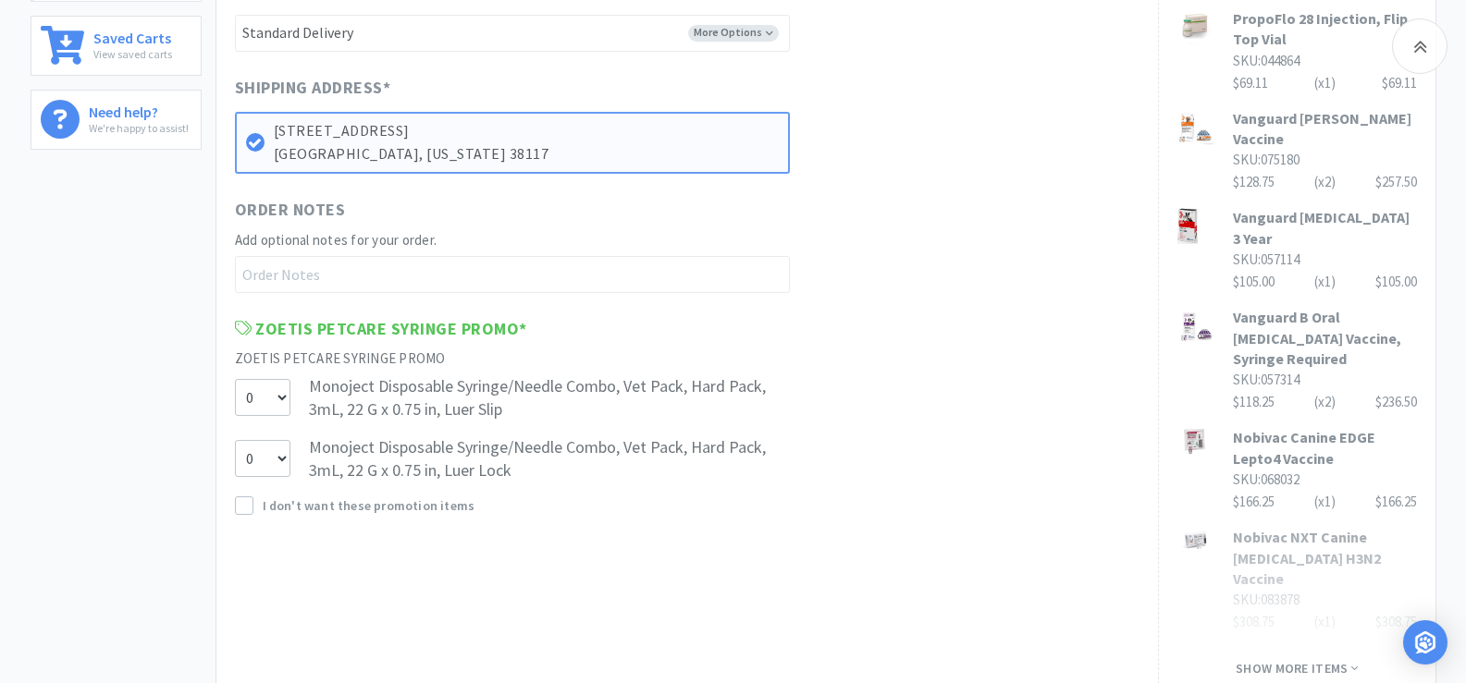
scroll to position [1101, 0]
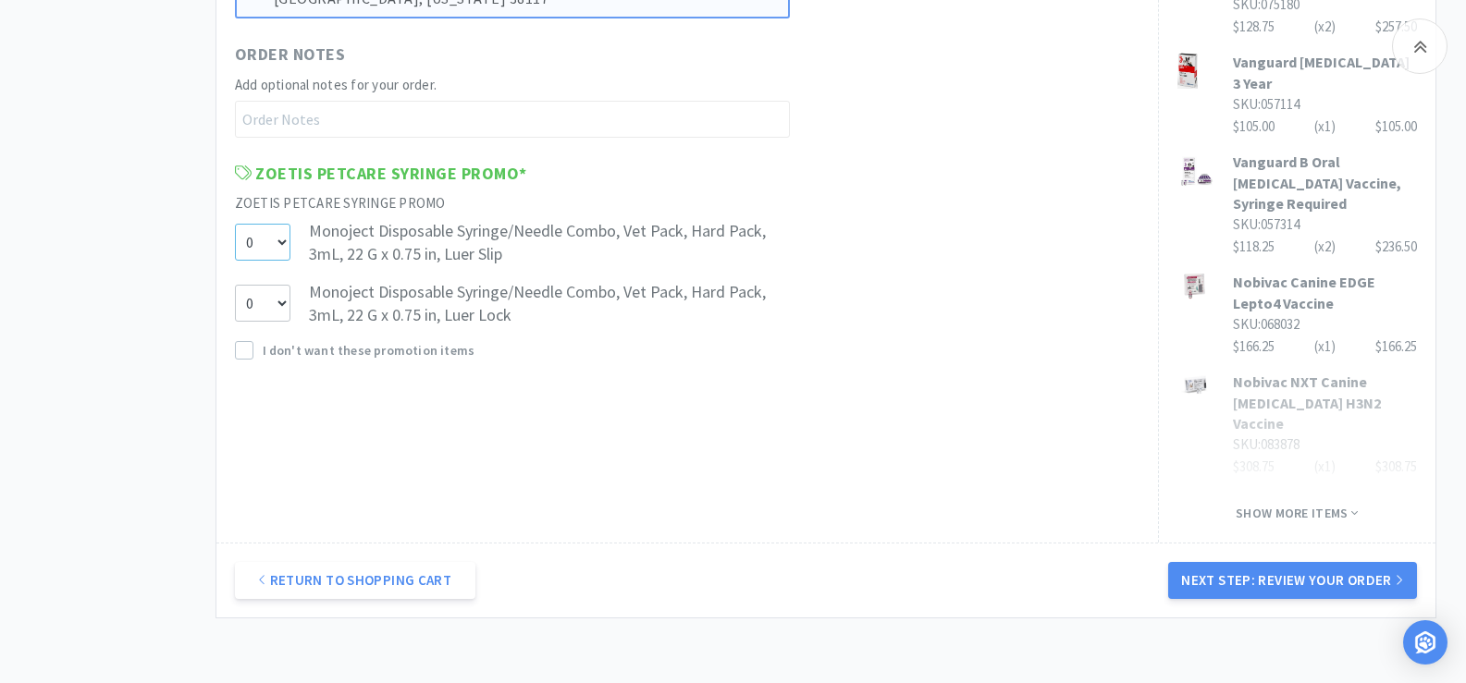
click at [280, 245] on select "0 1" at bounding box center [262, 242] width 55 height 37
click at [235, 224] on select "0 1" at bounding box center [262, 242] width 55 height 37
click at [278, 307] on select "0" at bounding box center [262, 303] width 55 height 37
click at [286, 249] on select "0 1" at bounding box center [262, 242] width 55 height 37
click at [235, 224] on select "0 1" at bounding box center [262, 242] width 55 height 37
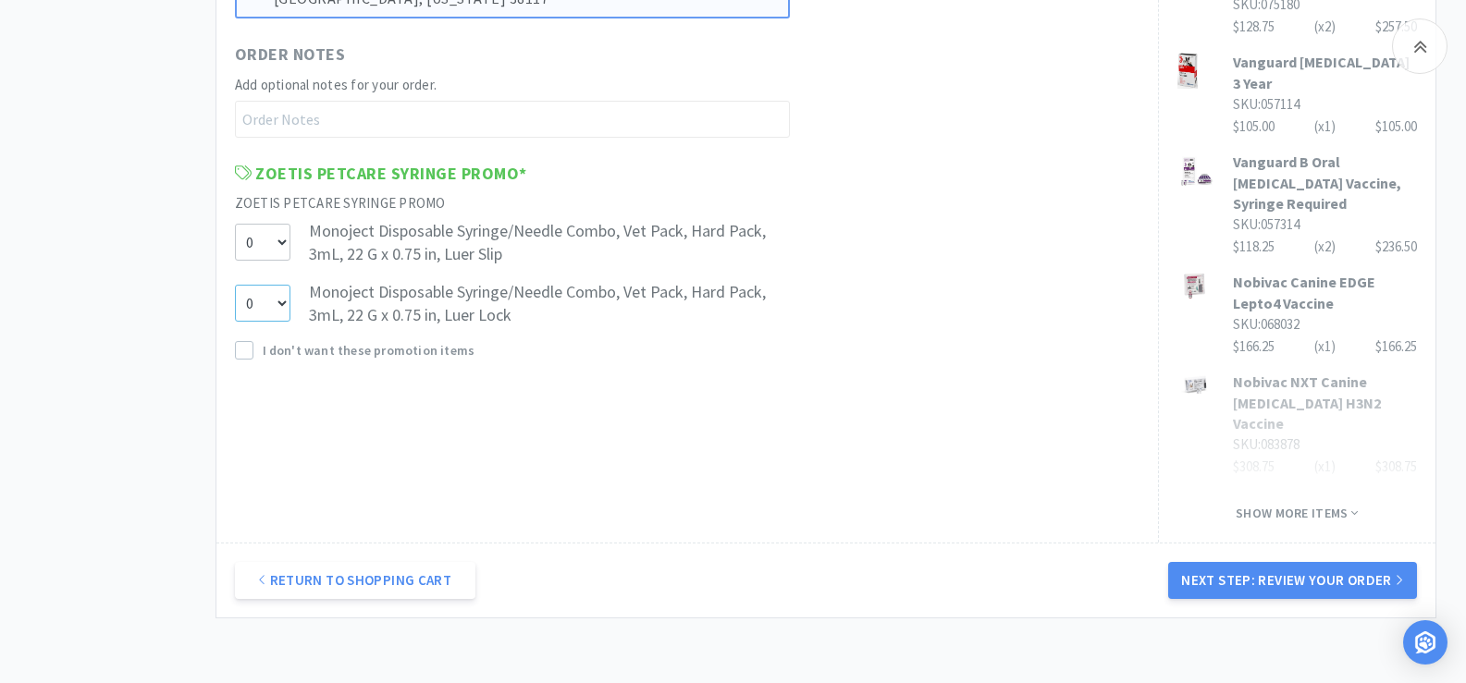
click at [279, 302] on select "0 1" at bounding box center [262, 303] width 55 height 37
click at [235, 285] on select "0 1" at bounding box center [262, 303] width 55 height 37
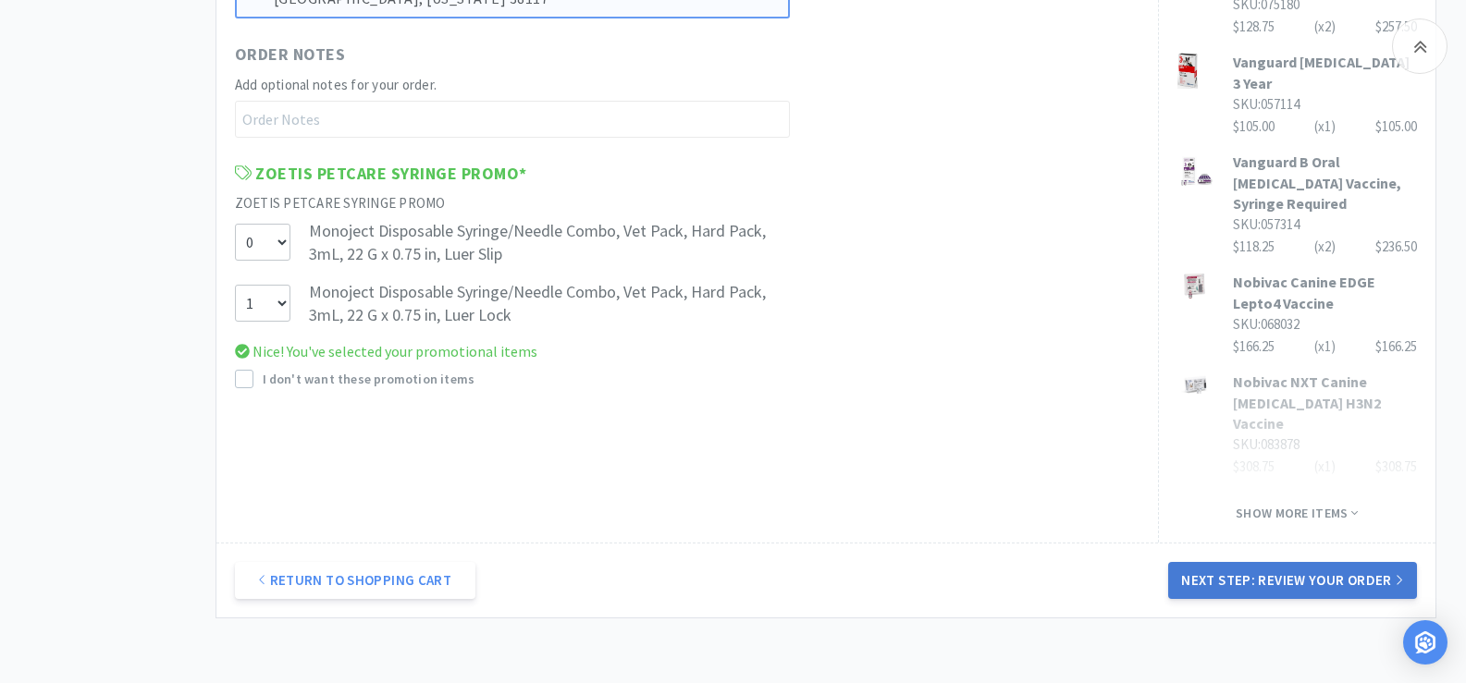
click at [1325, 562] on button "Next Step: Review Your Order" at bounding box center [1292, 580] width 248 height 37
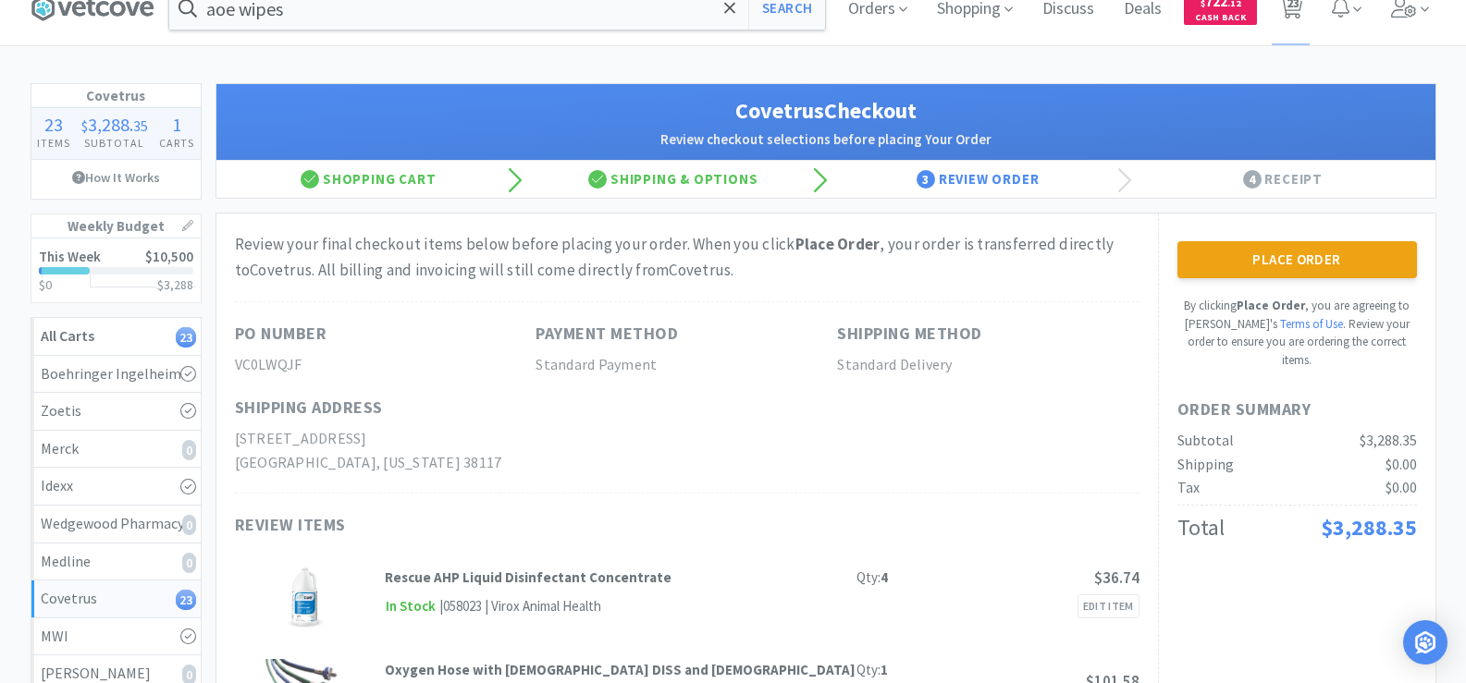
scroll to position [0, 0]
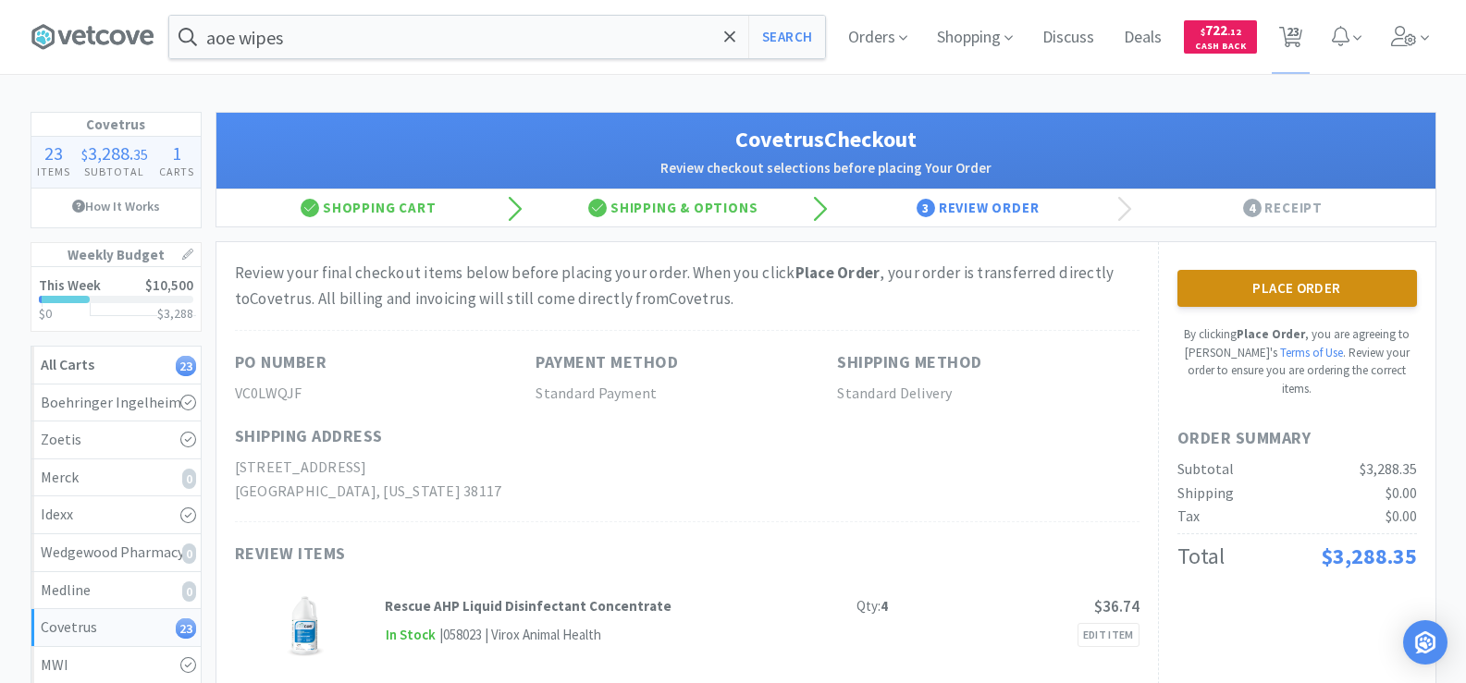
click at [1312, 288] on button "Place Order" at bounding box center [1296, 288] width 239 height 37
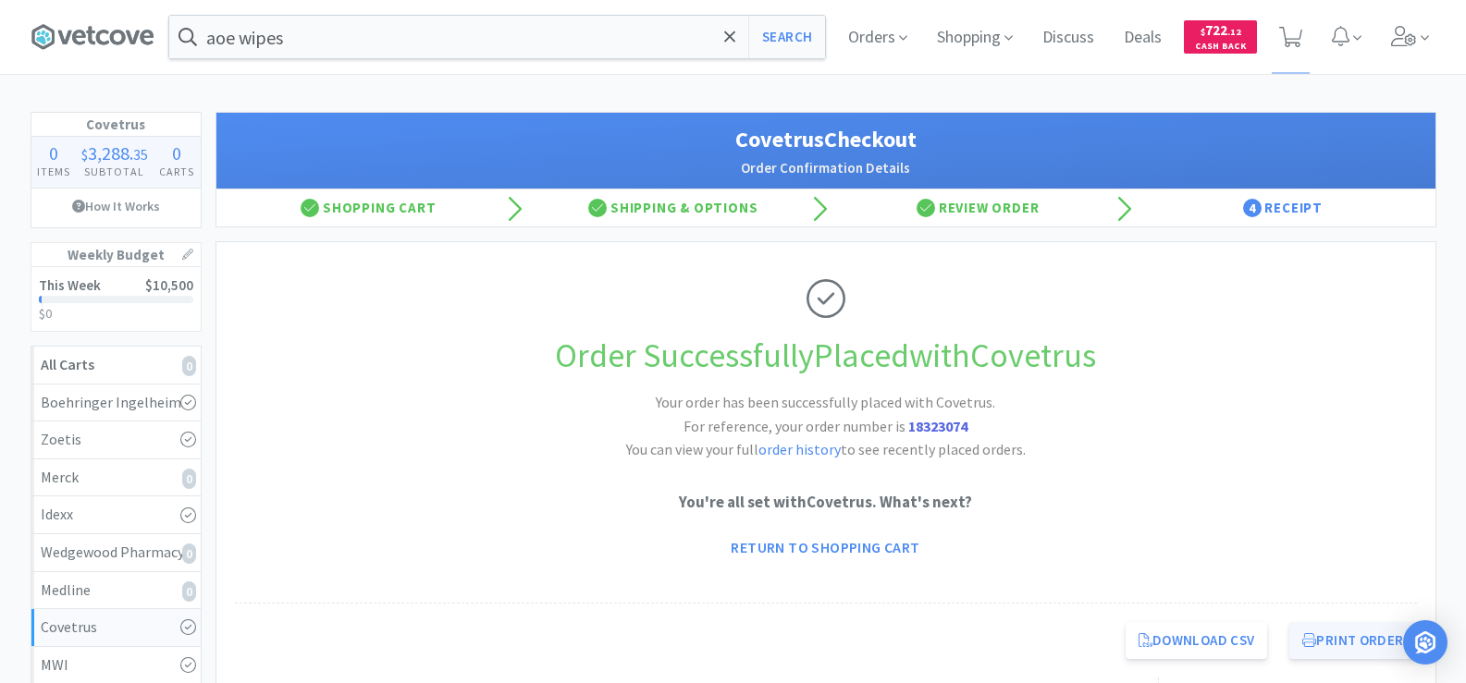
click at [1368, 636] on button "Print Order" at bounding box center [1352, 640] width 127 height 37
click at [370, 31] on input "aoe wipes" at bounding box center [497, 37] width 656 height 43
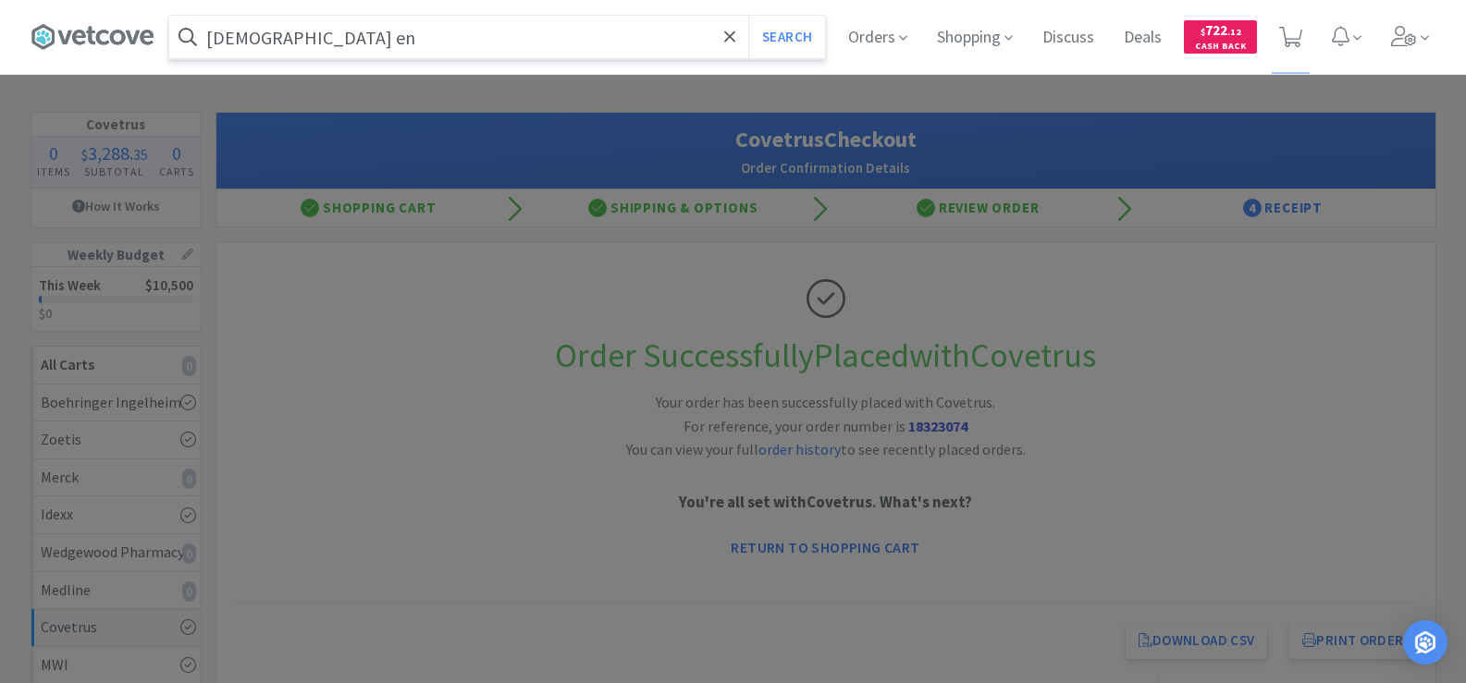
click at [748, 16] on button "Search" at bounding box center [786, 37] width 77 height 43
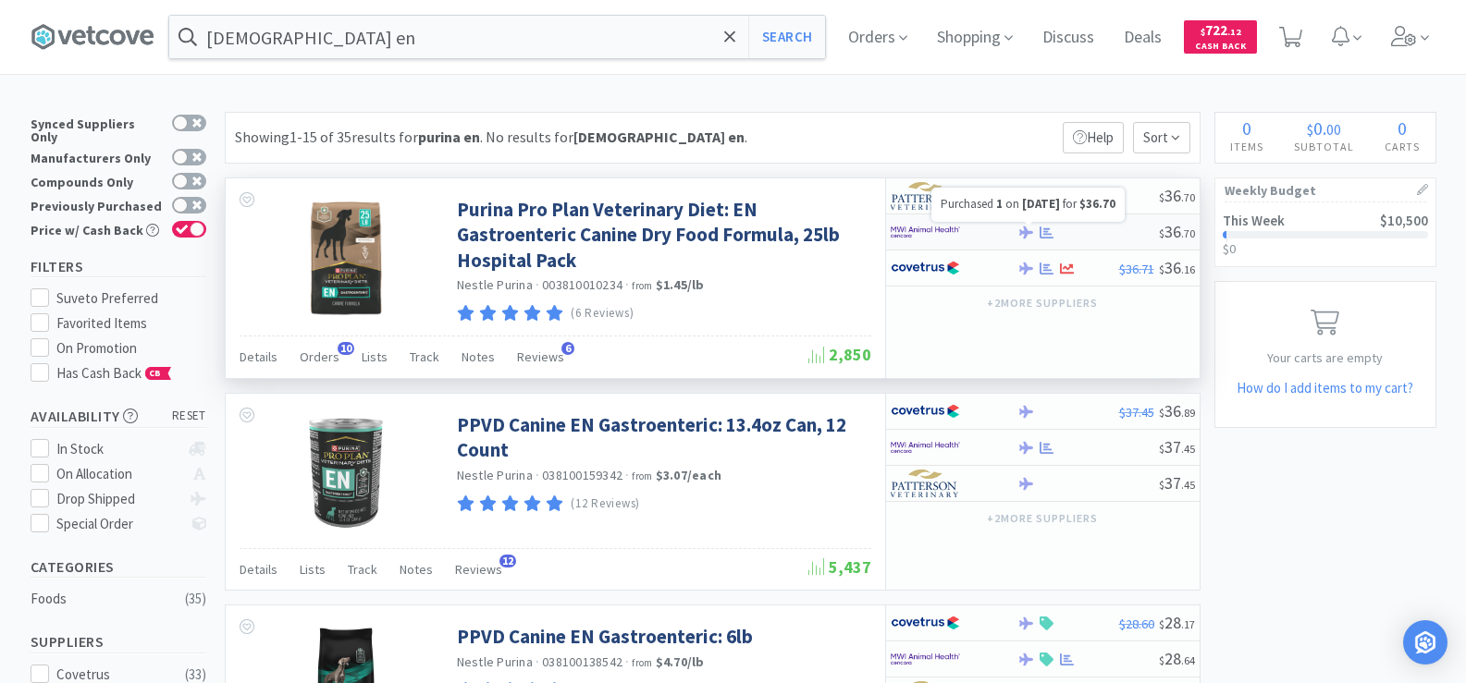
click at [1042, 228] on icon at bounding box center [1046, 233] width 14 height 14
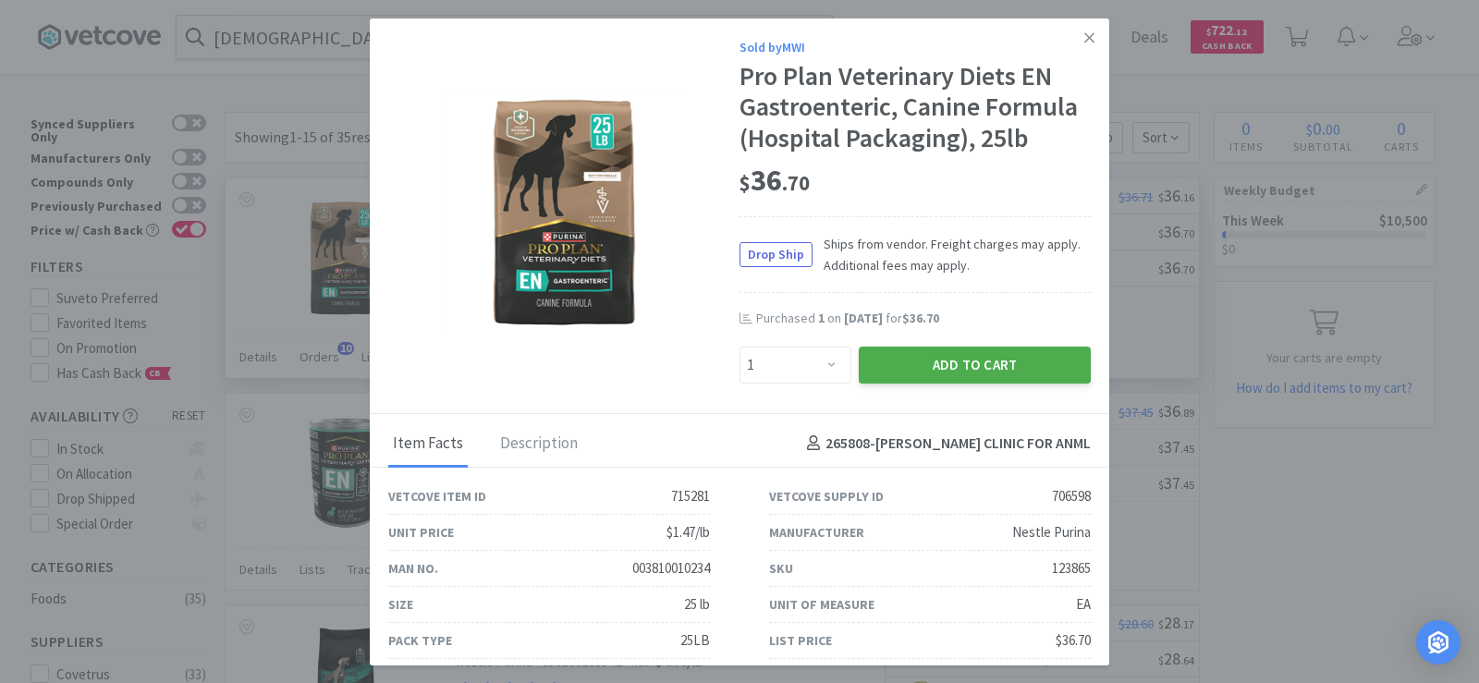
click at [1009, 357] on button "Add to Cart" at bounding box center [975, 365] width 232 height 37
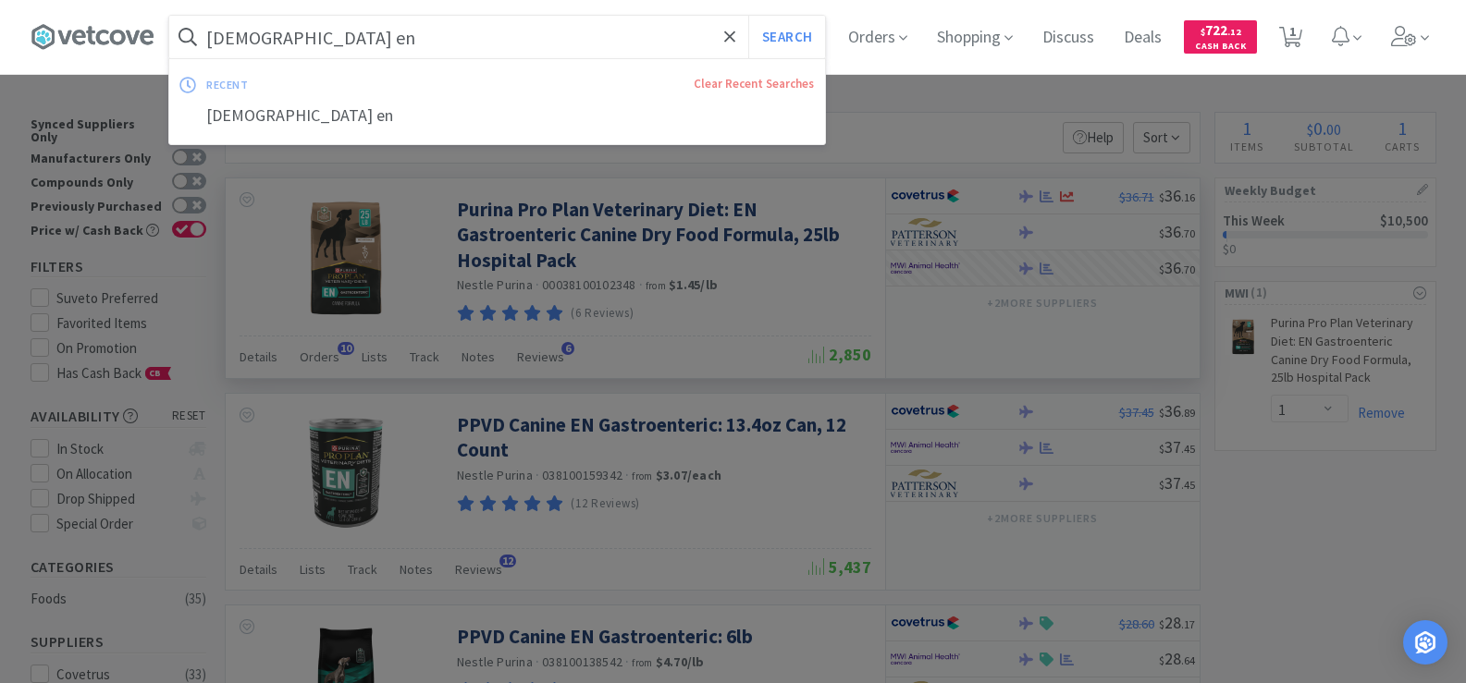
click at [352, 45] on input "[DEMOGRAPHIC_DATA] en" at bounding box center [497, 37] width 656 height 43
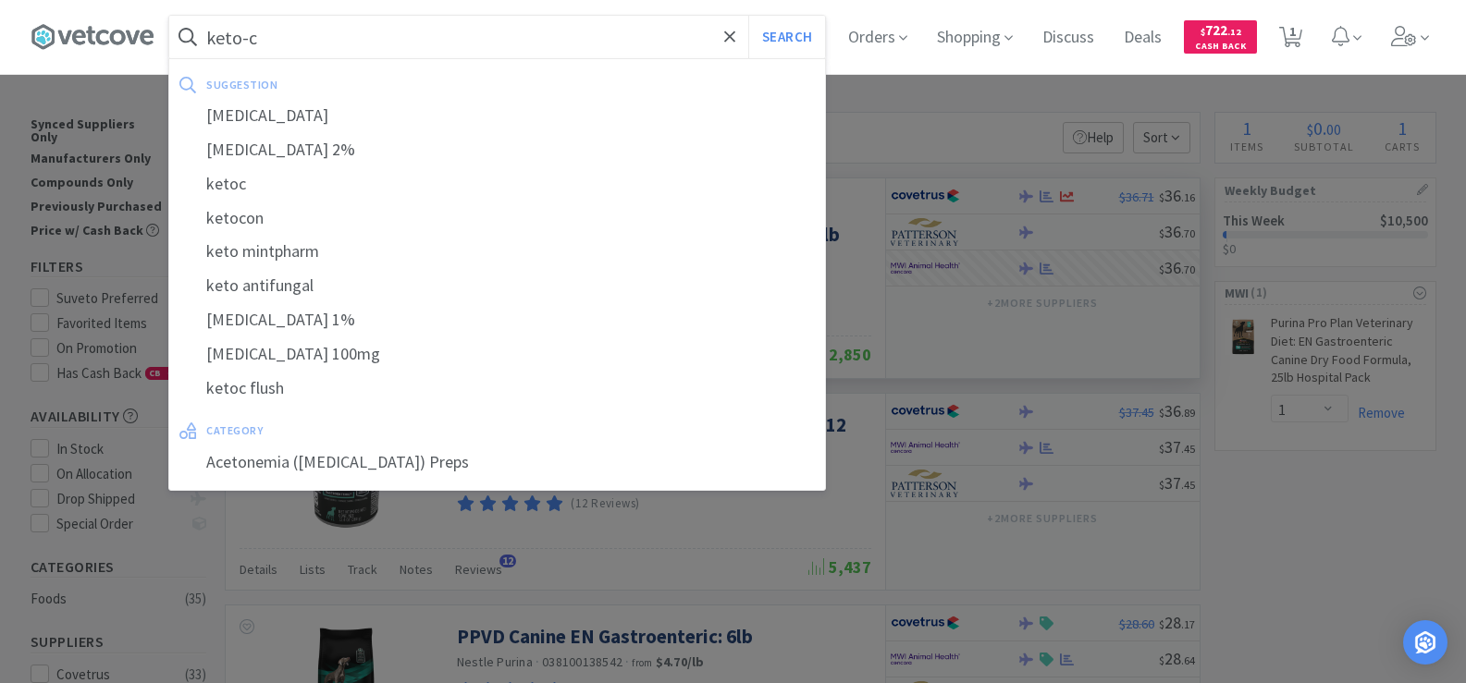
click at [748, 16] on button "Search" at bounding box center [786, 37] width 77 height 43
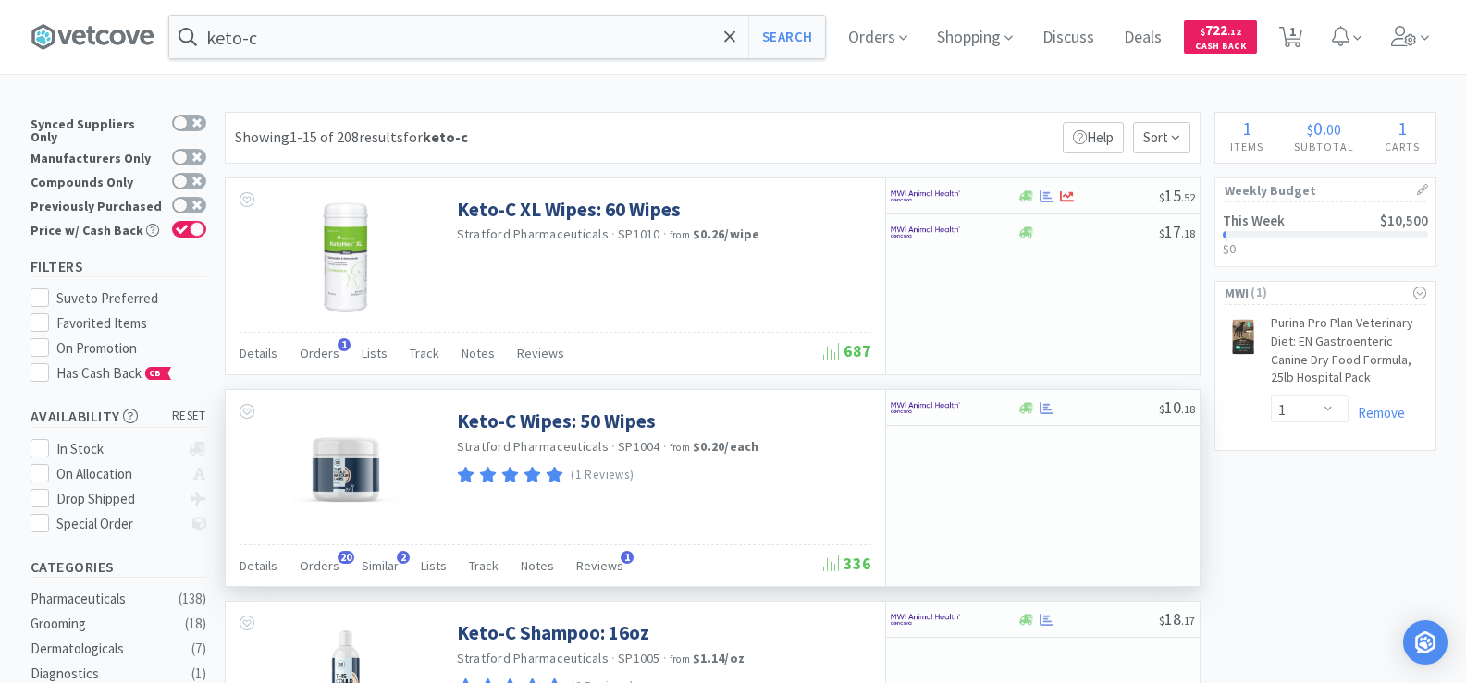
scroll to position [277, 0]
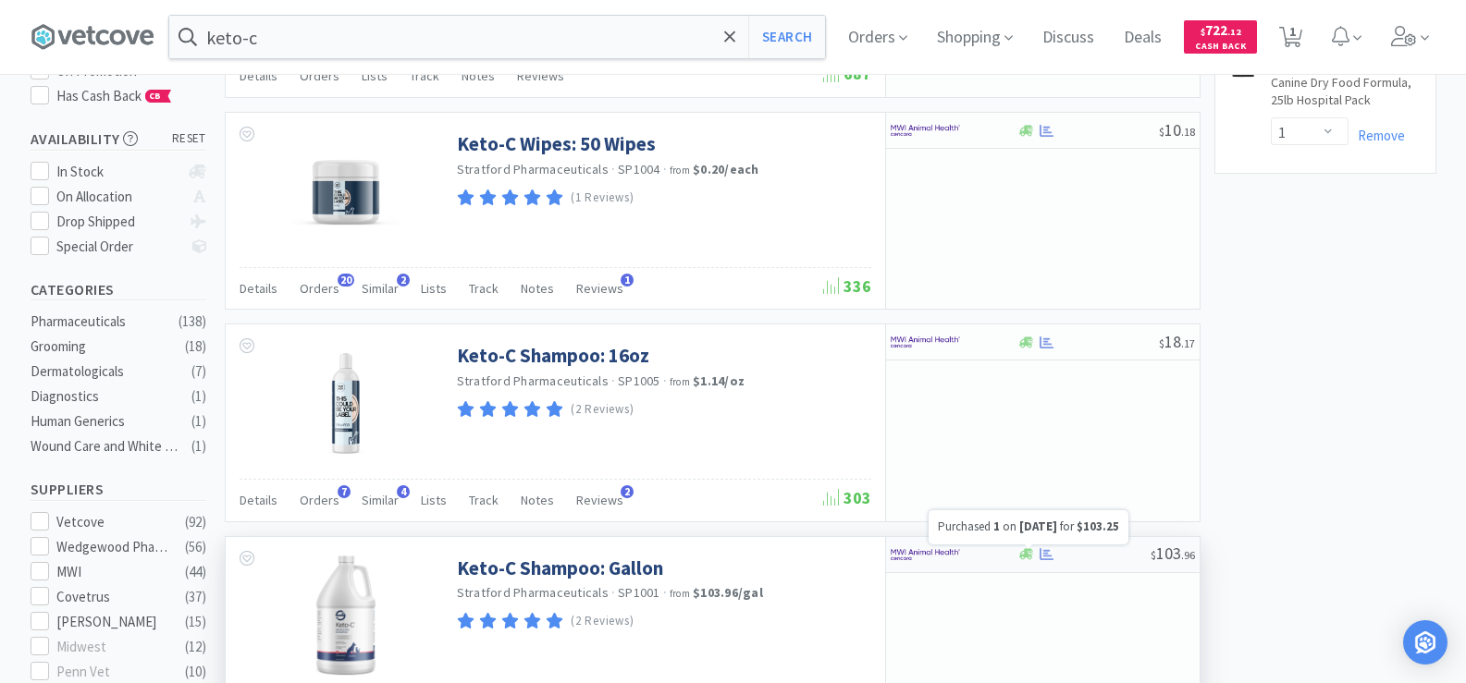
click at [1039, 558] on icon at bounding box center [1046, 554] width 14 height 14
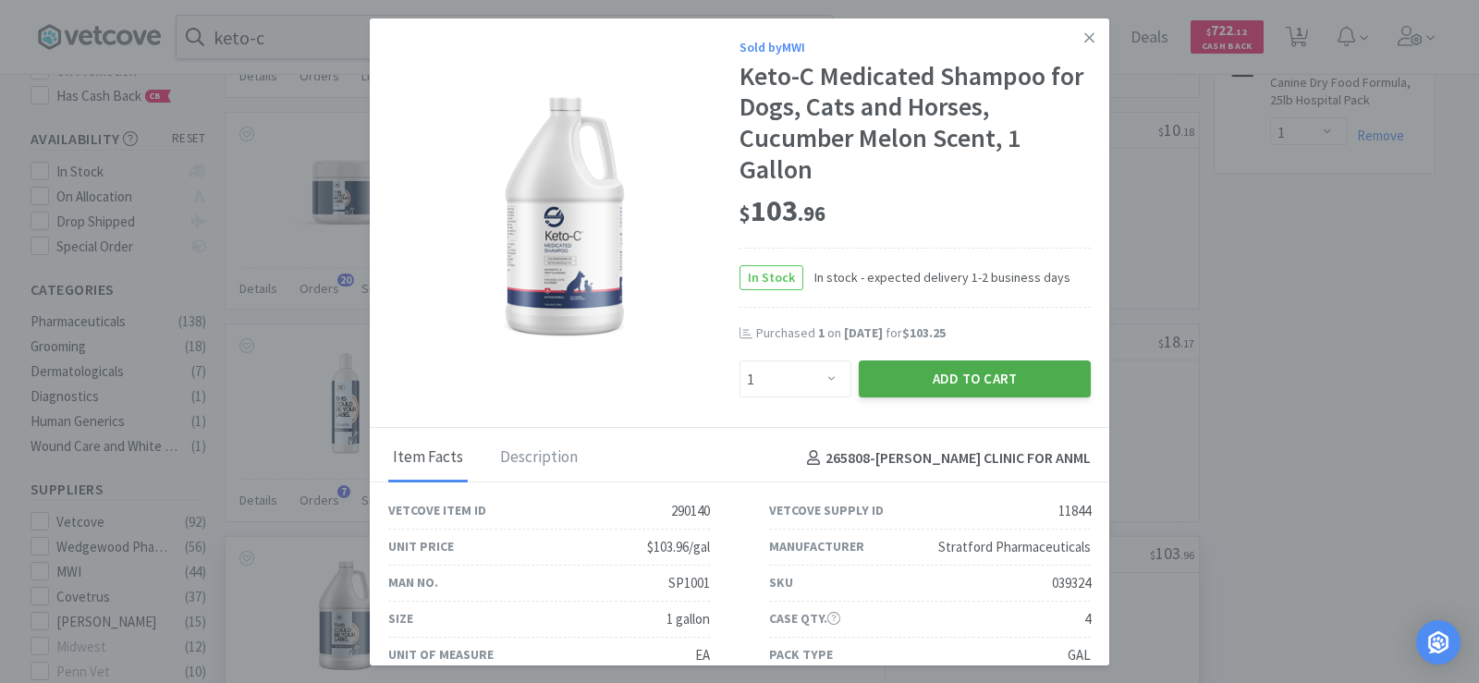
click at [934, 376] on button "Add to Cart" at bounding box center [975, 379] width 232 height 37
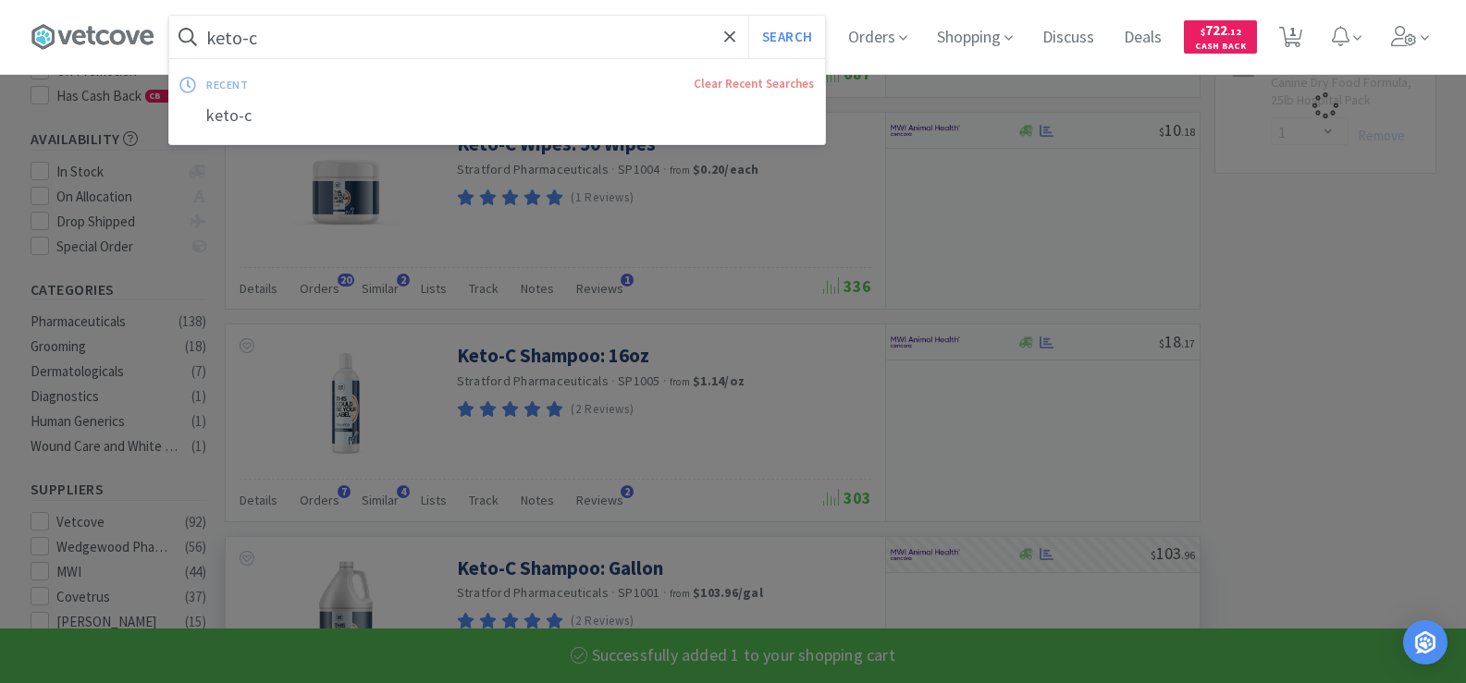
click at [312, 38] on input "keto-c" at bounding box center [497, 37] width 656 height 43
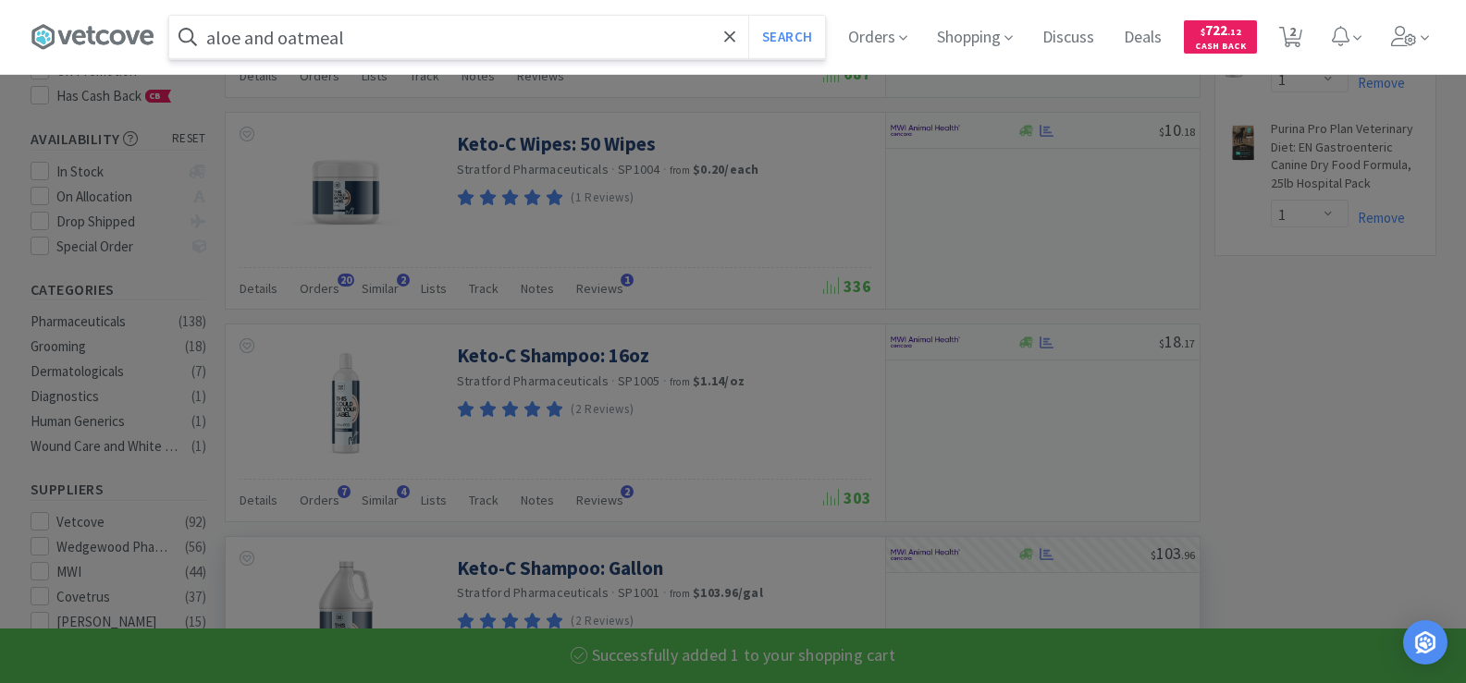
click at [748, 16] on button "Search" at bounding box center [786, 37] width 77 height 43
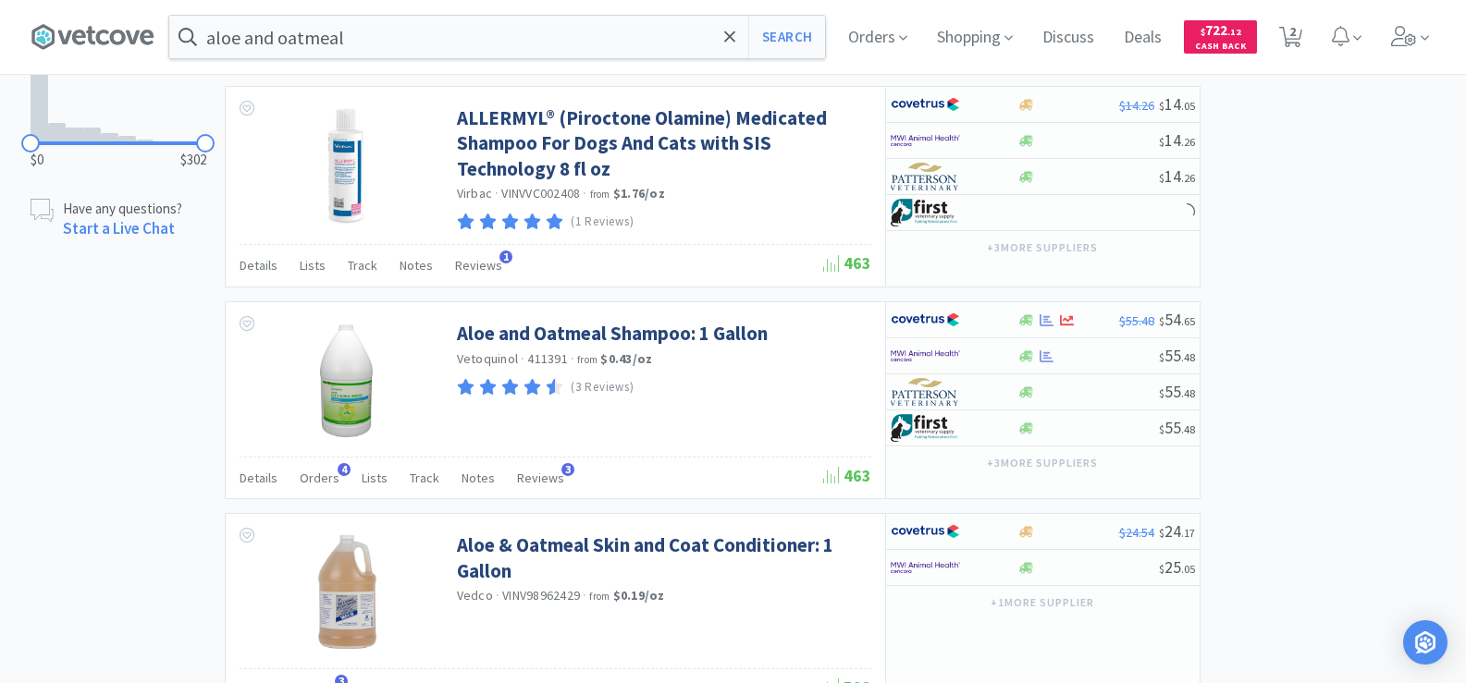
scroll to position [1387, 0]
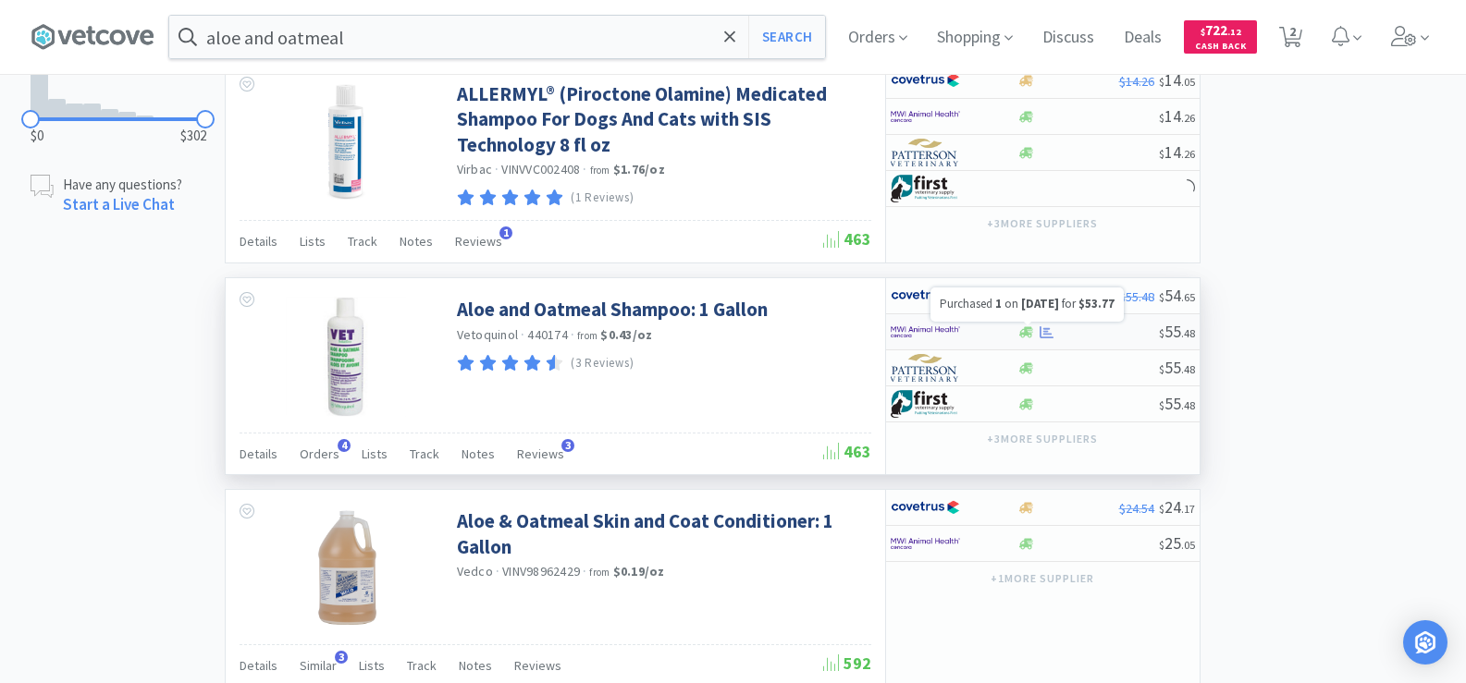
click at [1041, 329] on icon at bounding box center [1046, 332] width 14 height 14
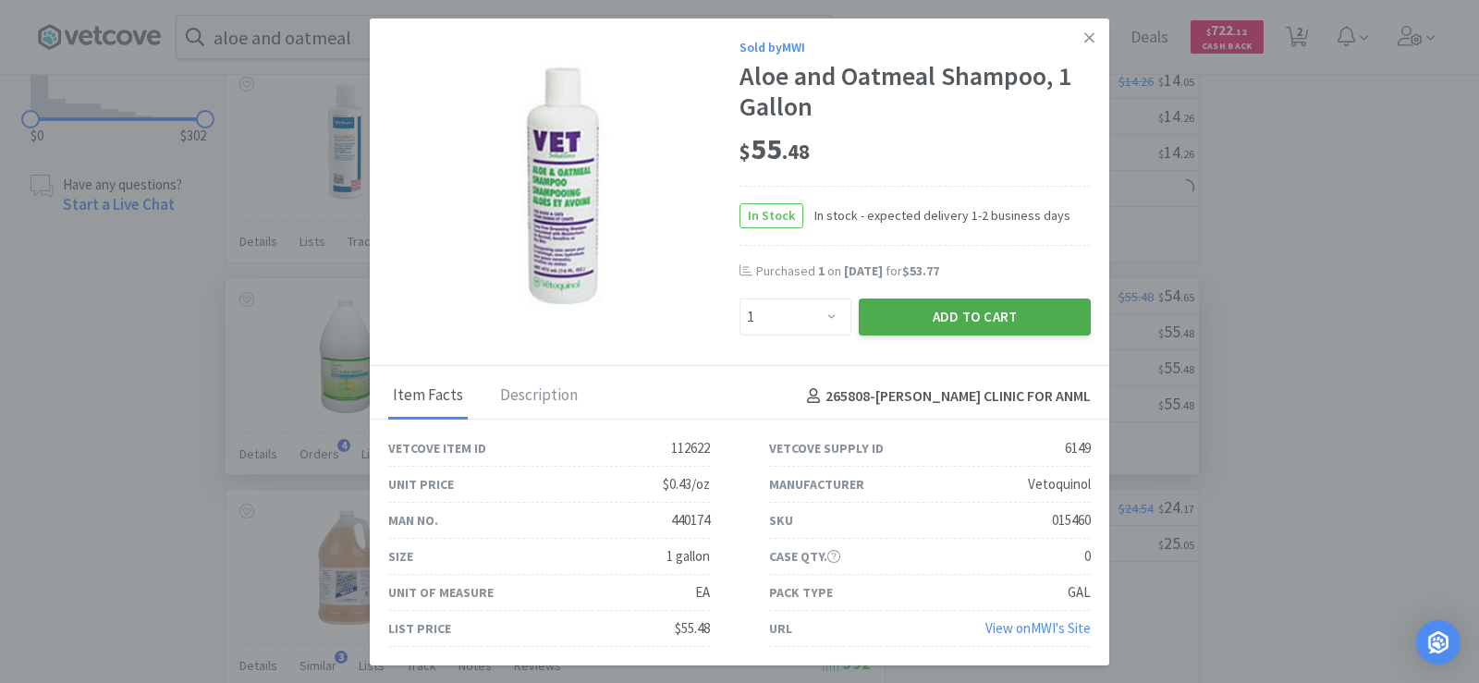
click at [953, 322] on button "Add to Cart" at bounding box center [975, 317] width 232 height 37
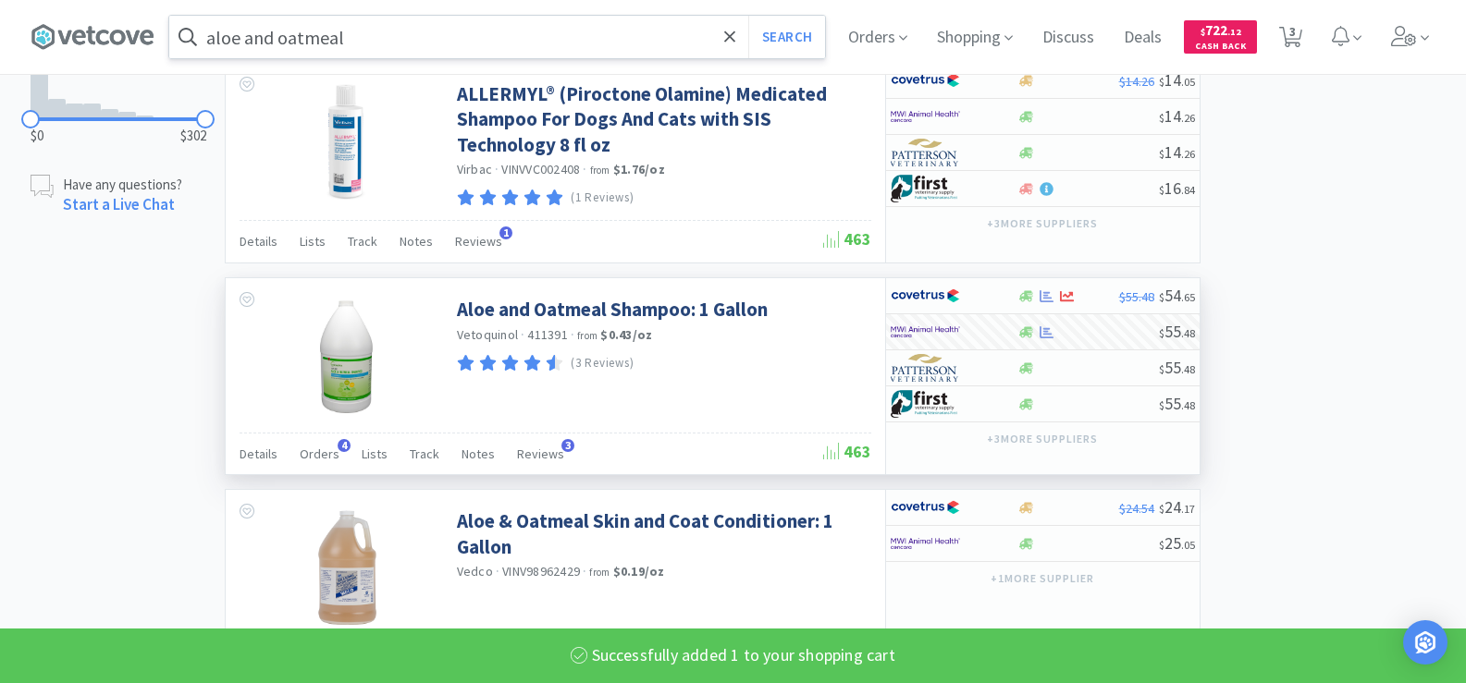
click at [371, 31] on input "aloe and oatmeal" at bounding box center [497, 37] width 656 height 43
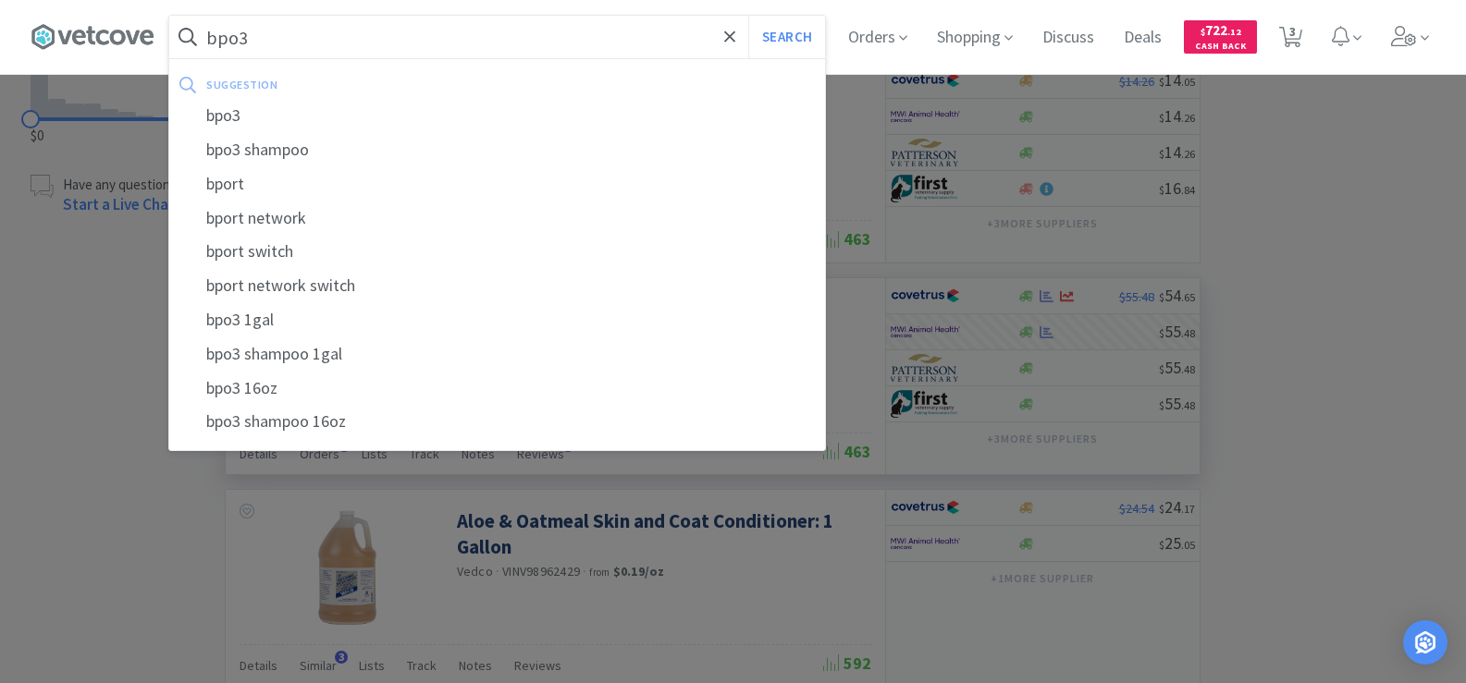
click at [748, 16] on button "Search" at bounding box center [786, 37] width 77 height 43
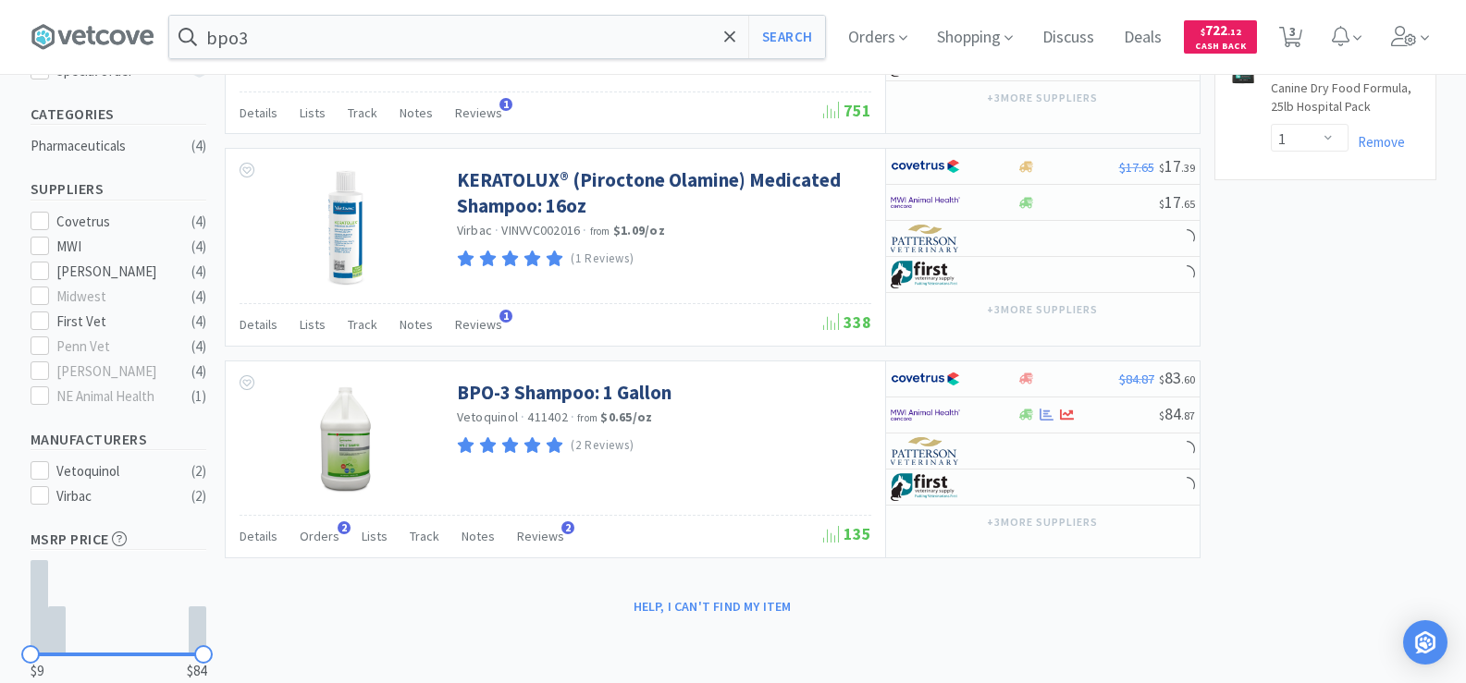
scroll to position [462, 0]
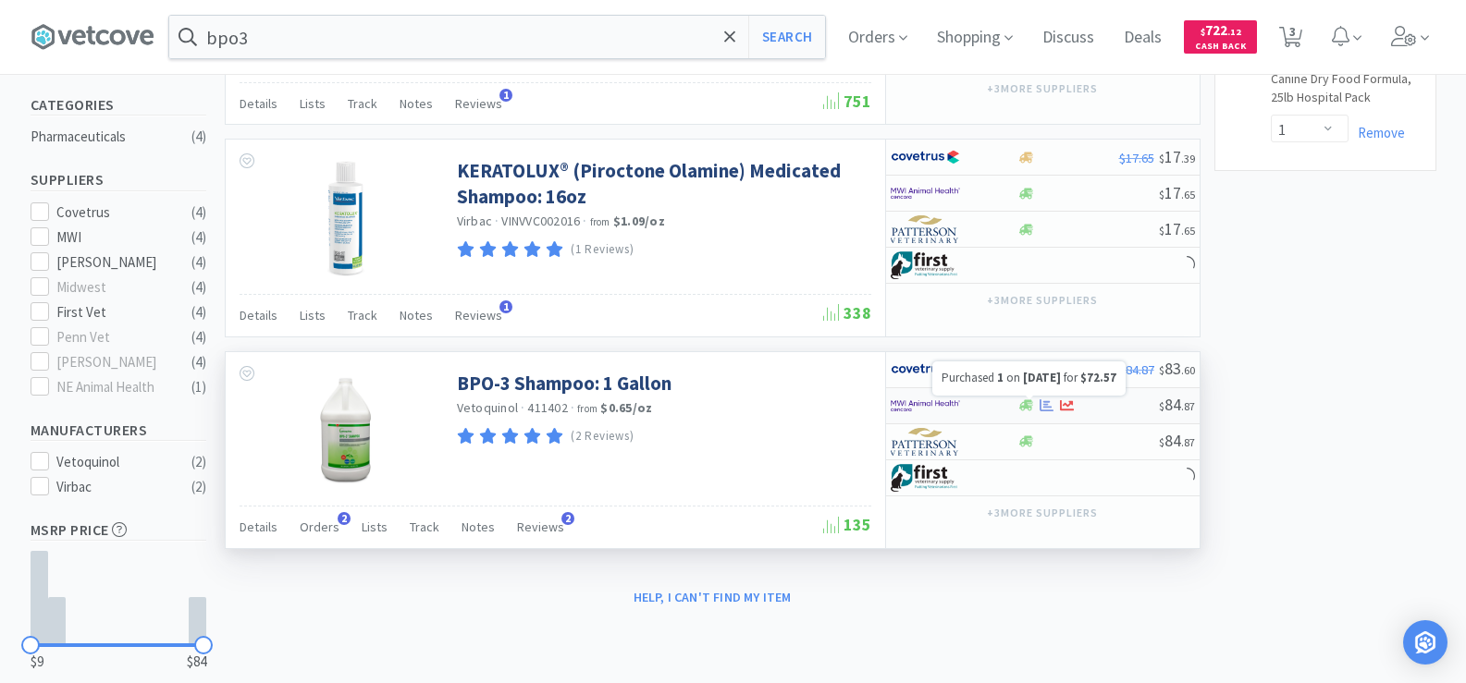
click at [1042, 407] on icon at bounding box center [1046, 406] width 14 height 14
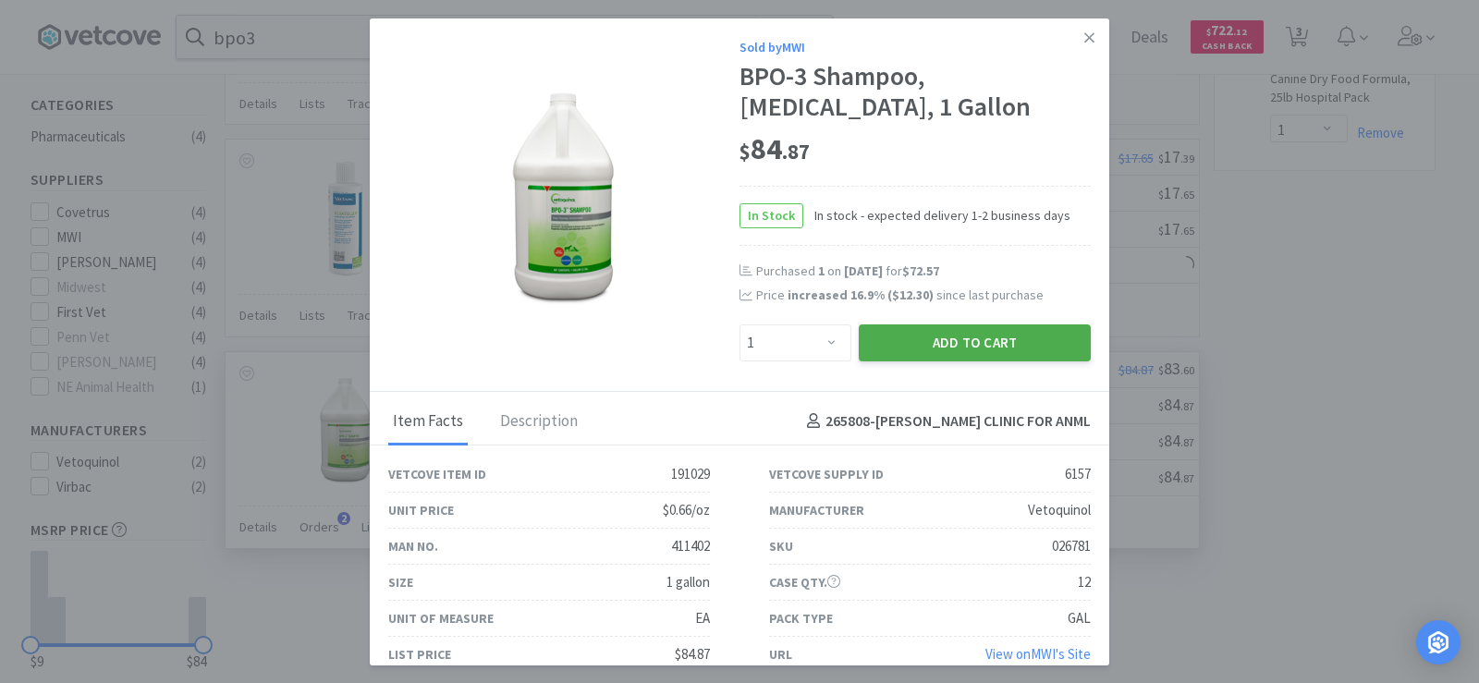
click at [960, 351] on button "Add to Cart" at bounding box center [975, 343] width 232 height 37
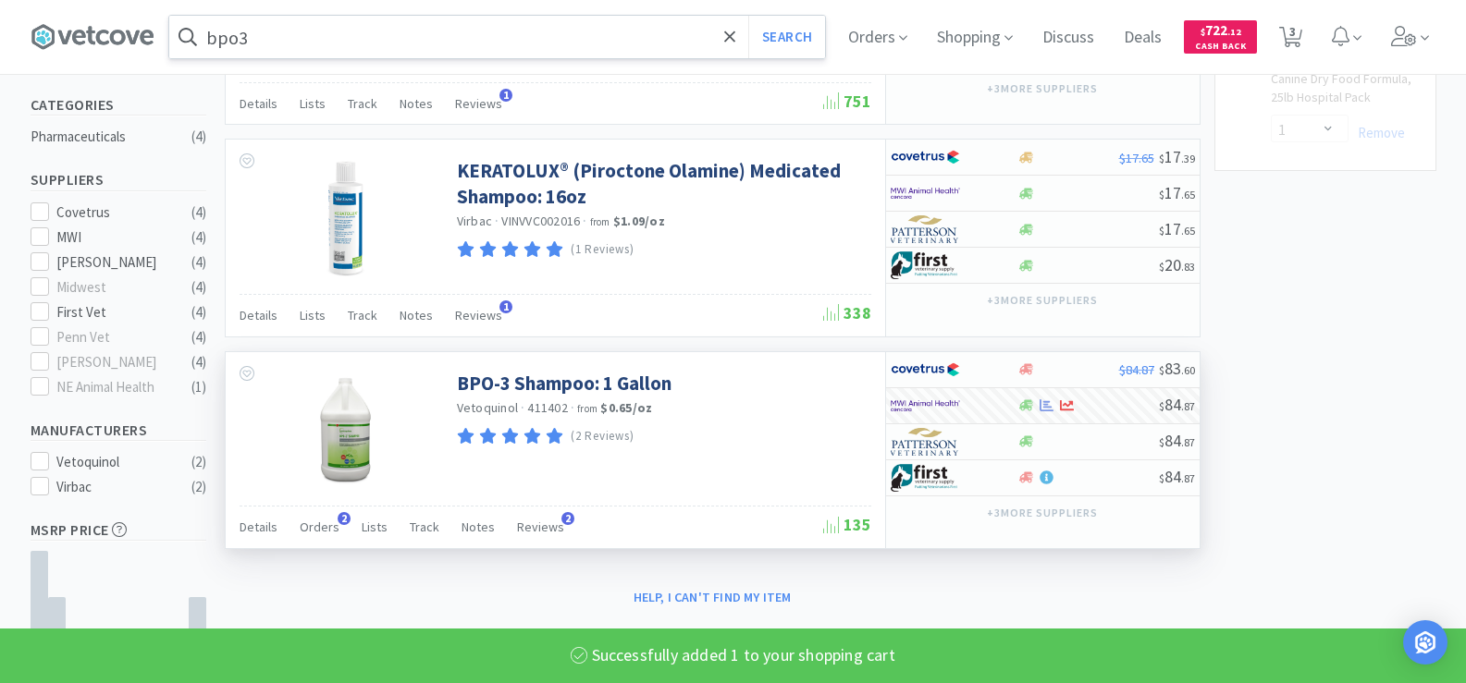
click at [336, 52] on input "bpo3" at bounding box center [497, 37] width 656 height 43
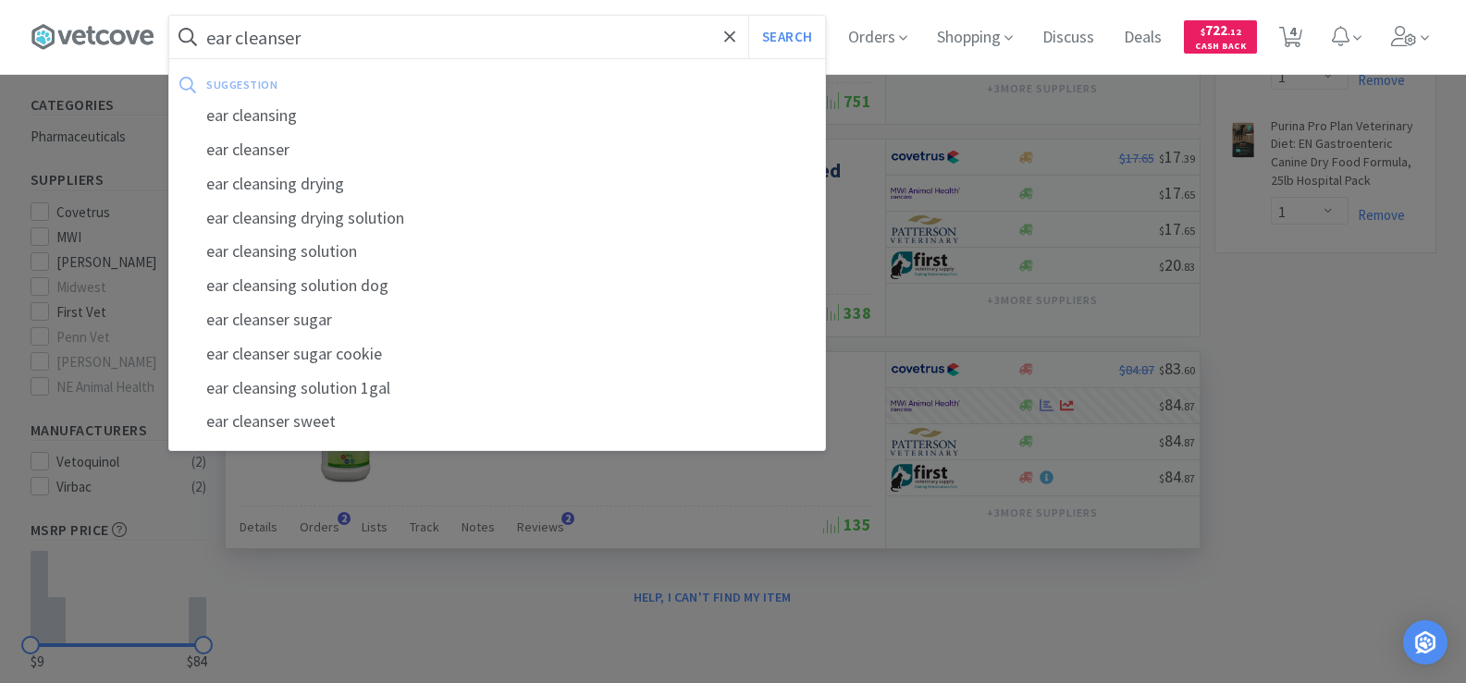
click at [748, 16] on button "Search" at bounding box center [786, 37] width 77 height 43
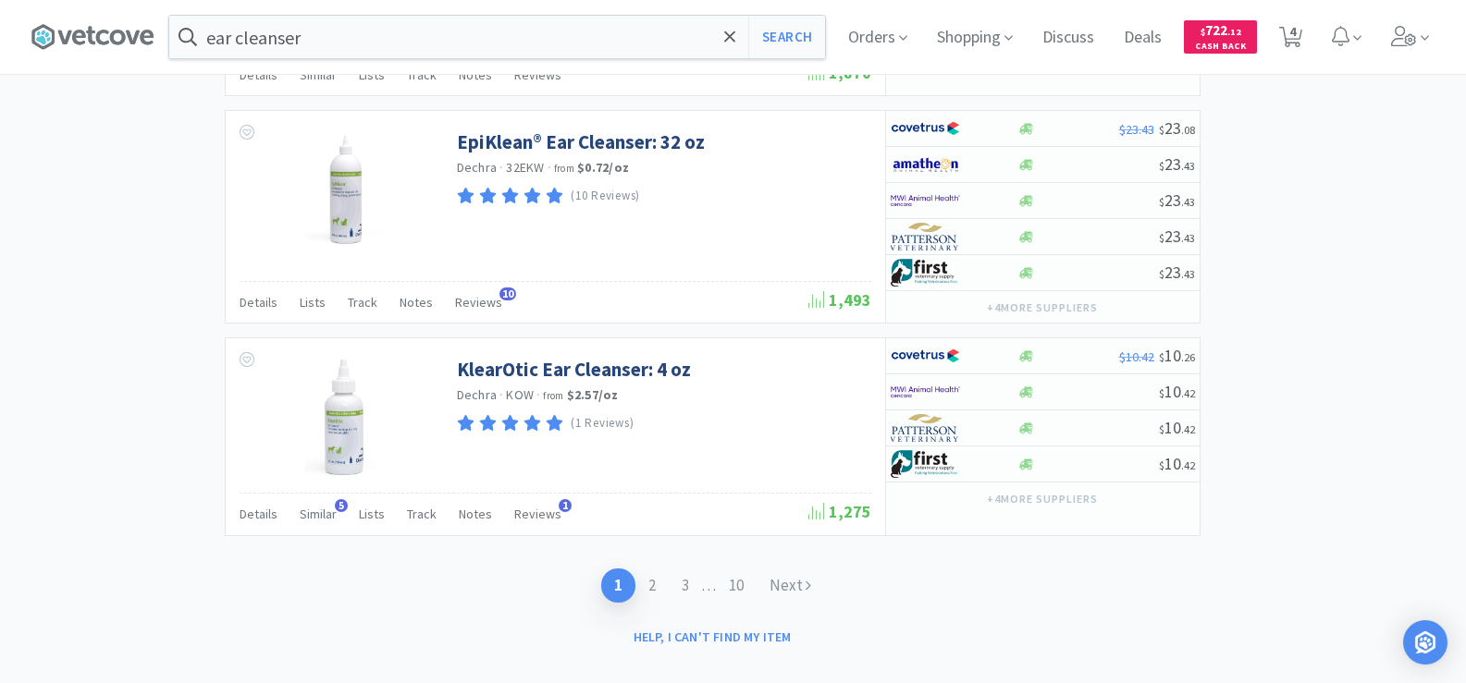
scroll to position [3121, 0]
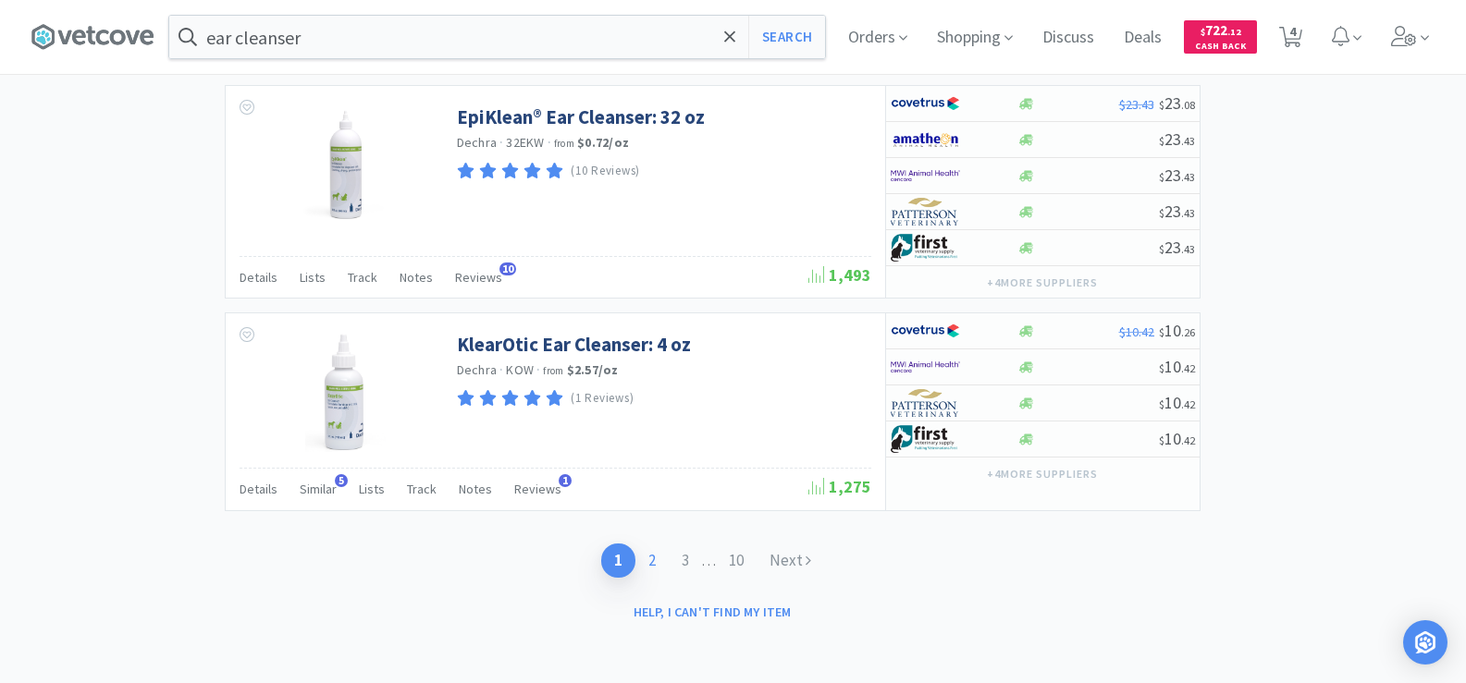
click at [649, 565] on link "2" at bounding box center [651, 561] width 33 height 34
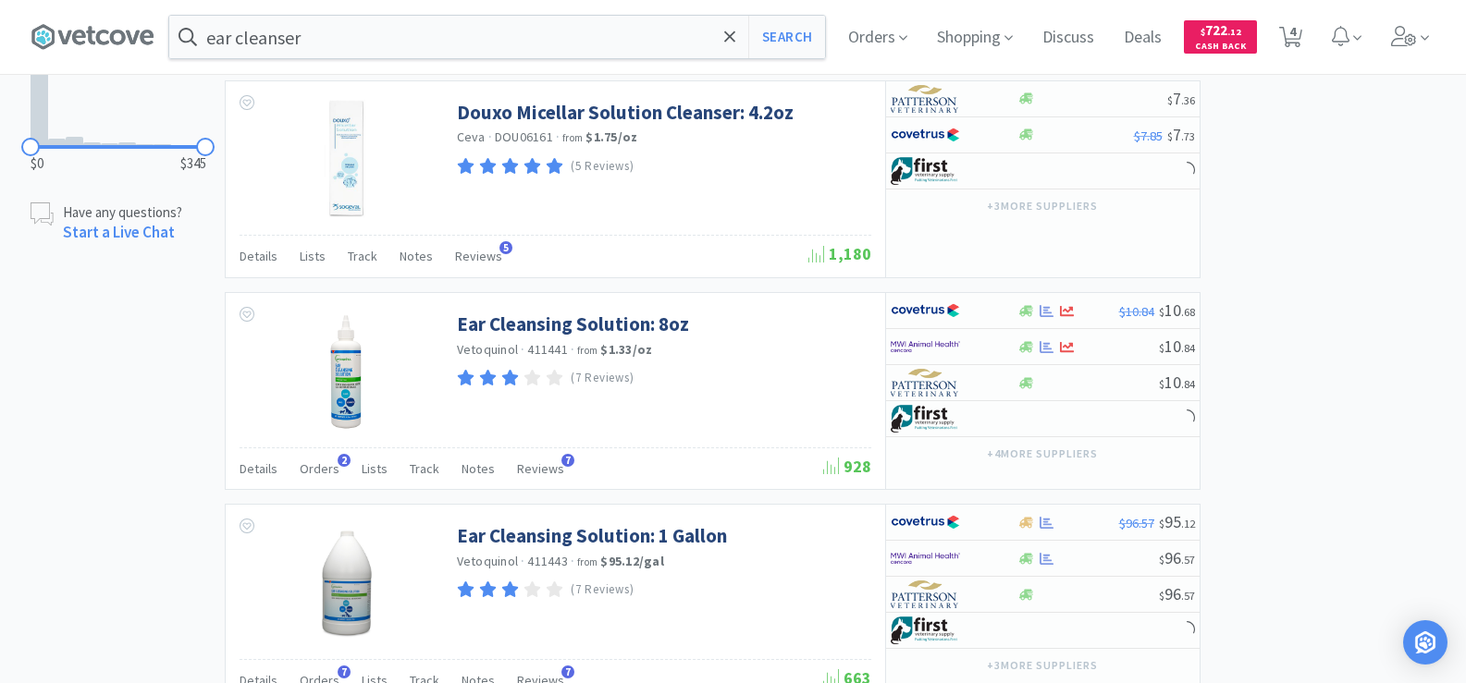
scroll to position [1387, 0]
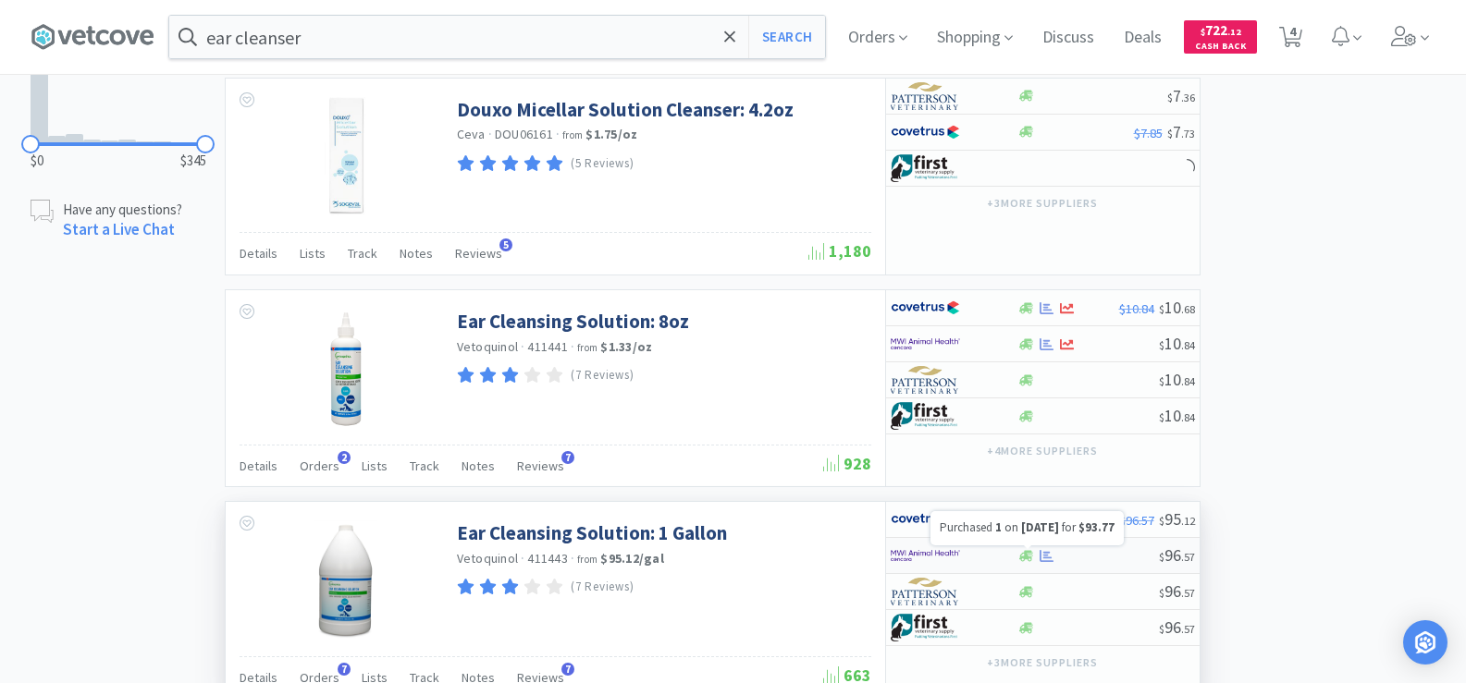
click at [1042, 558] on icon at bounding box center [1046, 556] width 14 height 14
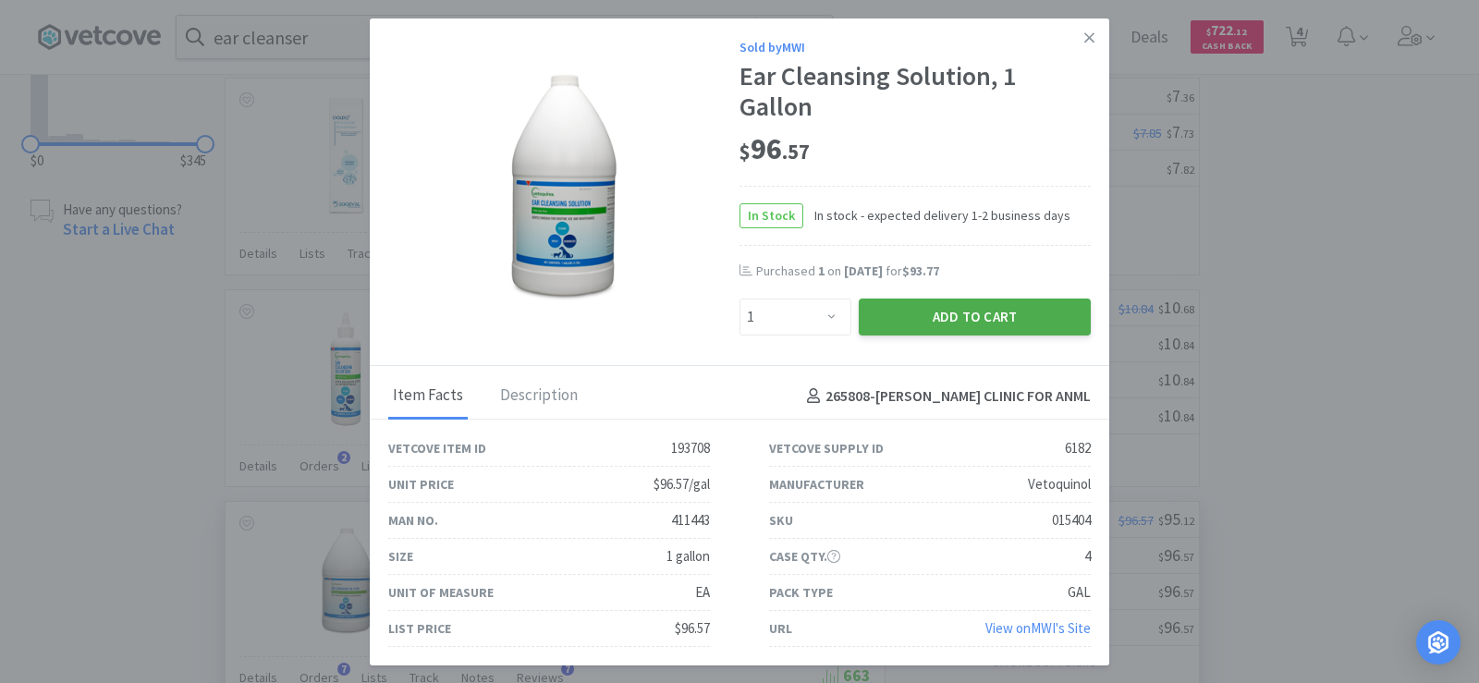
click at [898, 320] on button "Add to Cart" at bounding box center [975, 317] width 232 height 37
